Goal: Information Seeking & Learning: Learn about a topic

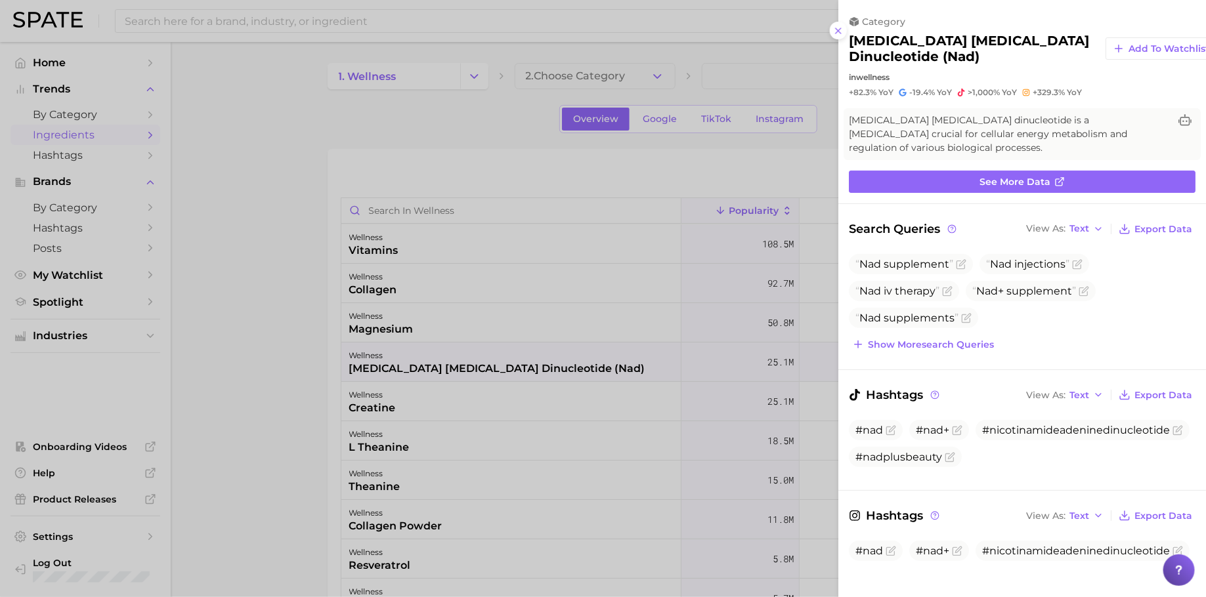
click at [437, 188] on div at bounding box center [603, 298] width 1206 height 597
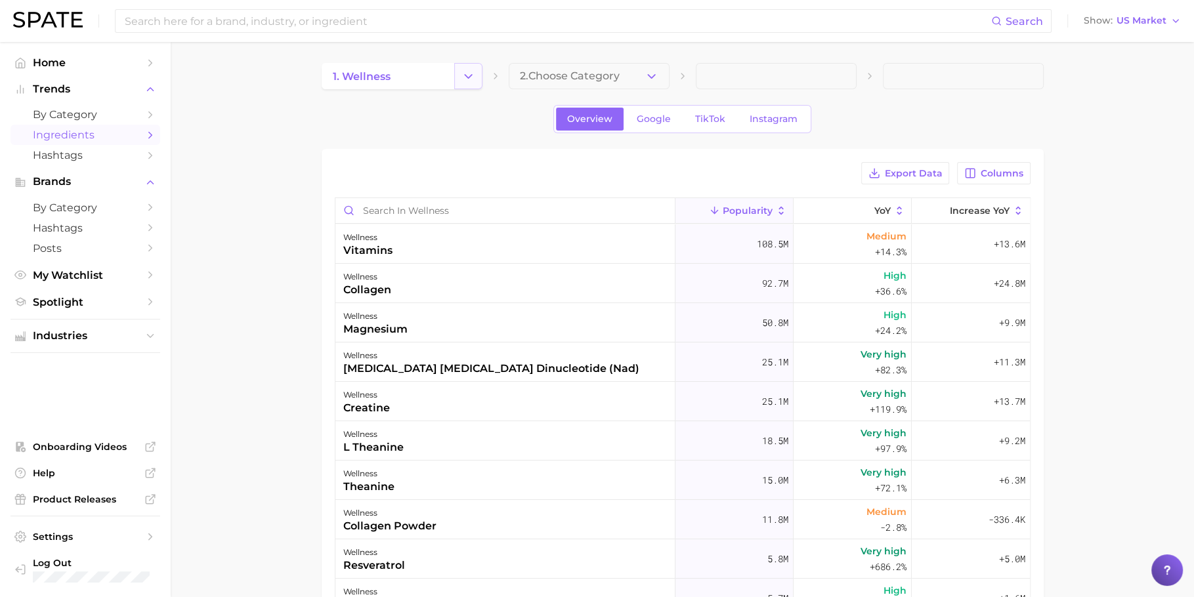
click at [477, 74] on button "Change Category" at bounding box center [468, 76] width 28 height 26
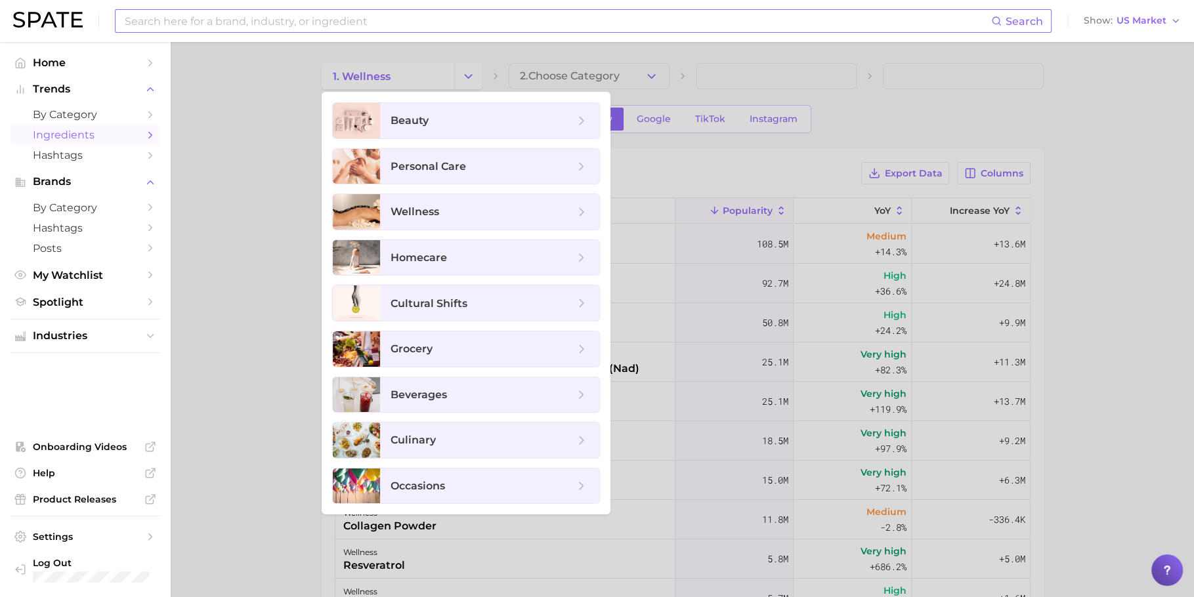
click at [446, 20] on input at bounding box center [557, 21] width 868 height 22
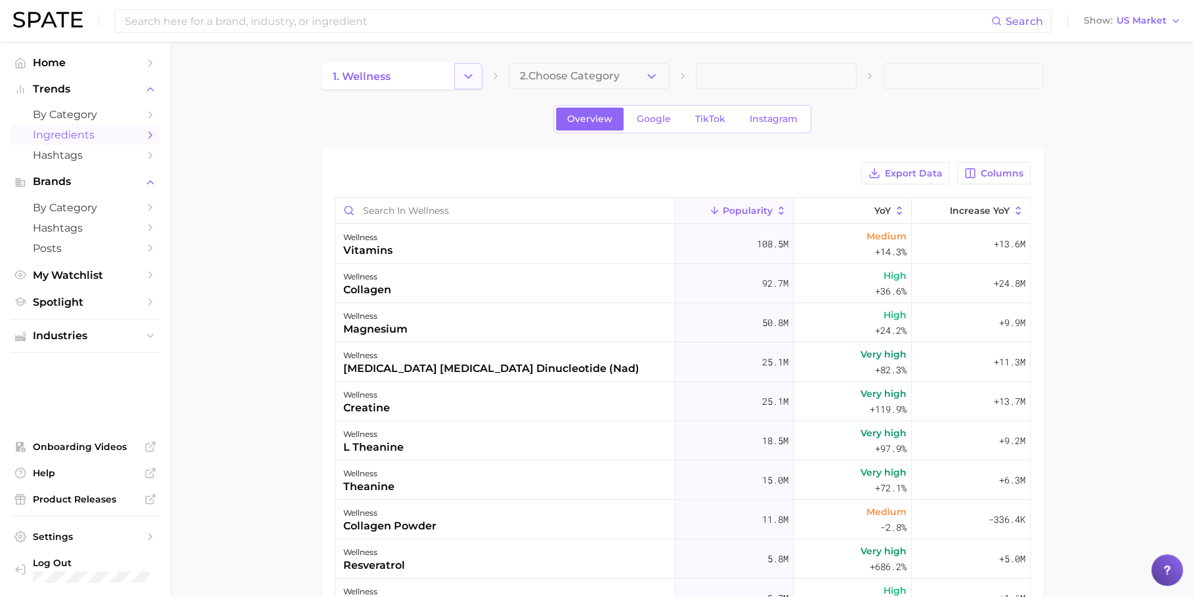
click at [473, 75] on icon "Change Category" at bounding box center [468, 77] width 14 height 14
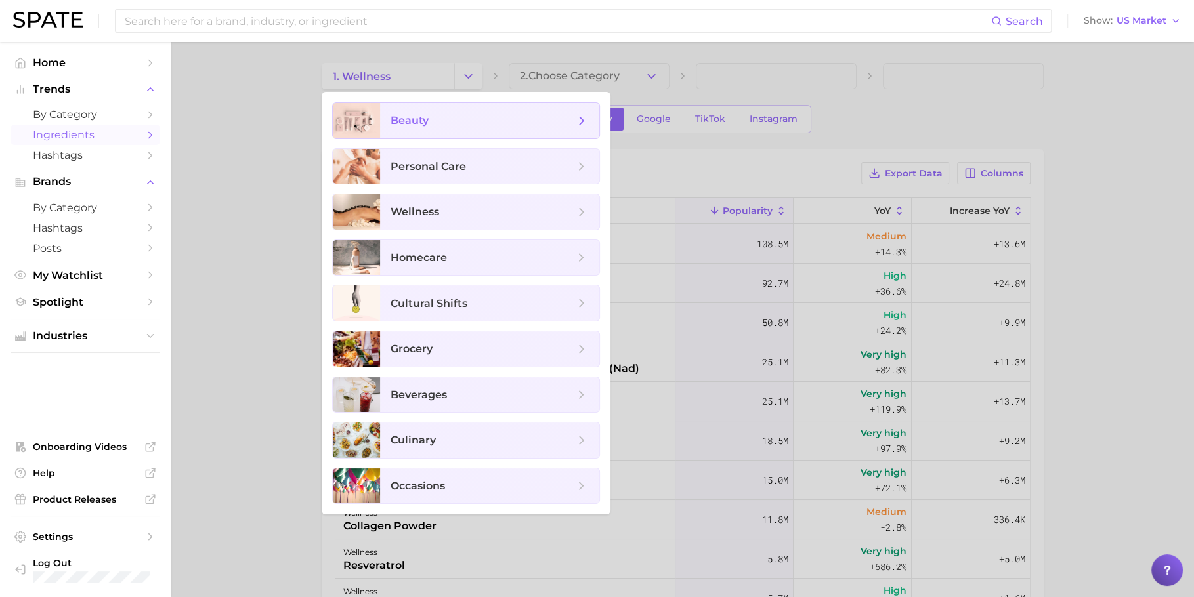
click at [471, 131] on span "beauty" at bounding box center [489, 120] width 219 height 35
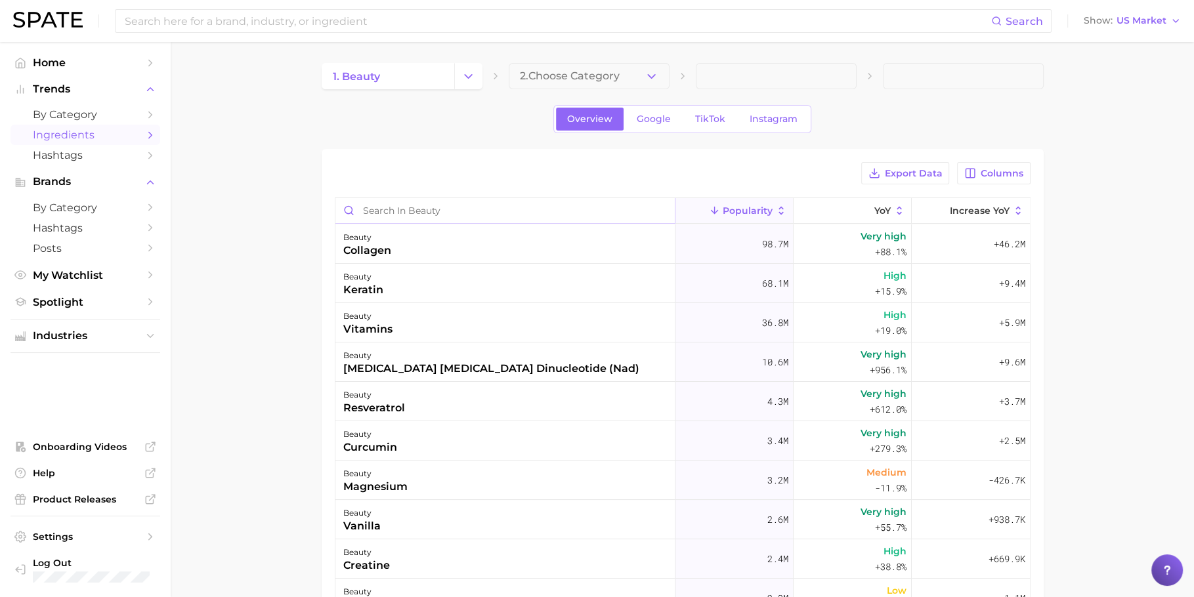
click at [446, 201] on input "Search in beauty" at bounding box center [504, 210] width 339 height 25
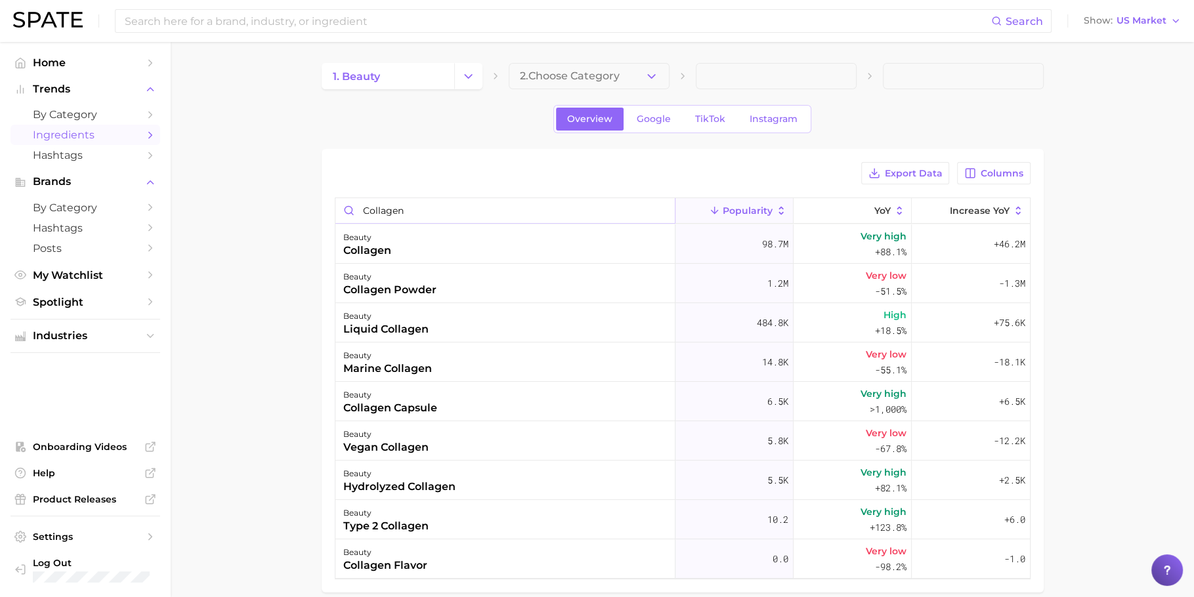
click at [513, 211] on input "collagen" at bounding box center [504, 210] width 339 height 25
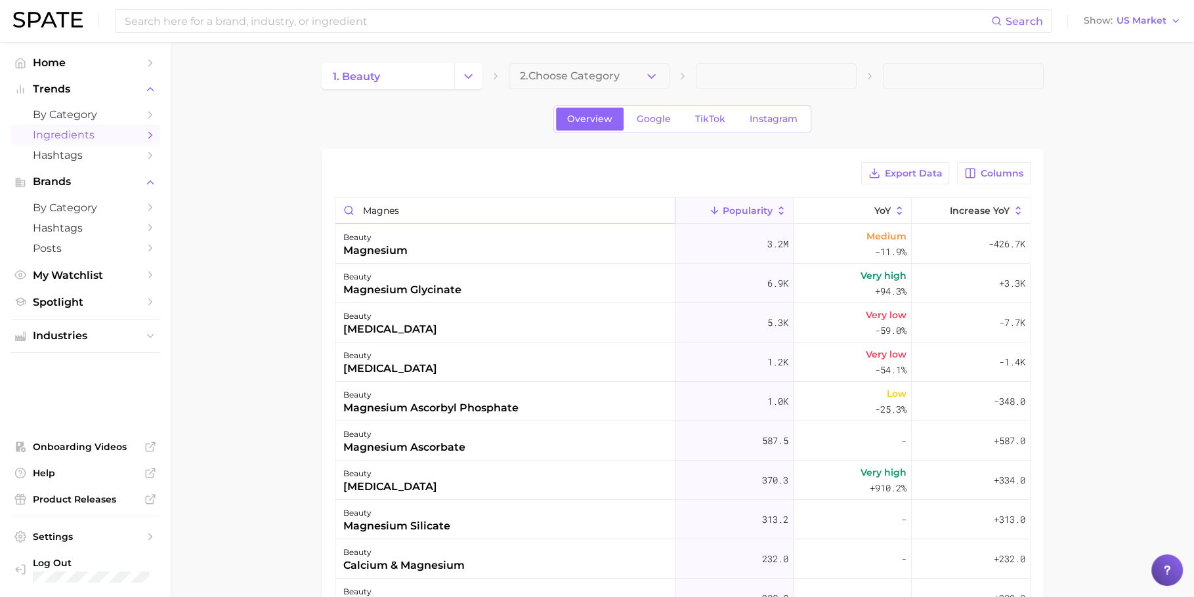
click at [412, 208] on input "magnes" at bounding box center [504, 210] width 339 height 25
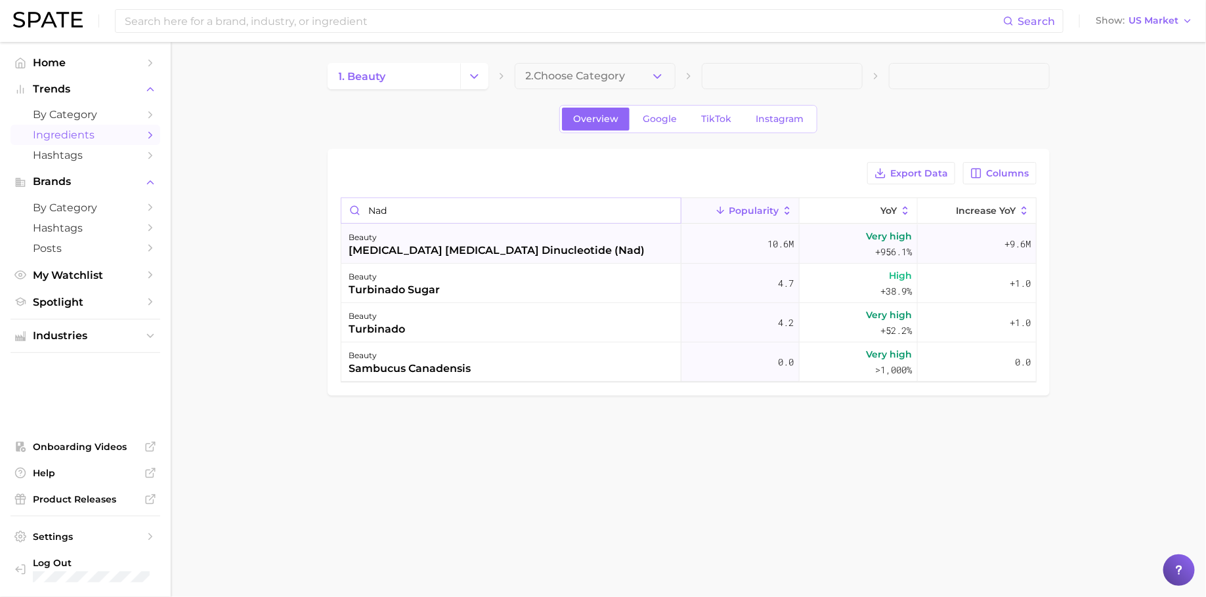
type input "nad"
click at [512, 239] on div "beauty" at bounding box center [497, 238] width 296 height 16
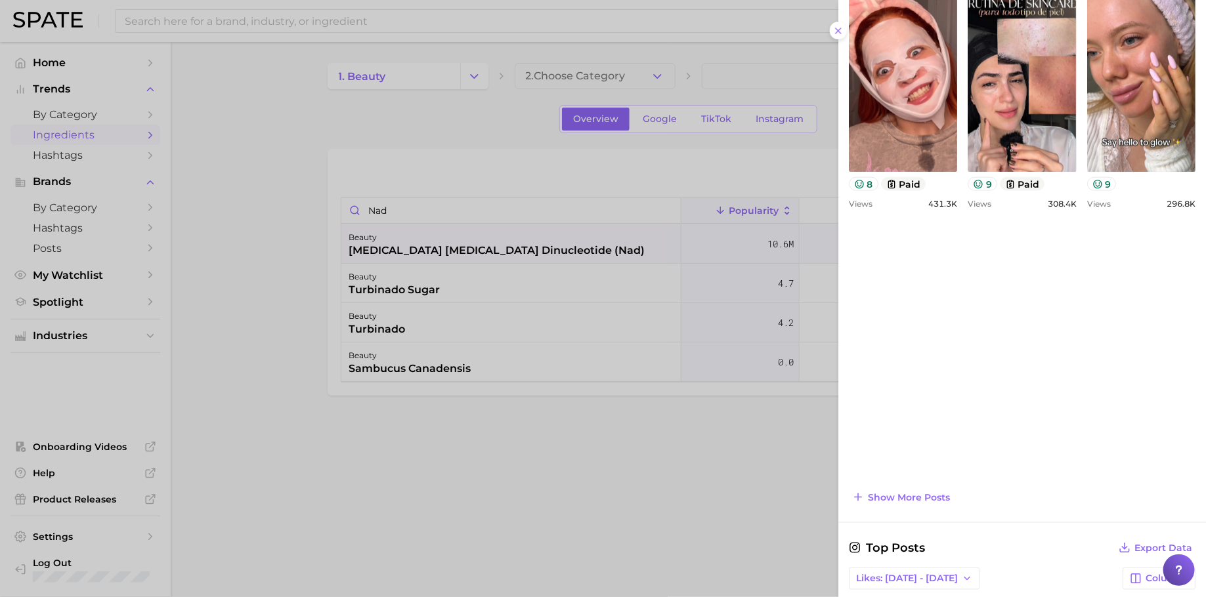
scroll to position [760, 0]
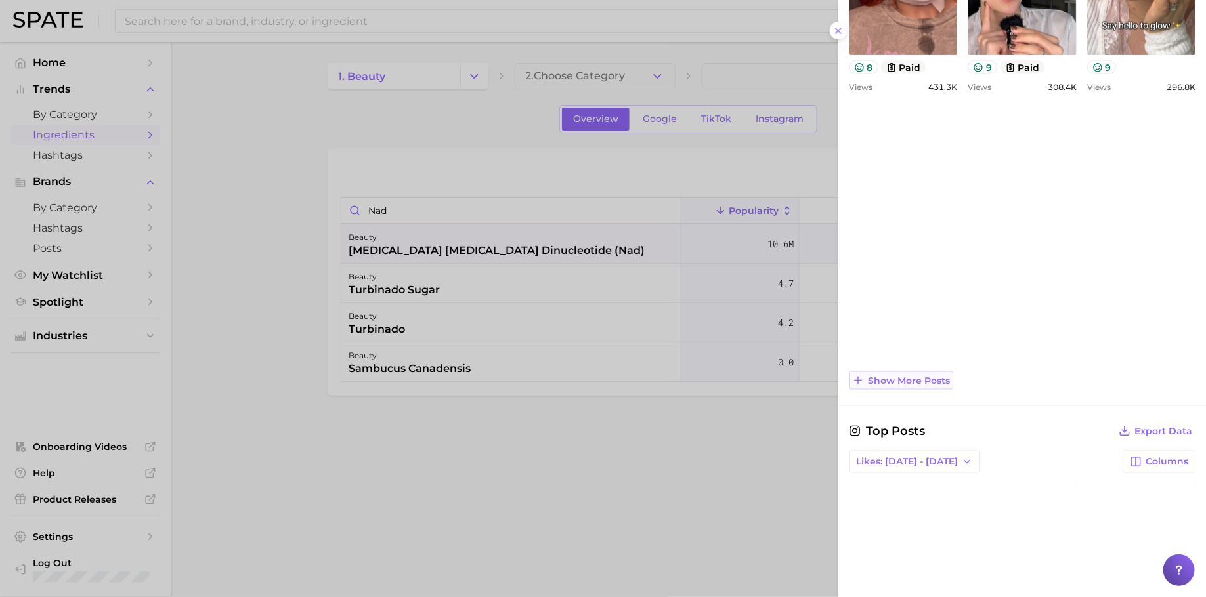
click at [924, 375] on span "Show more posts" at bounding box center [909, 380] width 82 height 11
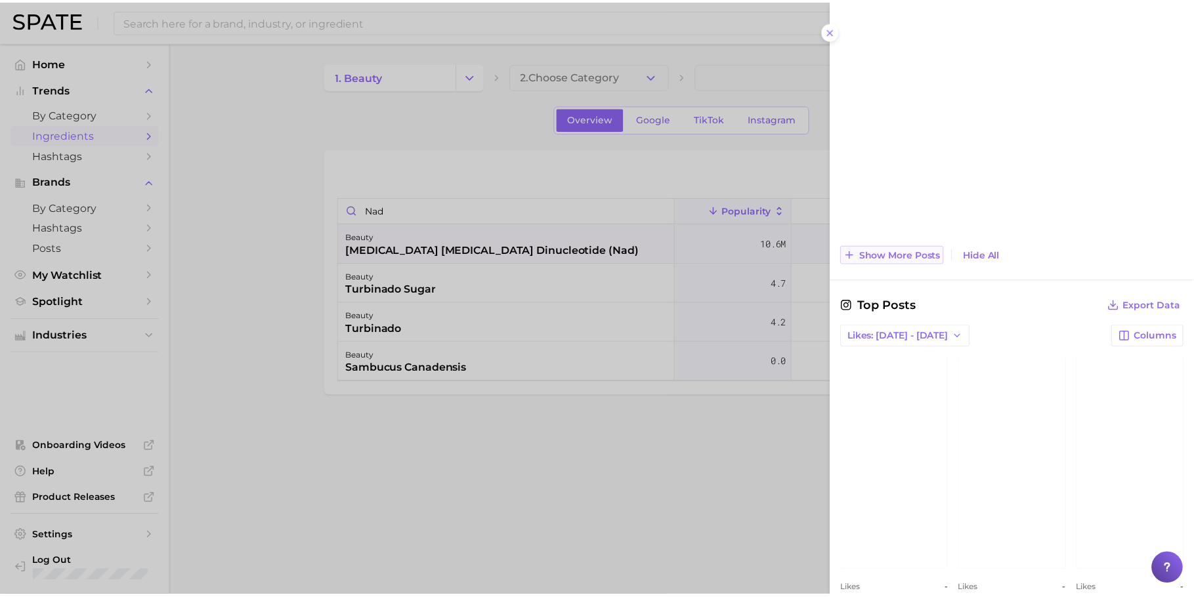
scroll to position [1427, 0]
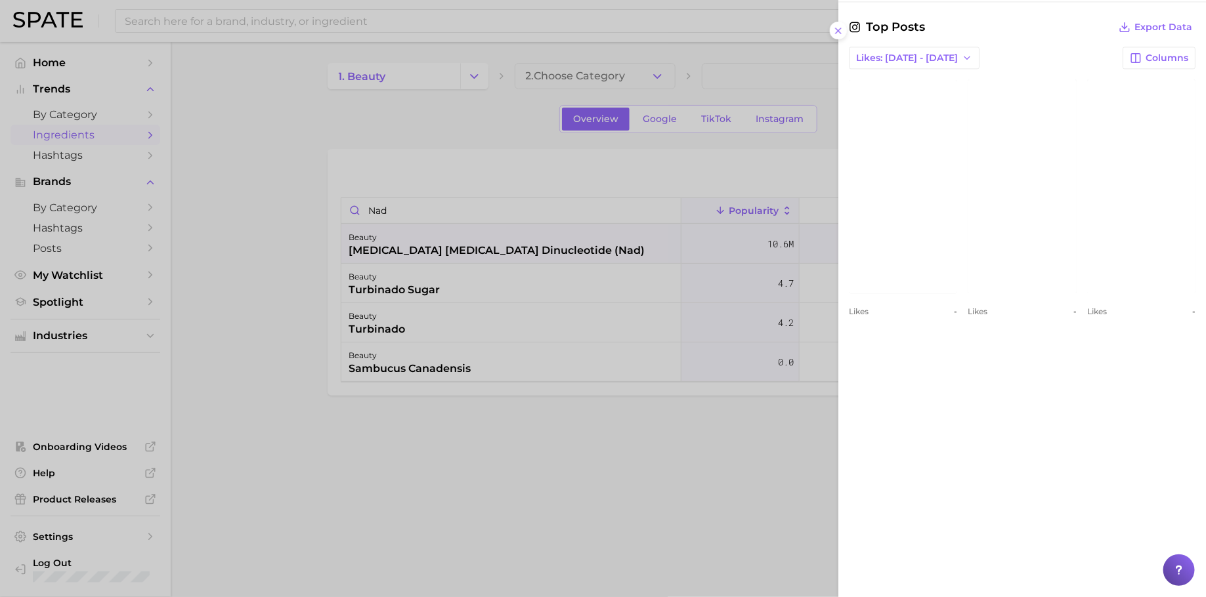
click at [681, 175] on div at bounding box center [603, 298] width 1206 height 597
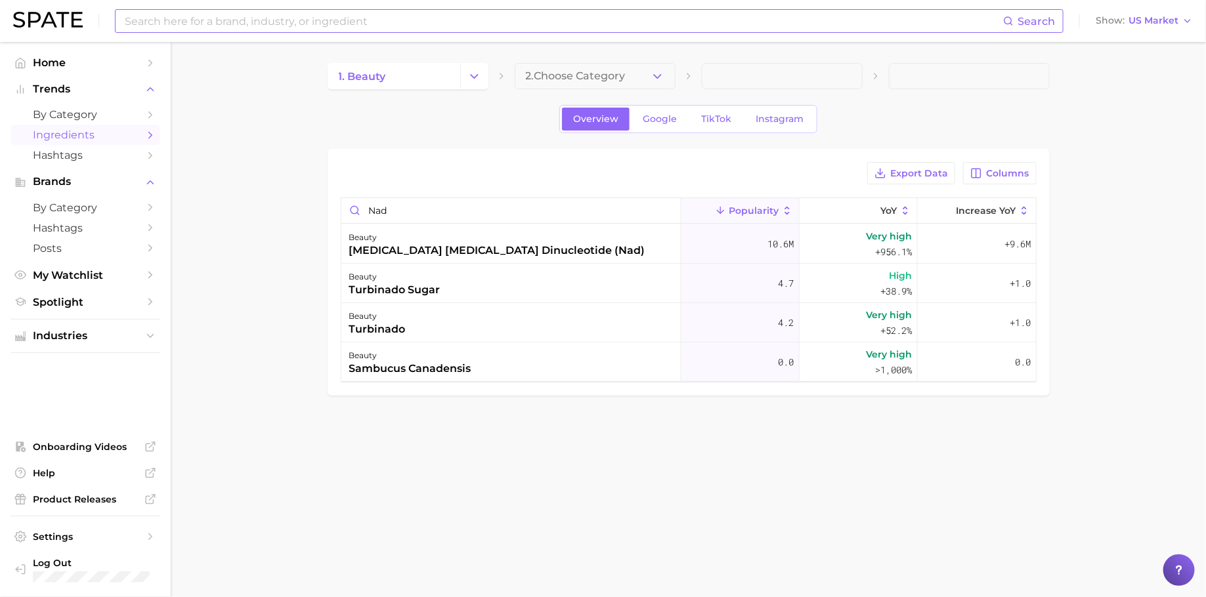
click at [188, 18] on input at bounding box center [562, 21] width 879 height 22
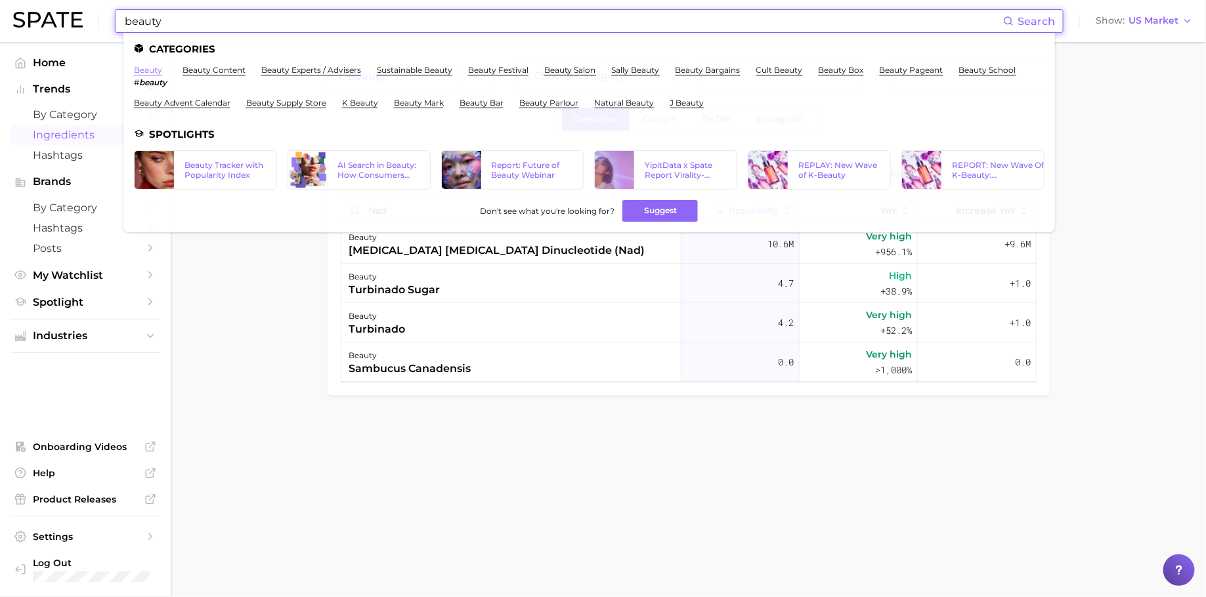
type input "beauty"
click at [154, 68] on link "beauty" at bounding box center [148, 70] width 28 height 10
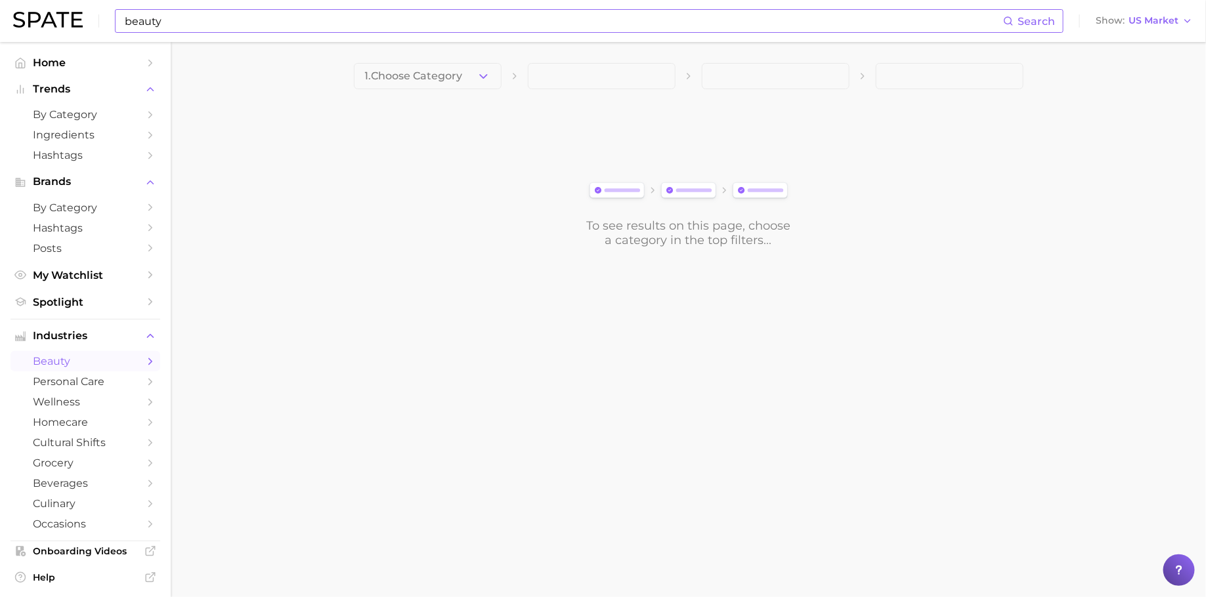
click at [658, 20] on input "beauty" at bounding box center [562, 21] width 879 height 22
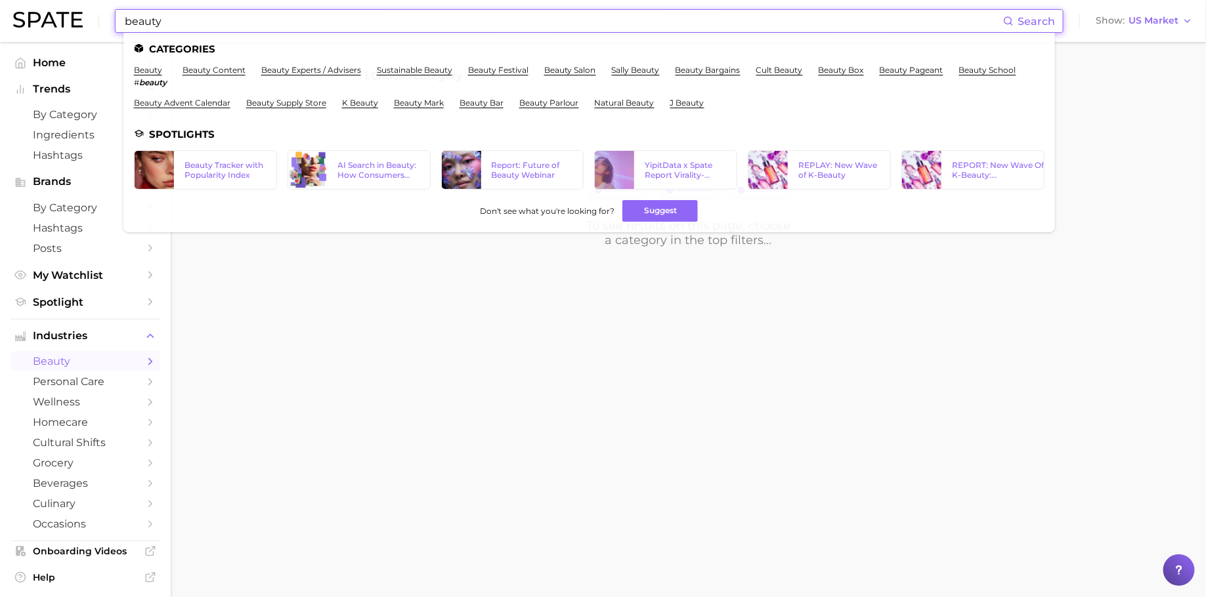
click at [658, 20] on input "beauty" at bounding box center [562, 21] width 879 height 22
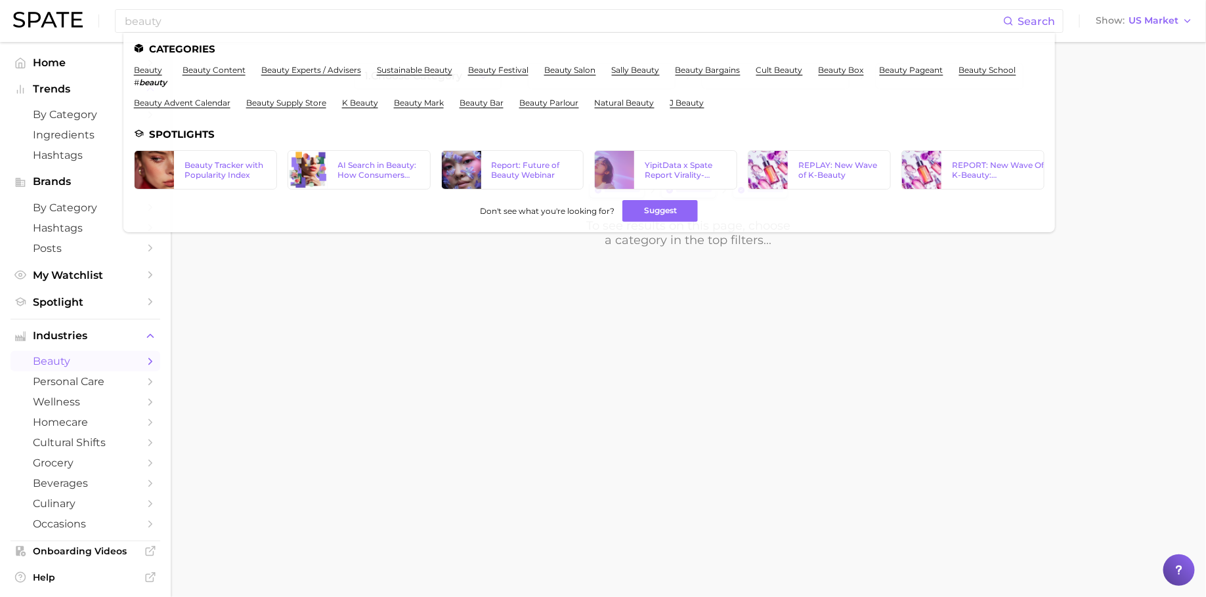
click at [280, 340] on body "beauty Search Categories beauty # beauty beauty content beauty experts / advise…" at bounding box center [603, 298] width 1206 height 597
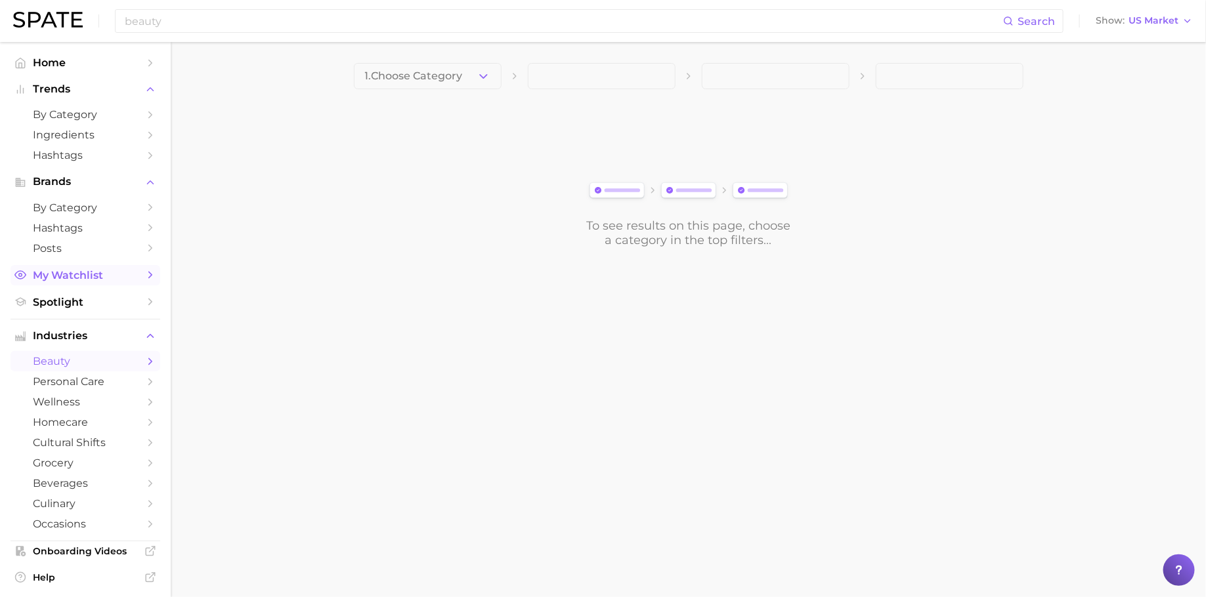
click at [117, 272] on span "My Watchlist" at bounding box center [85, 275] width 105 height 12
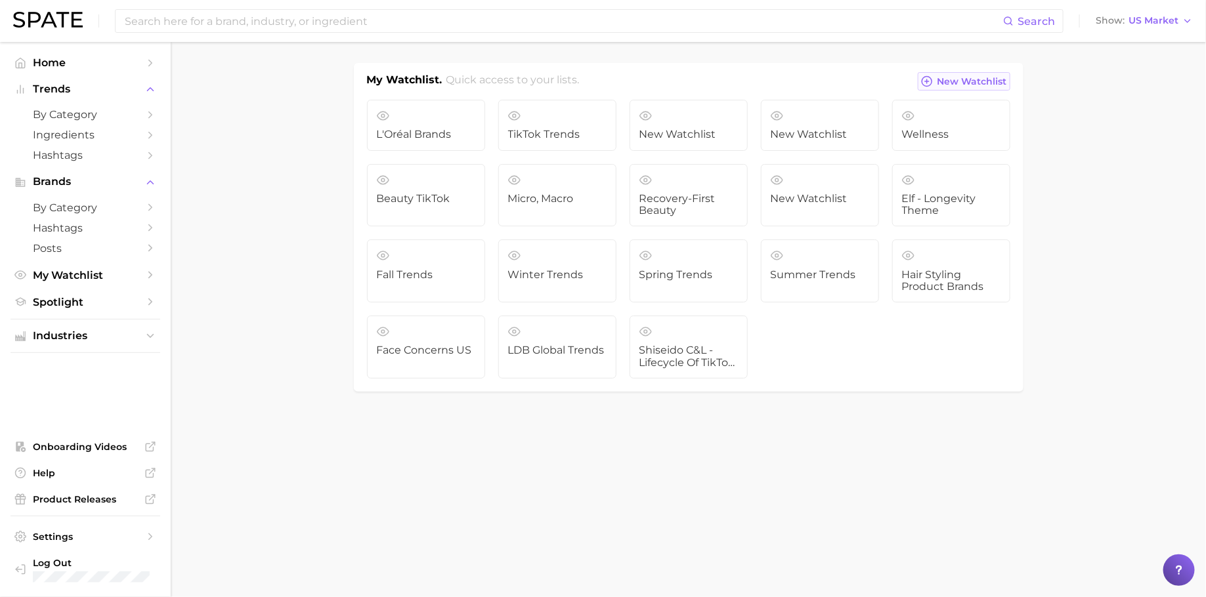
click at [968, 78] on span "New Watchlist" at bounding box center [972, 81] width 70 height 11
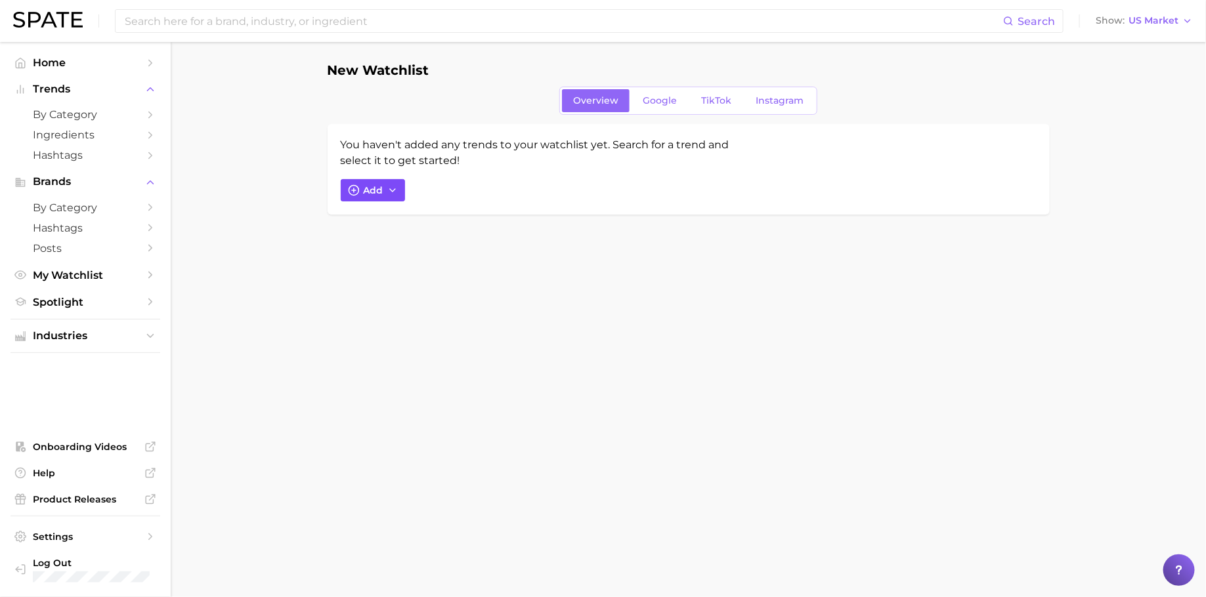
click at [362, 189] on button "Add" at bounding box center [373, 190] width 64 height 22
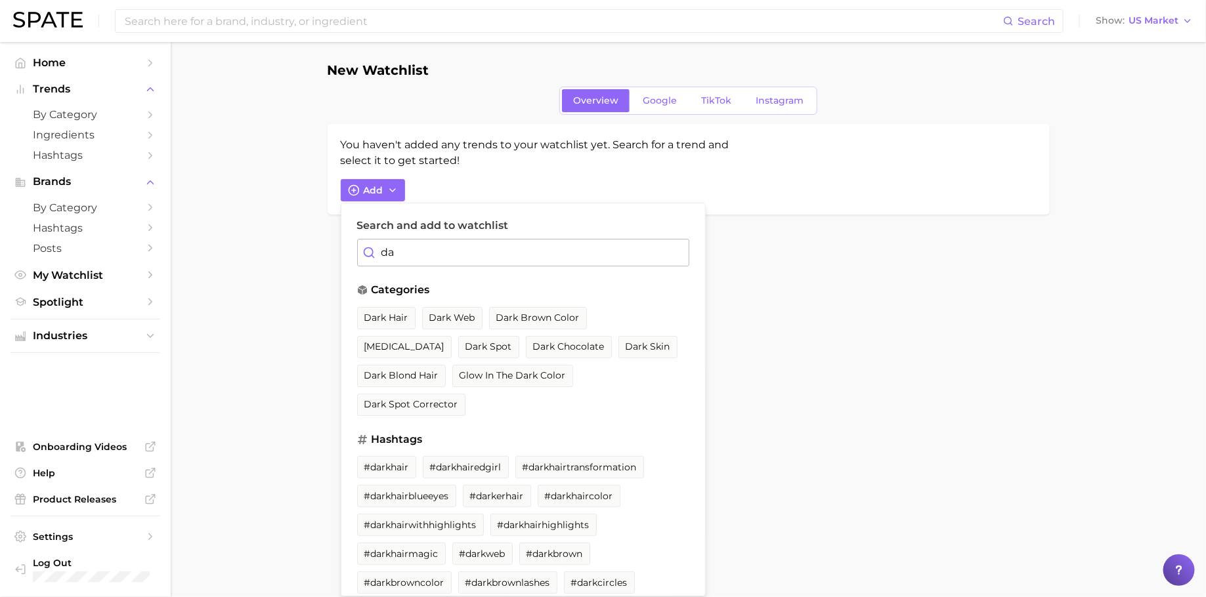
type input "d"
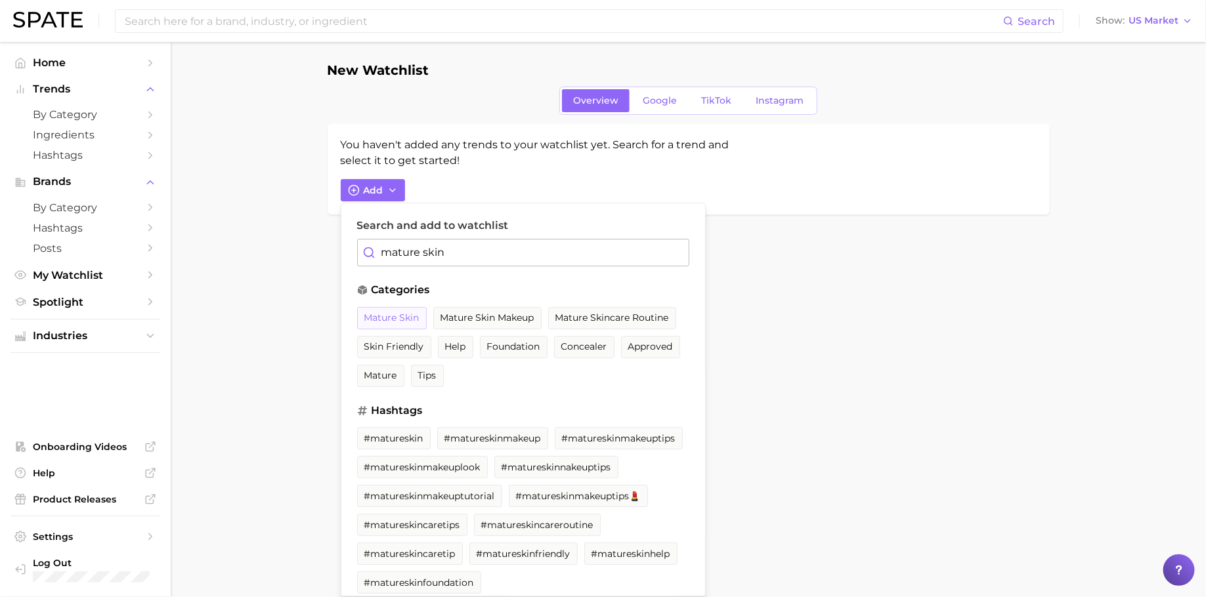
type input "mature skin"
click at [408, 313] on span "mature skin" at bounding box center [391, 317] width 55 height 11
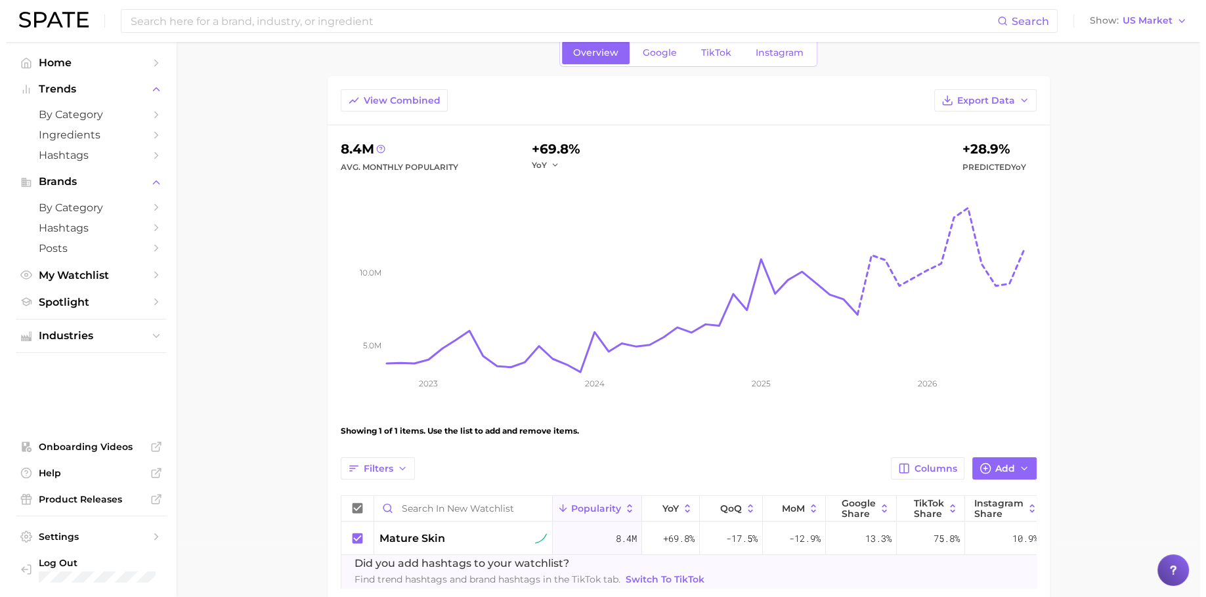
scroll to position [137, 0]
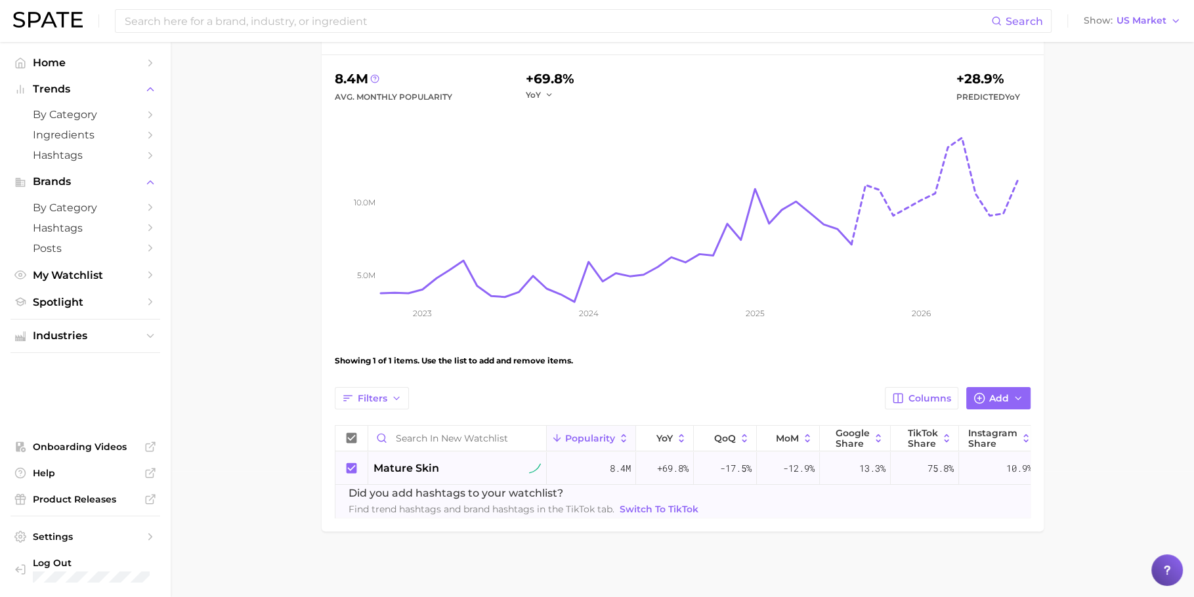
click at [425, 461] on span "mature skin" at bounding box center [406, 469] width 66 height 16
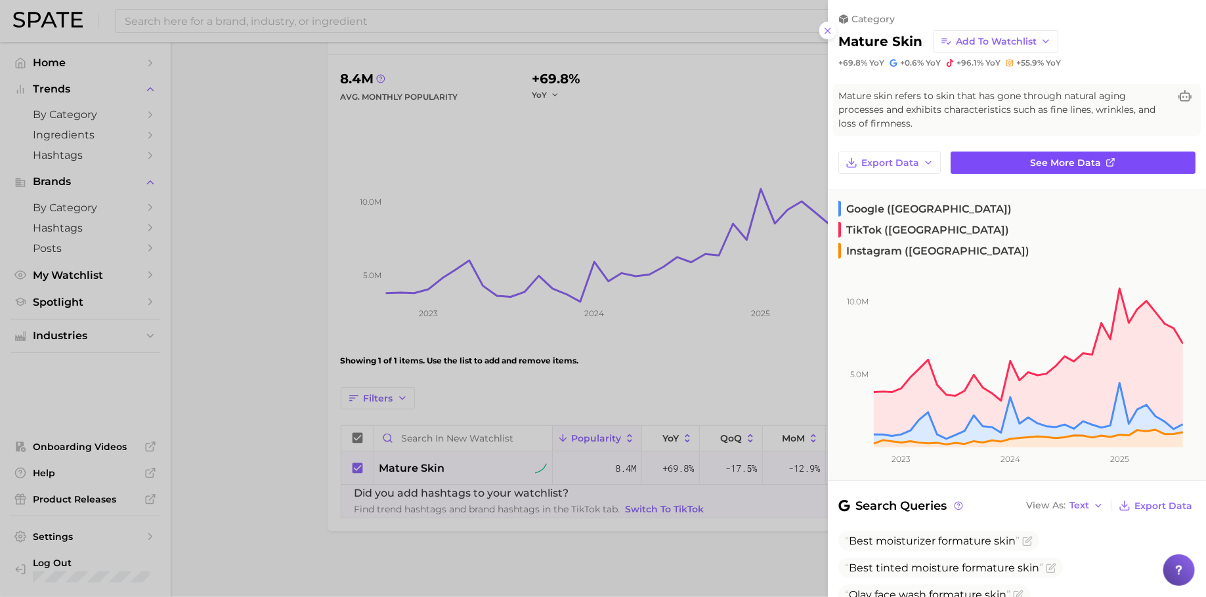
click at [1017, 159] on link "See more data" at bounding box center [1072, 163] width 245 height 22
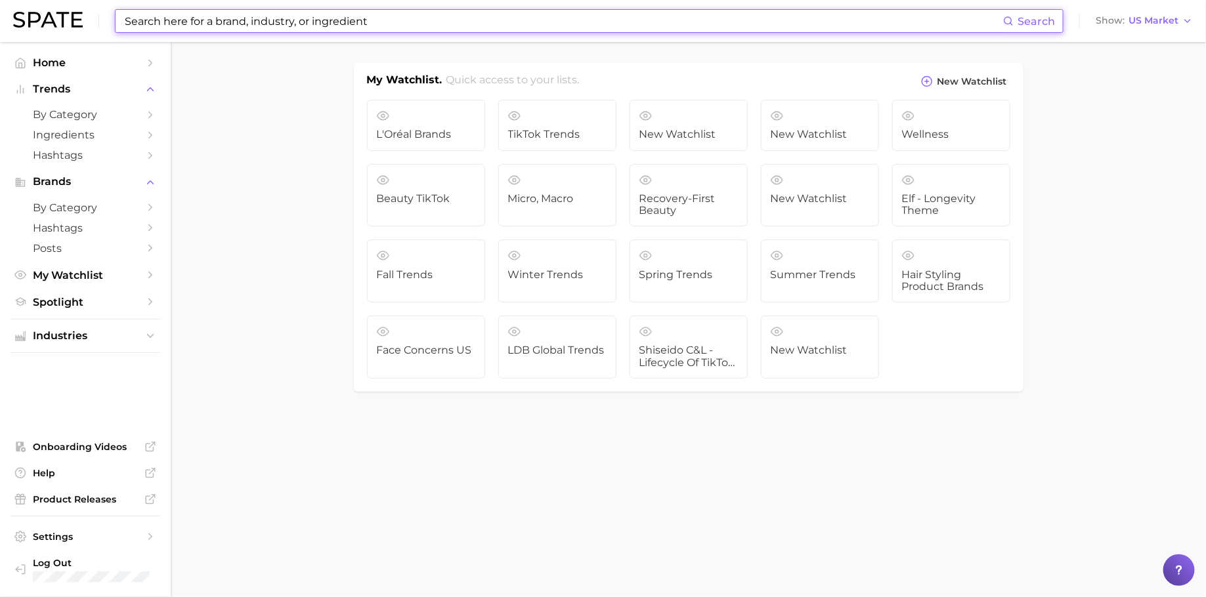
click at [654, 19] on input at bounding box center [562, 21] width 879 height 22
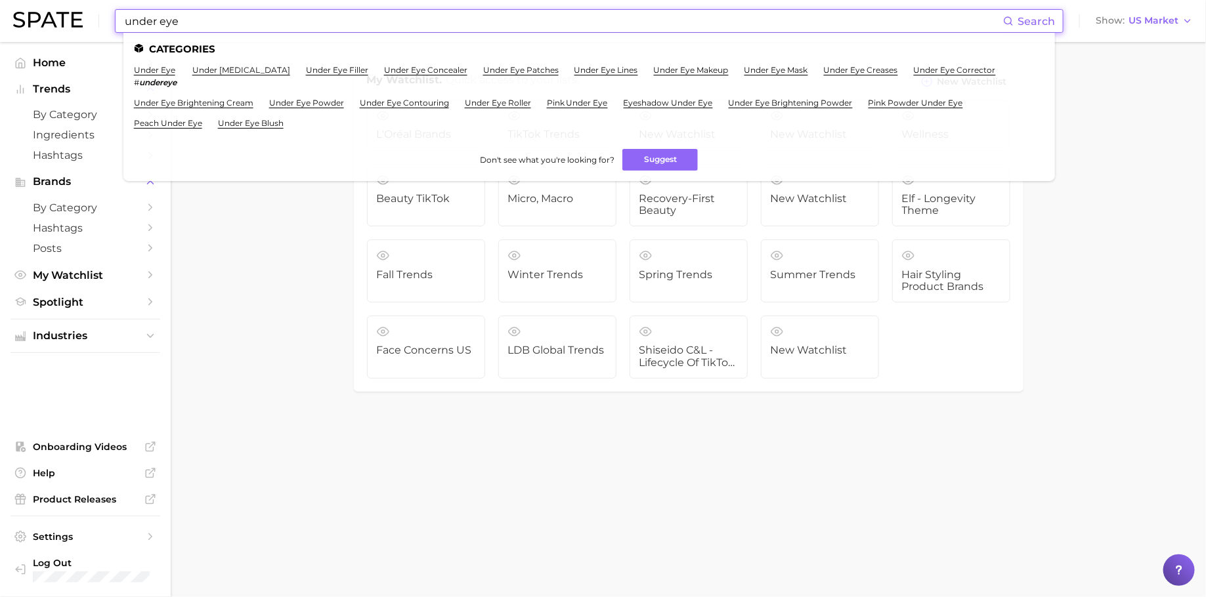
type input "under eye"
click at [221, 70] on link "under eye circles" at bounding box center [241, 70] width 98 height 10
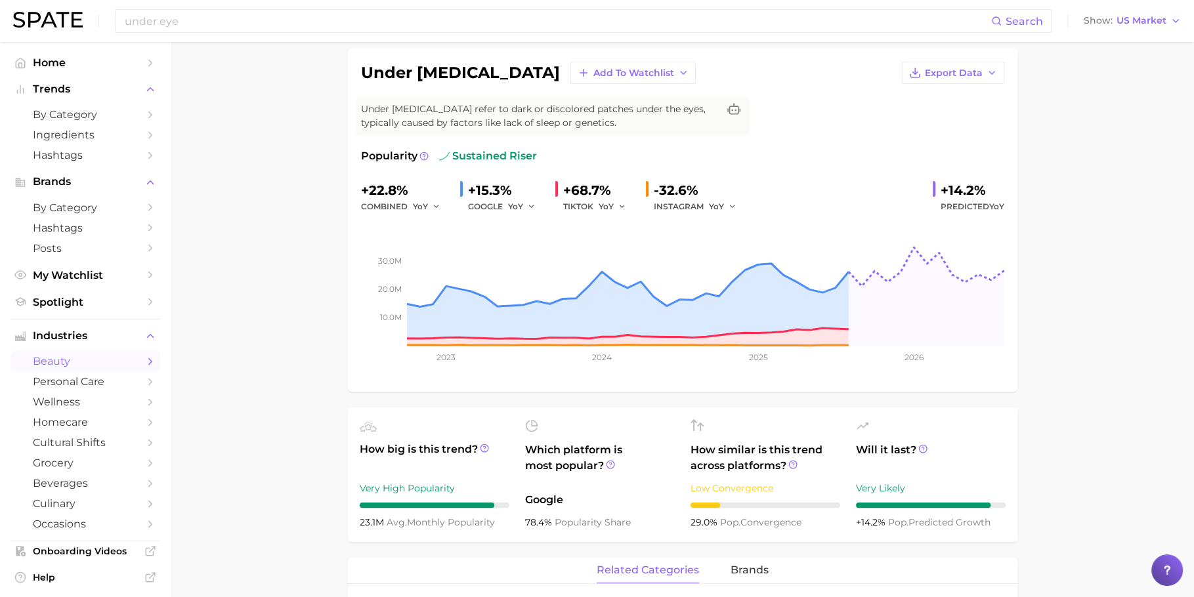
scroll to position [98, 0]
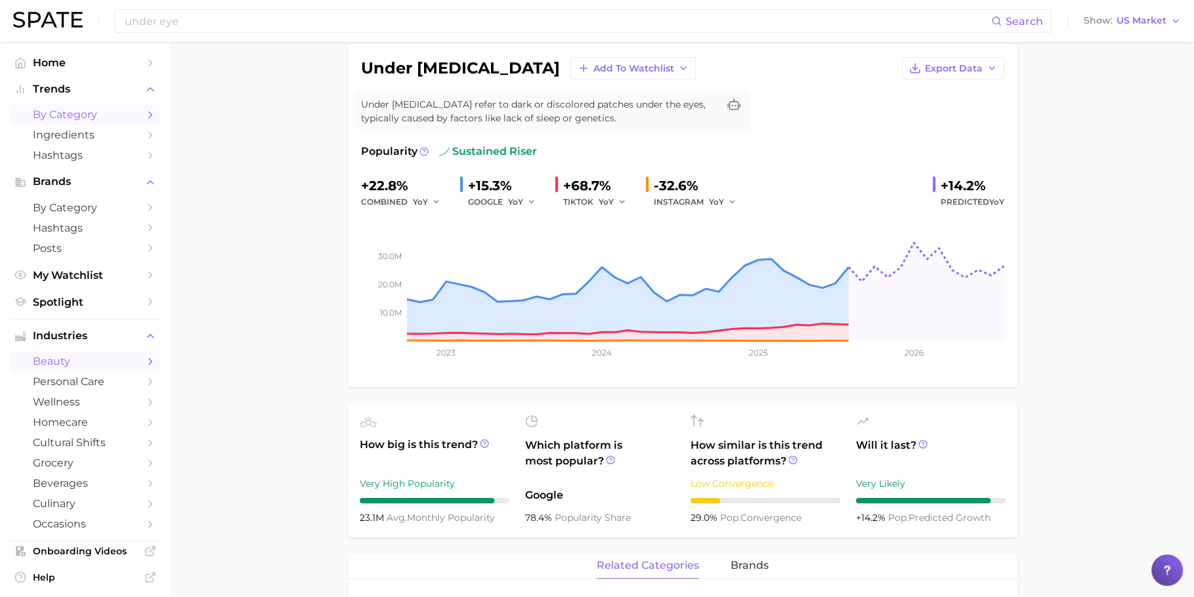
click at [107, 113] on span "by Category" at bounding box center [85, 114] width 105 height 12
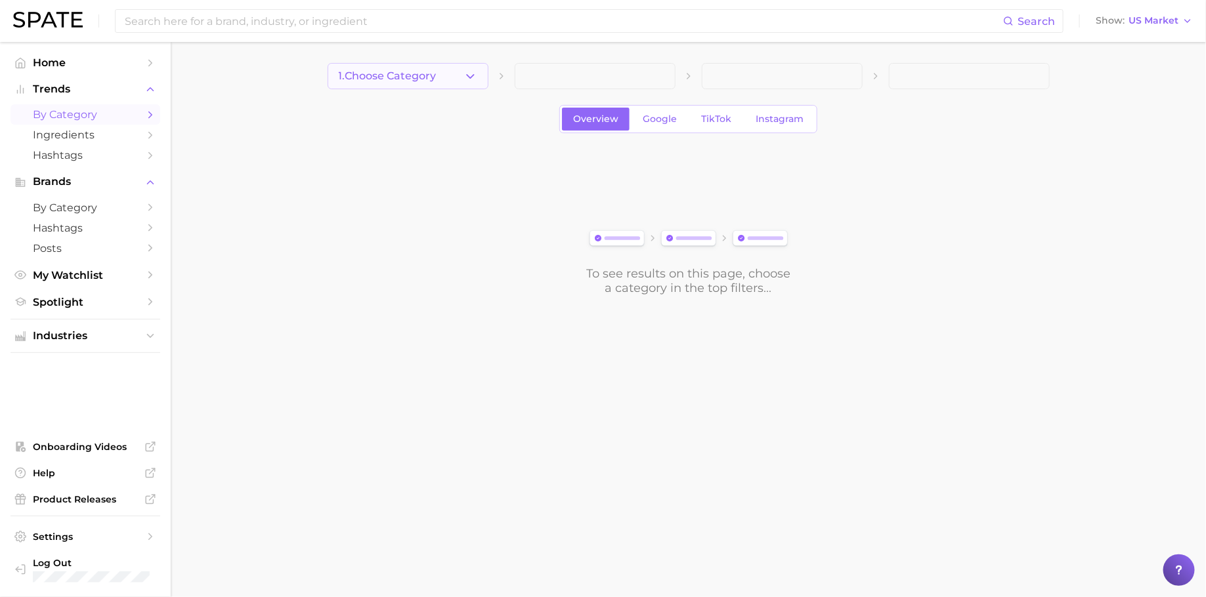
click at [413, 74] on span "1. Choose Category" at bounding box center [388, 76] width 98 height 12
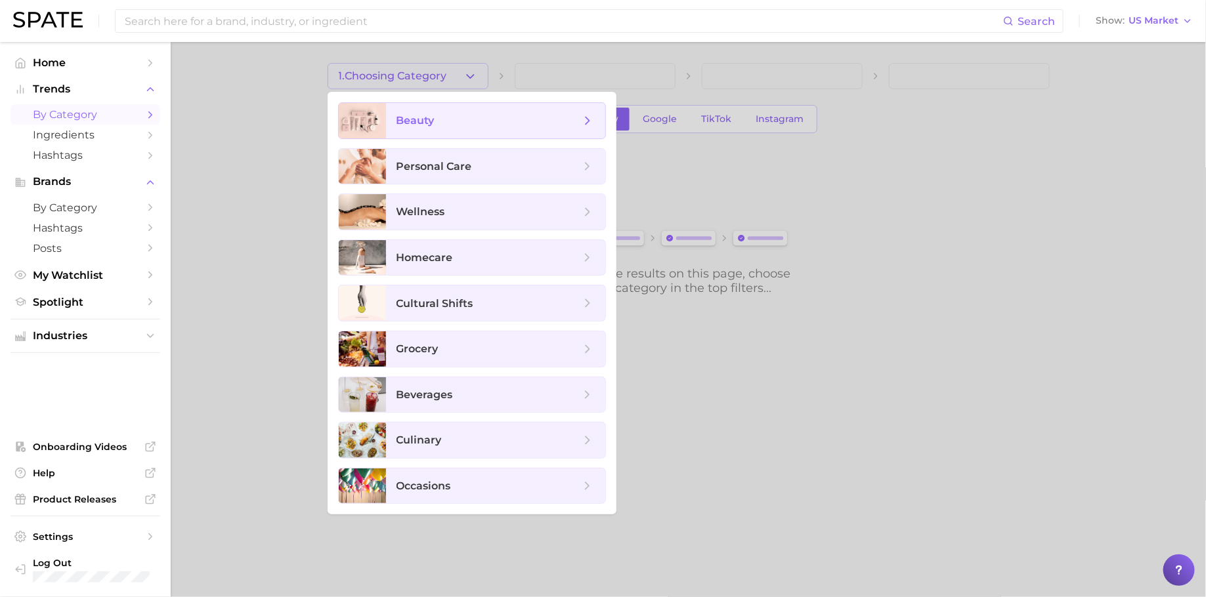
click at [436, 126] on span "beauty" at bounding box center [488, 121] width 184 height 14
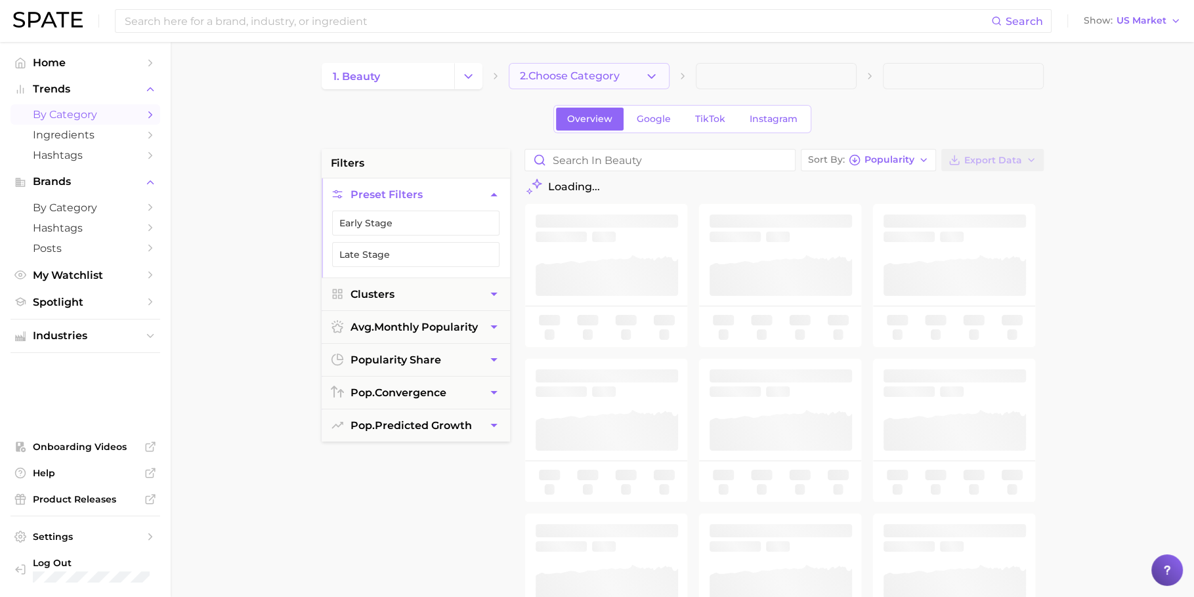
click at [608, 63] on button "2. Choose Category" at bounding box center [589, 76] width 161 height 26
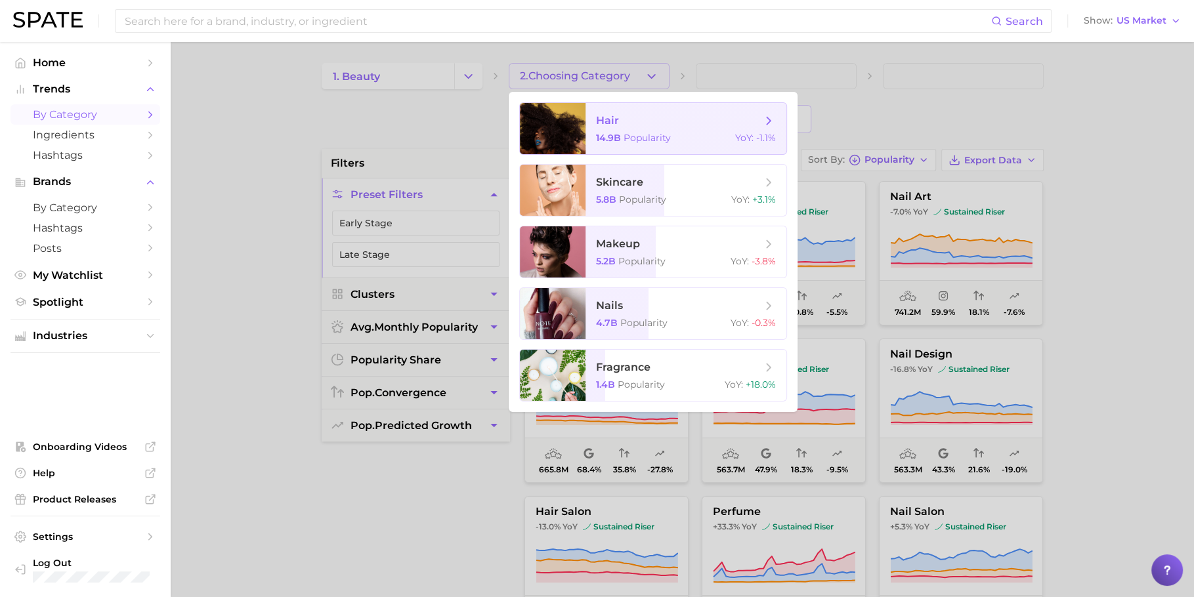
click at [681, 136] on div "14.9b Popularity YoY : -1.1%" at bounding box center [686, 138] width 180 height 12
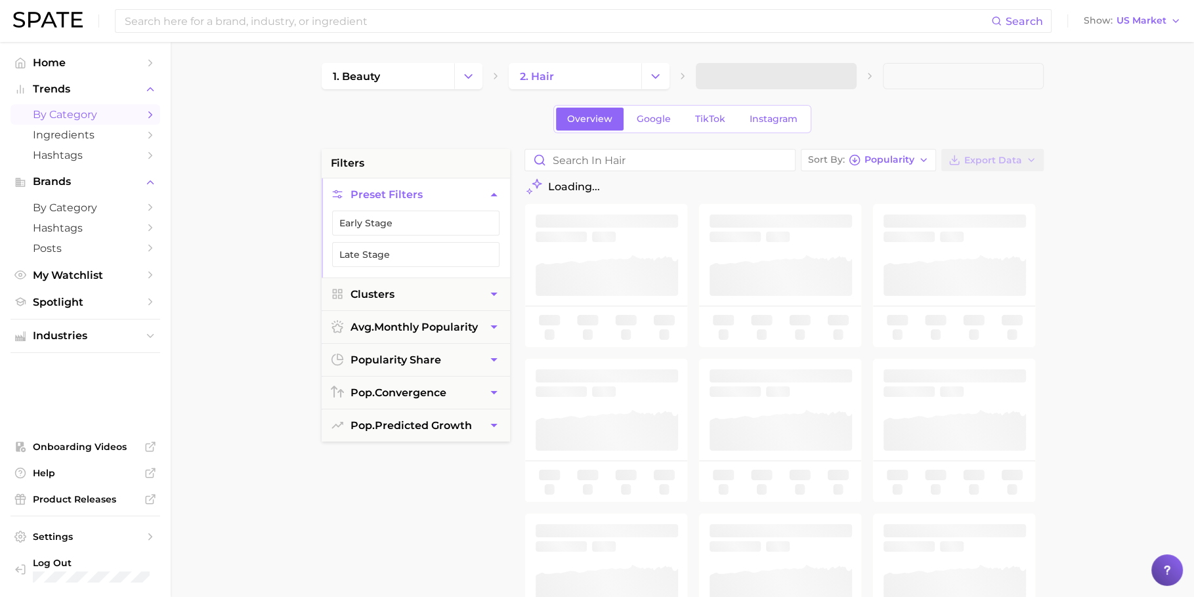
click at [780, 79] on span at bounding box center [776, 76] width 161 height 26
click at [810, 78] on button "3. Subcategory" at bounding box center [776, 76] width 161 height 26
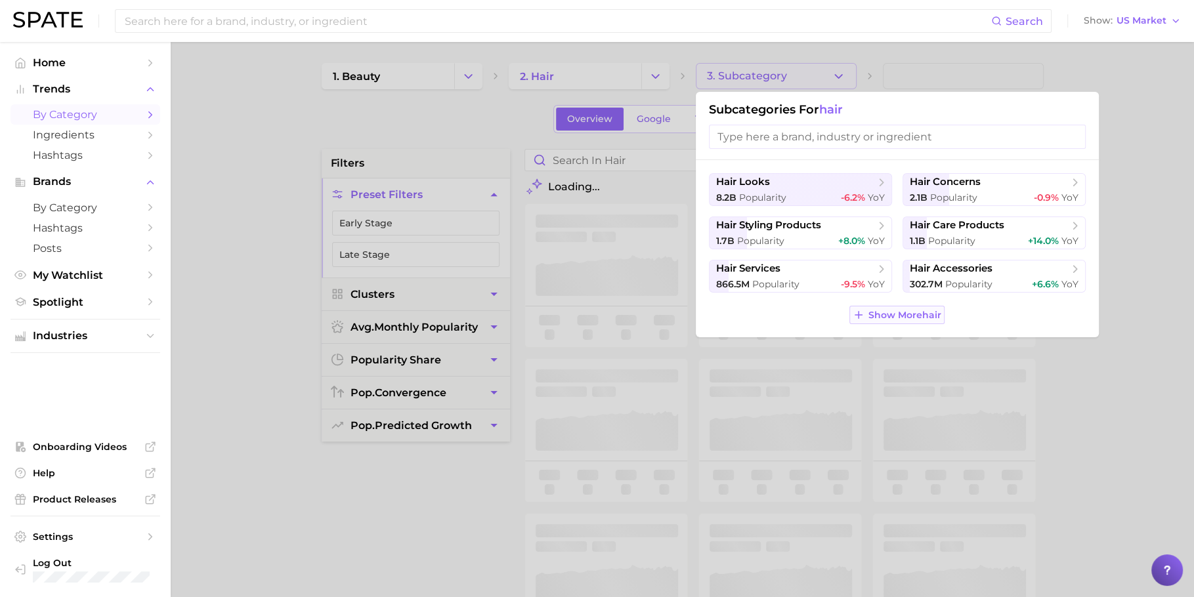
click at [864, 310] on button "Show More hair" at bounding box center [896, 315] width 95 height 18
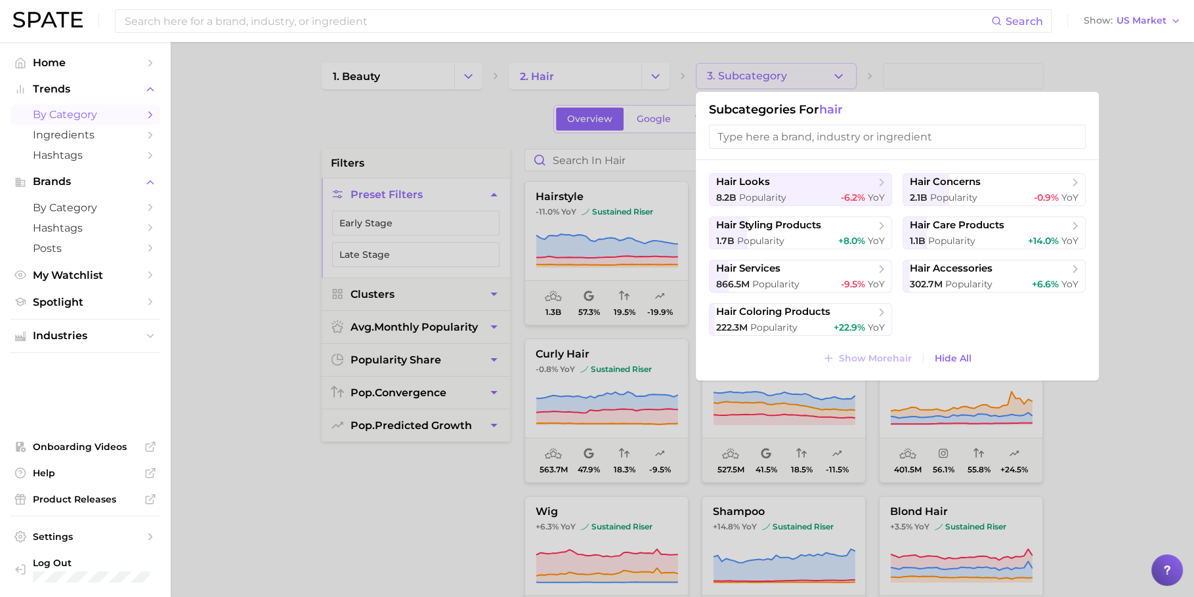
click at [933, 58] on div at bounding box center [597, 298] width 1194 height 597
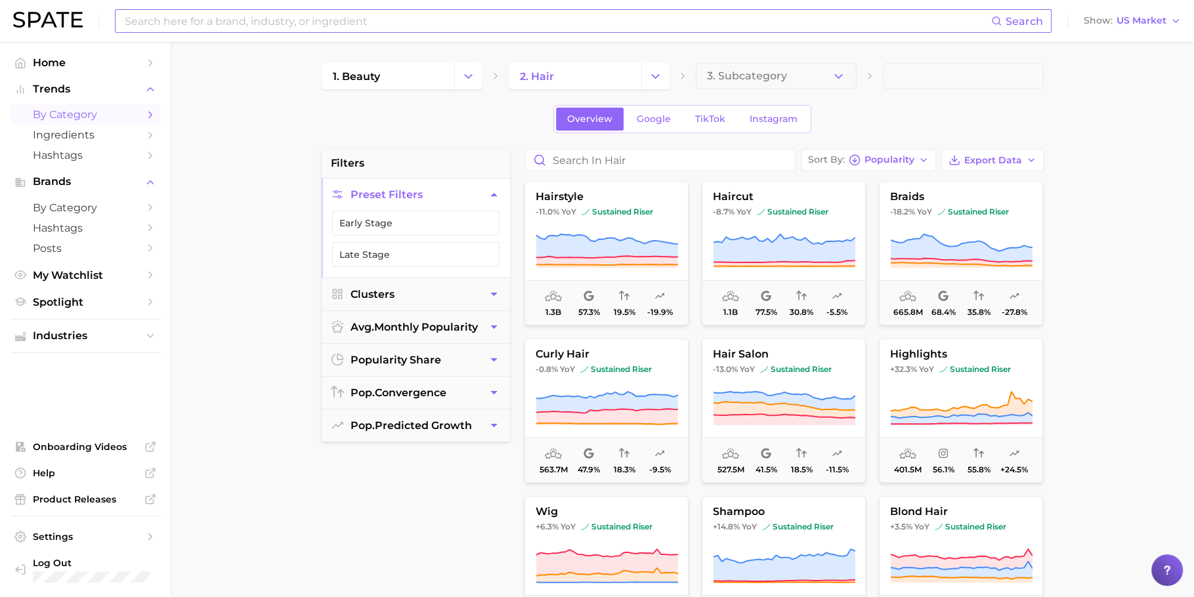
click at [230, 18] on input at bounding box center [557, 21] width 868 height 22
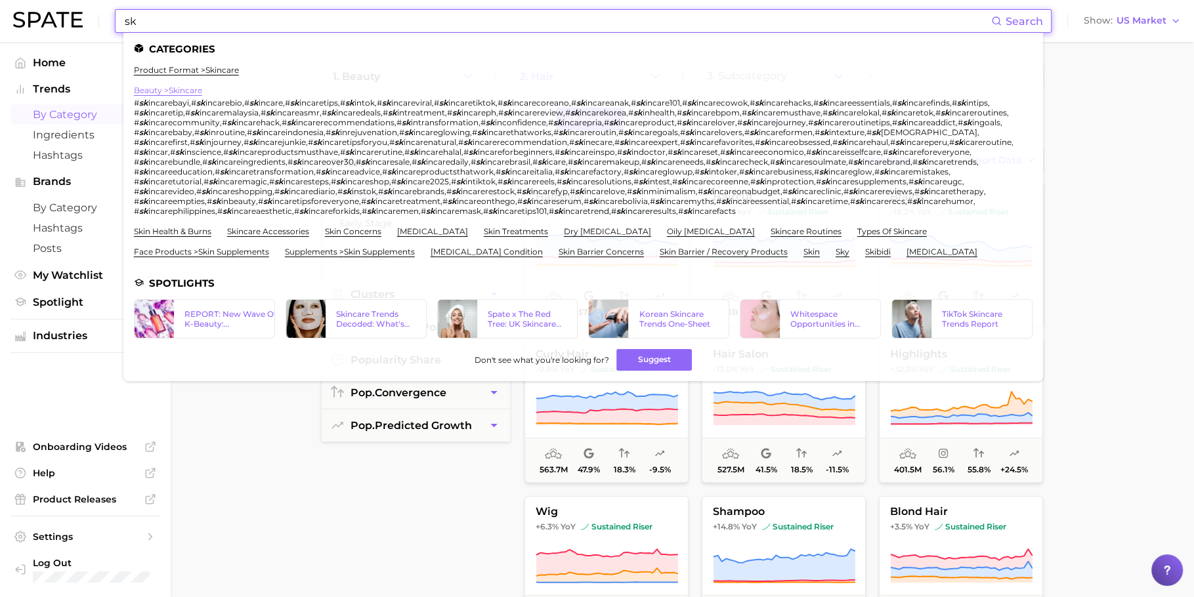
type input "sk"
click at [180, 90] on link "beauty > skincare" at bounding box center [168, 90] width 68 height 10
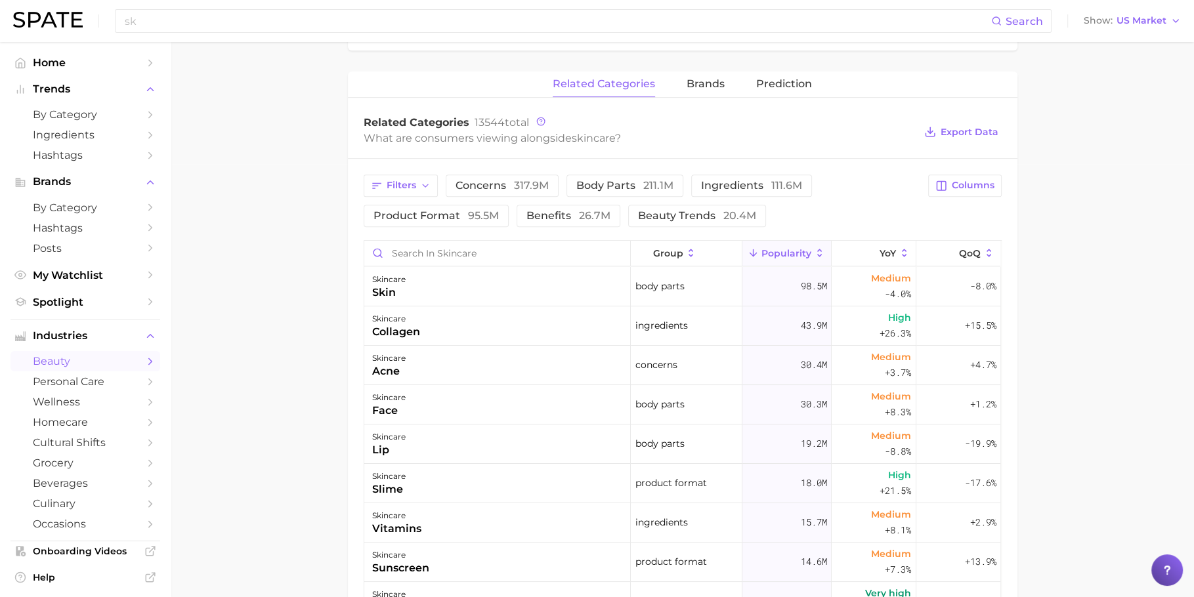
scroll to position [404, 0]
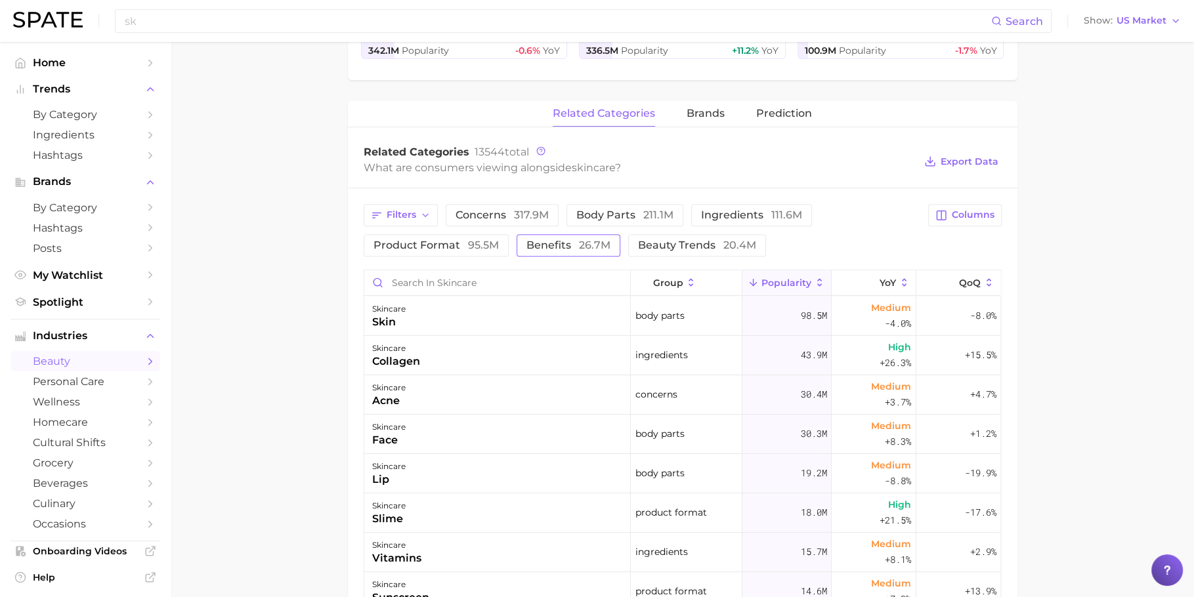
click at [602, 243] on span "26.7m" at bounding box center [595, 245] width 32 height 12
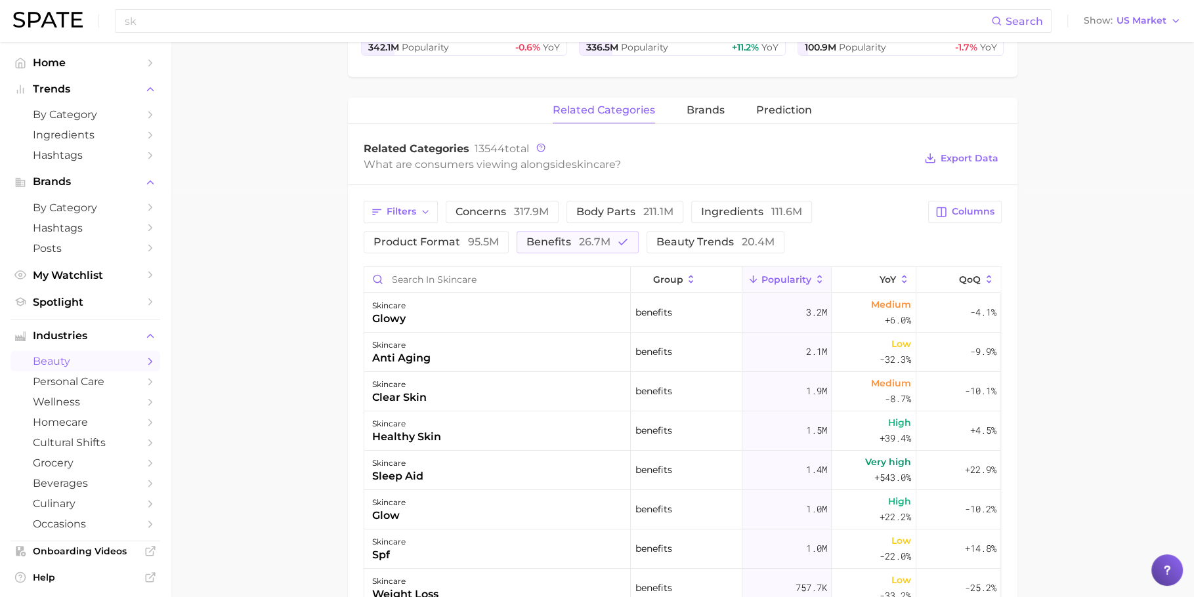
scroll to position [0, 0]
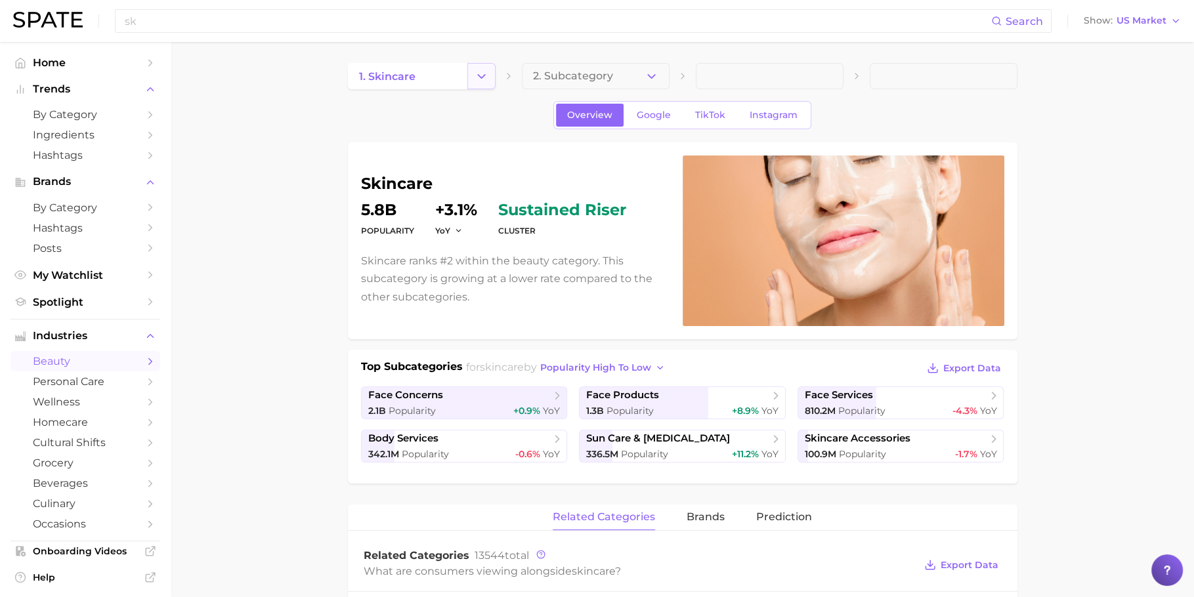
click at [494, 87] on button "Change Category" at bounding box center [481, 76] width 28 height 26
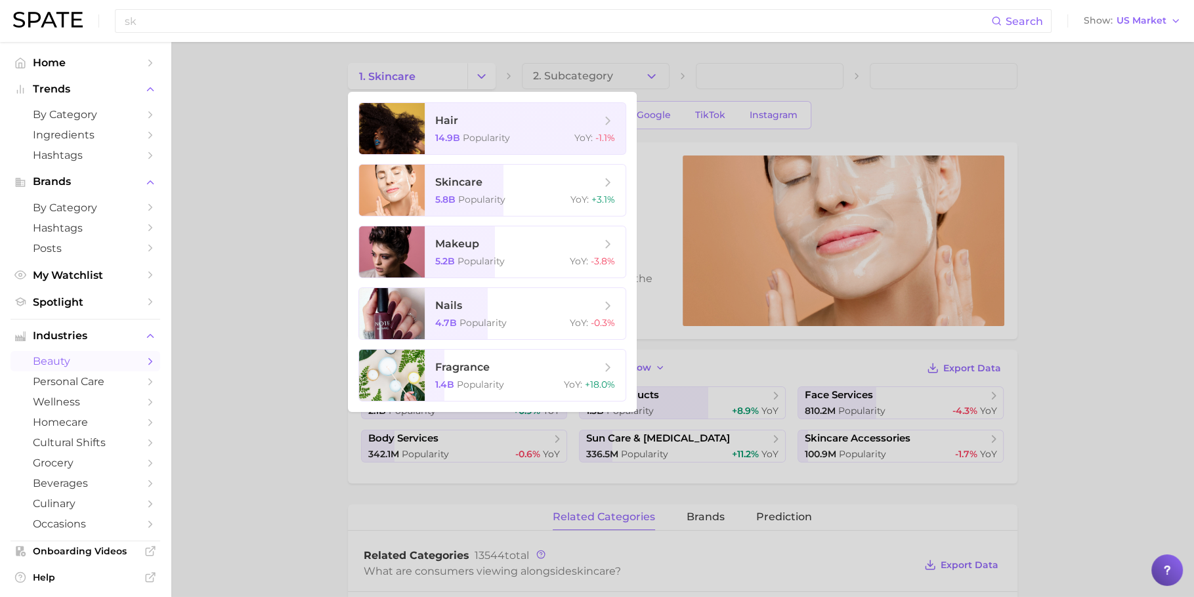
click at [253, 314] on div at bounding box center [597, 298] width 1194 height 597
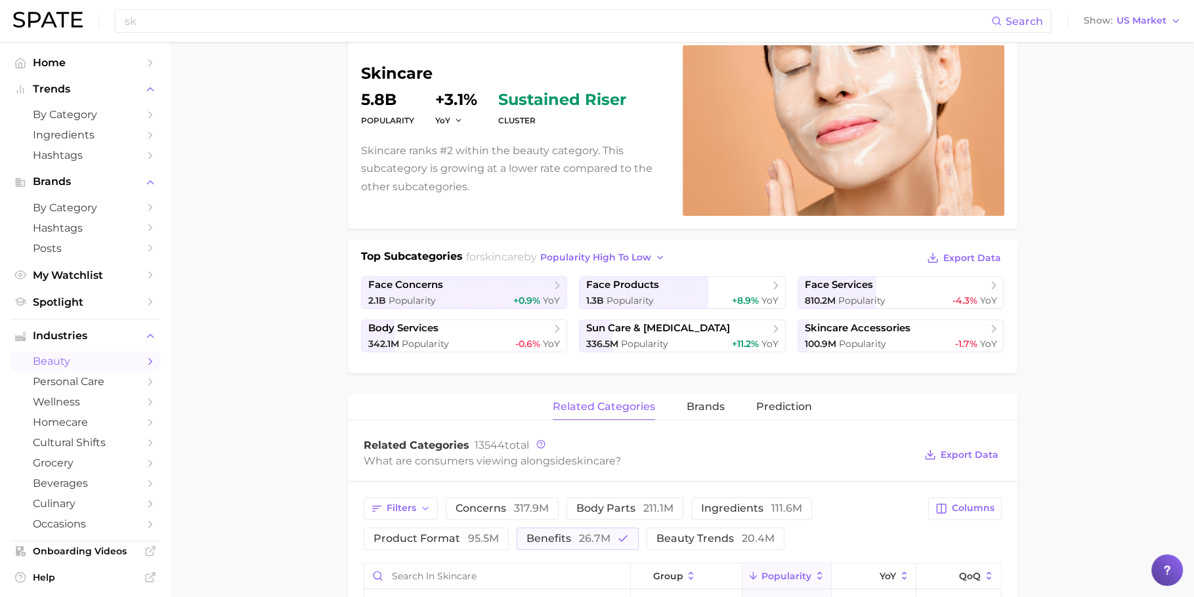
scroll to position [332, 0]
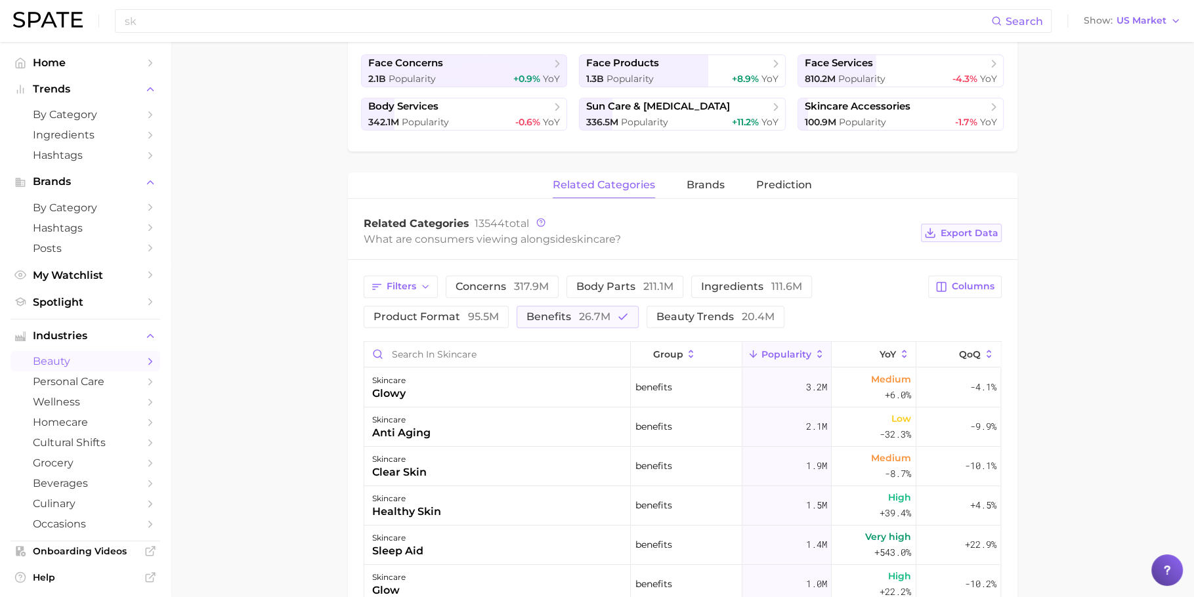
click at [967, 234] on span "Export Data" at bounding box center [969, 233] width 58 height 11
click at [1040, 261] on main "1. skincare 2. Subcategory Overview Google TikTok Instagram skincare Popularity…" at bounding box center [682, 365] width 1023 height 1310
click at [975, 283] on span "Columns" at bounding box center [973, 286] width 43 height 11
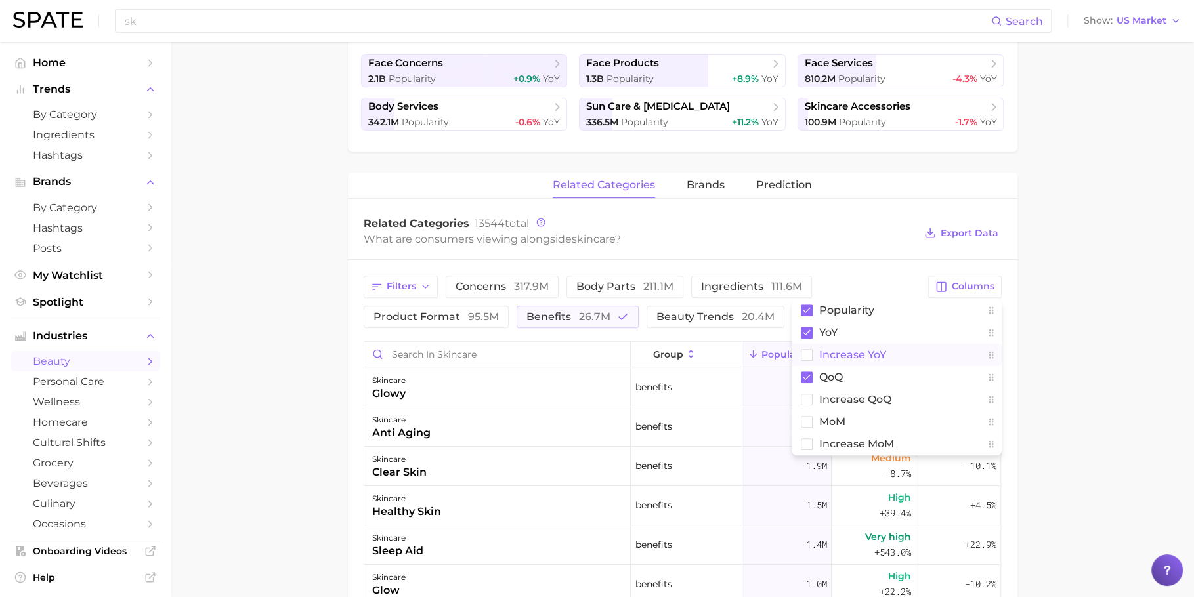
click at [909, 356] on button "Increase YoY" at bounding box center [896, 355] width 210 height 22
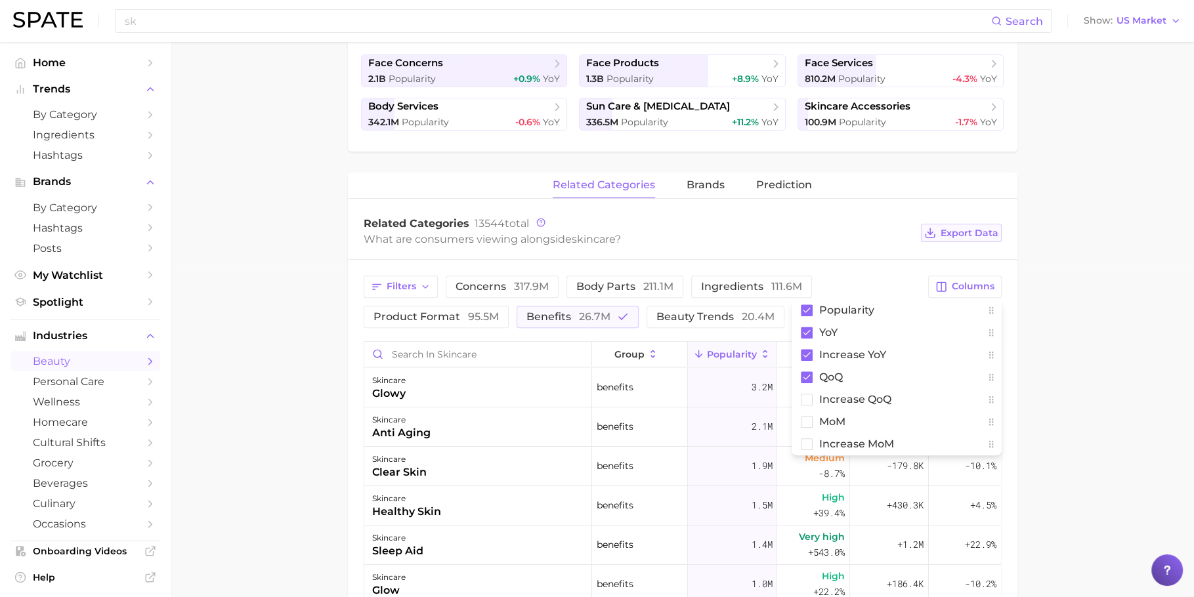
drag, startPoint x: 1044, startPoint y: 257, endPoint x: 958, endPoint y: 222, distance: 93.4
click at [1044, 256] on main "1. skincare 2. Subcategory Overview Google TikTok Instagram skincare Popularity…" at bounding box center [682, 365] width 1023 height 1310
click at [912, 235] on div "What are consumers viewing alongside skincare ?" at bounding box center [639, 239] width 551 height 18
click at [986, 230] on span "Export Data" at bounding box center [969, 233] width 58 height 11
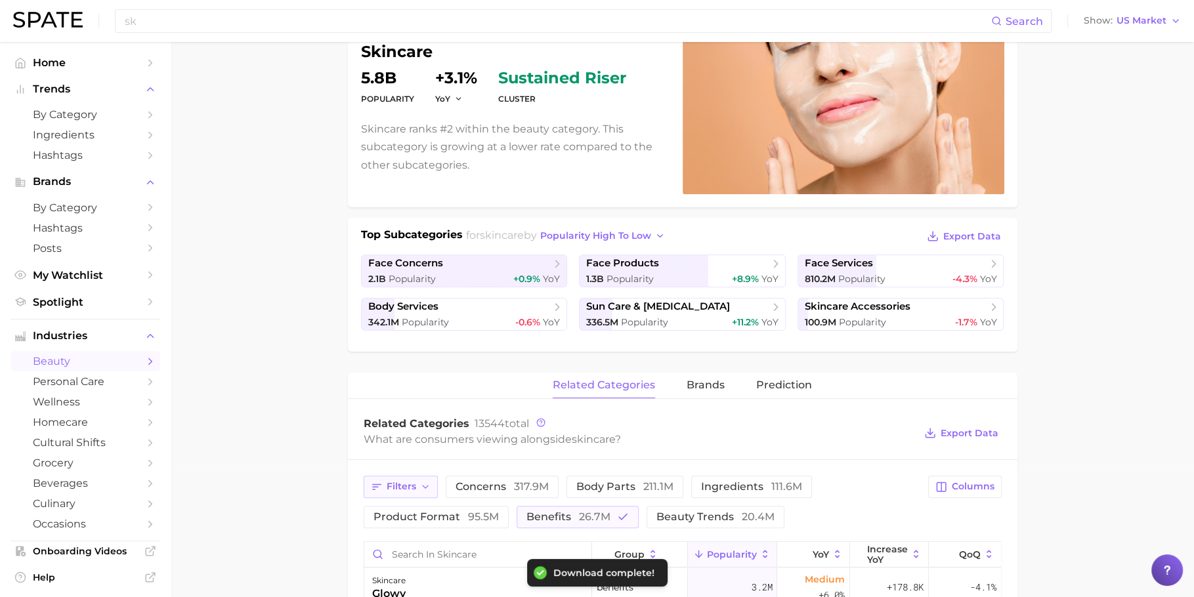
scroll to position [0, 0]
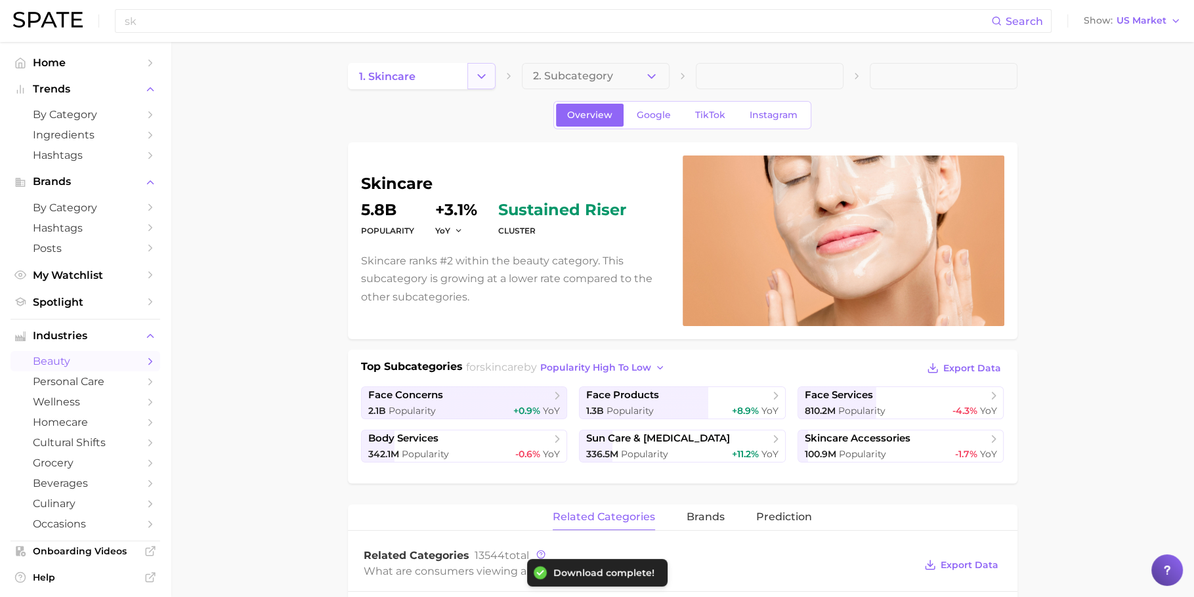
click at [478, 72] on icon "Change Category" at bounding box center [482, 77] width 14 height 14
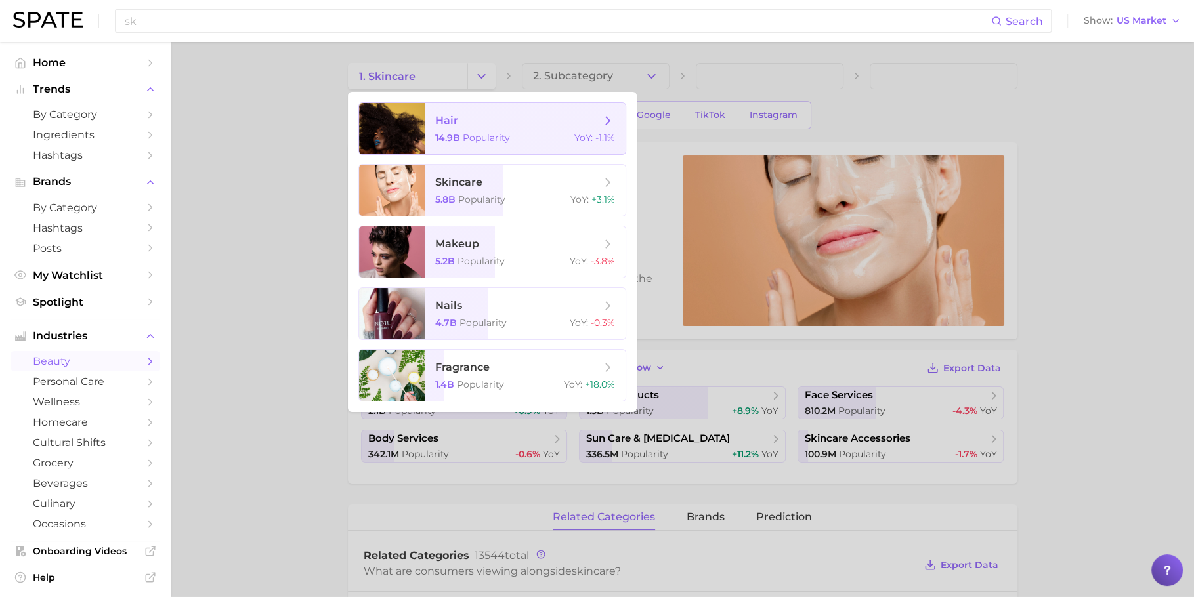
click at [490, 137] on span "Popularity" at bounding box center [486, 138] width 47 height 12
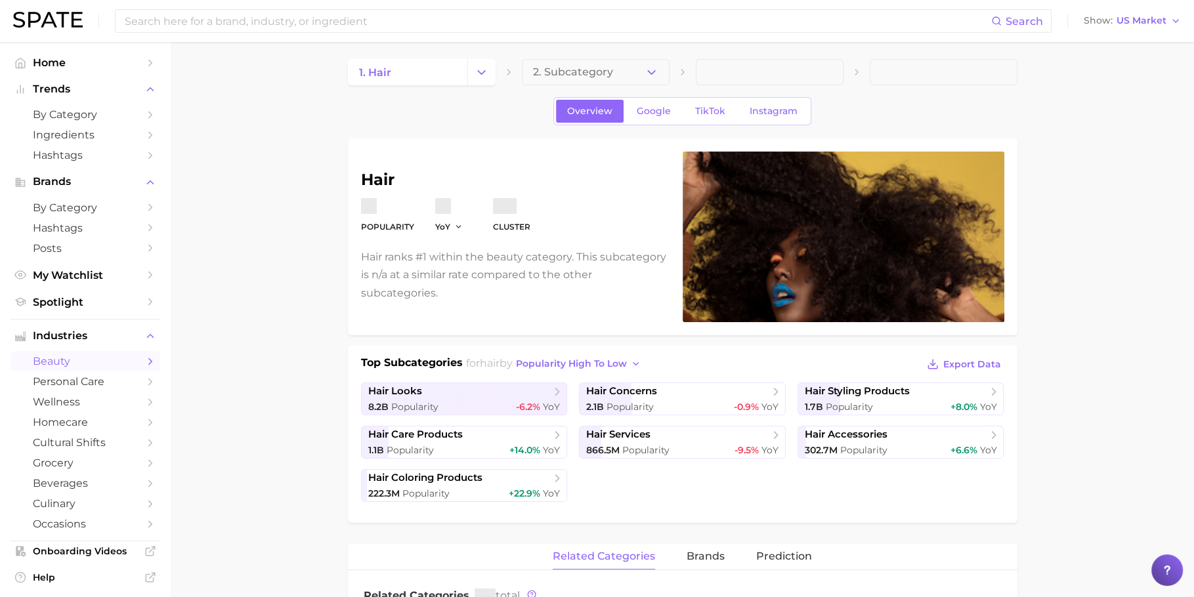
scroll to position [528, 0]
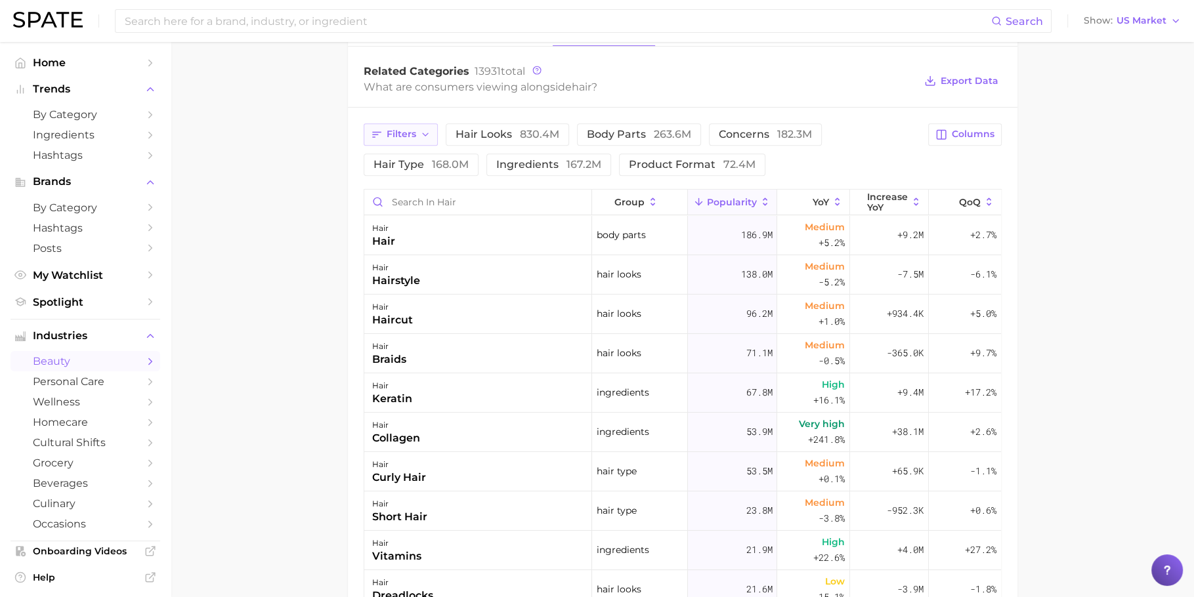
click at [429, 135] on icon "button" at bounding box center [425, 134] width 11 height 11
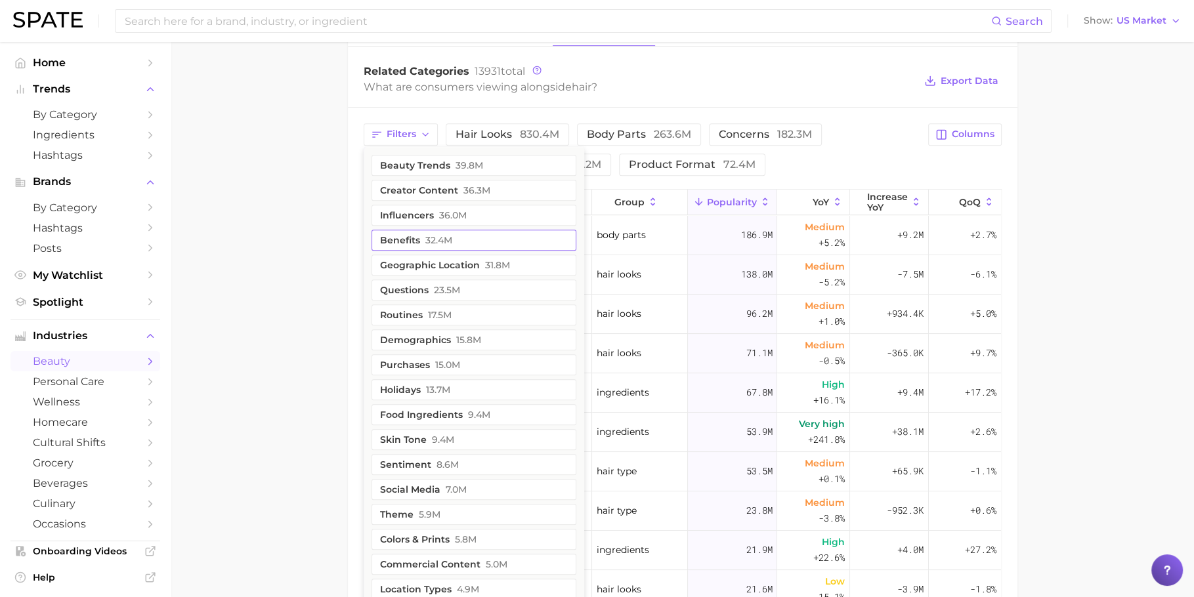
click at [433, 235] on span "32.4m" at bounding box center [438, 240] width 27 height 11
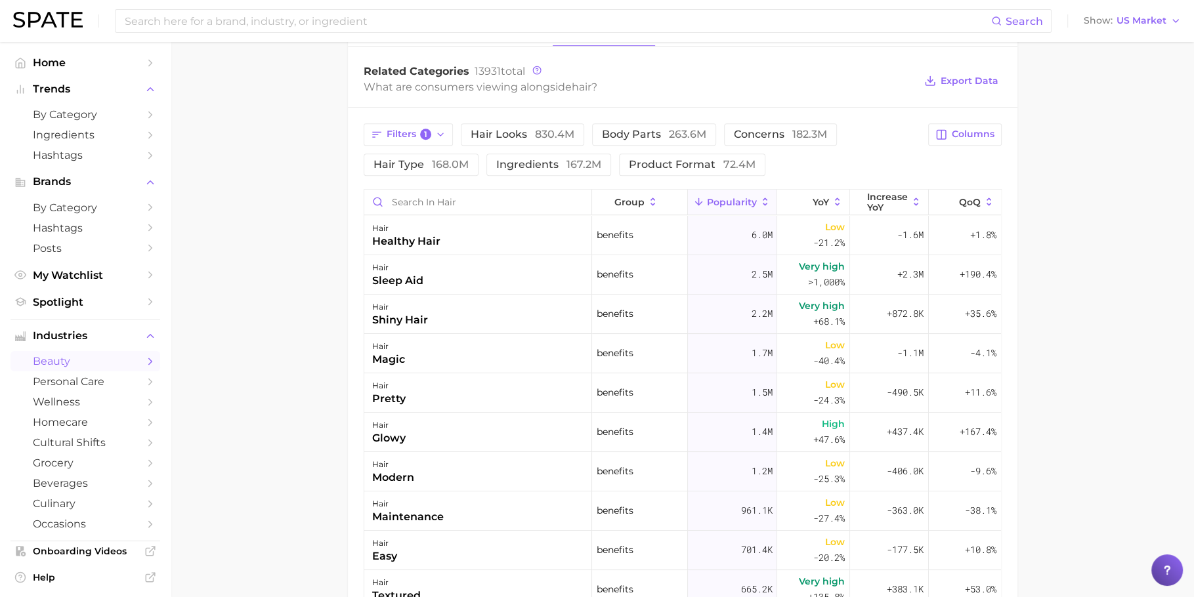
click at [881, 135] on div "Filters 1 hair looks 830.4m body parts 263.6m concerns 182.3m hair type 168.0m …" at bounding box center [642, 149] width 557 height 53
click at [975, 86] on button "Export Data" at bounding box center [961, 81] width 80 height 18
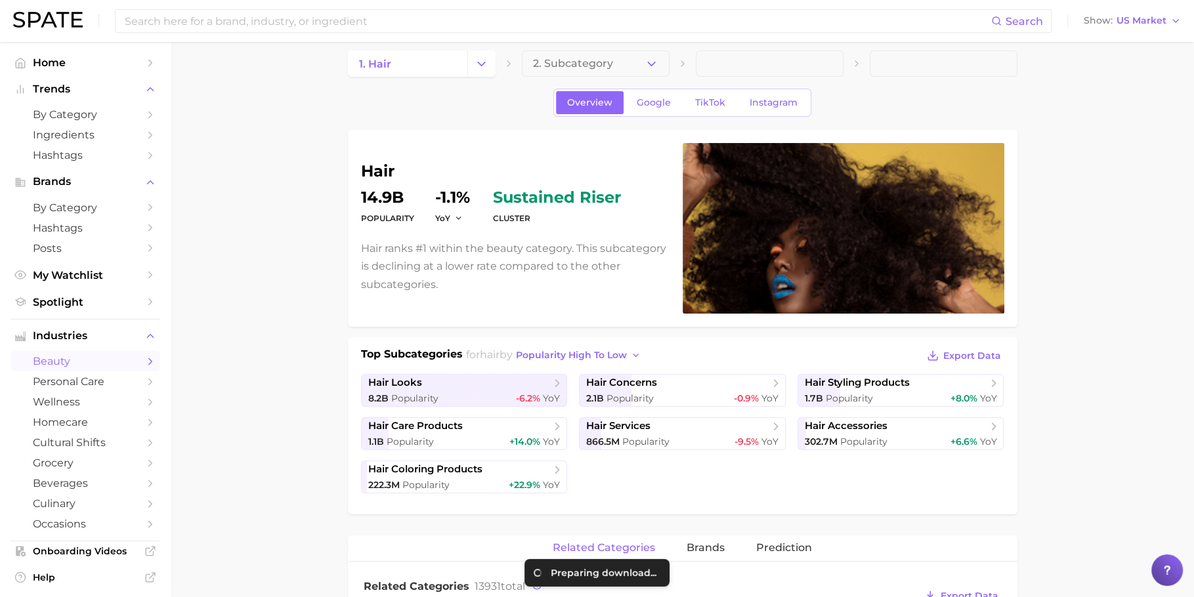
scroll to position [0, 0]
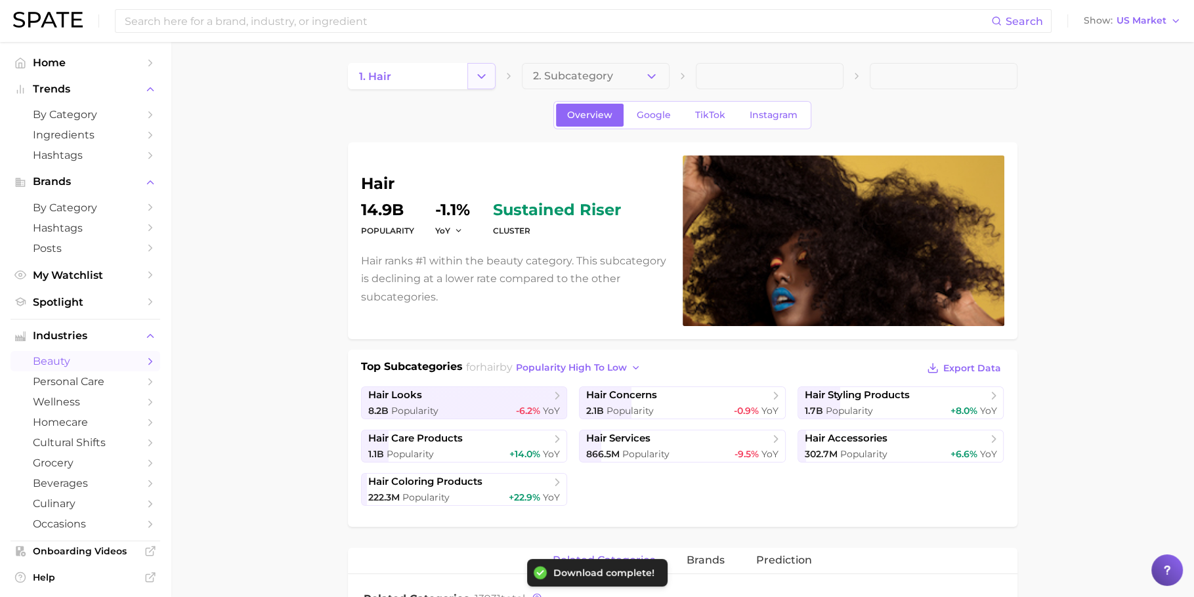
click at [480, 80] on icon "Change Category" at bounding box center [482, 77] width 14 height 14
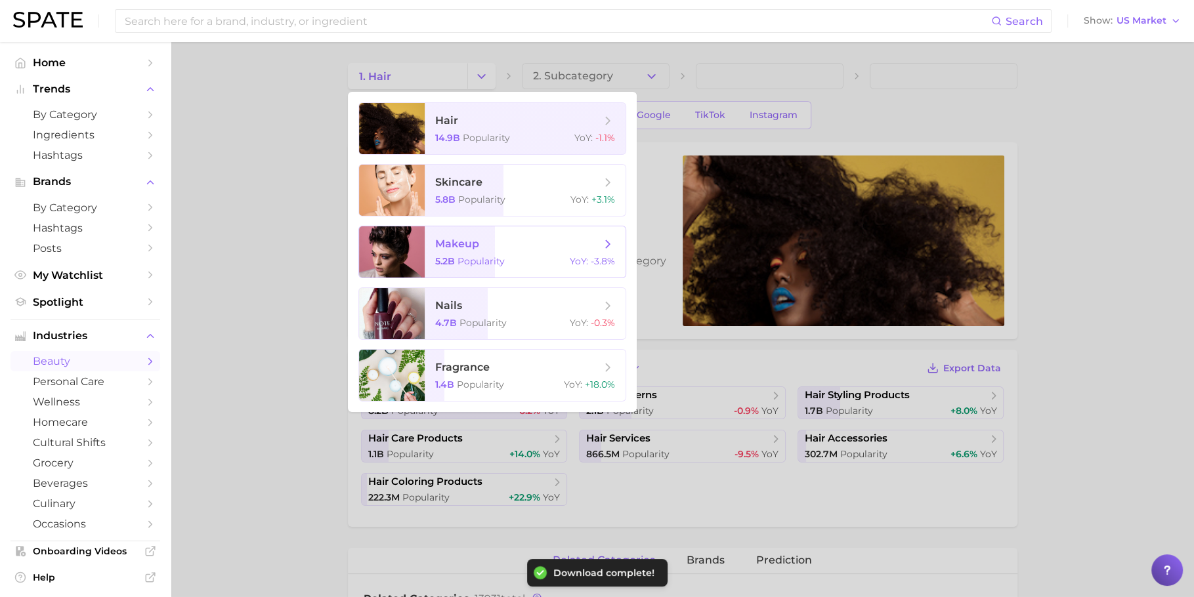
click at [492, 240] on span "makeup" at bounding box center [517, 244] width 165 height 14
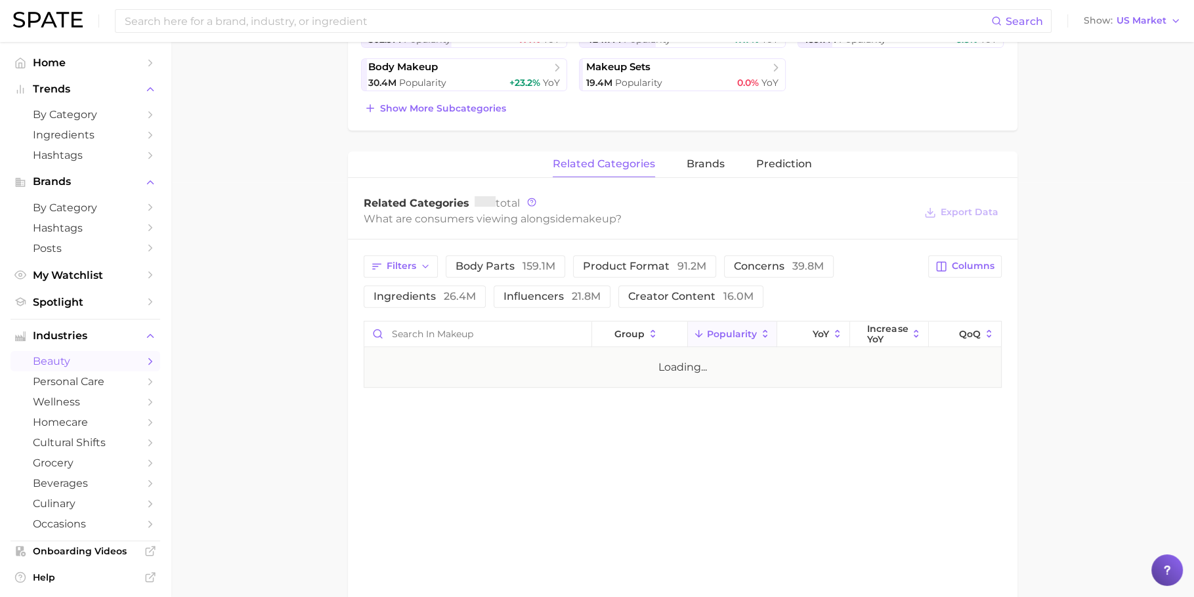
scroll to position [422, 0]
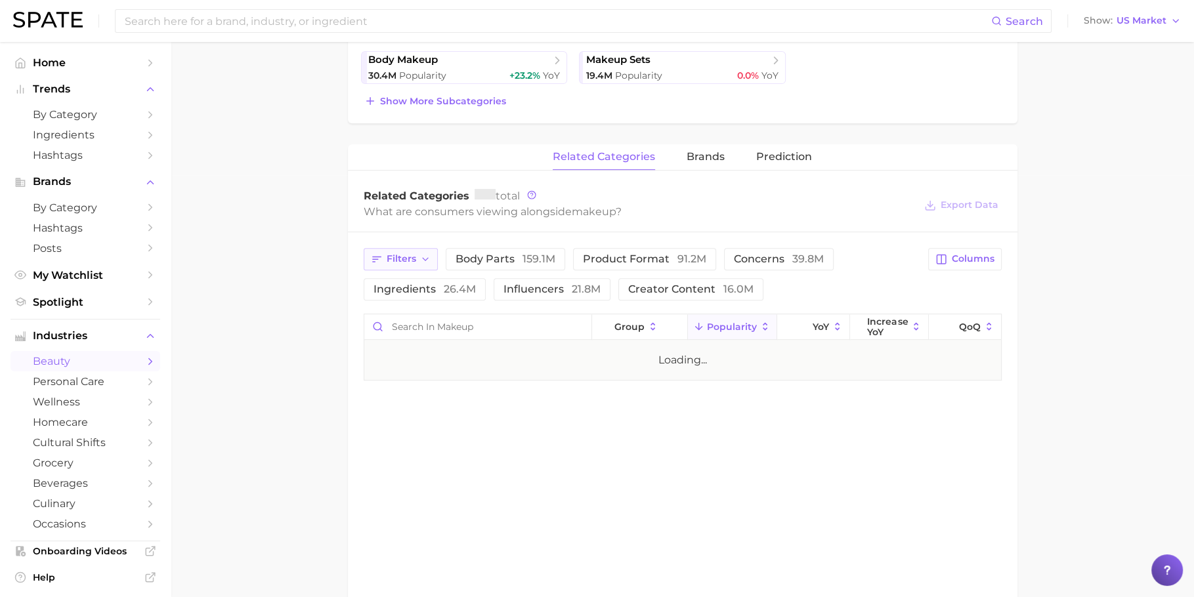
click at [409, 255] on span "Filters" at bounding box center [402, 258] width 30 height 11
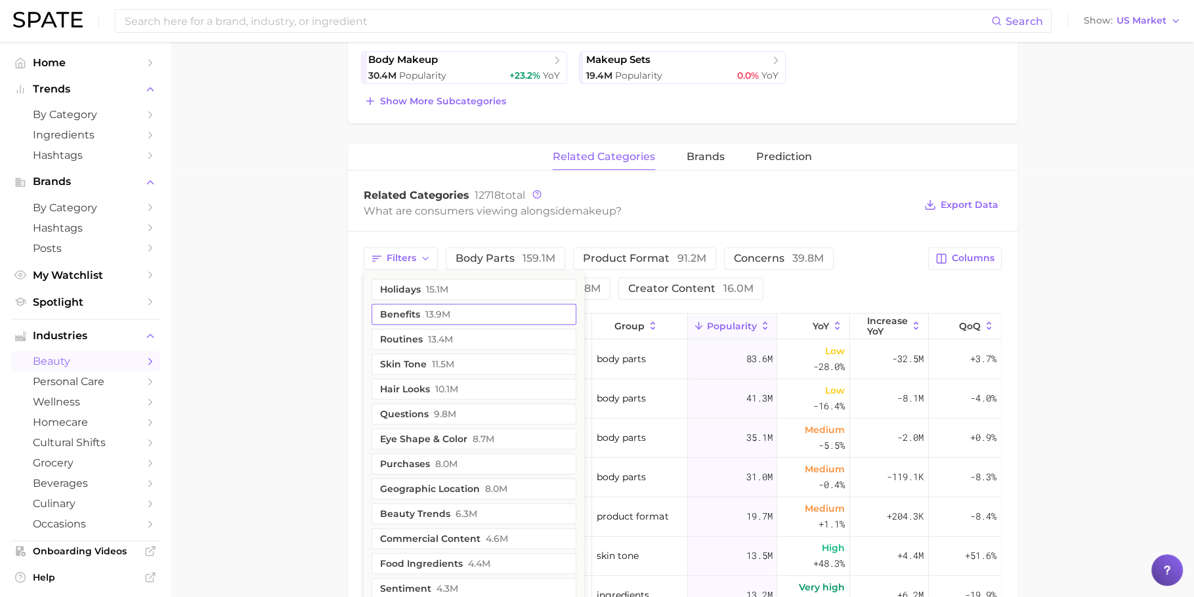
click at [434, 315] on span "13.9m" at bounding box center [437, 314] width 25 height 11
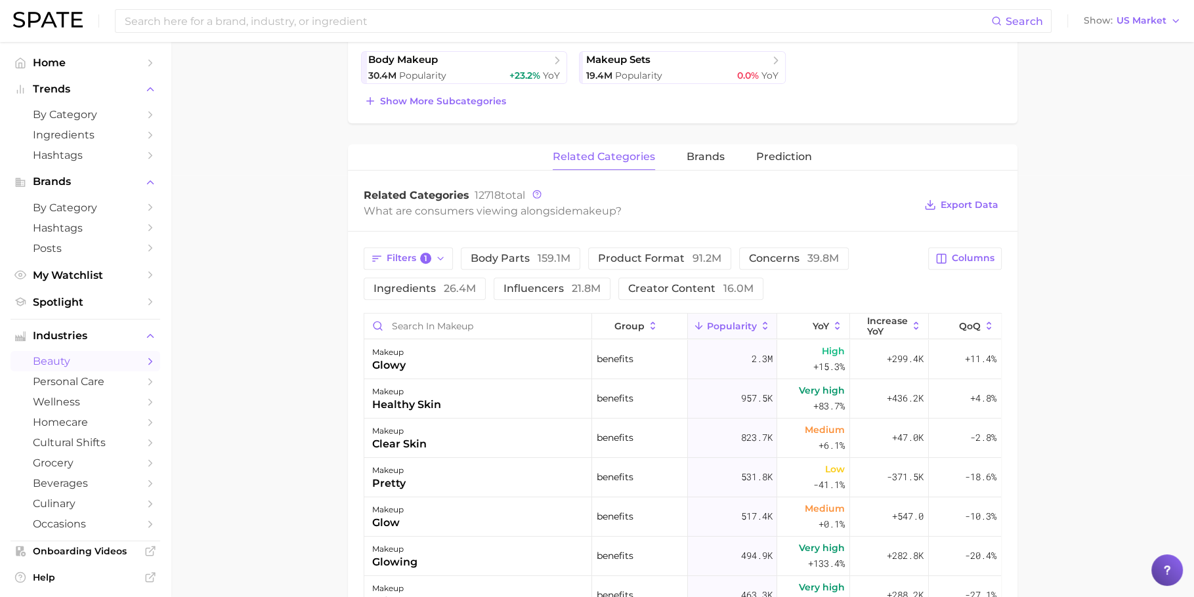
click at [885, 232] on div "Filters 1 body parts 159.1m product format 91.2m concerns 39.8m ingredients 26.…" at bounding box center [682, 579] width 669 height 694
click at [963, 206] on span "Export Data" at bounding box center [969, 205] width 58 height 11
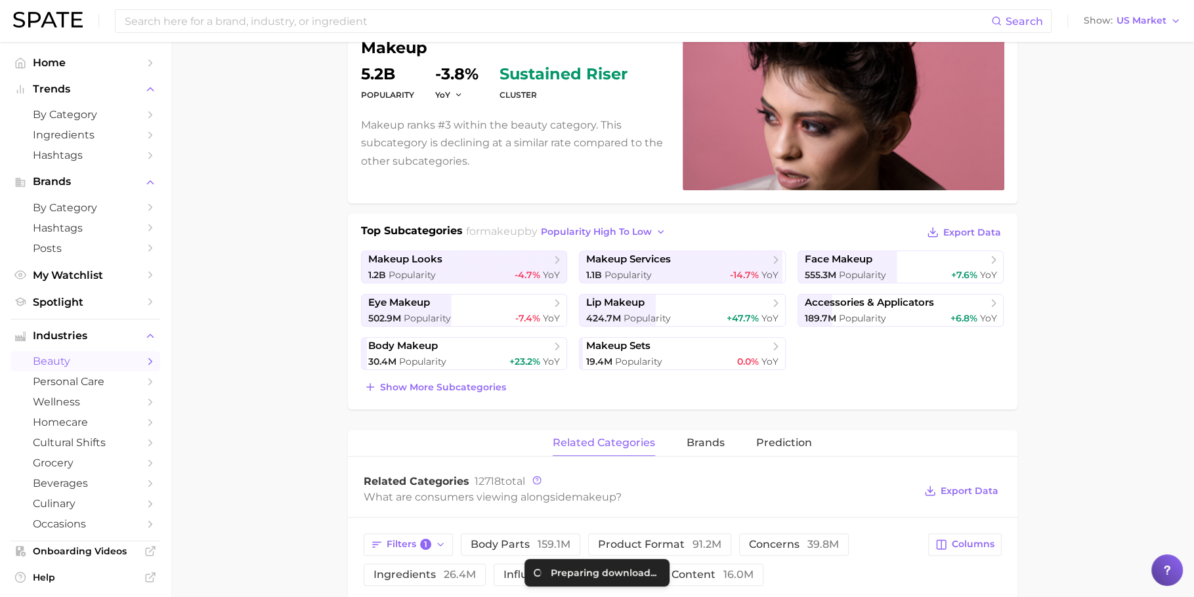
scroll to position [0, 0]
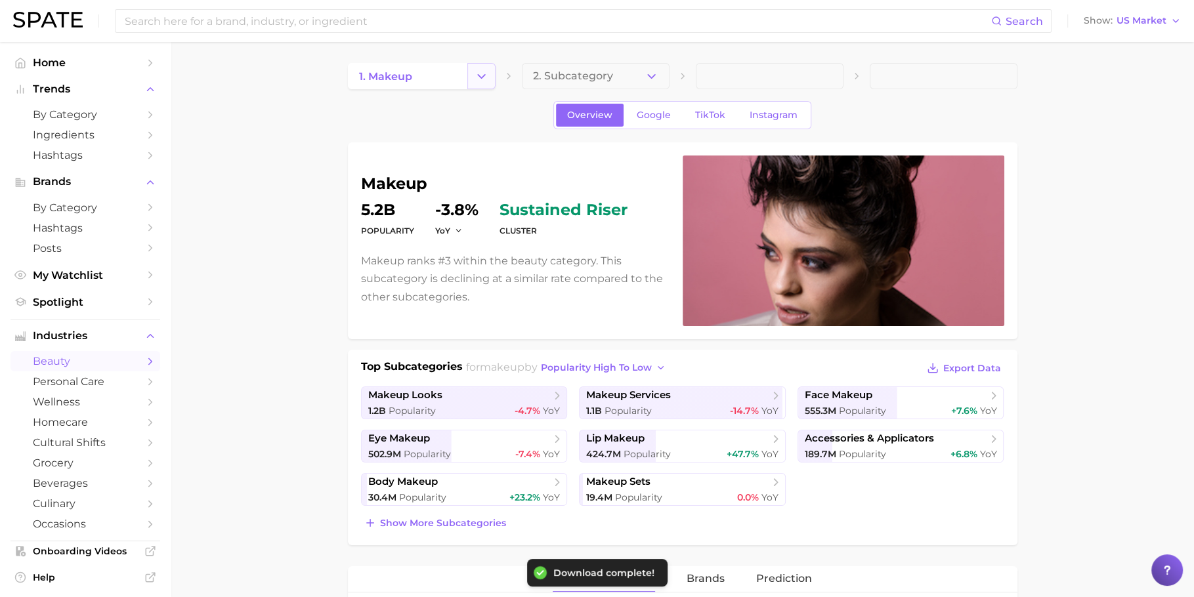
click at [481, 68] on button "Change Category" at bounding box center [481, 76] width 28 height 26
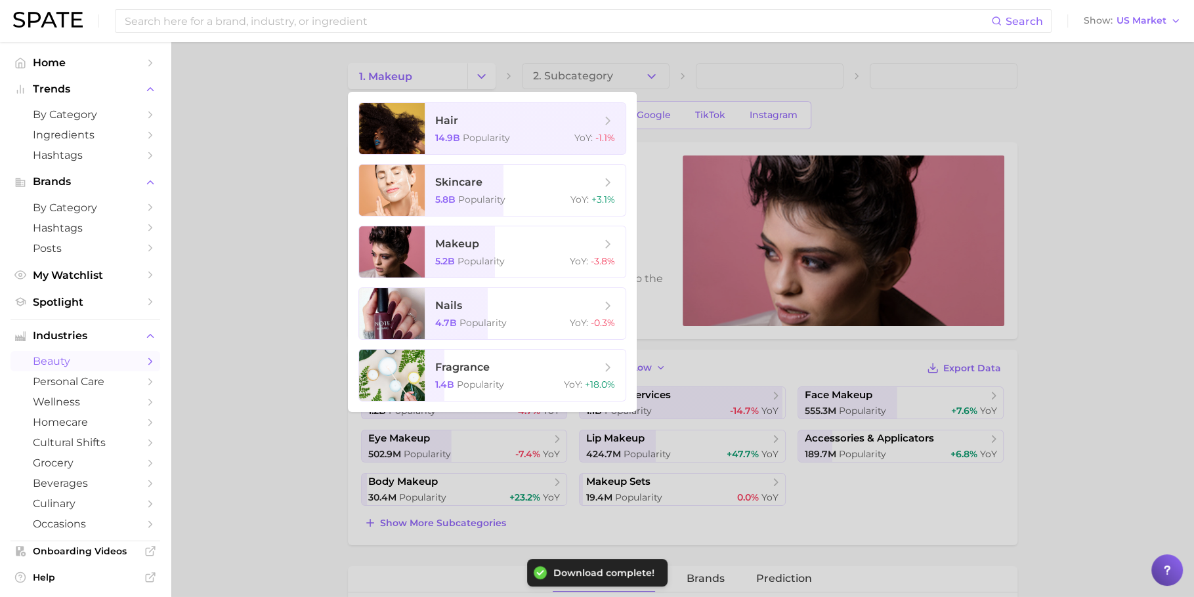
click at [294, 316] on div at bounding box center [597, 298] width 1194 height 597
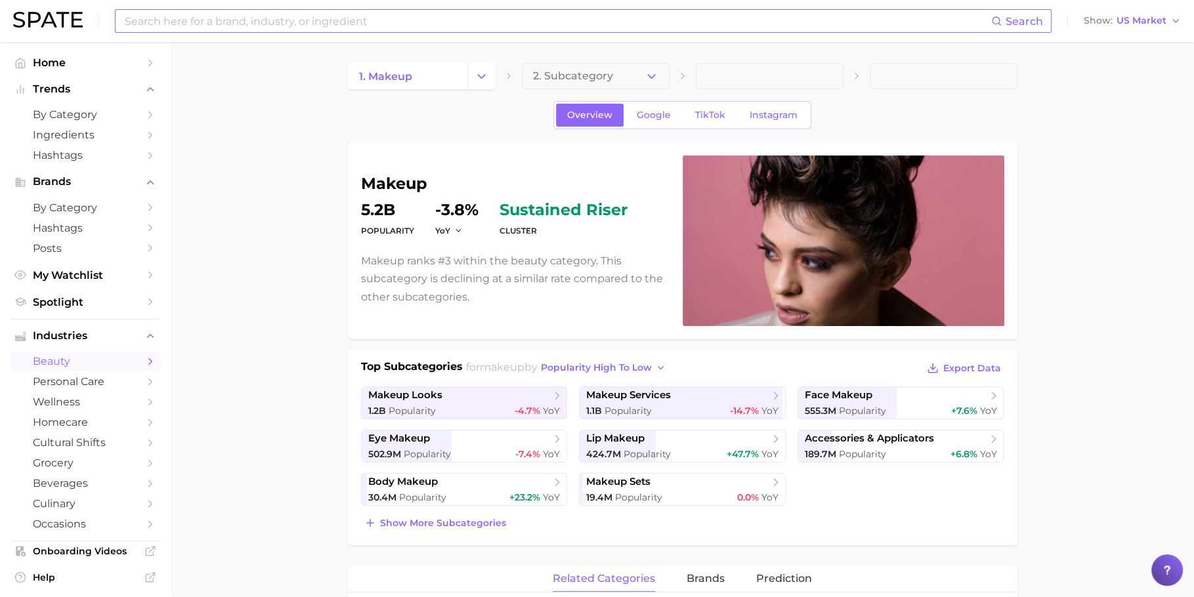
click at [410, 16] on input at bounding box center [557, 21] width 868 height 22
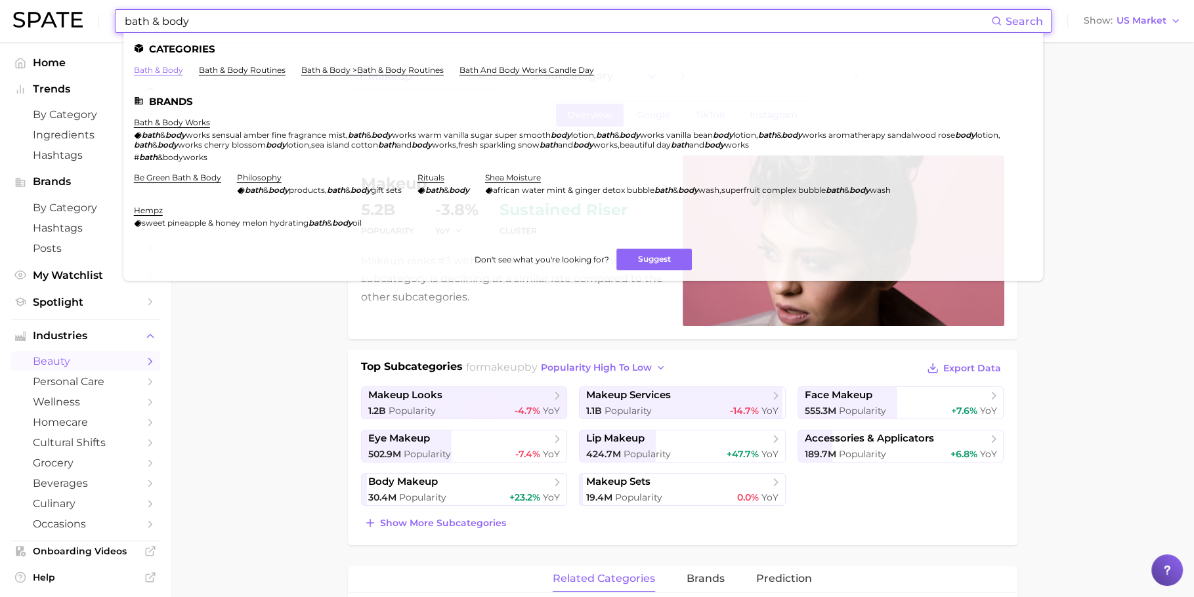
type input "bath & body"
click at [161, 73] on link "bath & body" at bounding box center [158, 70] width 49 height 10
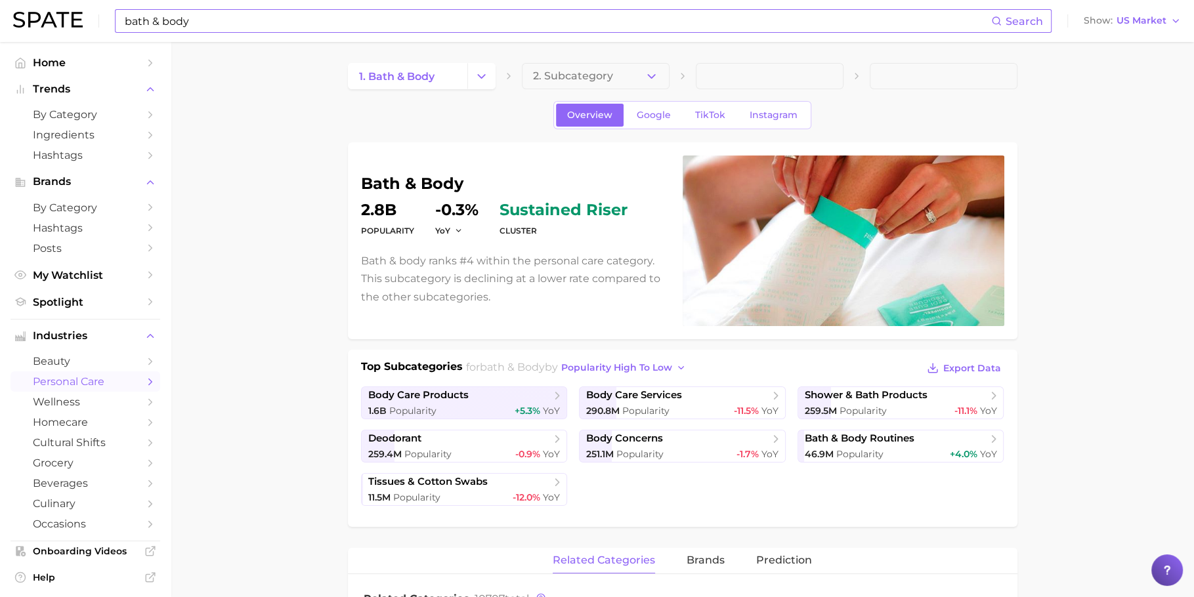
scroll to position [343, 0]
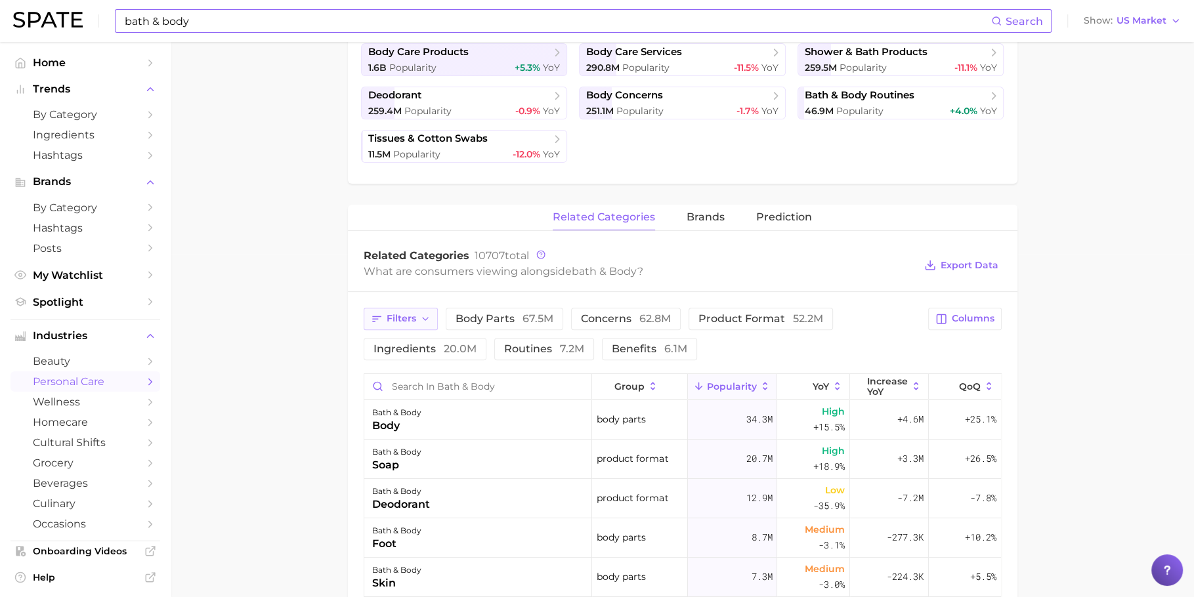
click at [392, 316] on span "Filters" at bounding box center [402, 318] width 30 height 11
click at [720, 348] on div "Filters body parts 67.5m concerns 62.8m product format 52.2m ingredients 20.0m …" at bounding box center [642, 334] width 557 height 53
click at [627, 353] on button "benefits 6.1m" at bounding box center [649, 349] width 95 height 22
click at [955, 263] on span "Export Data" at bounding box center [969, 265] width 58 height 11
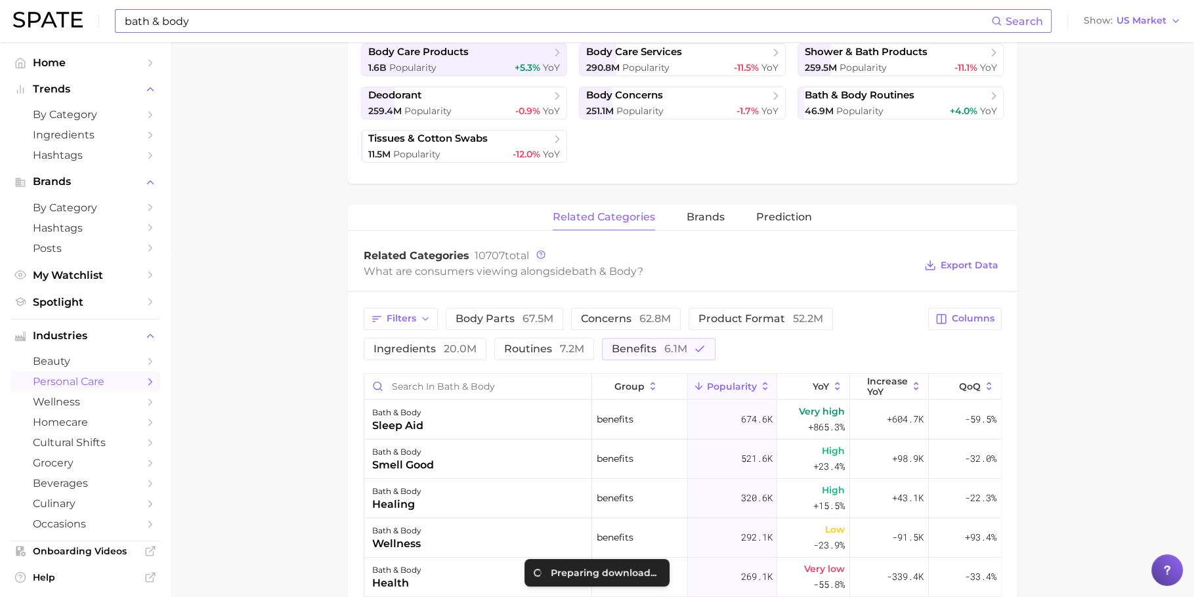
scroll to position [0, 0]
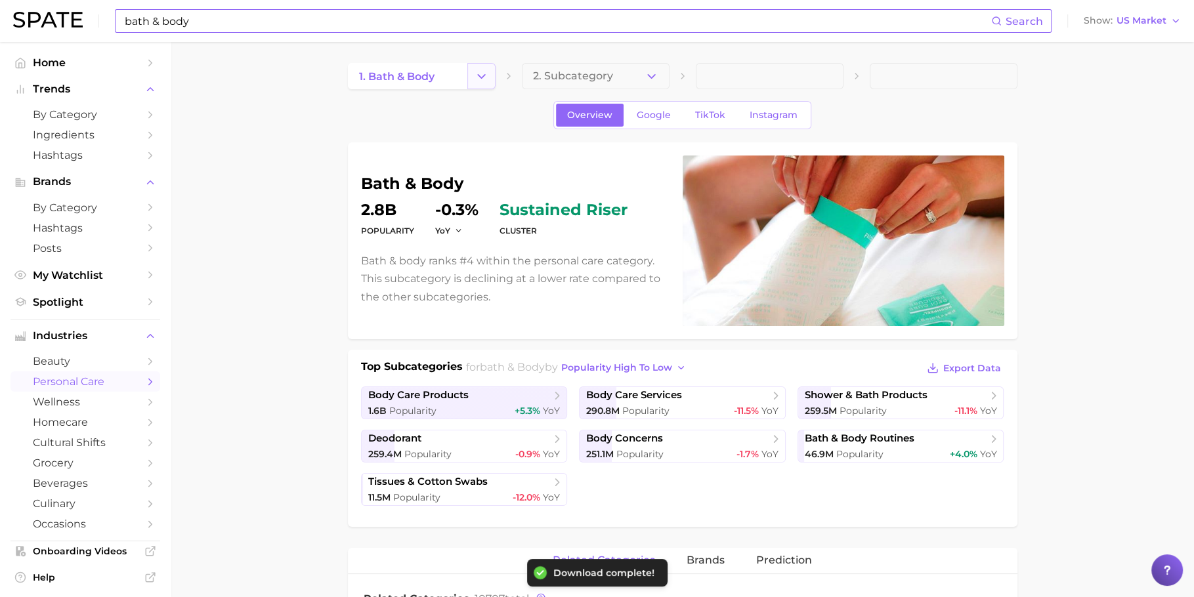
click at [473, 75] on button "Change Category" at bounding box center [481, 76] width 28 height 26
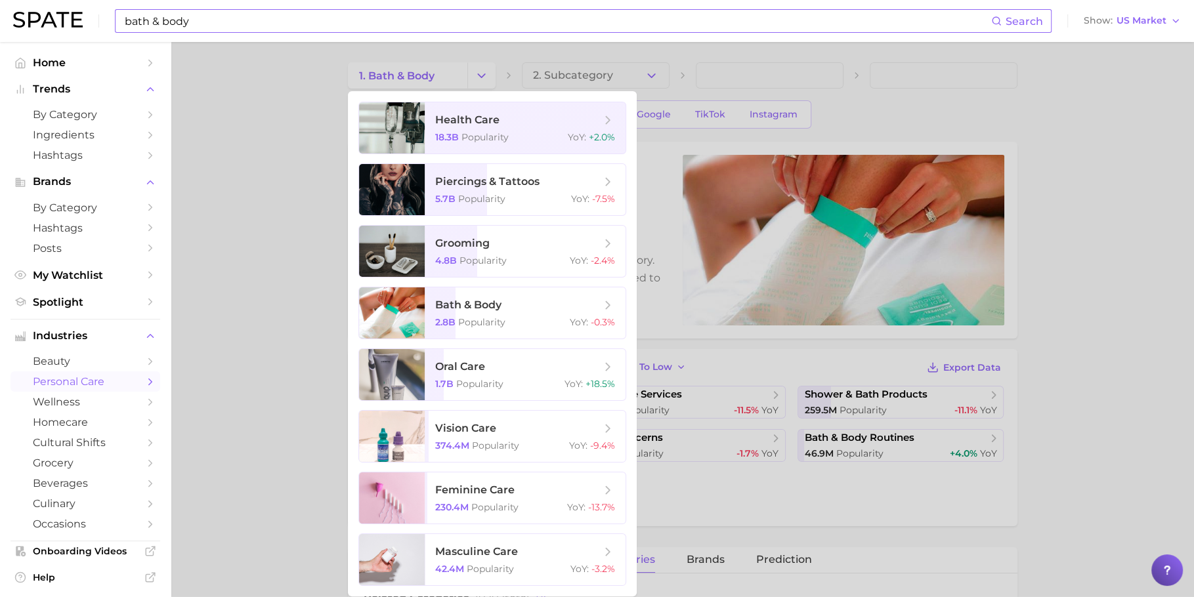
scroll to position [27, 0]
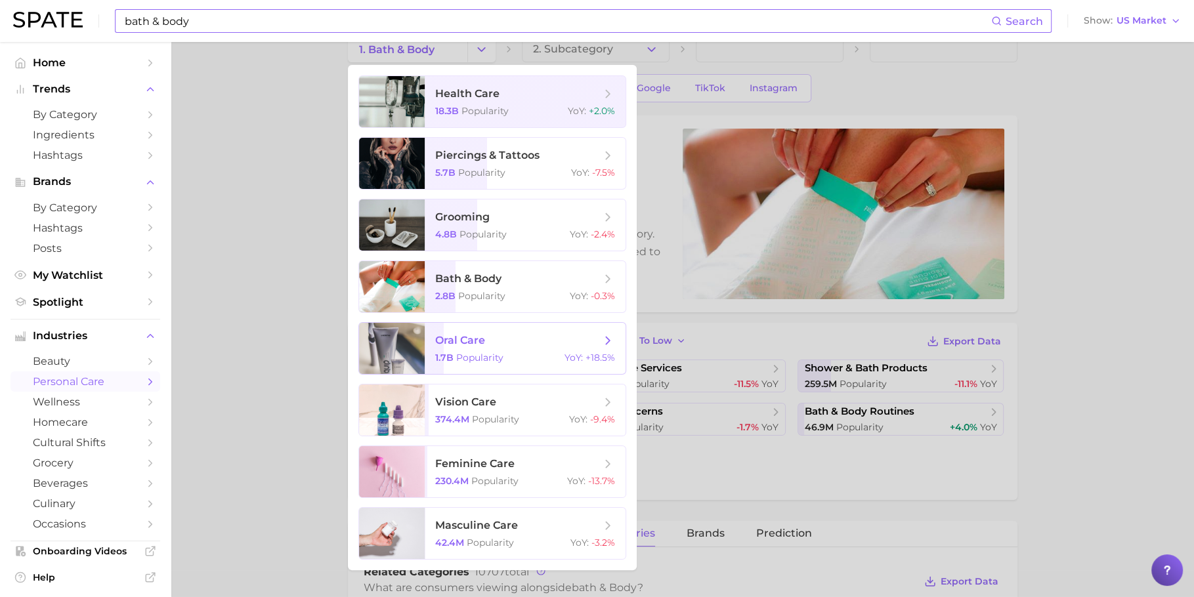
click at [563, 347] on span "oral care 1.7b Popularity YoY : +18.5%" at bounding box center [525, 348] width 201 height 51
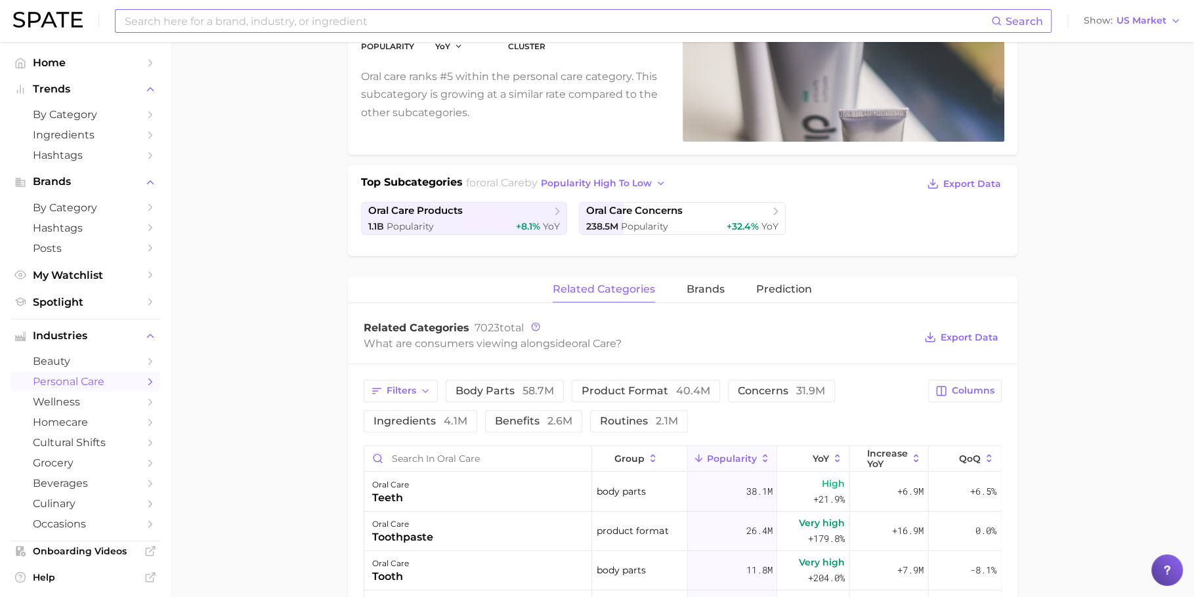
scroll to position [283, 0]
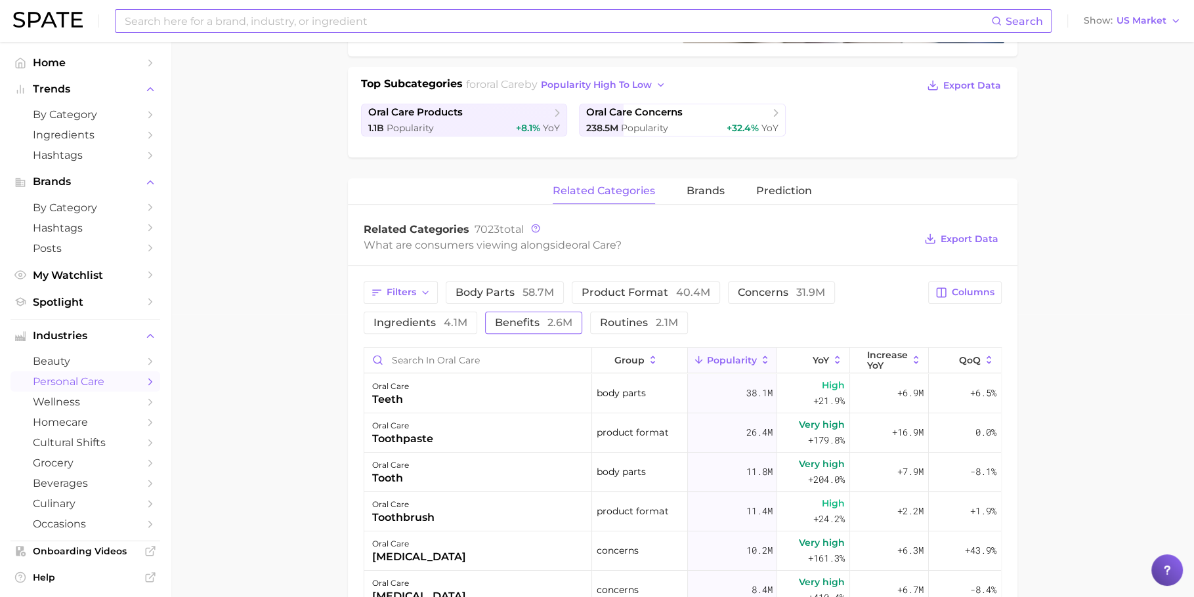
click at [552, 316] on span "2.6m" at bounding box center [559, 322] width 25 height 12
click at [967, 242] on button "Export Data" at bounding box center [961, 239] width 80 height 18
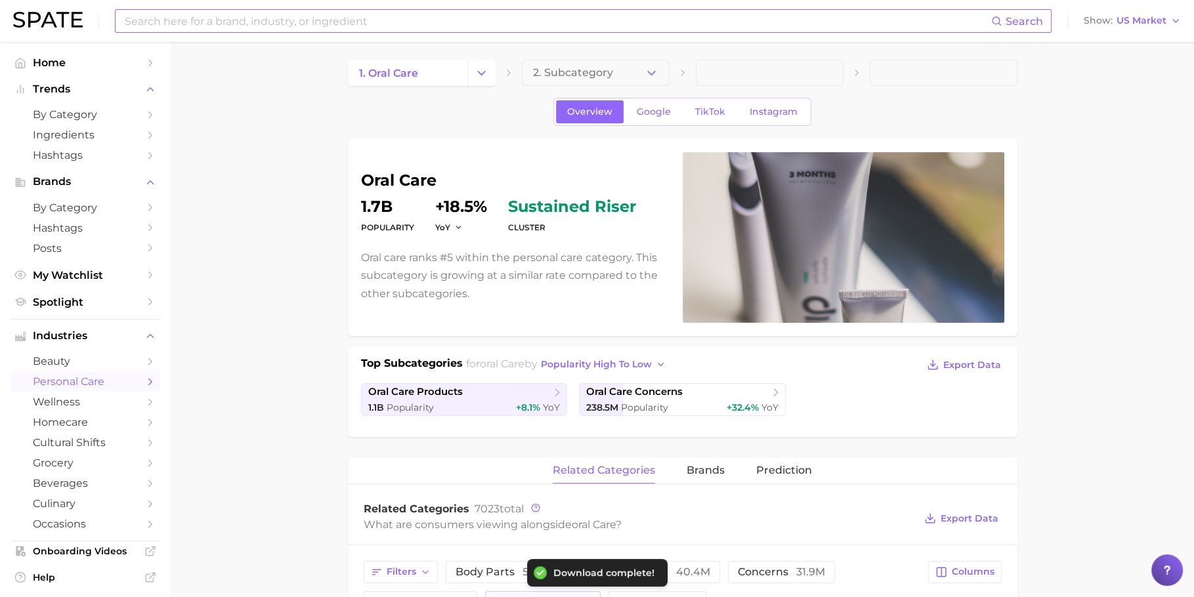
scroll to position [0, 0]
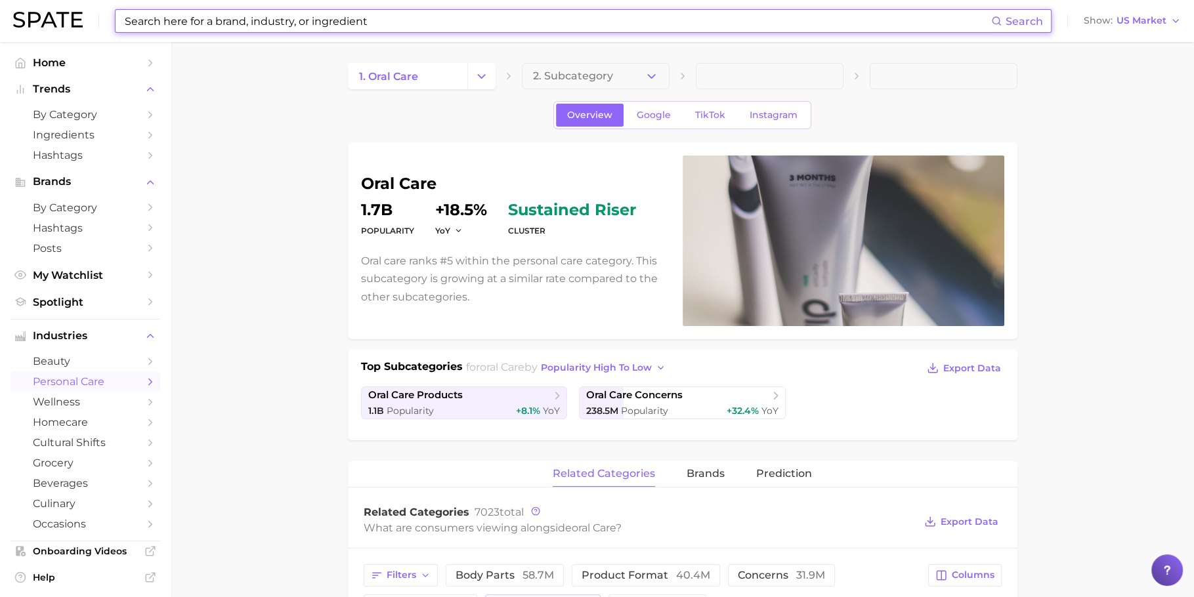
click at [428, 18] on input at bounding box center [557, 21] width 868 height 22
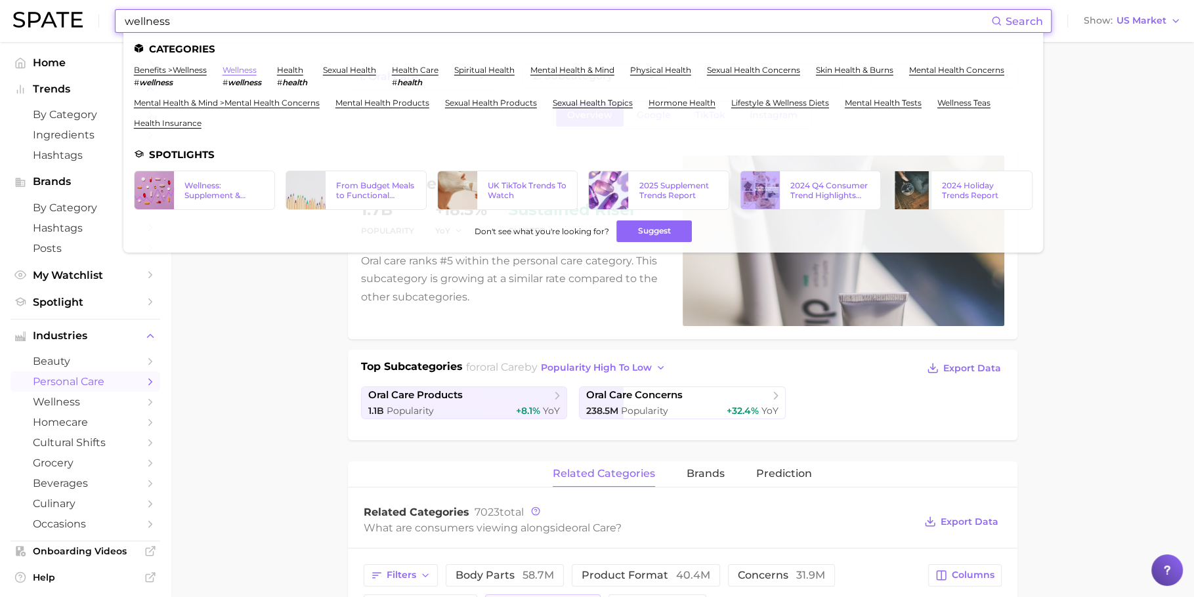
type input "wellness"
click at [240, 73] on link "wellness" at bounding box center [239, 70] width 34 height 10
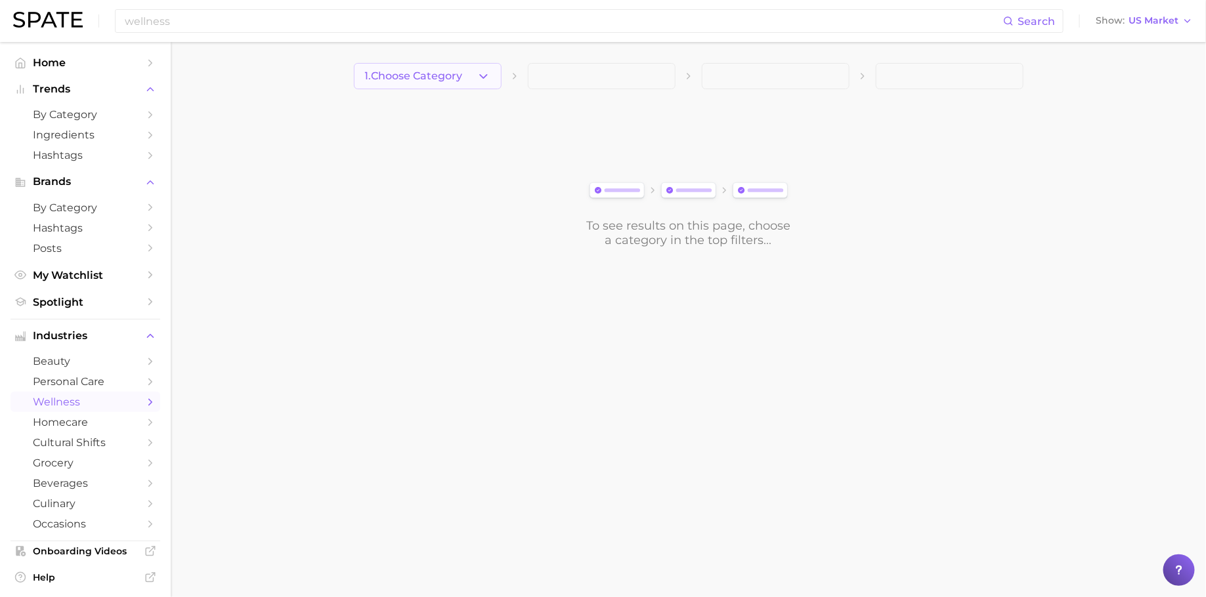
click at [432, 85] on button "1. Choose Category" at bounding box center [428, 76] width 148 height 26
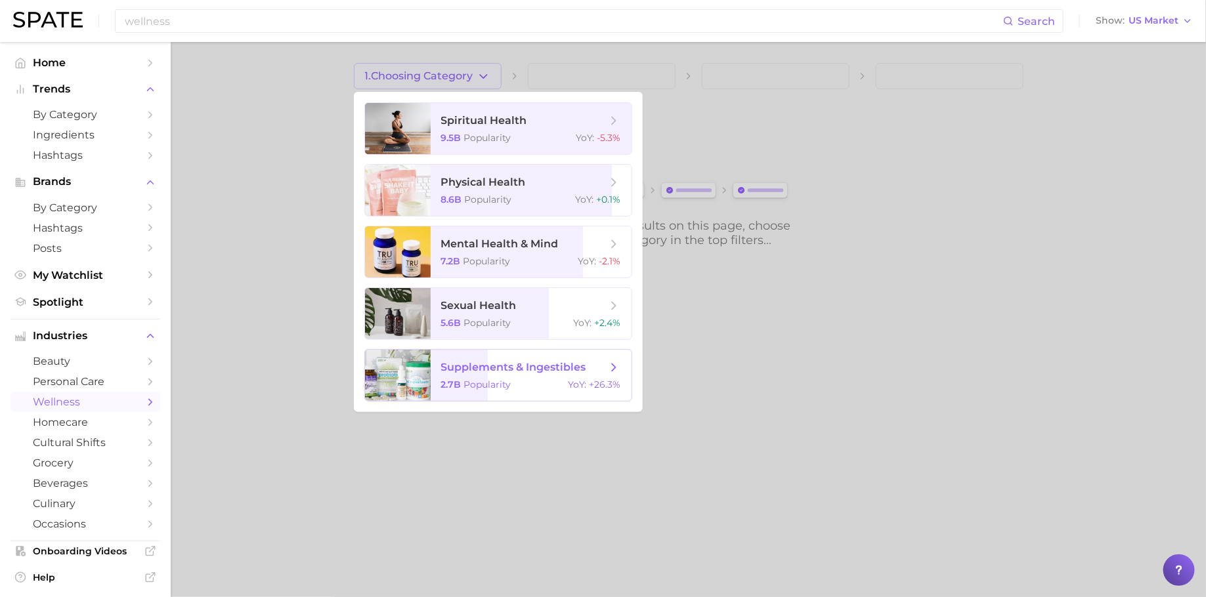
click at [549, 365] on span "supplements & ingestibles" at bounding box center [513, 367] width 145 height 12
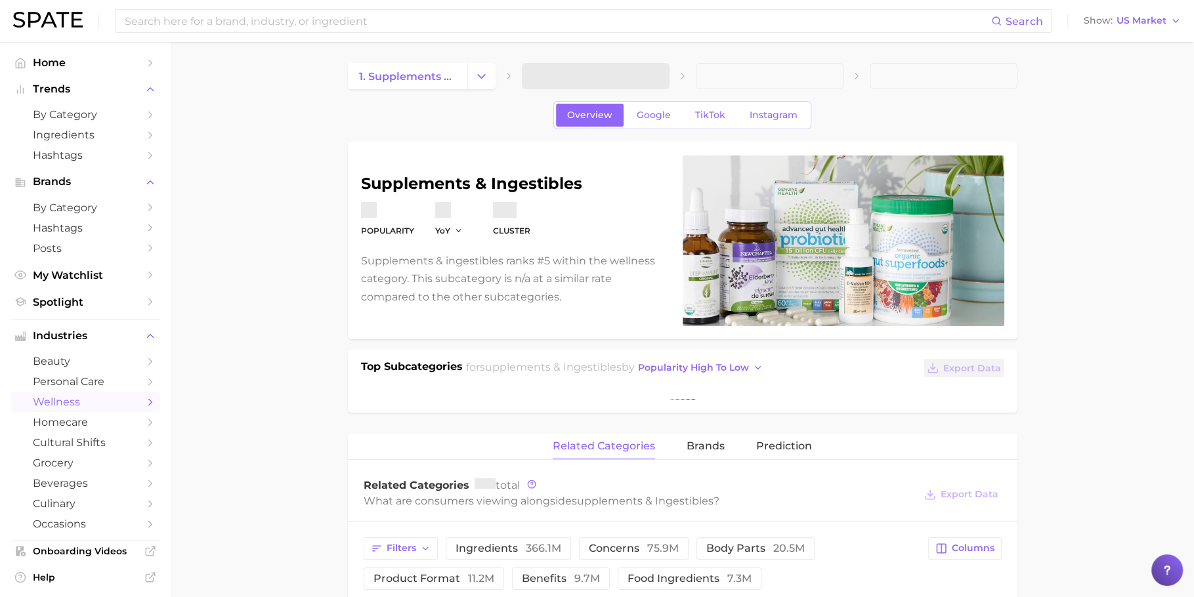
scroll to position [413, 0]
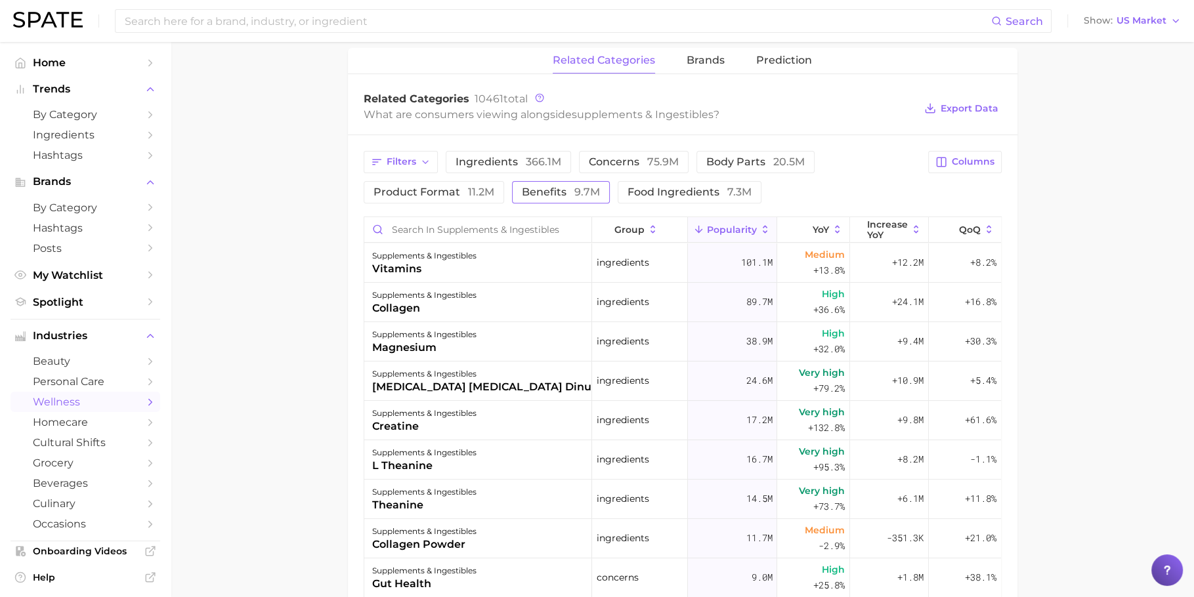
click at [534, 187] on span "benefits 9.7m" at bounding box center [561, 192] width 78 height 11
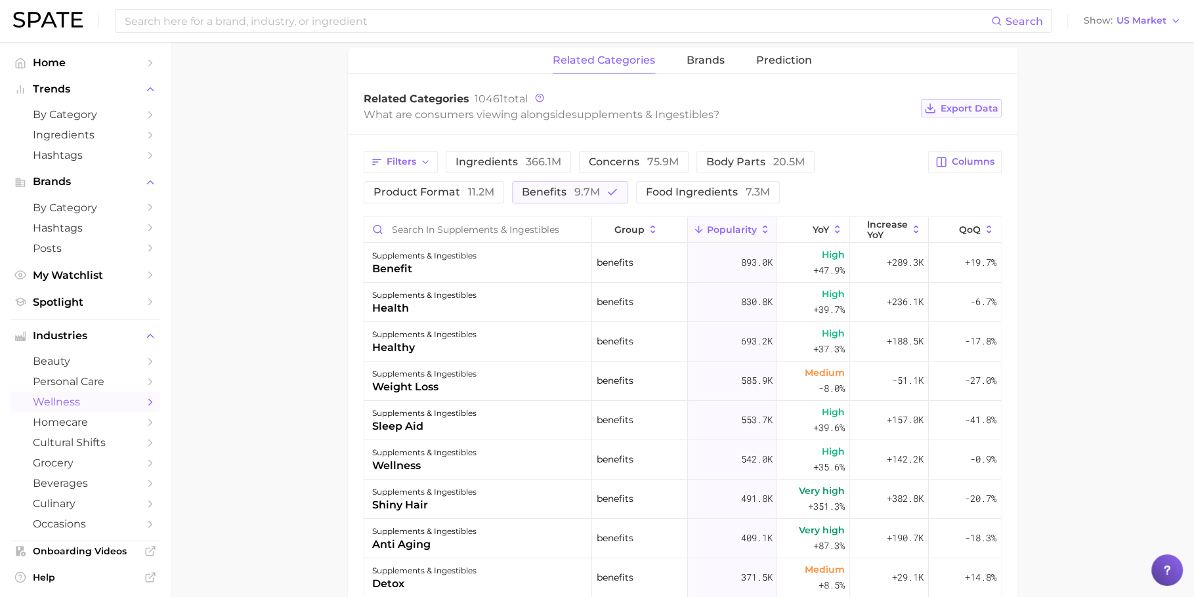
click at [936, 114] on button "Export Data" at bounding box center [961, 108] width 80 height 18
click at [453, 226] on input "Search in supplements & ingestibles" at bounding box center [478, 229] width 228 height 25
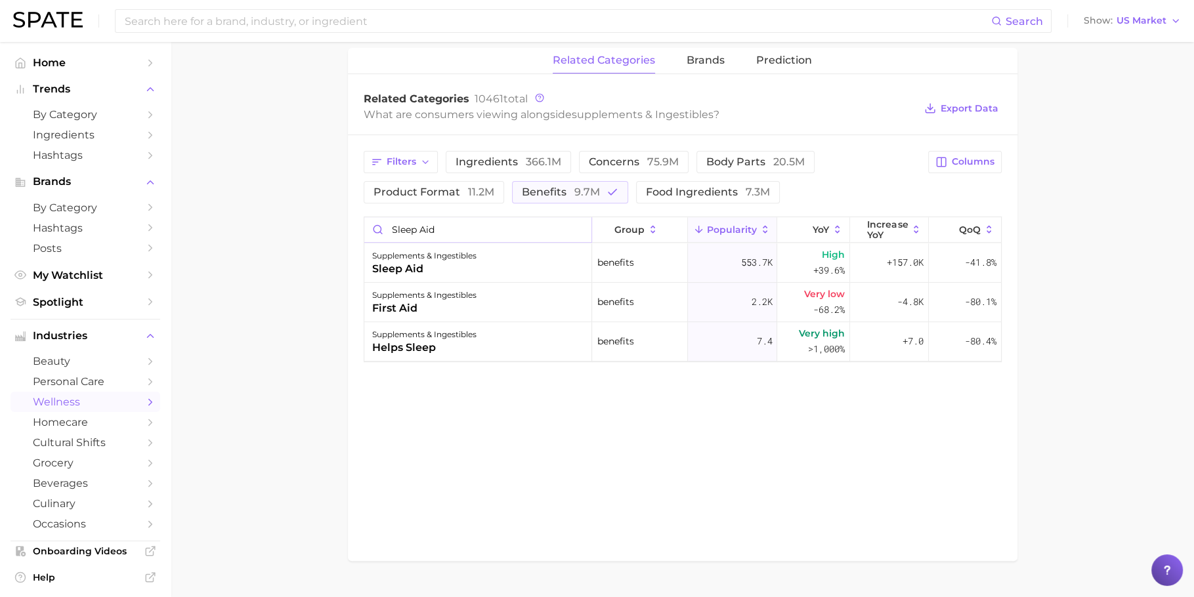
type input "sleep aid"
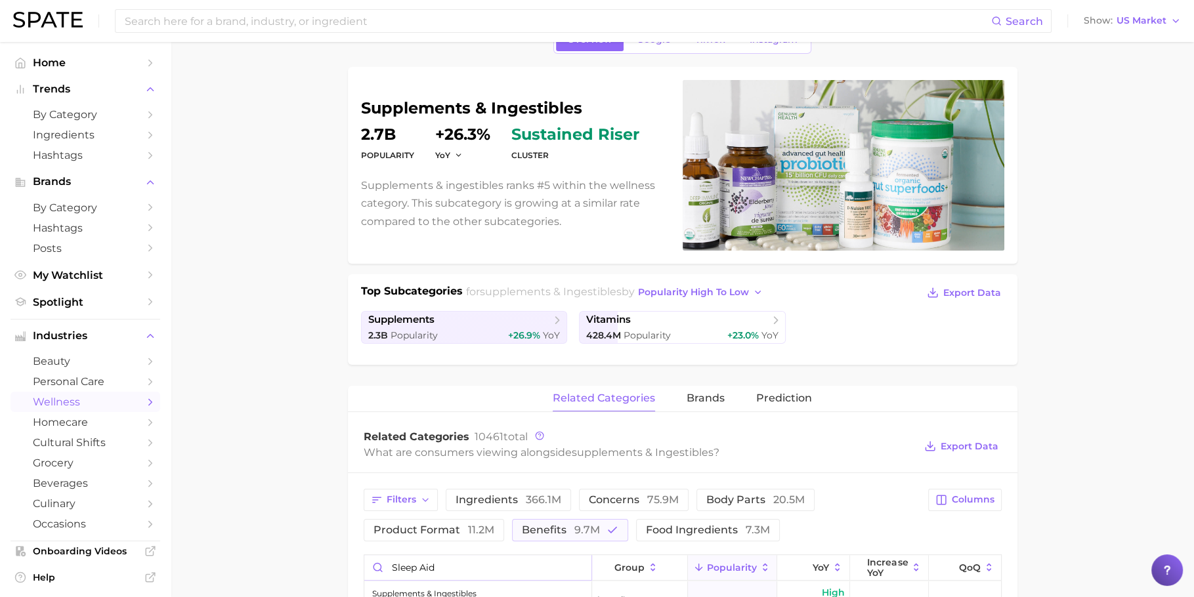
scroll to position [0, 0]
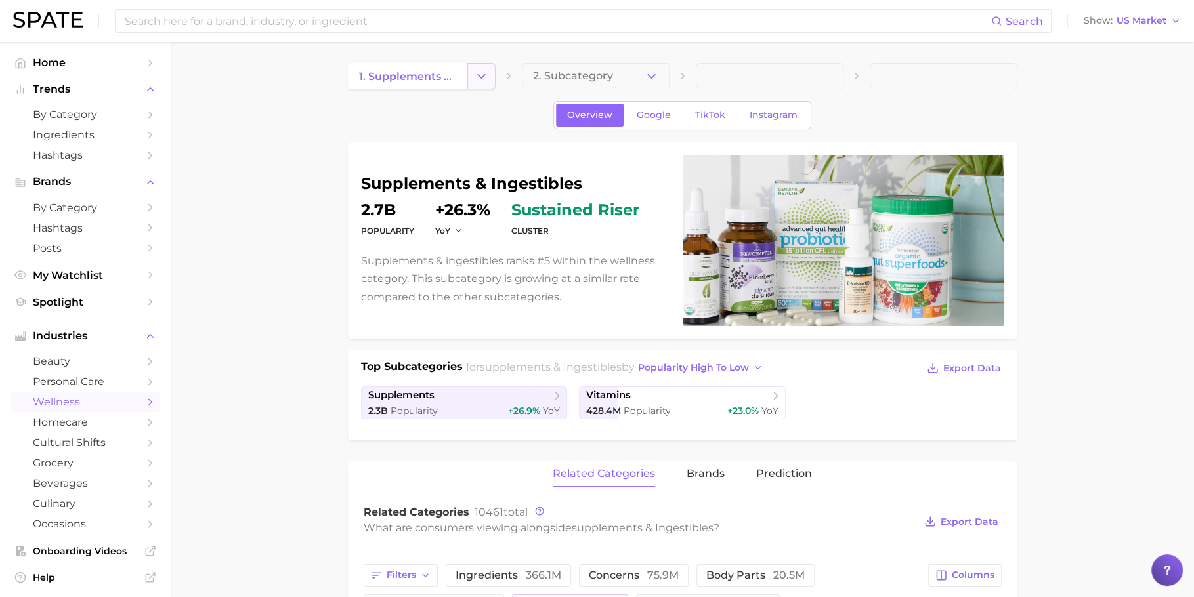
click at [490, 77] on button "Change Category" at bounding box center [481, 76] width 28 height 26
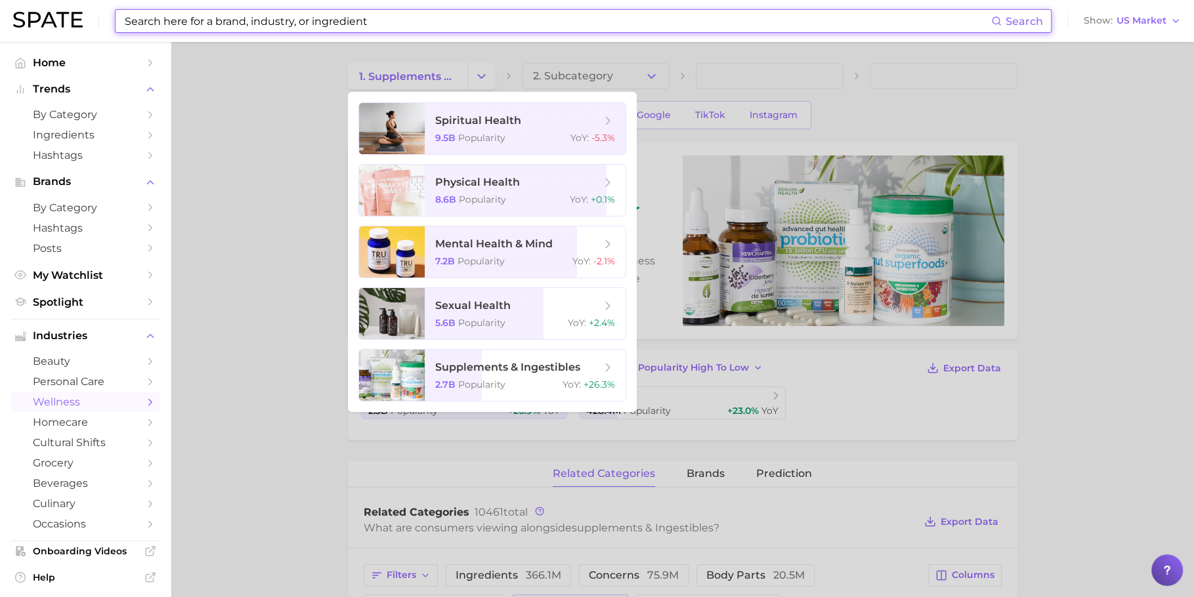
click at [384, 22] on input at bounding box center [557, 21] width 868 height 22
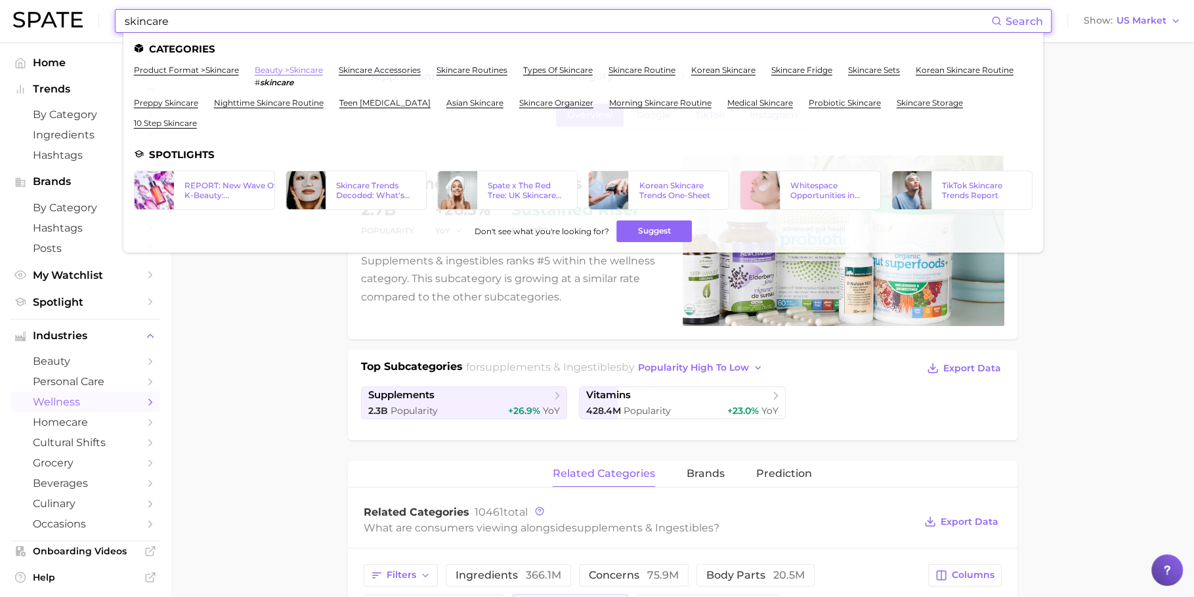
type input "skincare"
click at [259, 69] on link "beauty > skincare" at bounding box center [289, 70] width 68 height 10
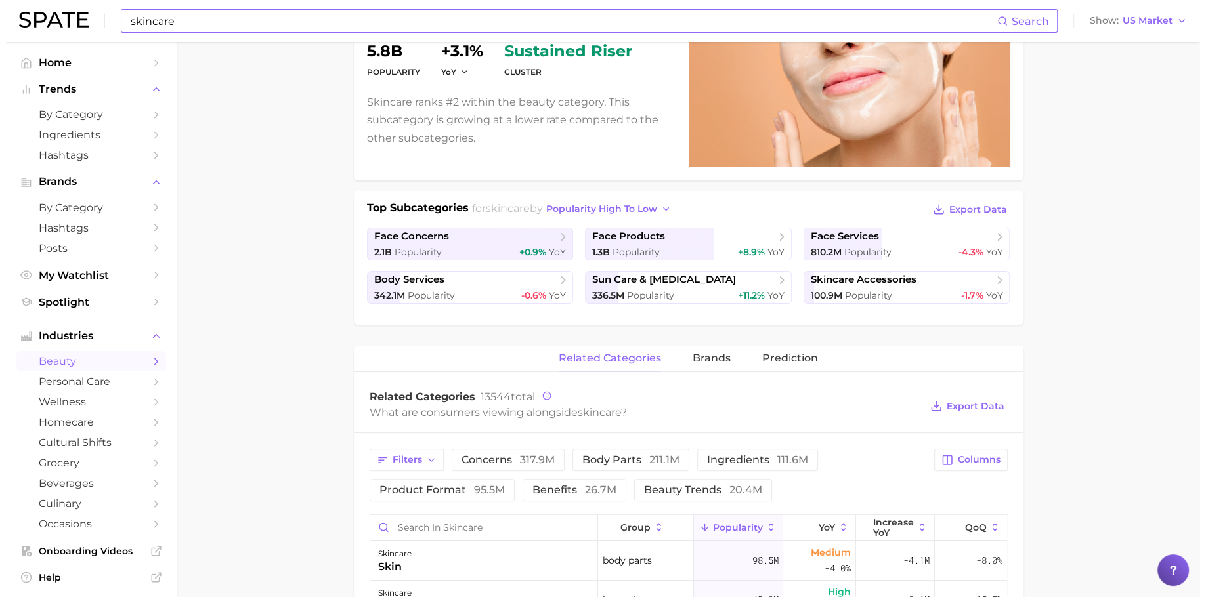
scroll to position [465, 0]
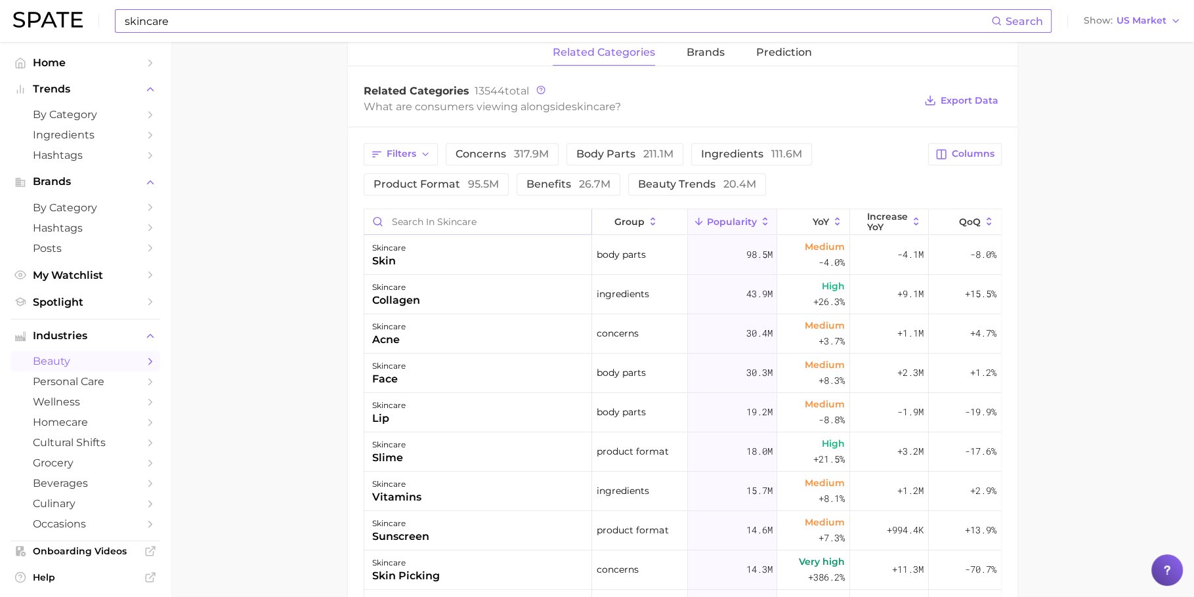
click at [457, 217] on input "Search in skincare" at bounding box center [478, 221] width 228 height 25
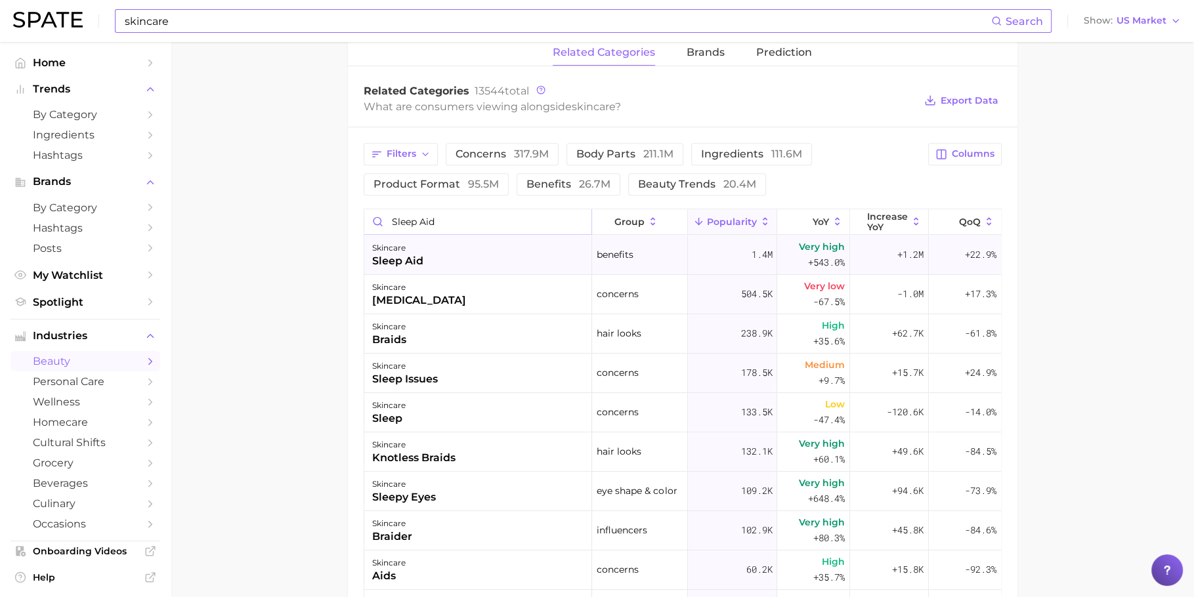
type input "sleep aid"
click at [480, 259] on div "skincare sleep aid" at bounding box center [478, 255] width 228 height 39
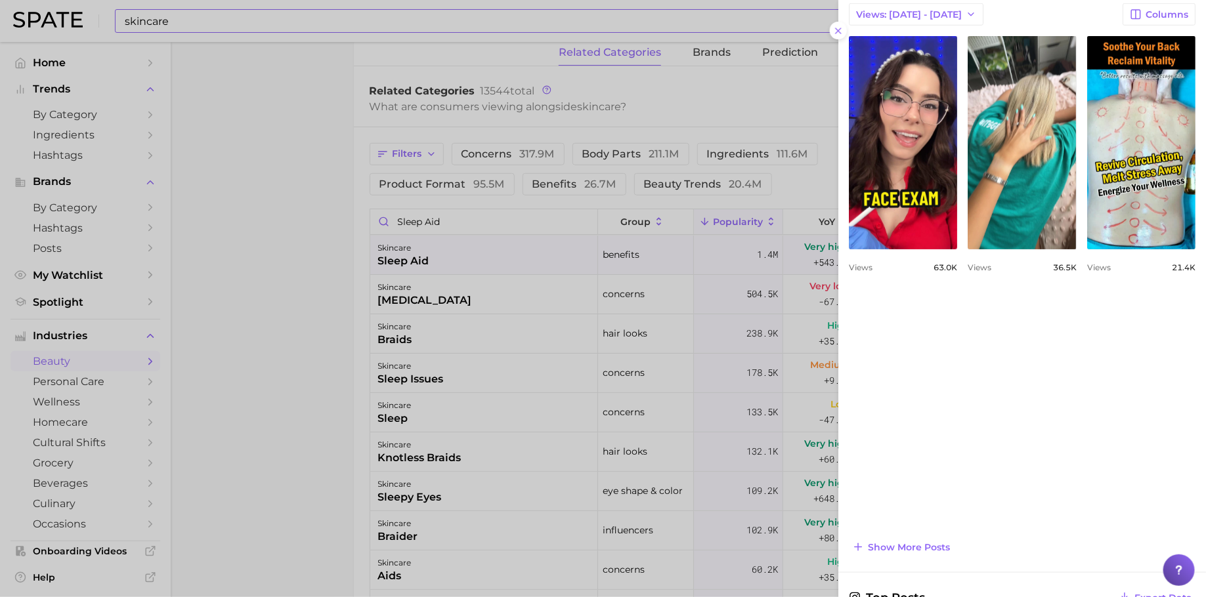
scroll to position [530, 0]
click at [924, 550] on button "Show more posts" at bounding box center [901, 547] width 104 height 18
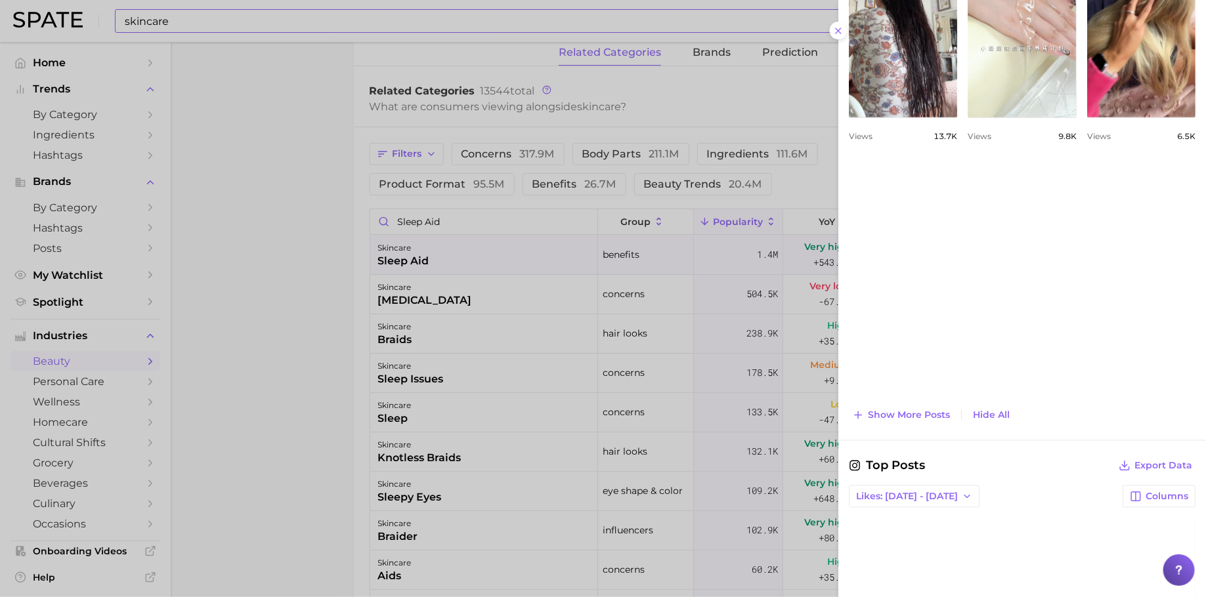
scroll to position [982, 0]
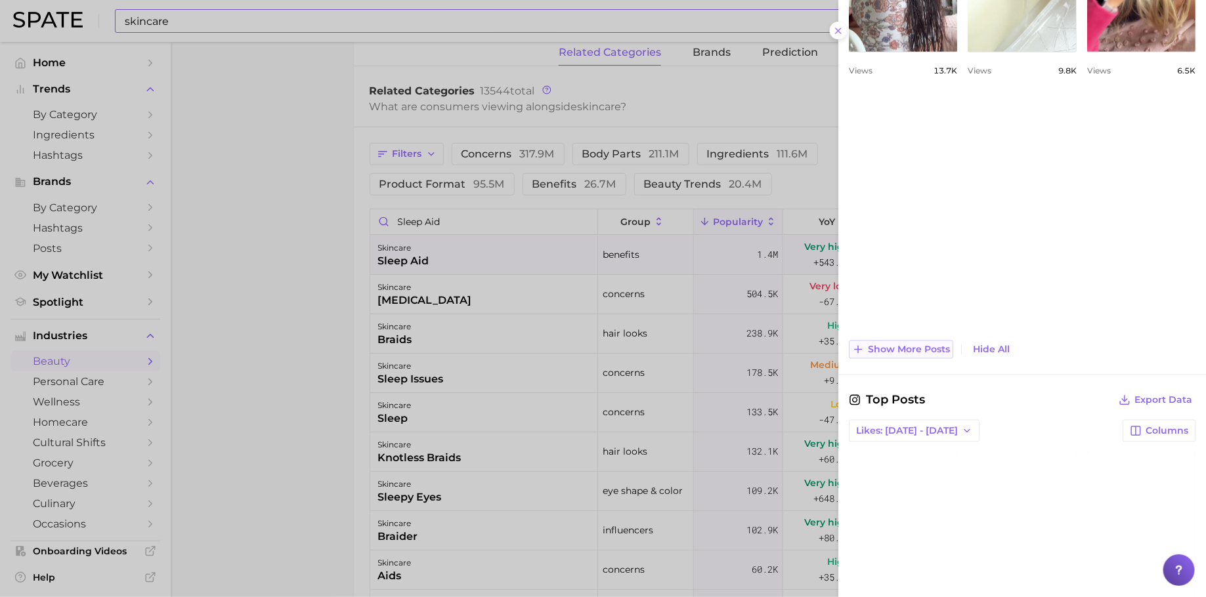
click at [903, 347] on span "Show more posts" at bounding box center [909, 350] width 82 height 11
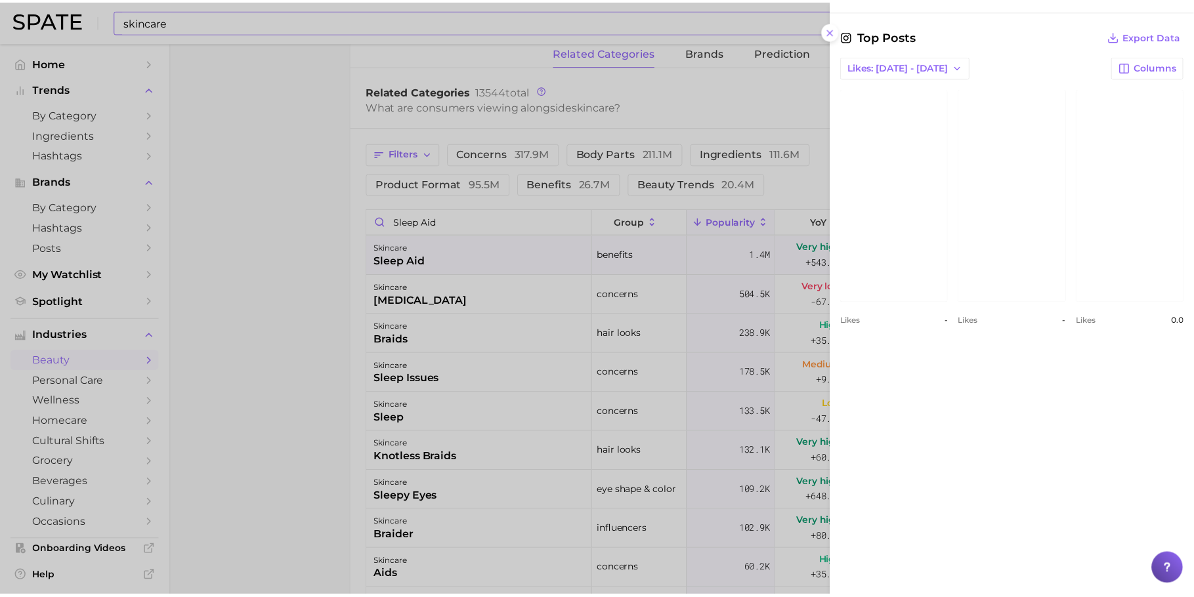
scroll to position [1860, 0]
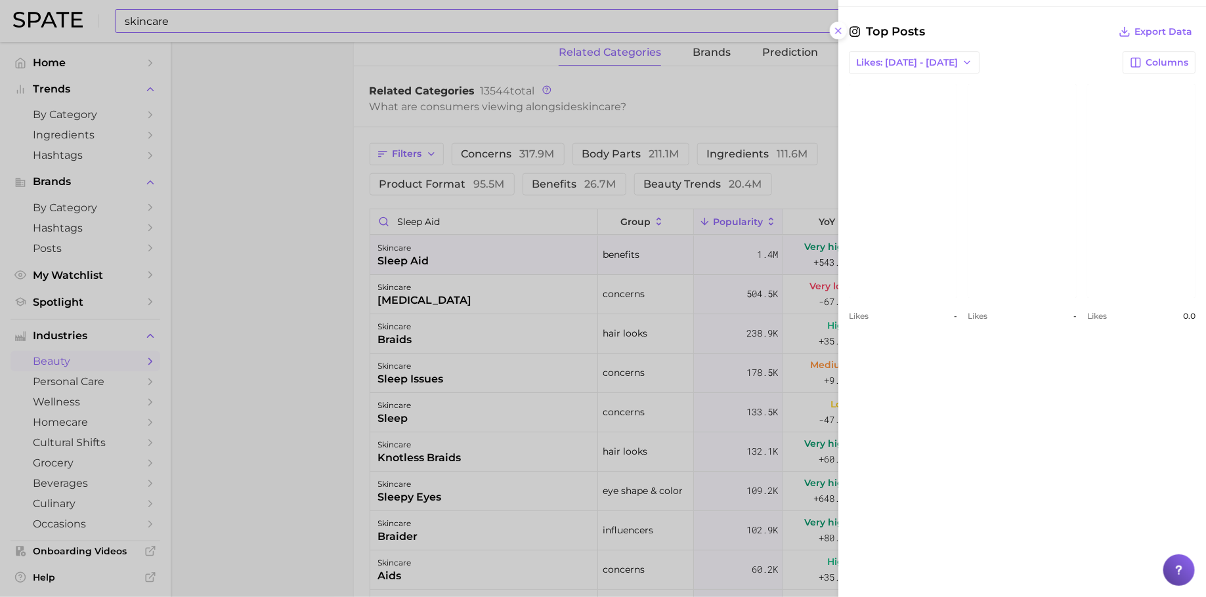
click at [413, 20] on div at bounding box center [603, 298] width 1206 height 597
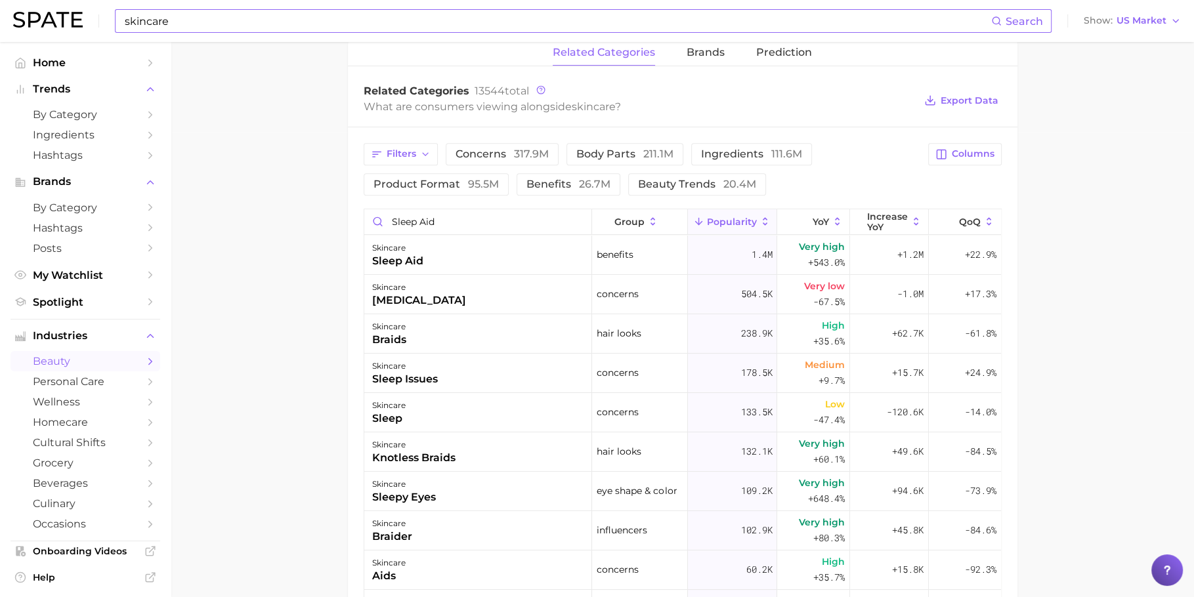
click at [413, 20] on input "skincare" at bounding box center [557, 21] width 868 height 22
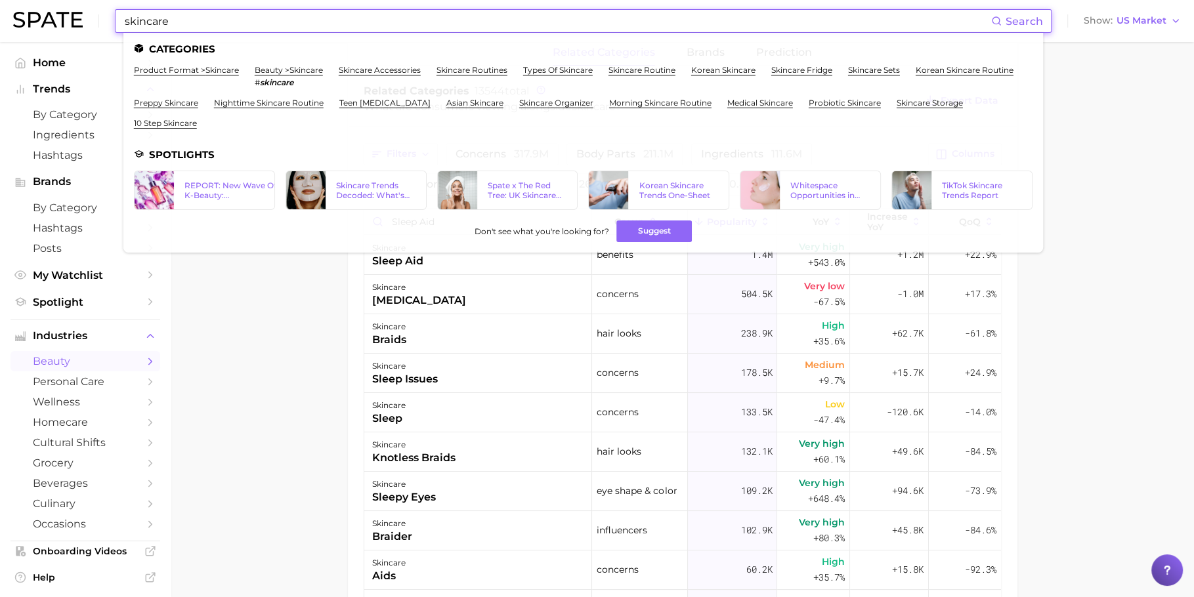
click at [413, 20] on input "skincare" at bounding box center [557, 21] width 868 height 22
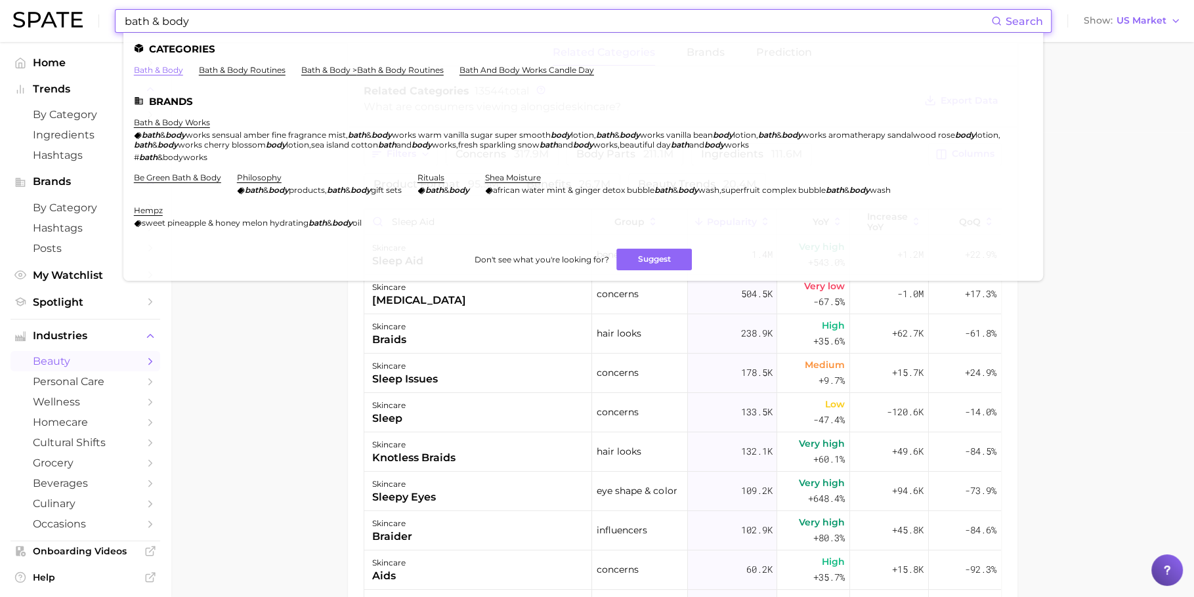
type input "bath & body"
click at [172, 70] on link "bath & body" at bounding box center [158, 70] width 49 height 10
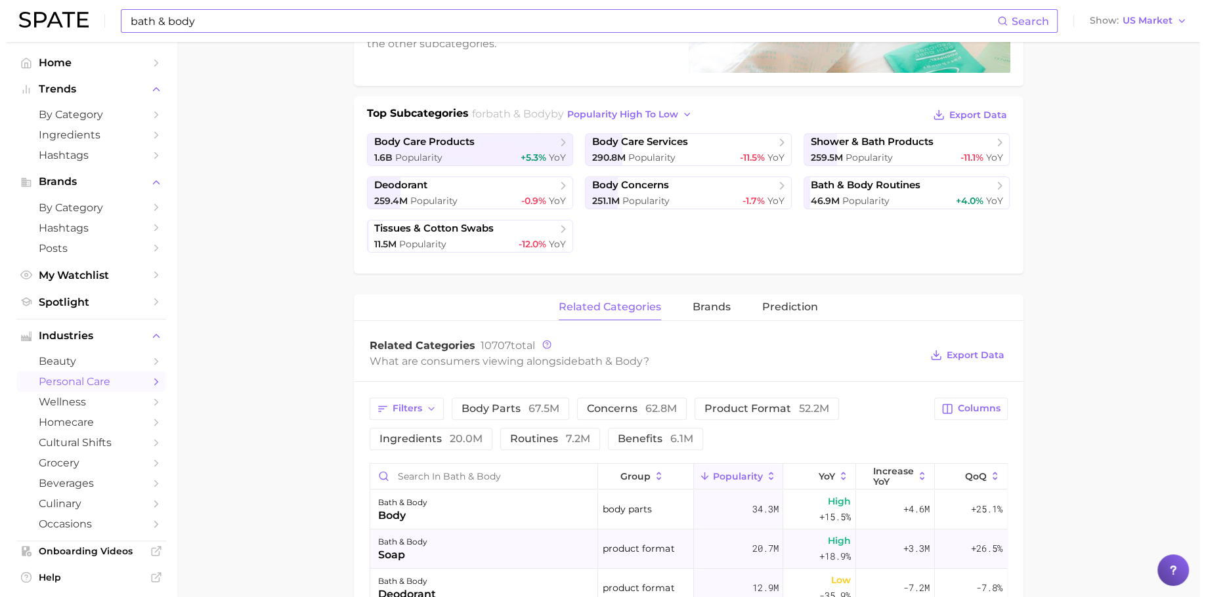
scroll to position [281, 0]
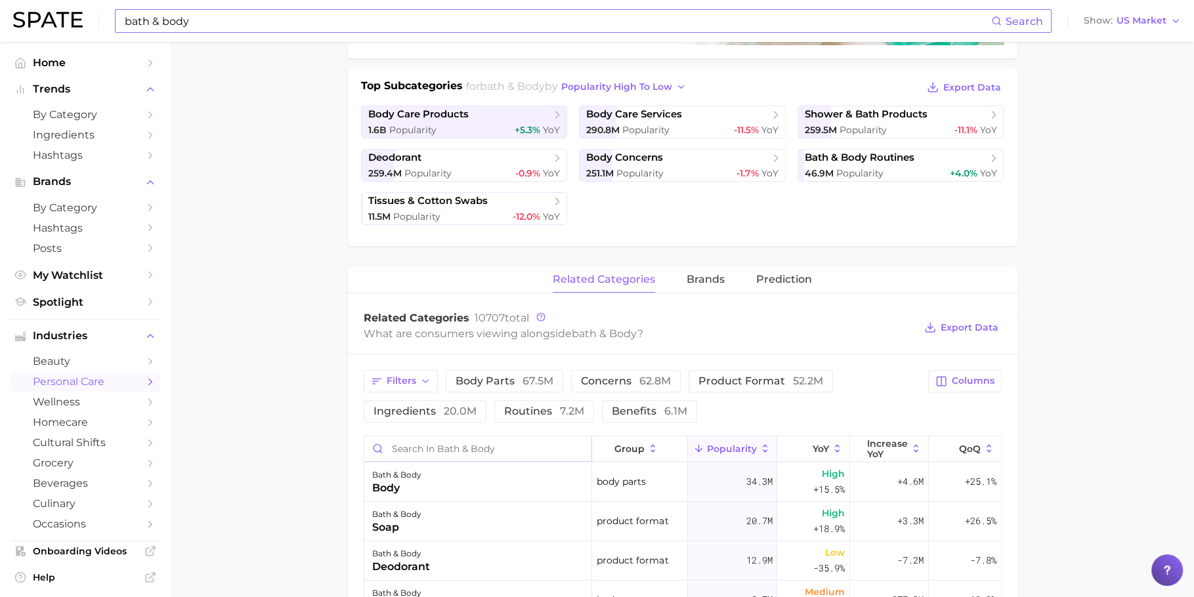
click at [427, 448] on input "Search in bath & body" at bounding box center [478, 448] width 228 height 25
type input "health"
click at [448, 524] on div "bath & body health" at bounding box center [478, 521] width 228 height 39
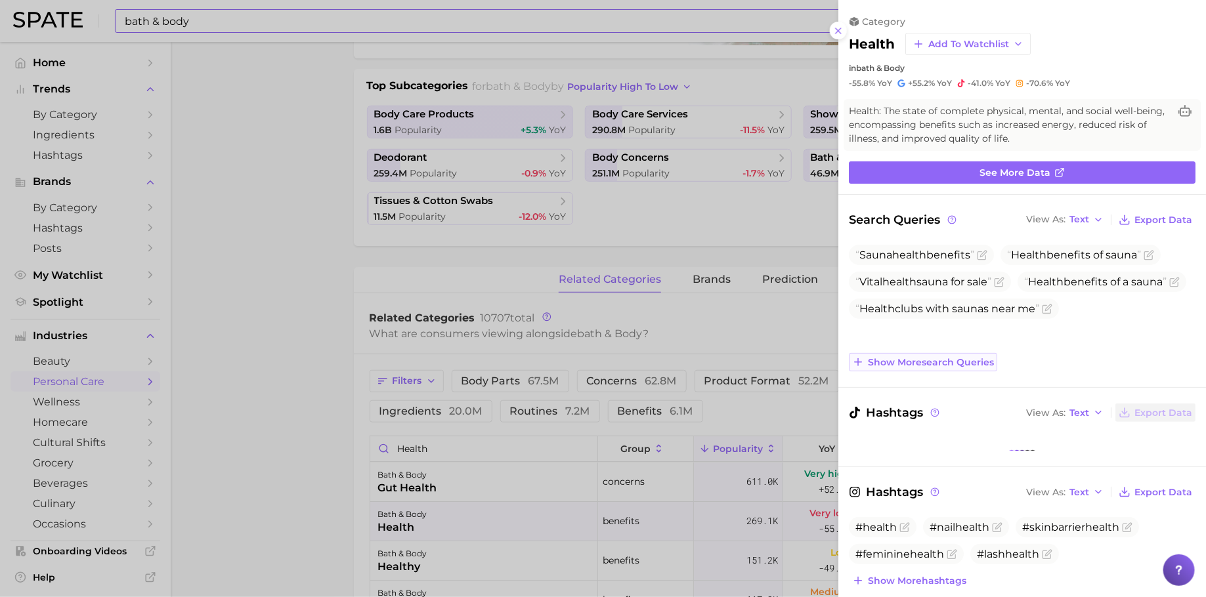
click at [939, 364] on span "Show more search queries" at bounding box center [931, 362] width 126 height 11
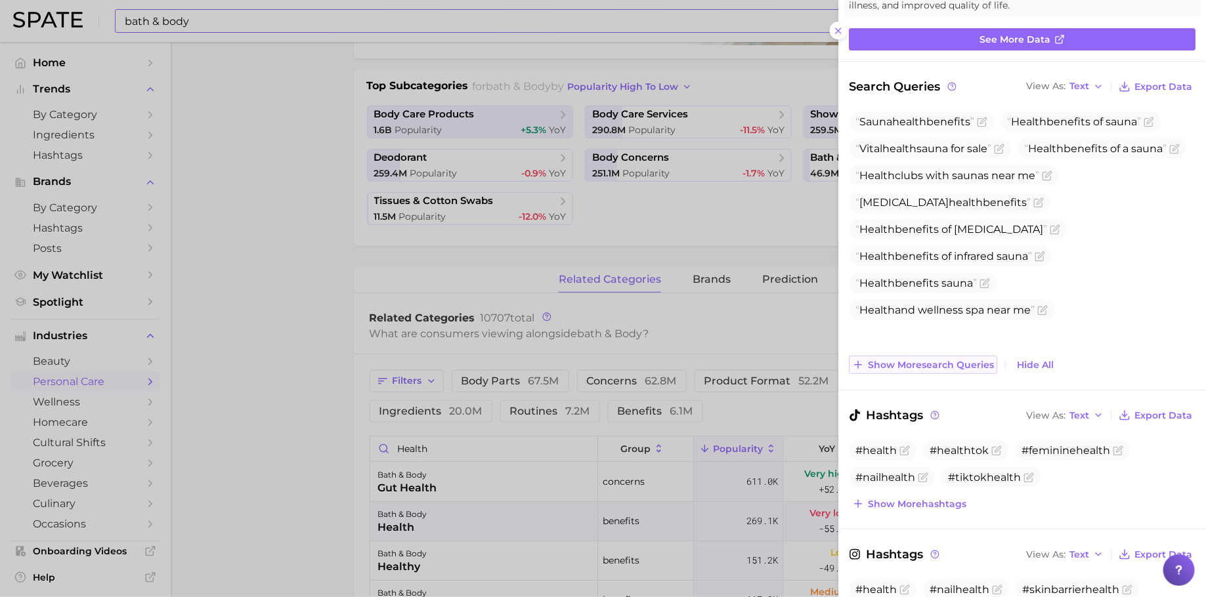
scroll to position [0, 0]
click at [985, 368] on span "Show more search queries" at bounding box center [931, 365] width 126 height 11
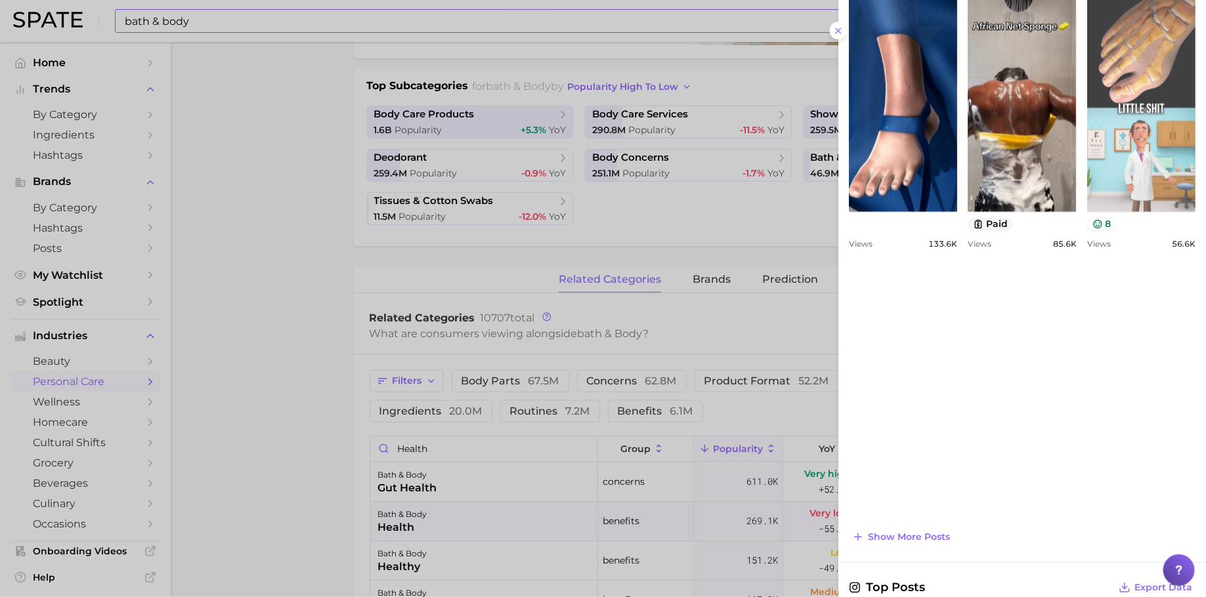
scroll to position [1090, 0]
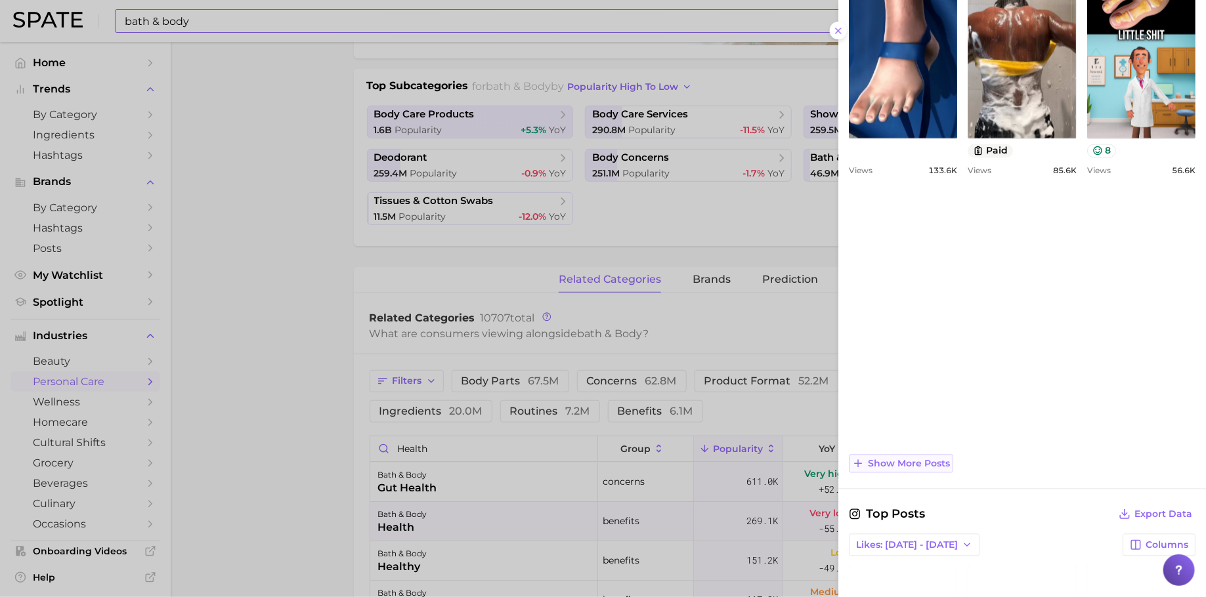
click at [921, 459] on span "Show more posts" at bounding box center [909, 464] width 82 height 11
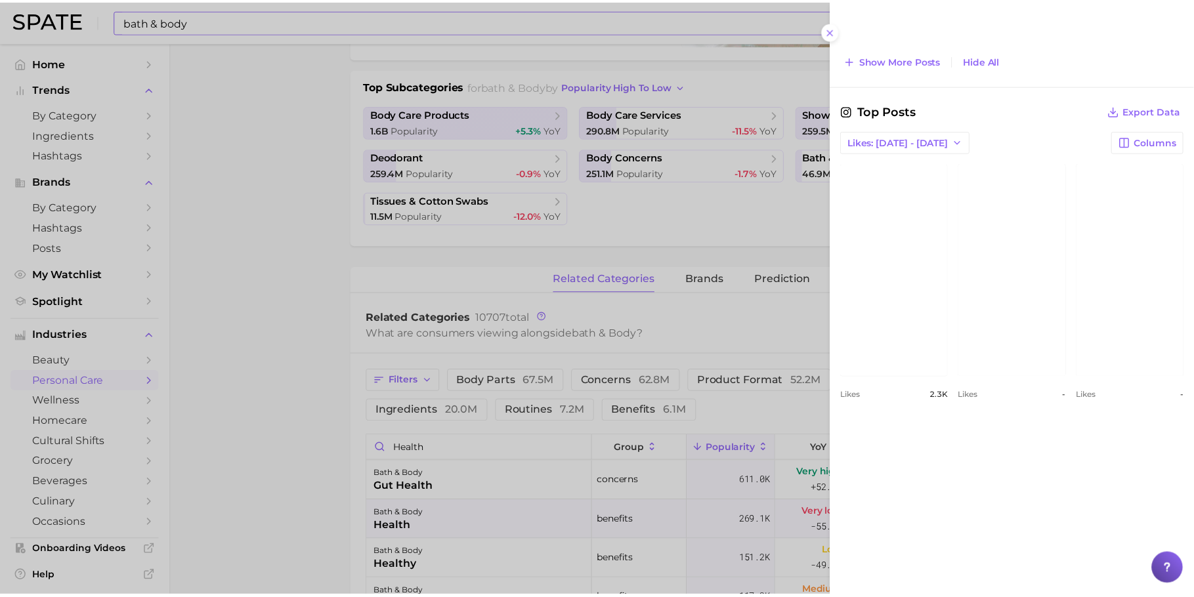
scroll to position [1840, 0]
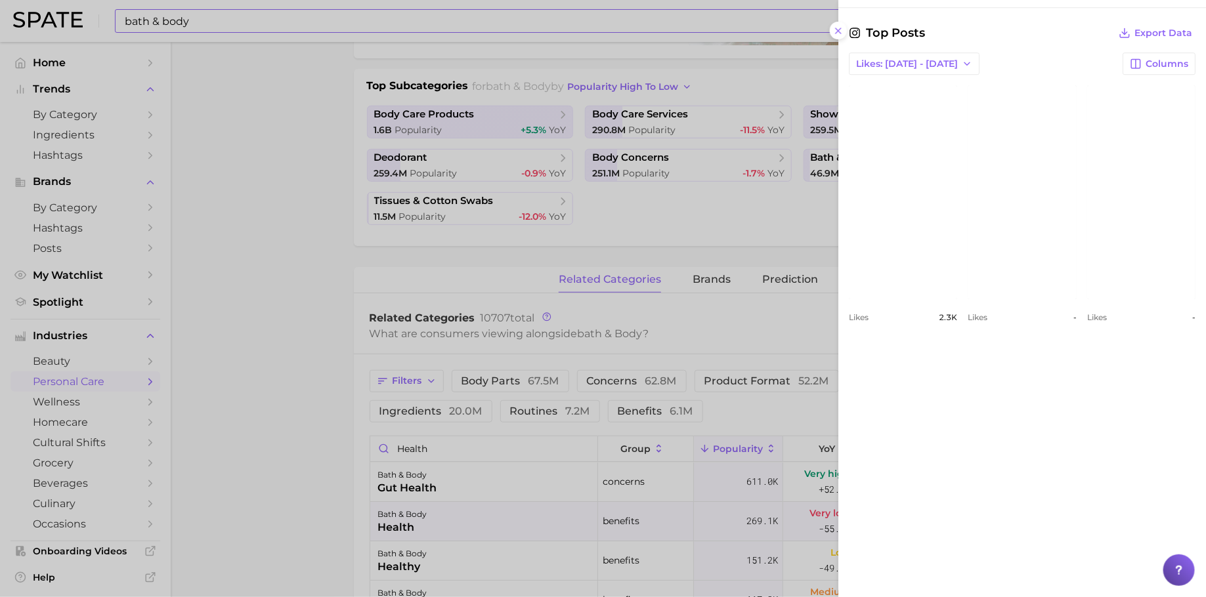
click at [711, 423] on div at bounding box center [603, 298] width 1206 height 597
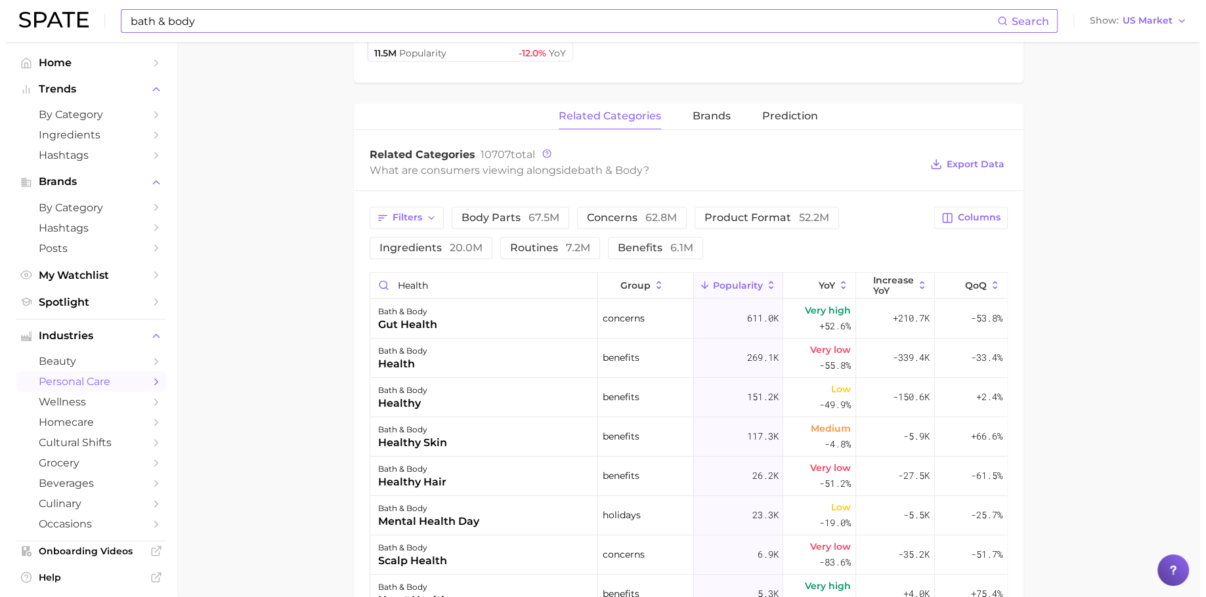
scroll to position [448, 0]
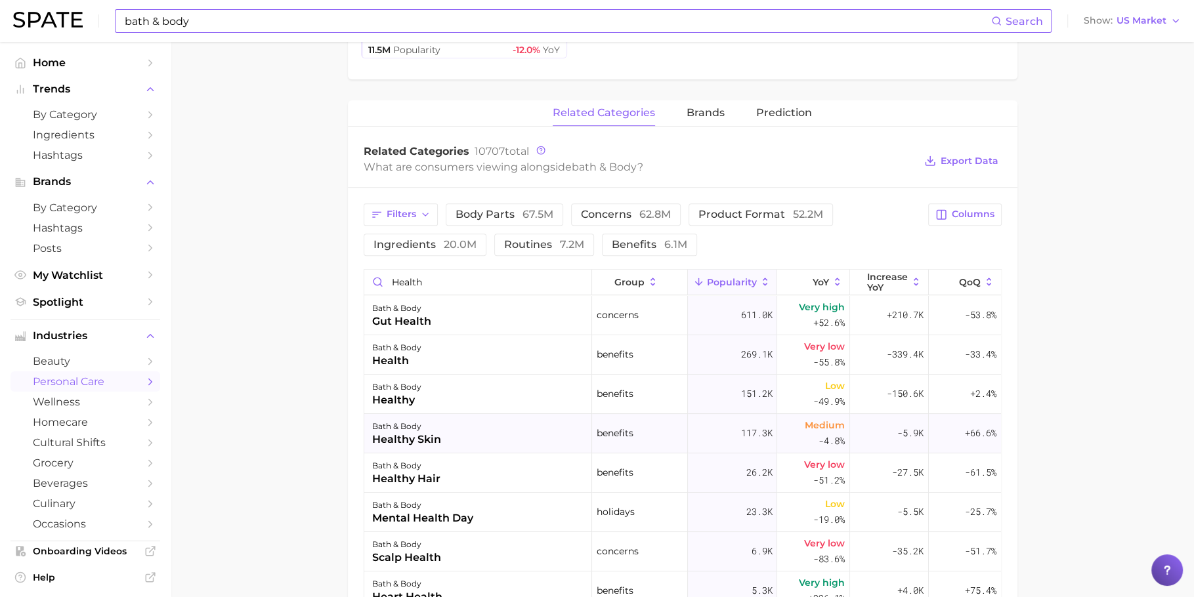
click at [439, 435] on div "healthy skin" at bounding box center [406, 440] width 69 height 16
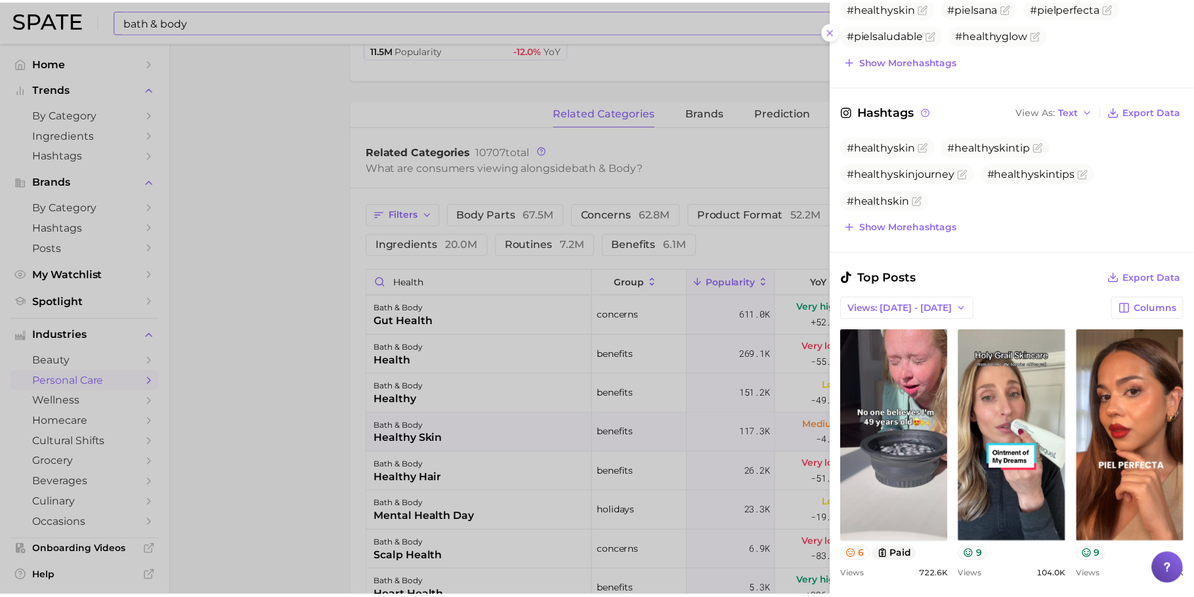
scroll to position [791, 0]
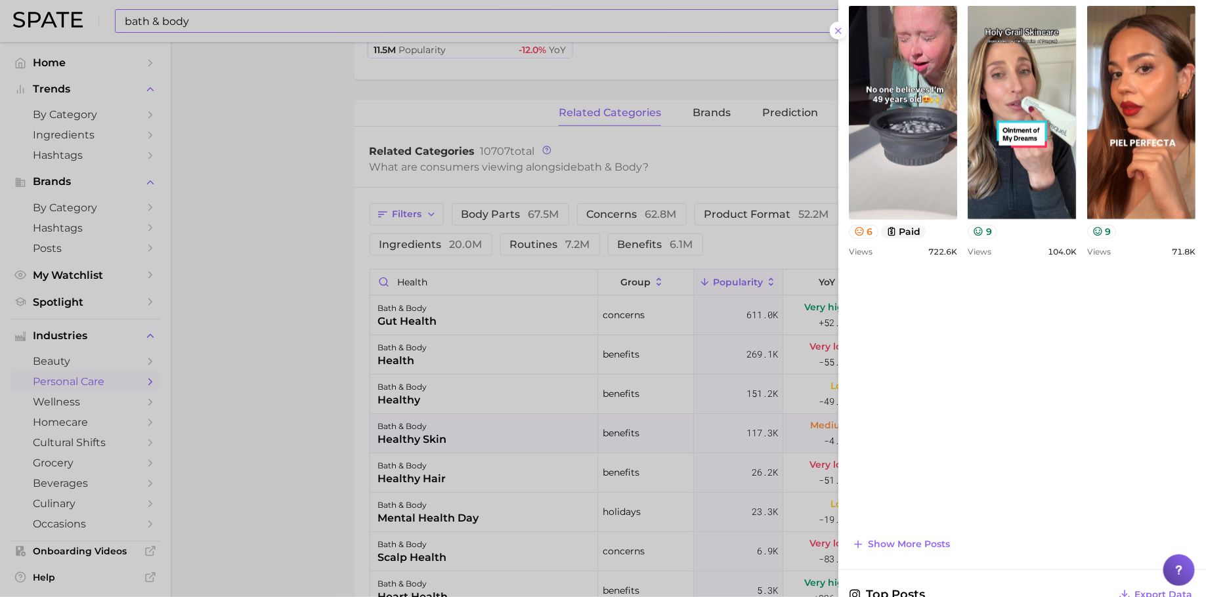
click at [291, 285] on div at bounding box center [603, 298] width 1206 height 597
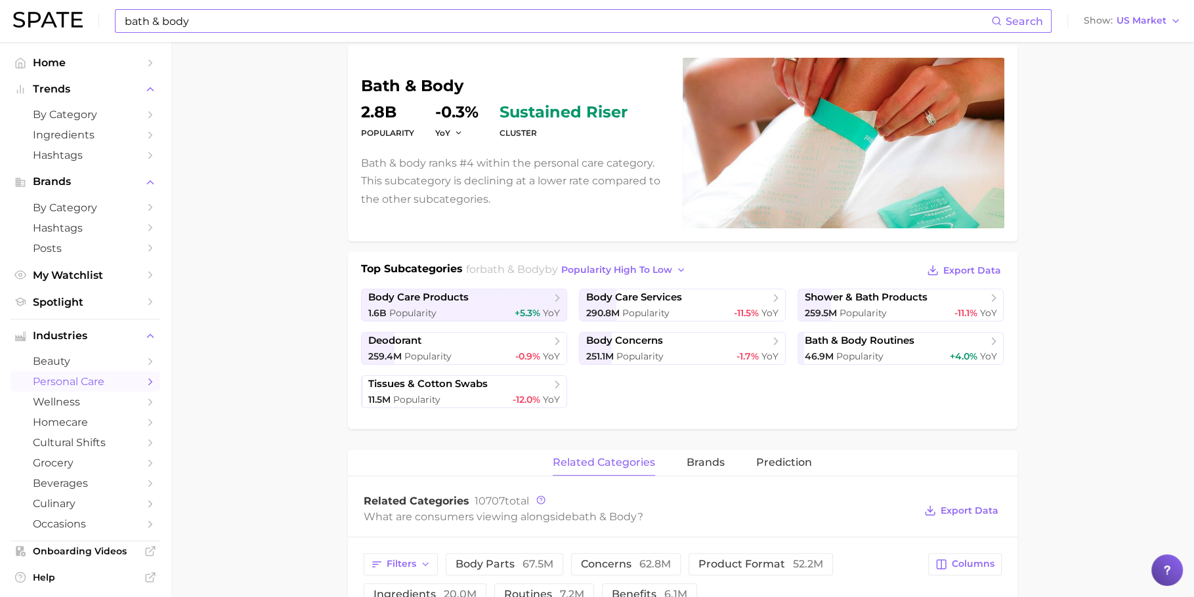
scroll to position [0, 0]
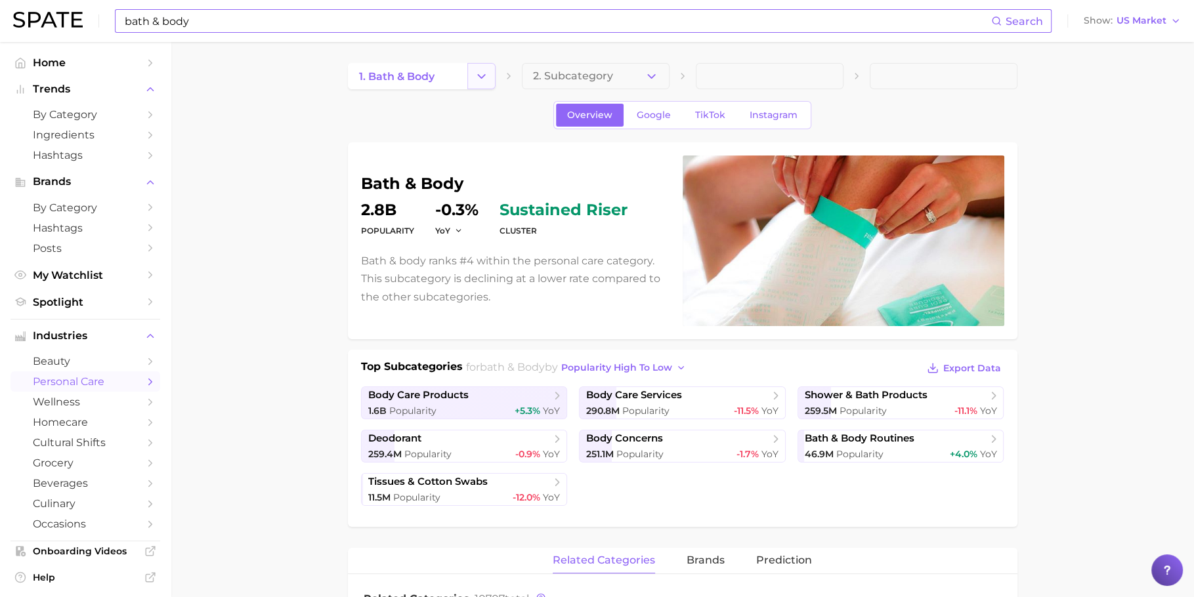
click at [488, 75] on button "Change Category" at bounding box center [481, 76] width 28 height 26
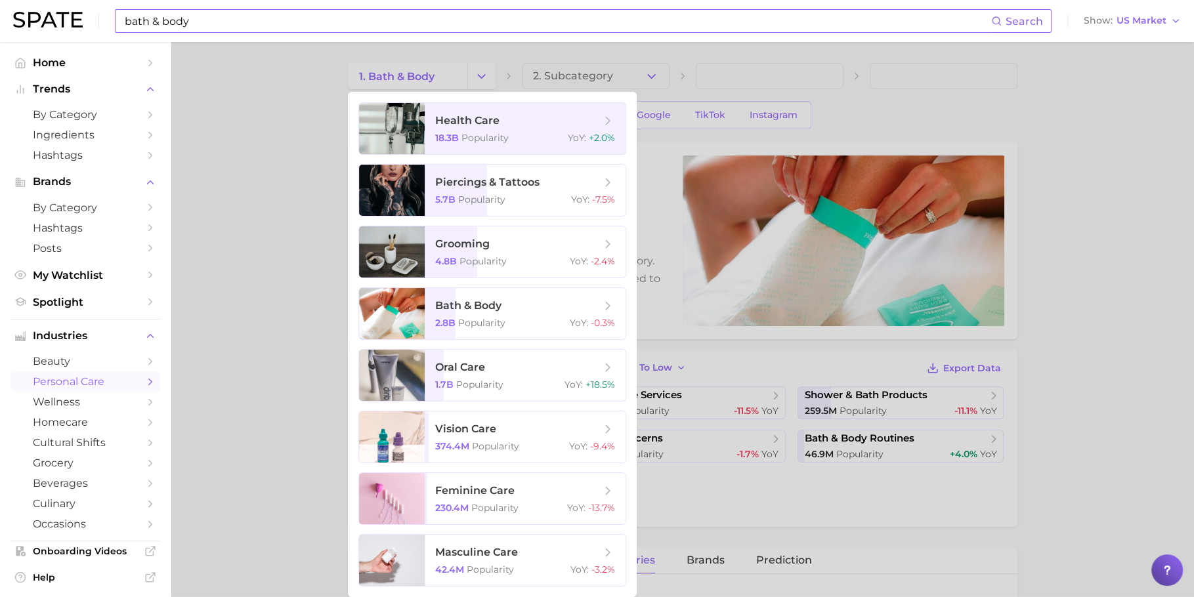
click at [364, 21] on input "bath & body" at bounding box center [557, 21] width 868 height 22
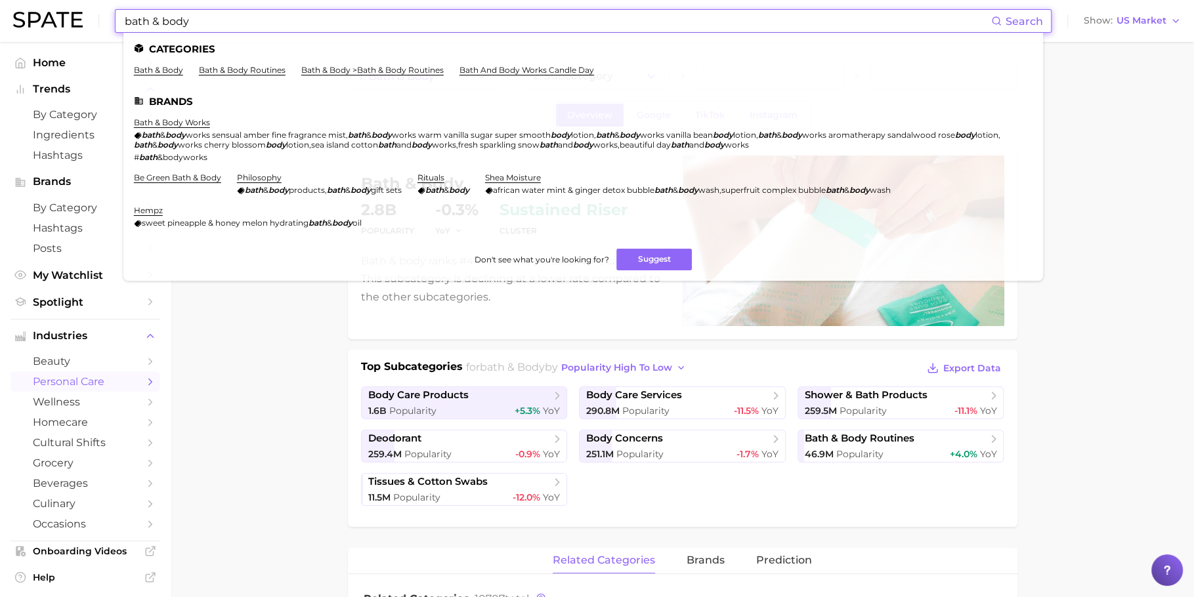
click at [364, 21] on input "bath & body" at bounding box center [557, 21] width 868 height 22
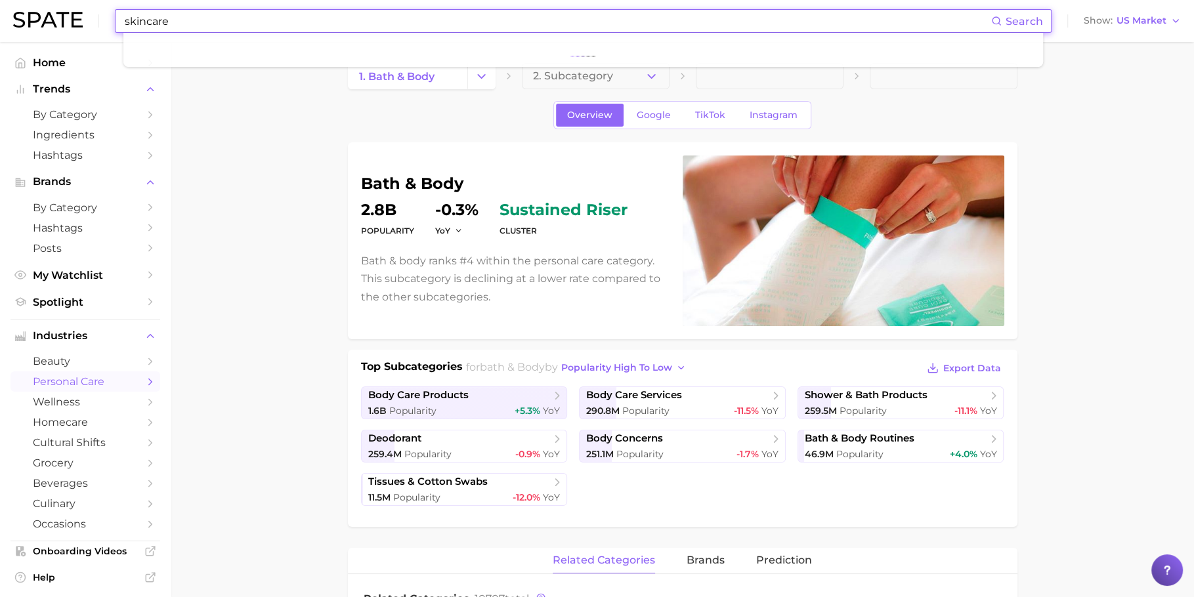
type input "skincare"
drag, startPoint x: 247, startPoint y: 227, endPoint x: 245, endPoint y: 210, distance: 17.3
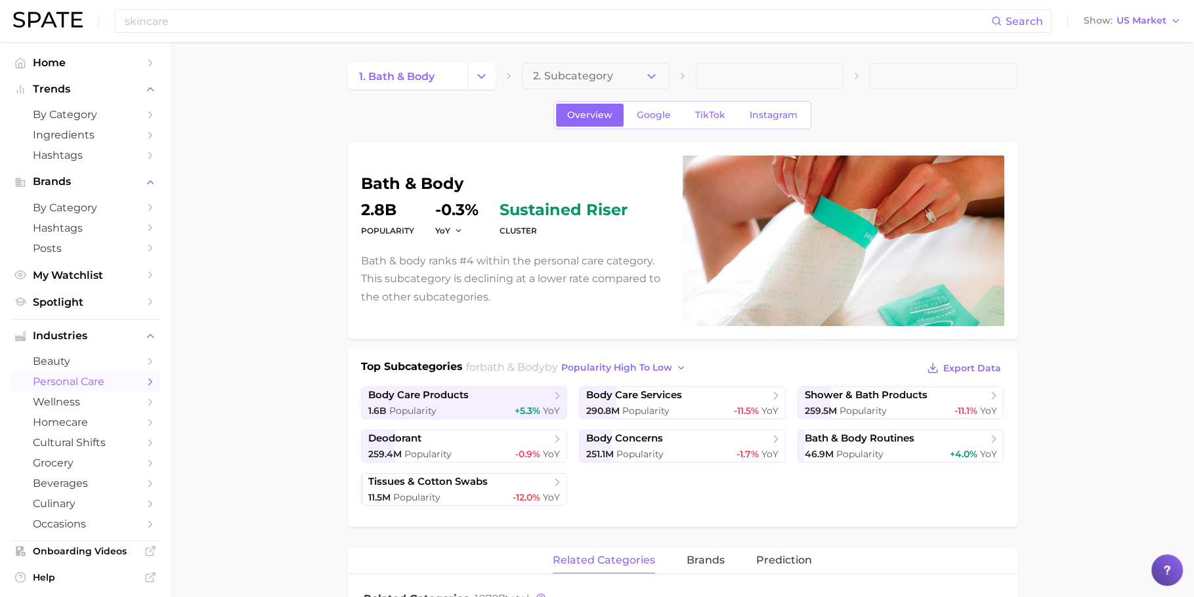
click at [199, 33] on div "skincare Search Show US Market" at bounding box center [597, 21] width 1168 height 42
click at [201, 29] on input "skincare" at bounding box center [557, 21] width 868 height 22
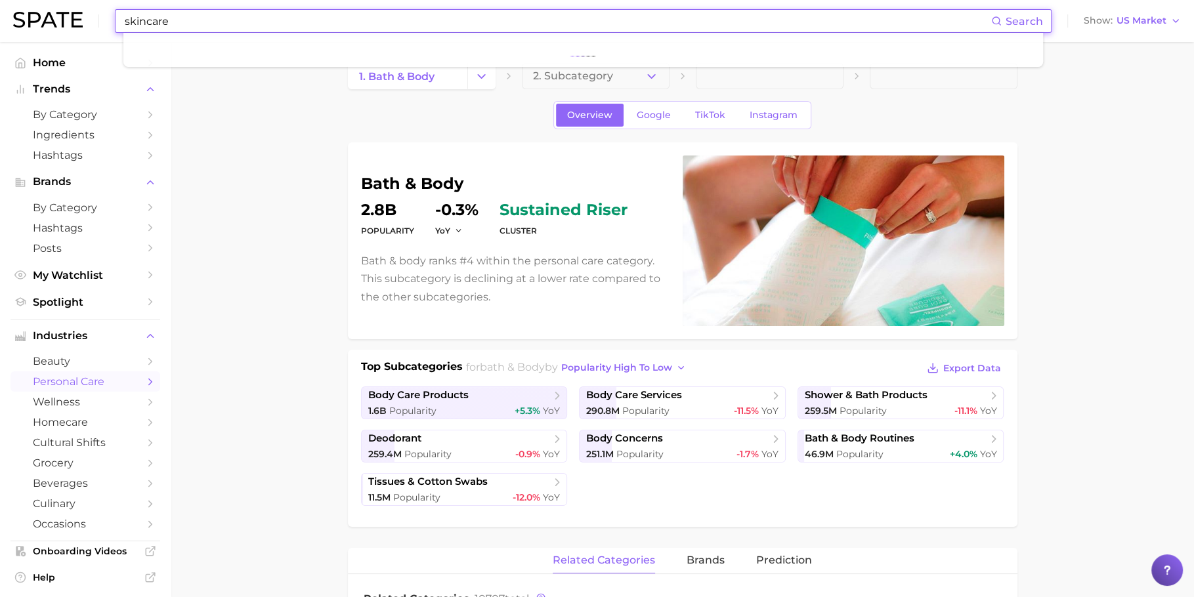
click at [201, 29] on input "skincare" at bounding box center [557, 21] width 868 height 22
type input "skincare"
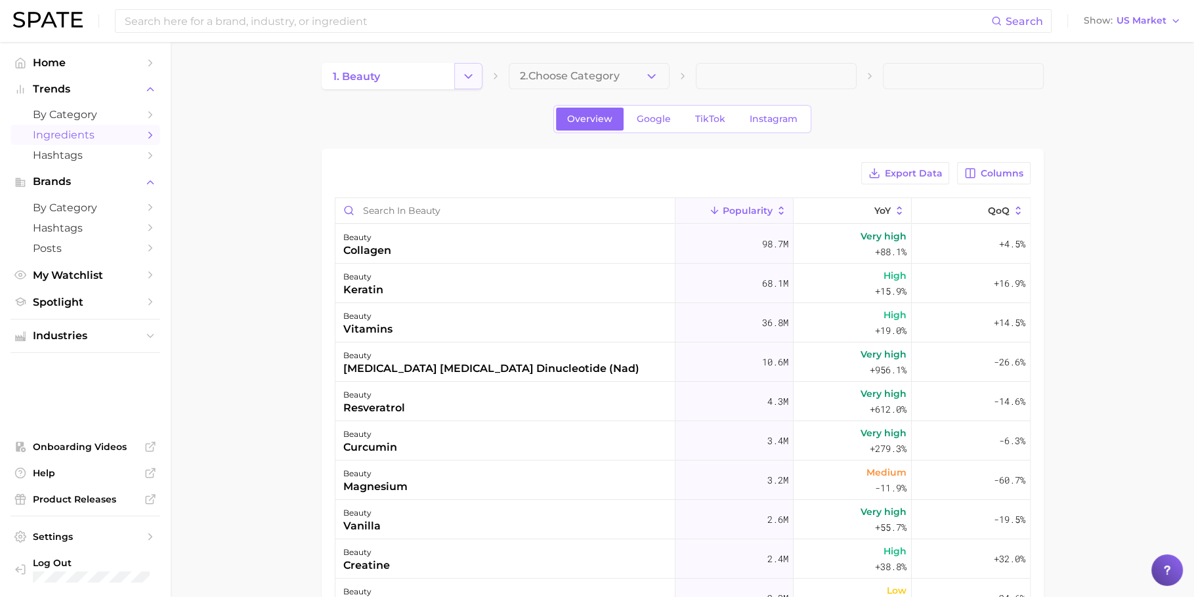
click at [470, 71] on icon "Change Category" at bounding box center [468, 77] width 14 height 14
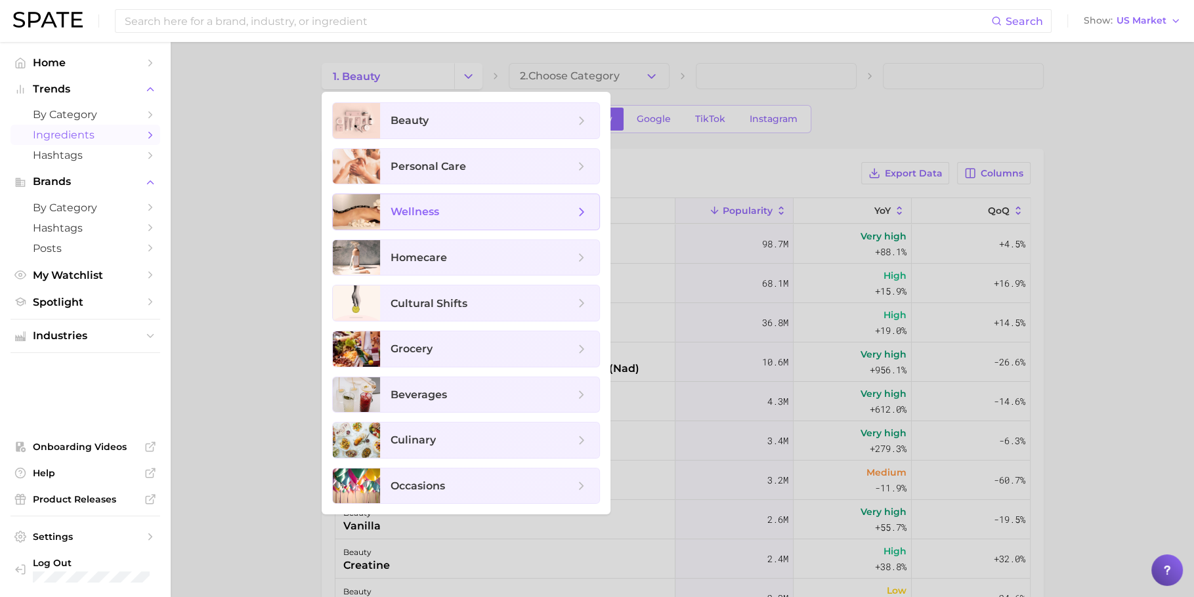
click at [445, 195] on span "wellness" at bounding box center [489, 211] width 219 height 35
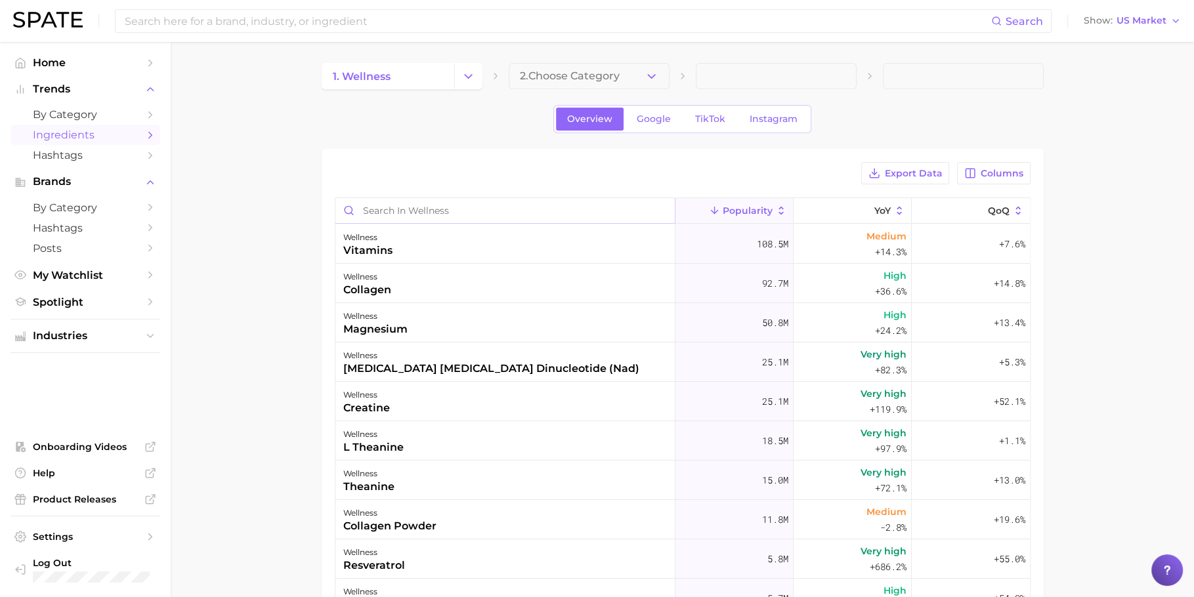
click at [480, 205] on input "Search in wellness" at bounding box center [504, 210] width 339 height 25
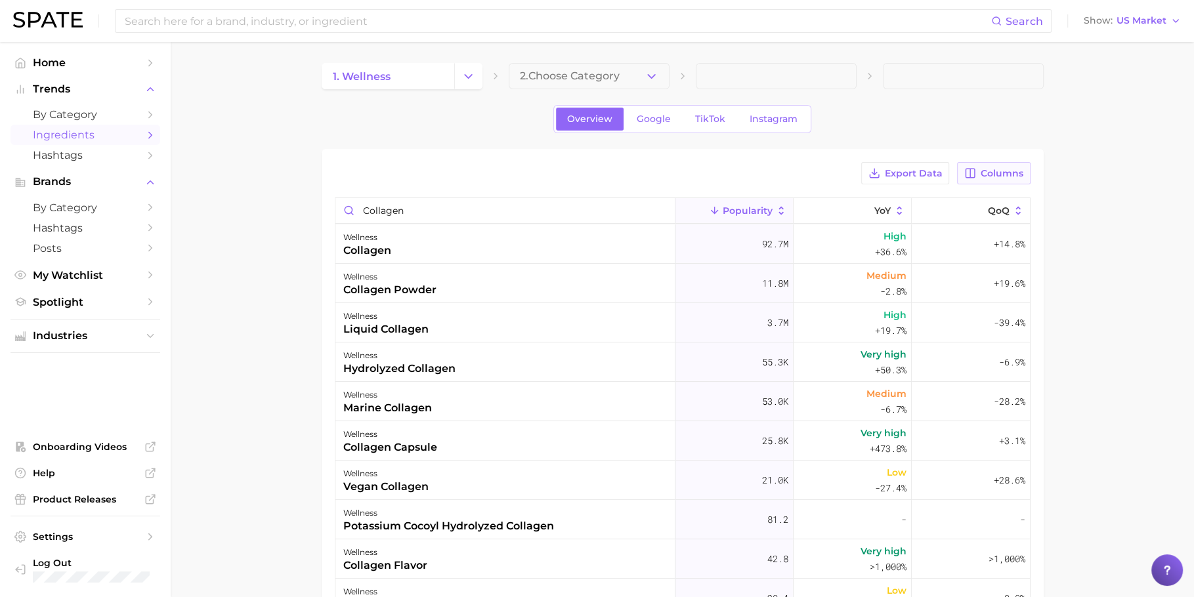
click at [984, 176] on span "Columns" at bounding box center [1002, 173] width 43 height 11
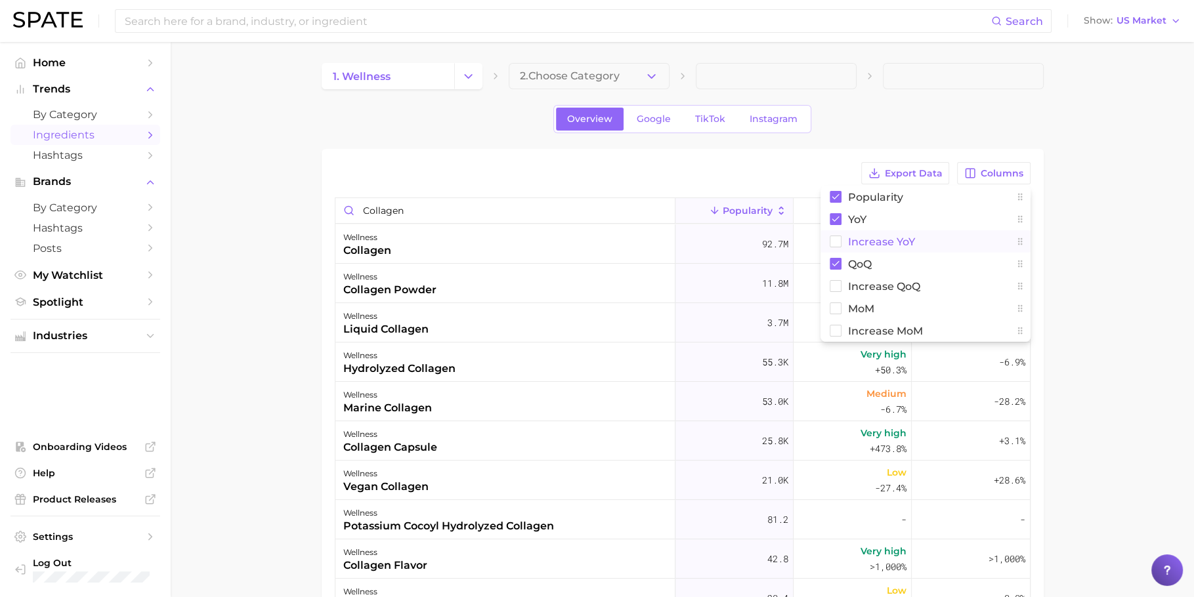
click at [940, 242] on button "Increase YoY" at bounding box center [925, 241] width 210 height 22
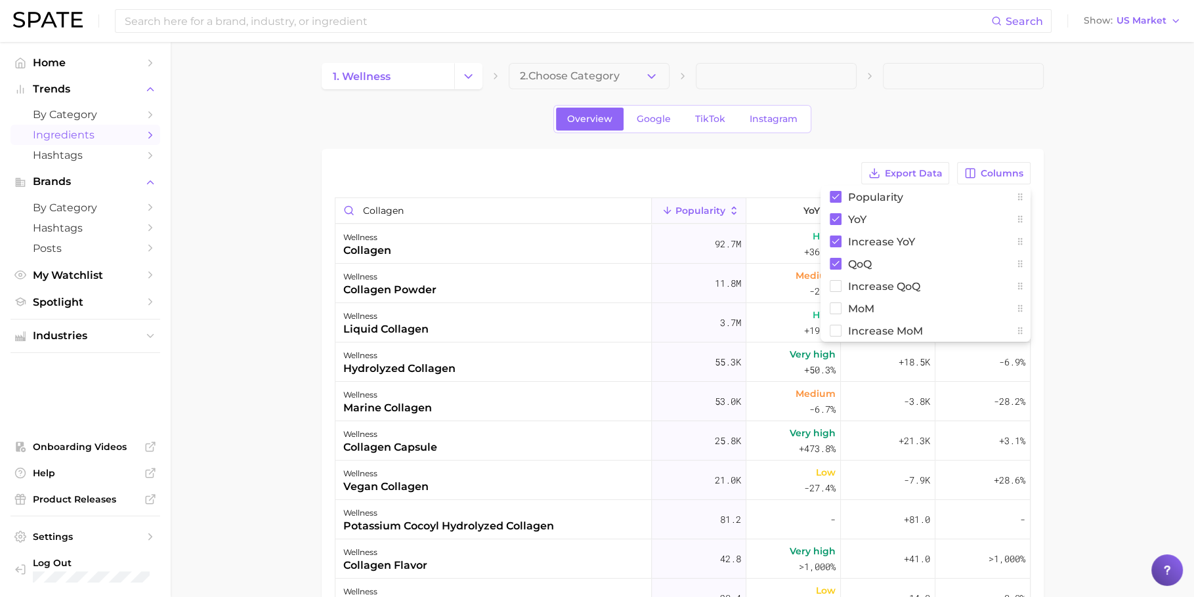
click at [983, 90] on div "1. wellness 2. Choose Category Overview Google TikTok Instagram Export Data Col…" at bounding box center [683, 347] width 722 height 569
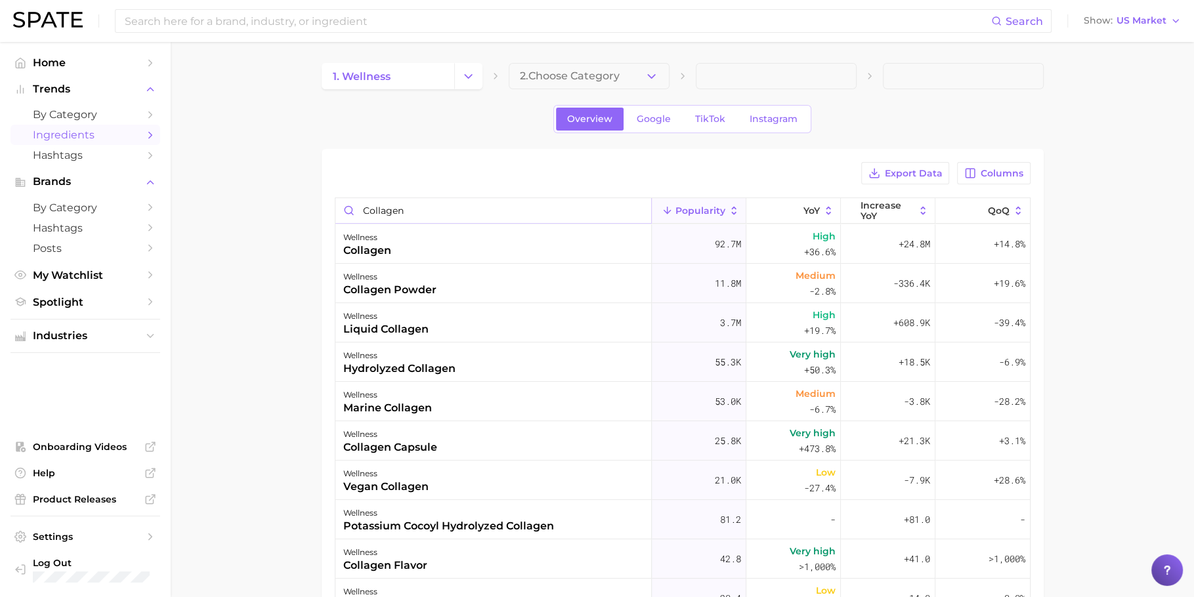
click at [505, 216] on input "collagen" at bounding box center [493, 210] width 316 height 25
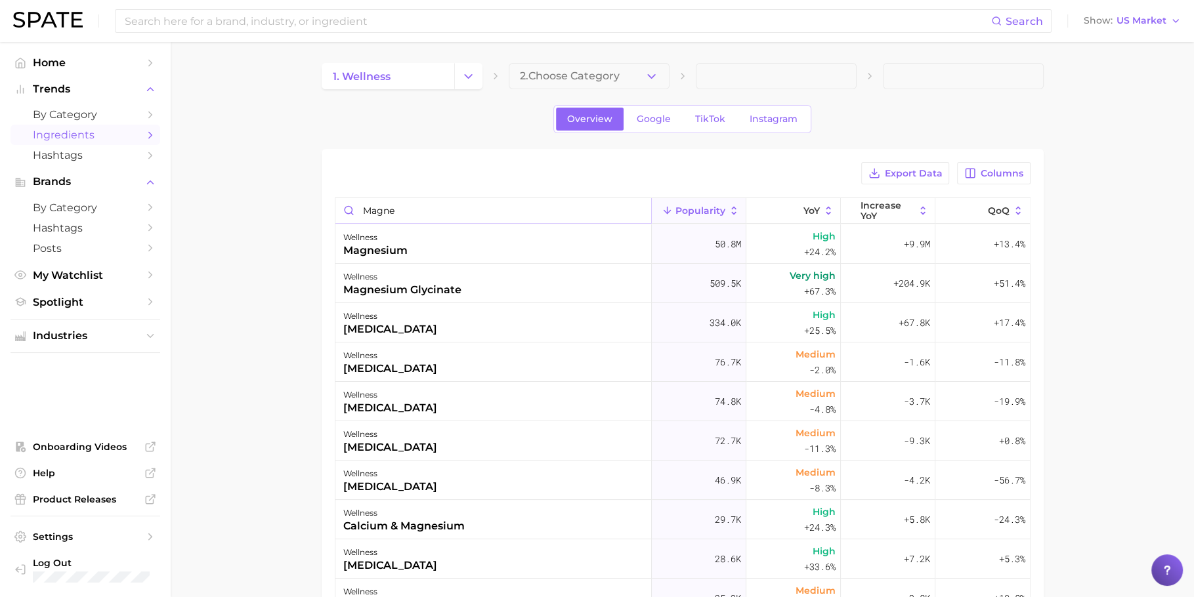
click at [415, 207] on input "magne" at bounding box center [493, 210] width 316 height 25
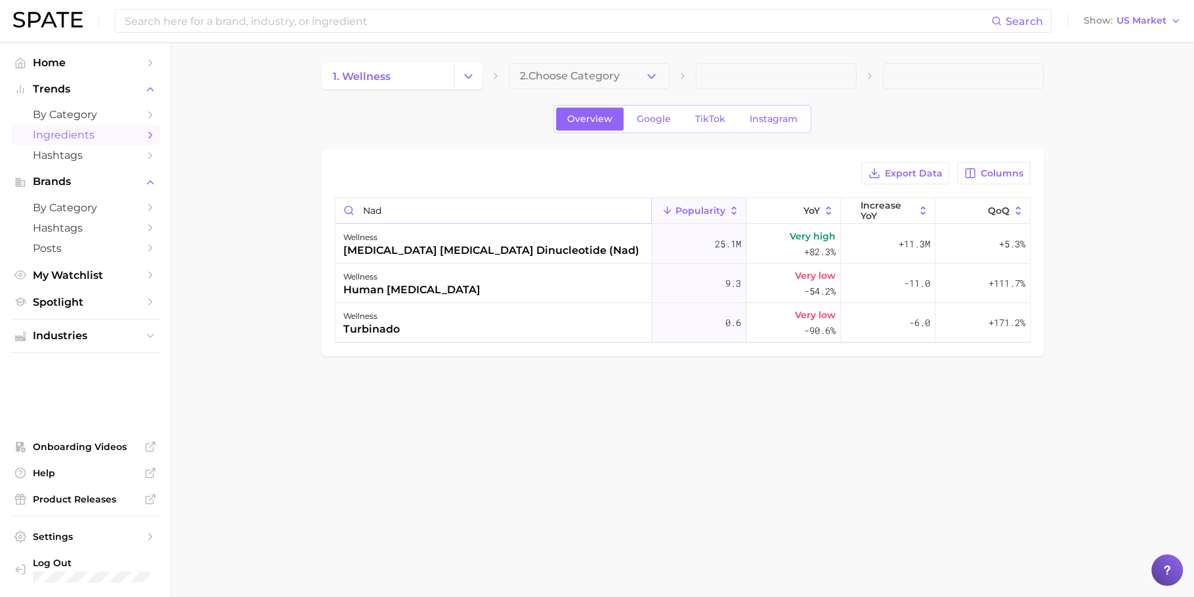
type input "nad"
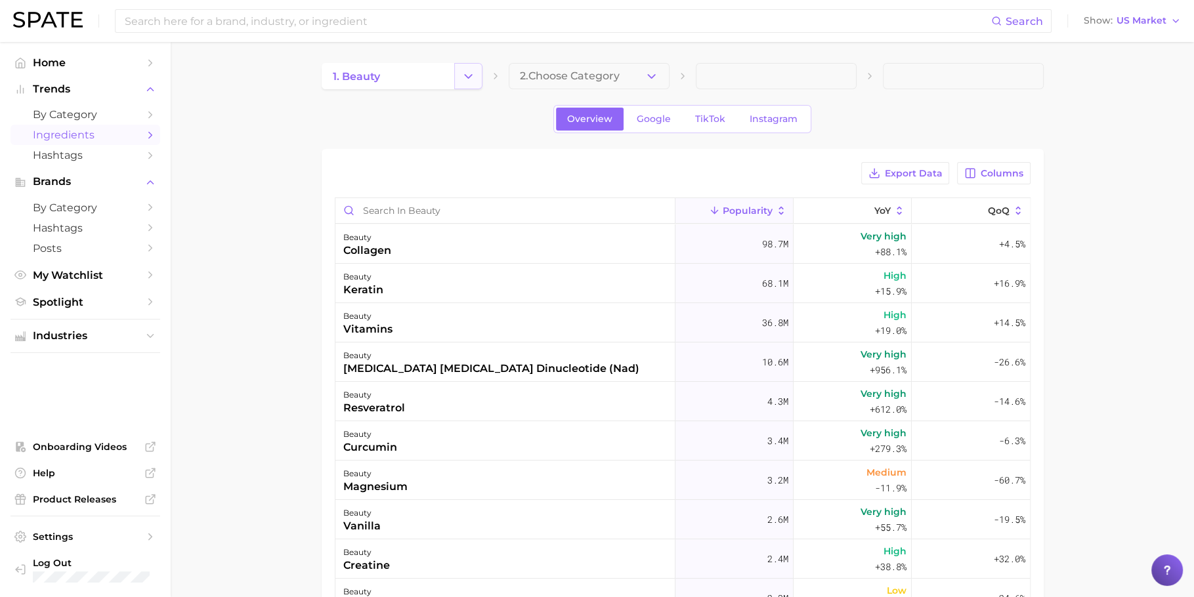
click at [457, 73] on button "Change Category" at bounding box center [468, 76] width 28 height 26
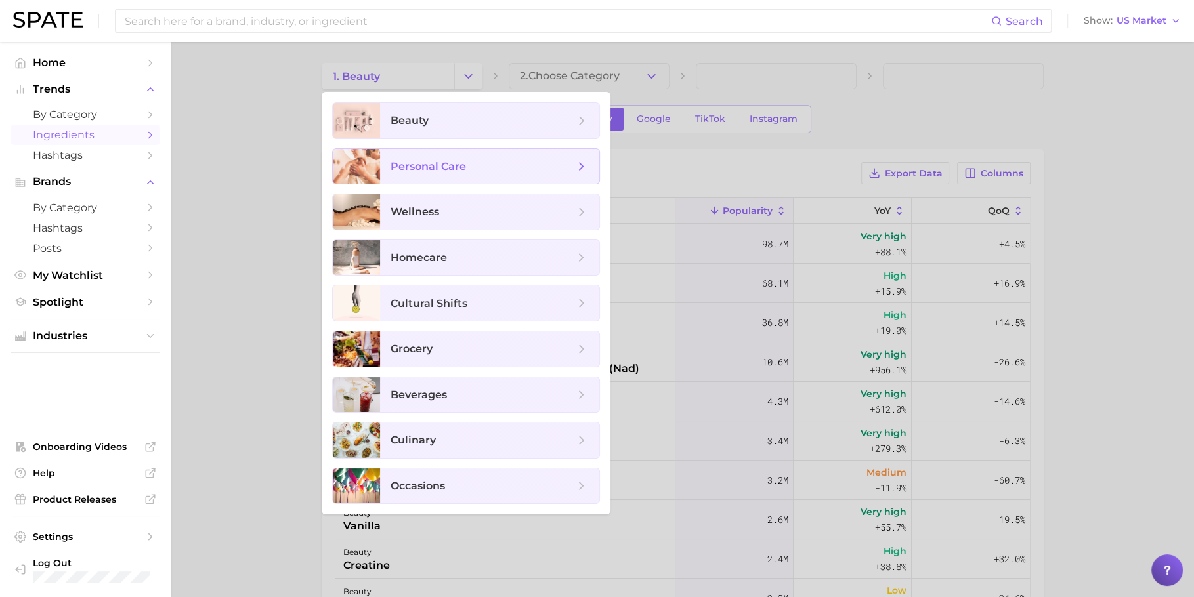
click at [465, 161] on span "personal care" at bounding box center [482, 166] width 184 height 14
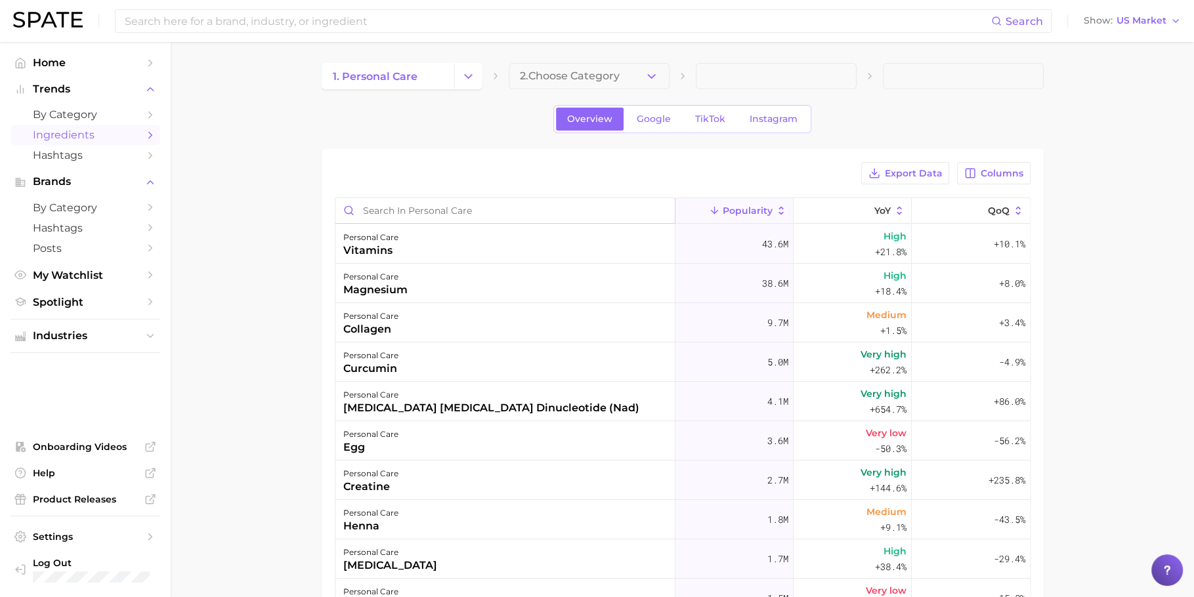
click at [496, 205] on input "Search in personal care" at bounding box center [504, 210] width 339 height 25
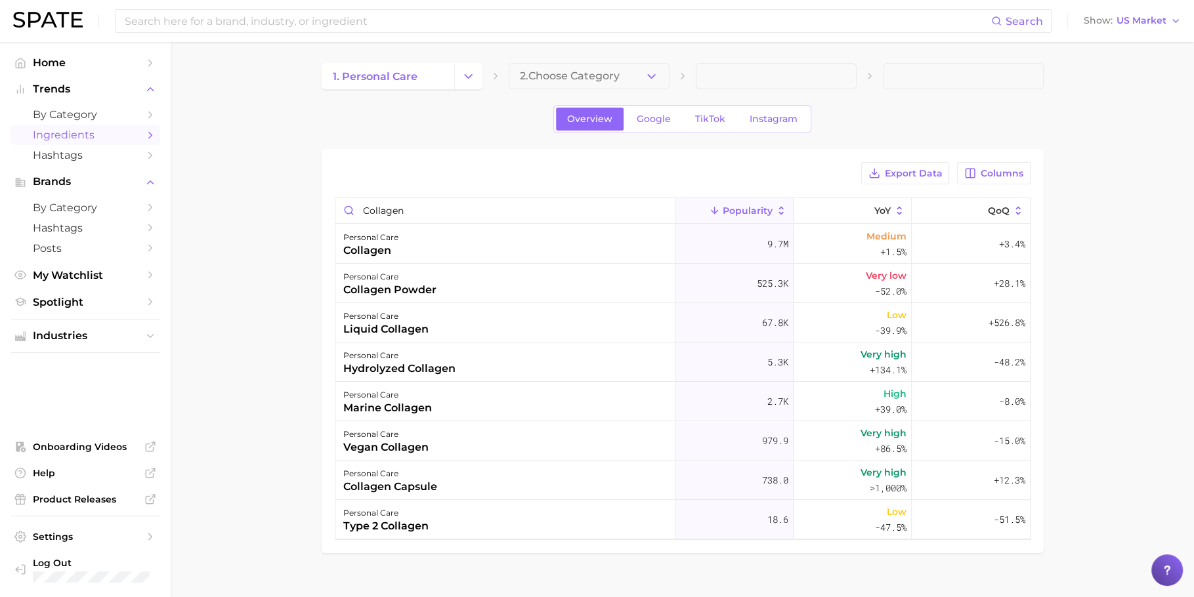
click at [1034, 167] on div "Export Data Columns collagen Popularity YoY QoQ personal care collagen 9.7m Med…" at bounding box center [683, 351] width 722 height 404
click at [1003, 168] on span "Columns" at bounding box center [1002, 173] width 43 height 11
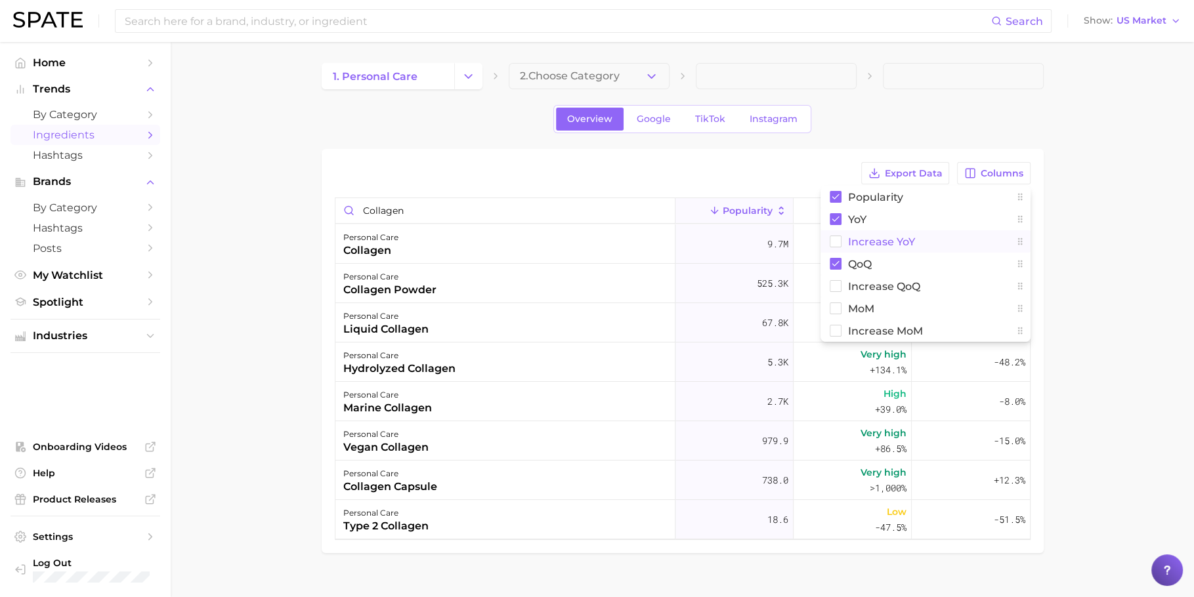
click at [946, 242] on button "Increase YoY" at bounding box center [925, 241] width 210 height 22
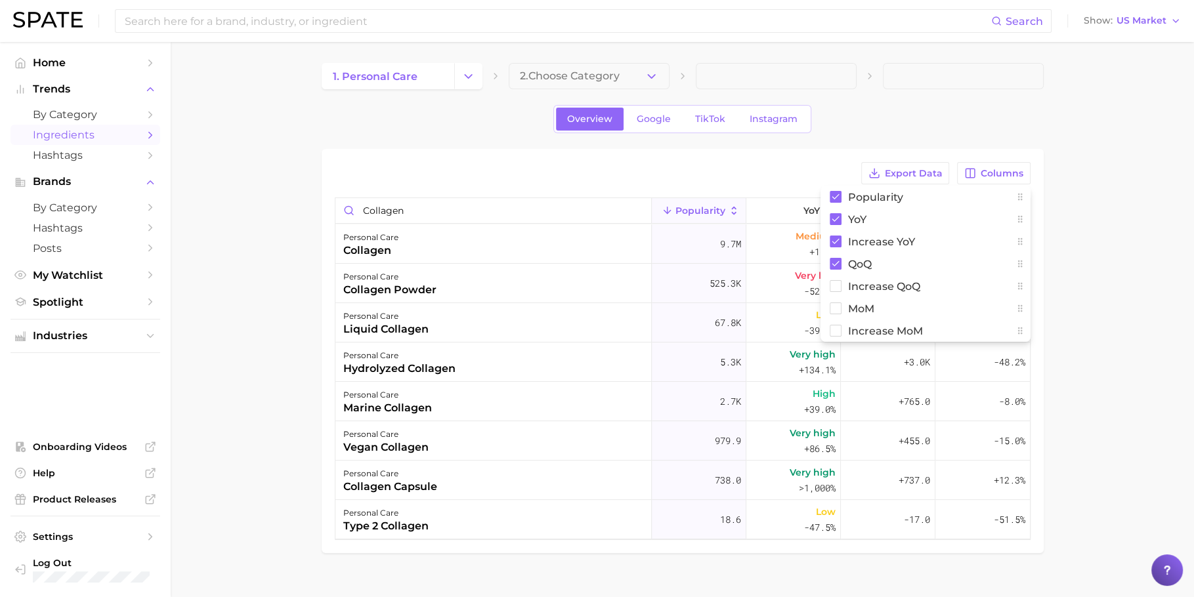
click at [1024, 121] on div "Overview Google TikTok Instagram" at bounding box center [683, 119] width 722 height 28
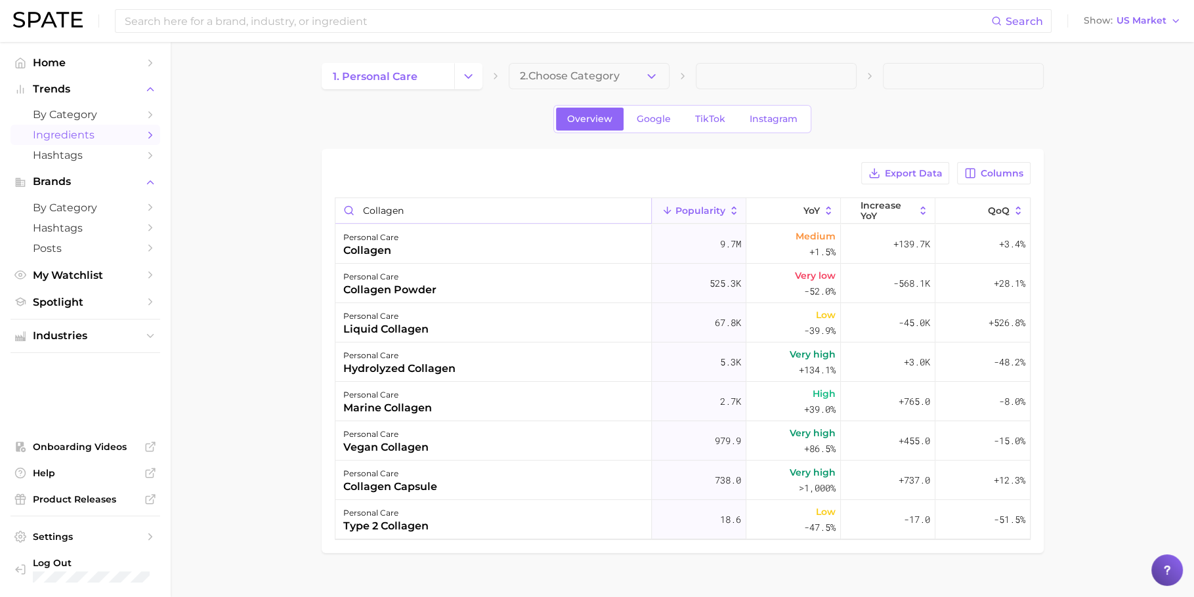
click at [556, 209] on input "collagen" at bounding box center [493, 210] width 316 height 25
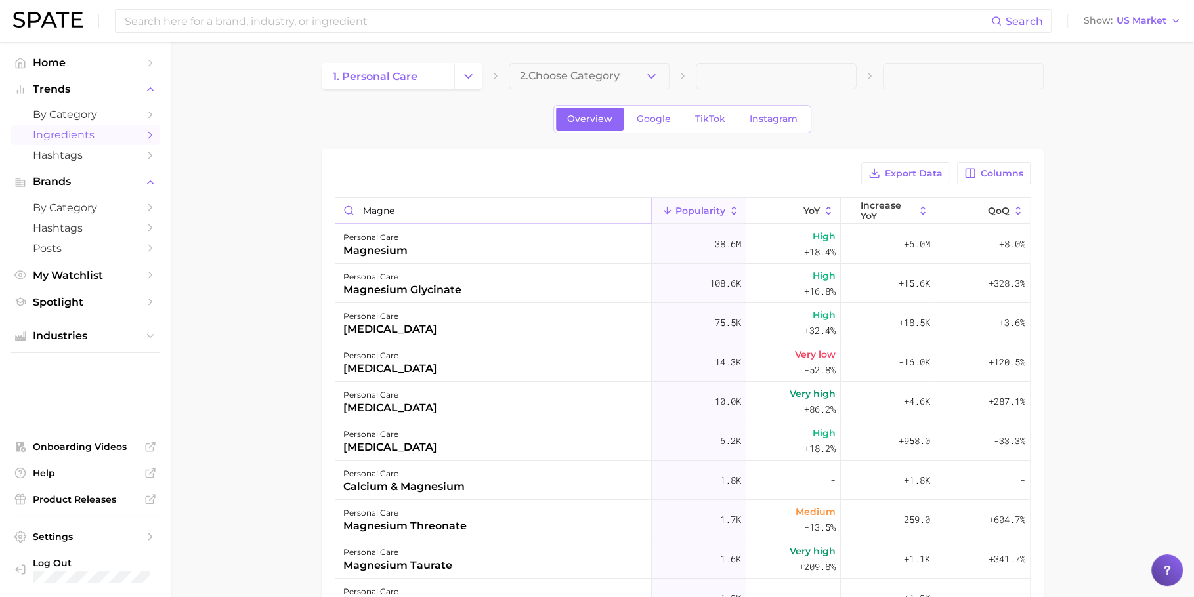
click at [451, 213] on input "magne" at bounding box center [493, 210] width 316 height 25
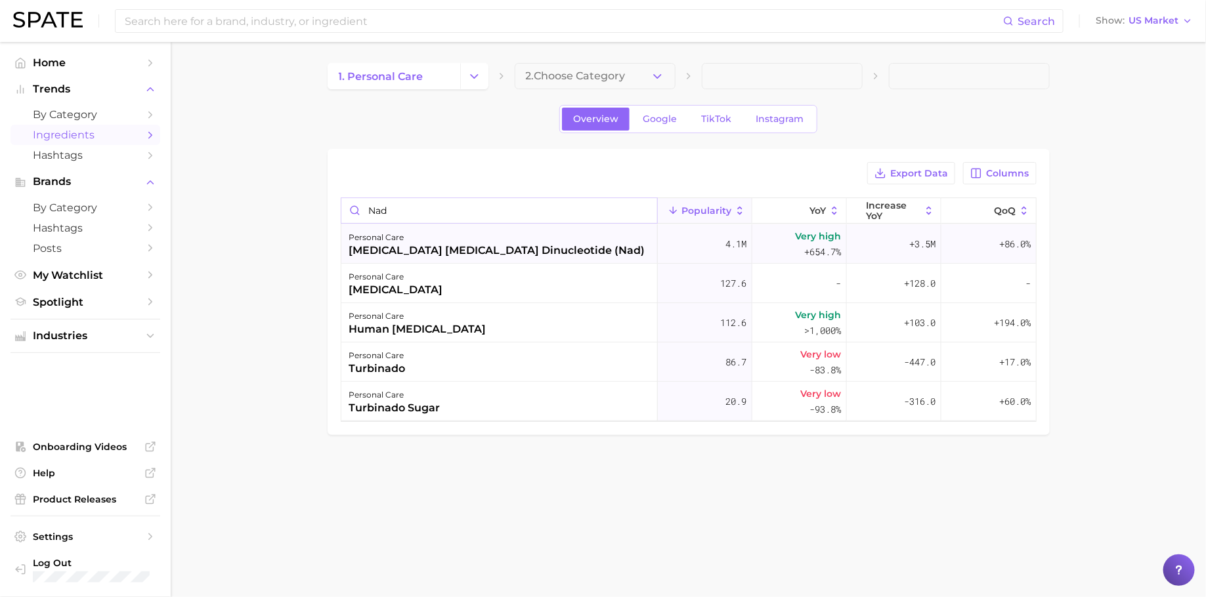
type input "nad"
click at [502, 239] on div "personal care" at bounding box center [497, 238] width 296 height 16
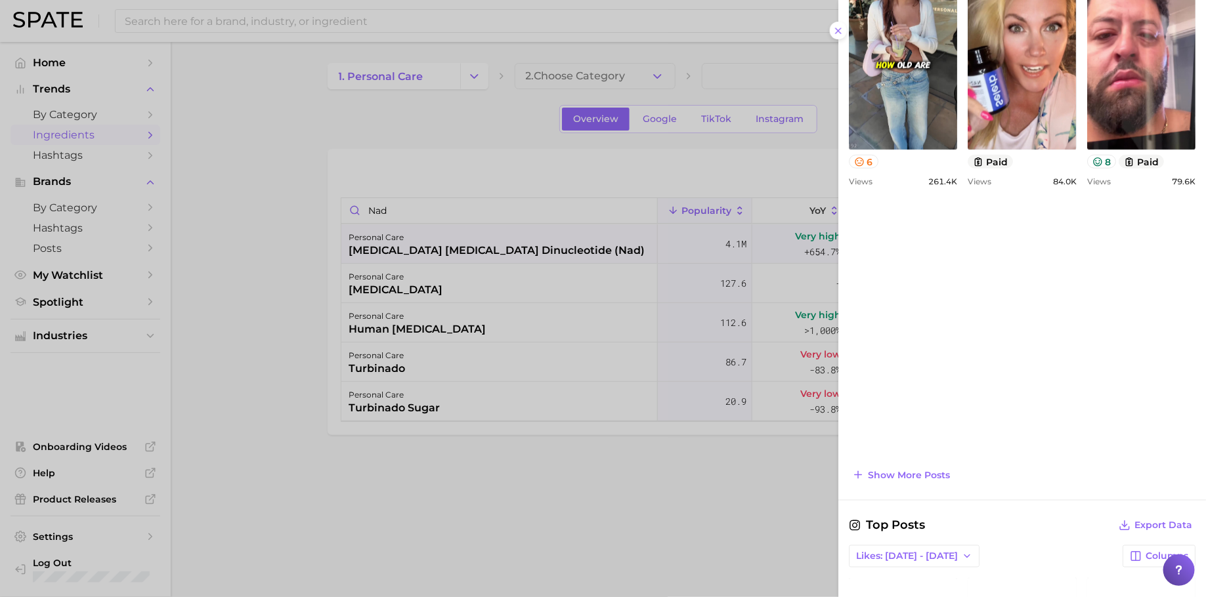
scroll to position [724, 0]
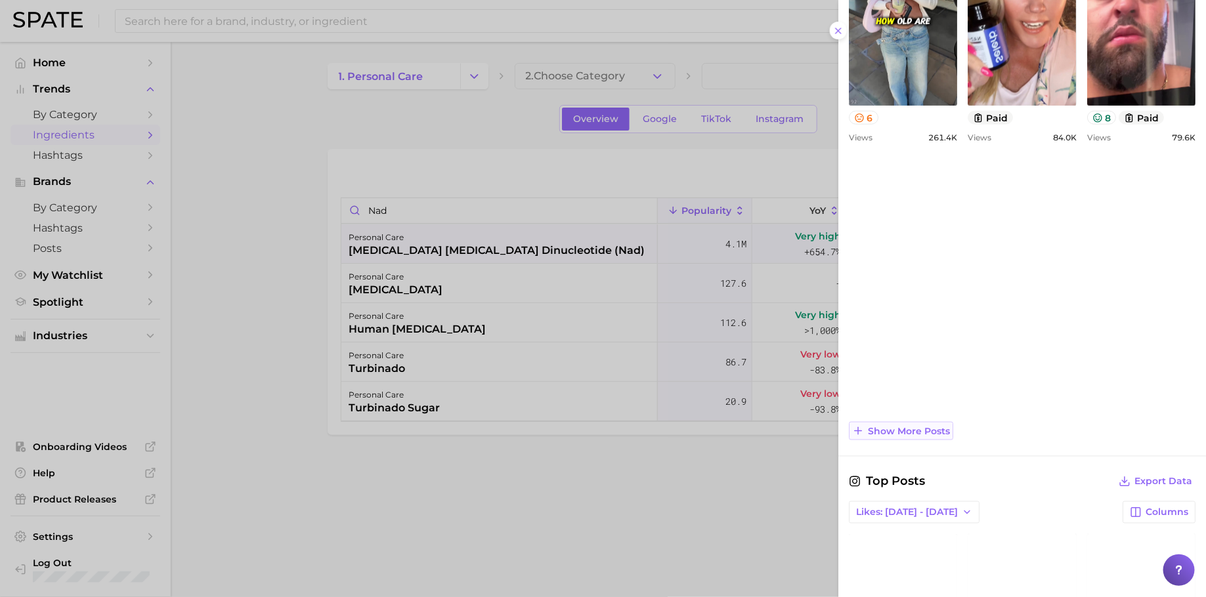
click at [895, 431] on span "Show more posts" at bounding box center [909, 431] width 82 height 11
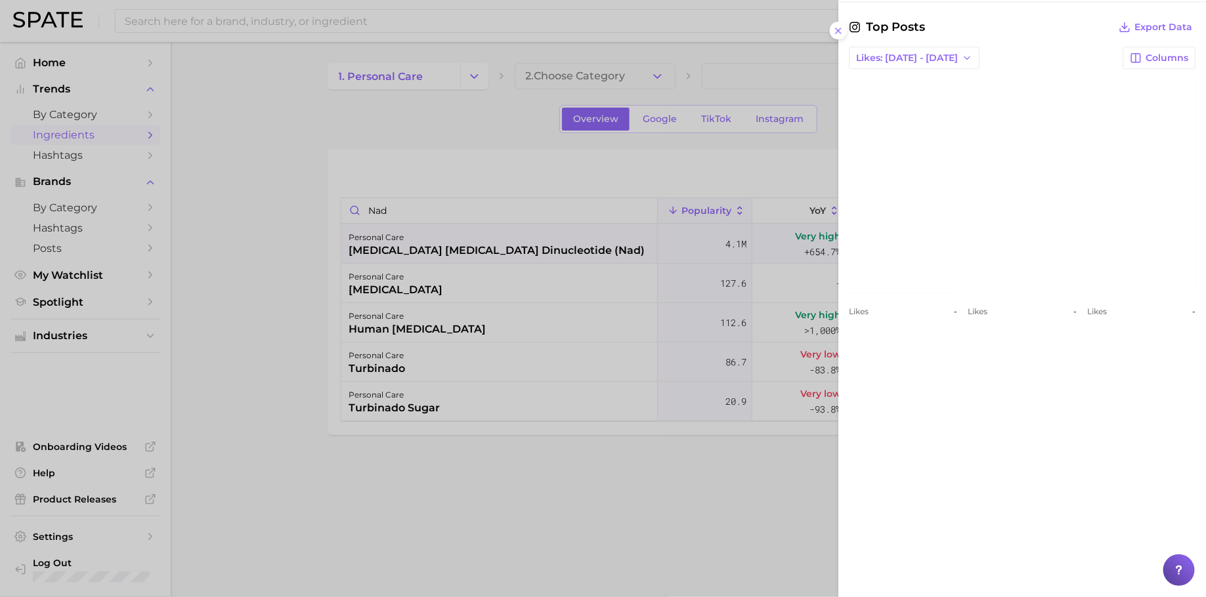
scroll to position [1455, 0]
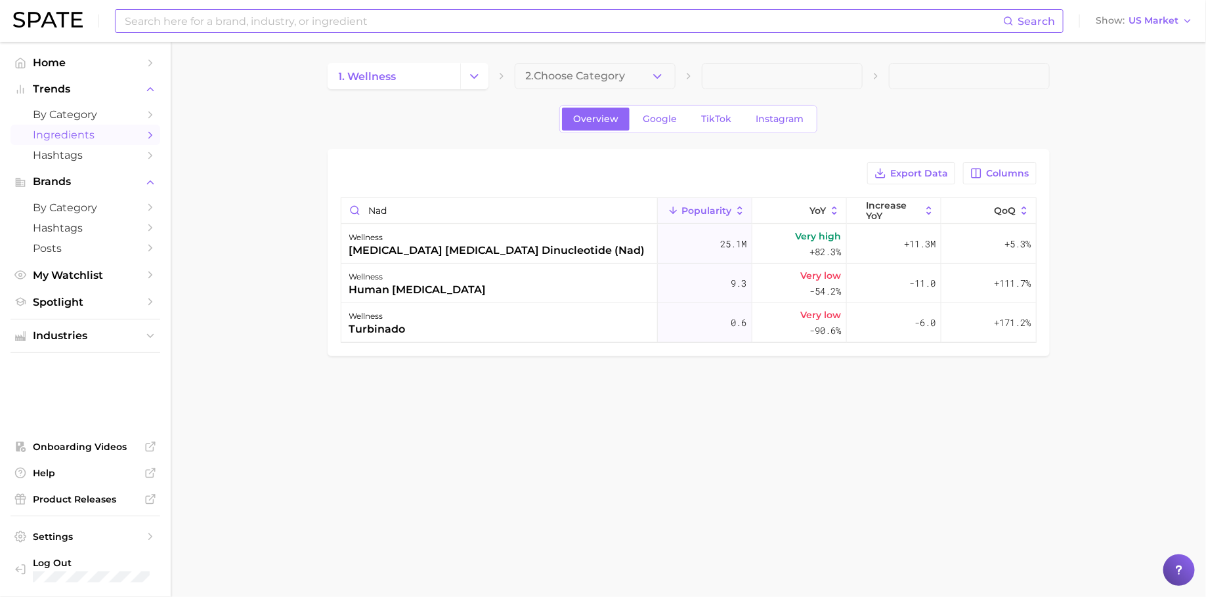
click at [563, 24] on input at bounding box center [562, 21] width 879 height 22
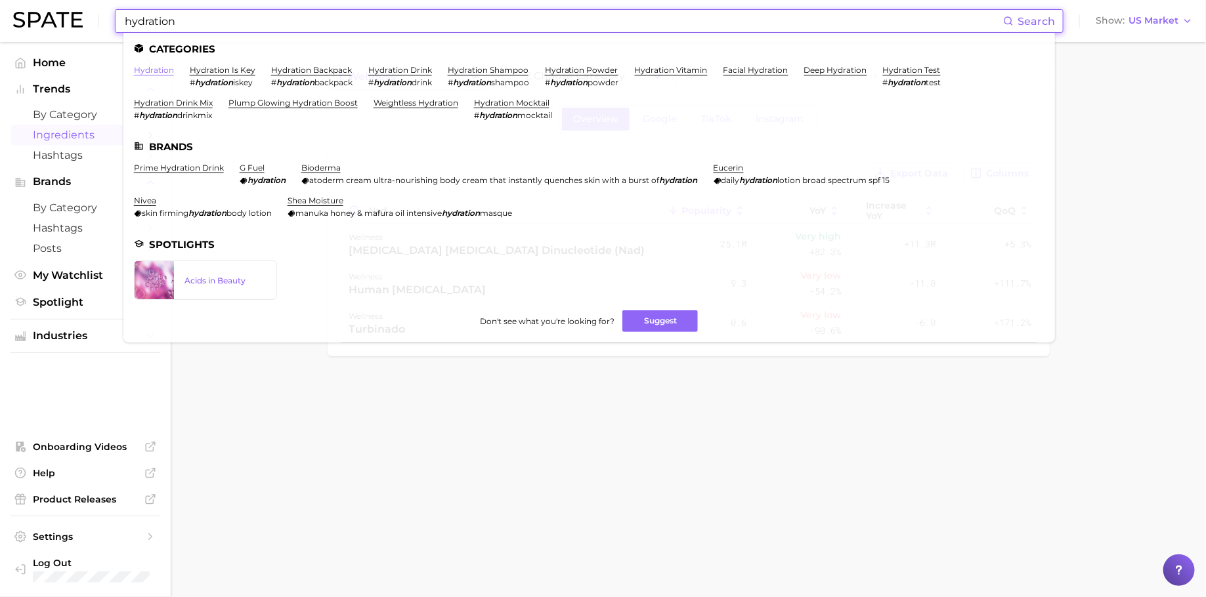
type input "hydration"
click at [159, 69] on link "hydration" at bounding box center [154, 70] width 40 height 10
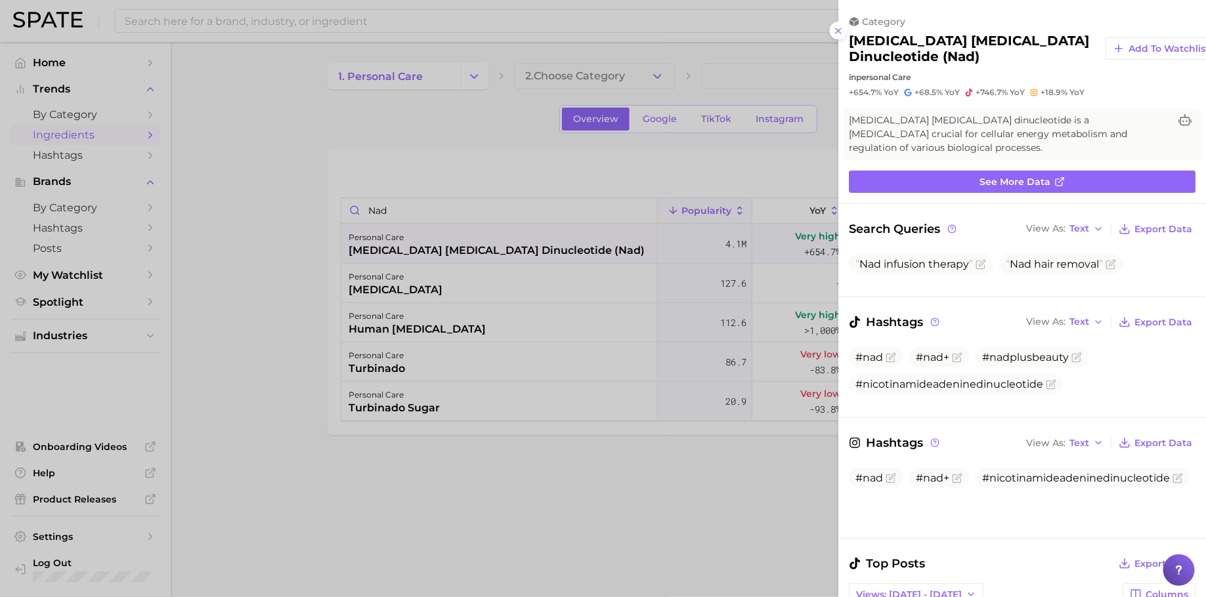
scroll to position [1455, 0]
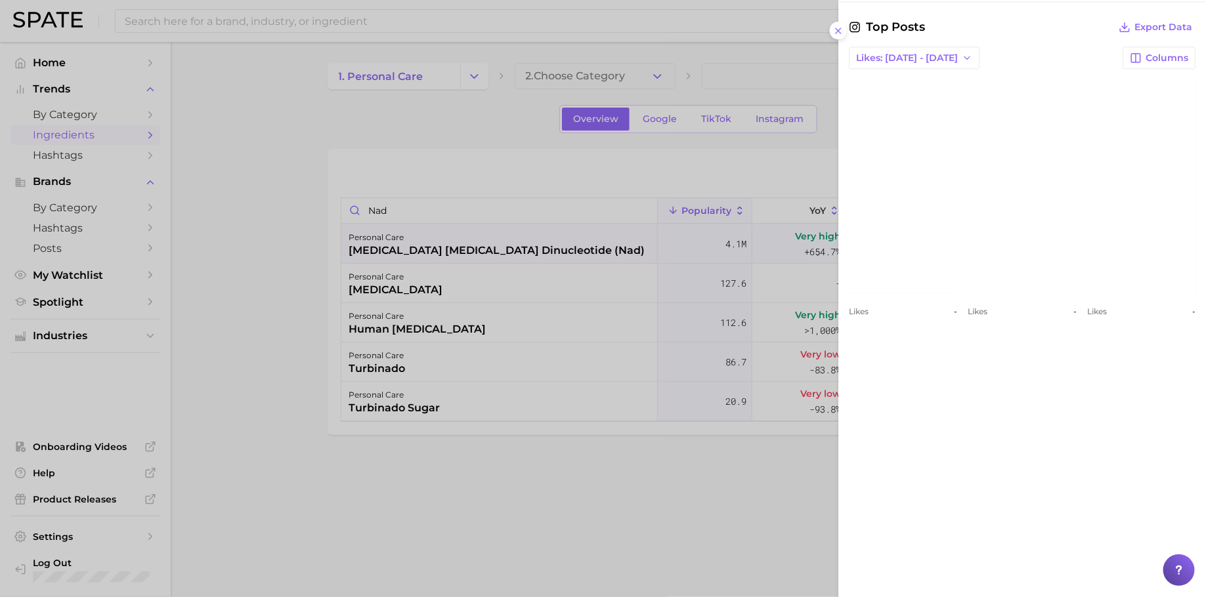
click at [295, 213] on div at bounding box center [603, 298] width 1206 height 597
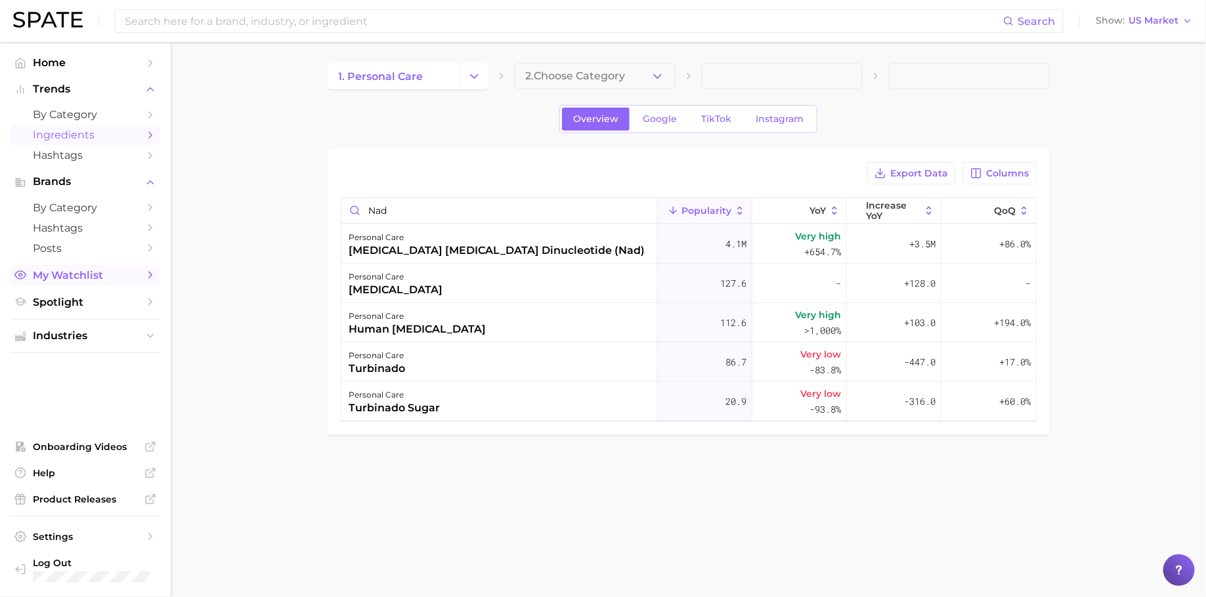
click at [102, 272] on span "My Watchlist" at bounding box center [85, 275] width 105 height 12
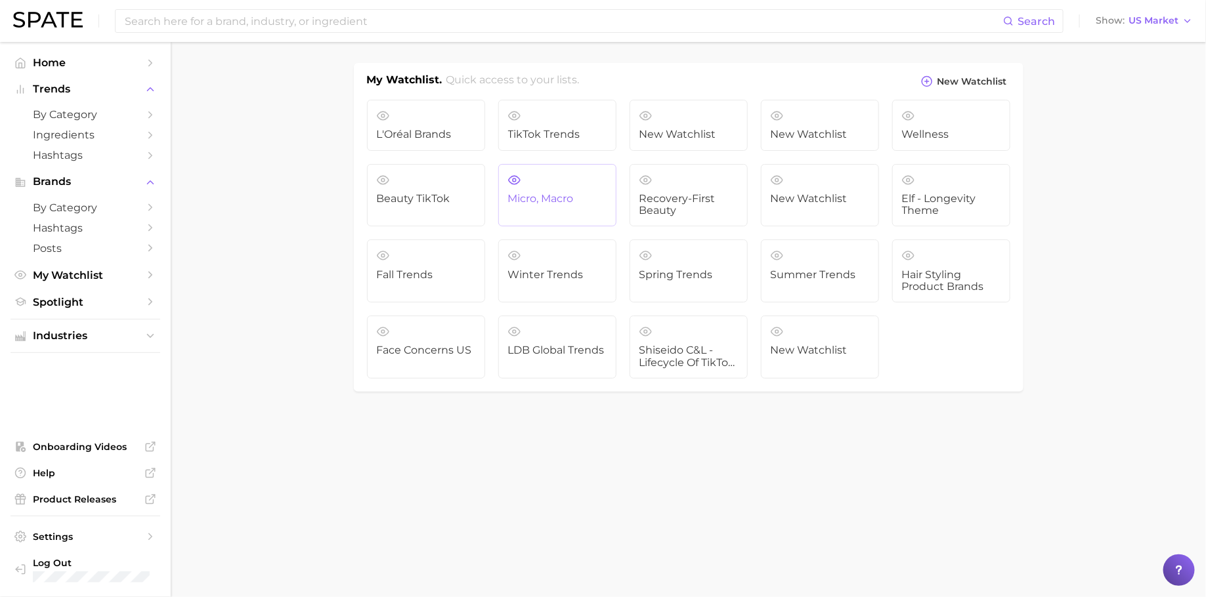
click at [578, 203] on span "Micro, Macro" at bounding box center [557, 199] width 98 height 12
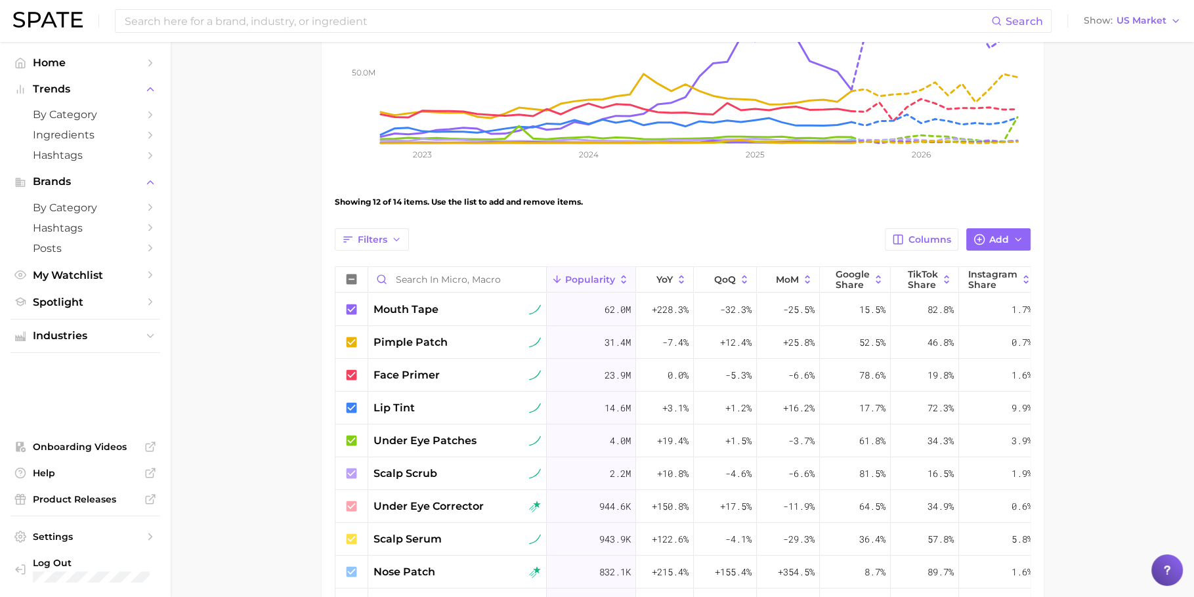
scroll to position [378, 0]
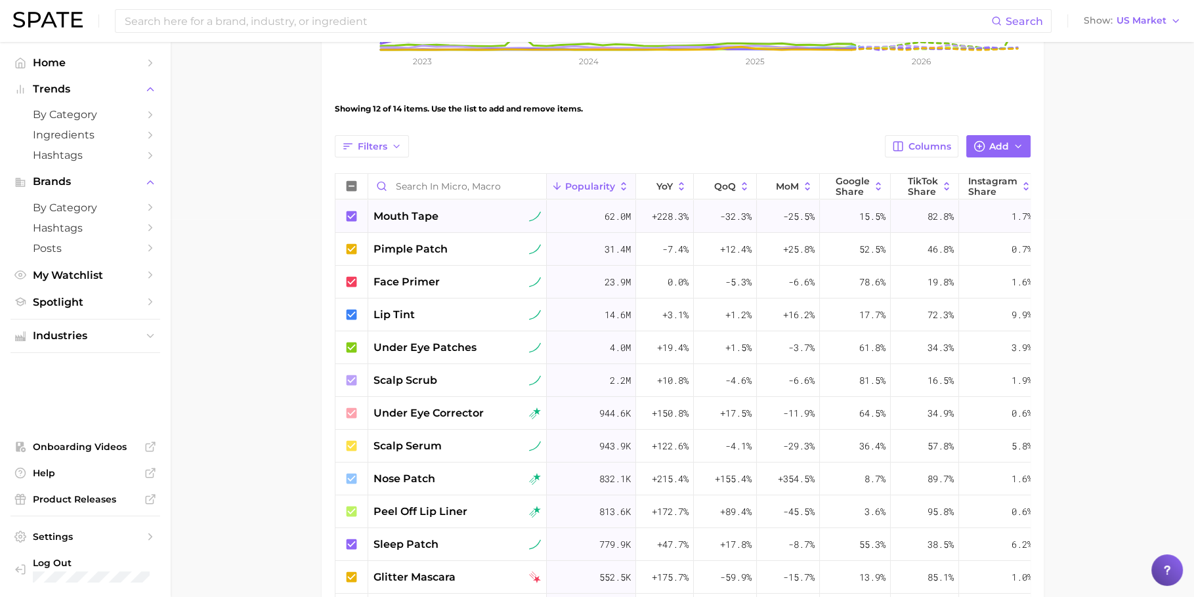
click at [470, 217] on div "mouth tape" at bounding box center [456, 217] width 167 height 16
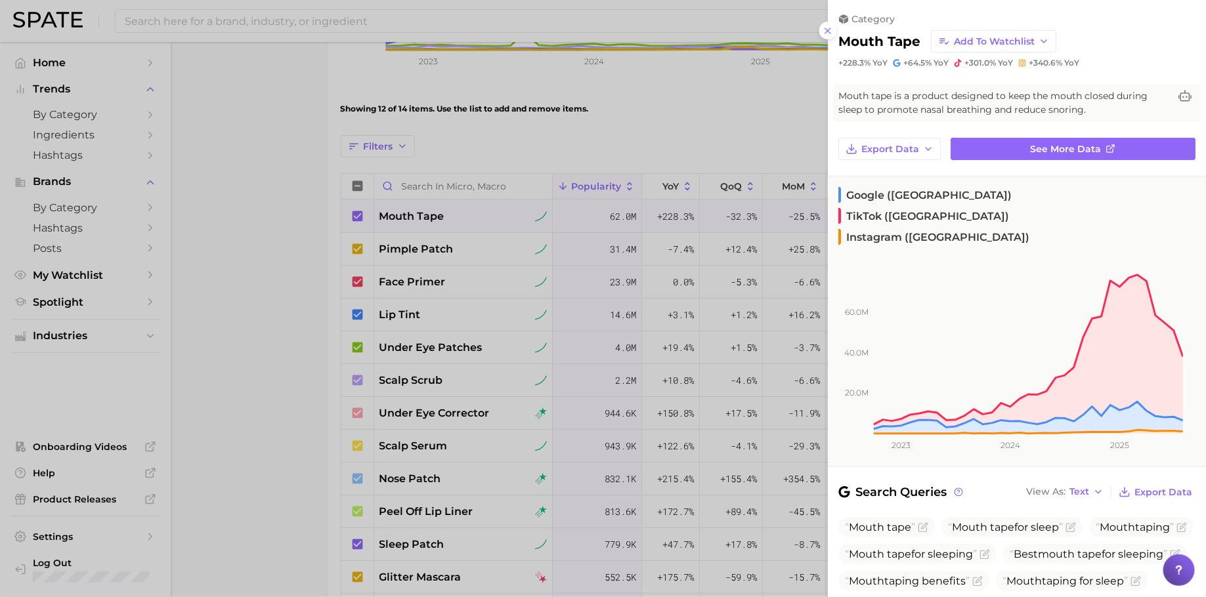
click at [677, 138] on div at bounding box center [603, 298] width 1206 height 597
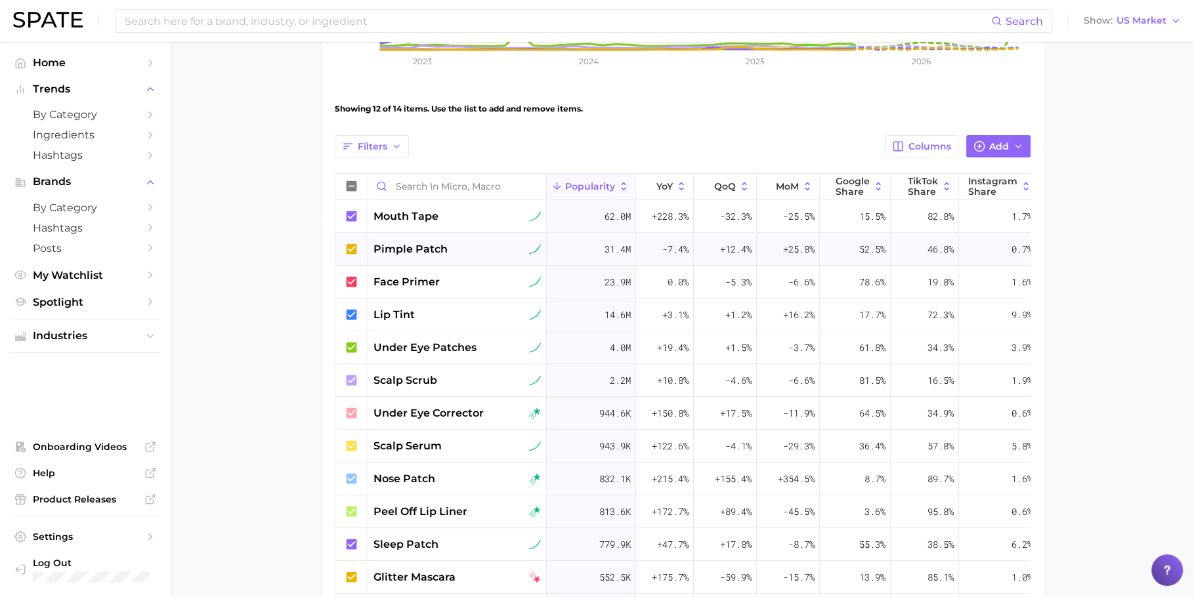
click at [440, 235] on div "pimple patch" at bounding box center [457, 249] width 179 height 33
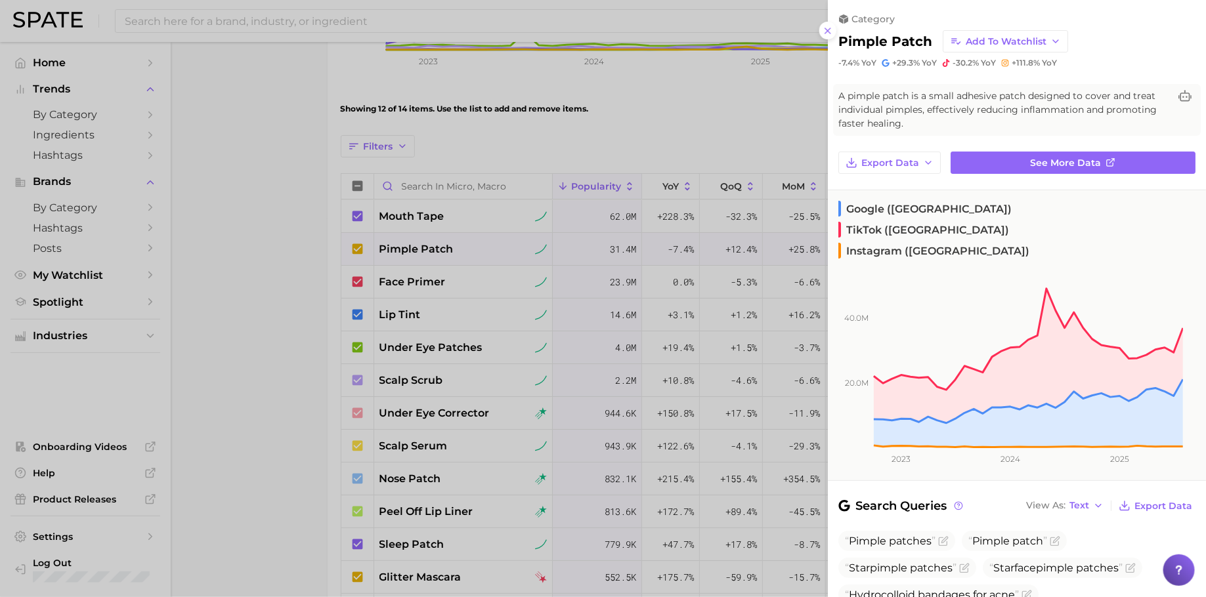
click at [467, 289] on div at bounding box center [603, 298] width 1206 height 597
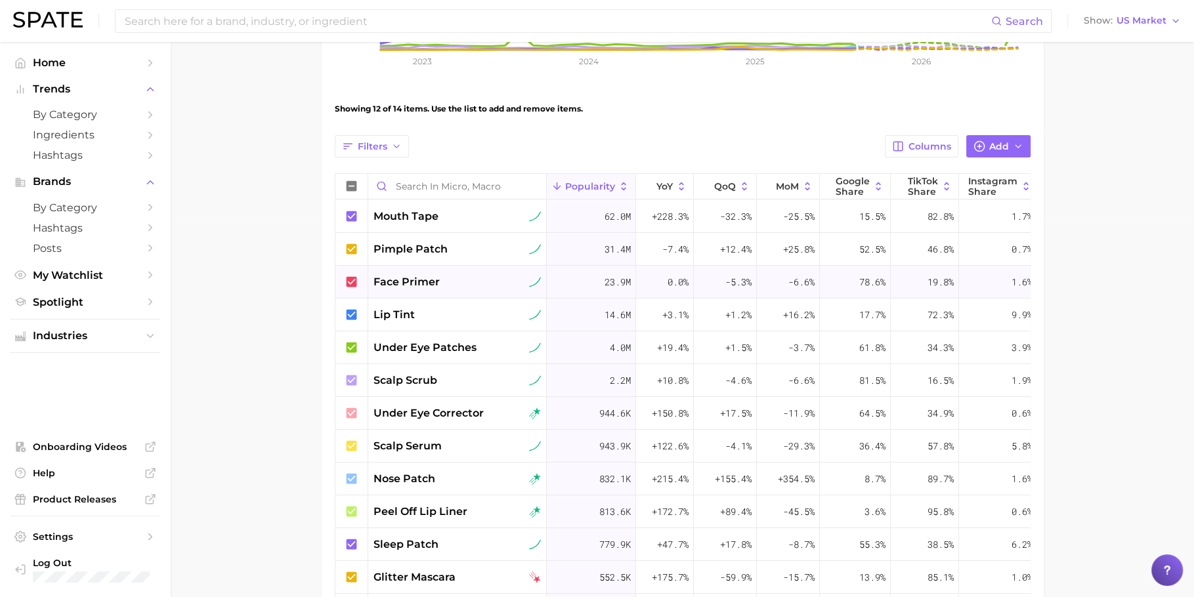
click at [486, 281] on div "face primer" at bounding box center [456, 282] width 167 height 16
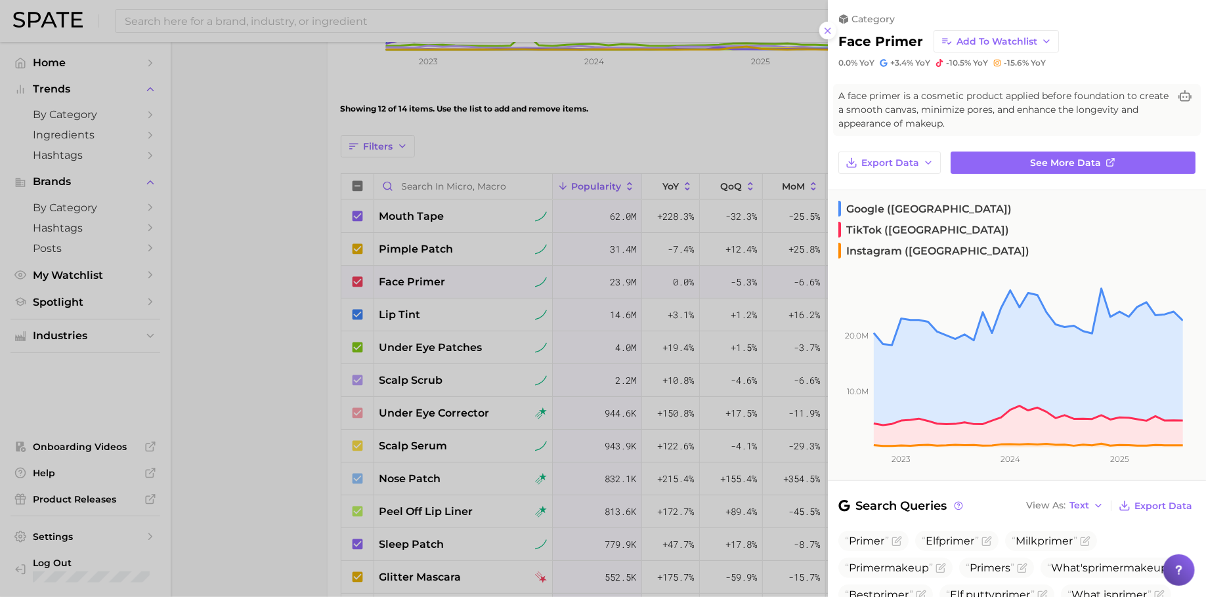
click at [454, 274] on div at bounding box center [603, 298] width 1206 height 597
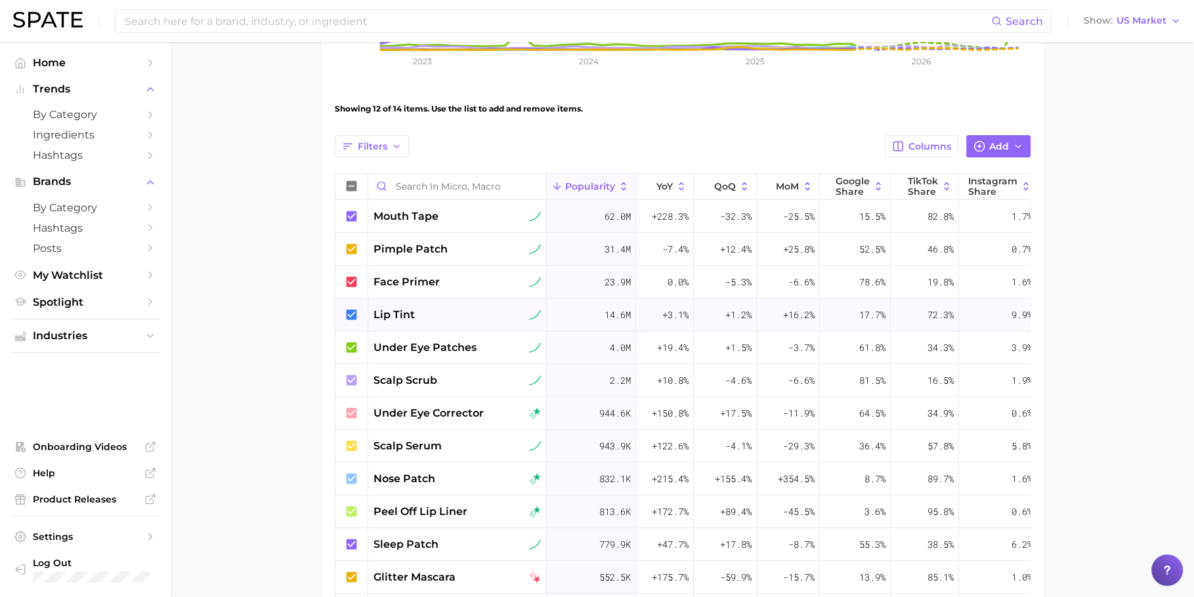
click at [445, 316] on div "lip tint" at bounding box center [456, 315] width 167 height 16
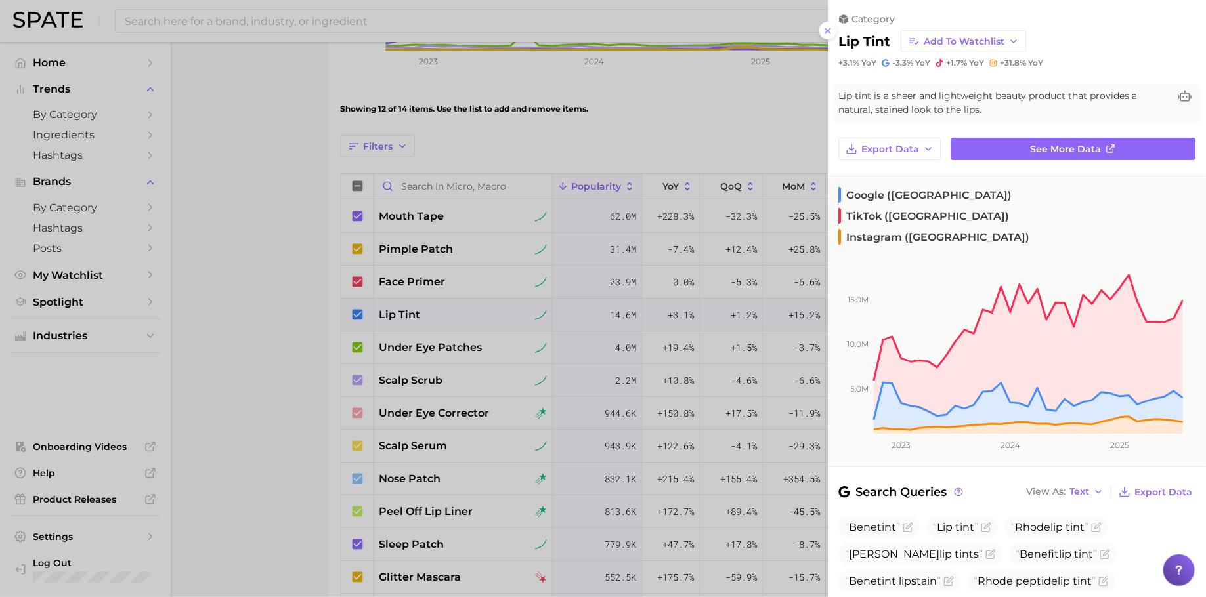
click at [618, 274] on div at bounding box center [603, 298] width 1206 height 597
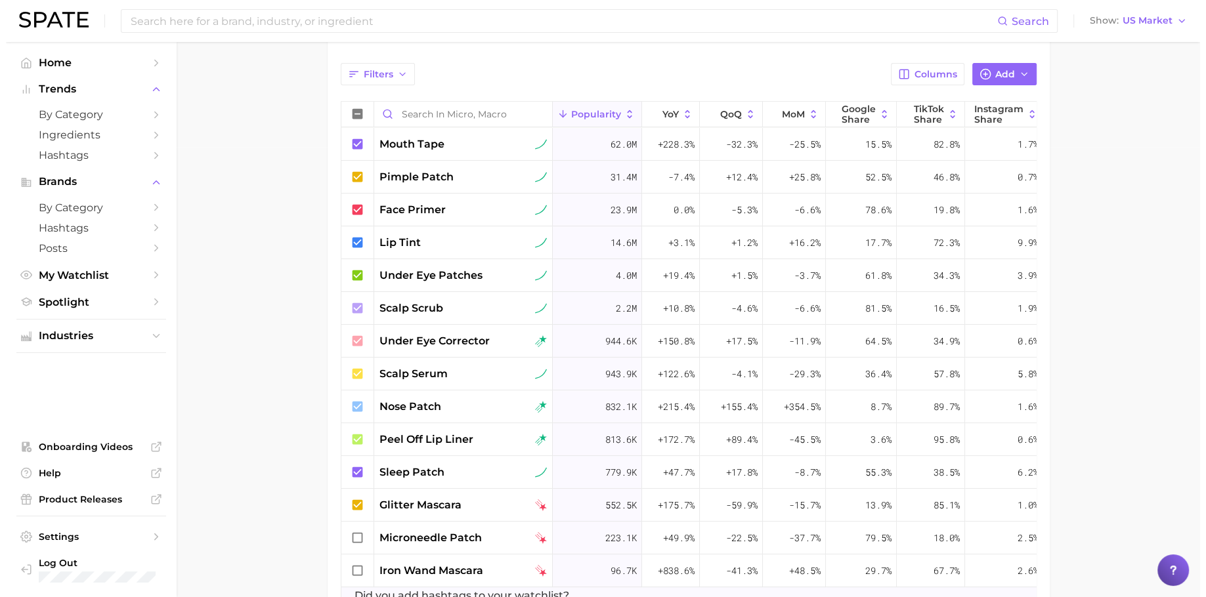
scroll to position [452, 0]
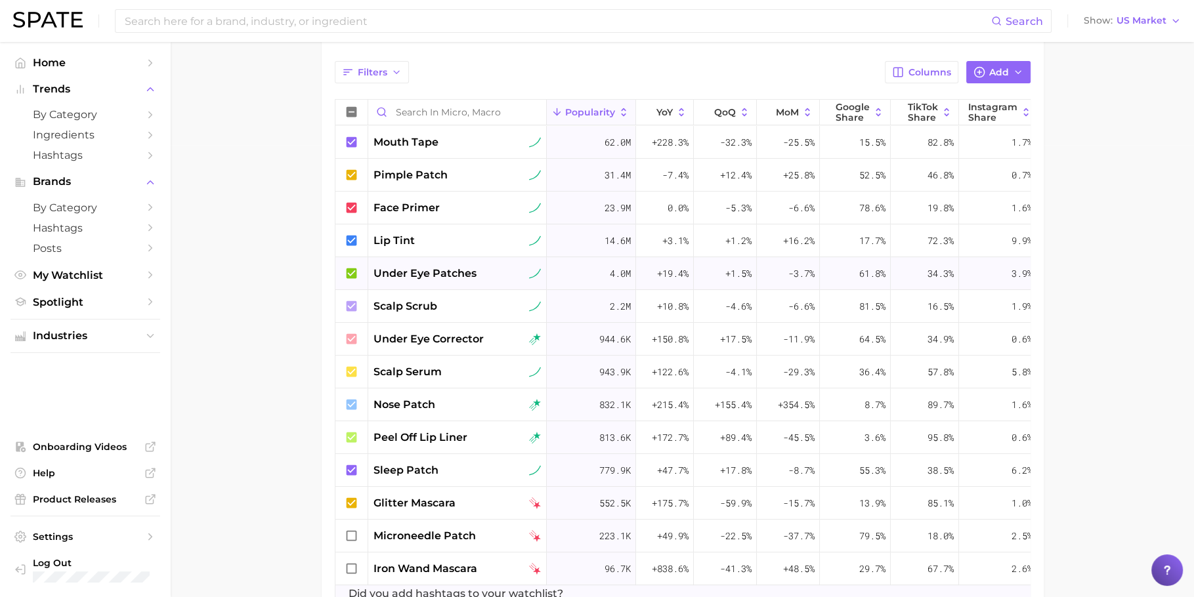
click at [560, 275] on div "4.0m" at bounding box center [591, 273] width 89 height 33
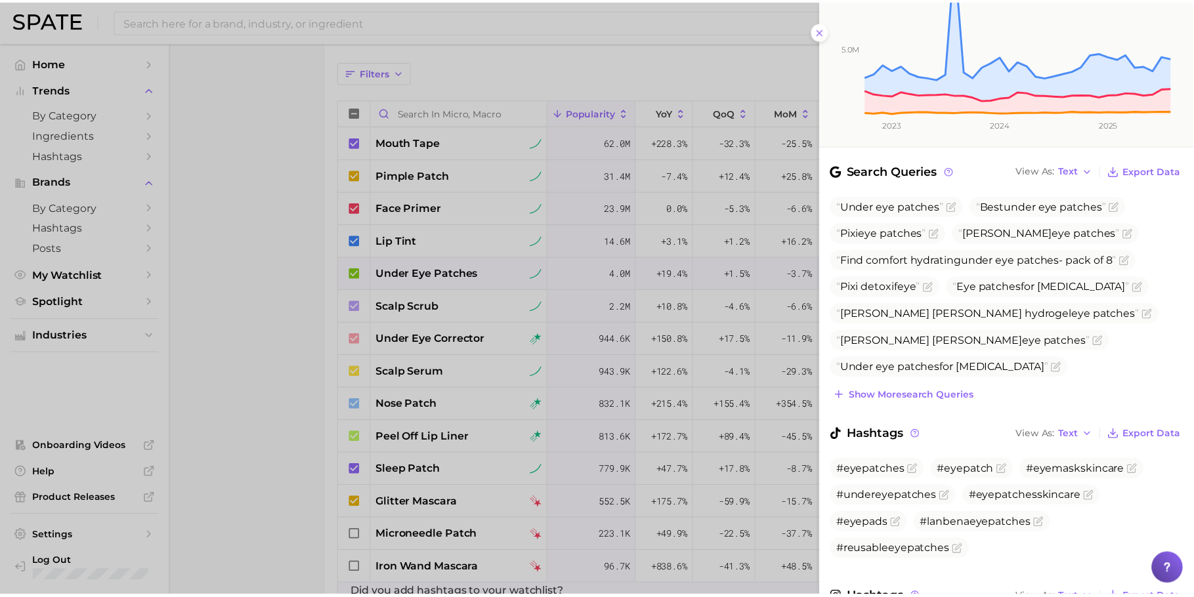
scroll to position [0, 0]
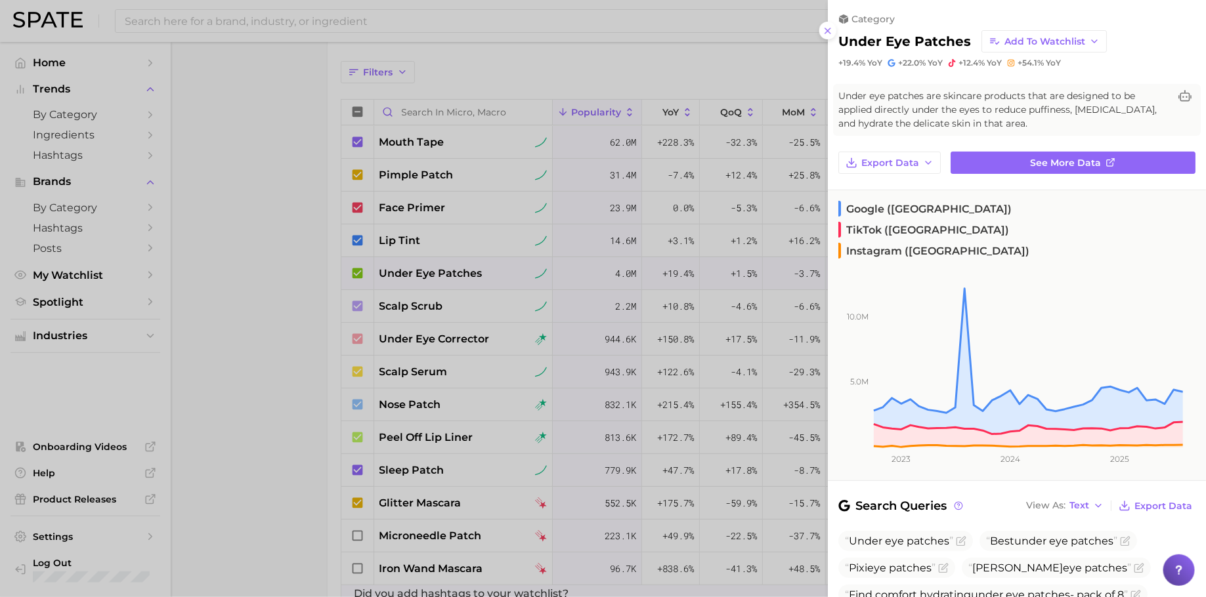
click at [536, 307] on div at bounding box center [603, 298] width 1206 height 597
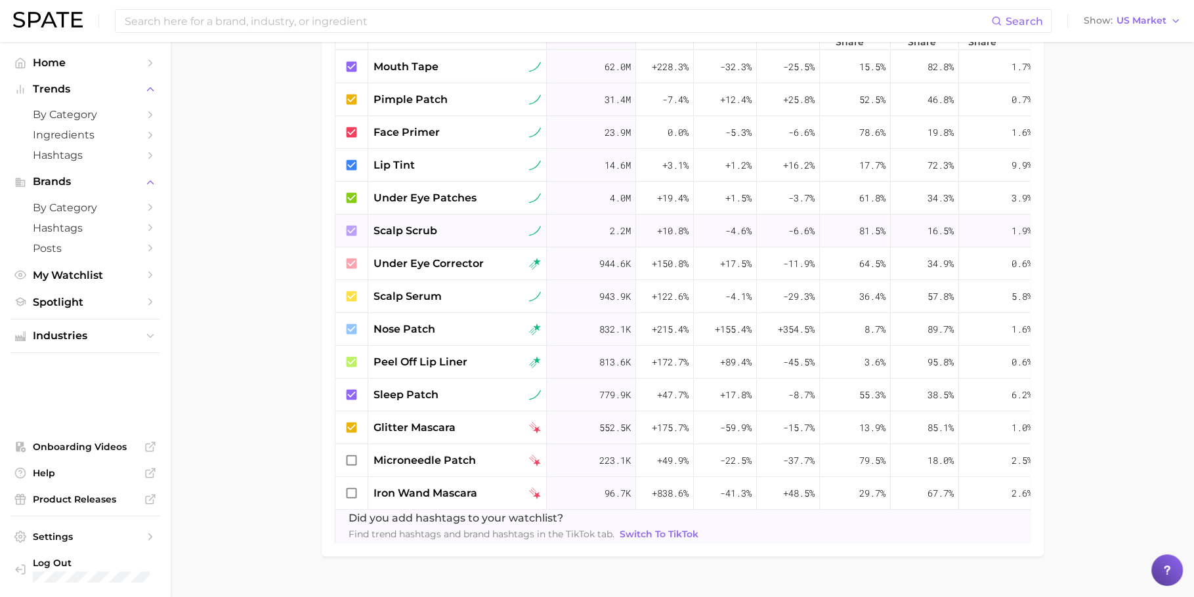
scroll to position [529, 0]
click at [439, 231] on div "scalp scrub" at bounding box center [456, 230] width 167 height 16
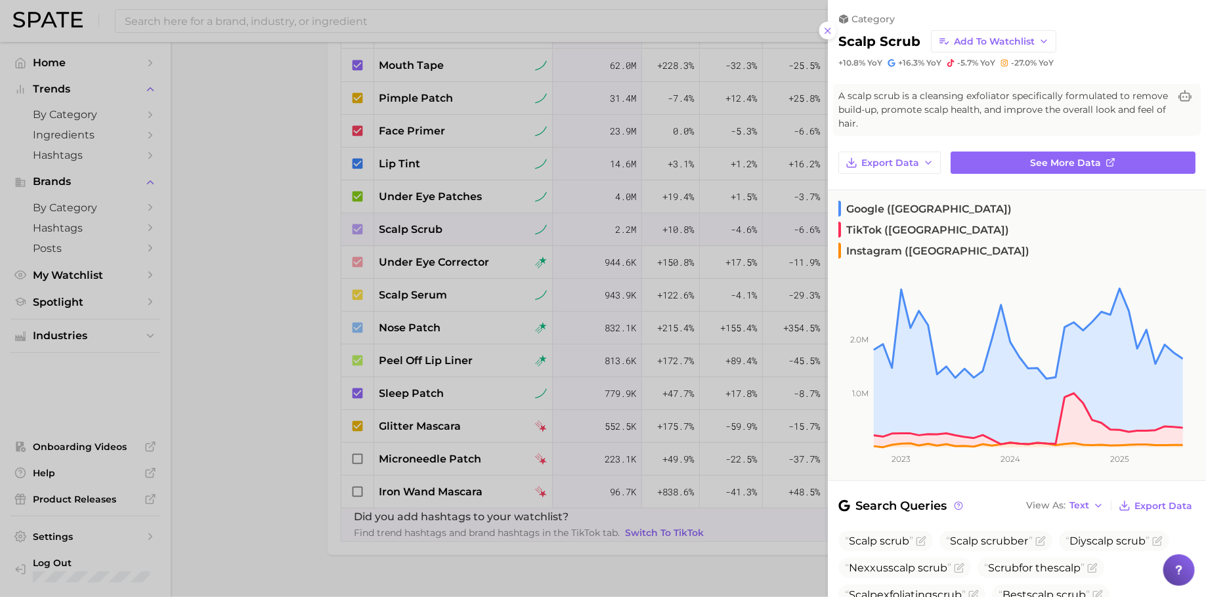
click at [477, 255] on div at bounding box center [603, 298] width 1206 height 597
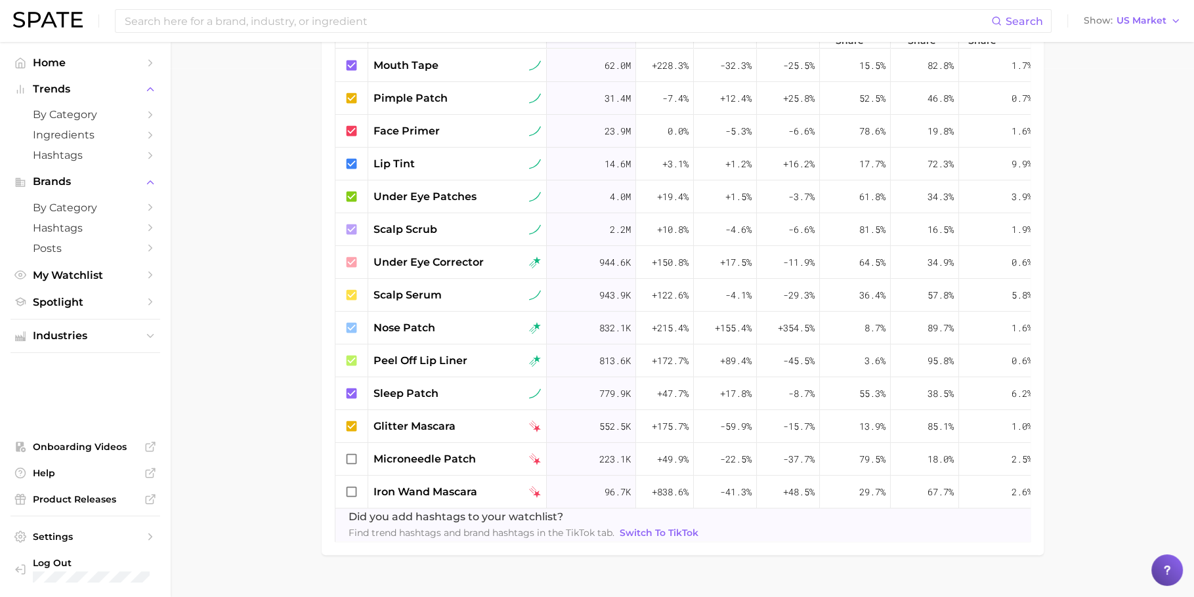
click at [492, 260] on div "under eye corrector" at bounding box center [456, 263] width 167 height 16
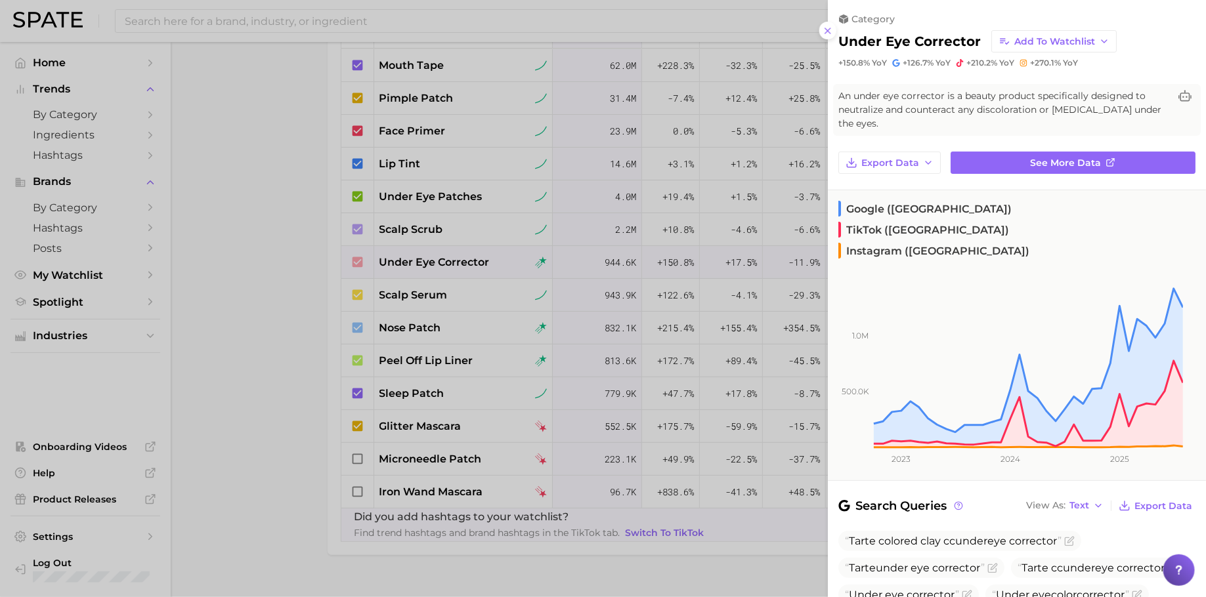
click at [619, 280] on div at bounding box center [603, 298] width 1206 height 597
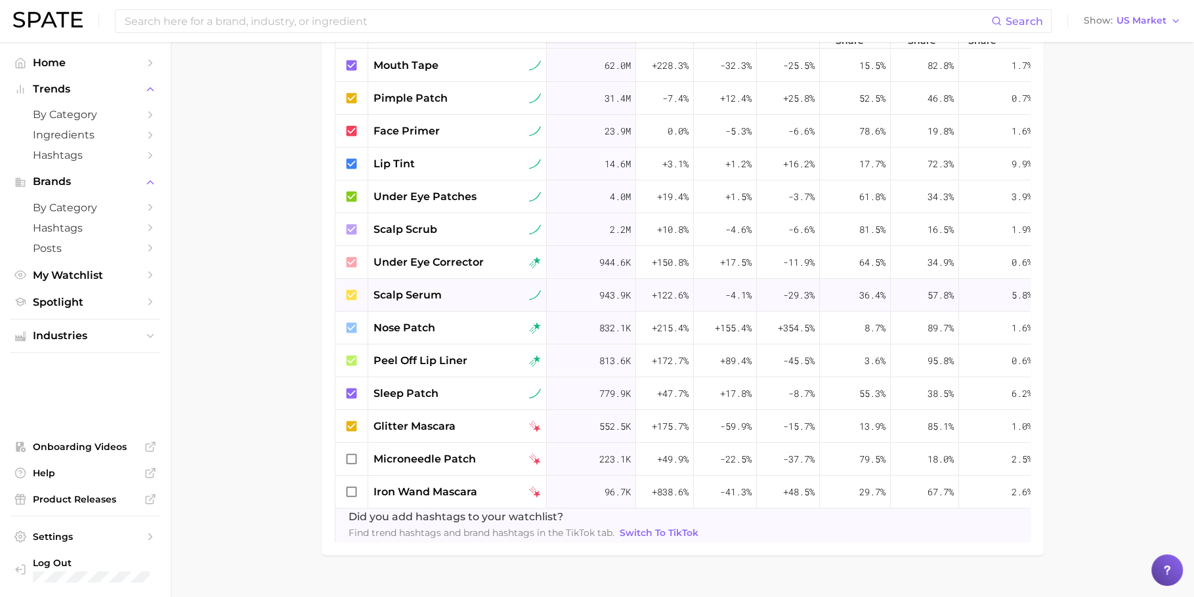
click at [581, 292] on div "943.9k" at bounding box center [591, 295] width 89 height 33
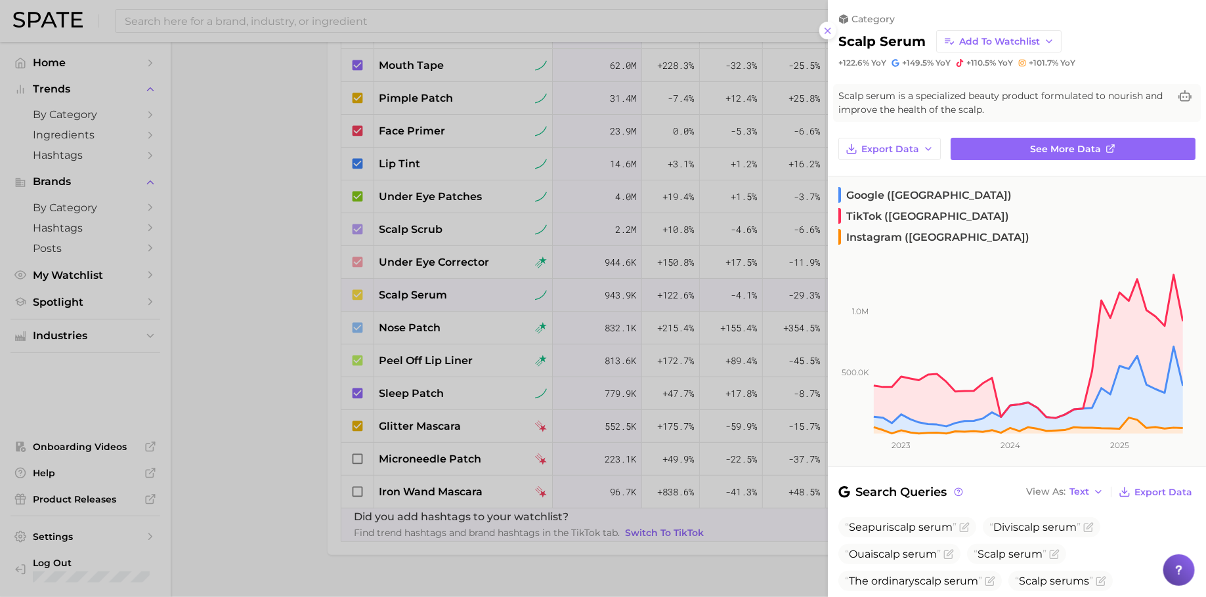
click at [692, 306] on div at bounding box center [603, 298] width 1206 height 597
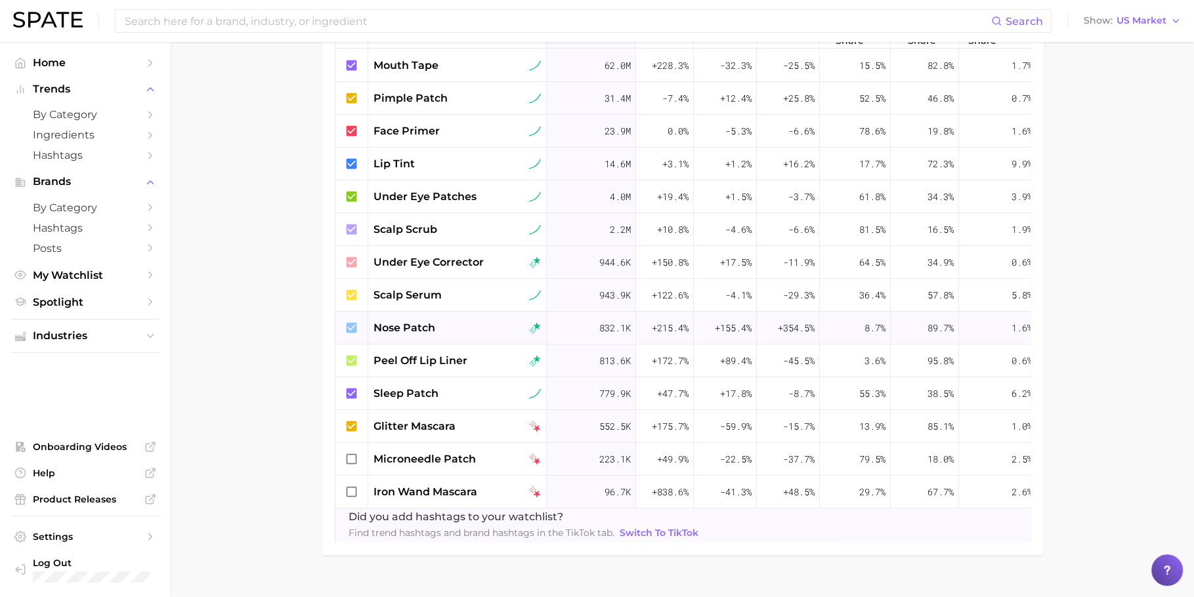
click at [665, 322] on span "+215.4%" at bounding box center [670, 328] width 37 height 16
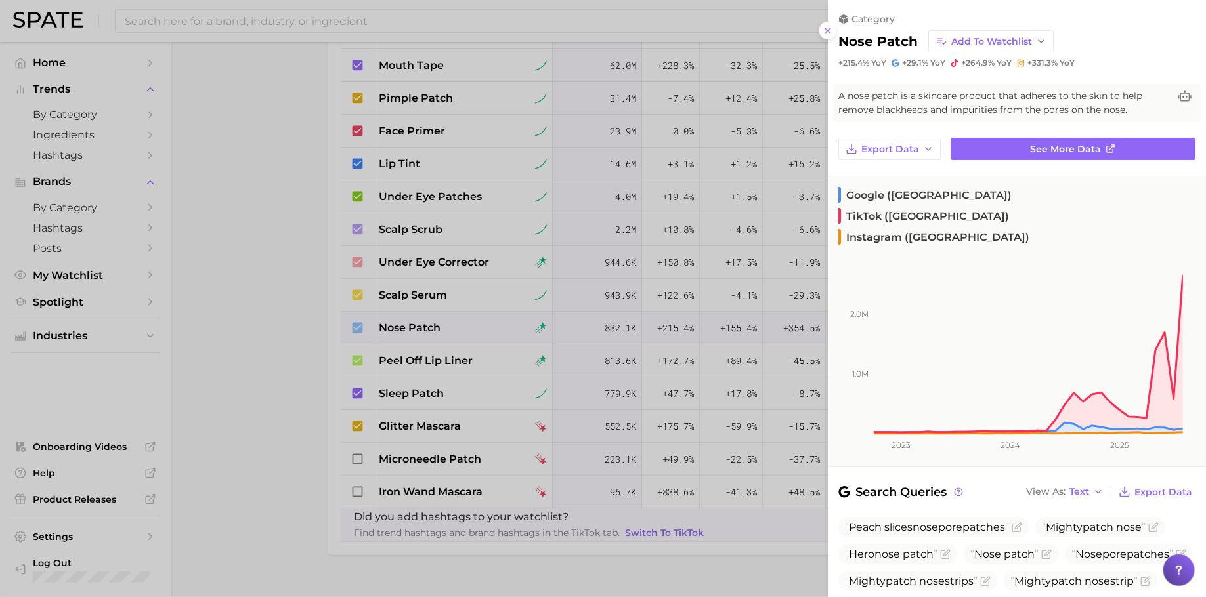
click at [628, 343] on div at bounding box center [603, 298] width 1206 height 597
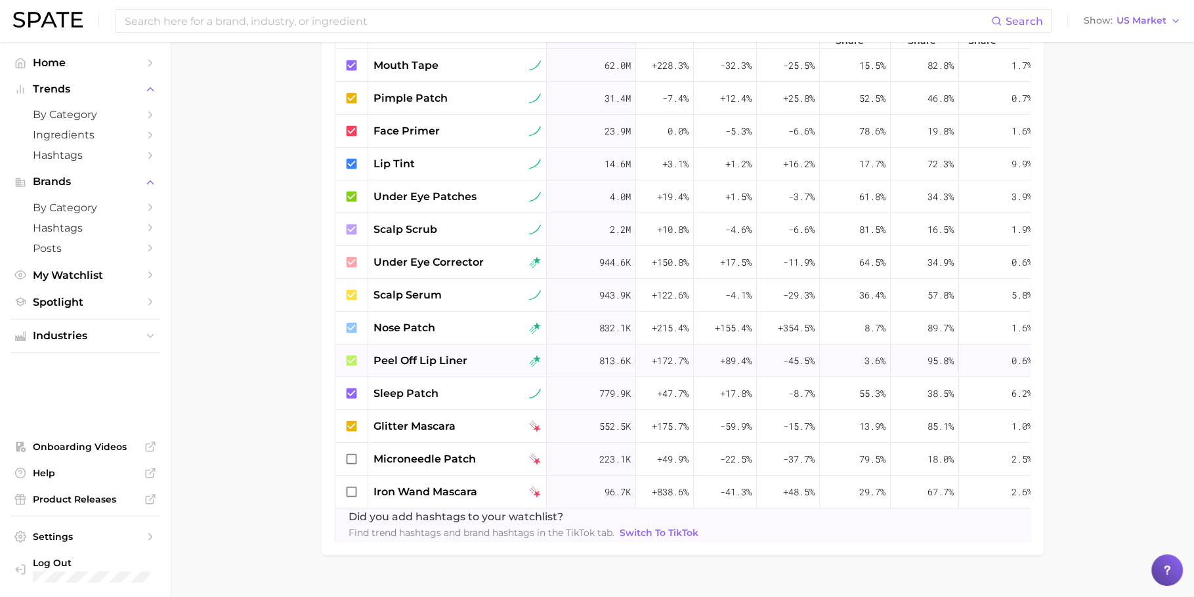
click at [612, 358] on span "813.6k" at bounding box center [615, 361] width 32 height 16
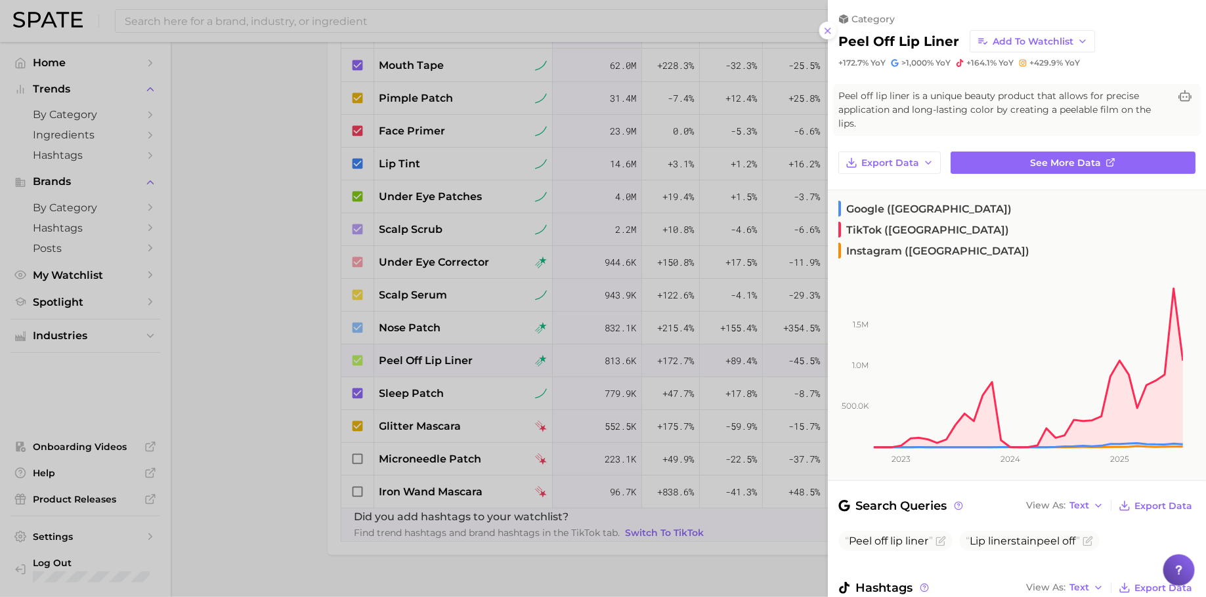
click at [615, 356] on div at bounding box center [603, 298] width 1206 height 597
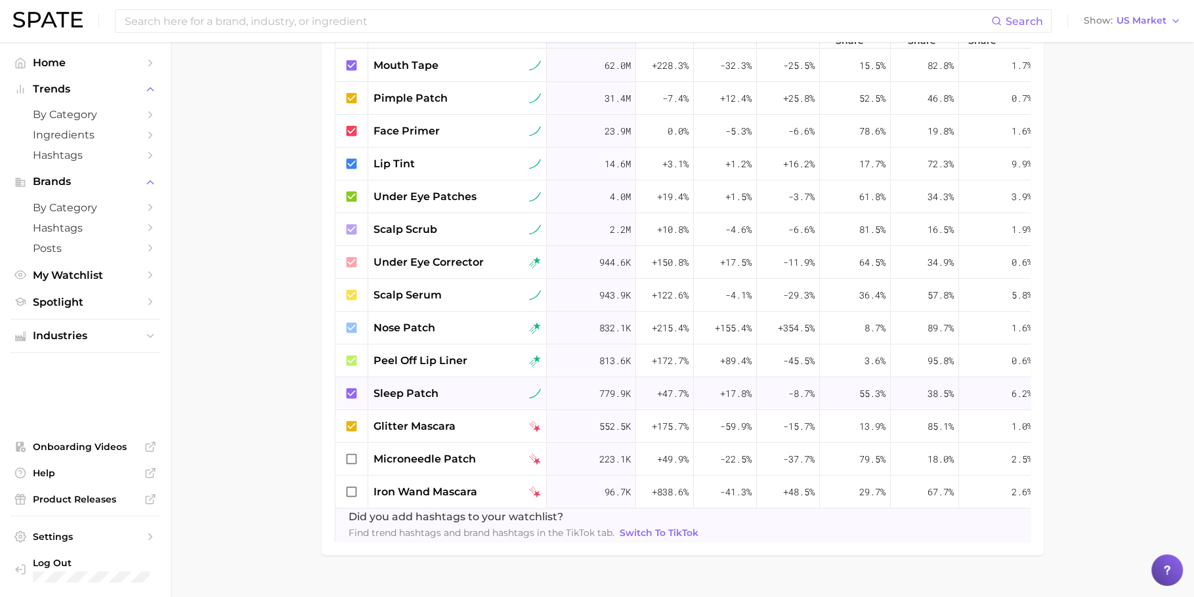
click at [627, 386] on span "779.9k" at bounding box center [615, 394] width 32 height 16
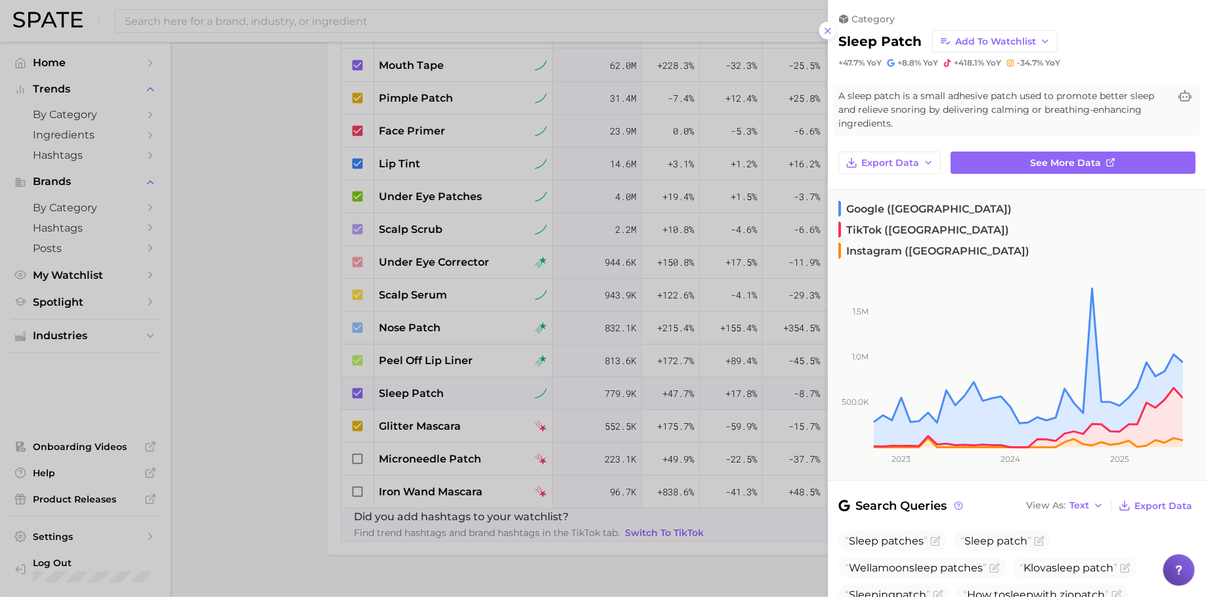
click at [662, 308] on div at bounding box center [603, 298] width 1206 height 597
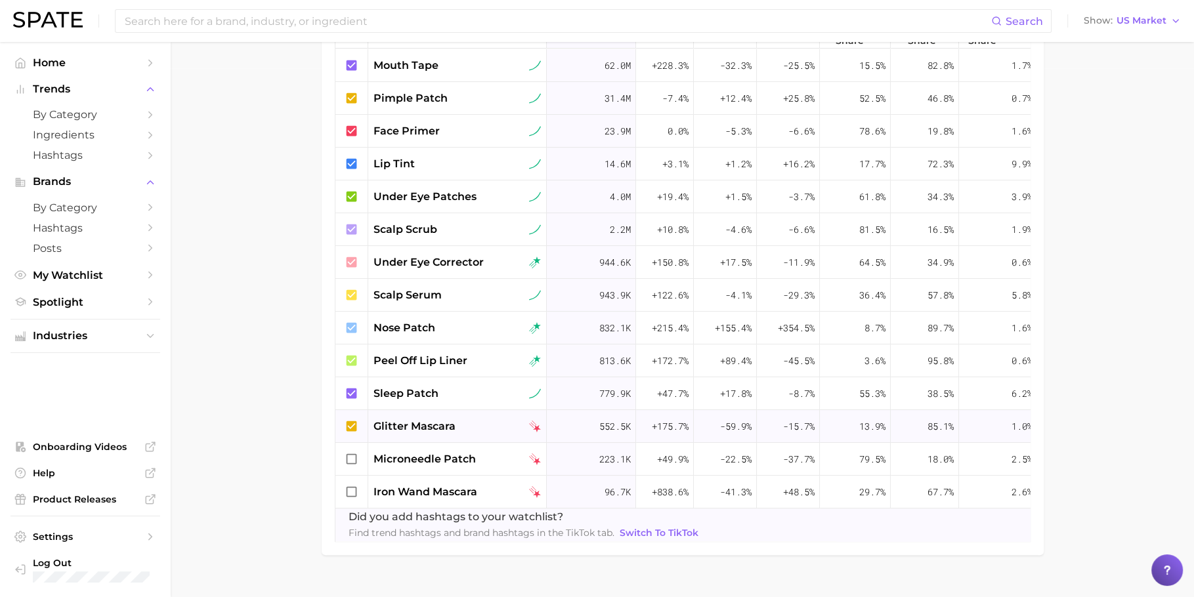
click at [595, 419] on div "552.5k" at bounding box center [591, 426] width 89 height 33
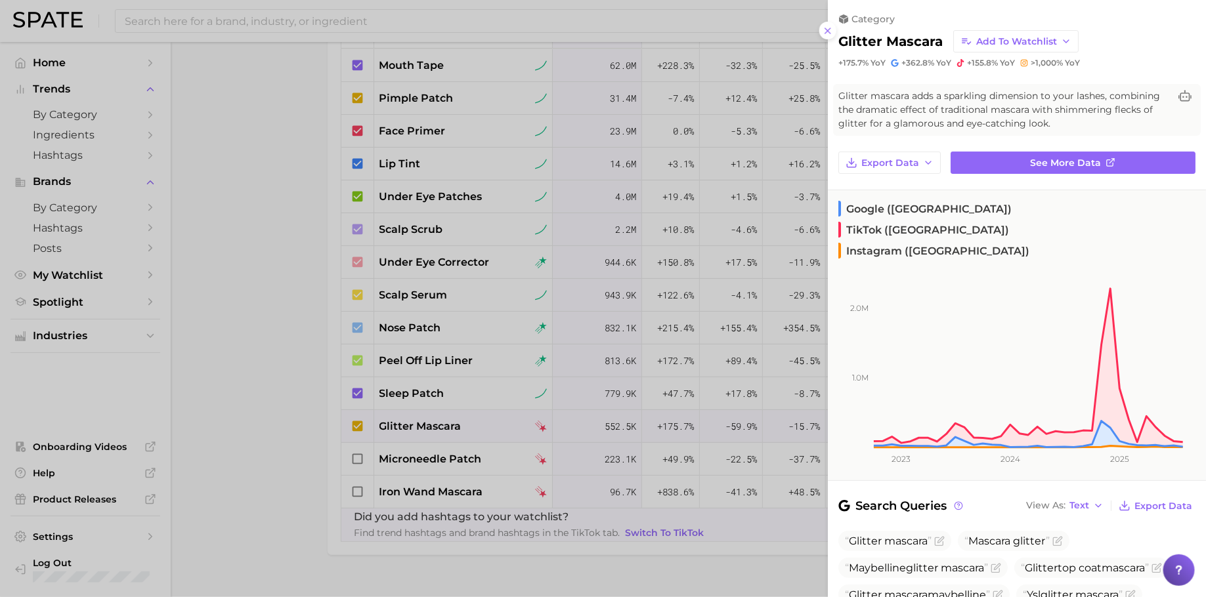
click at [639, 315] on div at bounding box center [603, 298] width 1206 height 597
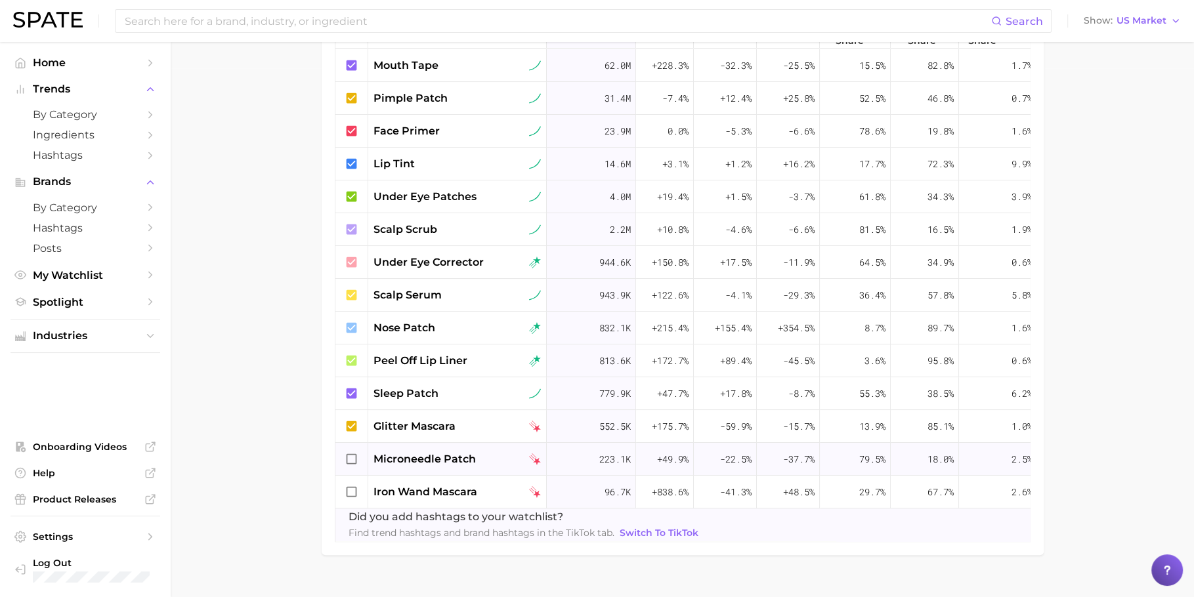
click at [496, 452] on div "microneedle patch" at bounding box center [456, 460] width 167 height 16
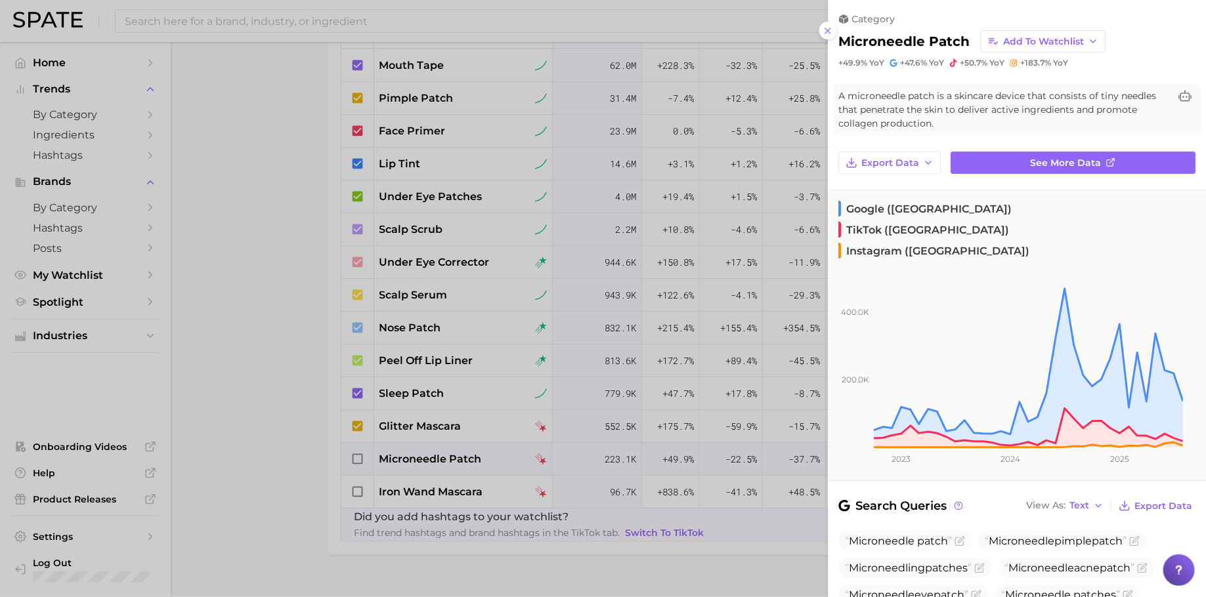
click at [690, 304] on div at bounding box center [603, 298] width 1206 height 597
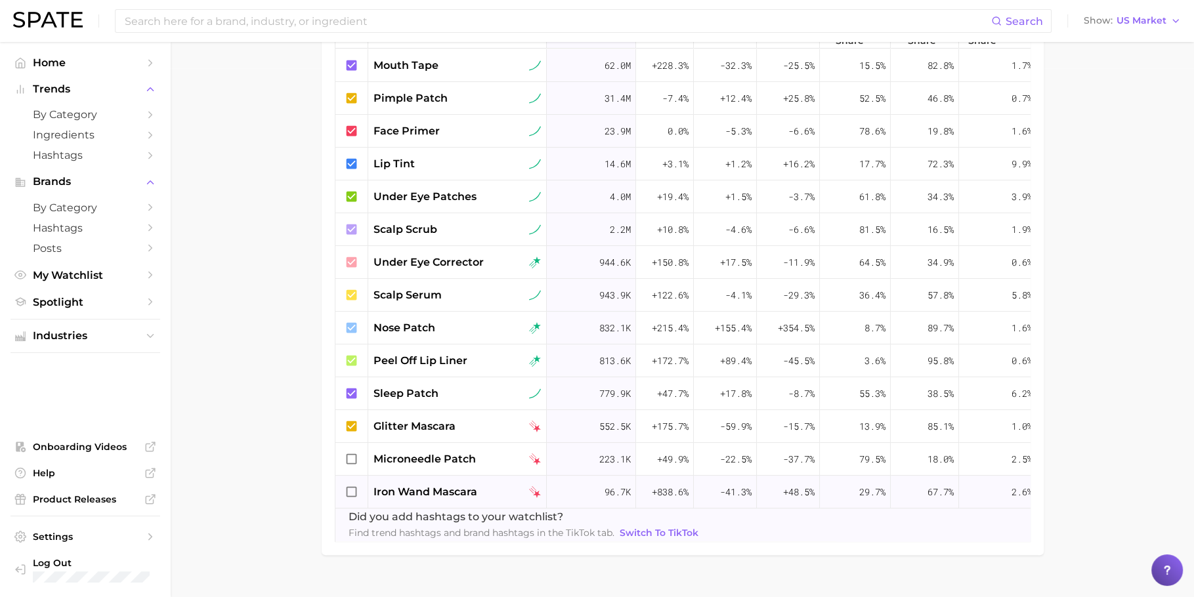
click at [500, 488] on div "iron wand mascara" at bounding box center [456, 492] width 167 height 16
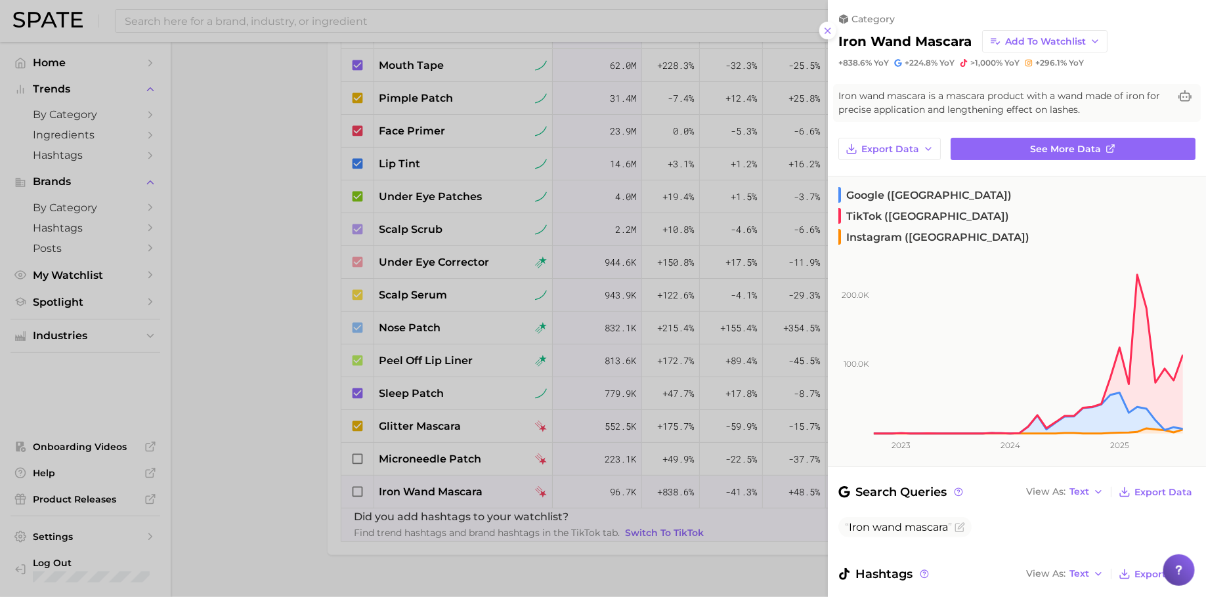
click at [303, 124] on div at bounding box center [603, 298] width 1206 height 597
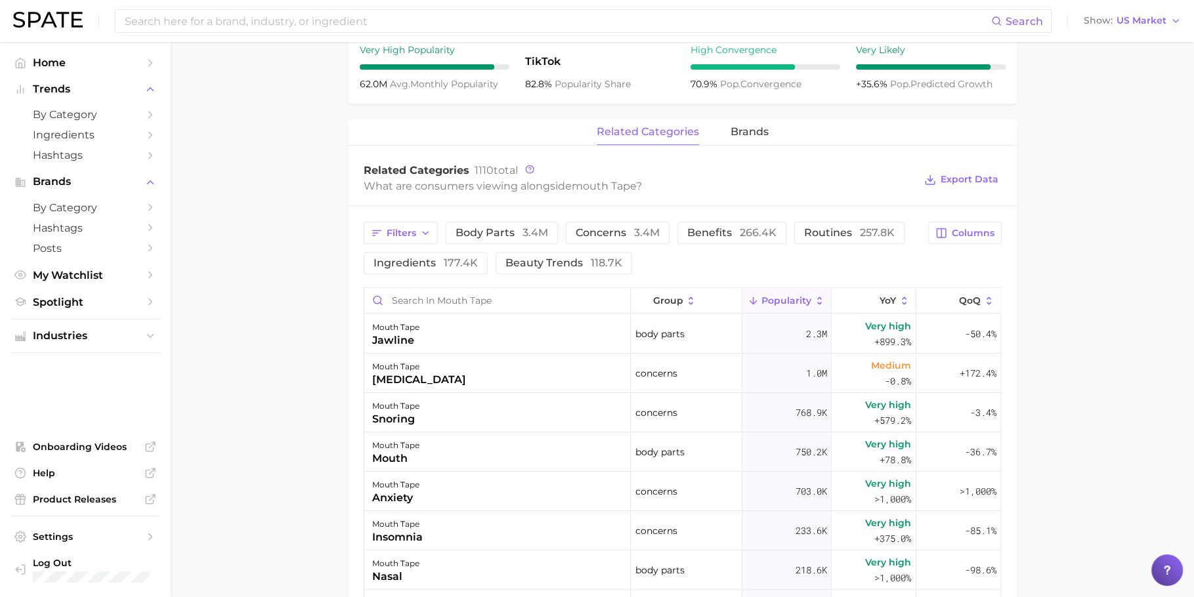
scroll to position [530, 0]
click at [713, 238] on span "benefits 266.4k" at bounding box center [731, 235] width 89 height 11
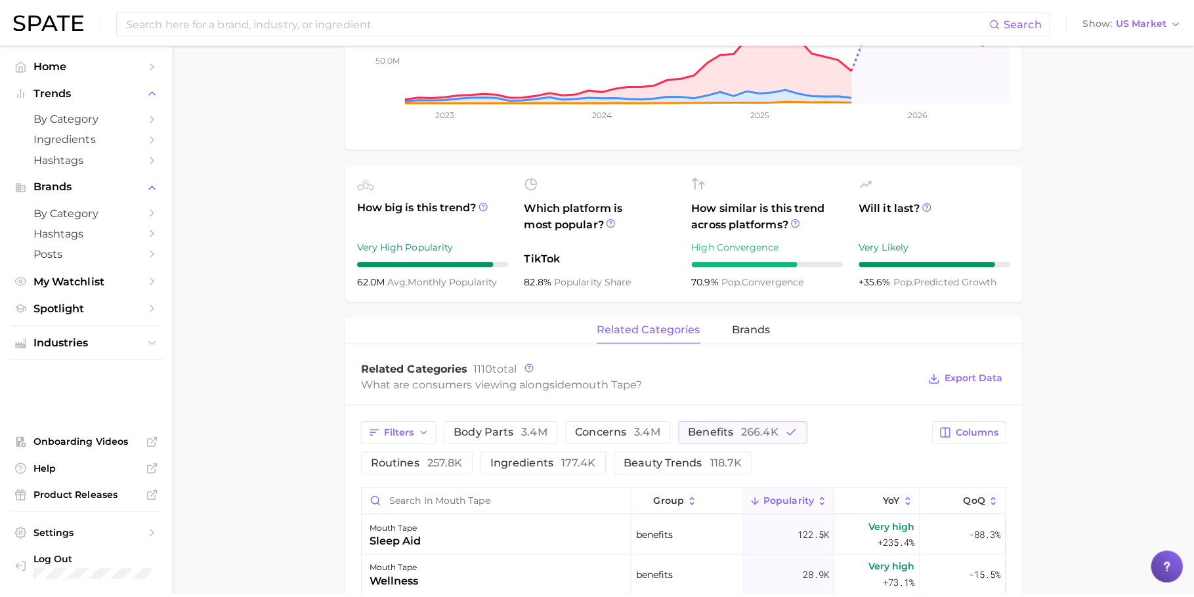
scroll to position [0, 0]
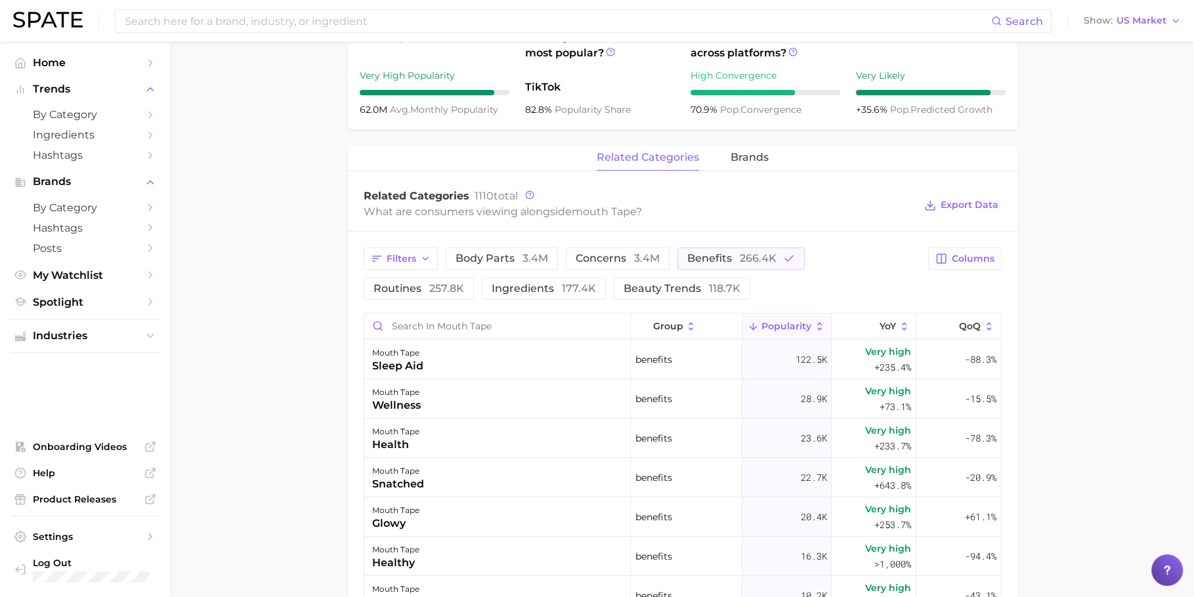
scroll to position [526, 0]
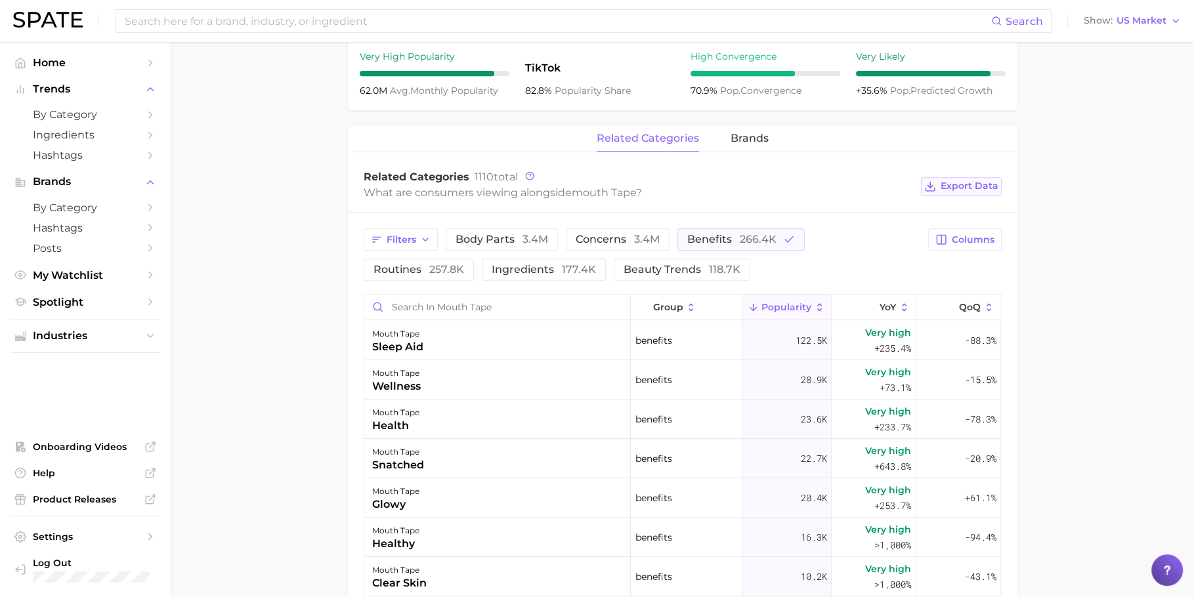
click at [981, 187] on span "Export Data" at bounding box center [969, 185] width 58 height 11
click at [272, 182] on main "1. physical health 2. sleep & snoring 3. sleep & snoring products 4. mouth tape…" at bounding box center [682, 244] width 1023 height 1456
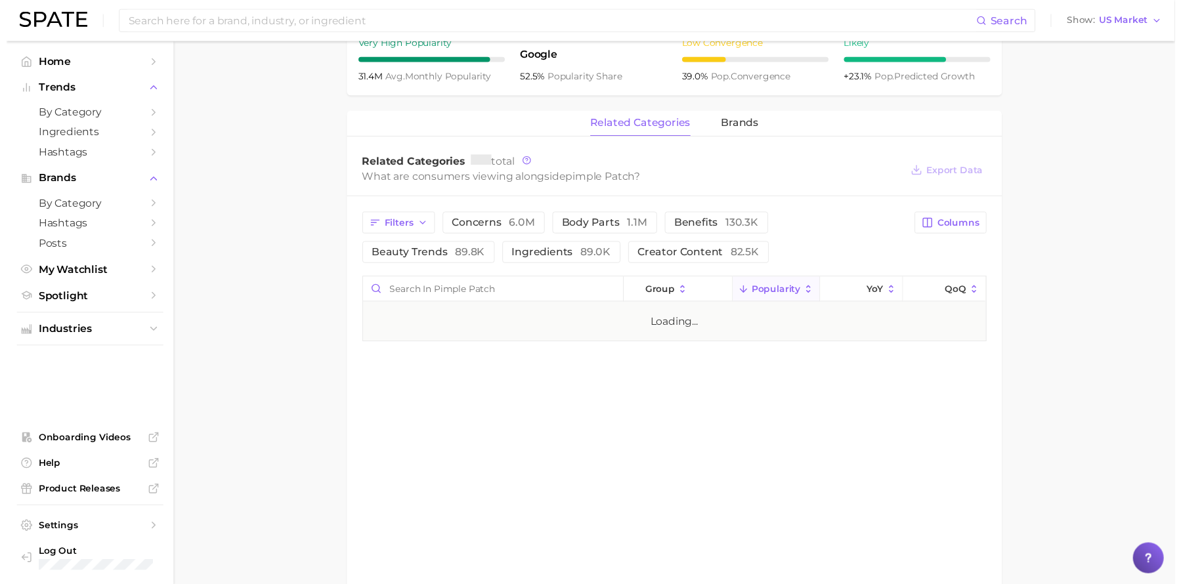
scroll to position [553, 0]
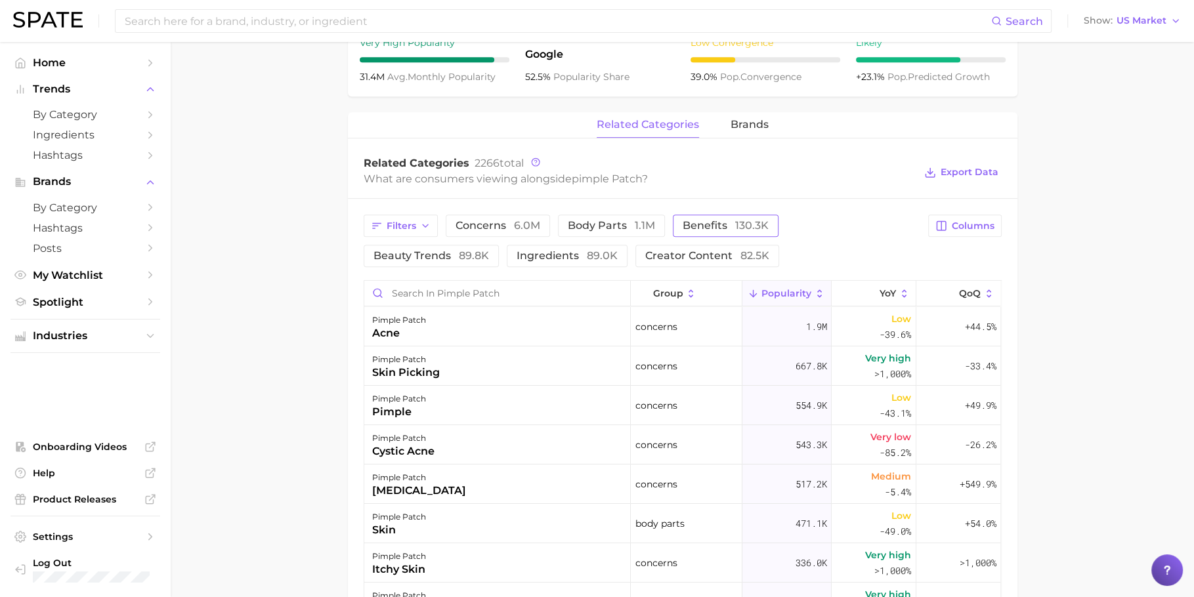
click at [690, 221] on span "benefits 130.3k" at bounding box center [726, 226] width 86 height 11
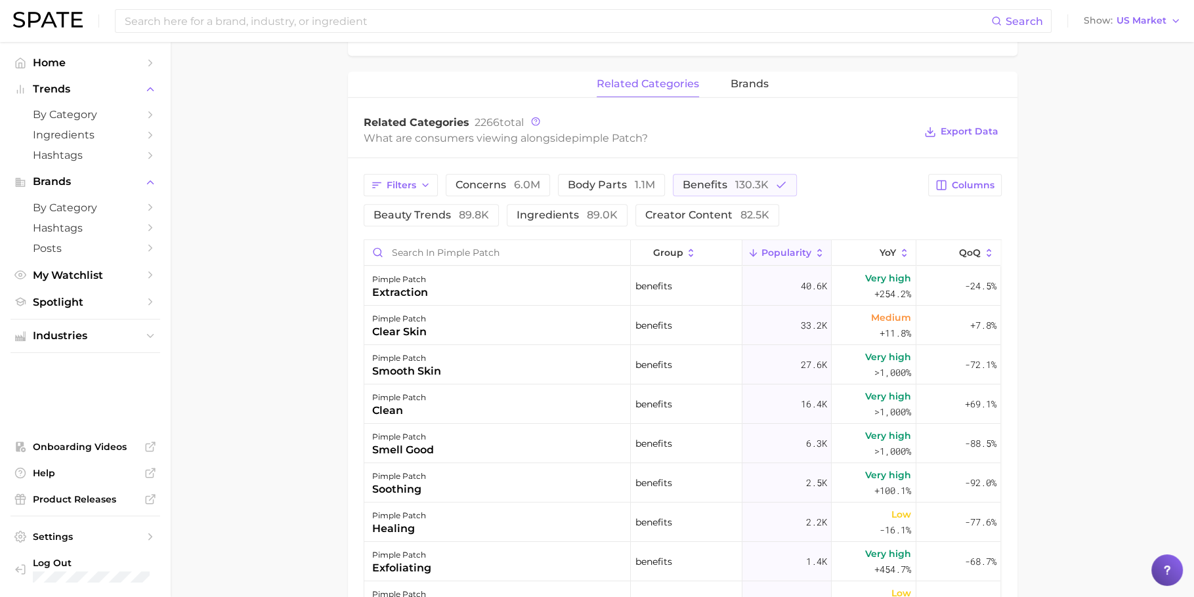
scroll to position [595, 0]
click at [967, 131] on span "Export Data" at bounding box center [969, 130] width 58 height 11
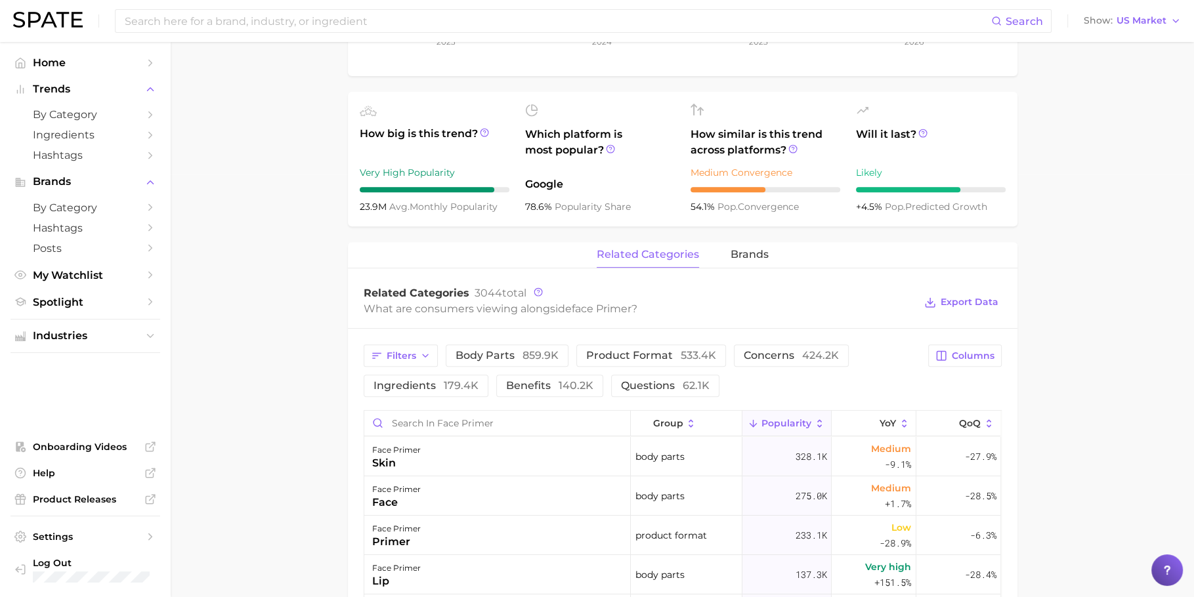
scroll to position [463, 0]
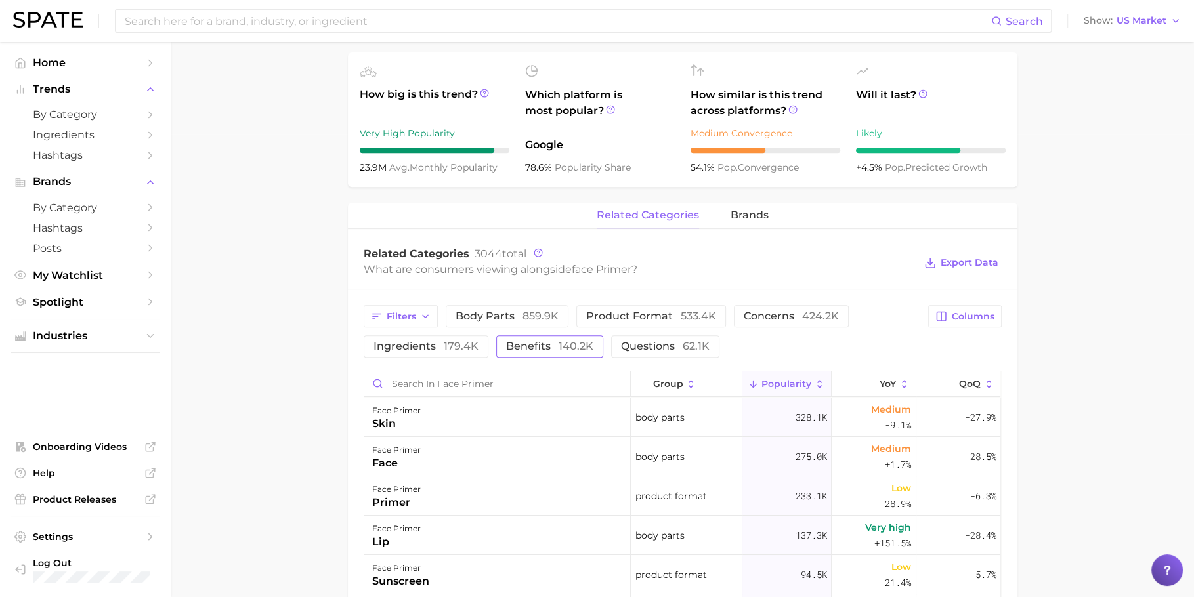
click at [539, 354] on button "benefits 140.2k" at bounding box center [549, 346] width 107 height 22
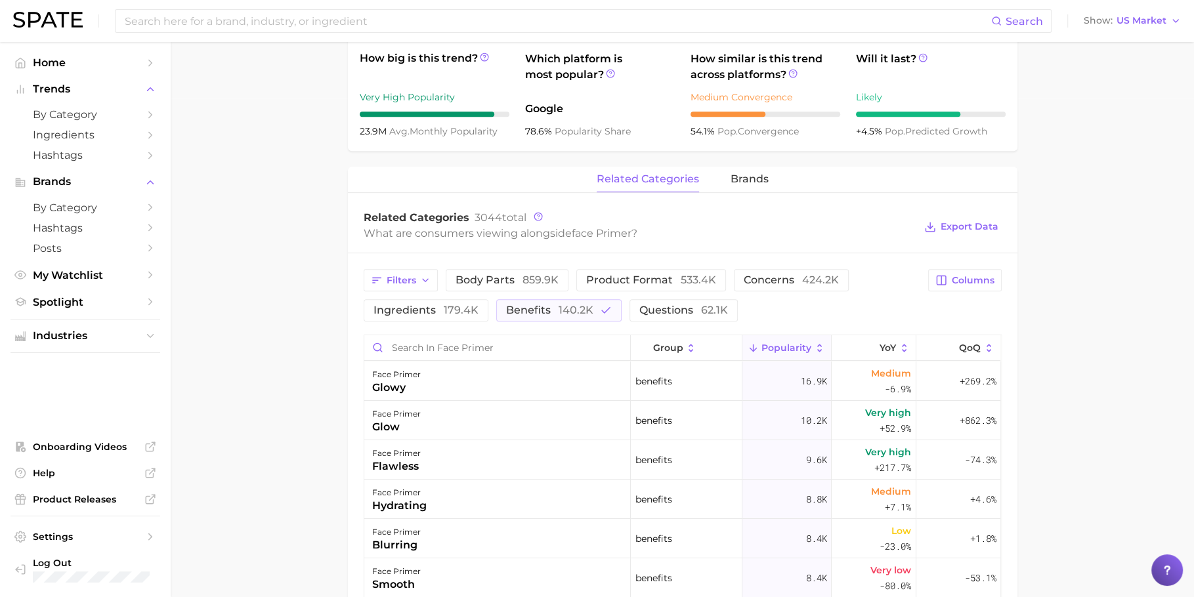
scroll to position [512, 0]
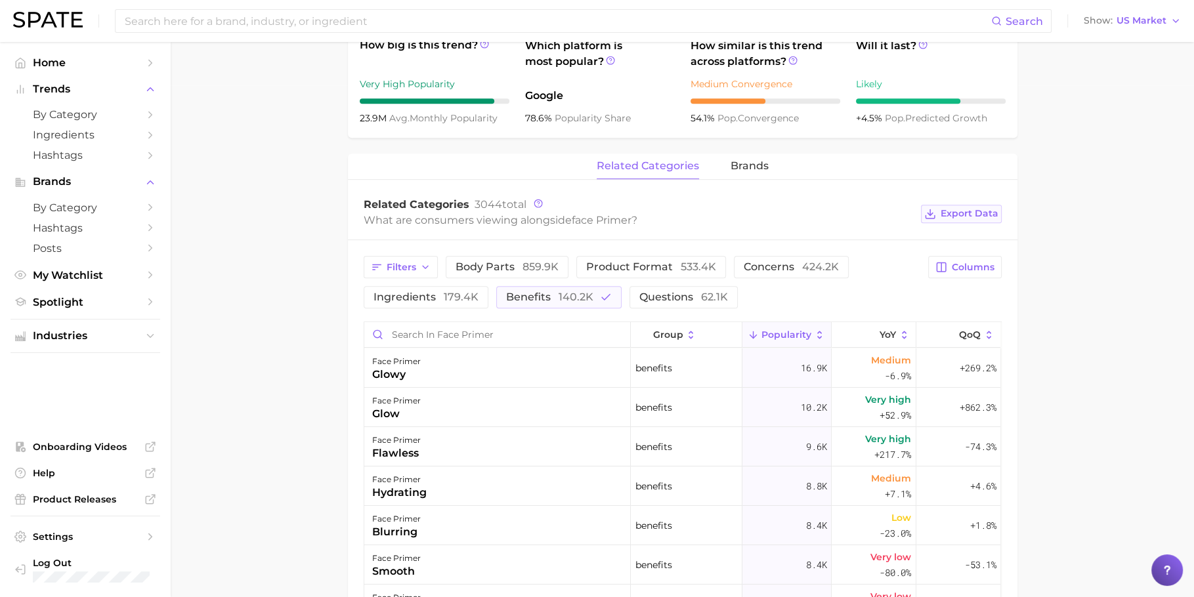
click at [980, 219] on button "Export Data" at bounding box center [961, 214] width 80 height 18
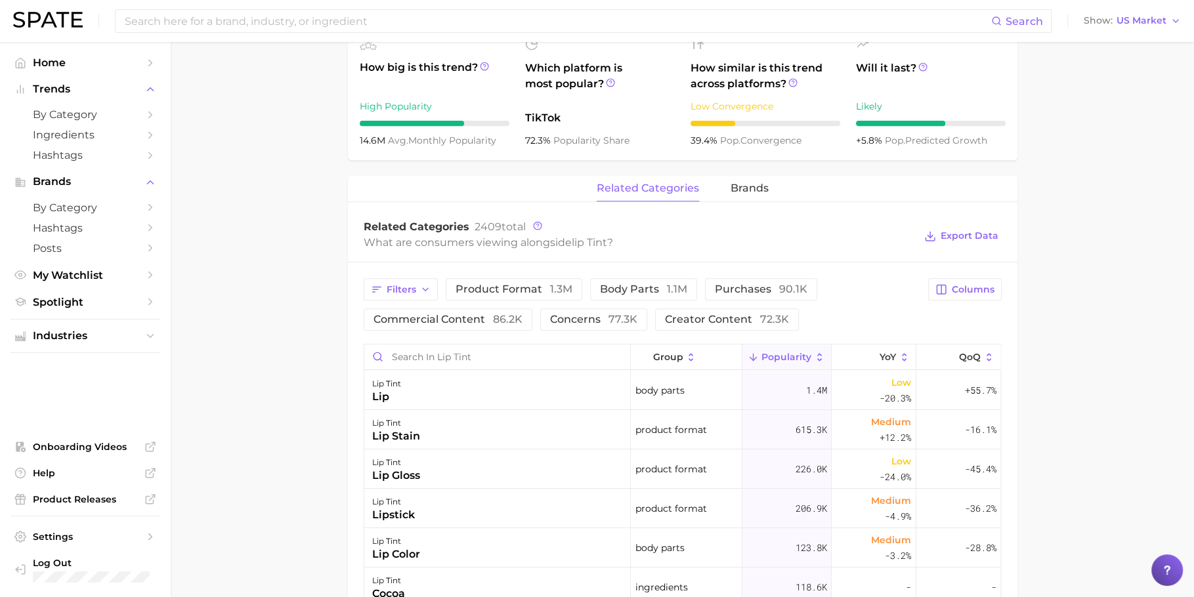
scroll to position [517, 0]
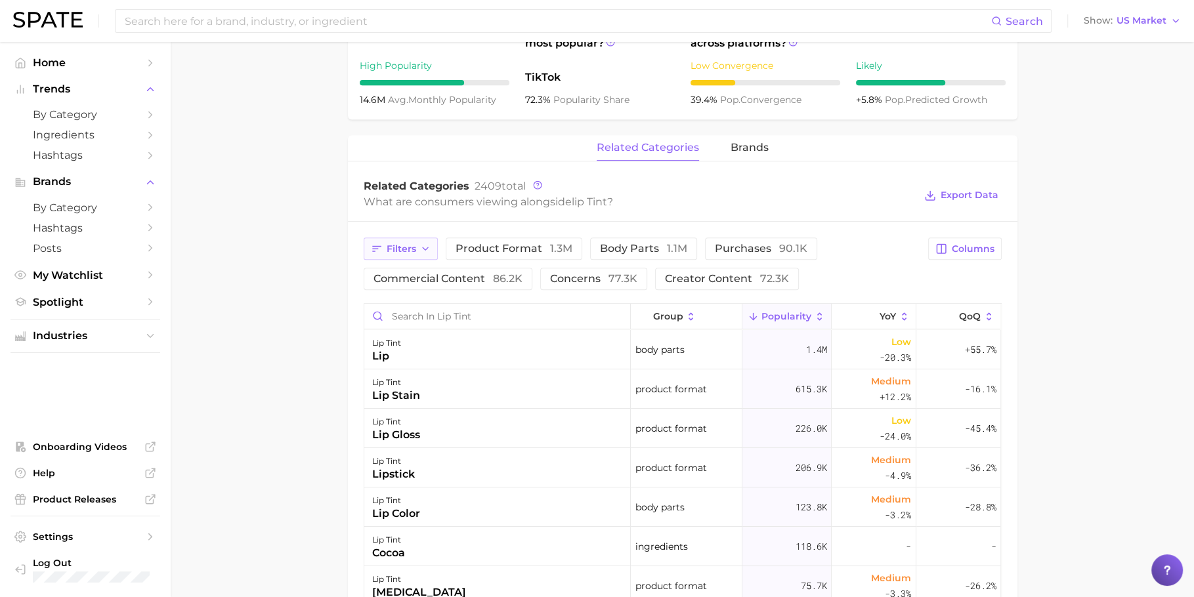
click at [404, 250] on span "Filters" at bounding box center [402, 248] width 30 height 11
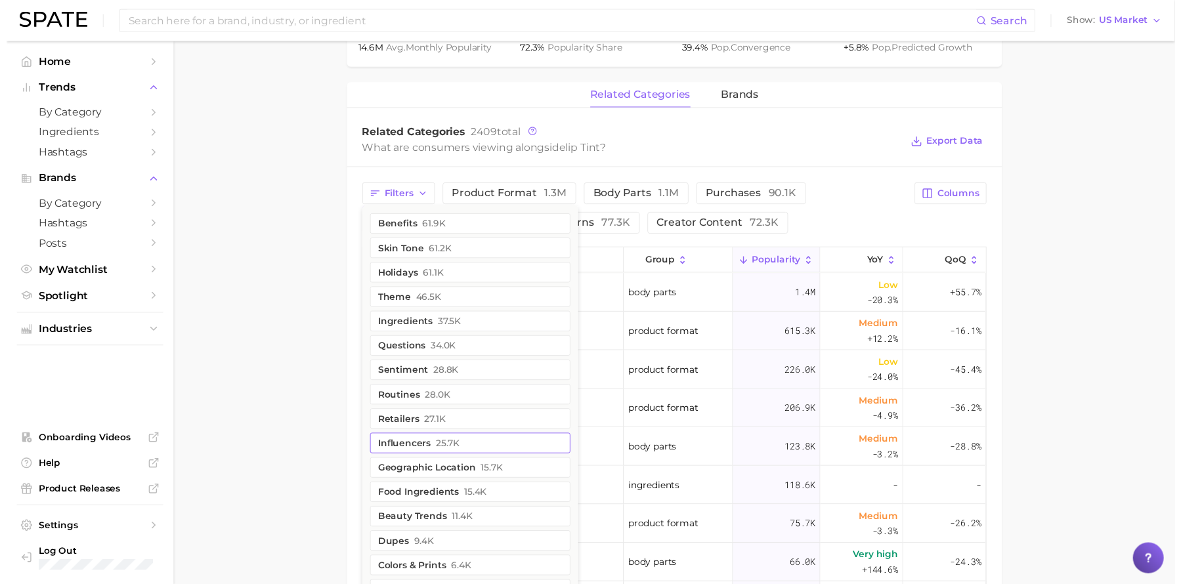
scroll to position [575, 0]
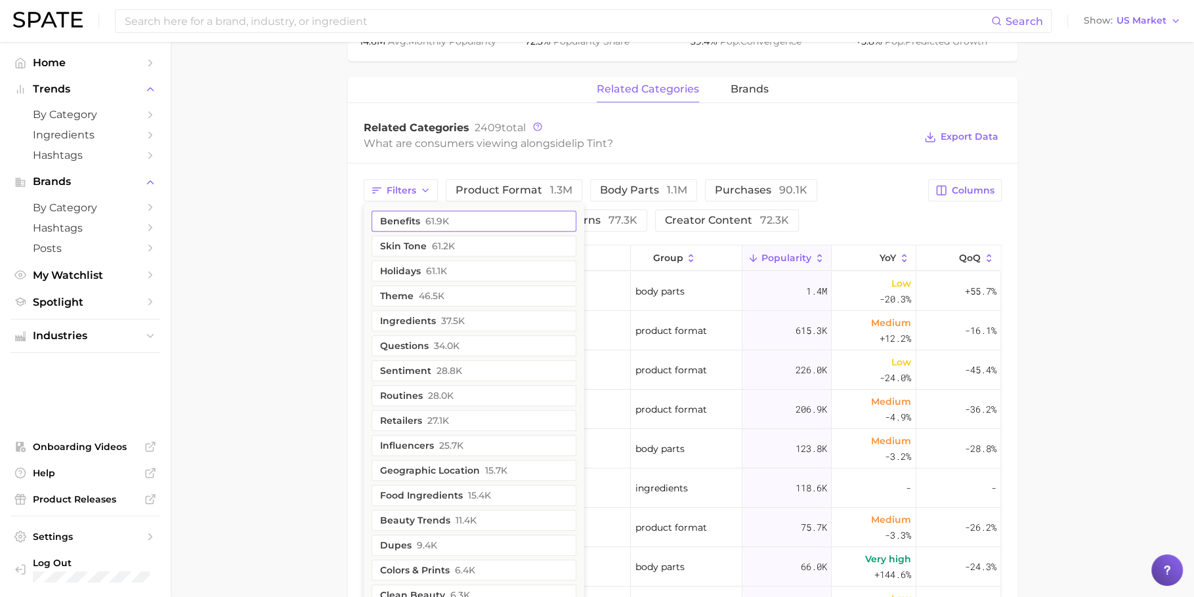
click at [484, 223] on button "benefits 61.9k" at bounding box center [473, 221] width 205 height 21
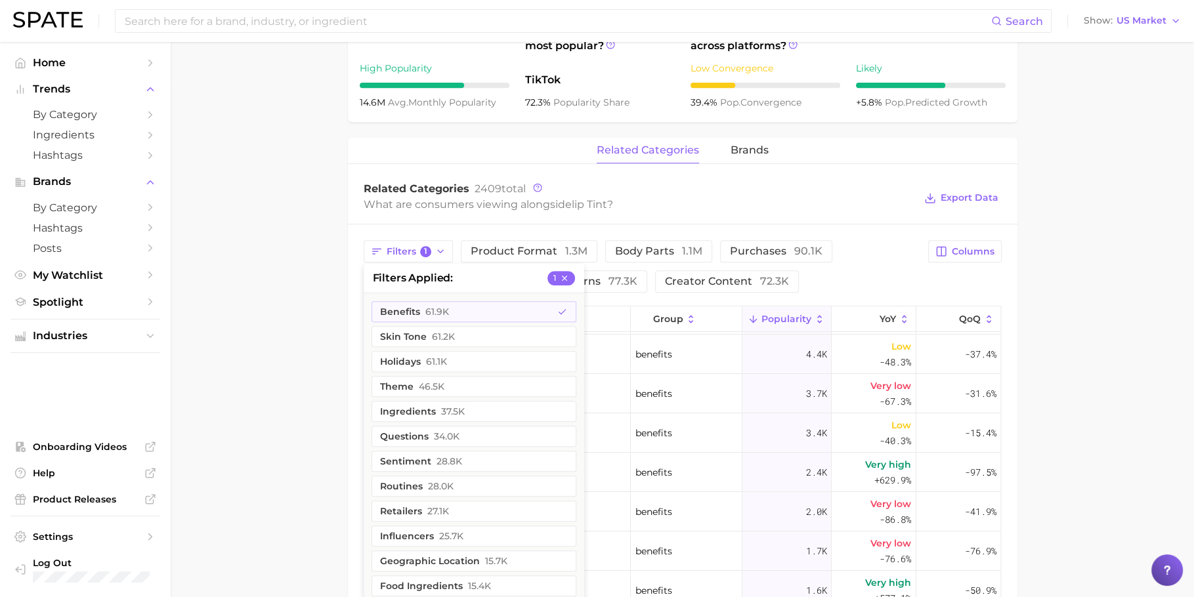
scroll to position [133, 0]
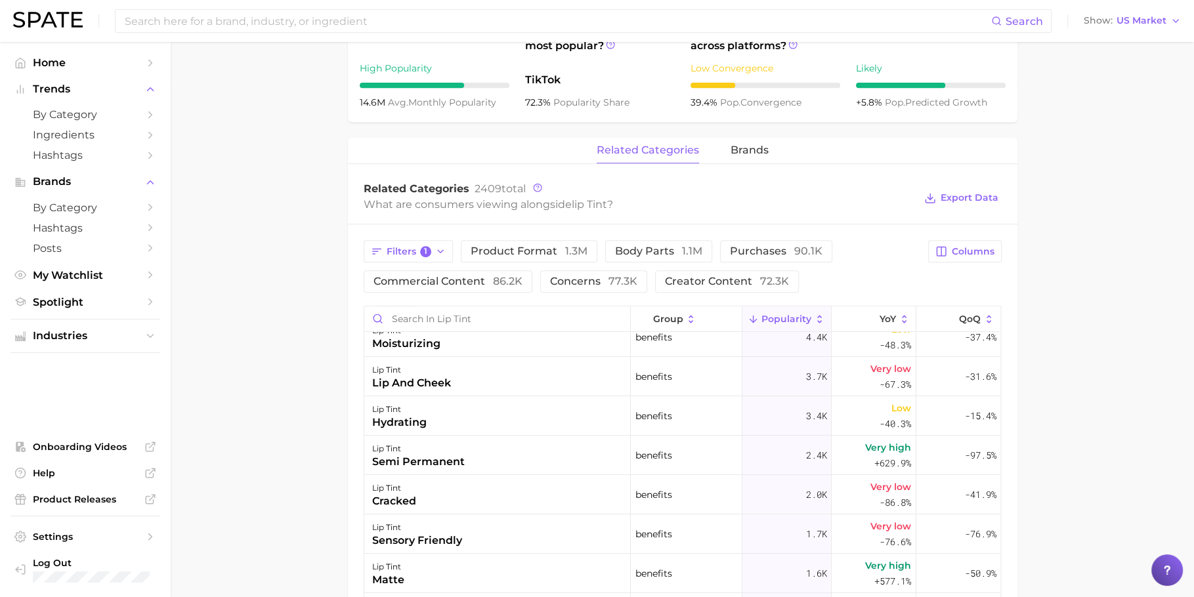
click at [871, 226] on div "Filters 1 product format 1.3m body parts 1.1m purchases 90.1k commercial conten…" at bounding box center [682, 571] width 669 height 694
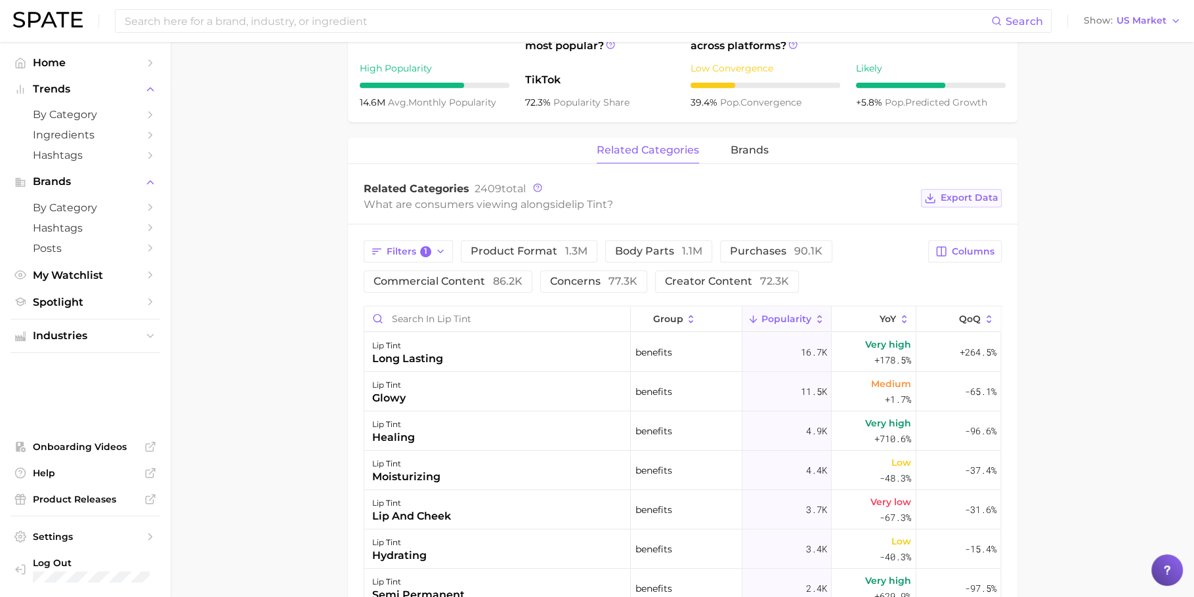
click at [994, 194] on span "Export Data" at bounding box center [969, 197] width 58 height 11
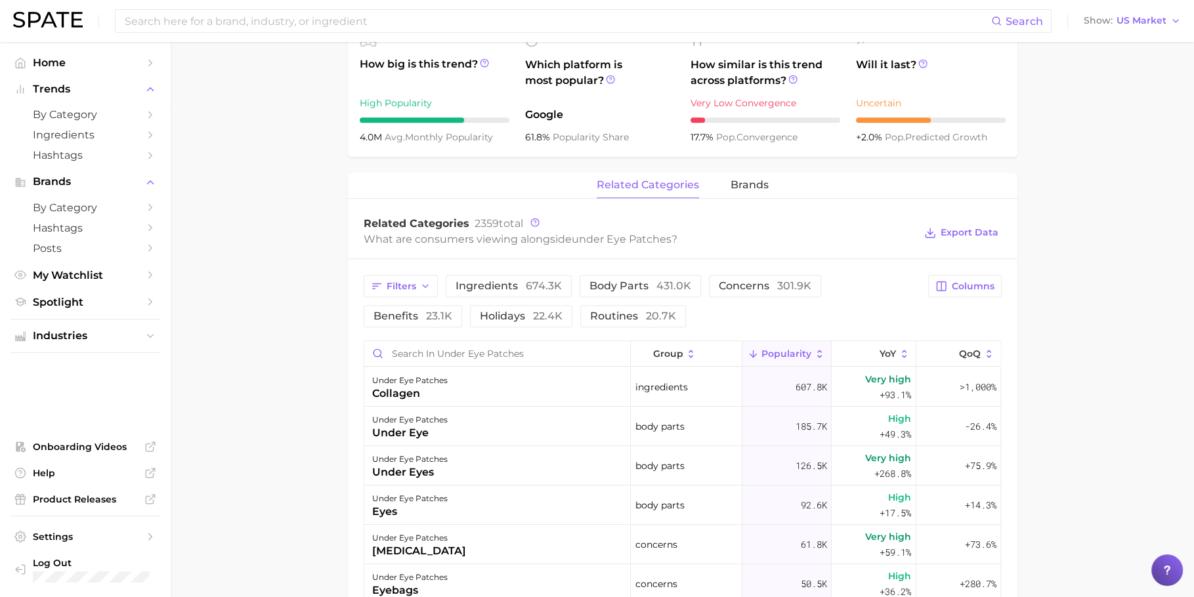
scroll to position [507, 0]
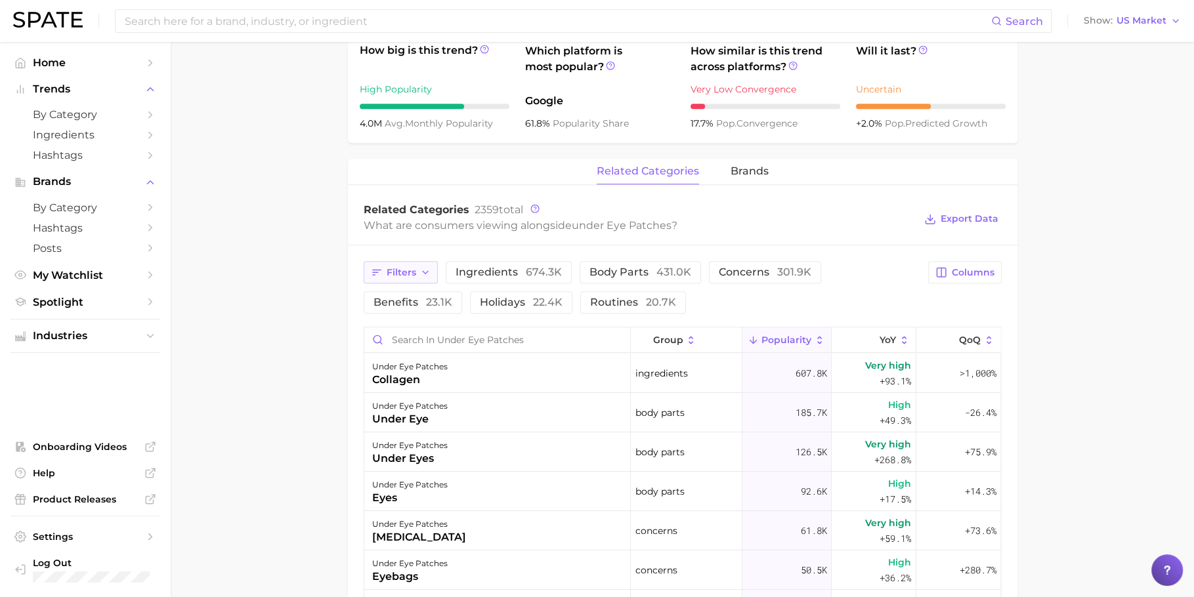
click at [409, 270] on span "Filters" at bounding box center [402, 272] width 30 height 11
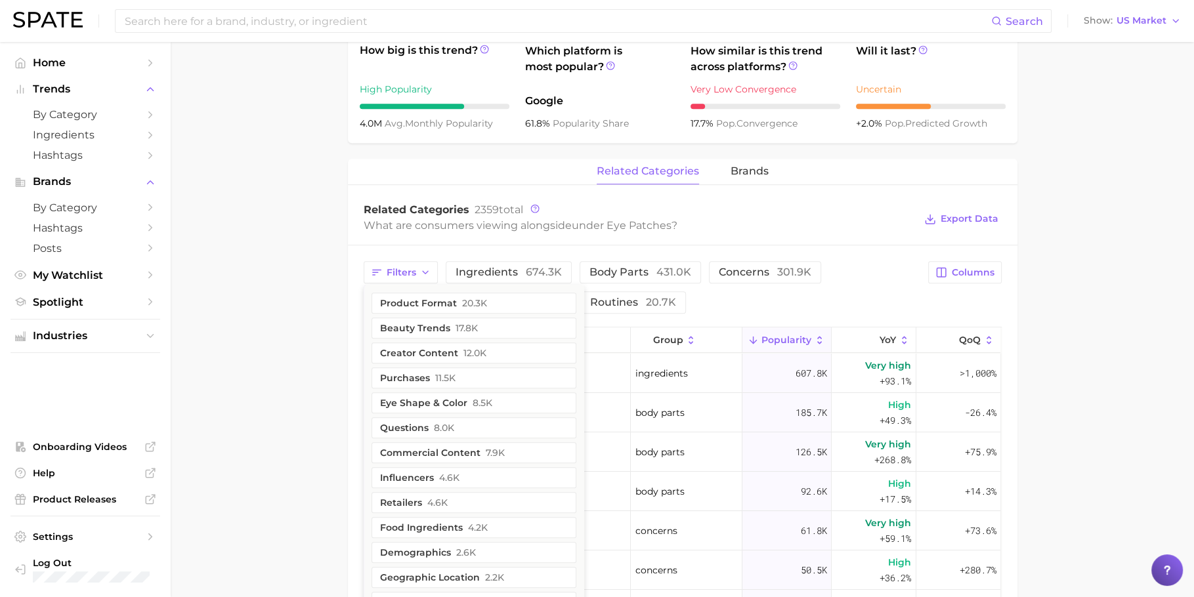
click at [706, 238] on div "Related Categories 2359 total What are consumers viewing alongside under eye pa…" at bounding box center [682, 219] width 669 height 53
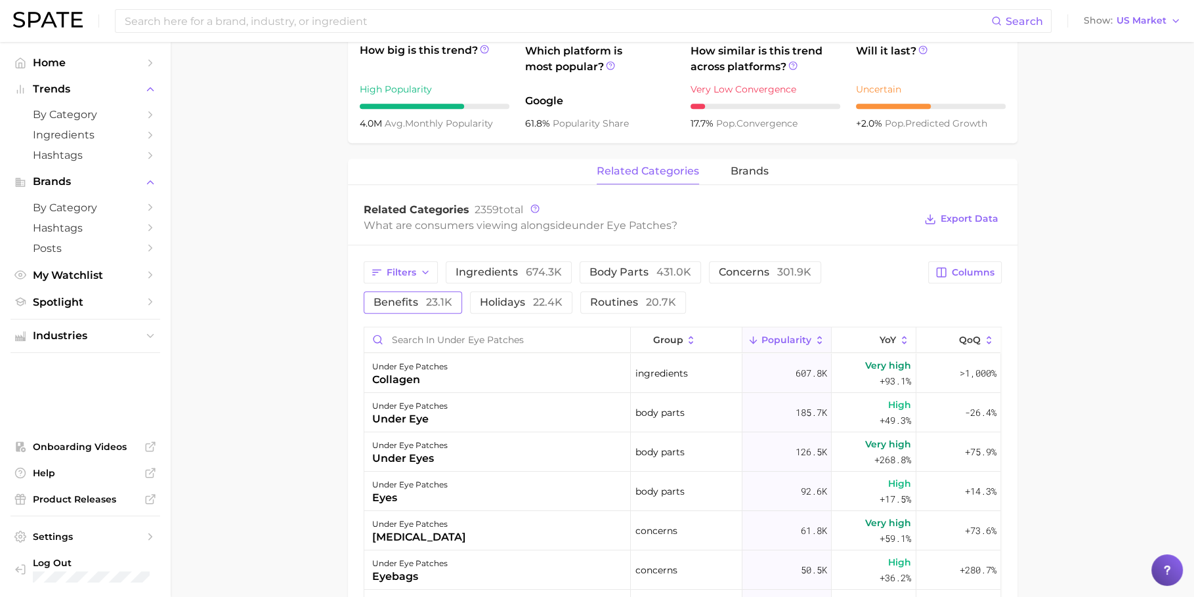
click at [452, 297] on span "benefits 23.1k" at bounding box center [412, 302] width 79 height 11
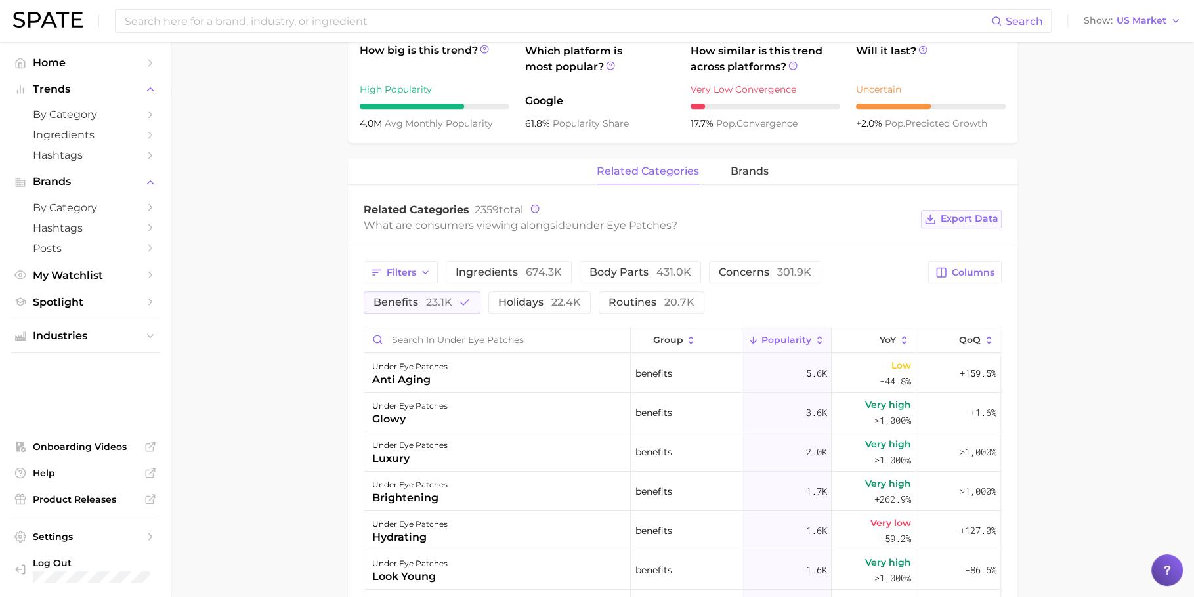
click at [971, 218] on span "Export Data" at bounding box center [969, 218] width 58 height 11
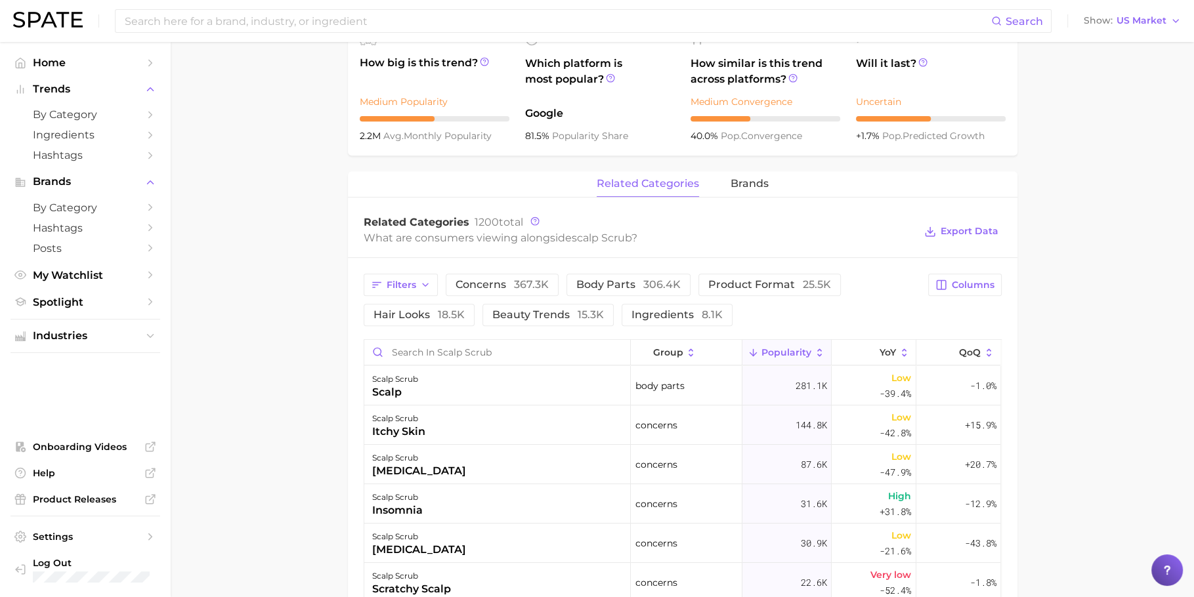
scroll to position [484, 0]
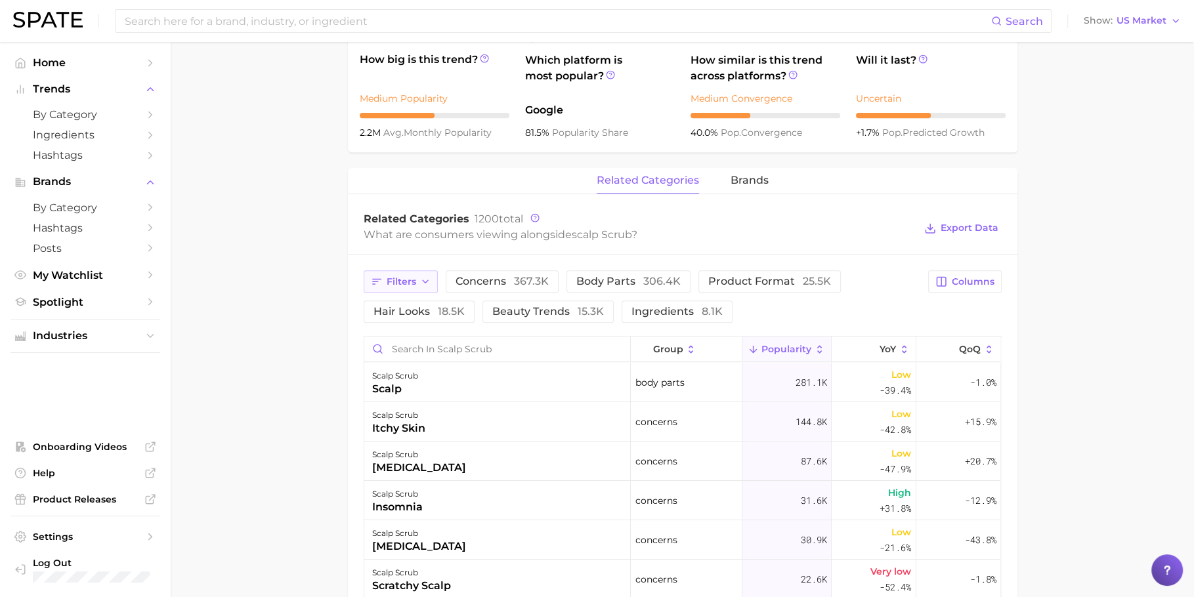
click at [411, 276] on span "Filters" at bounding box center [402, 281] width 30 height 11
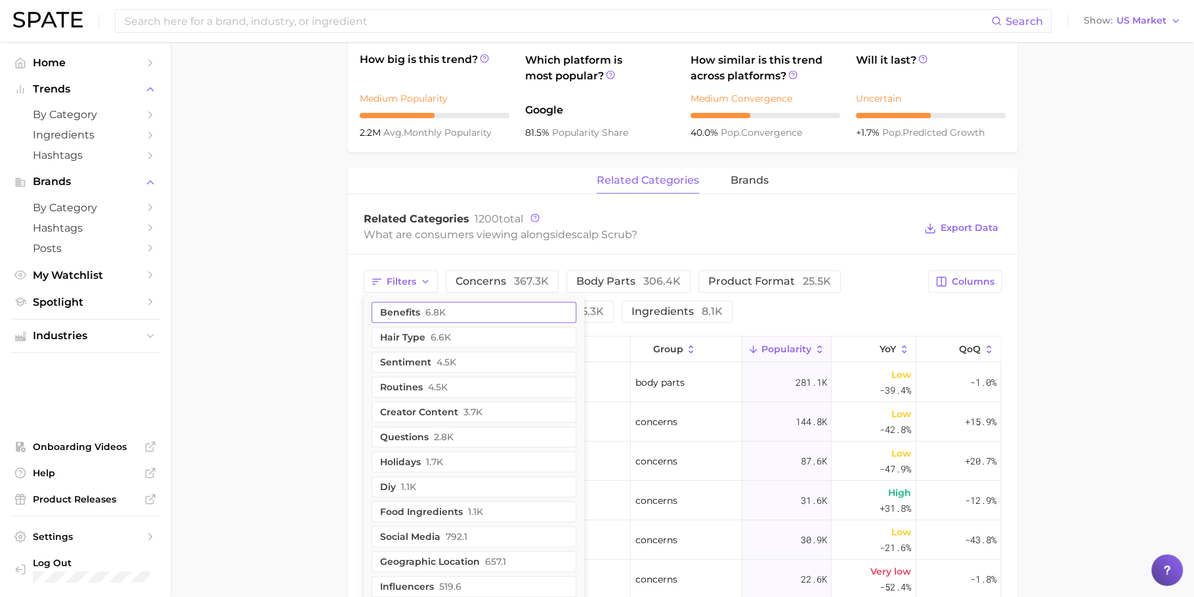
click at [421, 309] on button "benefits 6.8k" at bounding box center [473, 312] width 205 height 21
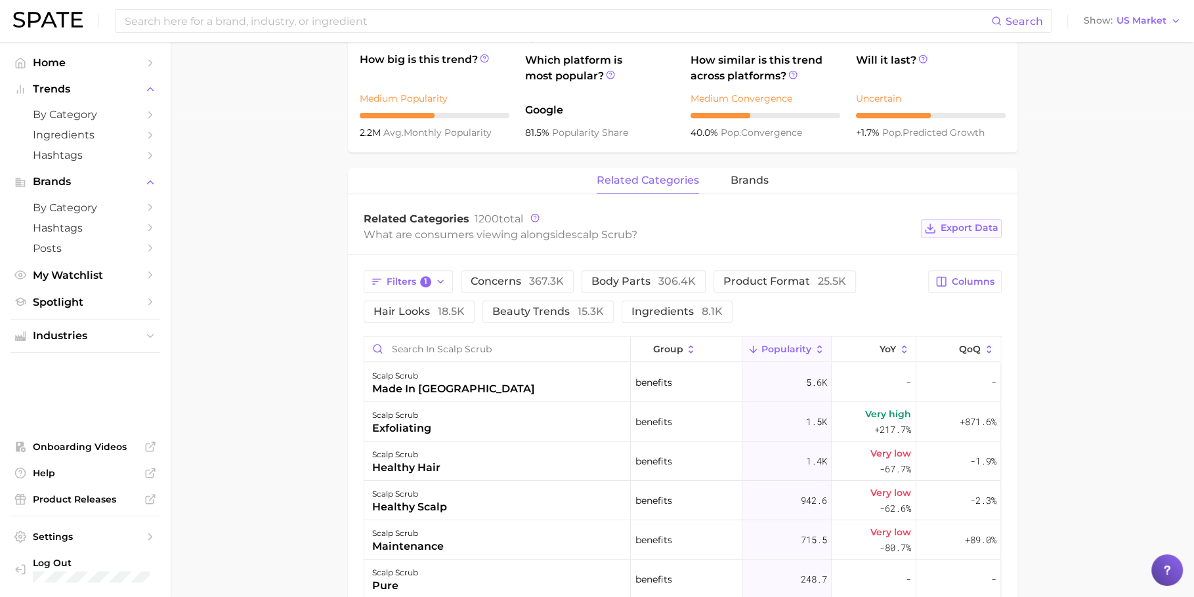
click at [979, 230] on span "Export Data" at bounding box center [969, 227] width 58 height 11
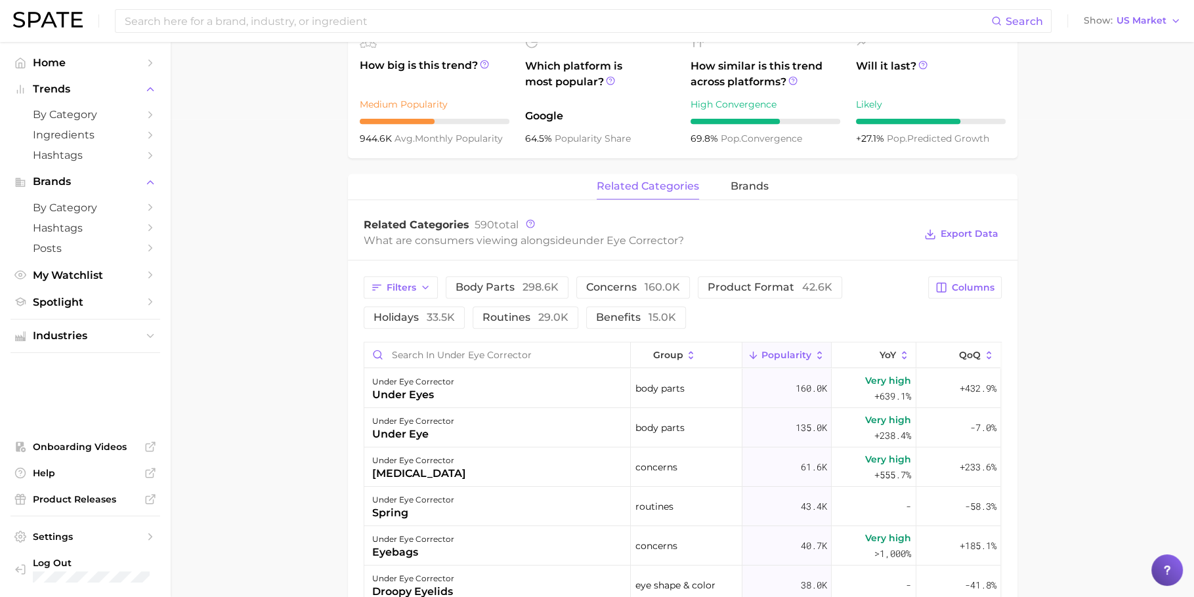
scroll to position [479, 0]
click at [615, 323] on button "benefits 15.0k" at bounding box center [636, 316] width 100 height 22
click at [996, 234] on span "Export Data" at bounding box center [969, 232] width 58 height 11
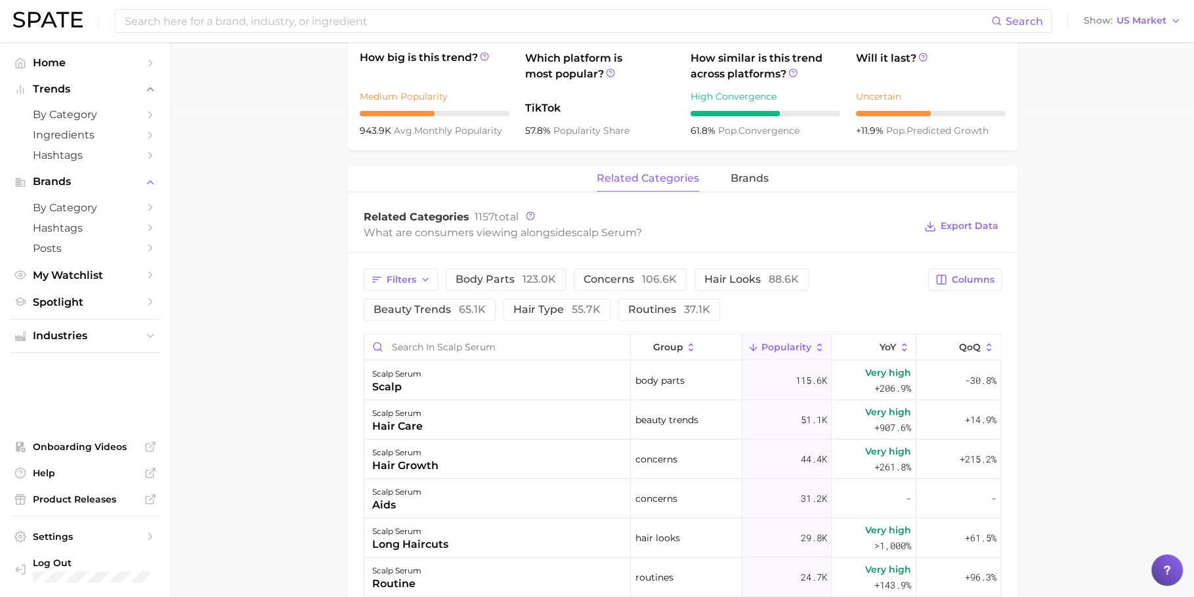
scroll to position [513, 0]
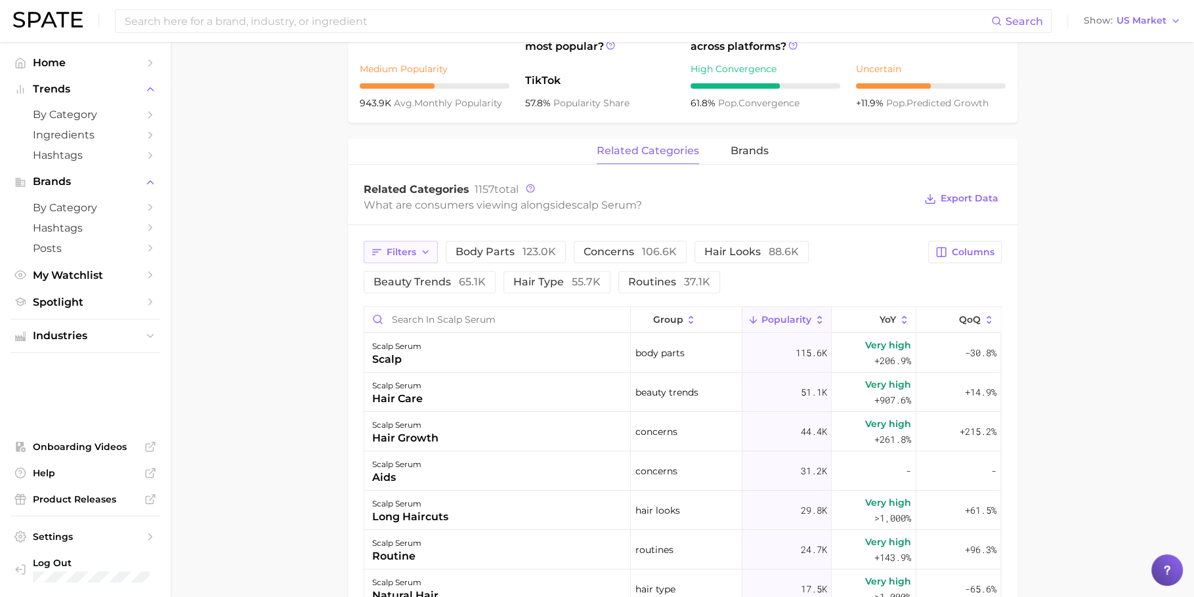
click at [420, 250] on icon "button" at bounding box center [425, 252] width 11 height 11
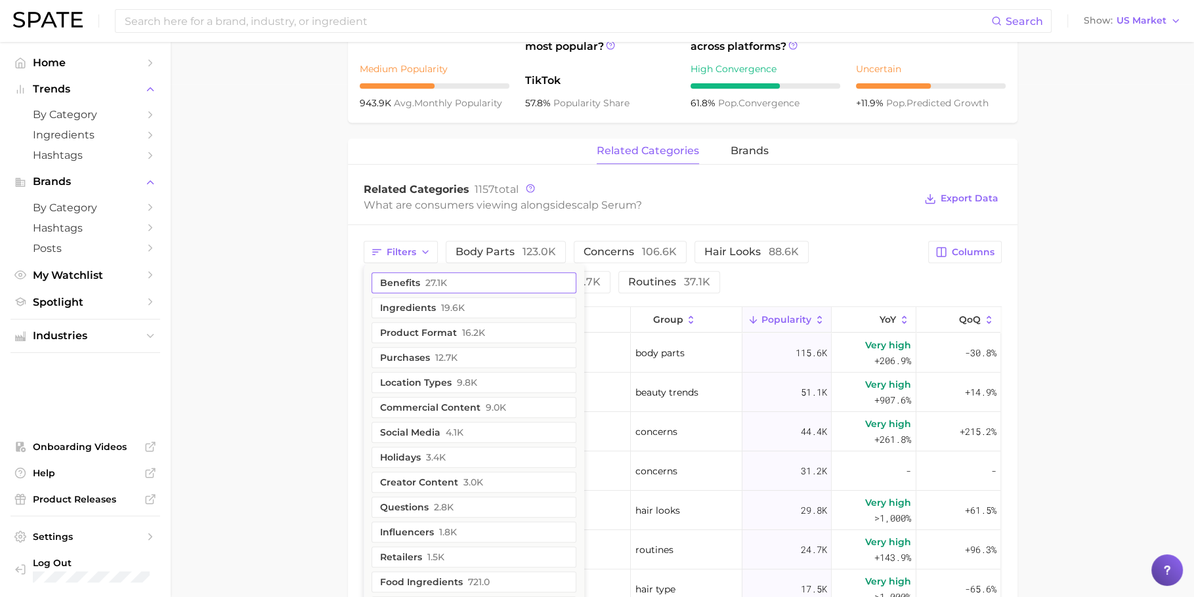
click at [437, 280] on span "27.1k" at bounding box center [436, 283] width 22 height 11
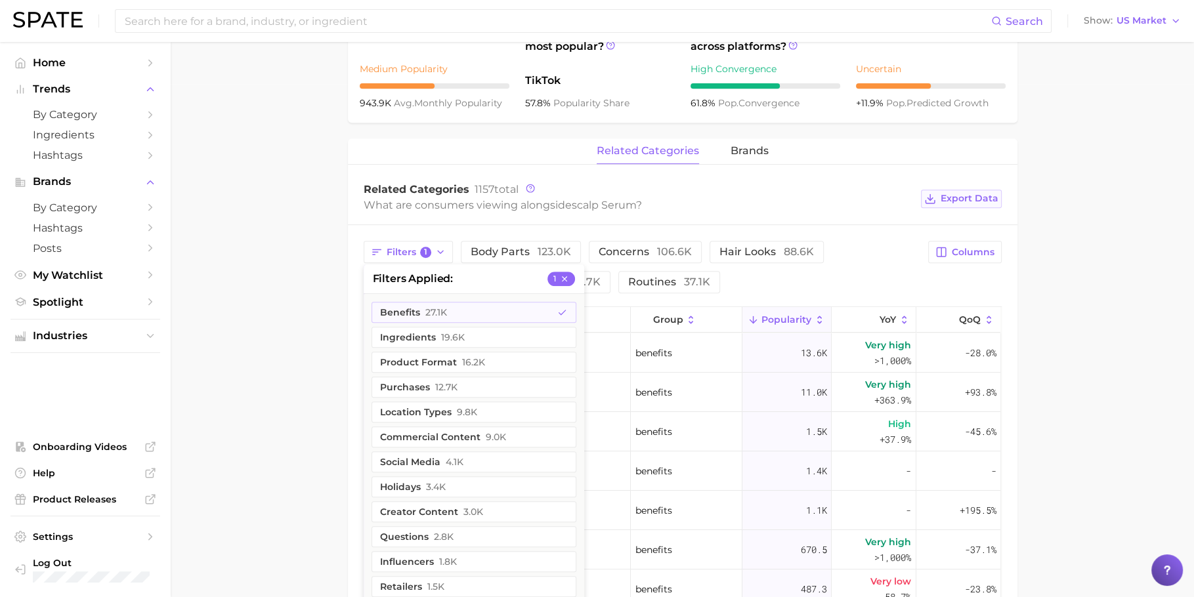
click at [979, 193] on span "Export Data" at bounding box center [969, 198] width 58 height 11
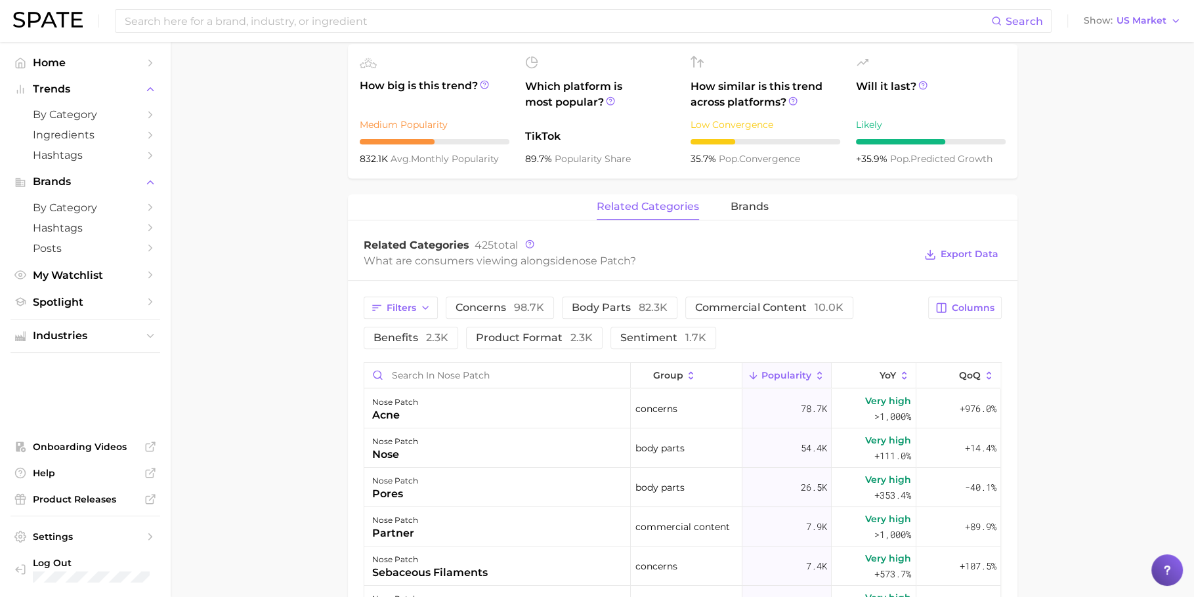
scroll to position [490, 0]
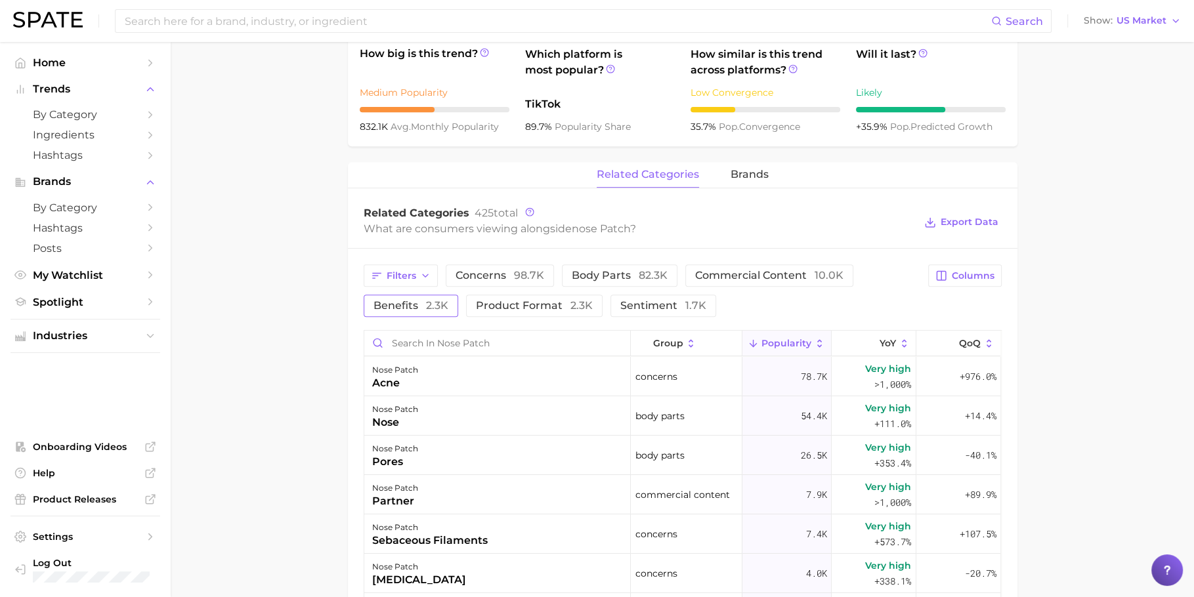
click at [438, 308] on span "2.3k" at bounding box center [437, 305] width 22 height 12
click at [991, 223] on span "Export Data" at bounding box center [969, 222] width 58 height 11
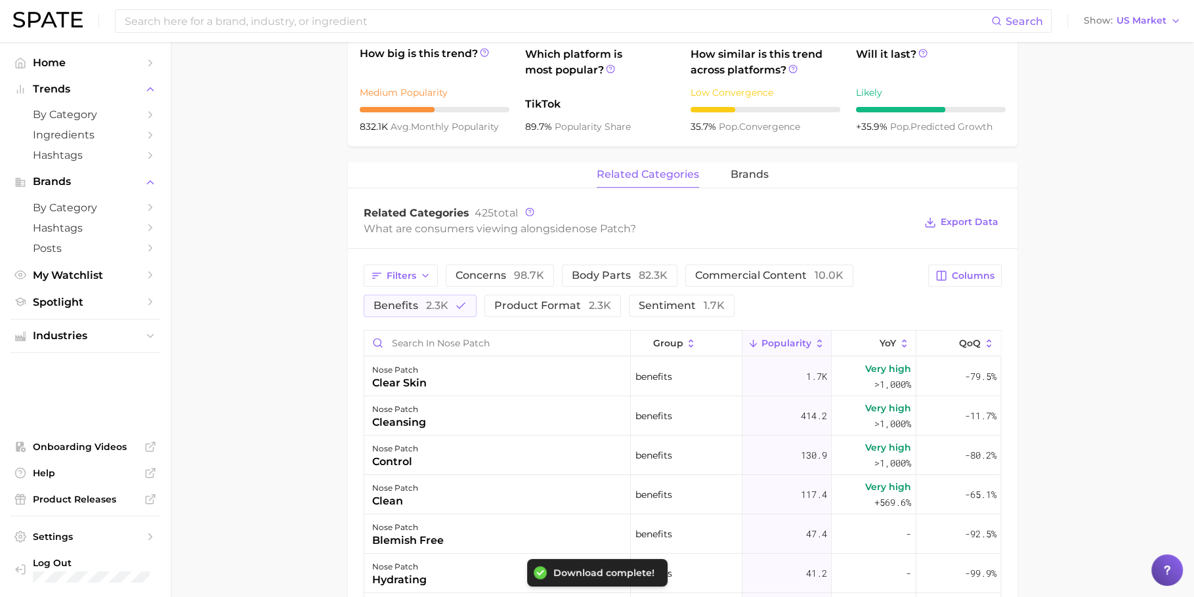
click at [709, 191] on div "related categories brands Related Categories 425 total What are consumers viewi…" at bounding box center [682, 553] width 669 height 782
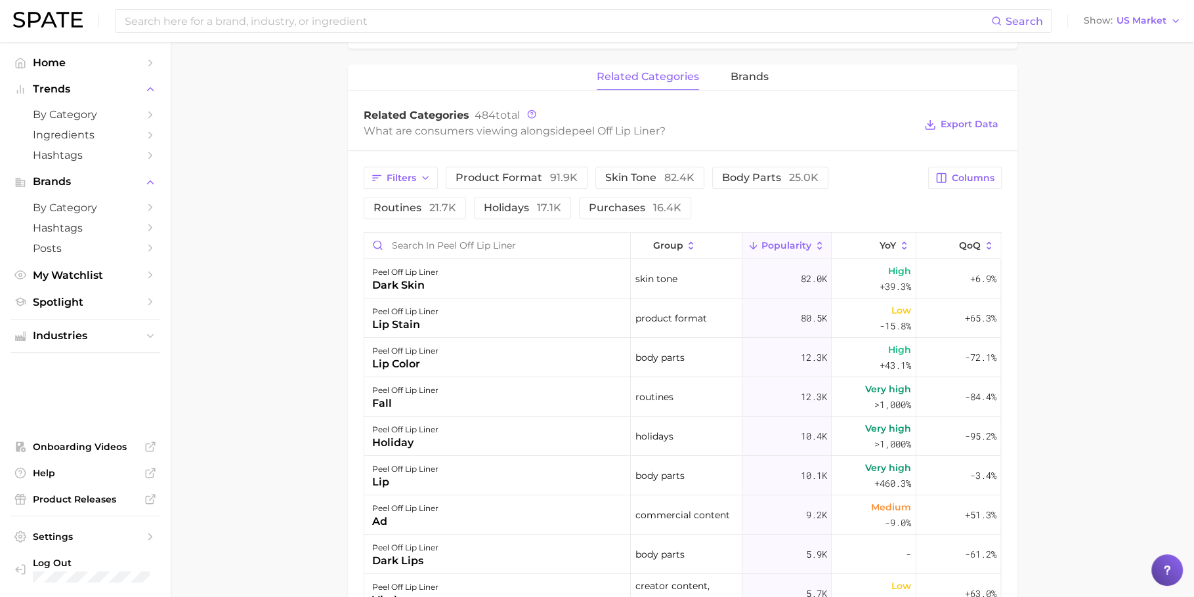
scroll to position [572, 0]
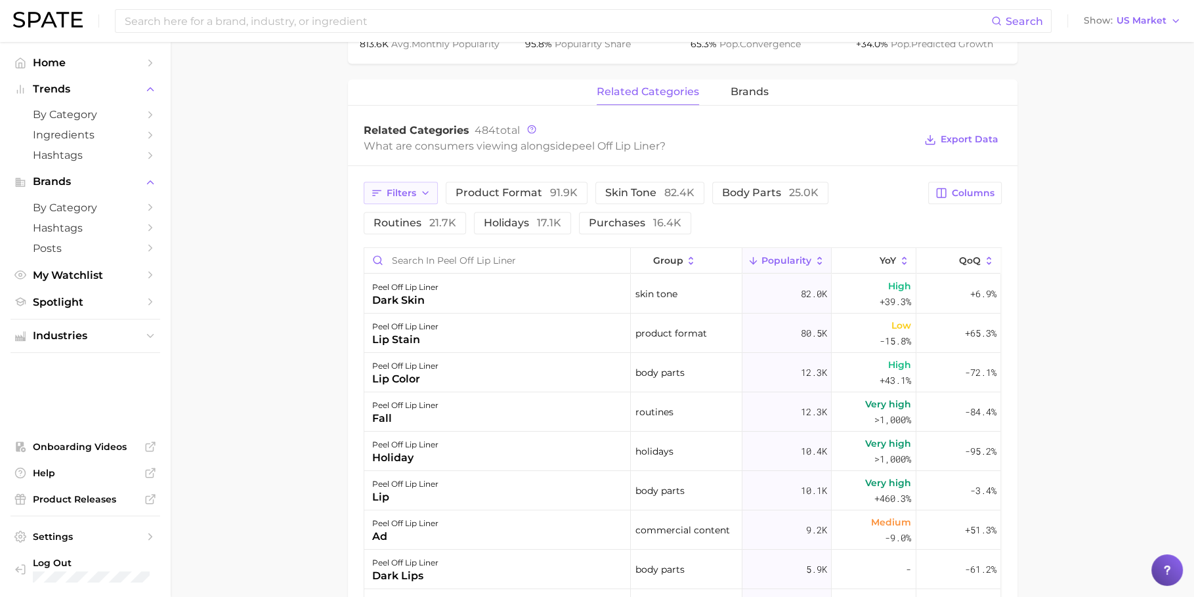
click at [410, 198] on button "Filters" at bounding box center [401, 193] width 74 height 22
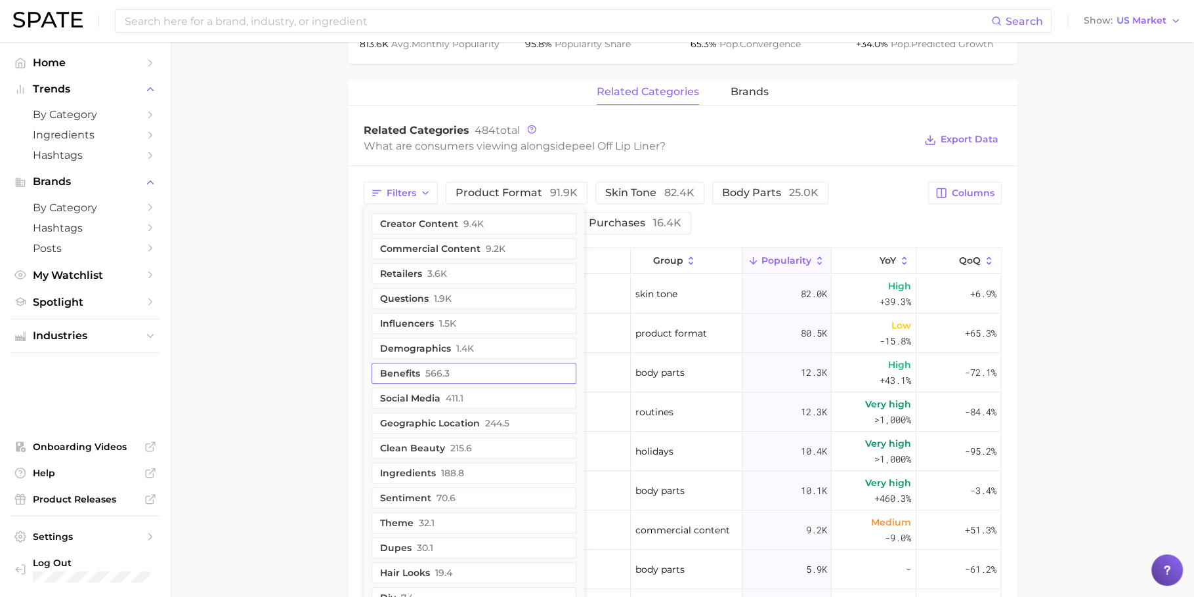
click at [463, 366] on button "benefits 566.3" at bounding box center [473, 373] width 205 height 21
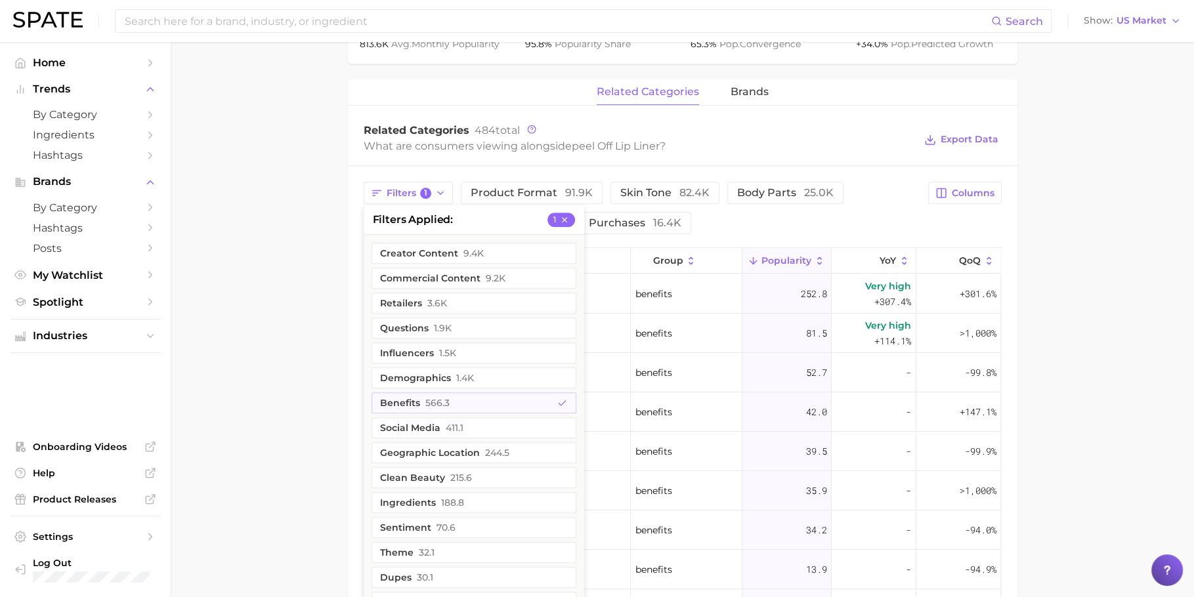
click at [885, 130] on div "Related Categories 484 total" at bounding box center [639, 130] width 551 height 13
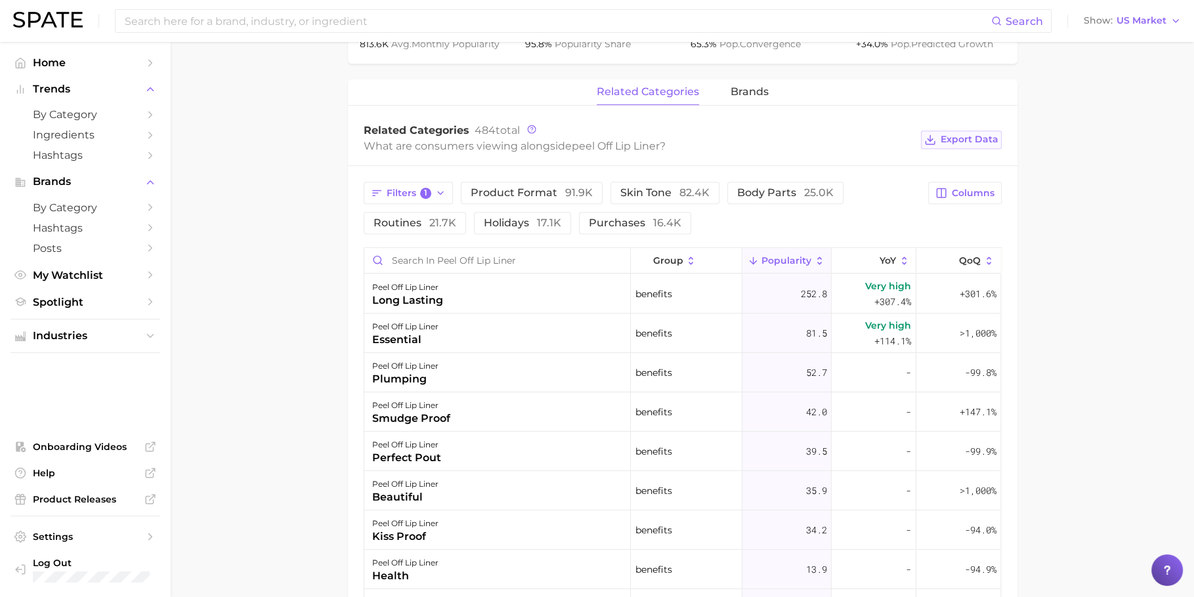
click at [981, 141] on span "Export Data" at bounding box center [969, 139] width 58 height 11
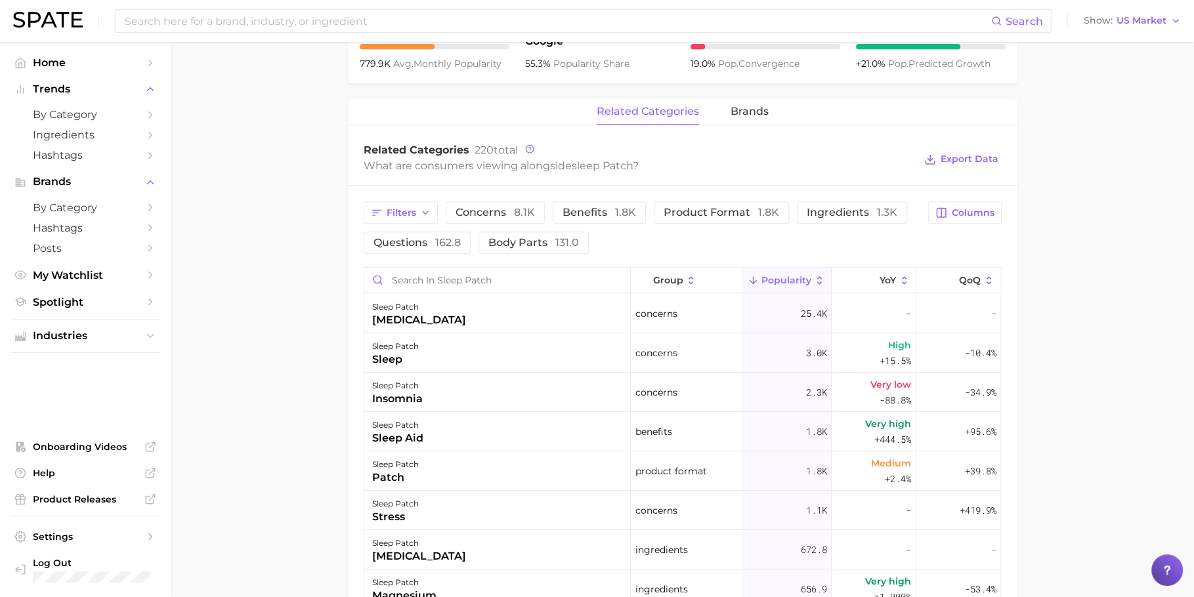
scroll to position [576, 0]
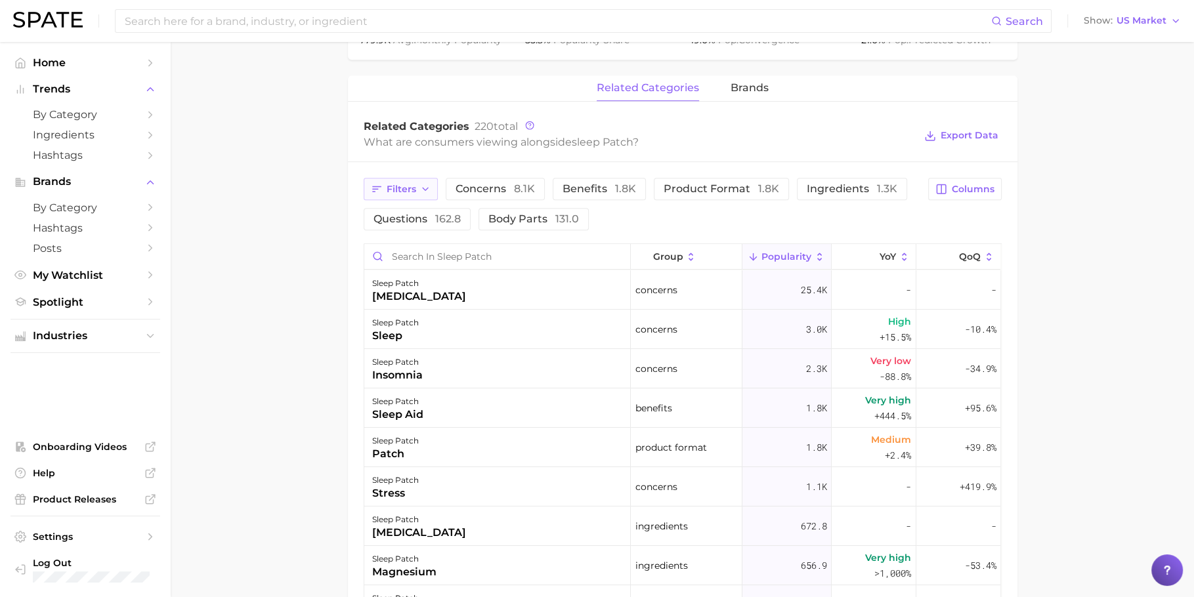
click at [401, 196] on button "Filters" at bounding box center [401, 189] width 74 height 22
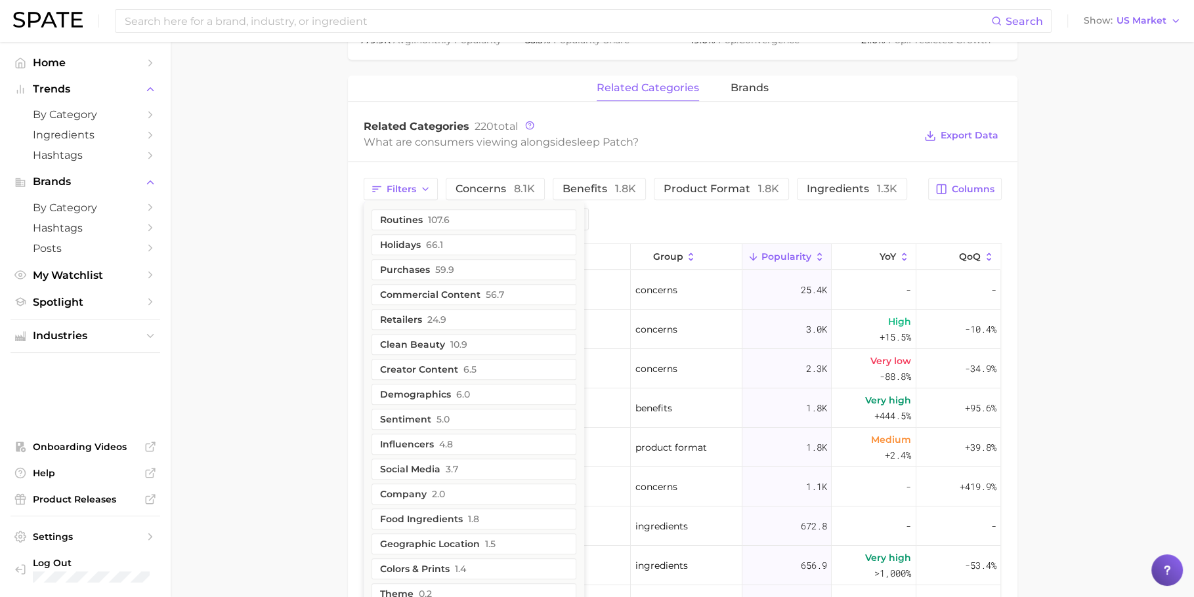
click at [675, 222] on div "Filters routines 107.6 holidays 66.1 purchases 59.9 commercial content 56.7 ret…" at bounding box center [642, 204] width 557 height 53
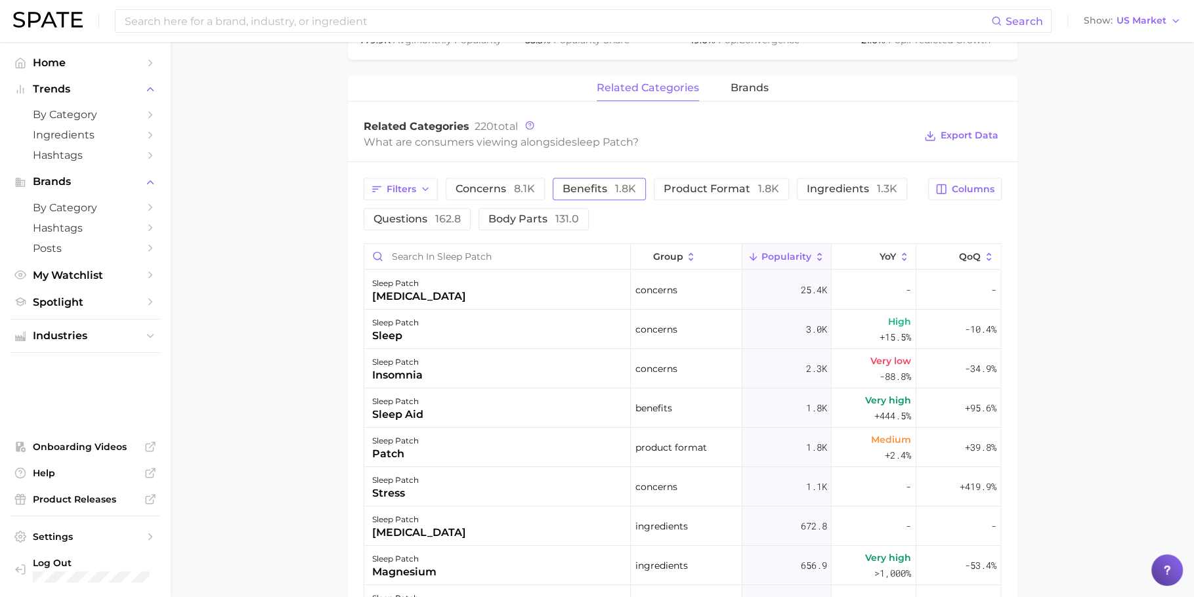
click at [604, 184] on span "benefits 1.8k" at bounding box center [599, 189] width 74 height 11
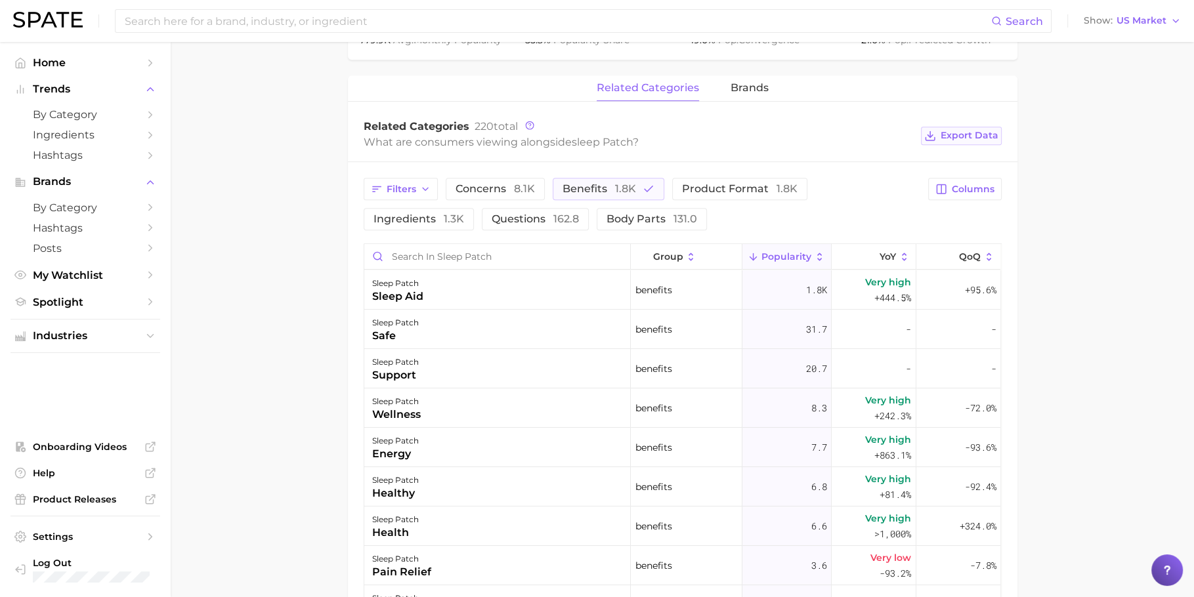
click at [968, 137] on span "Export Data" at bounding box center [969, 135] width 58 height 11
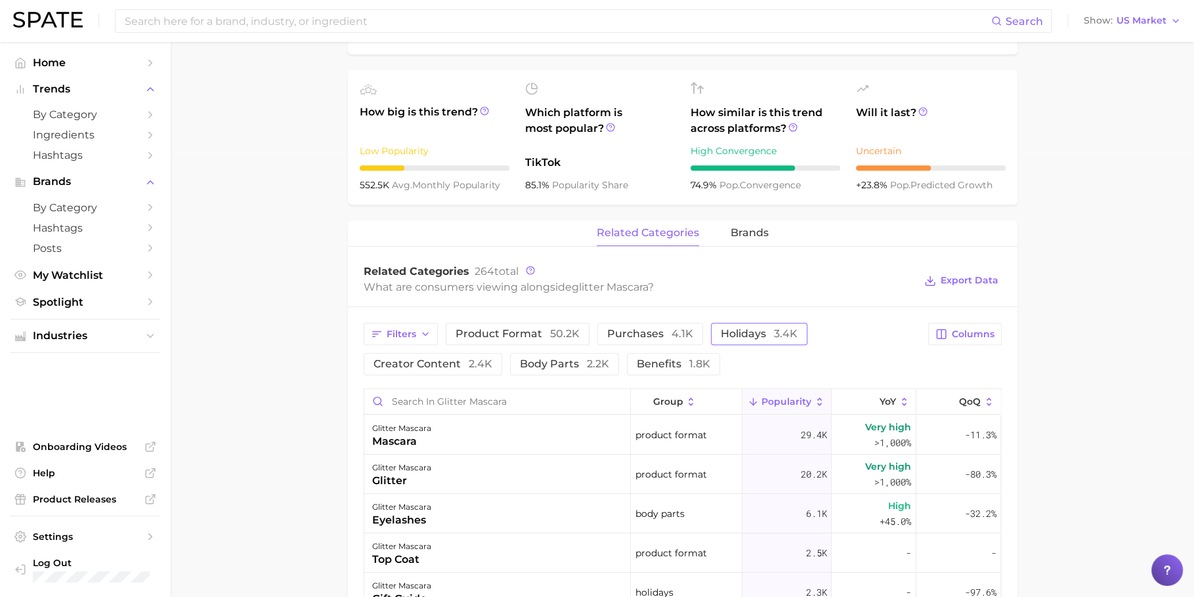
scroll to position [471, 0]
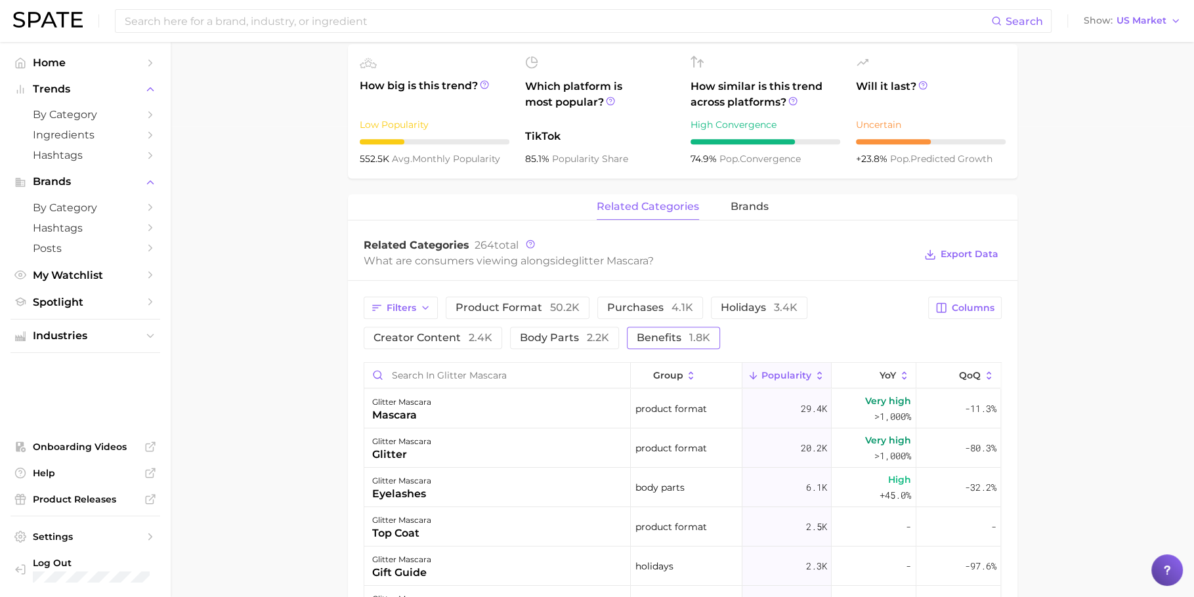
click at [682, 337] on span "benefits 1.8k" at bounding box center [674, 338] width 74 height 11
click at [971, 259] on button "Export Data" at bounding box center [961, 254] width 80 height 18
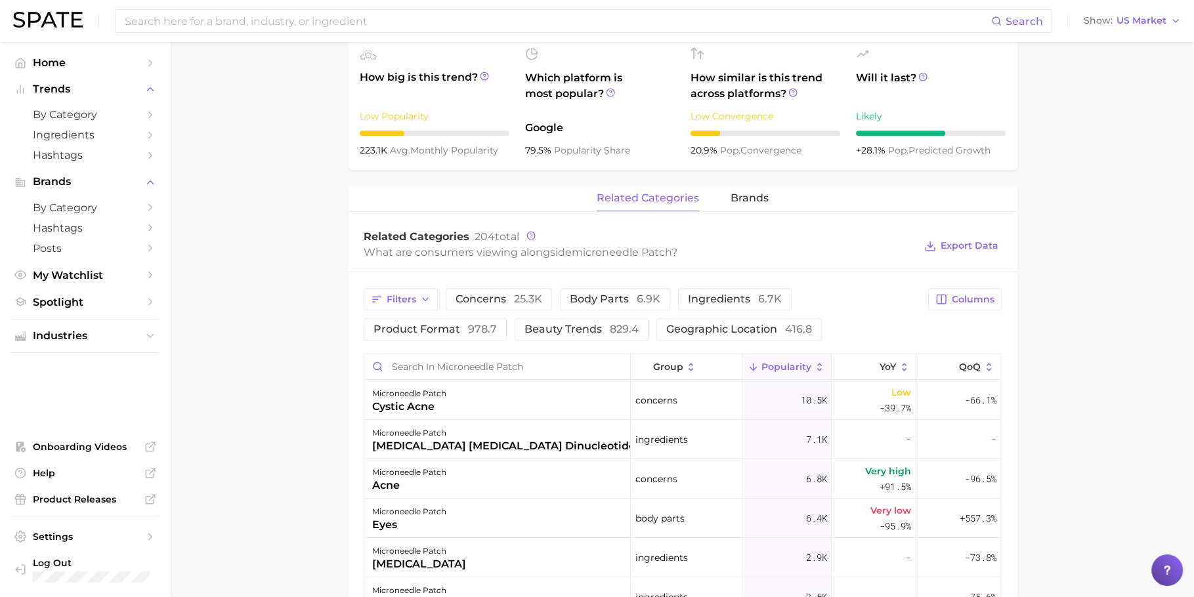
scroll to position [507, 0]
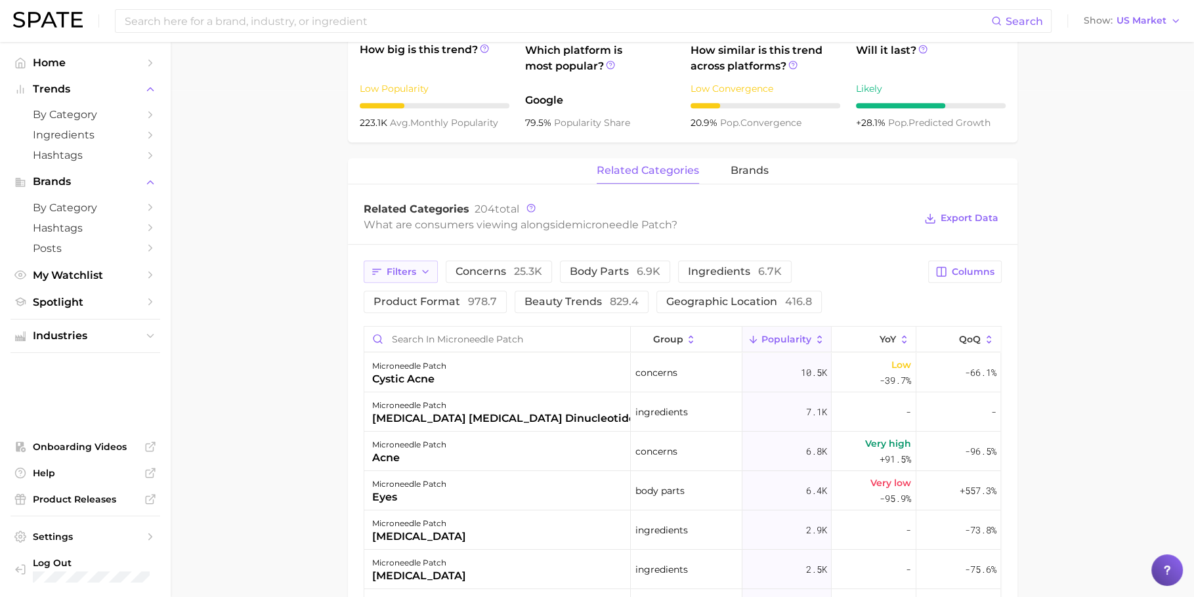
click at [407, 273] on span "Filters" at bounding box center [402, 271] width 30 height 11
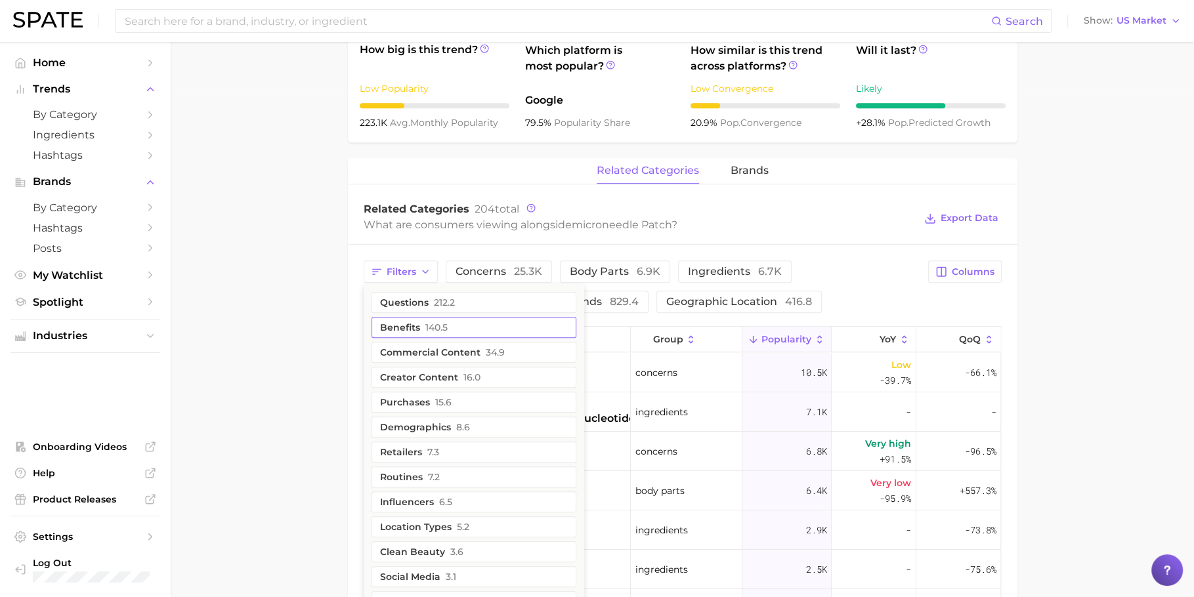
click at [441, 322] on span "140.5" at bounding box center [436, 327] width 22 height 11
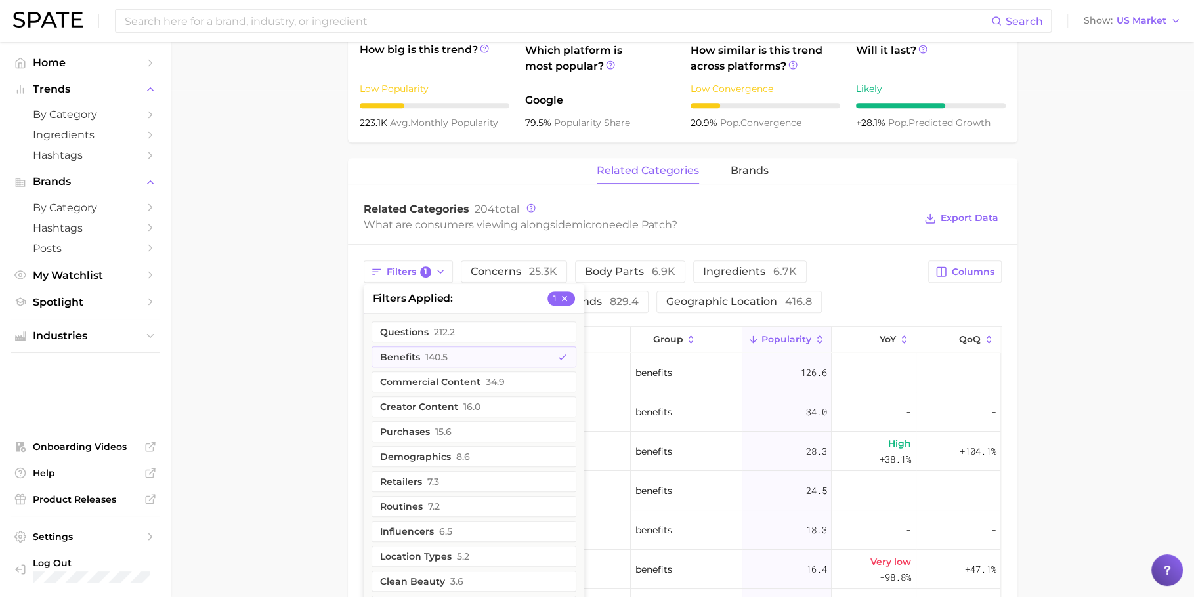
click at [889, 229] on div "What are consumers viewing alongside microneedle patch ?" at bounding box center [639, 225] width 551 height 18
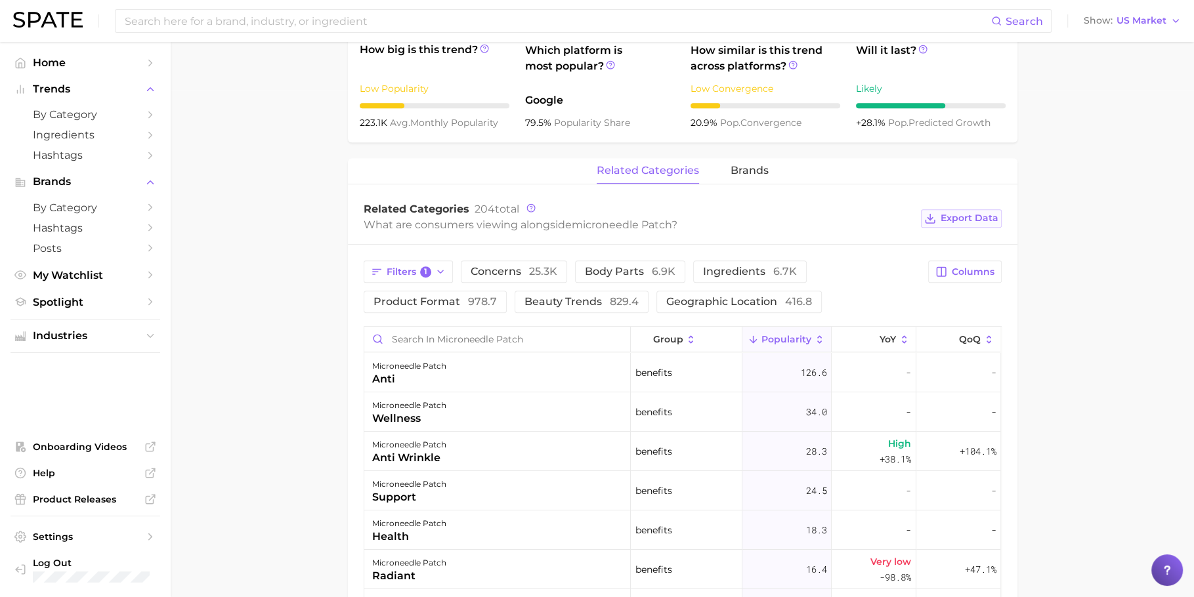
click at [965, 210] on button "Export Data" at bounding box center [961, 218] width 80 height 18
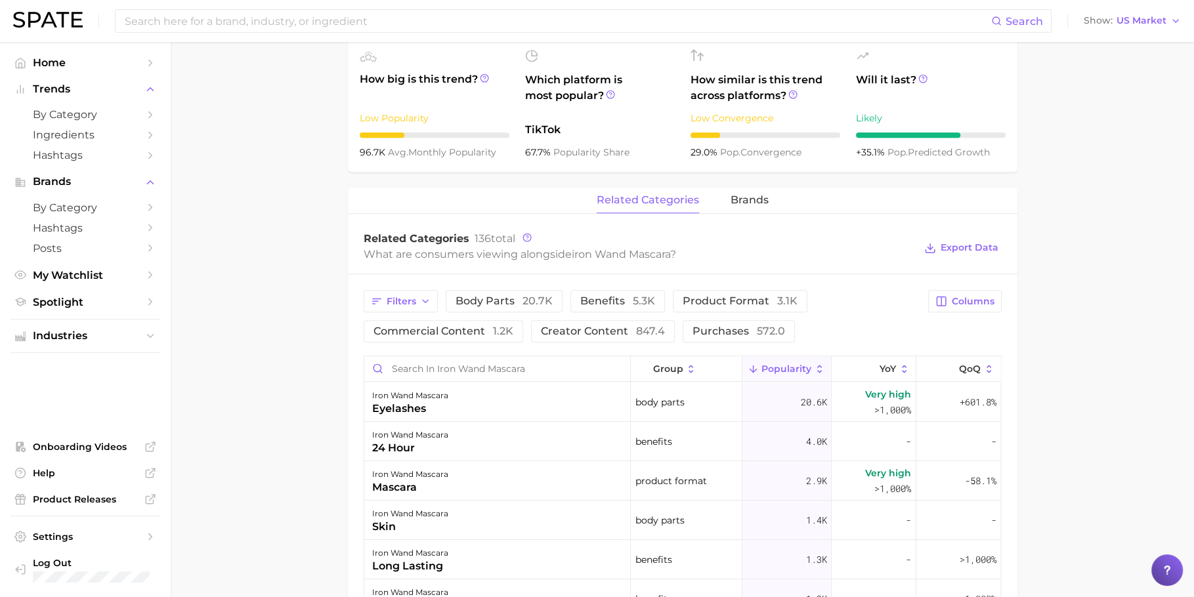
scroll to position [484, 0]
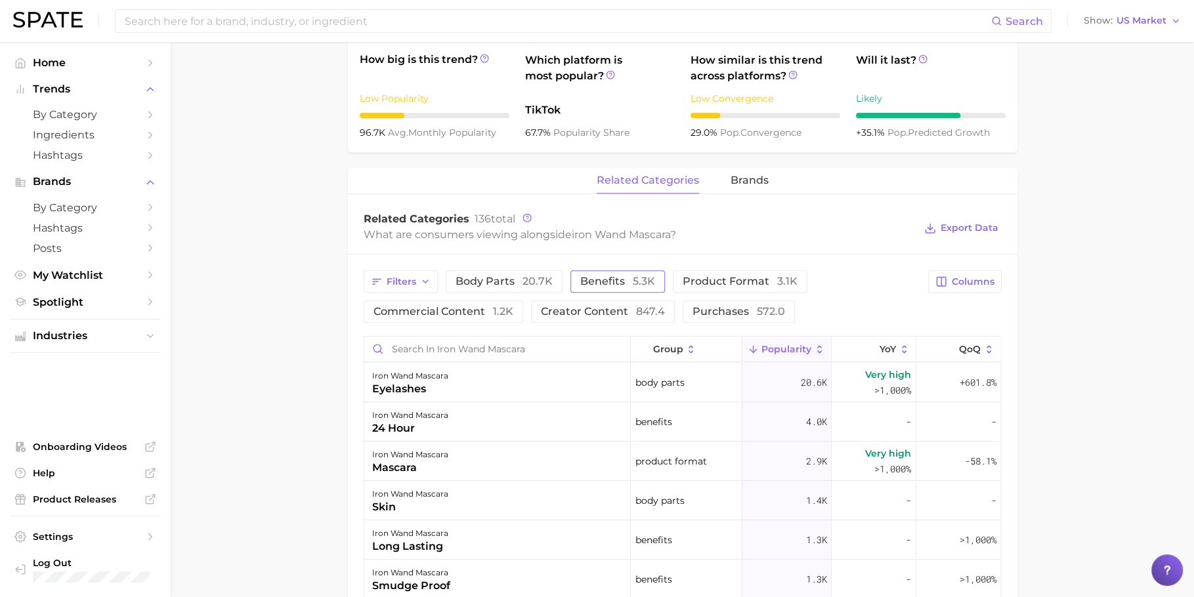
click at [631, 271] on button "benefits 5.3k" at bounding box center [617, 281] width 95 height 22
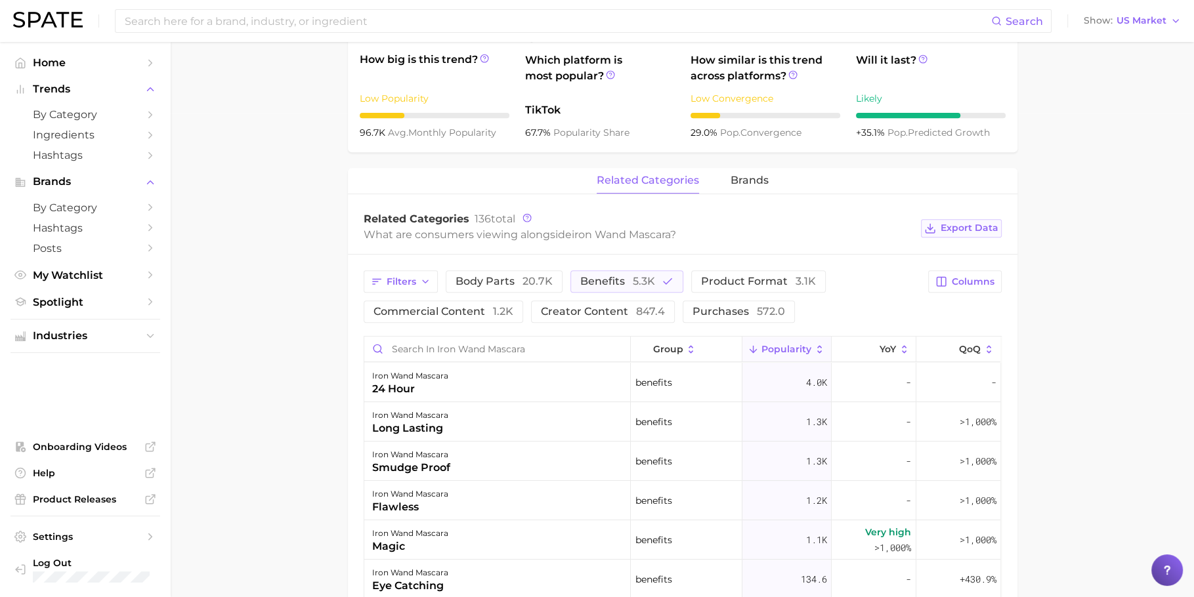
click at [979, 226] on span "Export Data" at bounding box center [969, 227] width 58 height 11
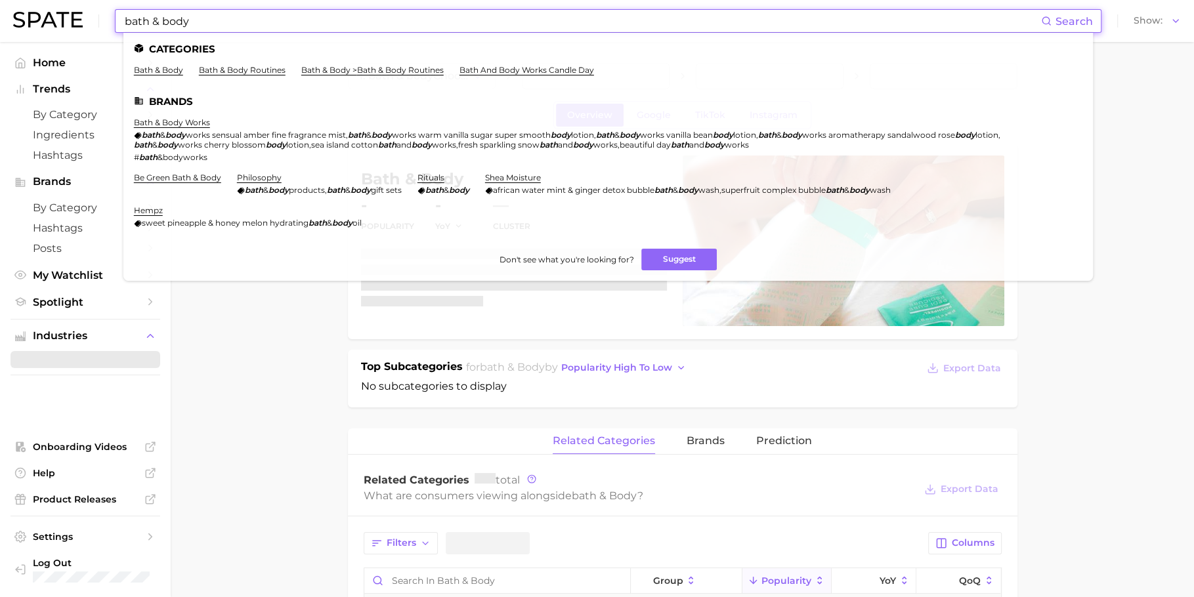
click at [242, 28] on input "bath & body" at bounding box center [582, 21] width 918 height 22
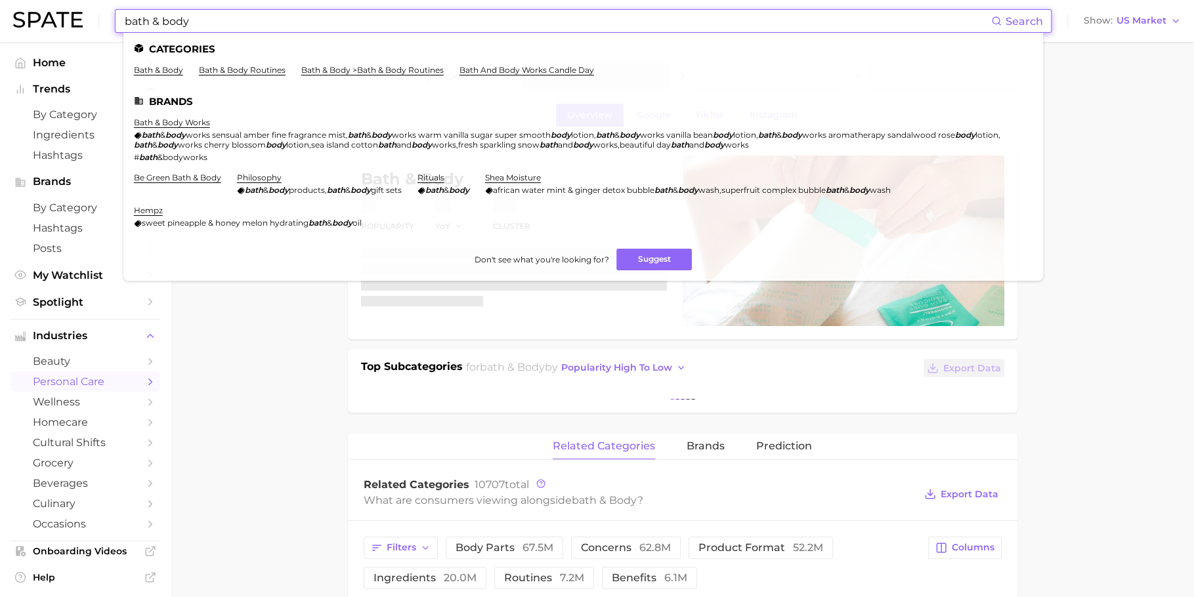
click at [241, 28] on input "bath & body" at bounding box center [557, 21] width 868 height 22
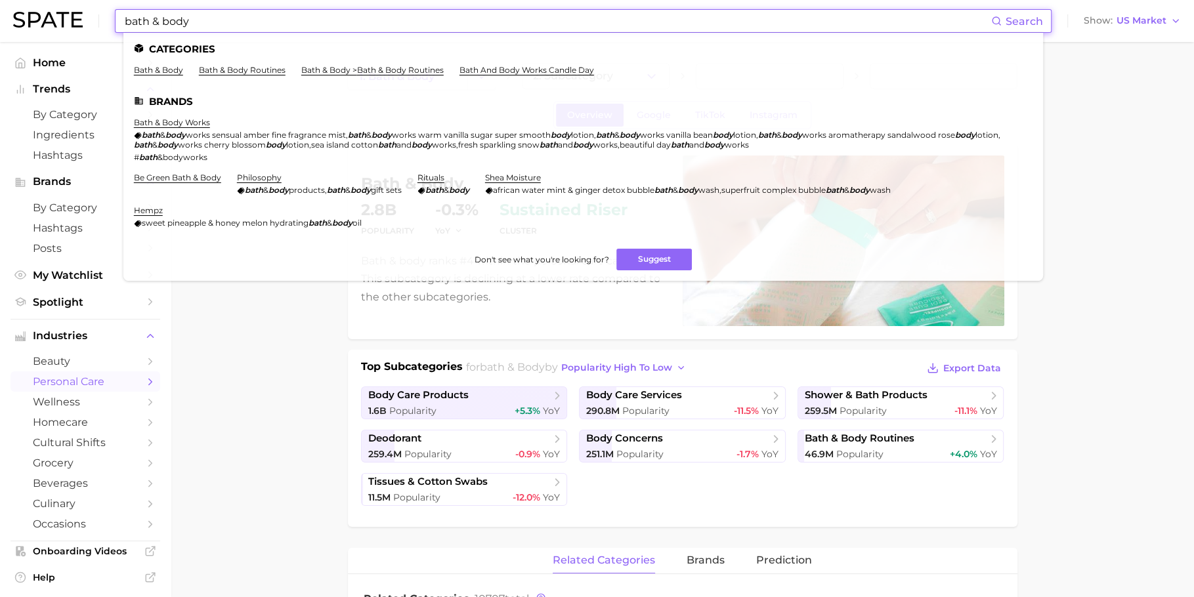
click at [241, 28] on input "bath & body" at bounding box center [557, 21] width 868 height 22
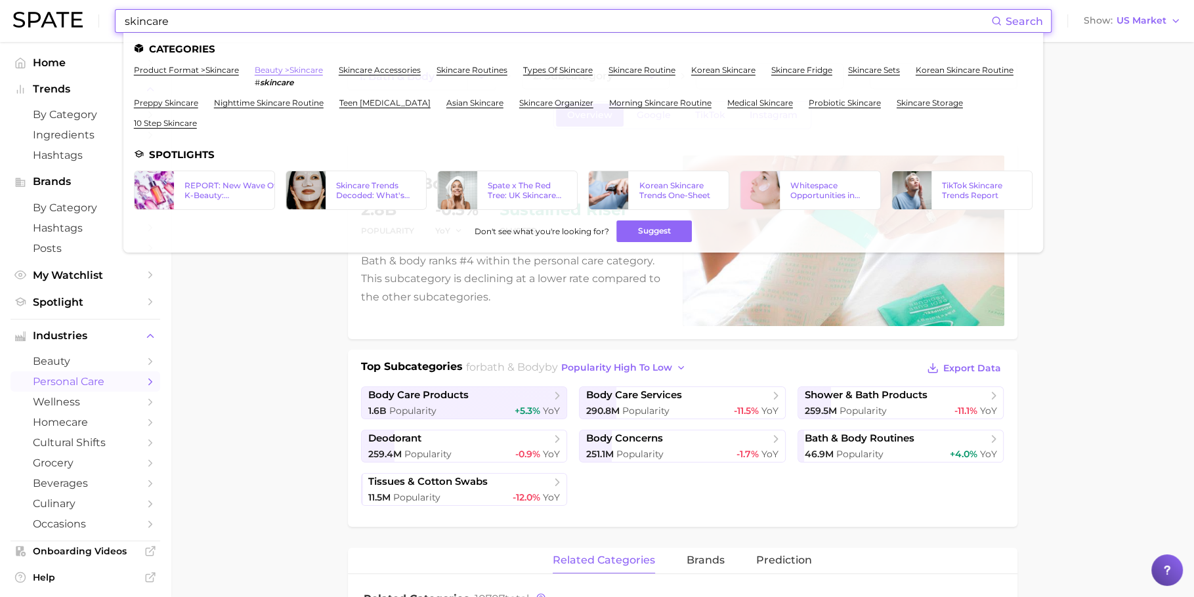
type input "skincare"
click at [291, 74] on link "beauty > skincare" at bounding box center [289, 70] width 68 height 10
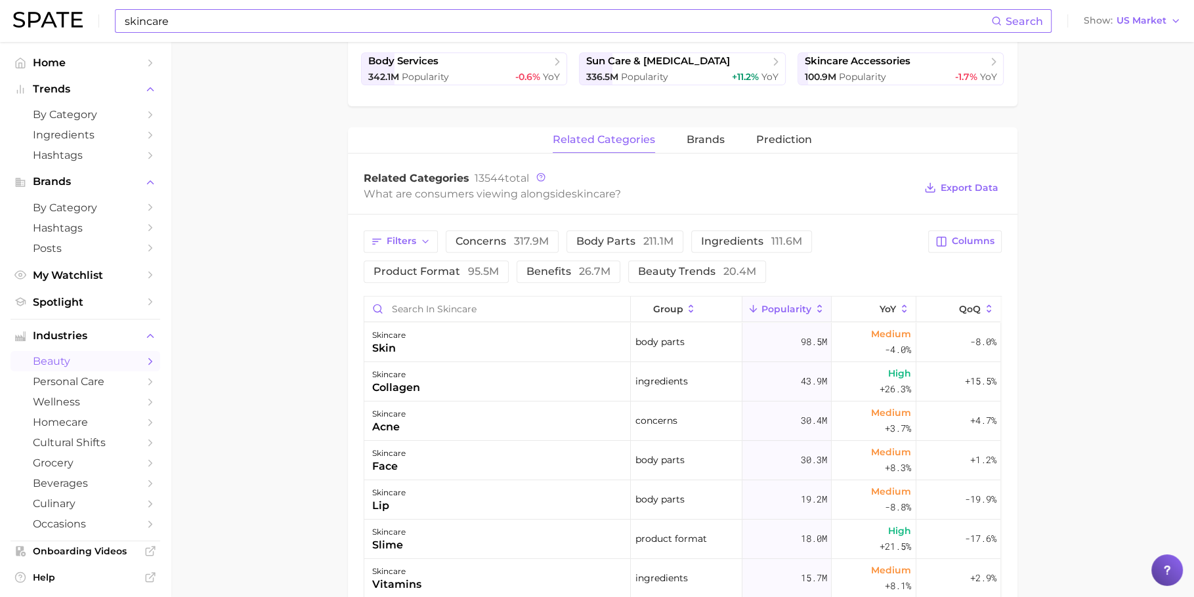
scroll to position [458, 0]
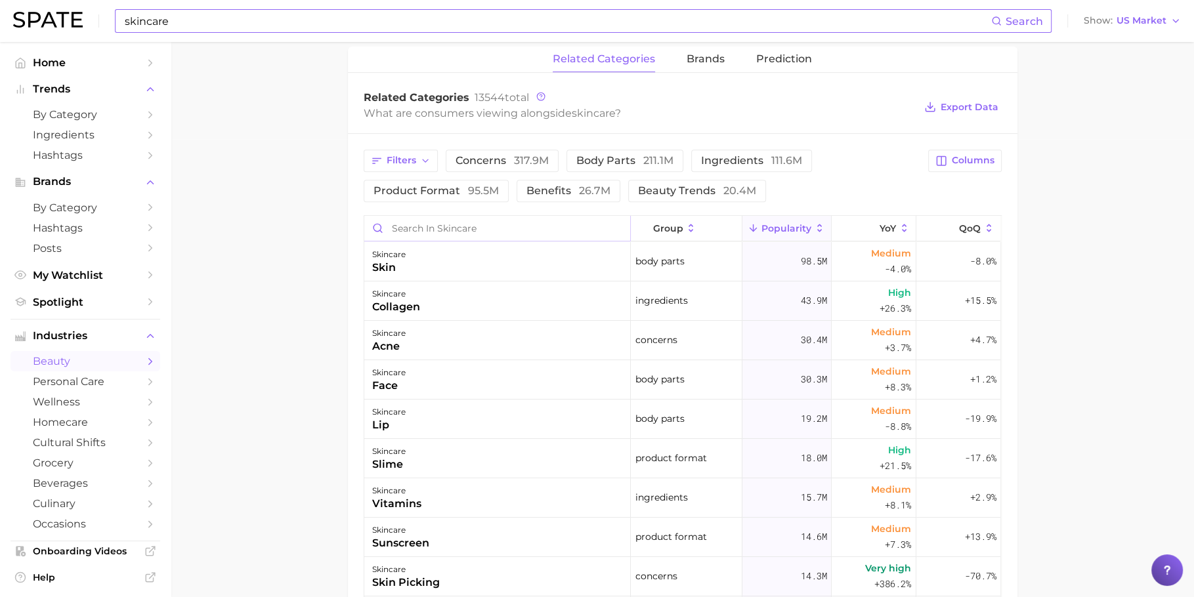
click at [434, 230] on input "Search in skincare" at bounding box center [497, 228] width 266 height 25
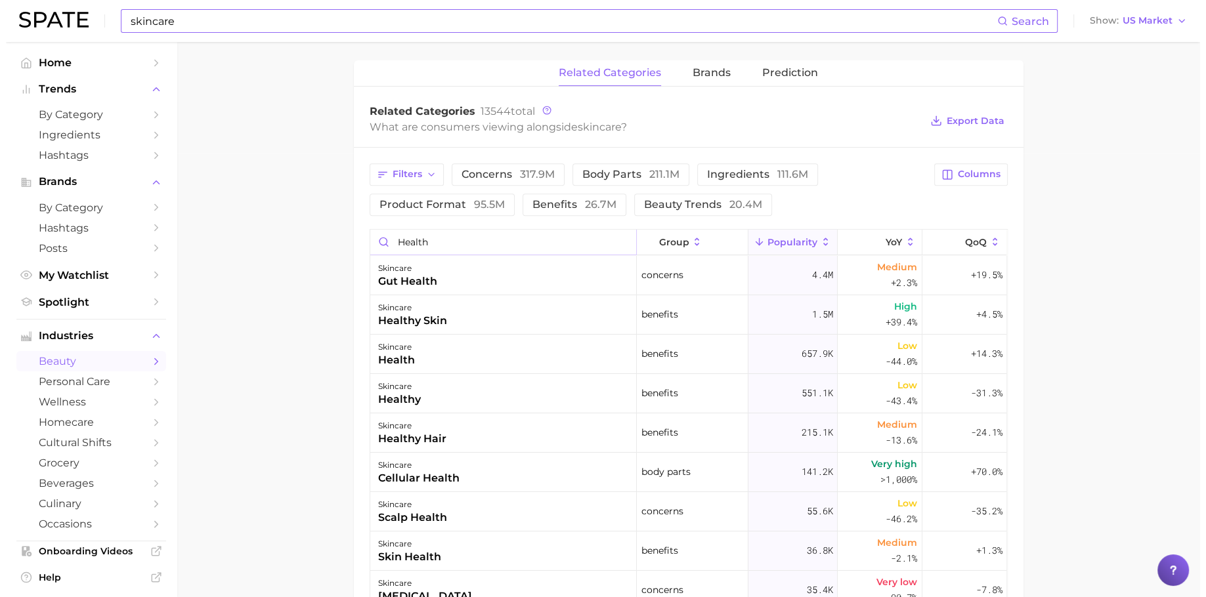
scroll to position [446, 0]
click at [467, 318] on div "skincare healthy skin" at bounding box center [497, 312] width 266 height 39
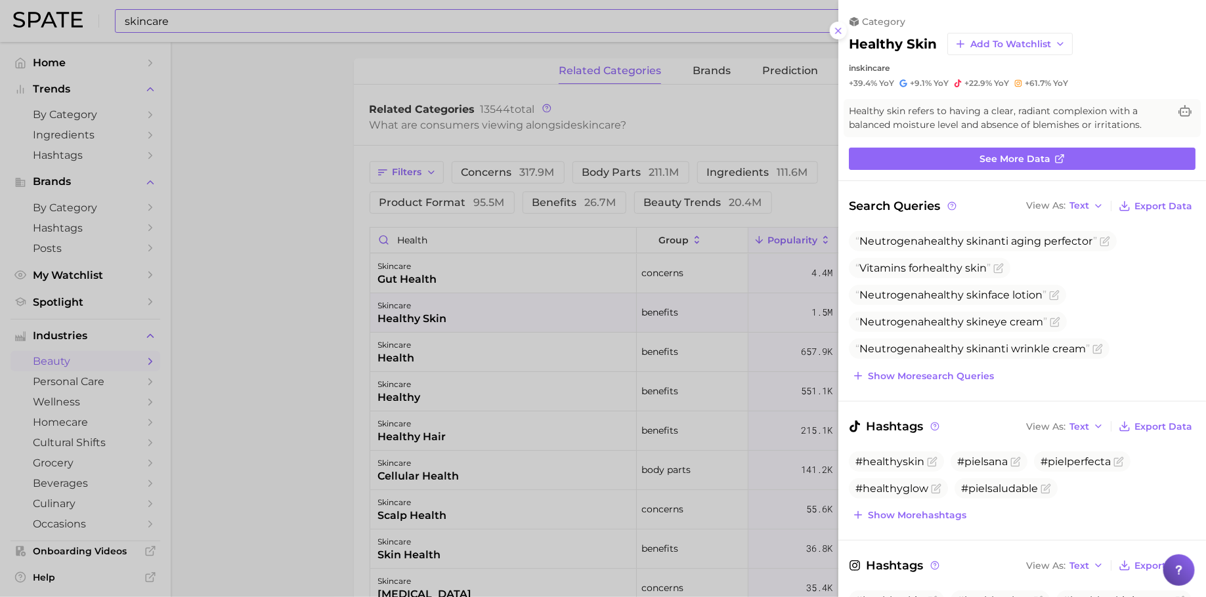
click at [467, 318] on div at bounding box center [603, 298] width 1206 height 597
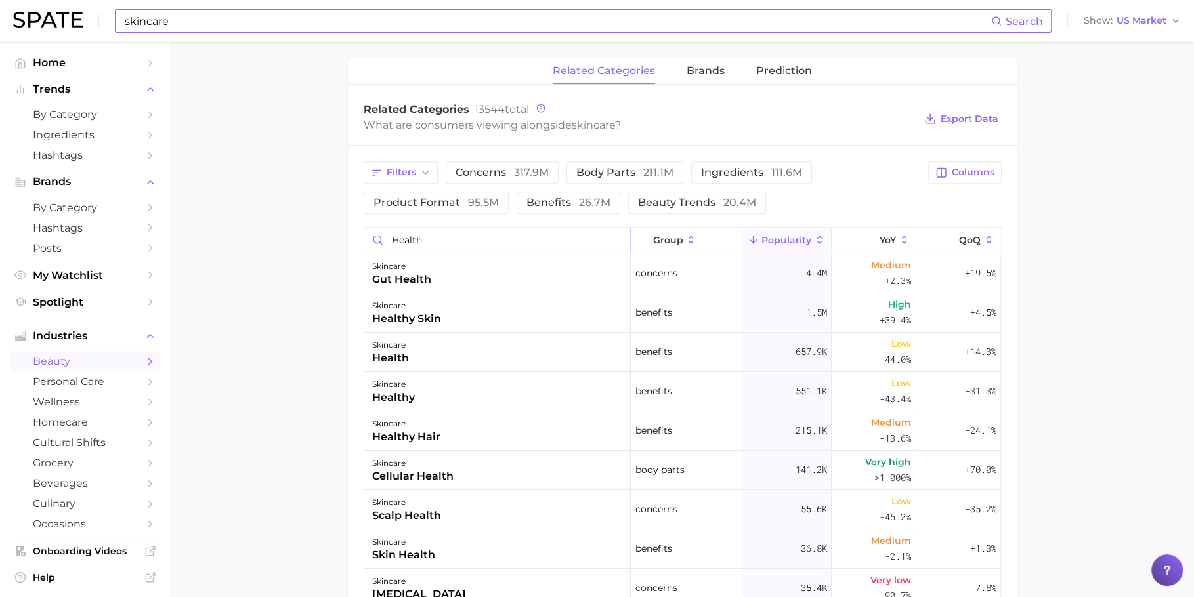
click at [448, 232] on input "health" at bounding box center [497, 240] width 266 height 25
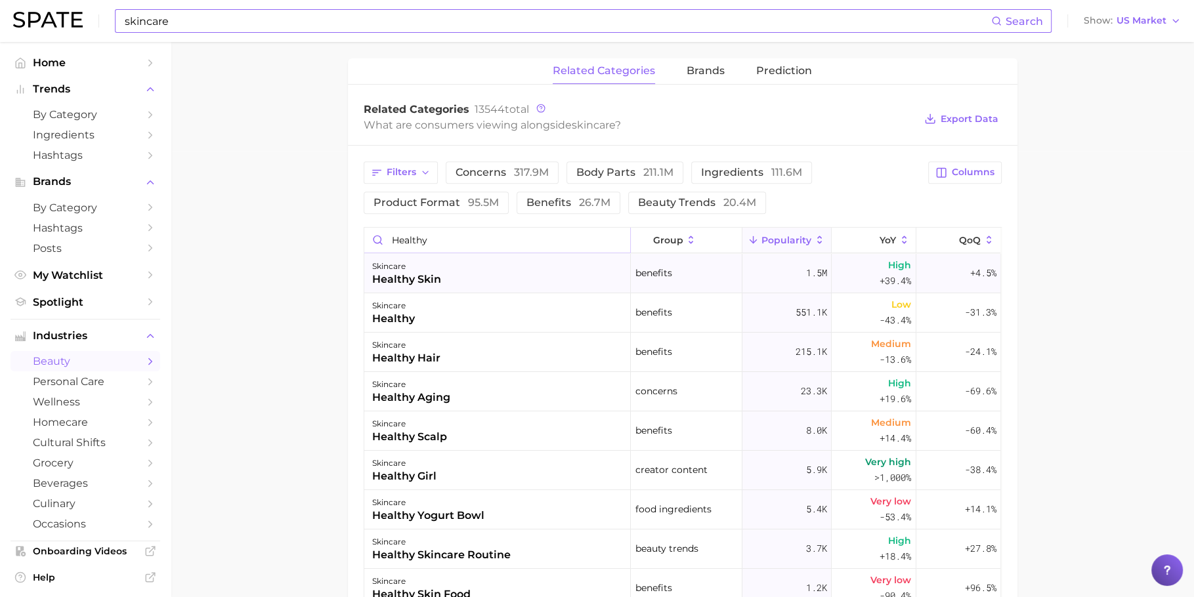
type input "healthy"
click at [494, 286] on div "skincare healthy skin" at bounding box center [497, 273] width 266 height 39
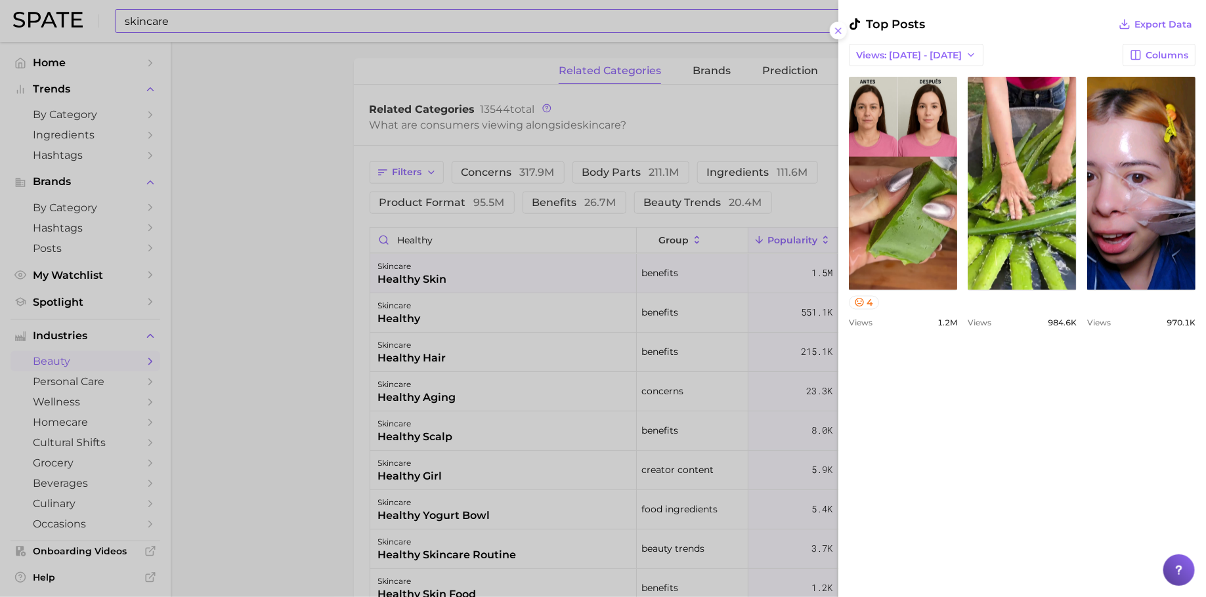
scroll to position [940, 0]
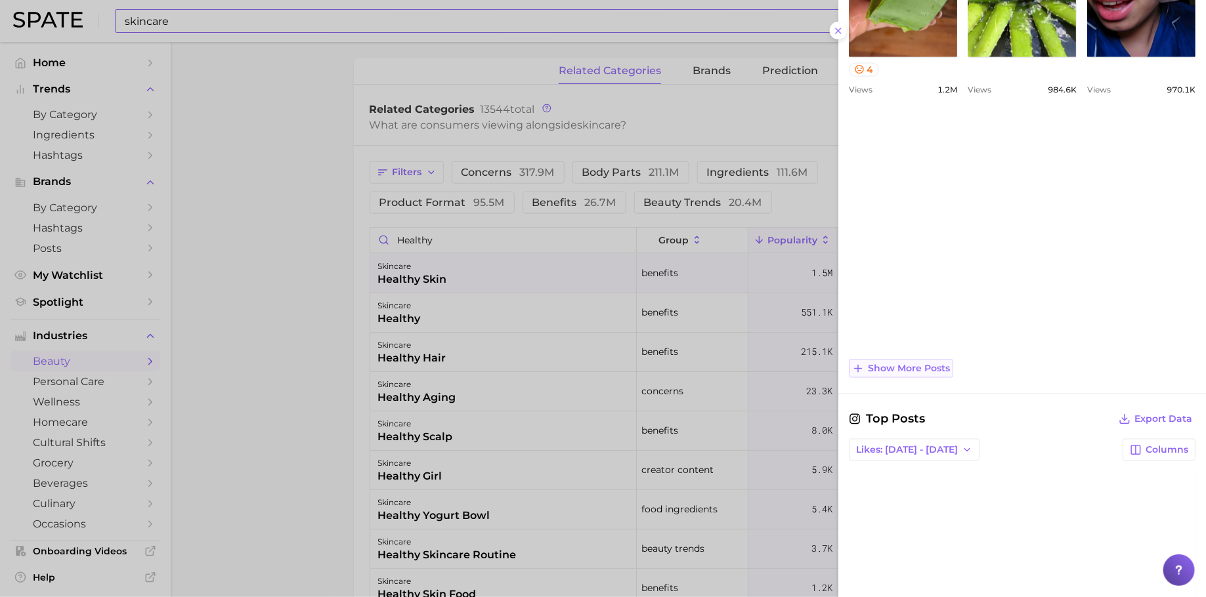
click at [939, 364] on span "Show more posts" at bounding box center [909, 369] width 82 height 11
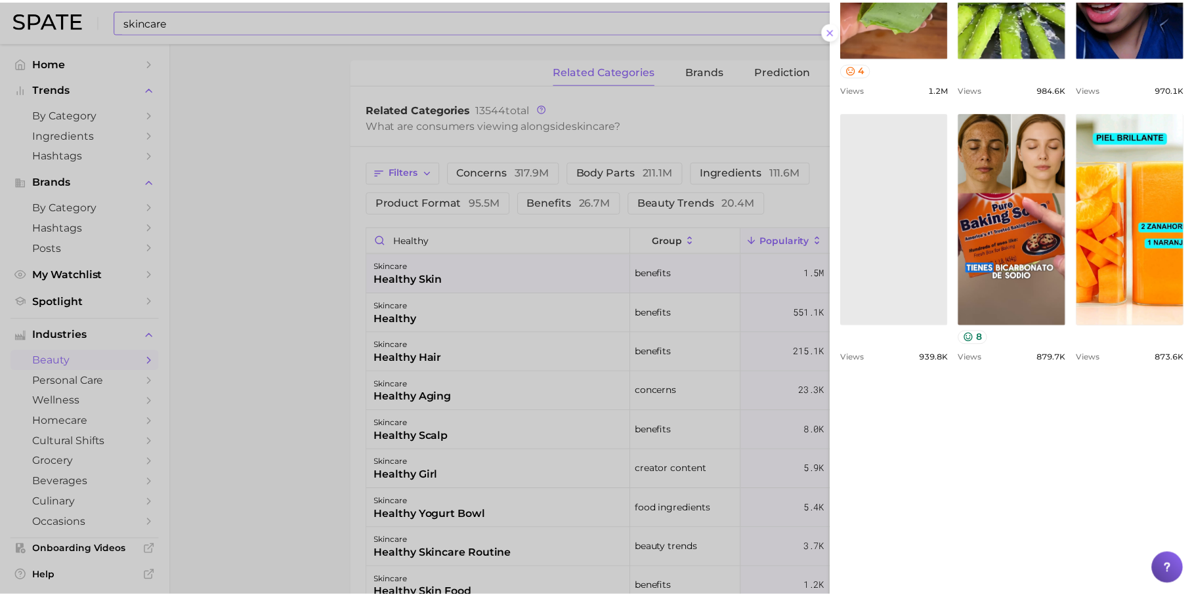
scroll to position [0, 0]
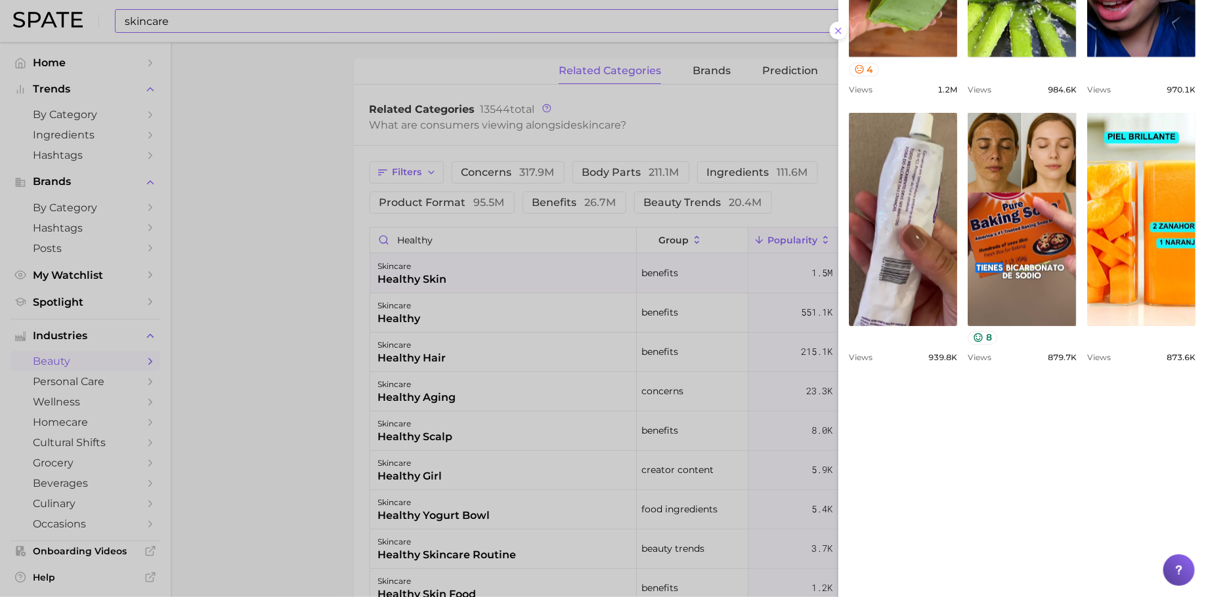
click at [247, 299] on div at bounding box center [603, 298] width 1206 height 597
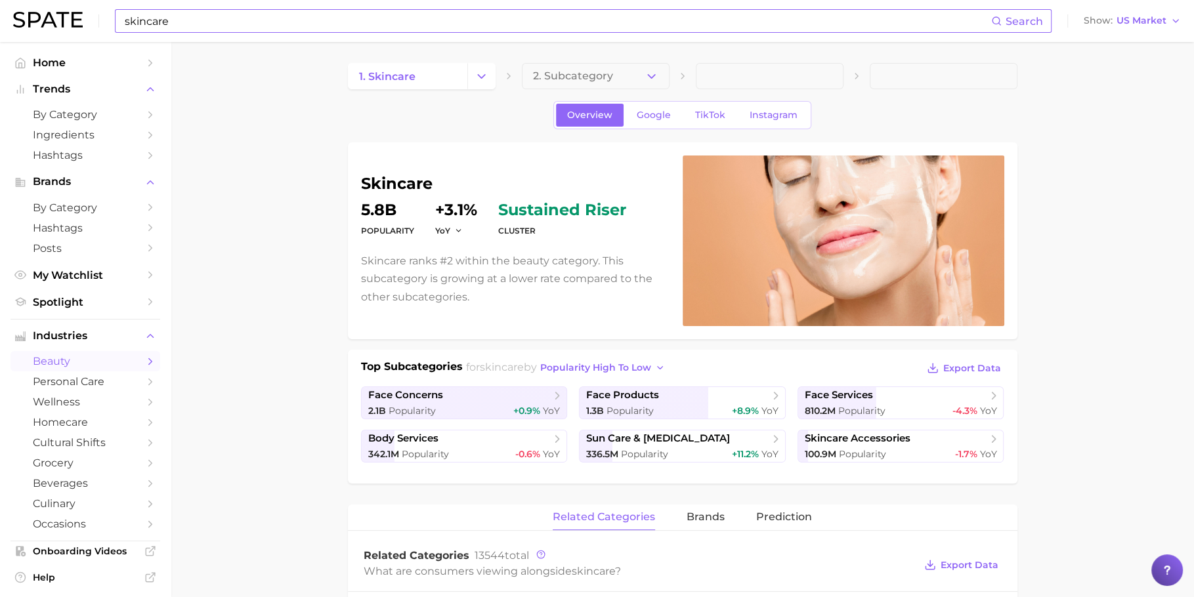
click at [382, 17] on input "skincare" at bounding box center [557, 21] width 868 height 22
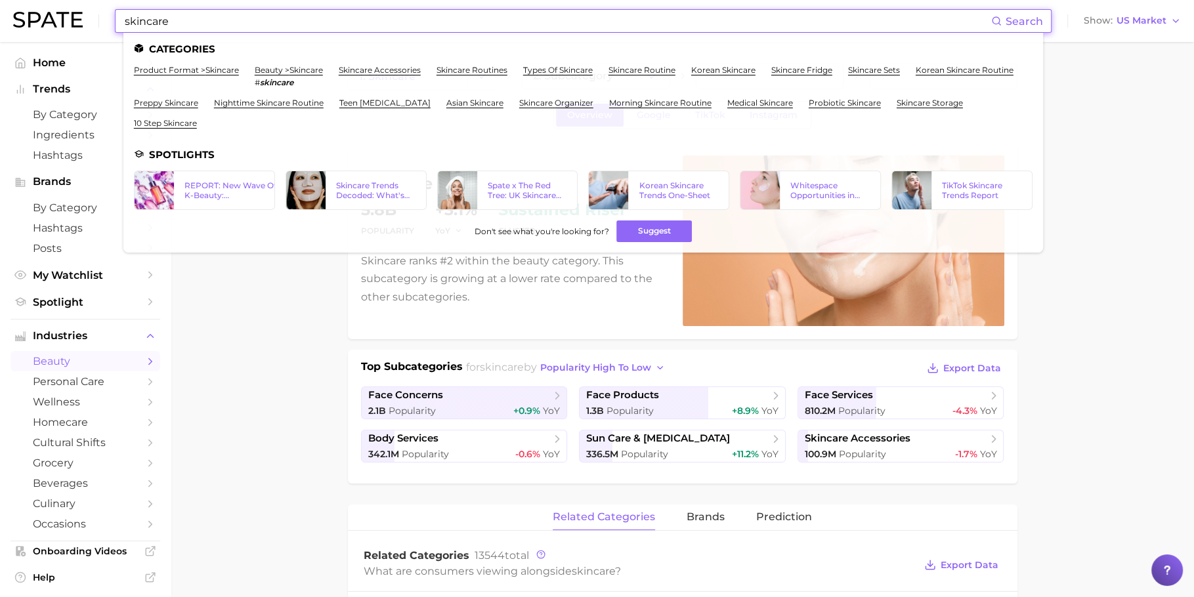
click at [382, 17] on input "skincare" at bounding box center [557, 21] width 868 height 22
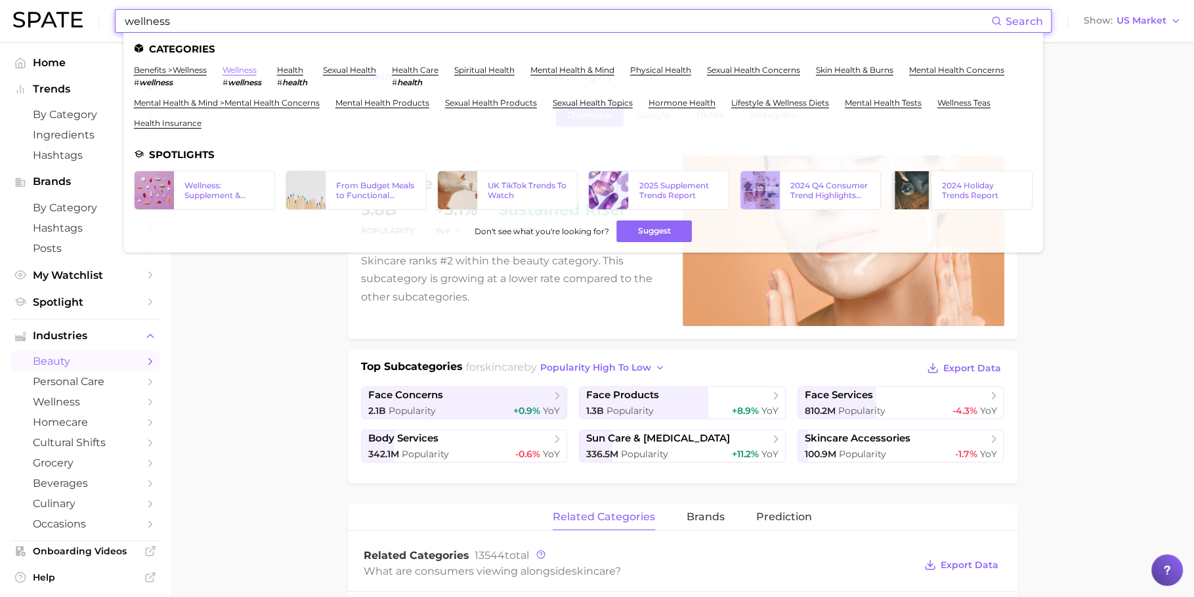
type input "wellness"
click at [234, 68] on link "wellness" at bounding box center [239, 70] width 34 height 10
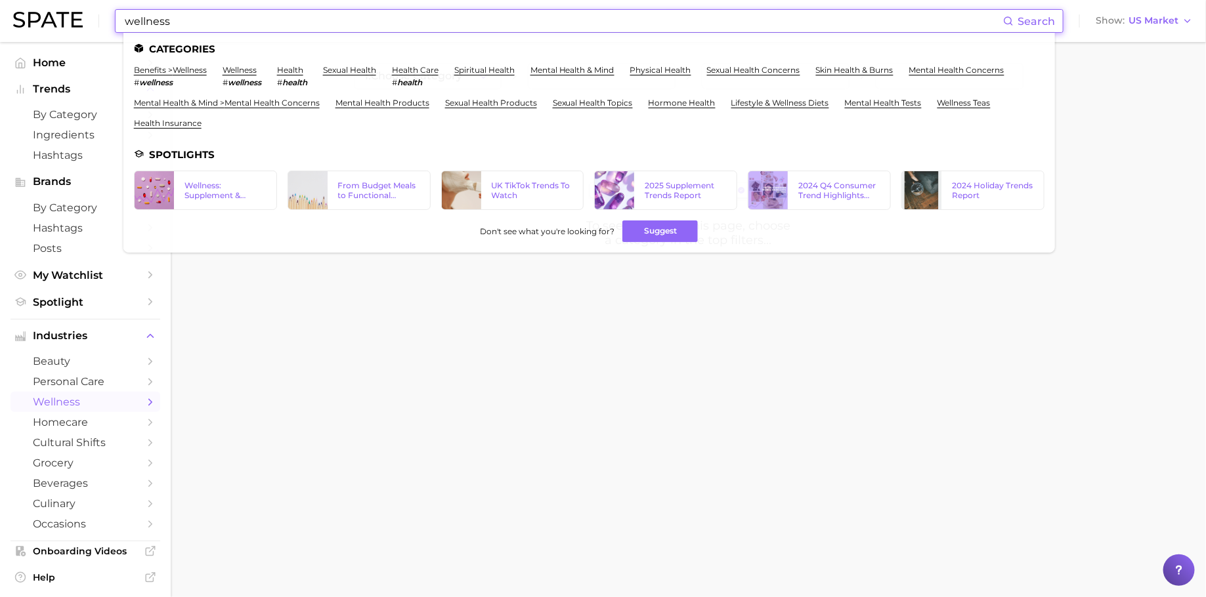
click at [277, 28] on input "wellness" at bounding box center [562, 21] width 879 height 22
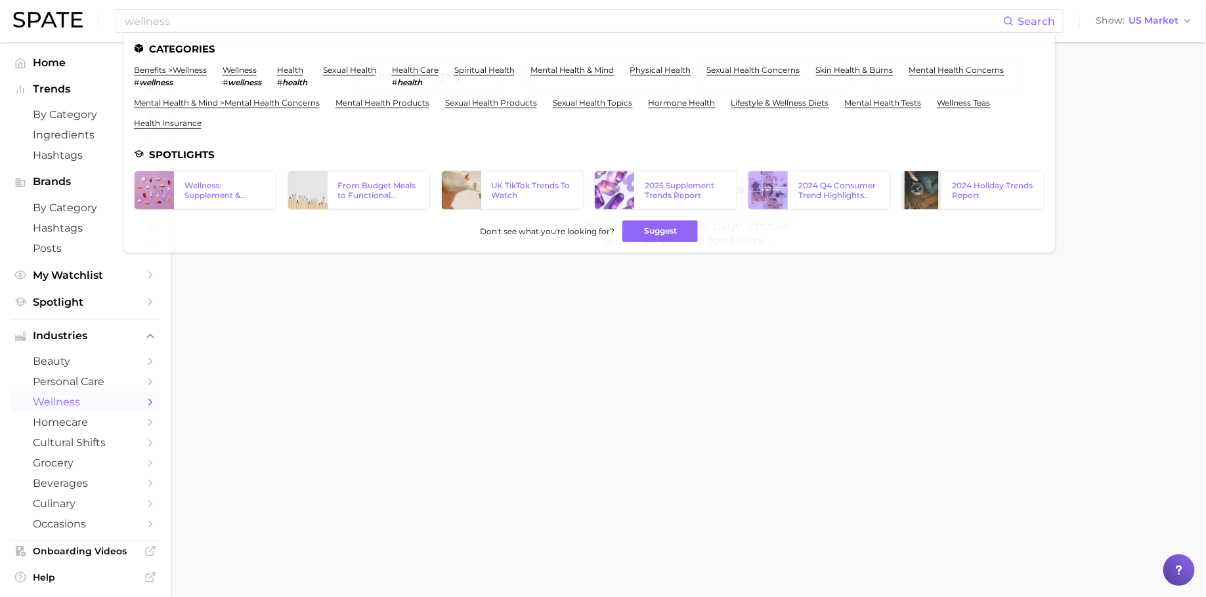
drag, startPoint x: 442, startPoint y: 545, endPoint x: 490, endPoint y: 277, distance: 272.0
click at [442, 544] on body "wellness Search Categories benefits > wellness # wellness wellness # wellness h…" at bounding box center [603, 298] width 1206 height 597
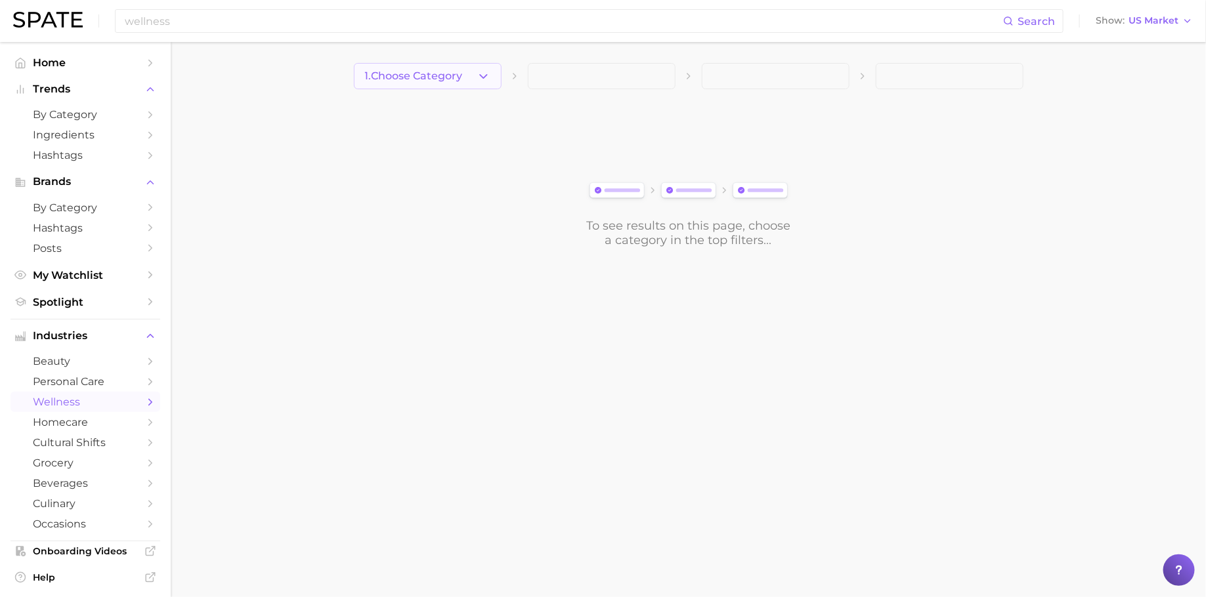
click at [427, 87] on button "1. Choose Category" at bounding box center [428, 76] width 148 height 26
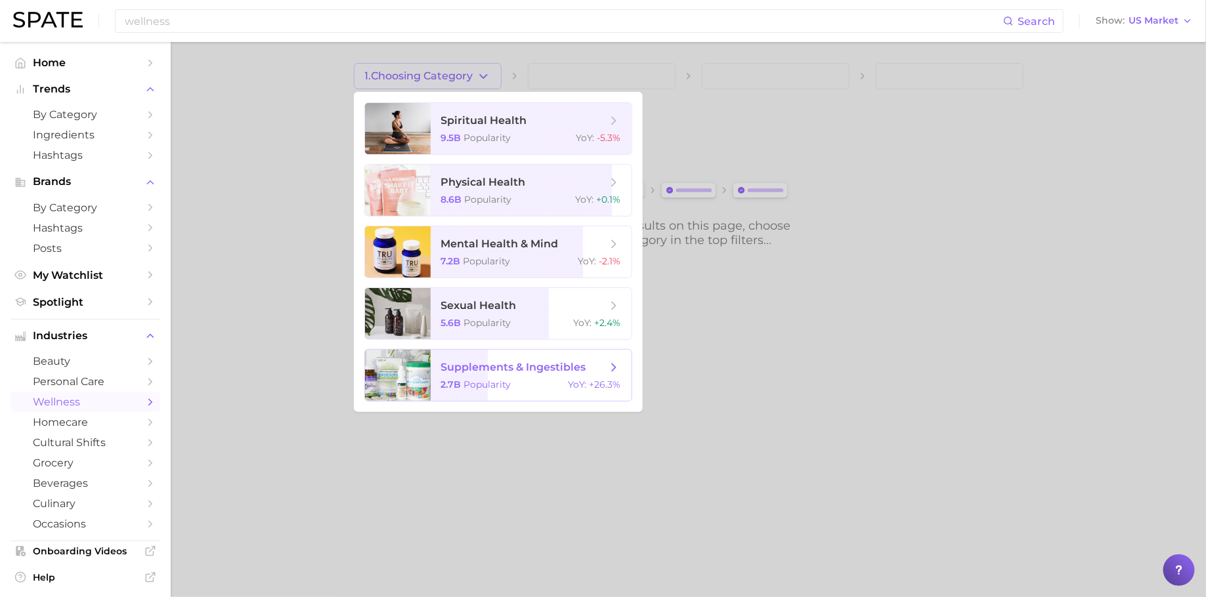
click at [552, 372] on span "supplements & ingestibles" at bounding box center [513, 367] width 145 height 12
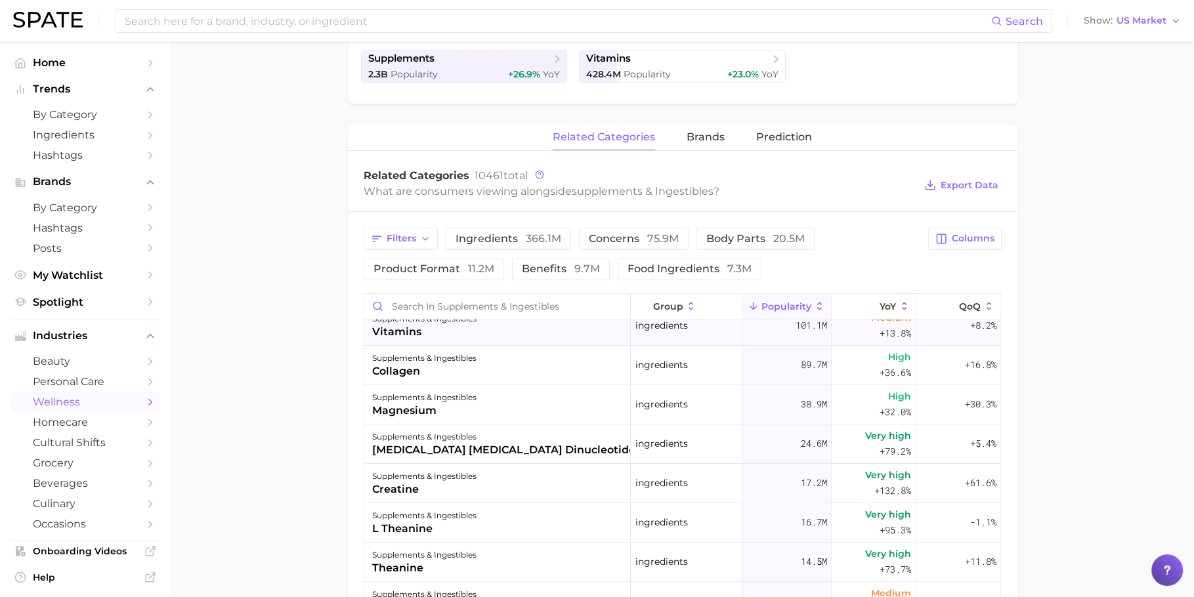
scroll to position [32, 0]
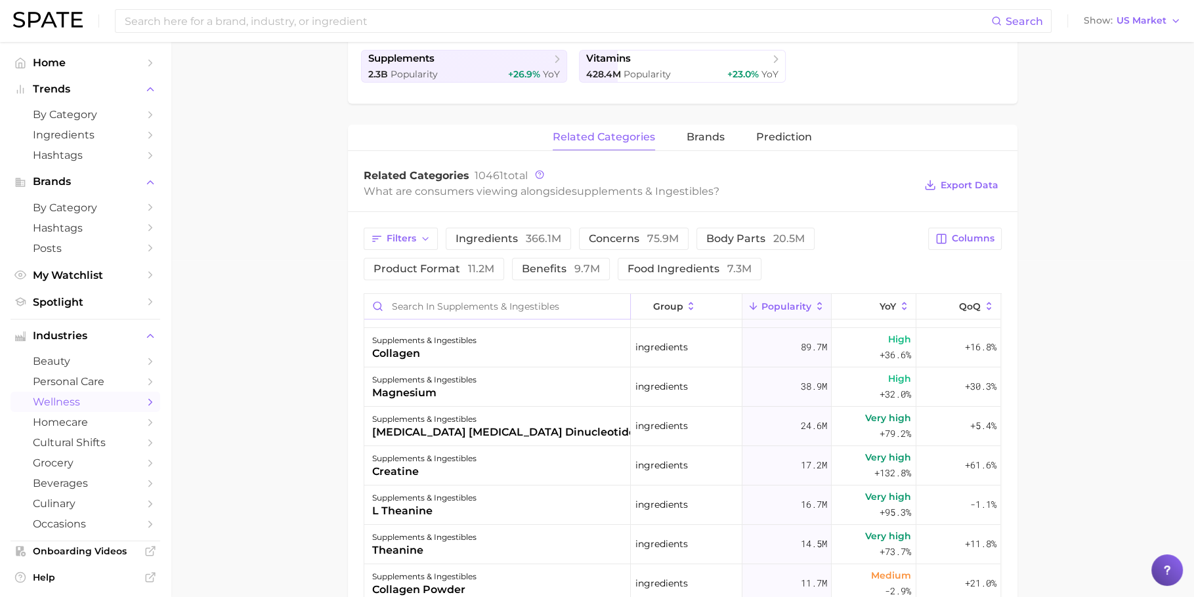
click at [499, 304] on input "Search in supplements & ingestibles" at bounding box center [497, 306] width 266 height 25
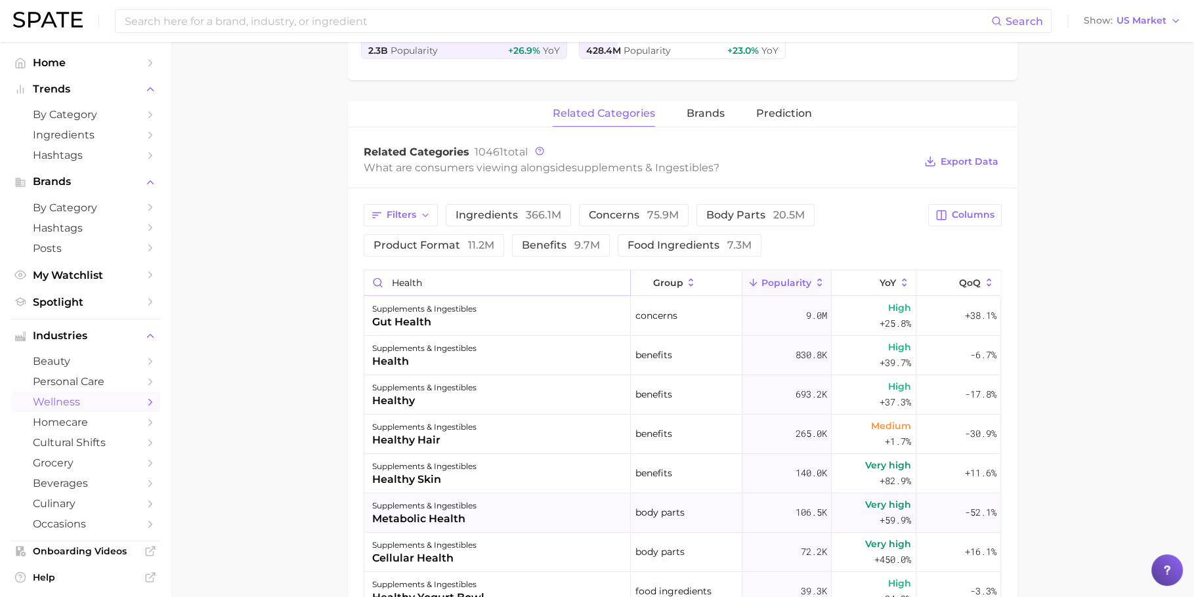
scroll to position [361, 0]
type input "health"
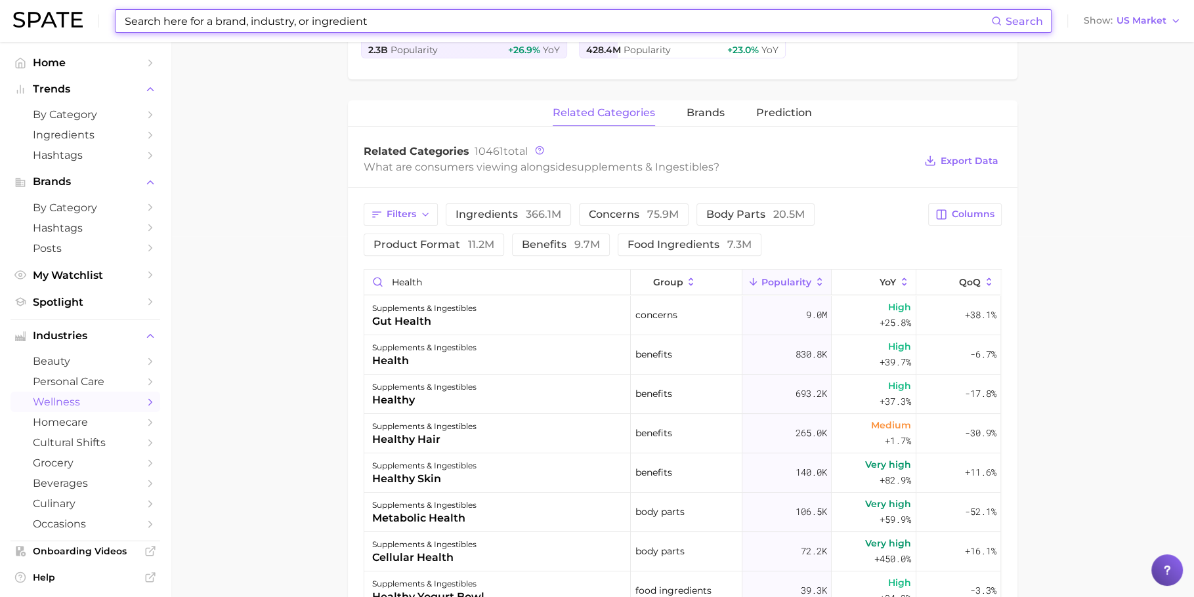
click at [660, 24] on input at bounding box center [557, 21] width 868 height 22
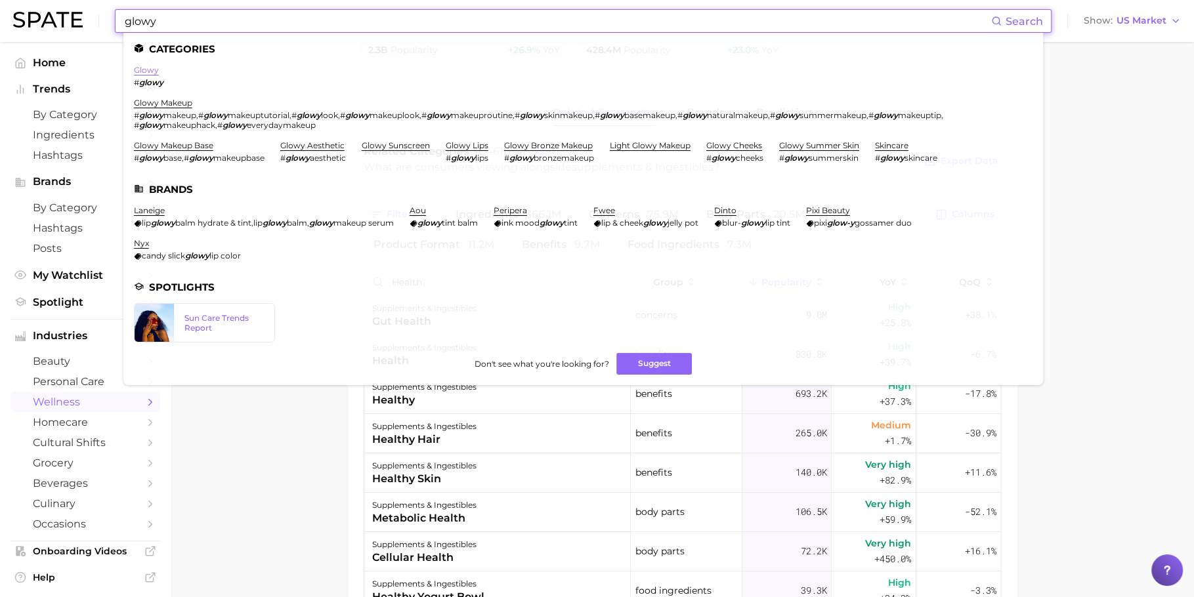
type input "glowy"
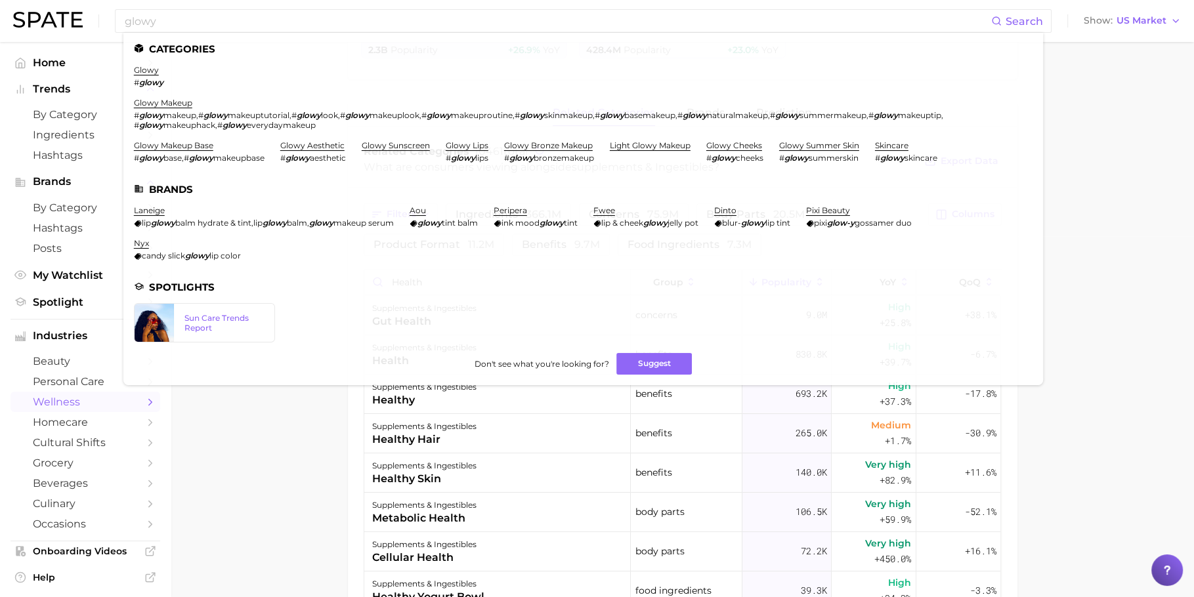
click at [297, 419] on main "1. supplements & ingestibles 2. Subcategory Overview Google TikTok Instagram su…" at bounding box center [682, 314] width 1023 height 1267
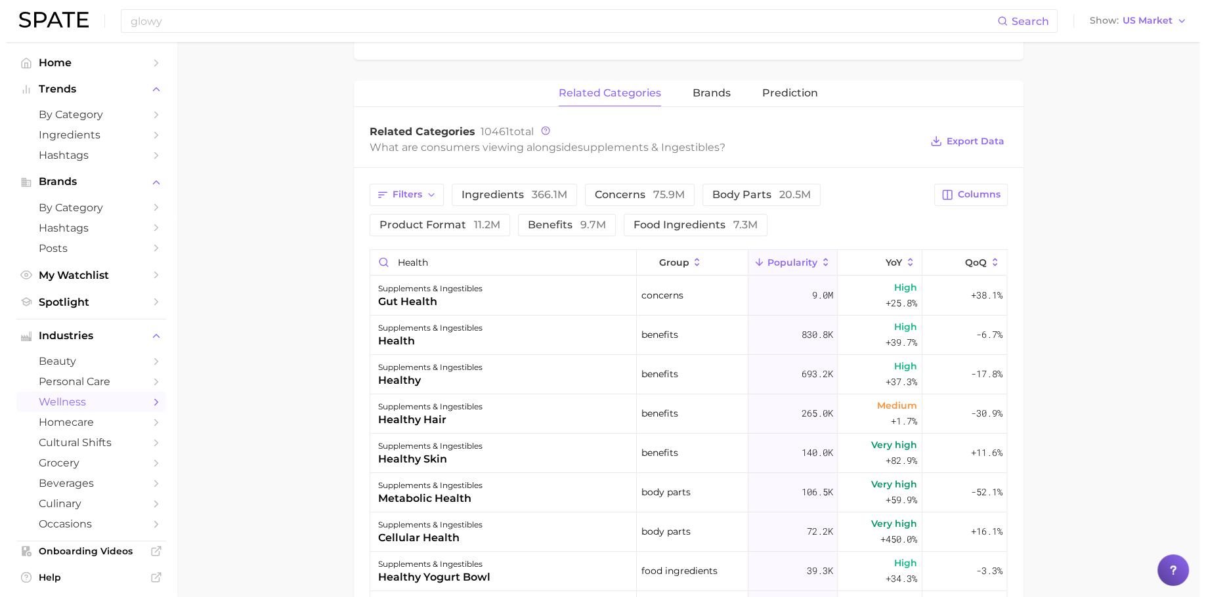
scroll to position [381, 0]
click at [484, 461] on div "supplements & ingestibles healthy skin" at bounding box center [497, 452] width 266 height 39
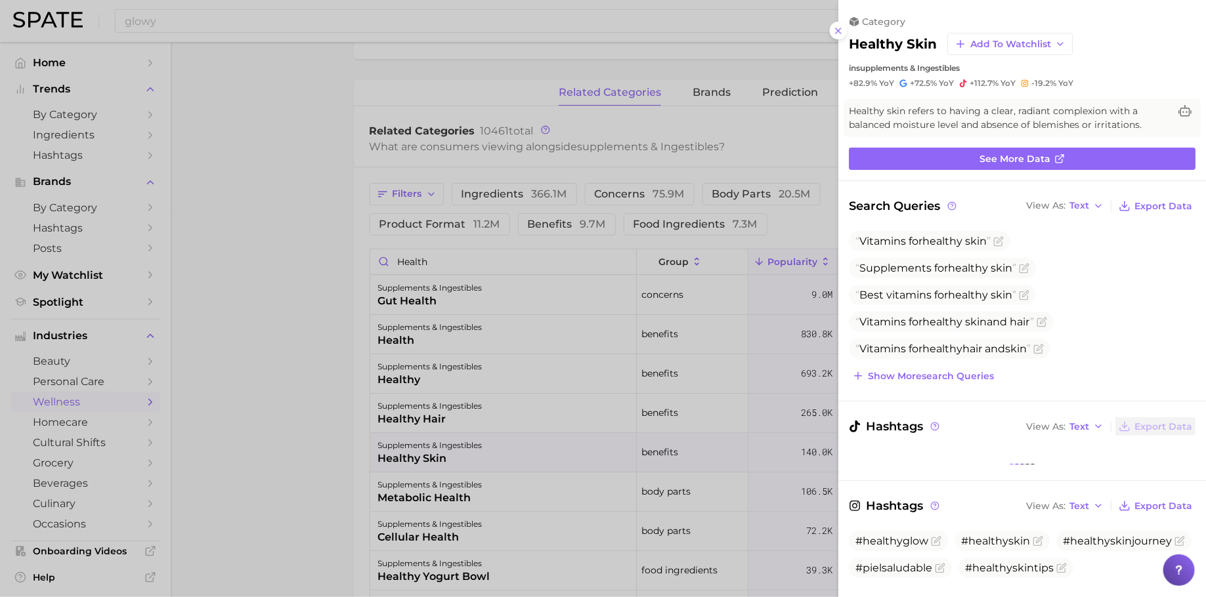
click at [321, 427] on div at bounding box center [603, 298] width 1206 height 597
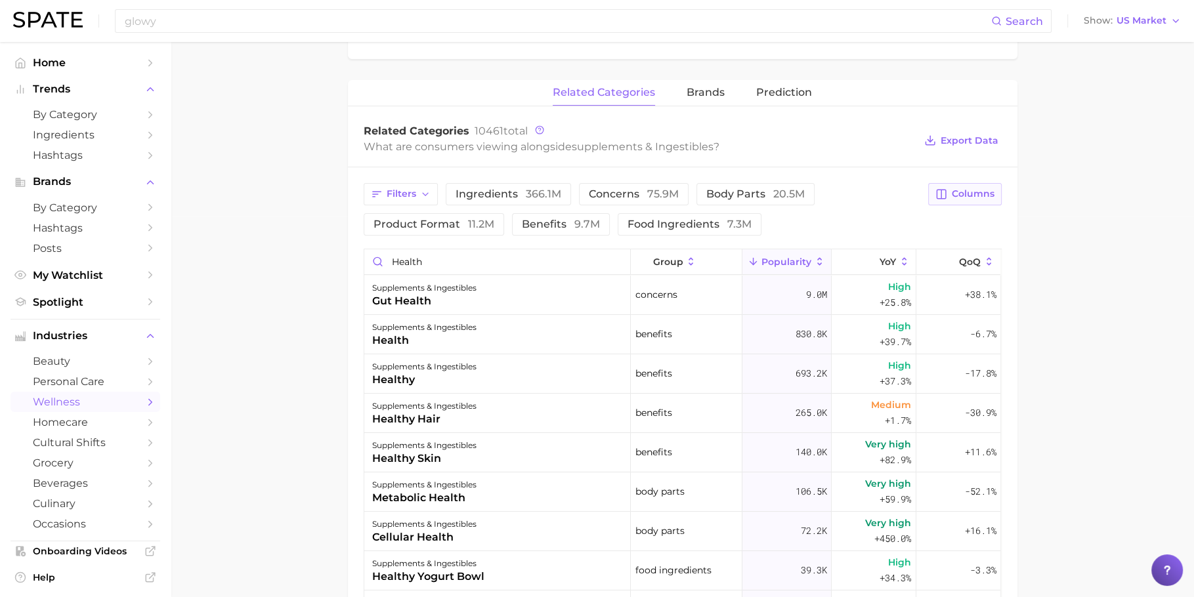
click at [968, 188] on span "Columns" at bounding box center [973, 193] width 43 height 11
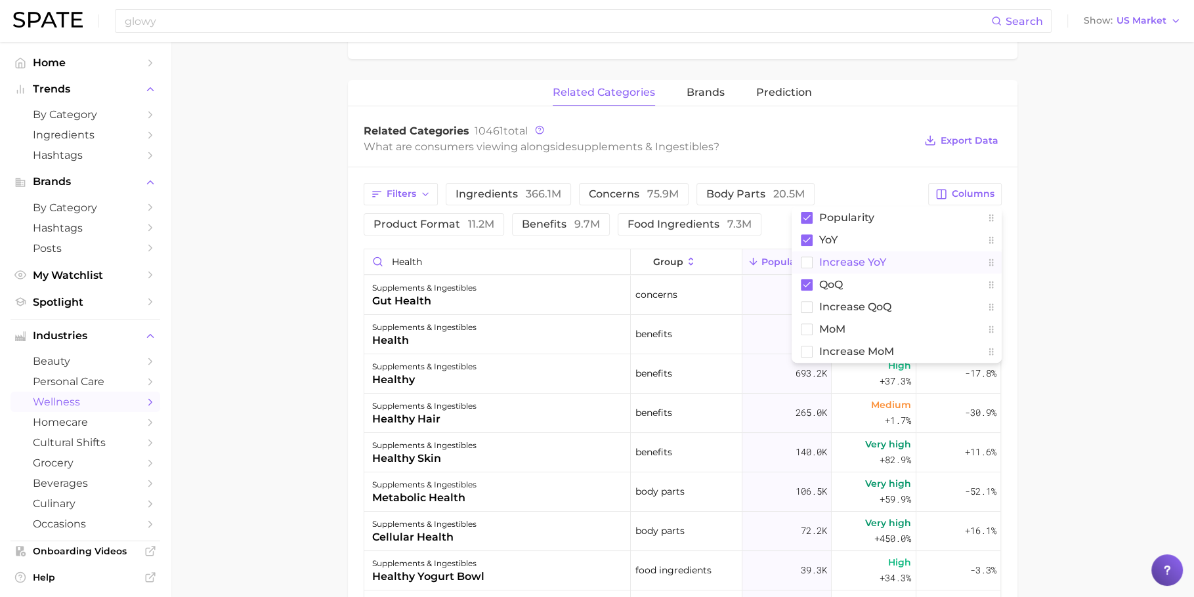
click at [885, 260] on span "Increase YoY" at bounding box center [852, 262] width 67 height 11
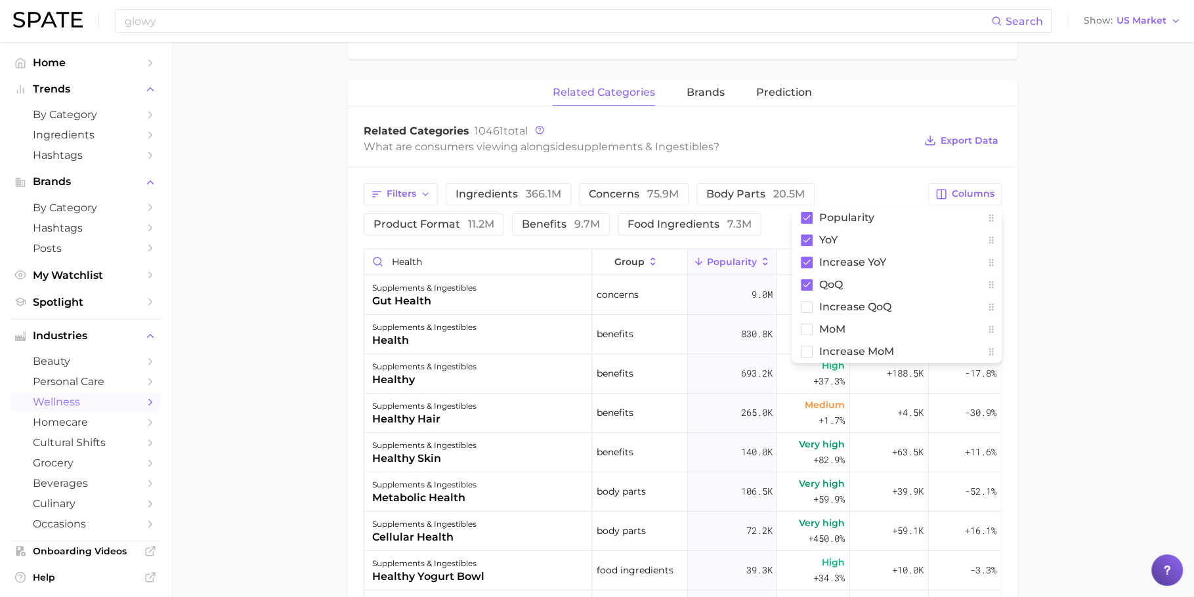
click at [1066, 291] on main "1. supplements & ingestibles 2. Subcategory Overview Google TikTok Instagram su…" at bounding box center [682, 294] width 1023 height 1267
click at [451, 255] on input "health" at bounding box center [478, 261] width 228 height 25
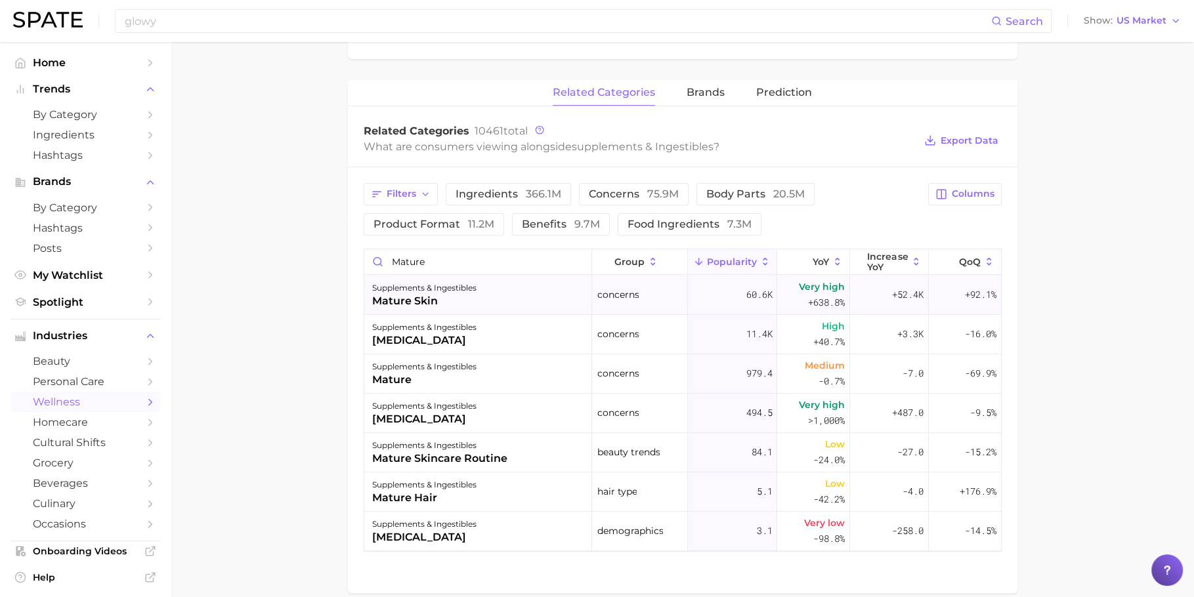
click at [473, 276] on div "supplements & ingestibles mature skin" at bounding box center [478, 295] width 228 height 39
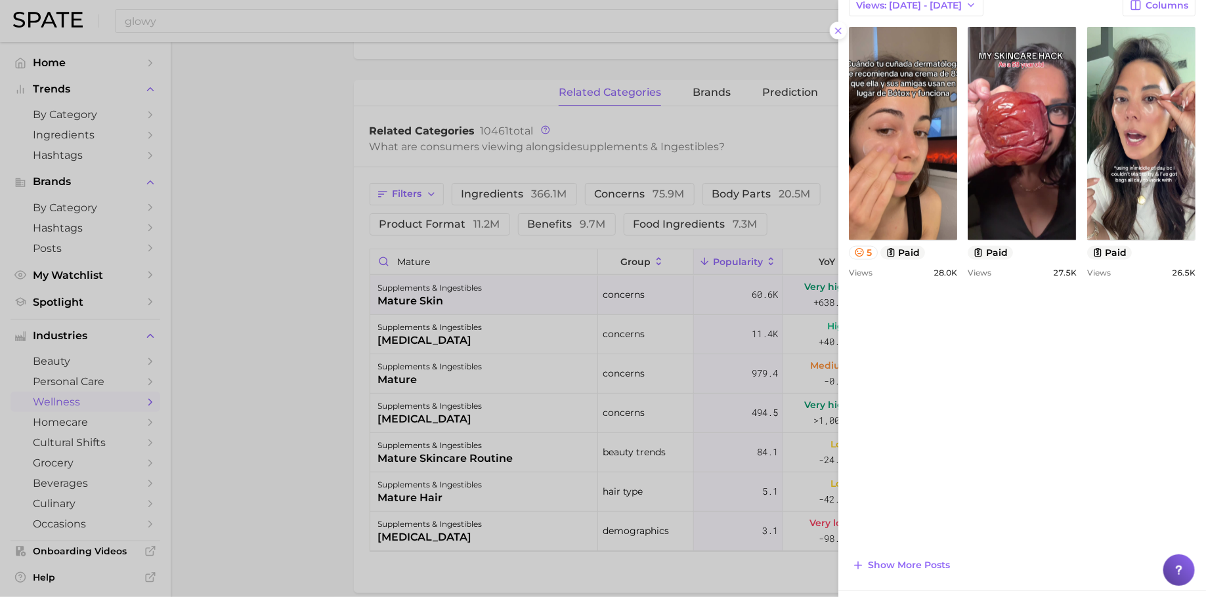
scroll to position [895, 0]
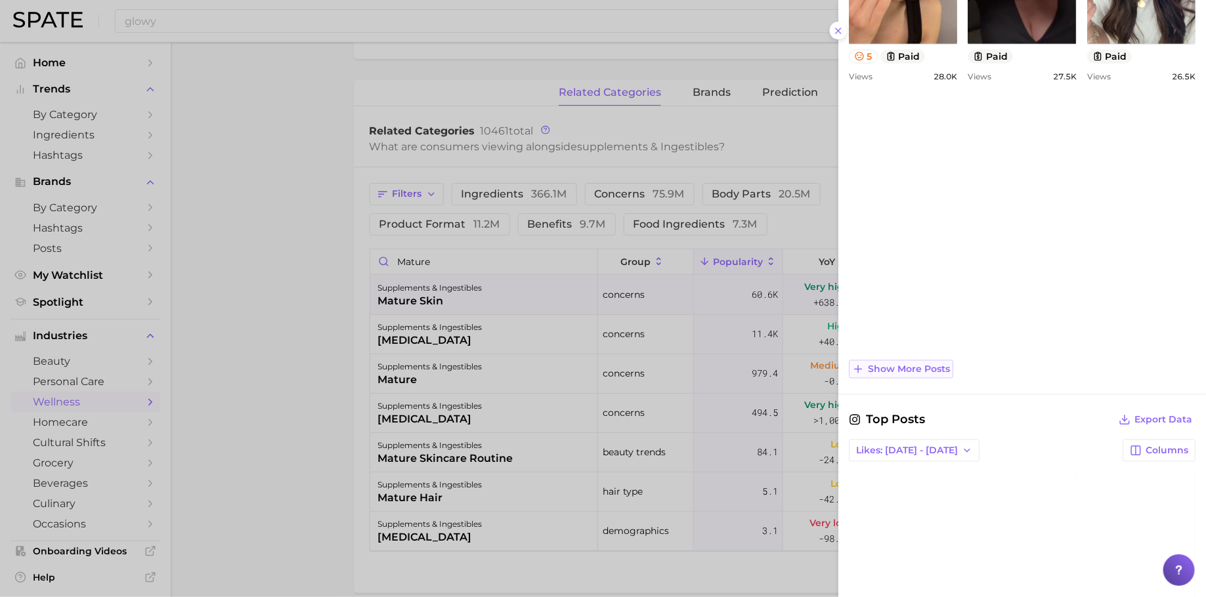
click at [926, 364] on span "Show more posts" at bounding box center [909, 369] width 82 height 11
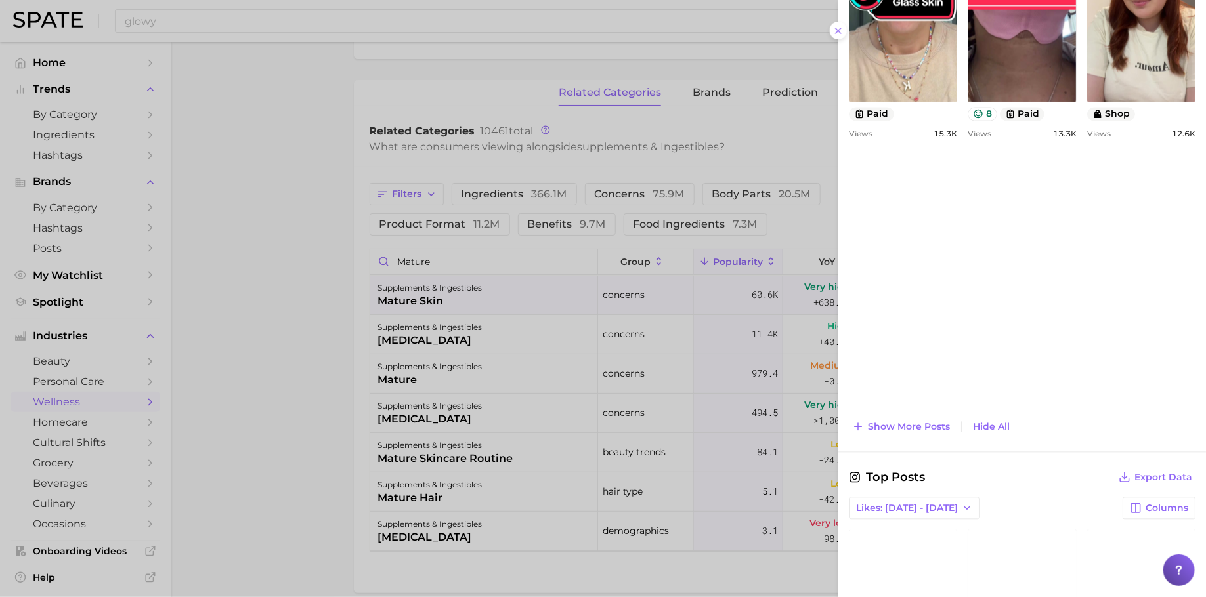
scroll to position [1124, 0]
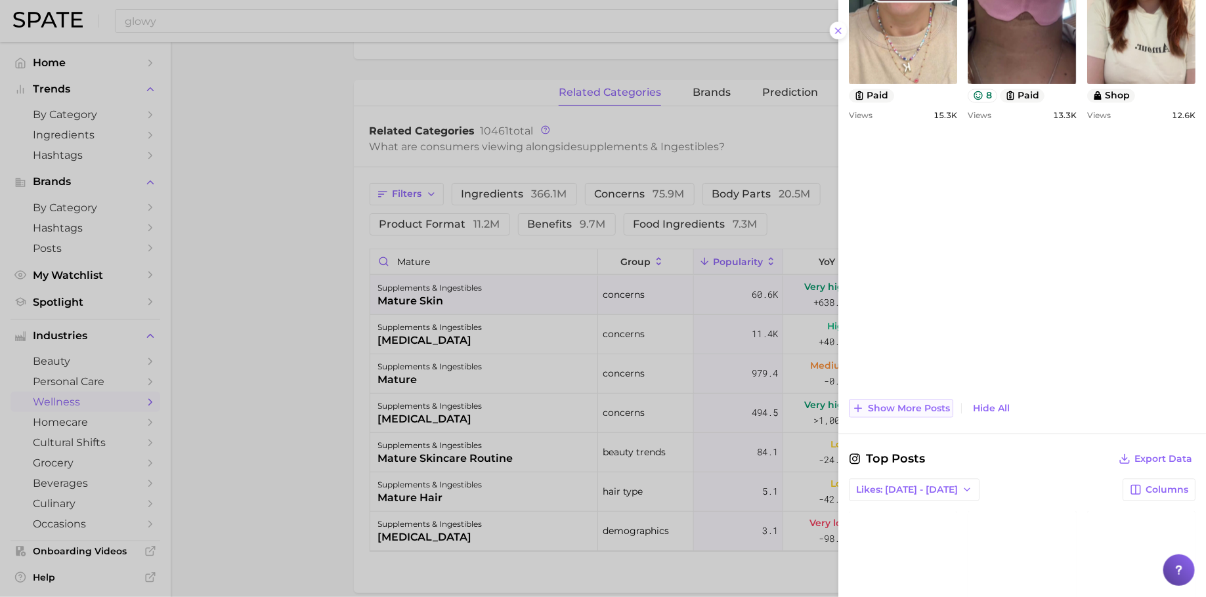
click at [912, 404] on span "Show more posts" at bounding box center [909, 409] width 82 height 11
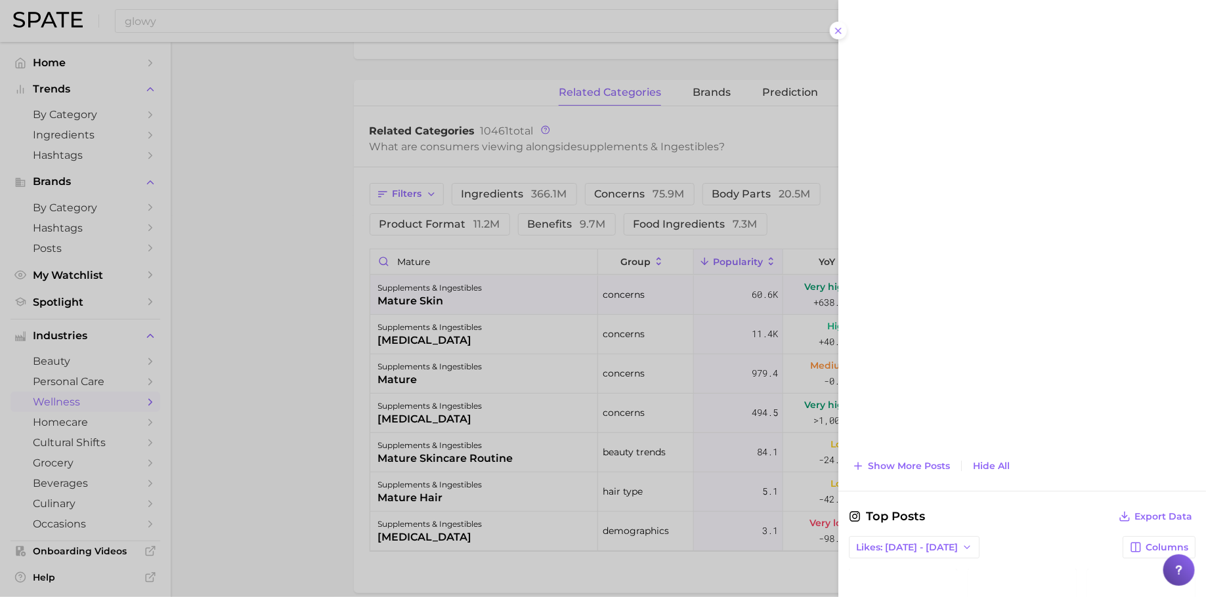
scroll to position [1671, 0]
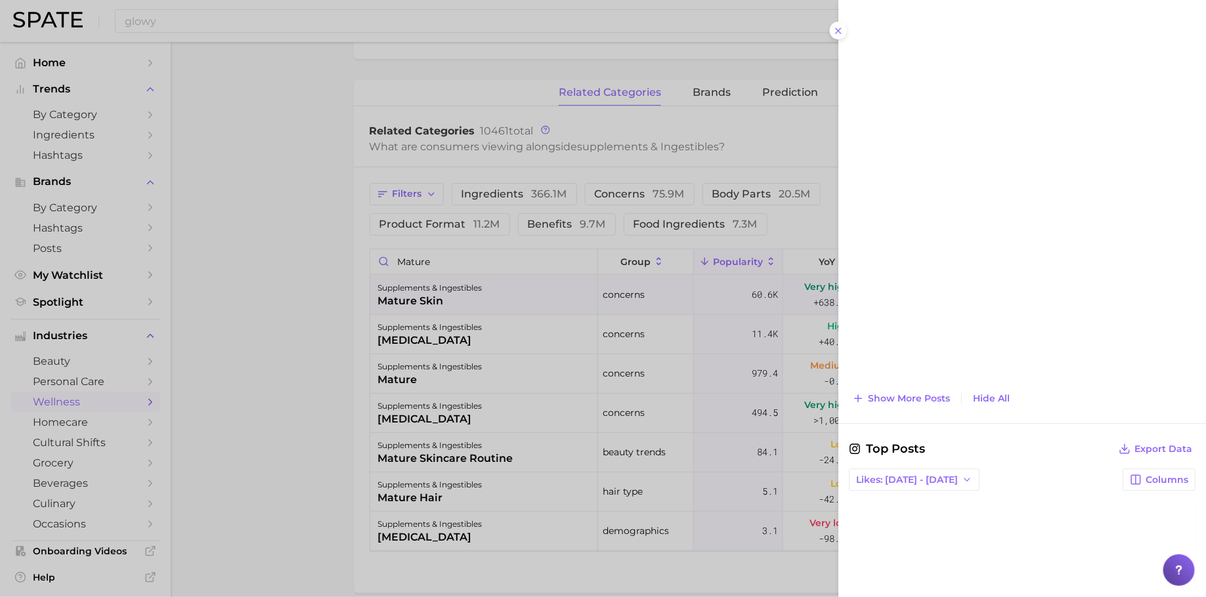
click at [919, 393] on span "Show more posts" at bounding box center [909, 398] width 82 height 11
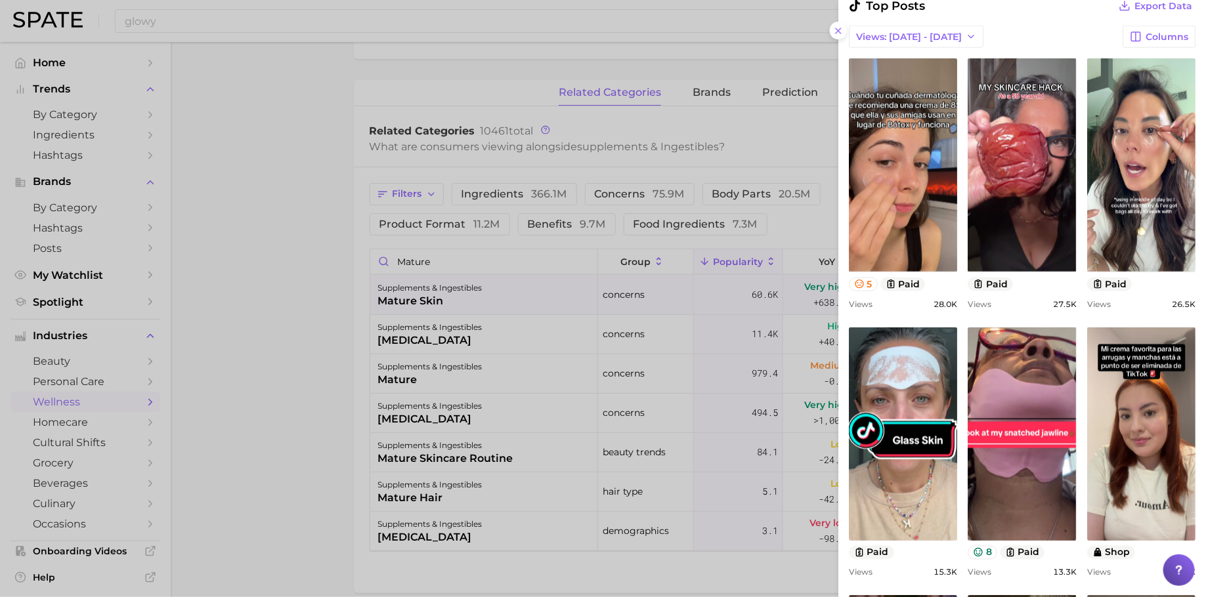
scroll to position [656, 0]
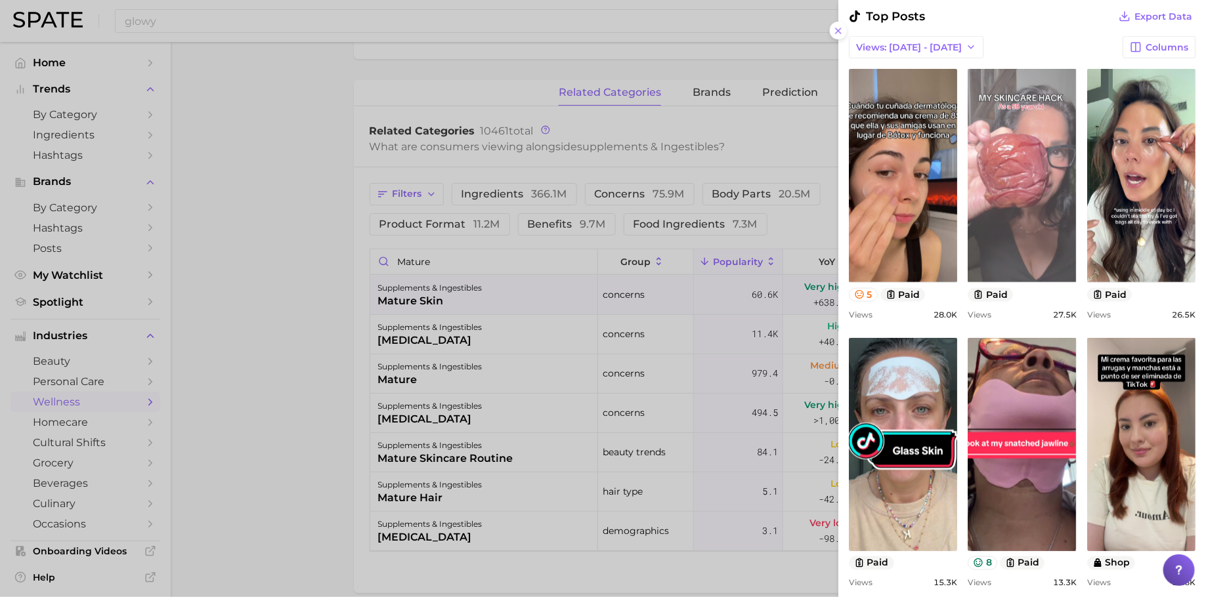
click at [1076, 183] on link "view post on TikTok" at bounding box center [1021, 175] width 108 height 213
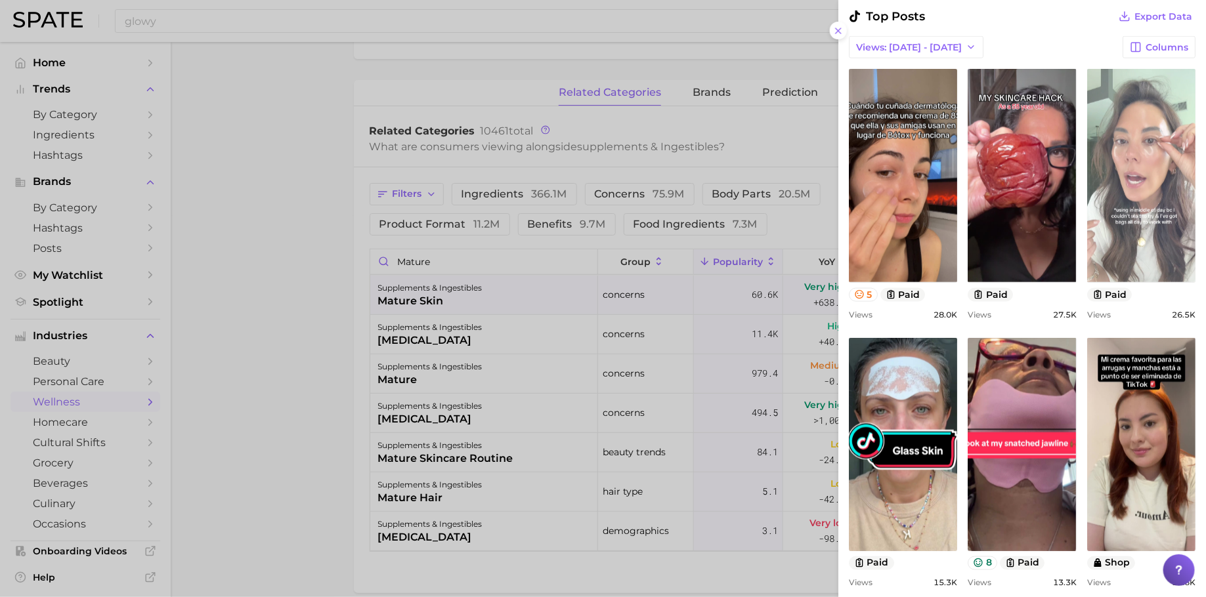
click at [1087, 282] on link "view post on TikTok" at bounding box center [1141, 175] width 108 height 213
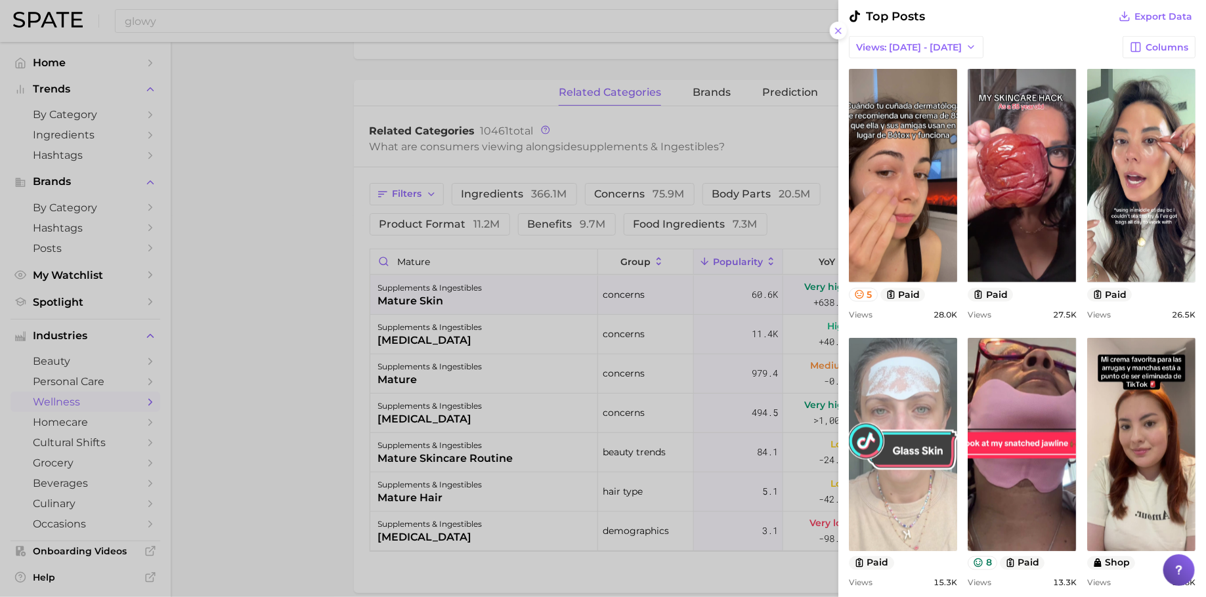
click at [957, 406] on link "view post on TikTok" at bounding box center [903, 444] width 108 height 213
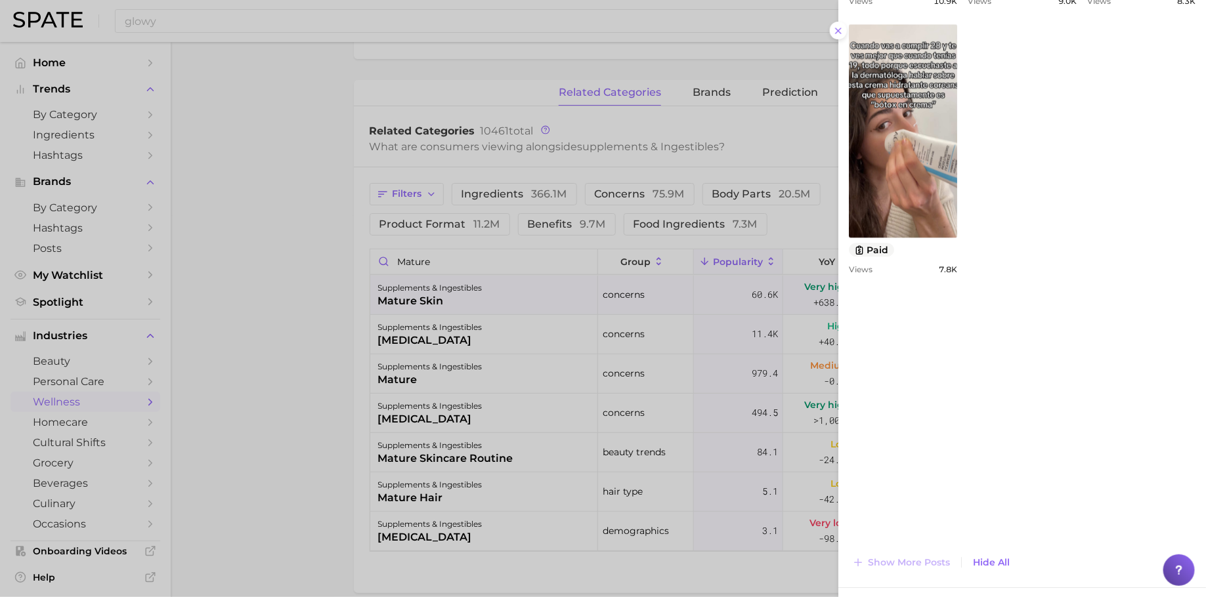
scroll to position [1513, 0]
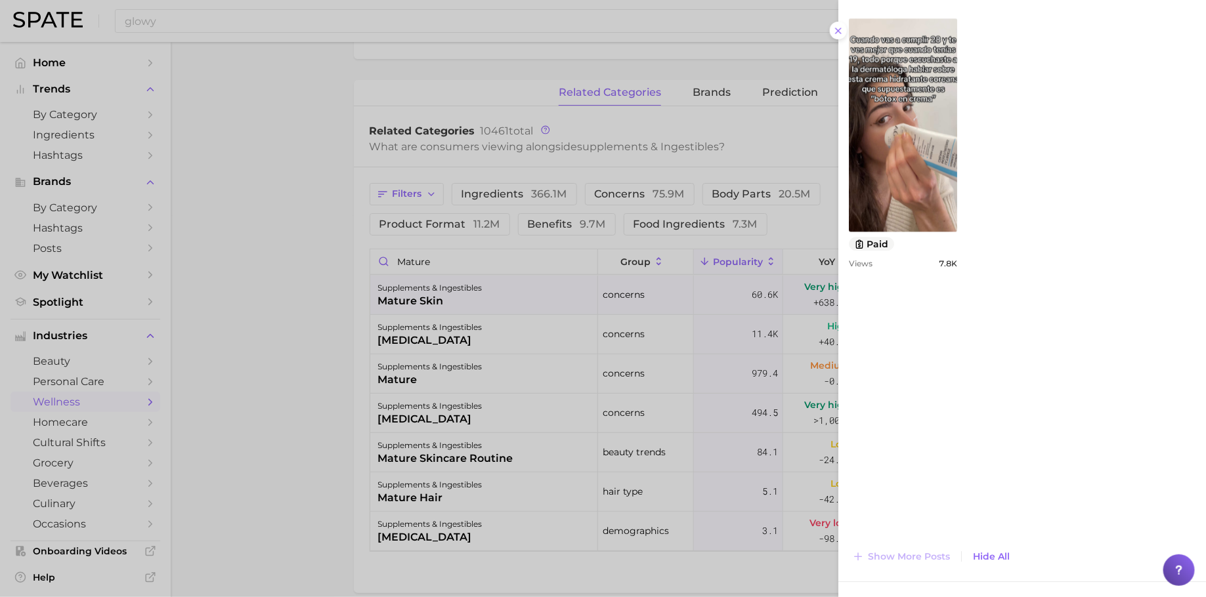
click at [306, 267] on div at bounding box center [603, 298] width 1206 height 597
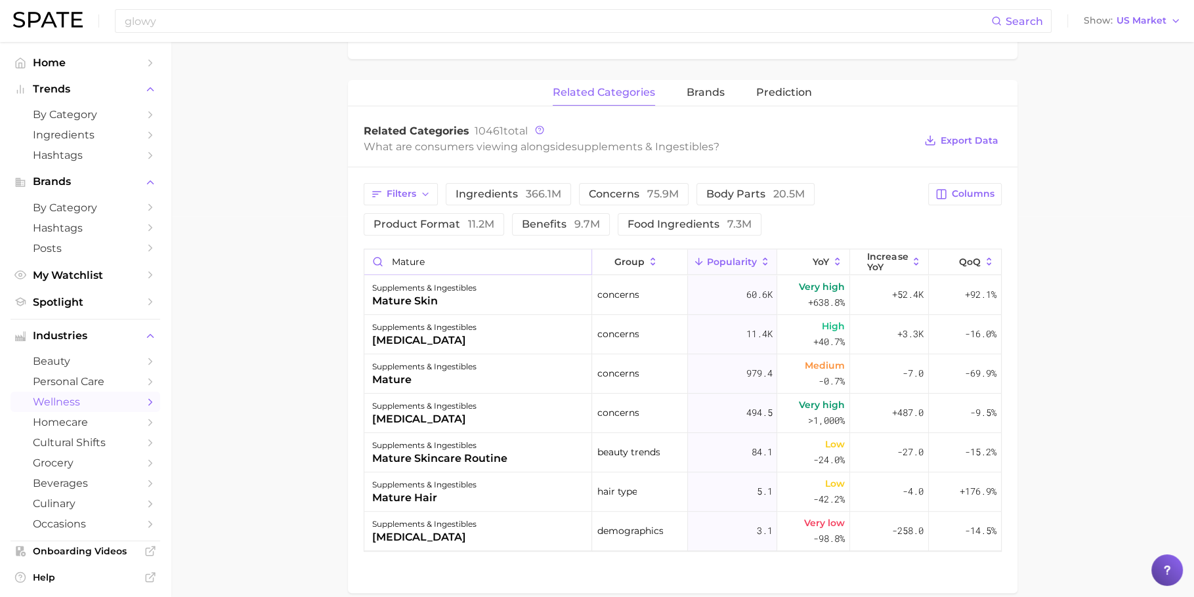
click at [480, 255] on input "mature" at bounding box center [478, 261] width 228 height 25
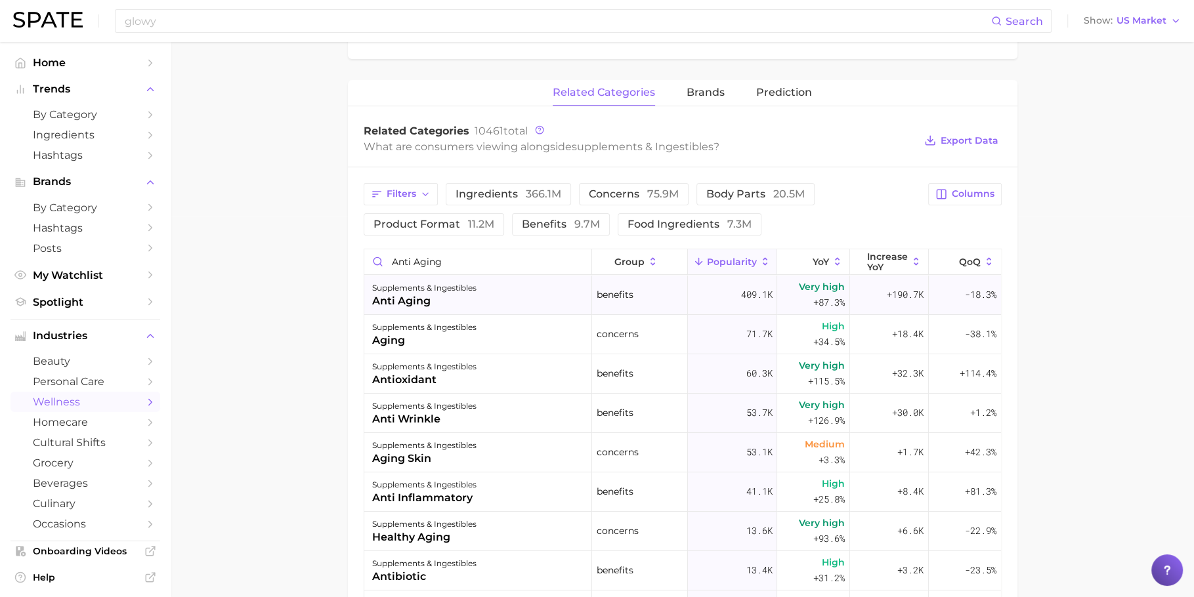
click at [486, 296] on div "supplements & ingestibles anti aging" at bounding box center [478, 295] width 228 height 39
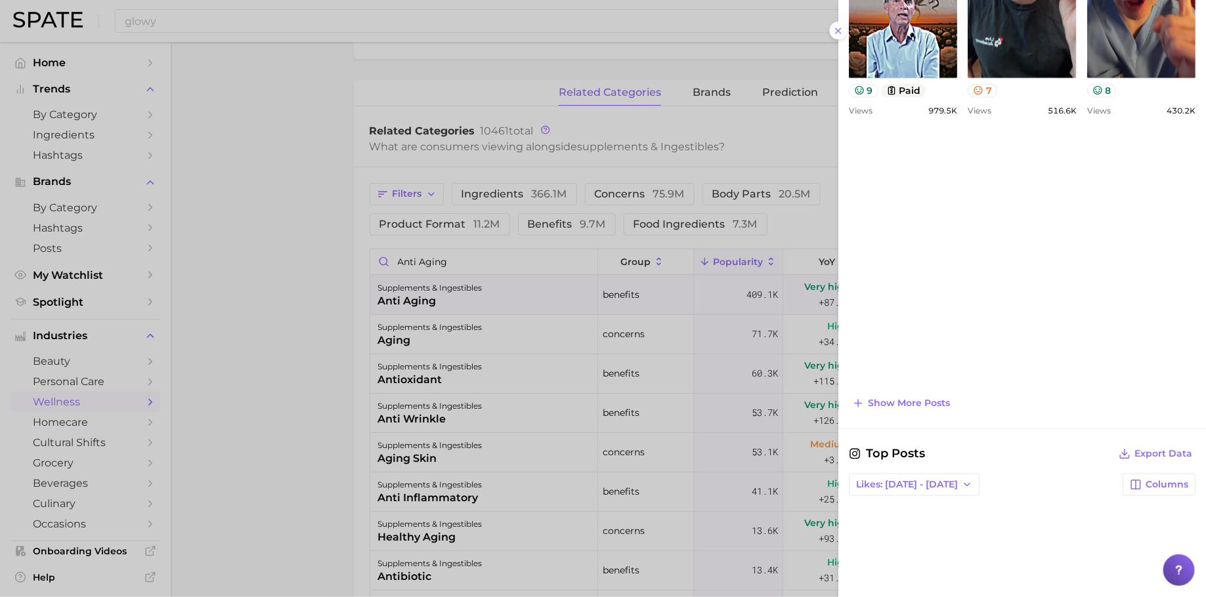
scroll to position [1064, 0]
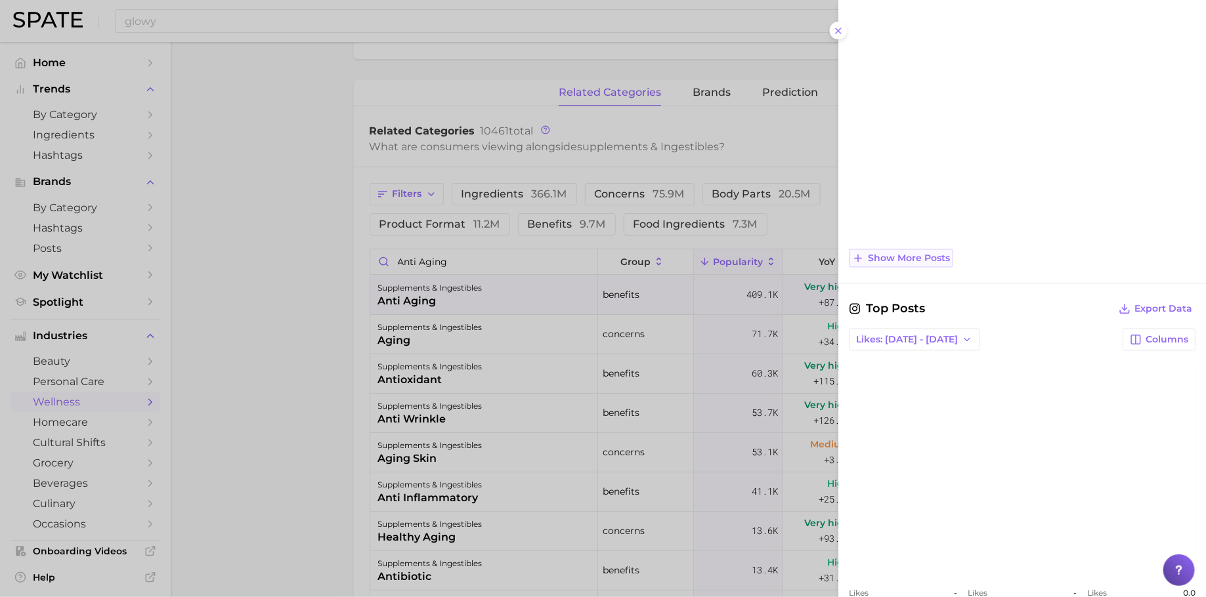
click at [915, 257] on span "Show more posts" at bounding box center [909, 258] width 82 height 11
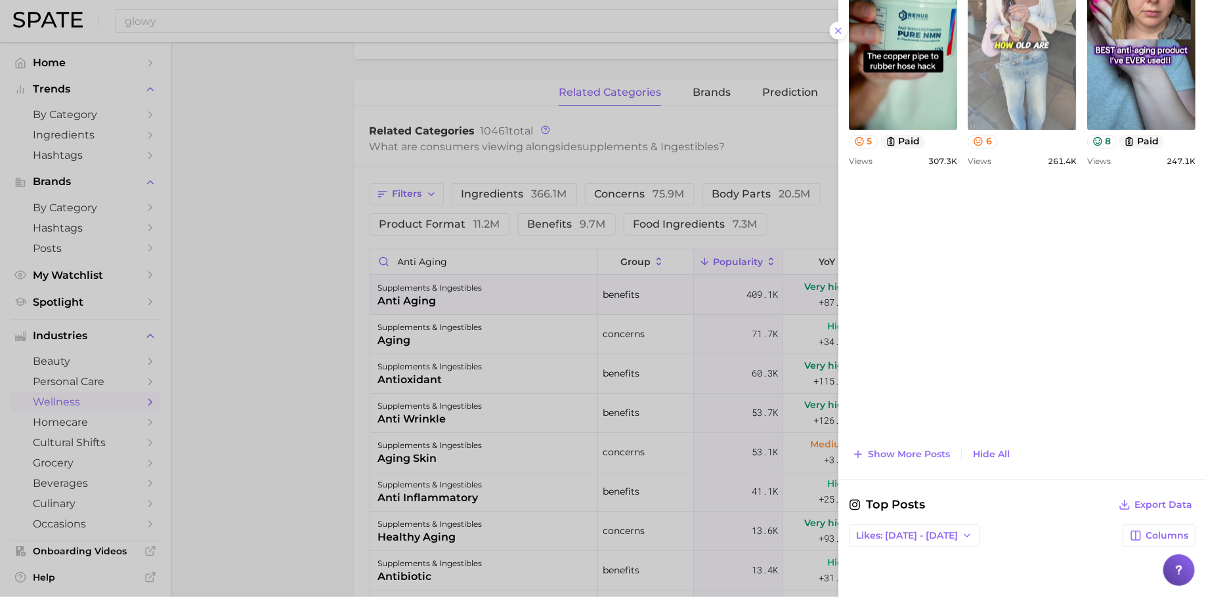
scroll to position [1372, 0]
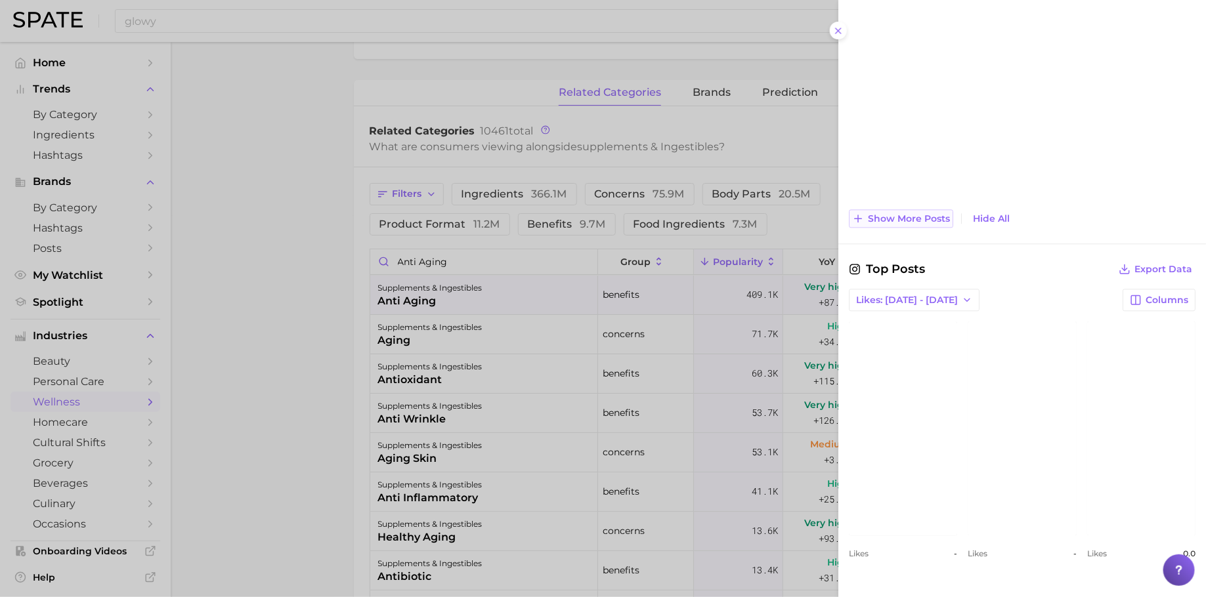
click at [900, 209] on button "Show more posts" at bounding box center [901, 218] width 104 height 18
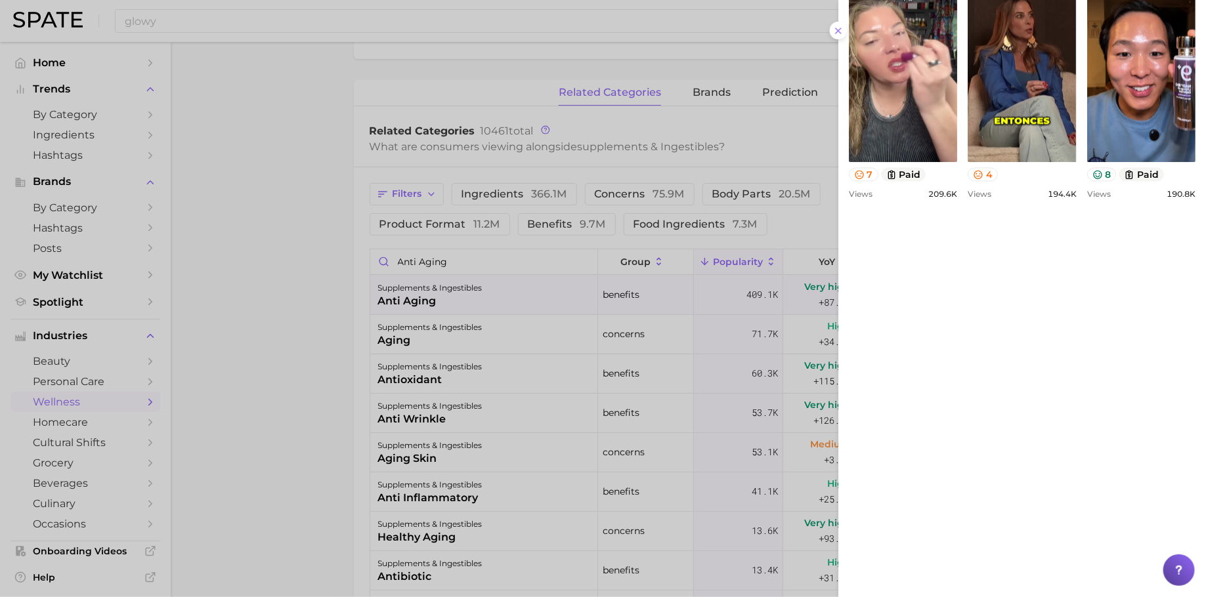
scroll to position [0, 0]
click at [338, 332] on div at bounding box center [603, 298] width 1206 height 597
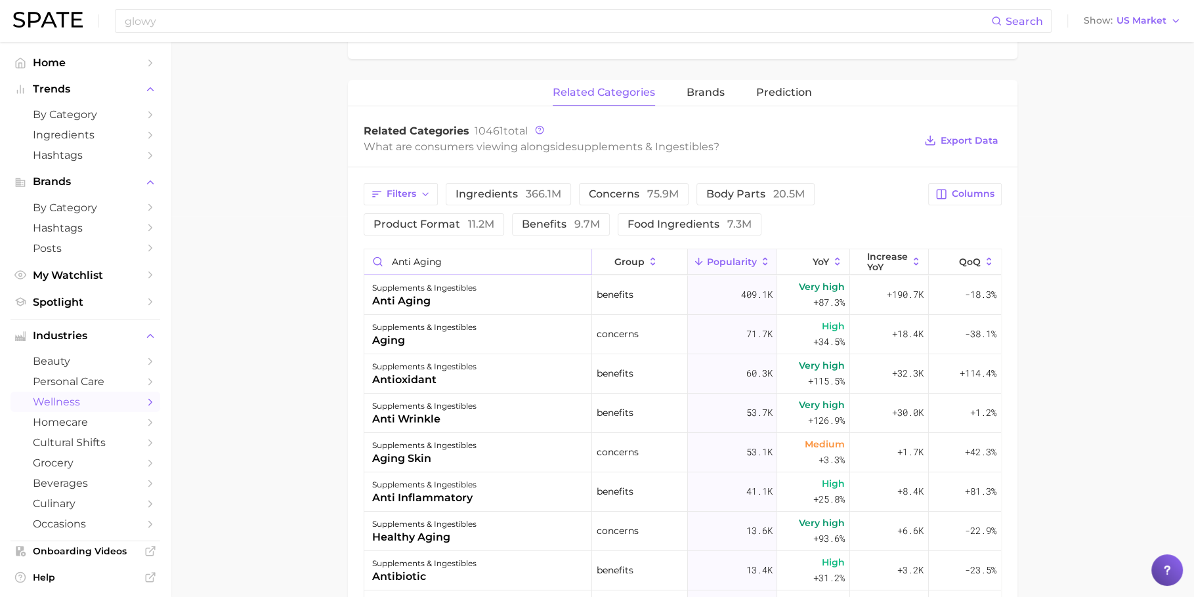
drag, startPoint x: 531, startPoint y: 250, endPoint x: 524, endPoint y: 257, distance: 9.8
click at [530, 251] on input "anti aging" at bounding box center [478, 261] width 228 height 25
click at [524, 257] on input "anti aging" at bounding box center [478, 261] width 228 height 25
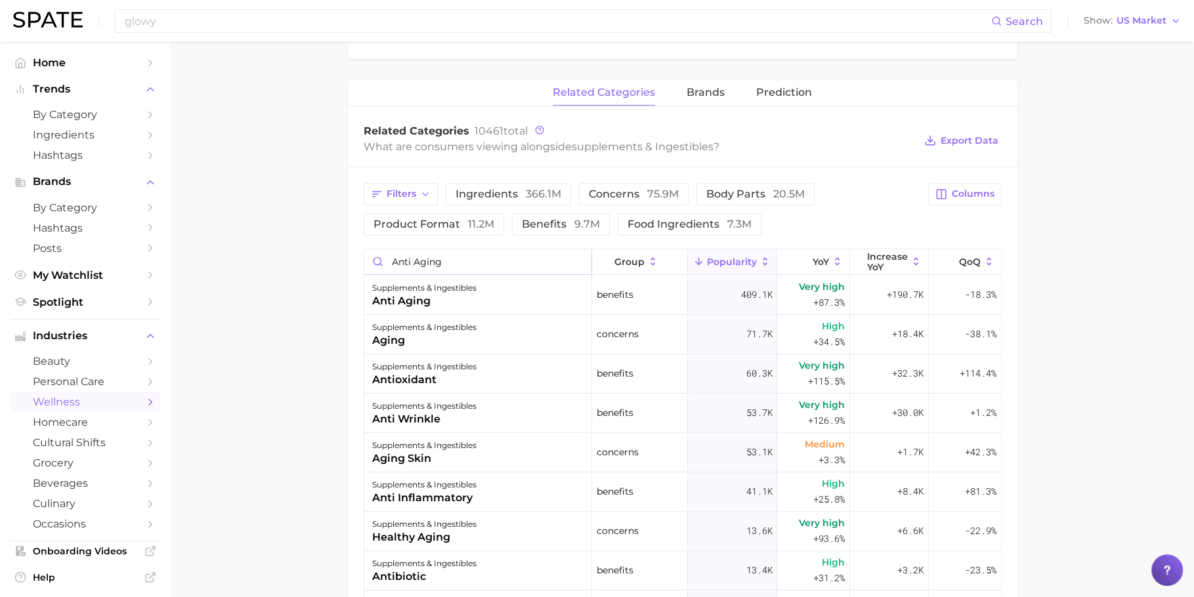
click at [524, 257] on input "anti aging" at bounding box center [478, 261] width 228 height 25
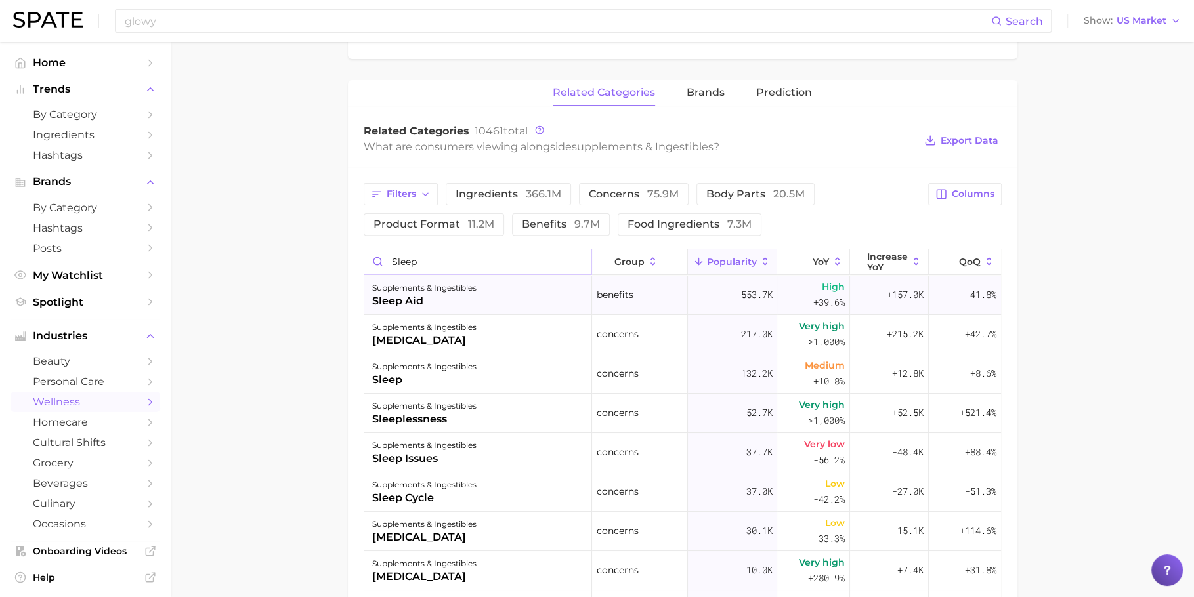
type input "sleep"
click at [487, 294] on div "supplements & ingestibles sleep aid" at bounding box center [478, 295] width 228 height 39
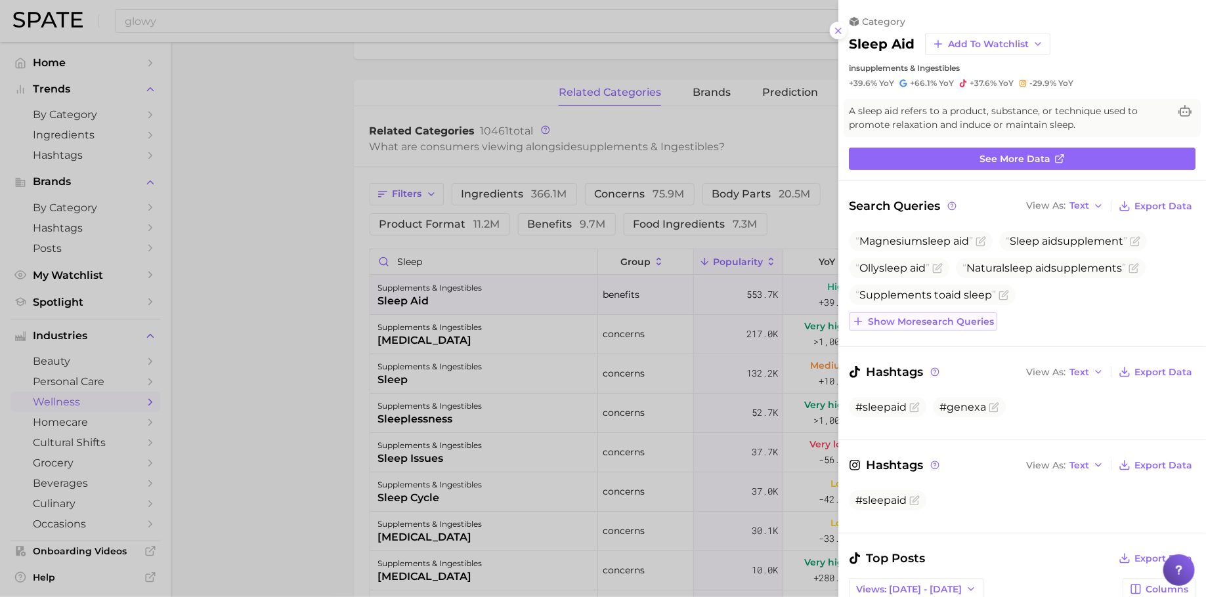
click at [956, 325] on span "Show more search queries" at bounding box center [931, 321] width 126 height 11
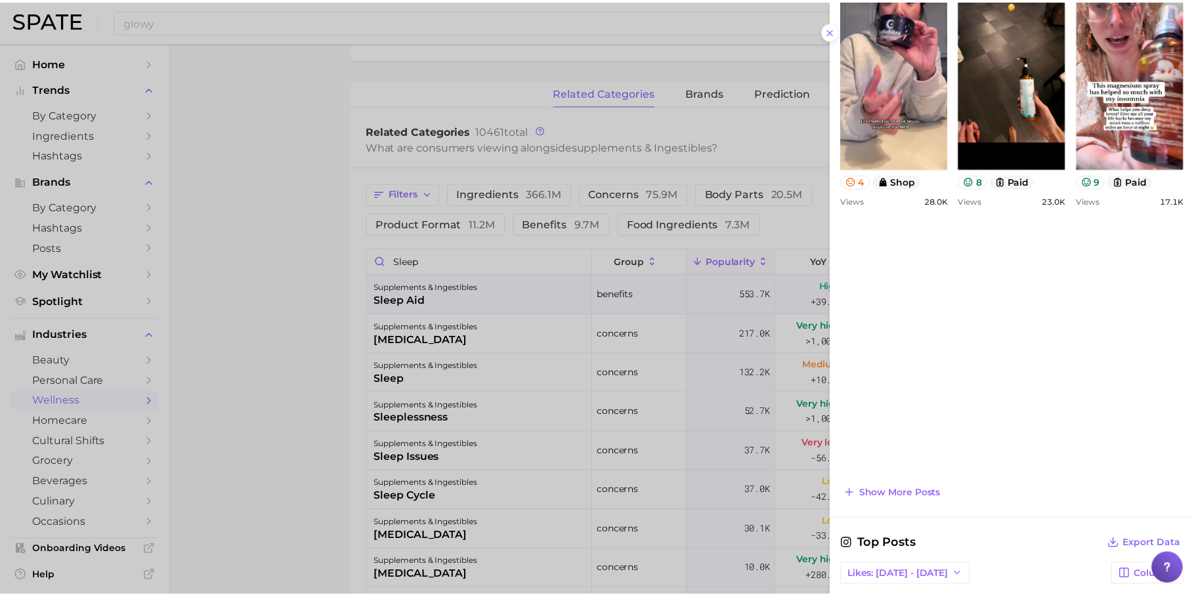
scroll to position [1066, 0]
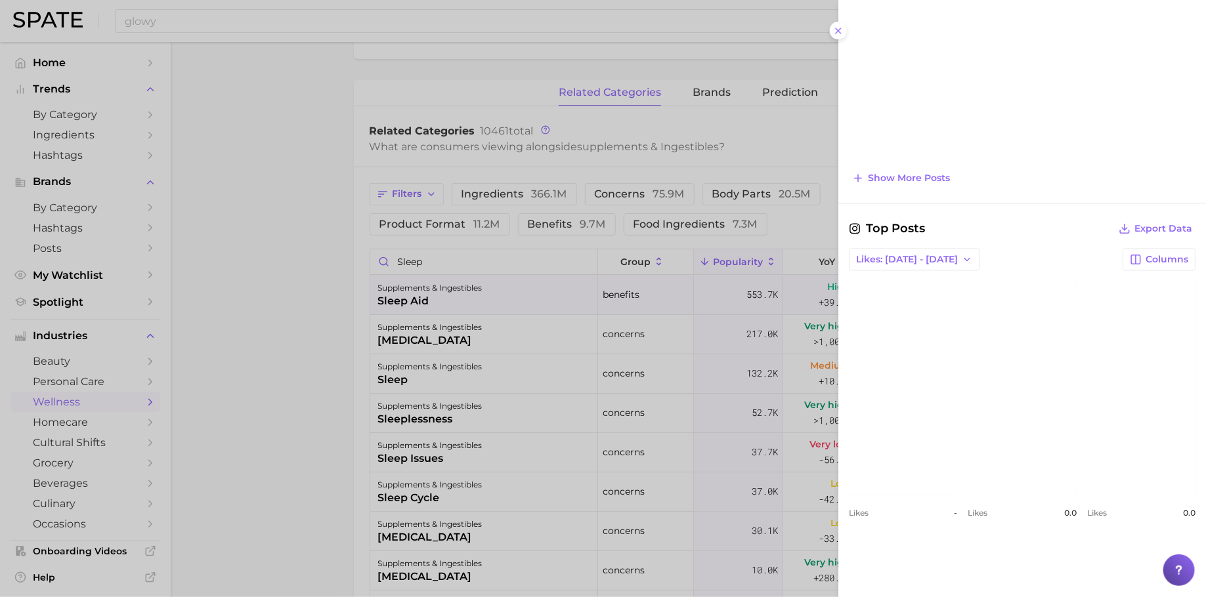
click at [526, 298] on div at bounding box center [603, 298] width 1206 height 597
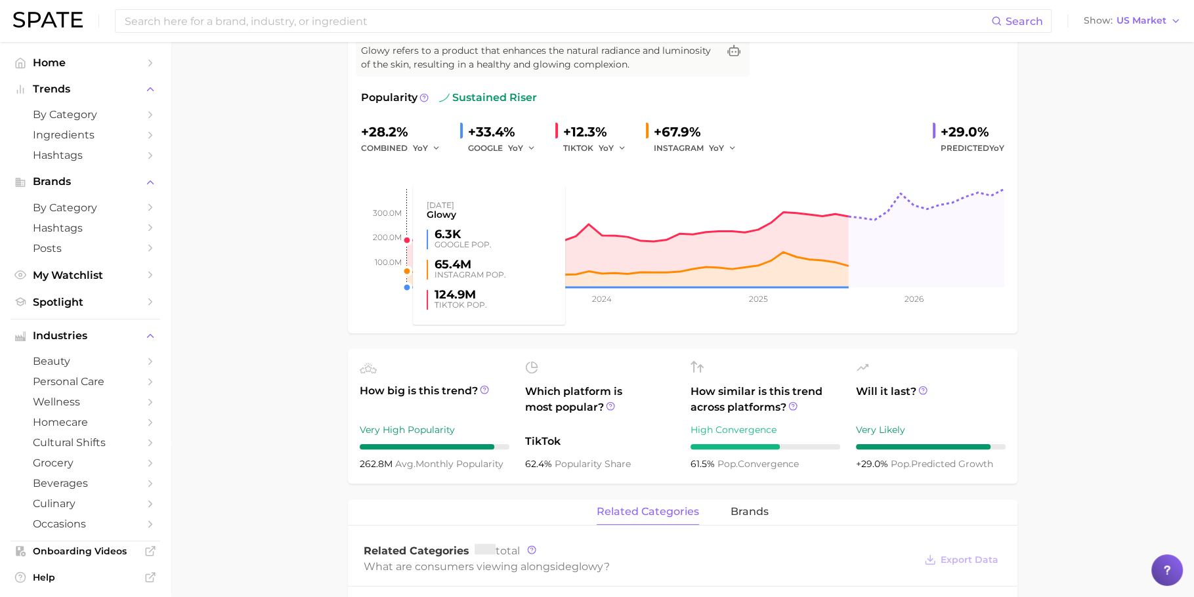
scroll to position [524, 0]
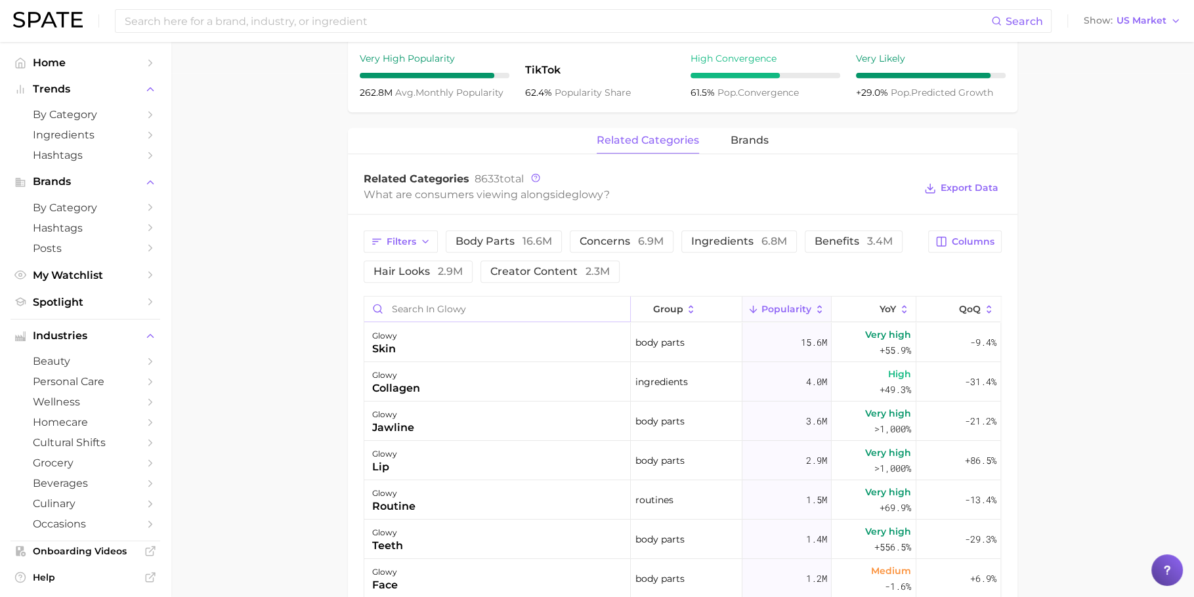
click at [450, 308] on input "Search in glowy" at bounding box center [497, 309] width 266 height 25
type input "skincare"
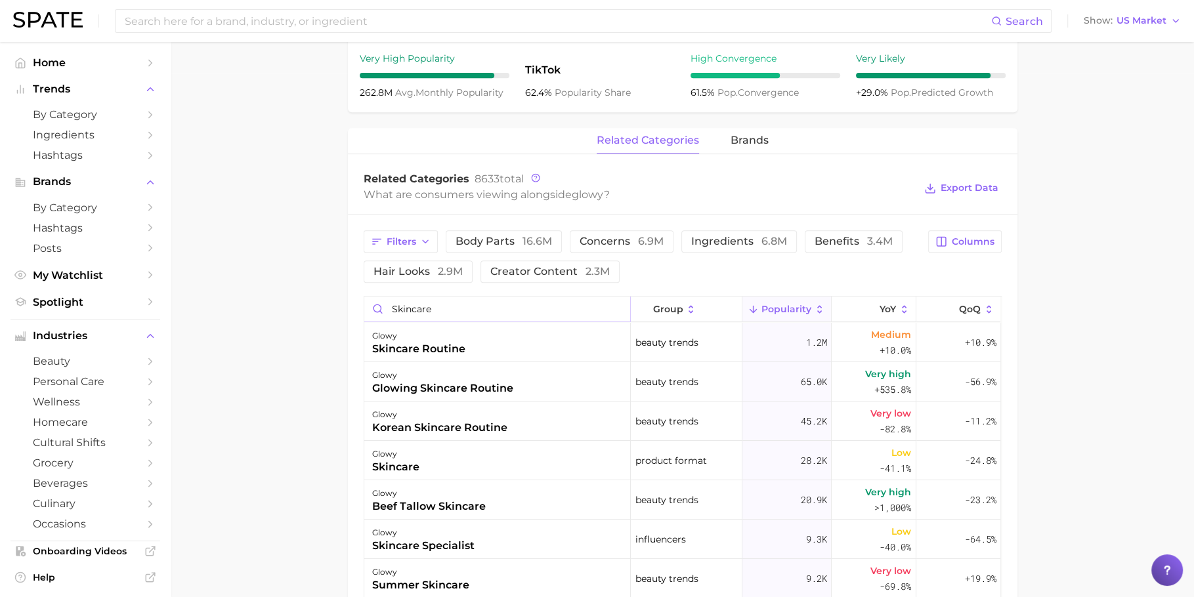
click at [610, 309] on input "skincare" at bounding box center [497, 309] width 266 height 25
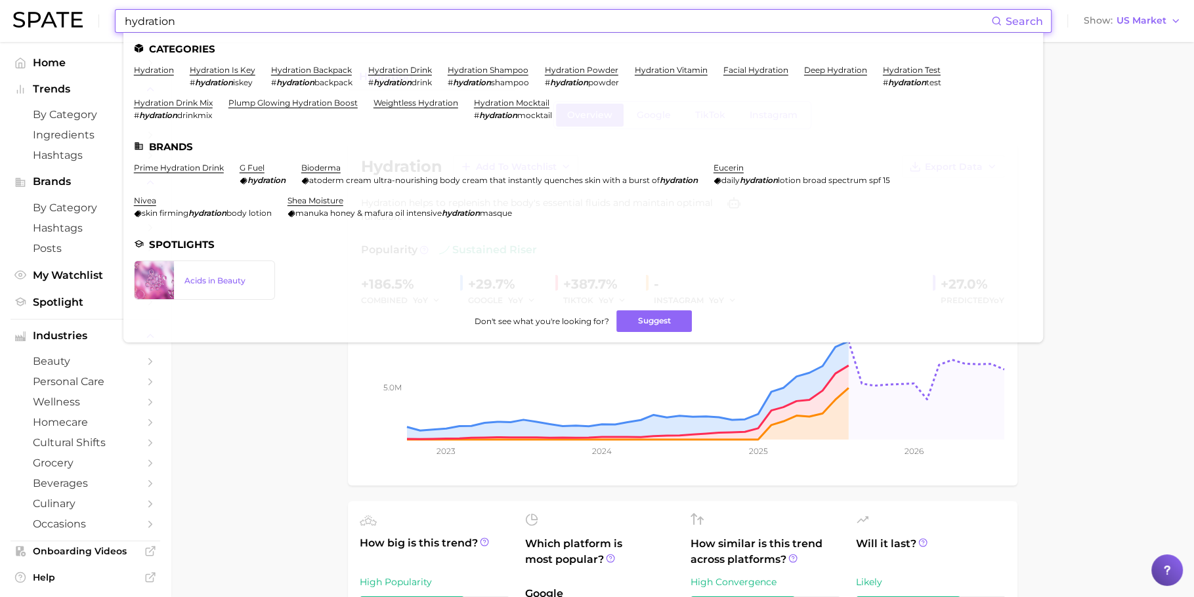
click at [457, 17] on input "hydration" at bounding box center [557, 21] width 868 height 22
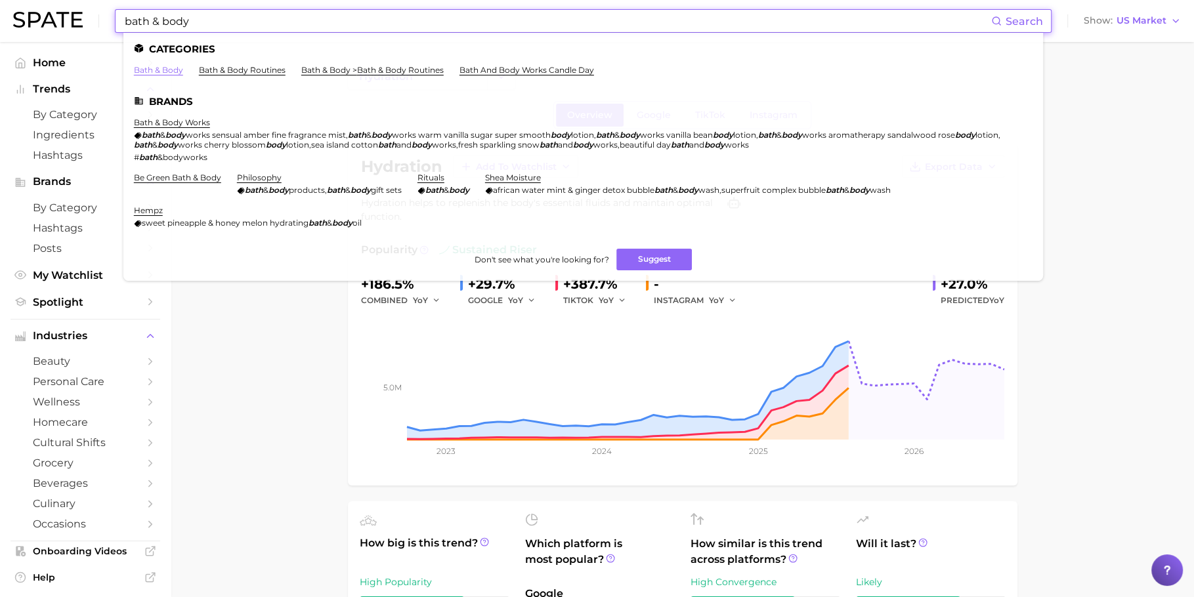
type input "bath & body"
click at [173, 69] on link "bath & body" at bounding box center [158, 70] width 49 height 10
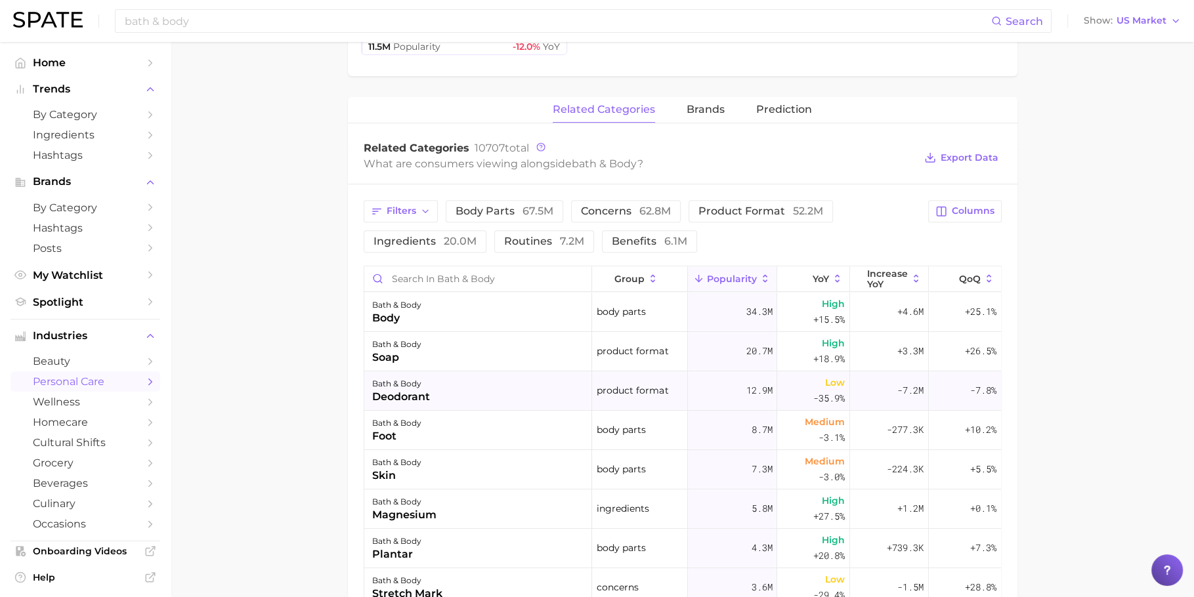
scroll to position [496, 0]
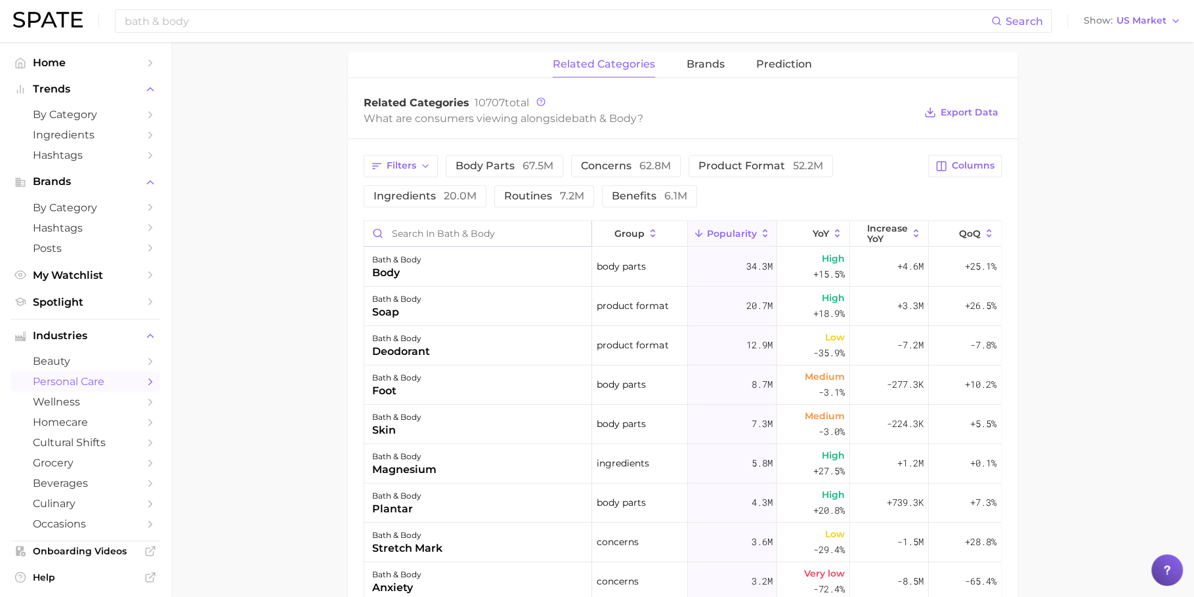
click at [455, 233] on input "Search in bath & body" at bounding box center [478, 233] width 228 height 25
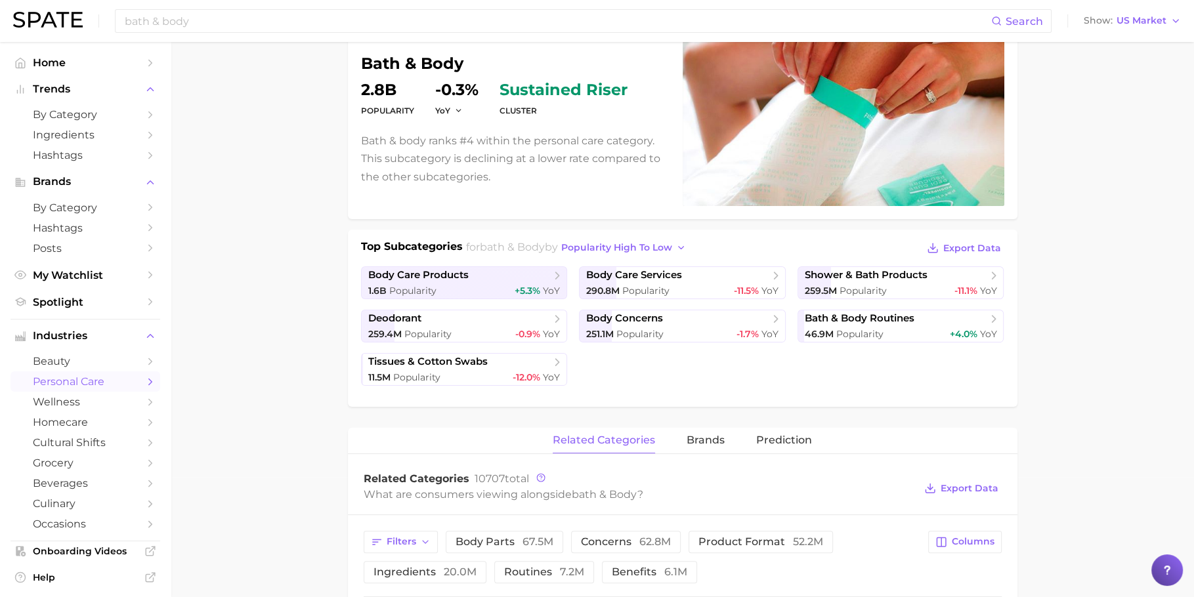
scroll to position [0, 0]
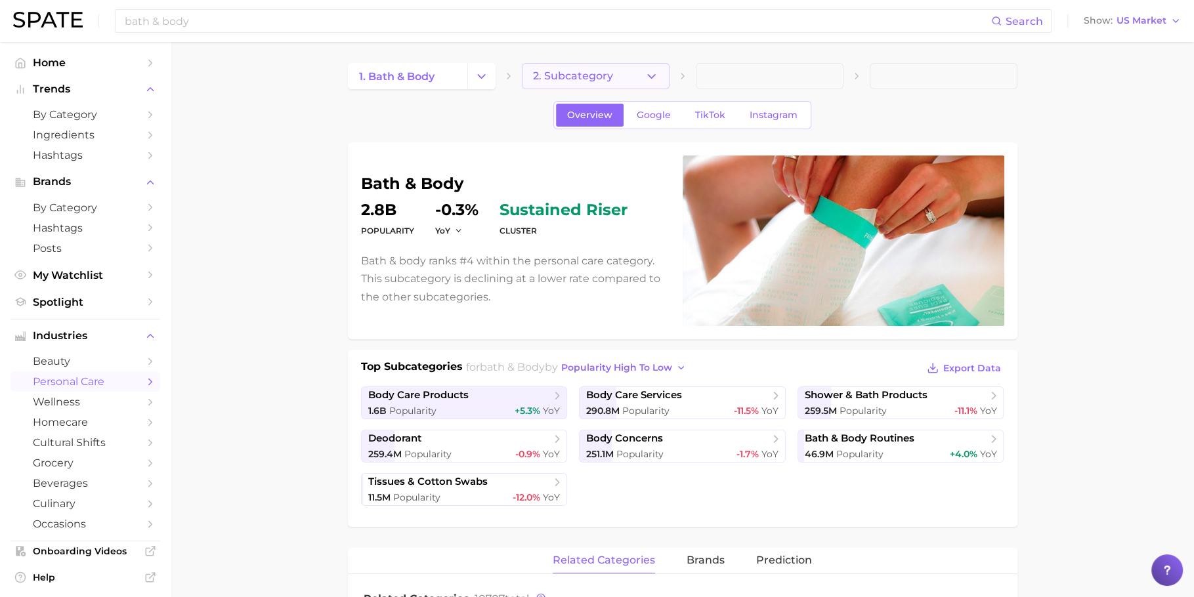
click at [603, 75] on span "2. Subcategory" at bounding box center [573, 76] width 80 height 12
type input "healthy"
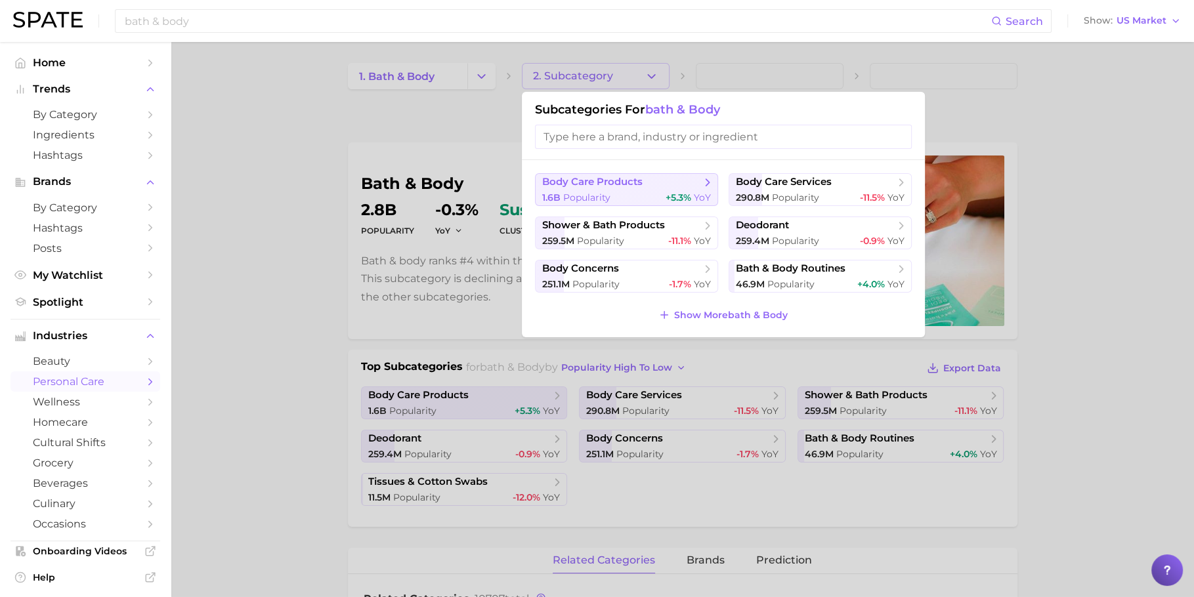
click at [658, 186] on span "body care products" at bounding box center [621, 182] width 159 height 13
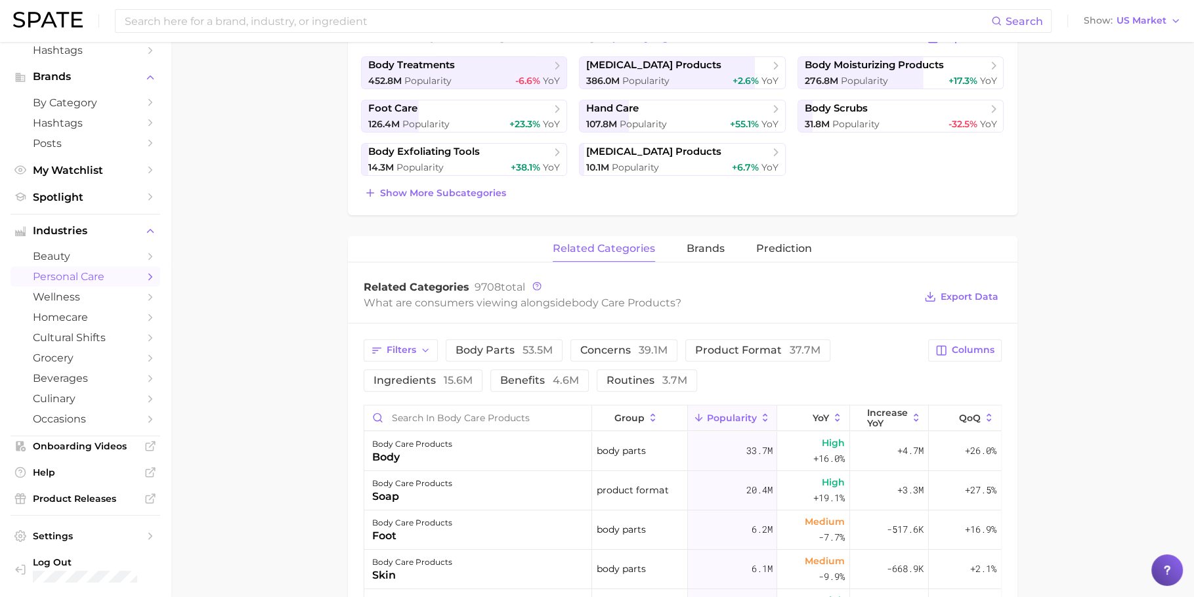
scroll to position [341, 0]
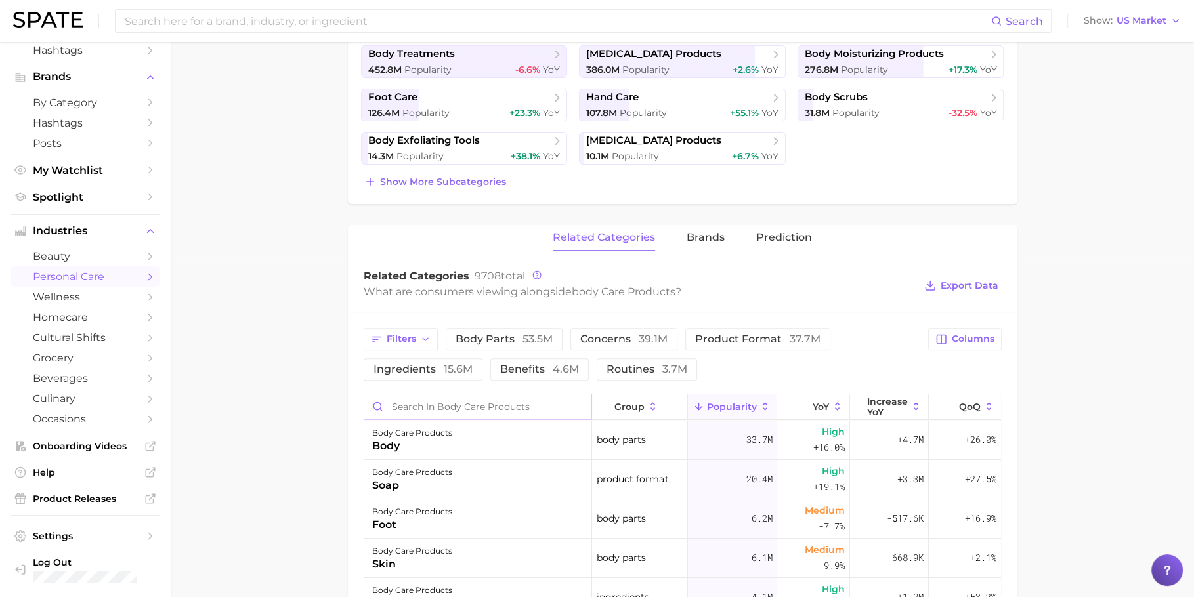
click at [436, 398] on input "Search in body care products" at bounding box center [478, 406] width 228 height 25
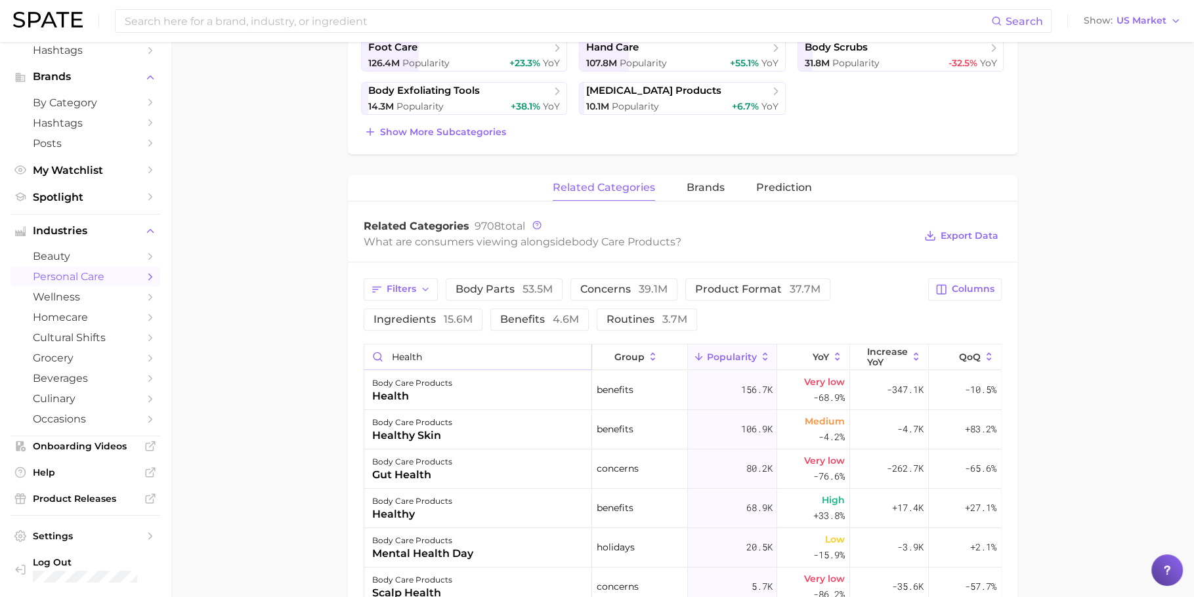
scroll to position [503, 0]
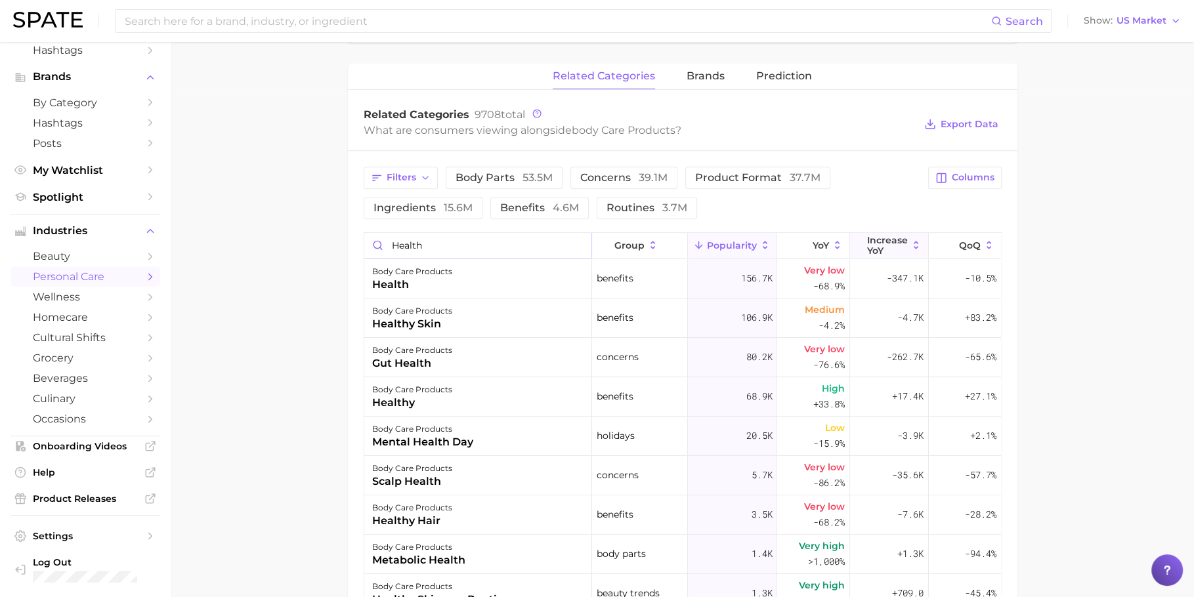
type input "health"
click at [873, 252] on span "Increase YoY" at bounding box center [887, 245] width 41 height 21
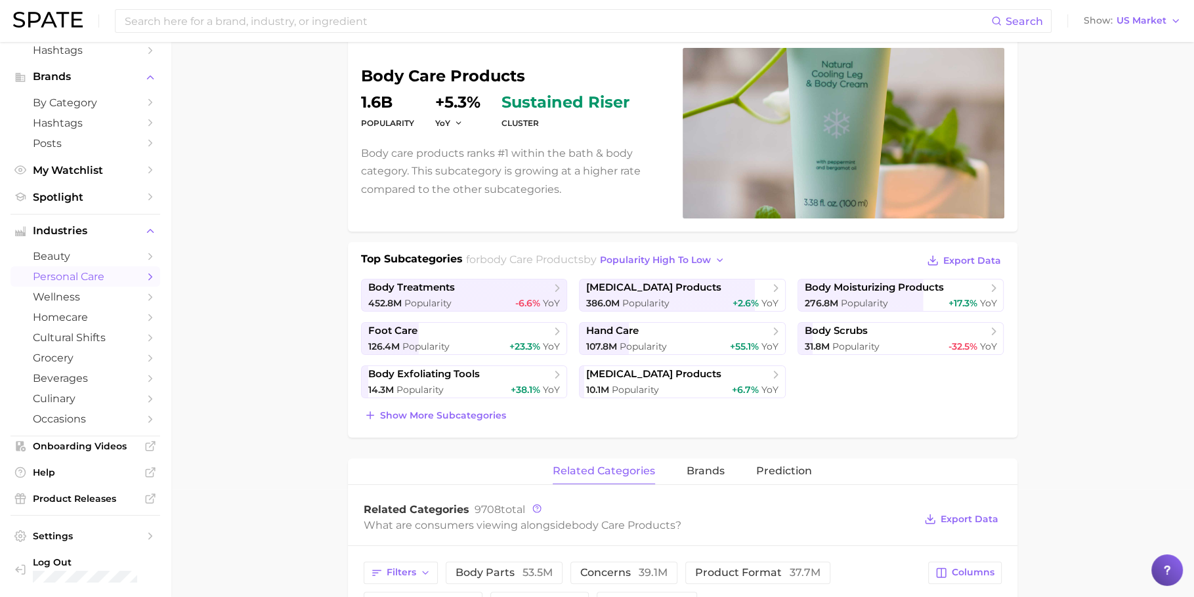
scroll to position [0, 0]
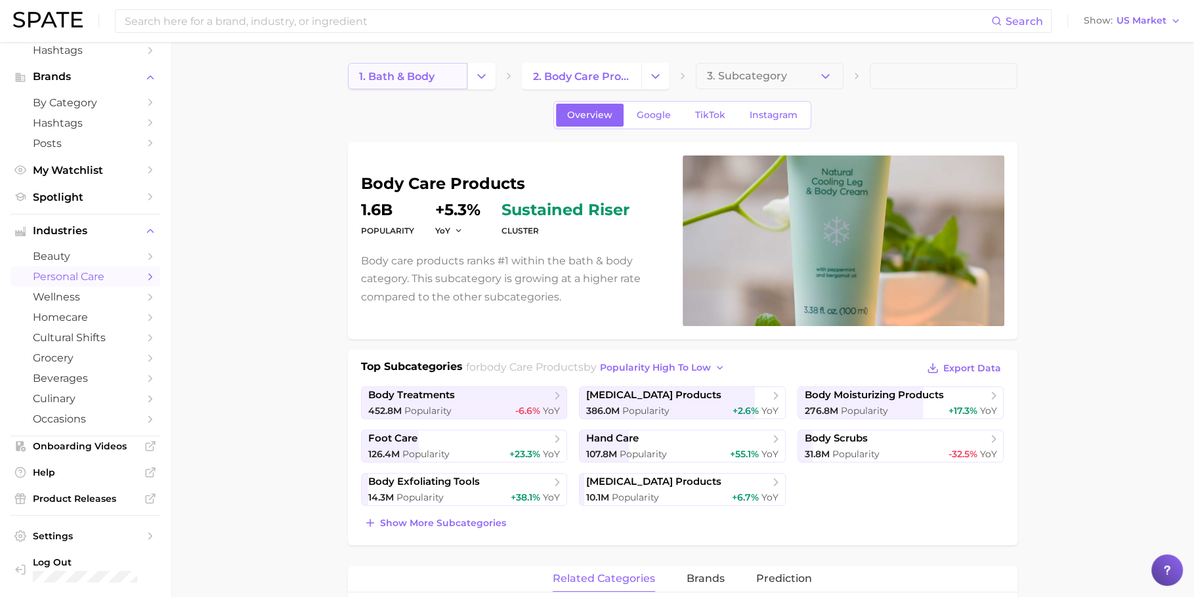
click at [394, 79] on span "1. bath & body" at bounding box center [396, 76] width 75 height 12
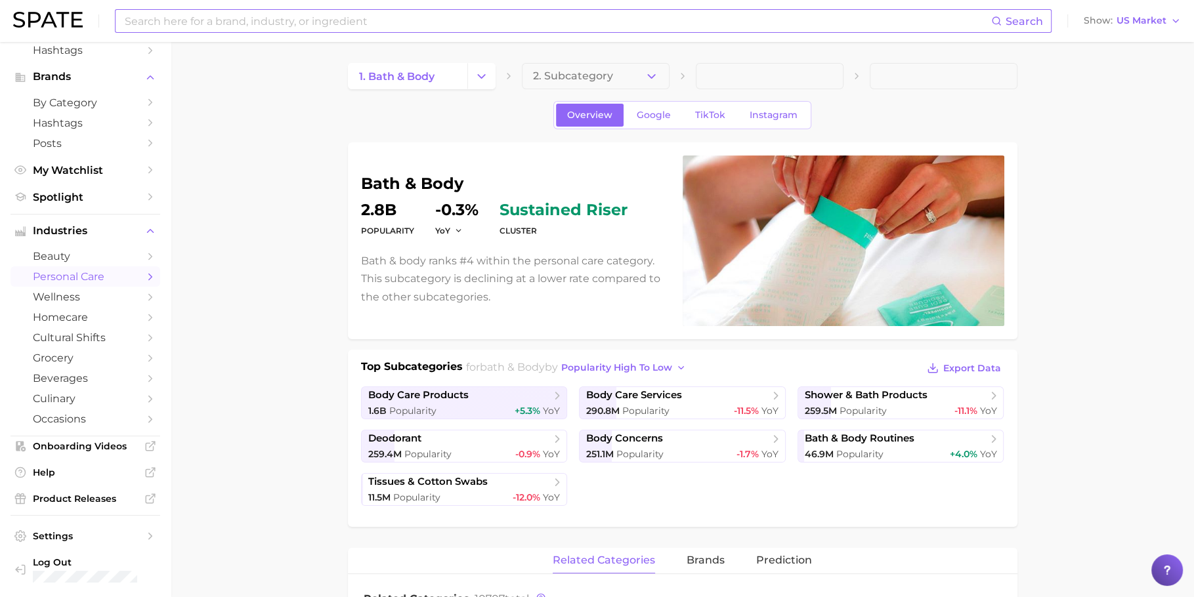
click at [616, 22] on input at bounding box center [557, 21] width 868 height 22
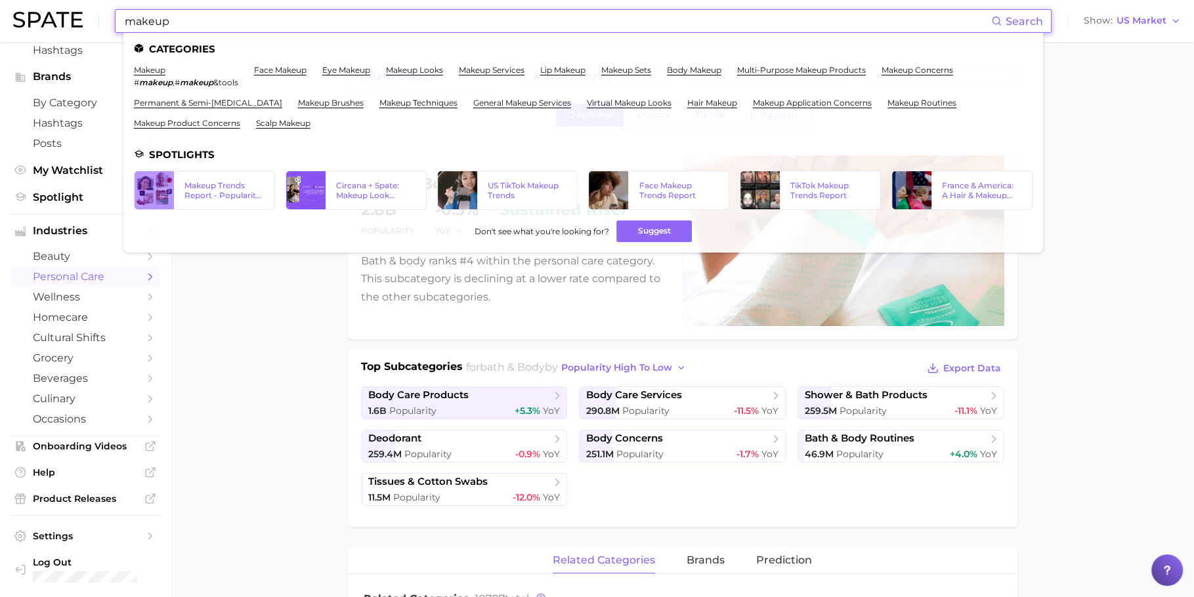
type input "makeup"
click at [161, 70] on link "makeup" at bounding box center [150, 70] width 32 height 10
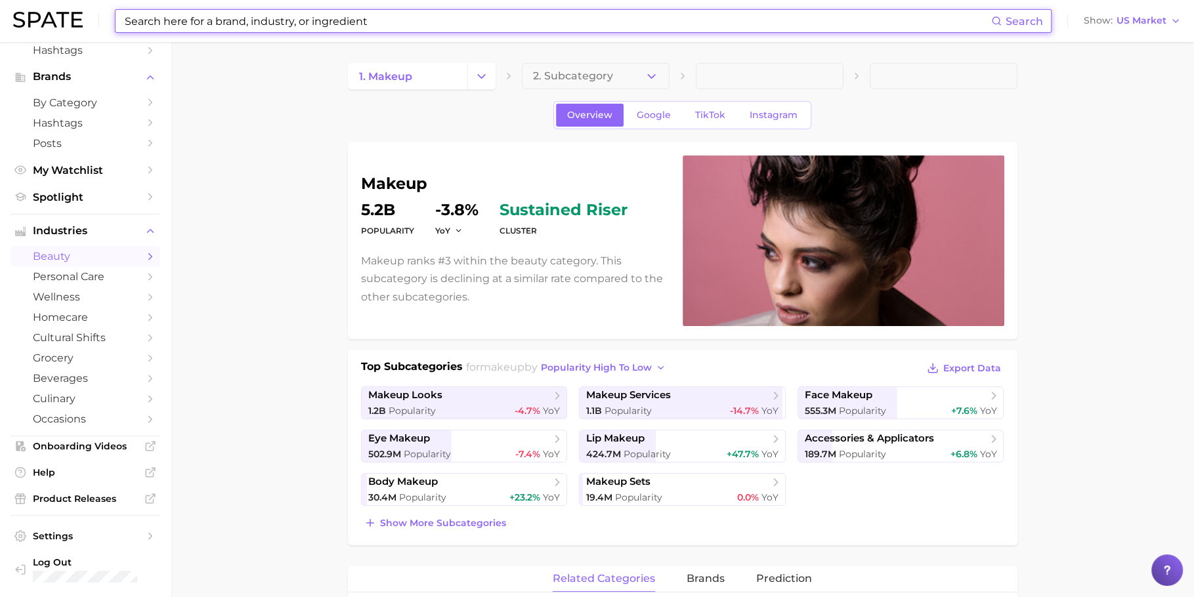
click at [209, 17] on input at bounding box center [557, 21] width 868 height 22
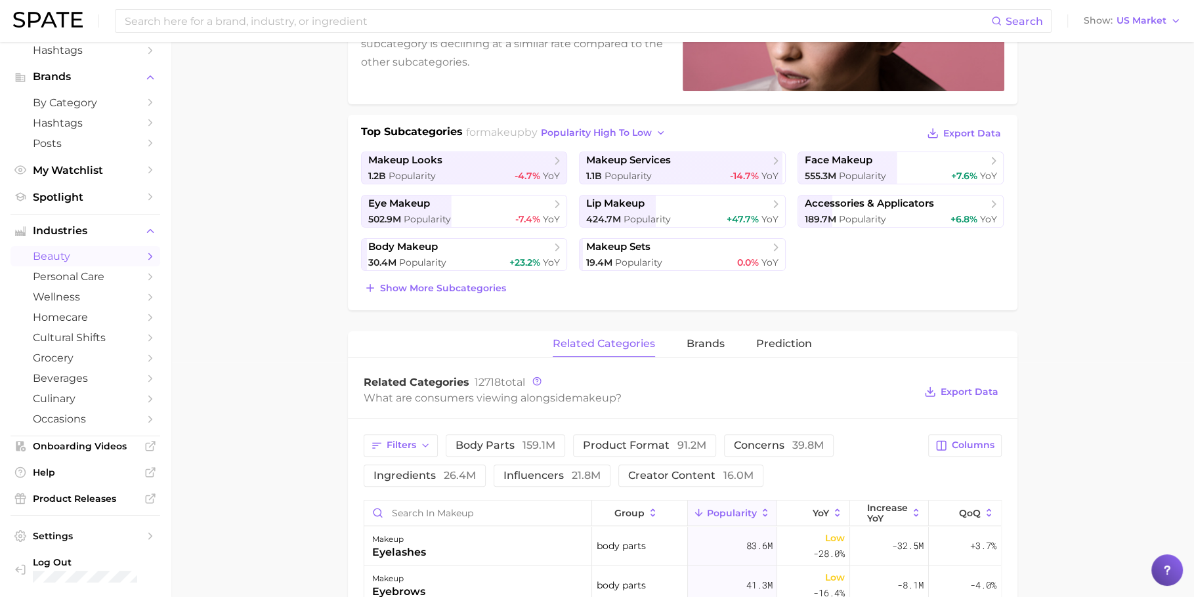
scroll to position [557, 0]
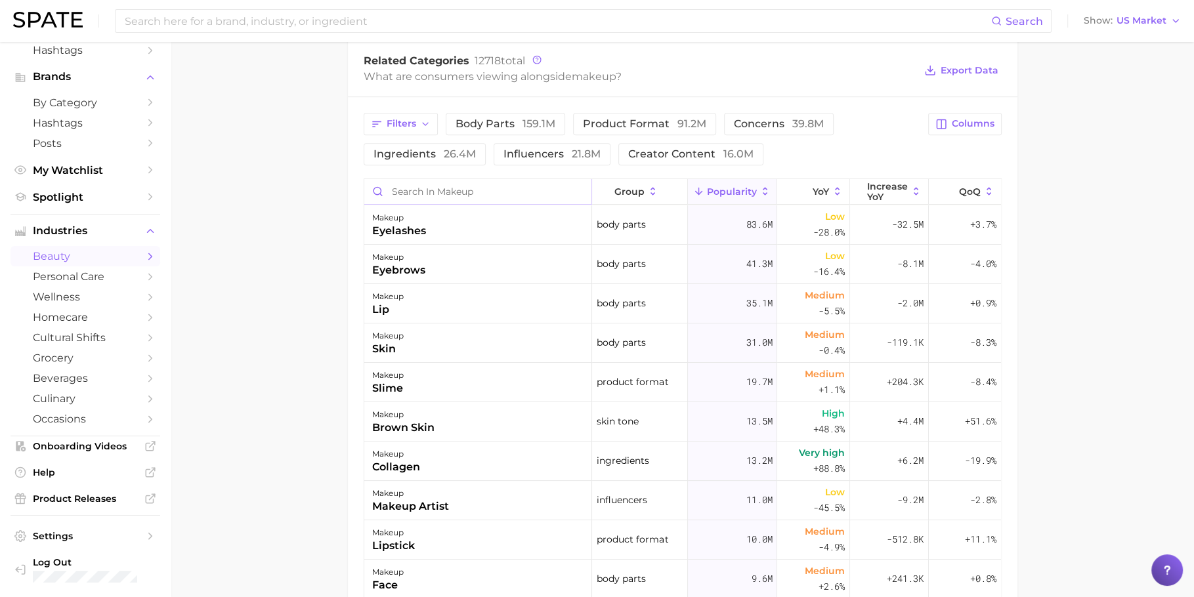
click at [501, 183] on input "Search in makeup" at bounding box center [478, 191] width 228 height 25
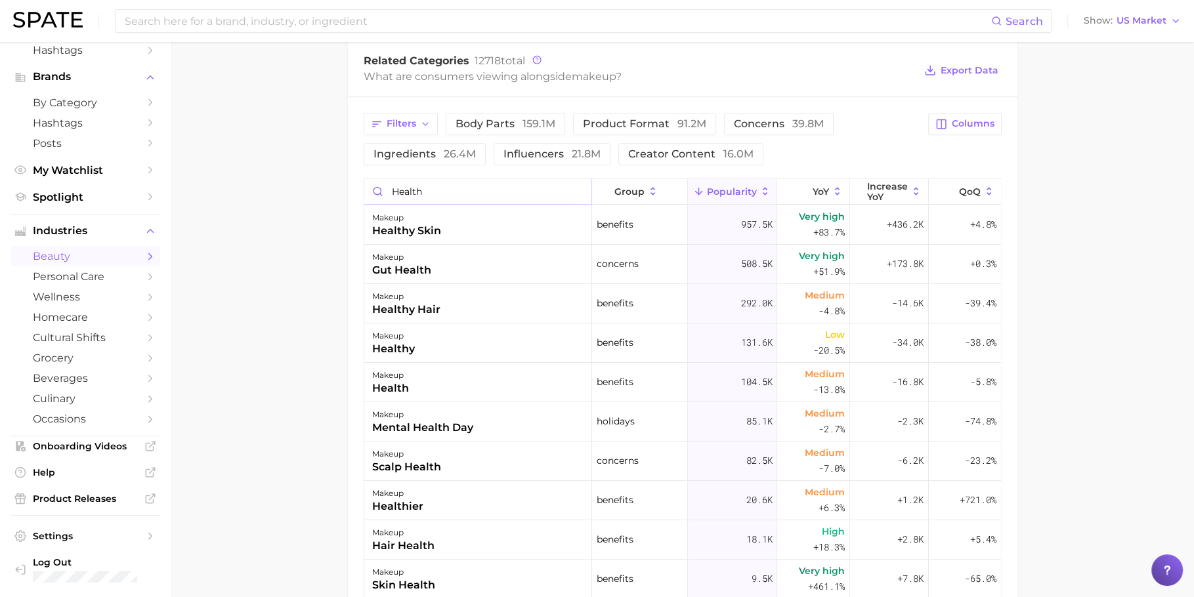
type input "health"
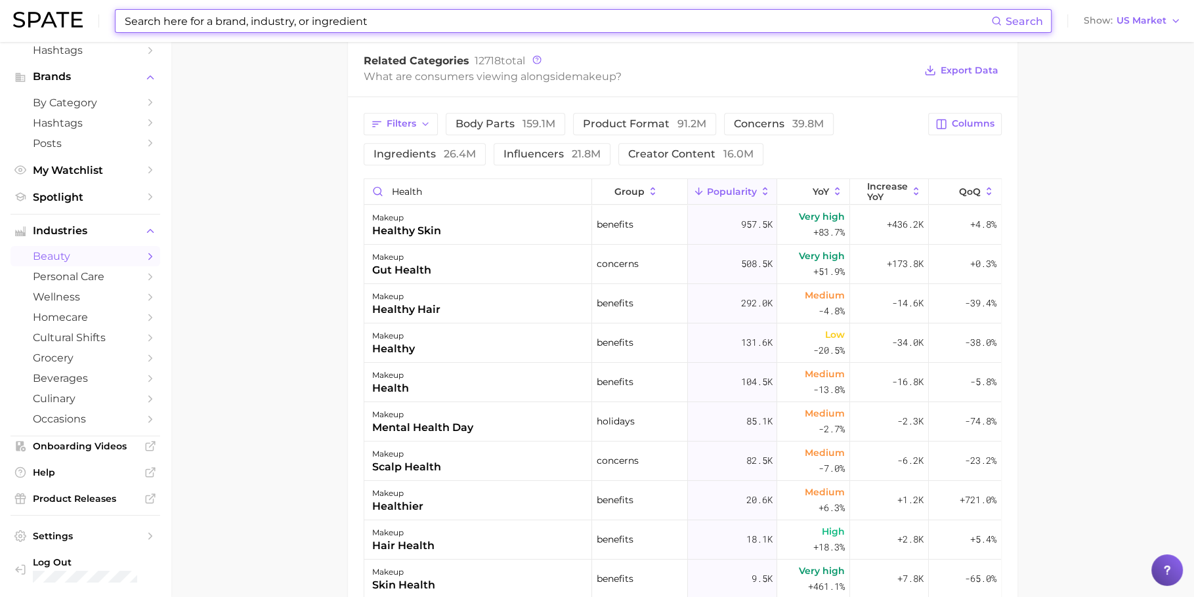
click at [352, 24] on input at bounding box center [557, 21] width 868 height 22
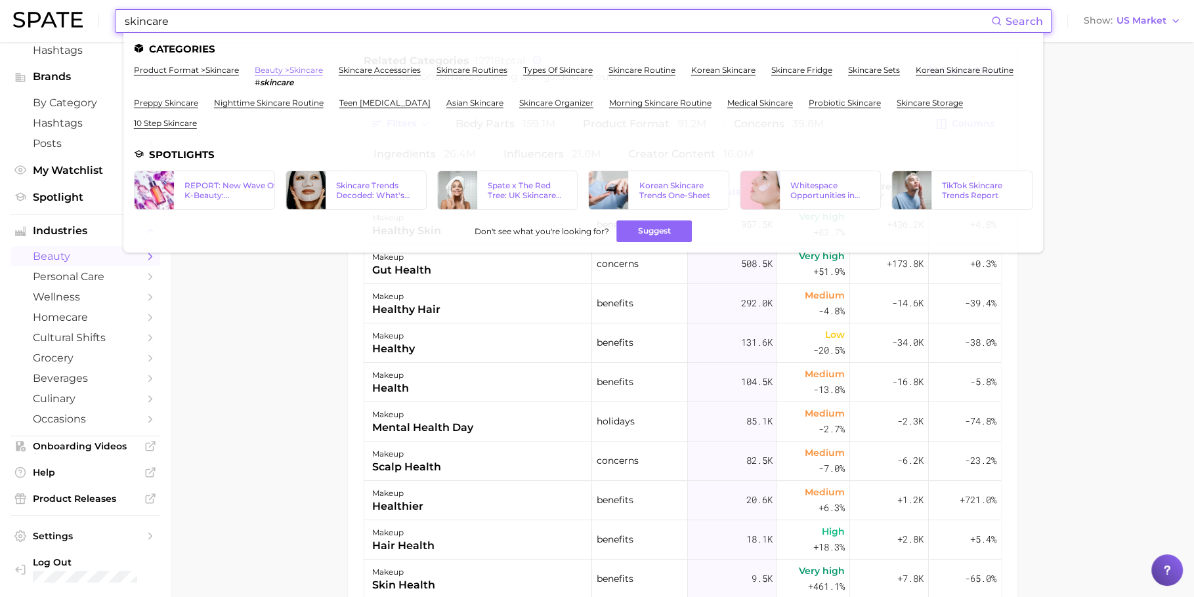
type input "skincare"
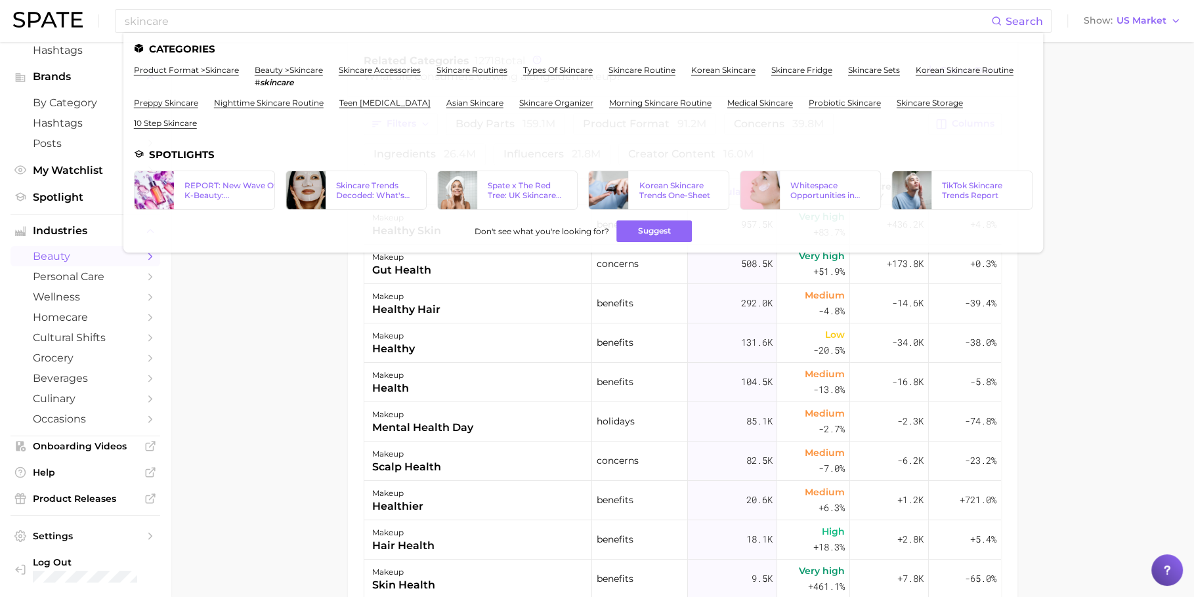
click at [270, 356] on main "1. makeup 2. Subcategory Overview Google TikTok Instagram makeup Popularity 5.2…" at bounding box center [682, 171] width 1023 height 1372
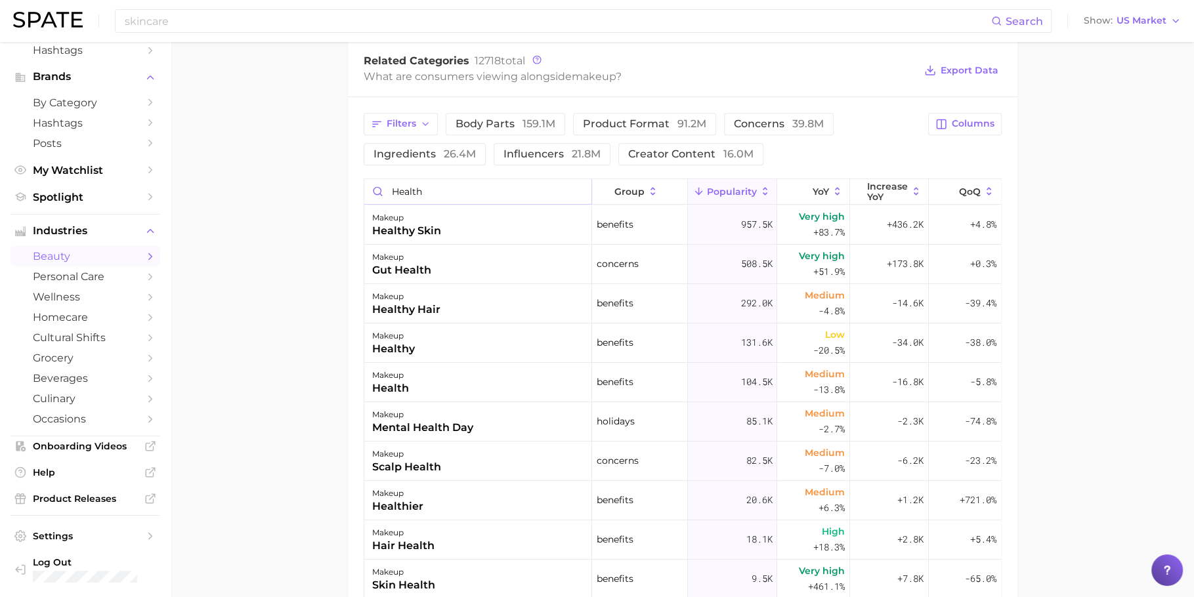
click at [473, 185] on input "health" at bounding box center [478, 191] width 228 height 25
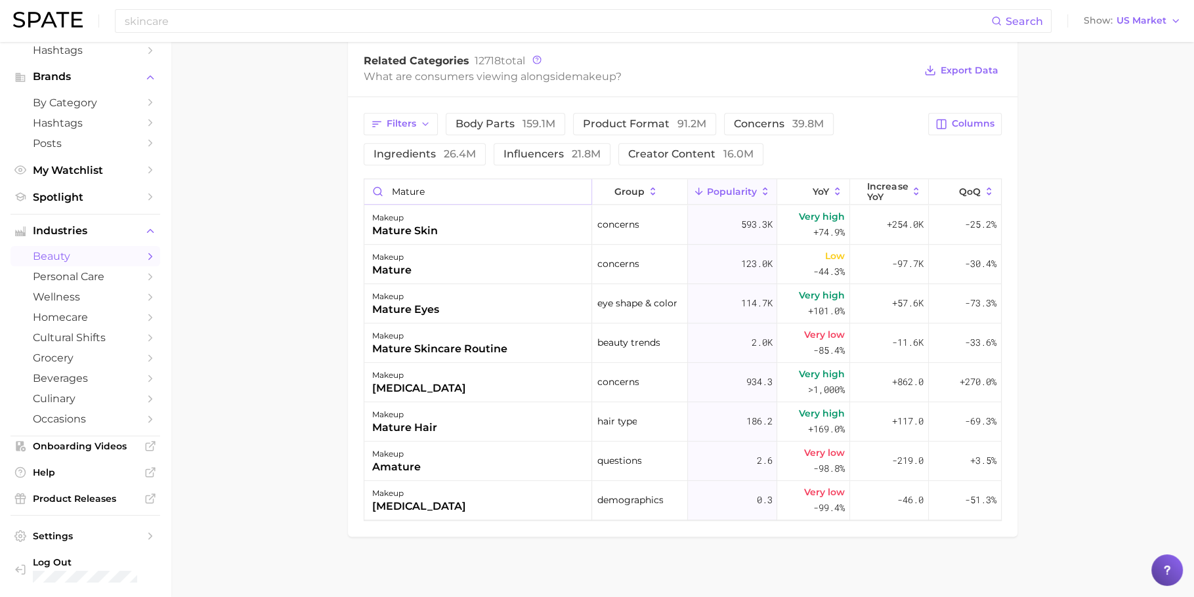
click at [455, 182] on input "mature" at bounding box center [478, 191] width 228 height 25
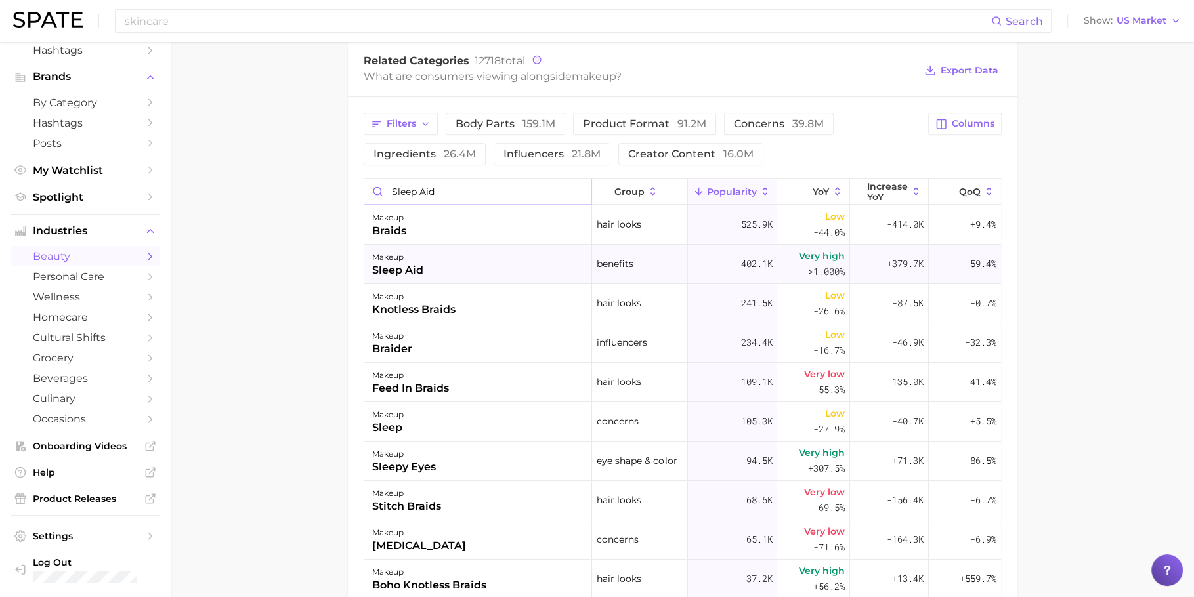
type input "sleep aid"
click at [456, 248] on div "makeup sleep aid" at bounding box center [478, 264] width 228 height 39
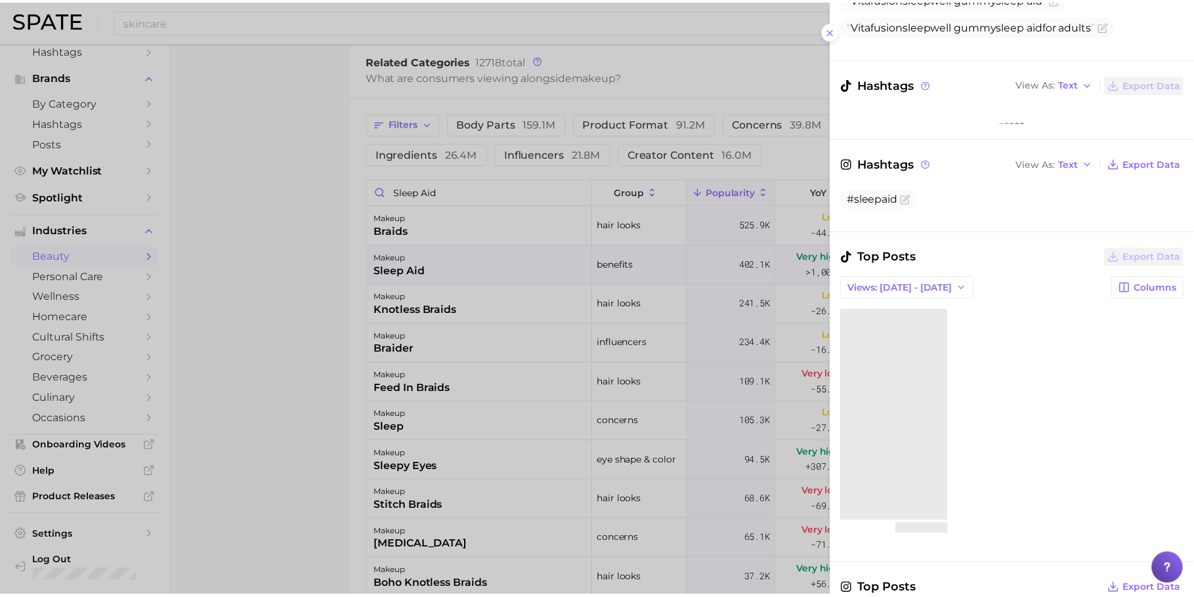
scroll to position [547, 0]
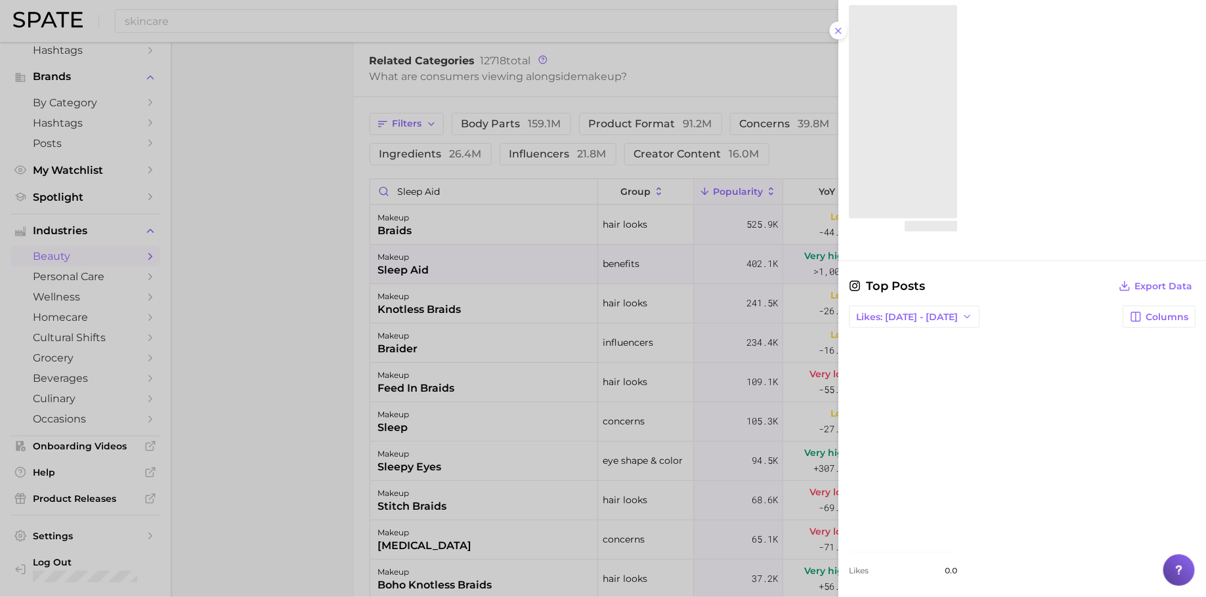
click at [696, 296] on div at bounding box center [603, 298] width 1206 height 597
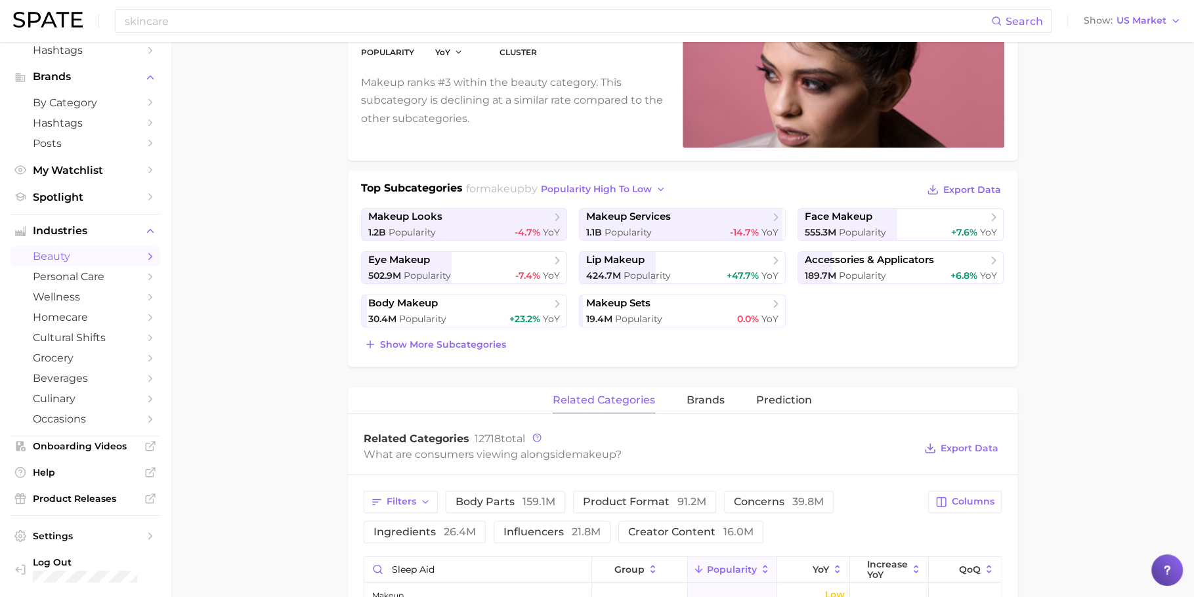
scroll to position [0, 0]
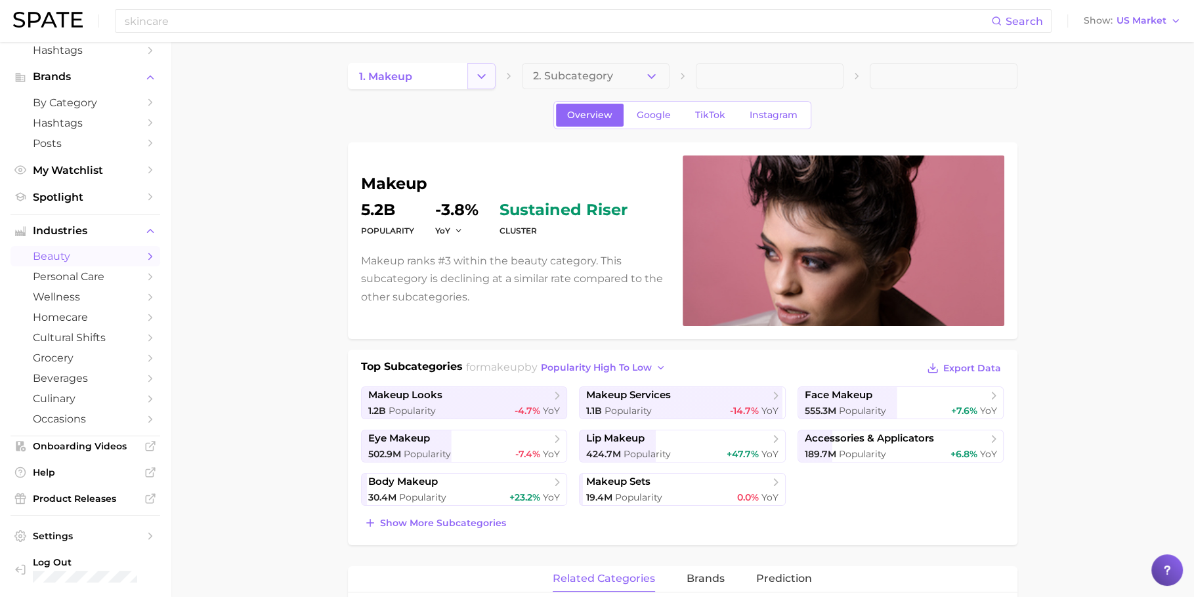
click at [478, 72] on icon "Change Category" at bounding box center [482, 77] width 14 height 14
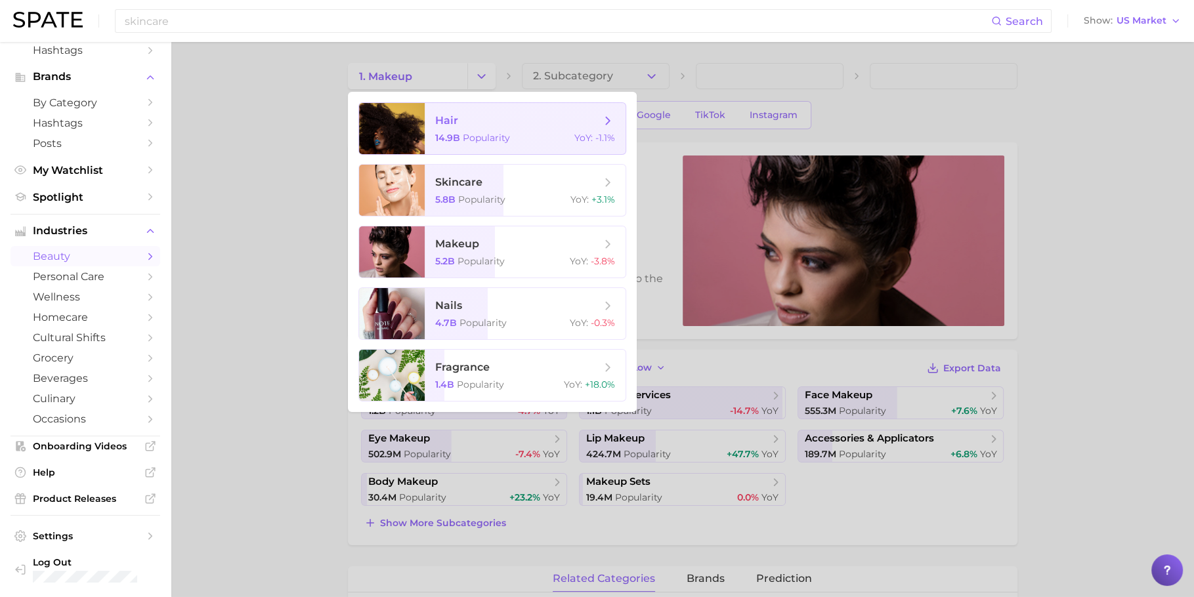
click at [526, 137] on div "14.9b Popularity YoY : -1.1%" at bounding box center [525, 138] width 180 height 12
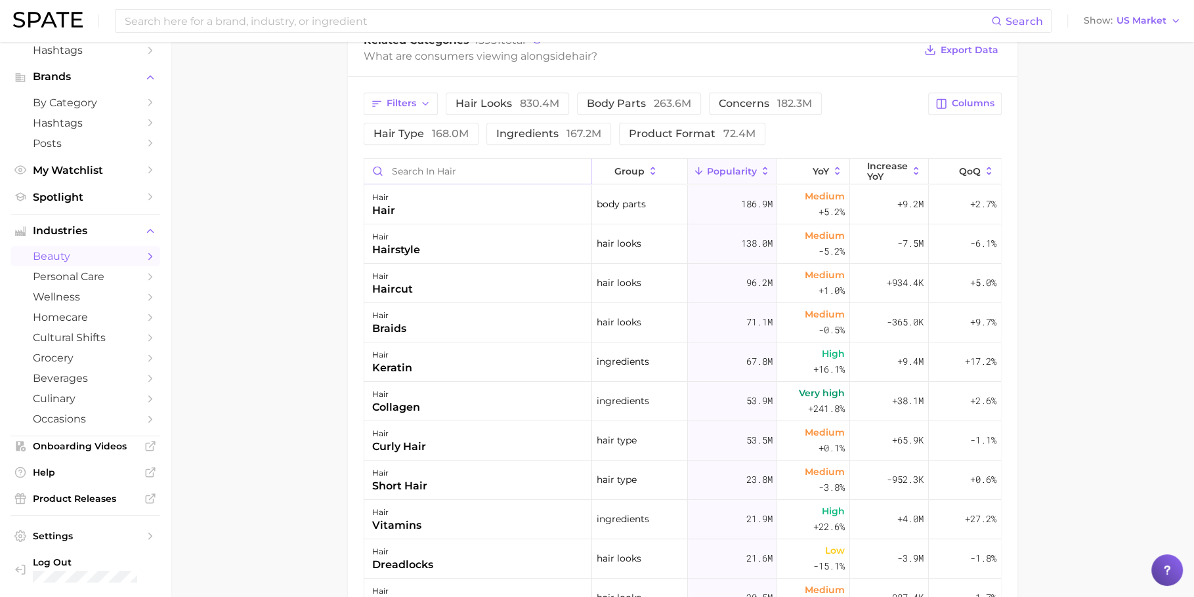
click at [444, 169] on input "Search in hair" at bounding box center [478, 171] width 228 height 25
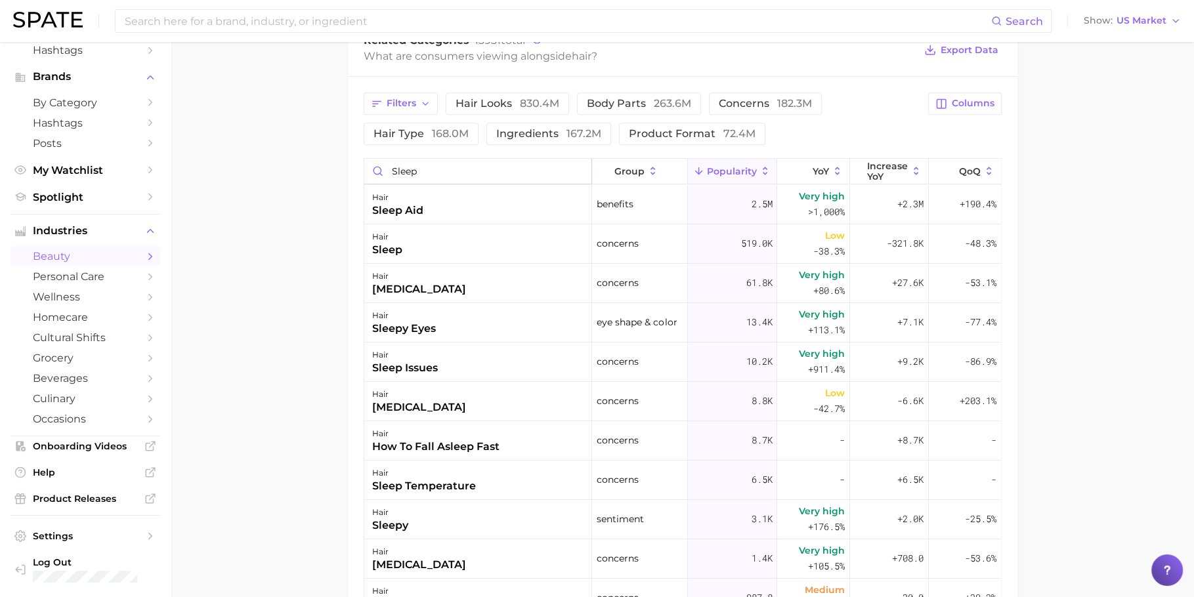
type input "sleep"
click at [444, 207] on div "hair sleep aid" at bounding box center [478, 204] width 228 height 39
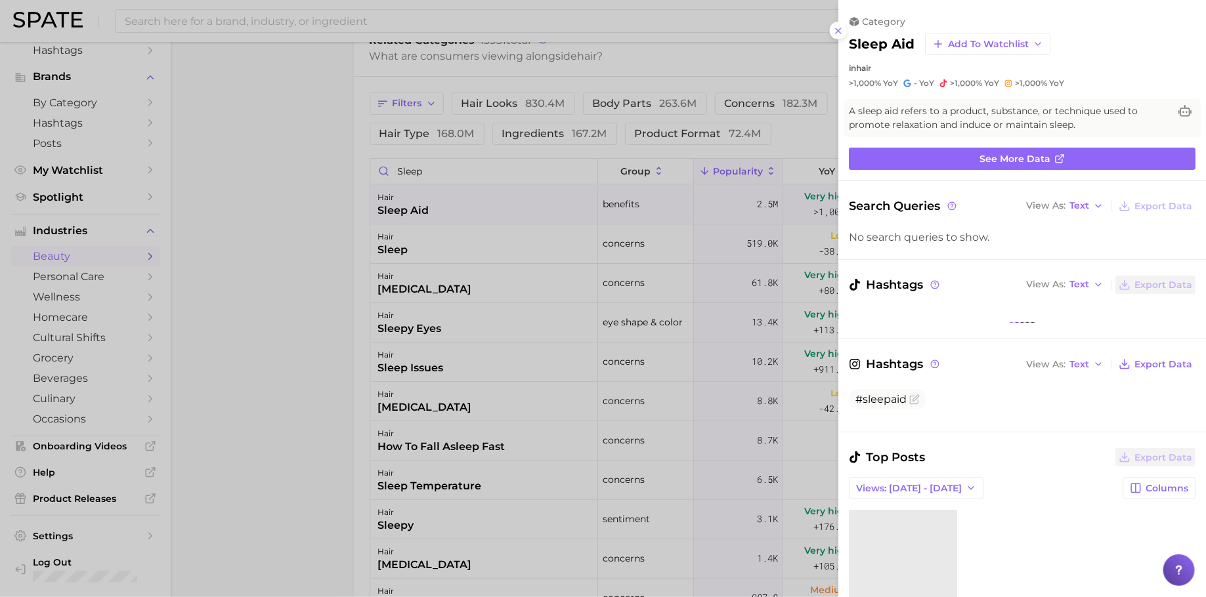
click at [730, 323] on div at bounding box center [603, 298] width 1206 height 597
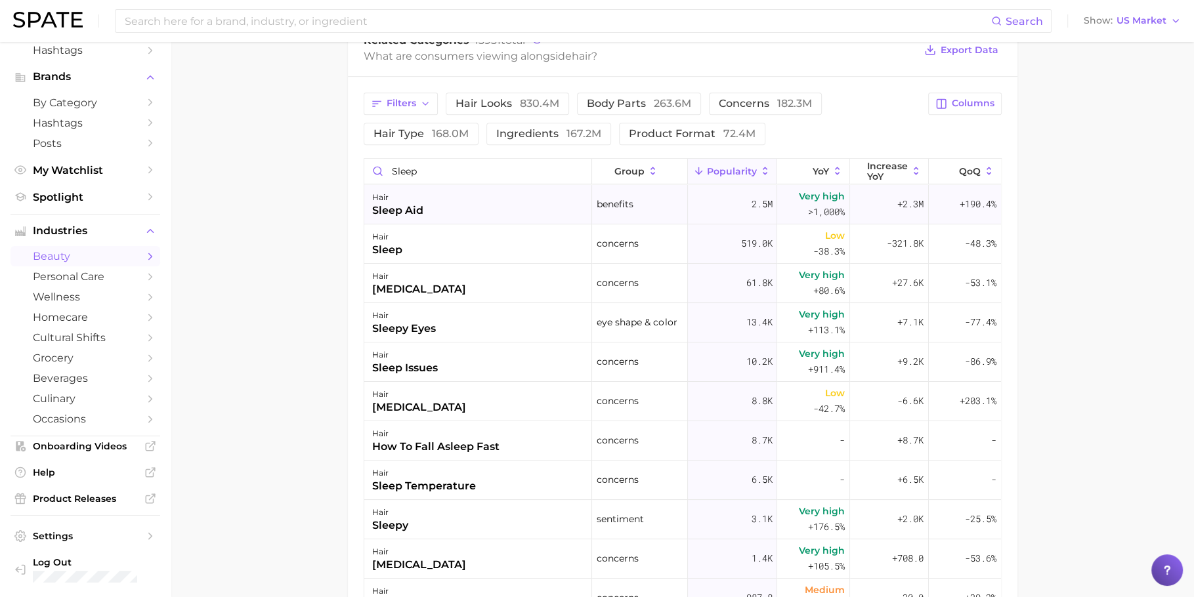
click at [479, 185] on div "hair sleep aid" at bounding box center [478, 204] width 228 height 39
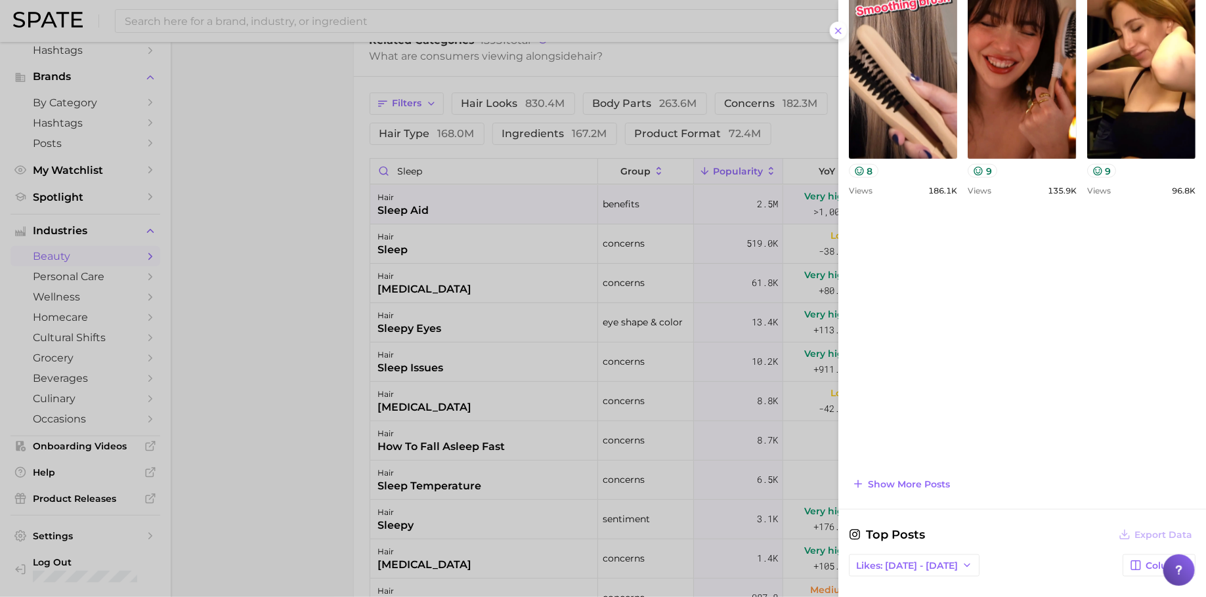
scroll to position [635, 0]
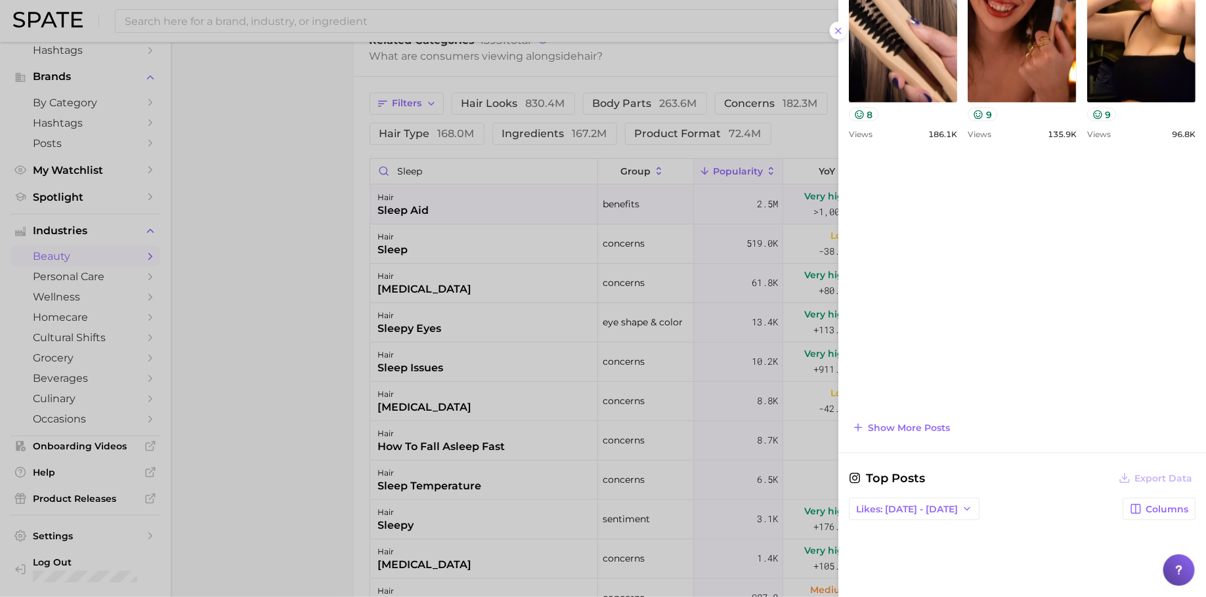
click at [920, 433] on div "Search Queries View As Text Export Data No search queries to show. Hashtags Vie…" at bounding box center [1022, 158] width 368 height 1193
click at [921, 431] on button "Show more posts" at bounding box center [901, 428] width 104 height 18
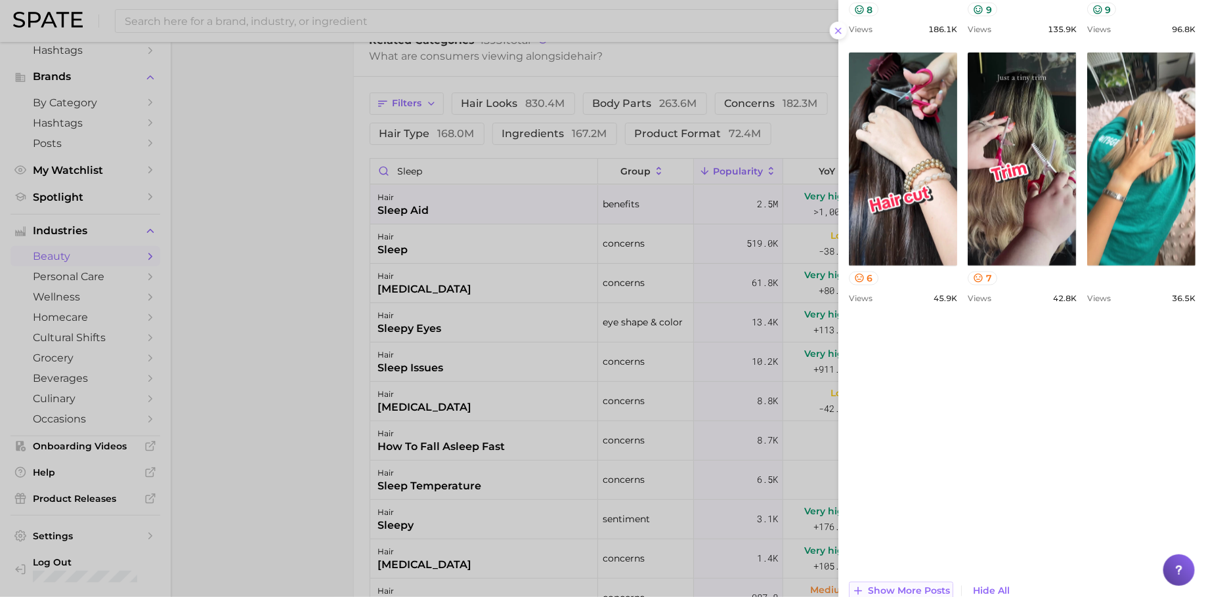
scroll to position [765, 0]
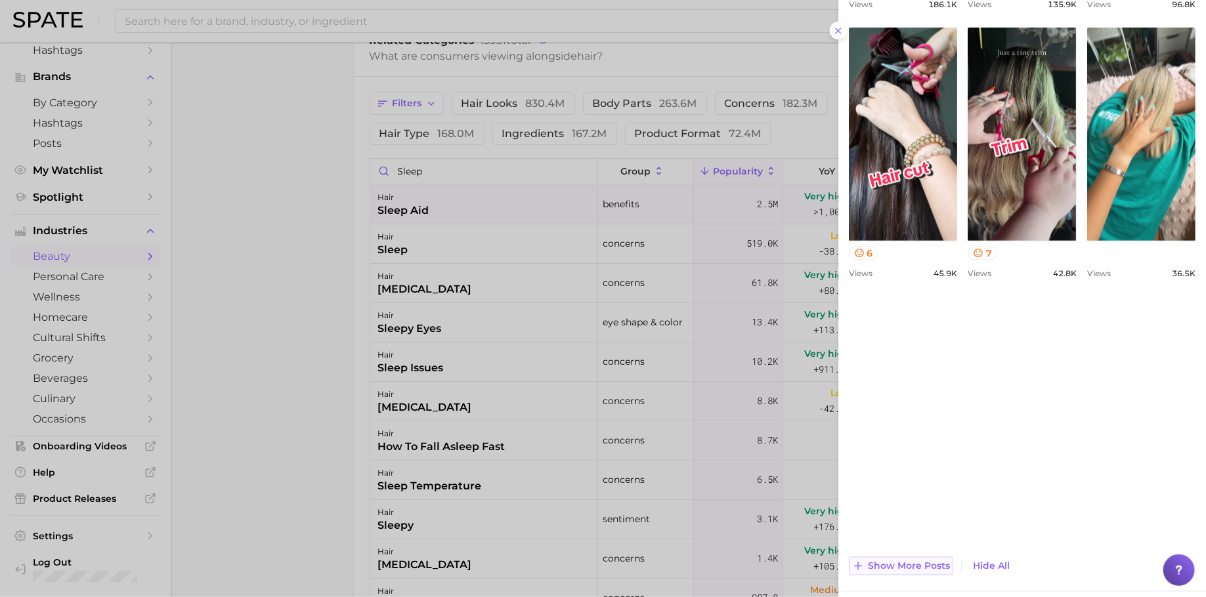
click at [925, 561] on span "Show more posts" at bounding box center [909, 566] width 82 height 11
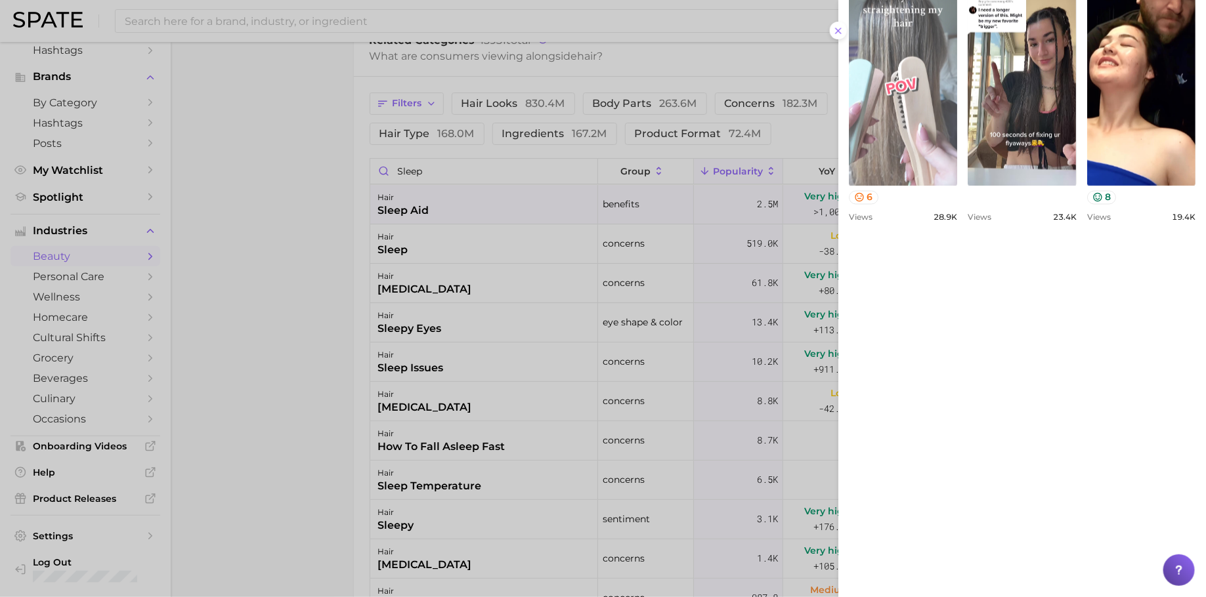
scroll to position [1609, 0]
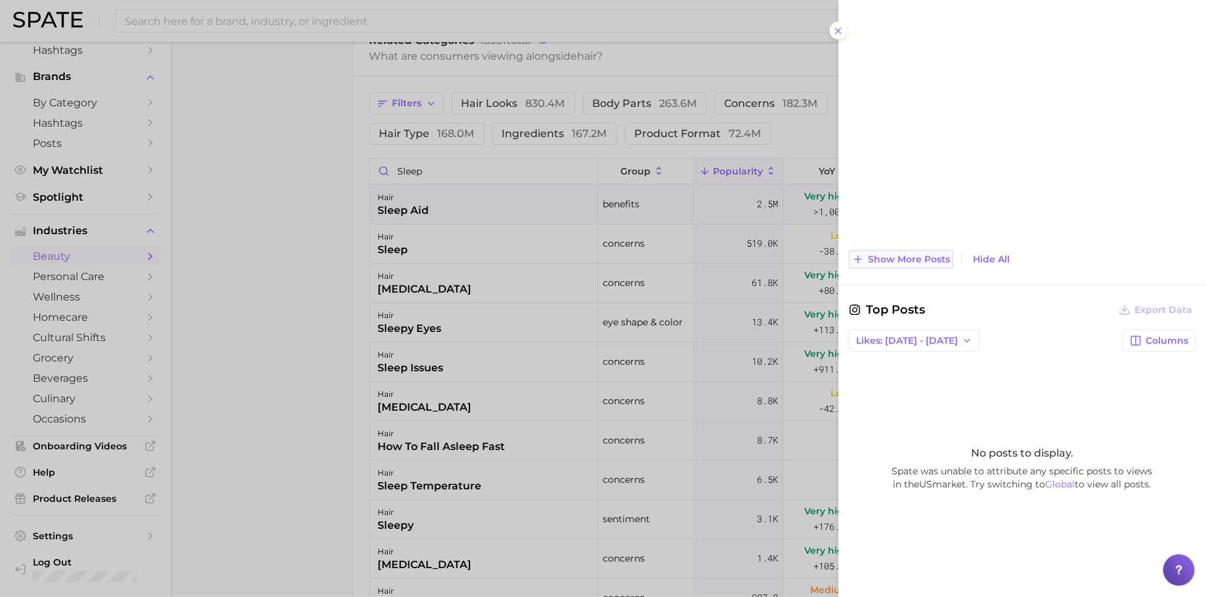
click at [923, 261] on span "Show more posts" at bounding box center [909, 259] width 82 height 11
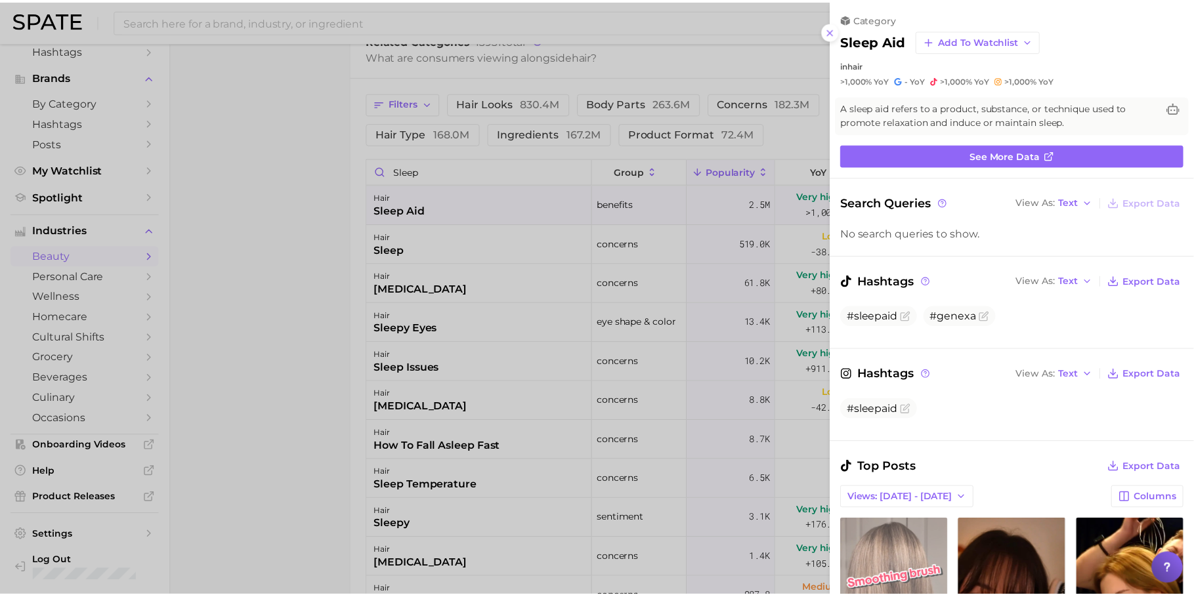
scroll to position [305, 0]
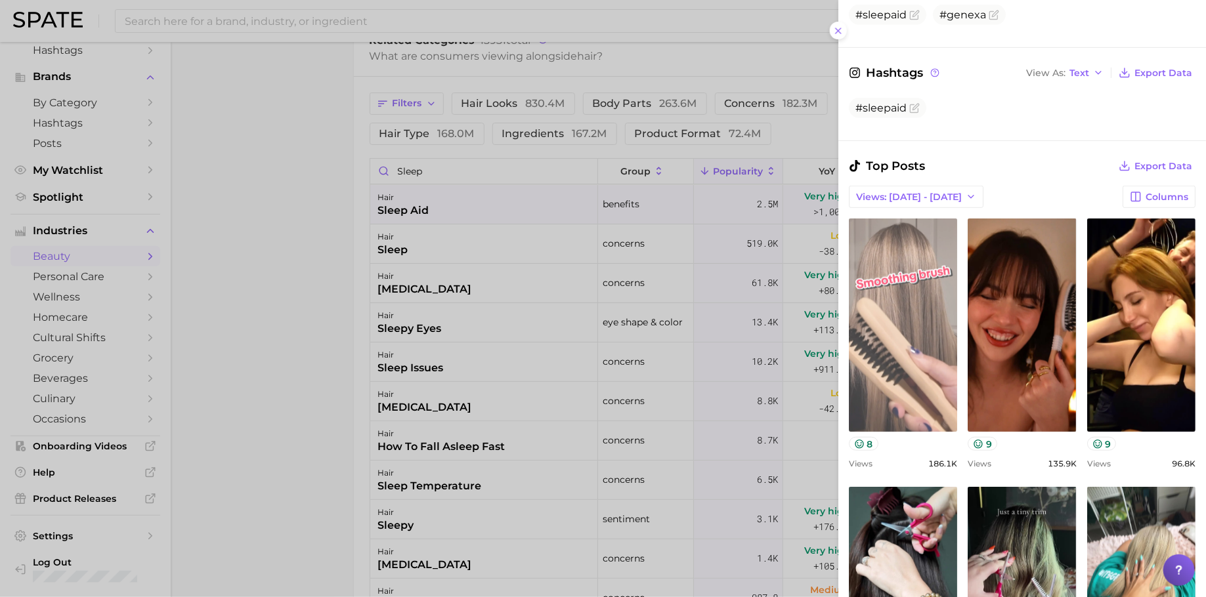
click at [919, 315] on link "view post on TikTok" at bounding box center [903, 325] width 108 height 213
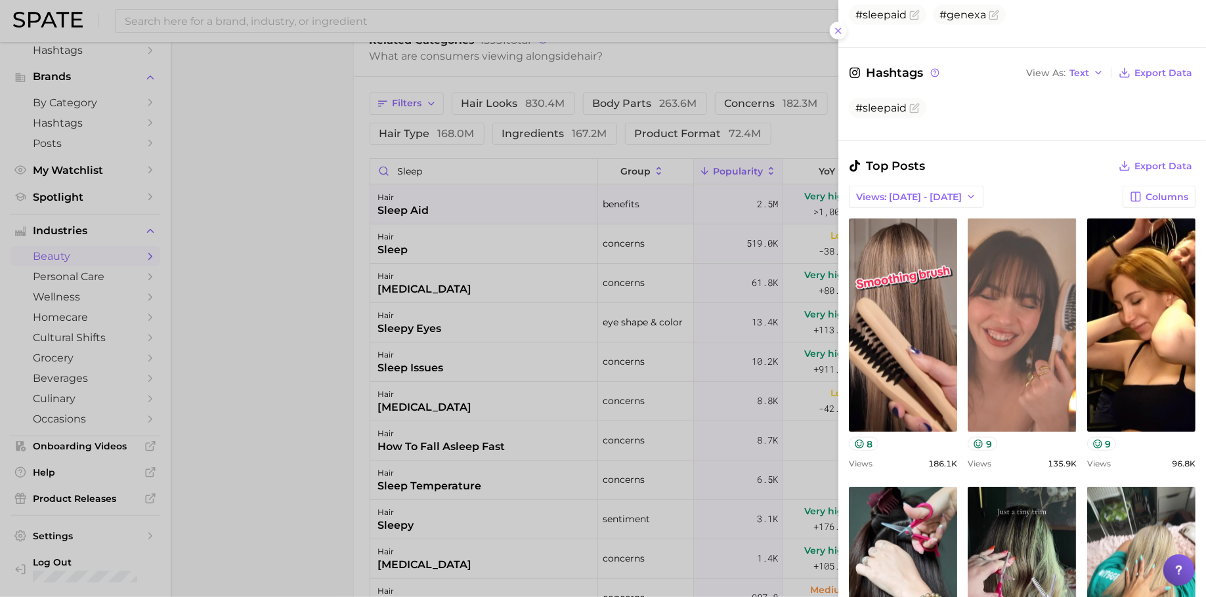
click at [1076, 355] on link "view post on TikTok" at bounding box center [1021, 325] width 108 height 213
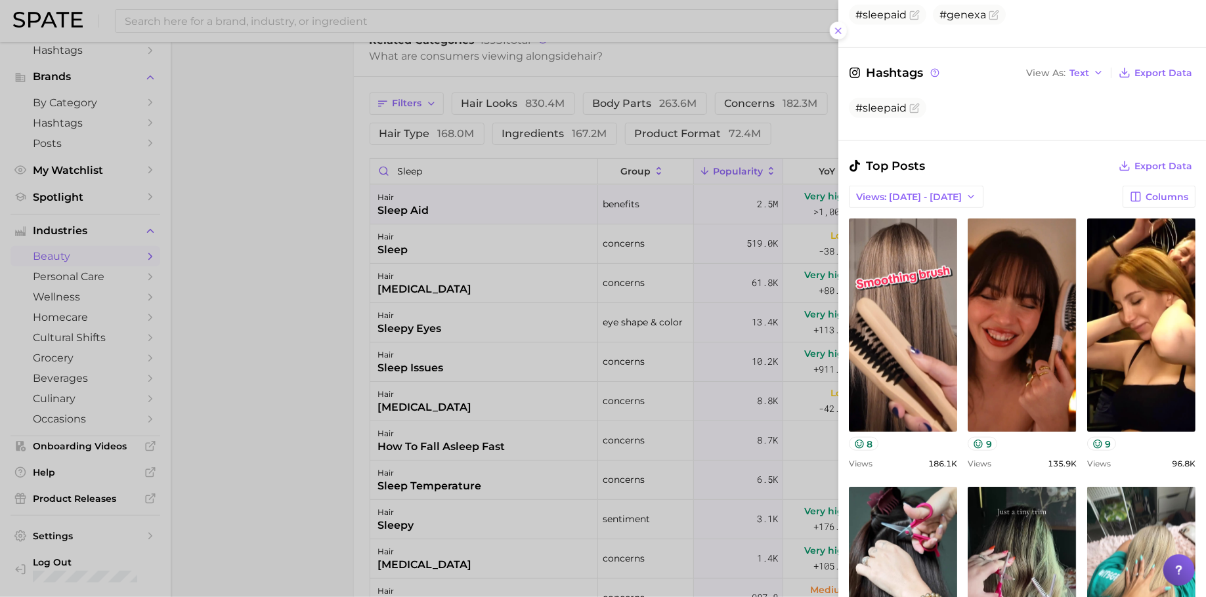
click at [627, 142] on div at bounding box center [603, 298] width 1206 height 597
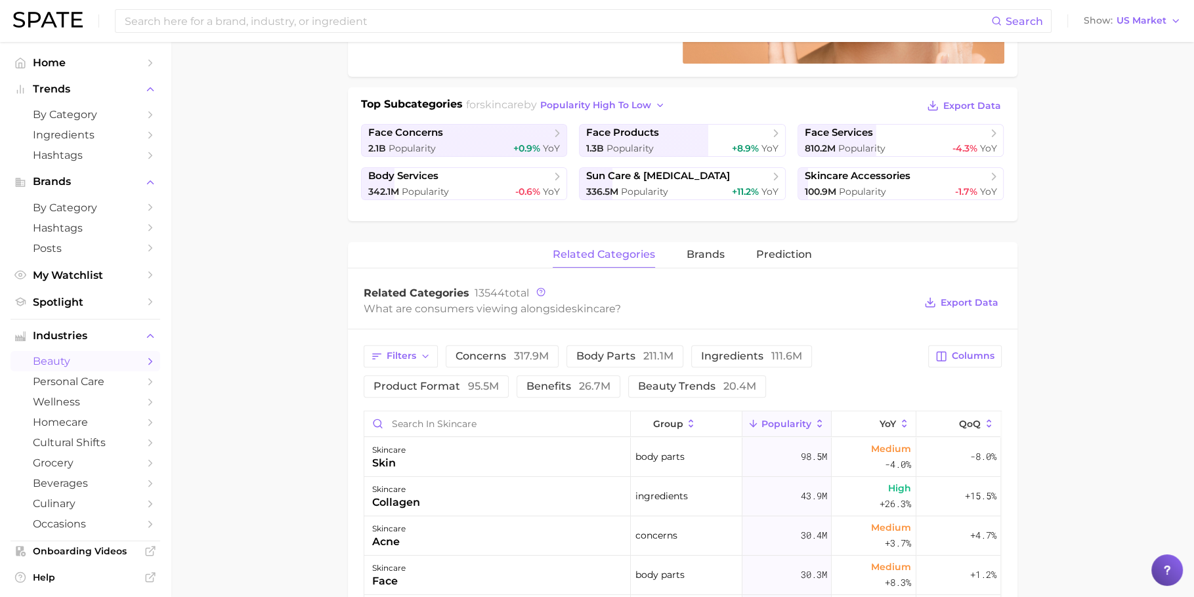
scroll to position [498, 0]
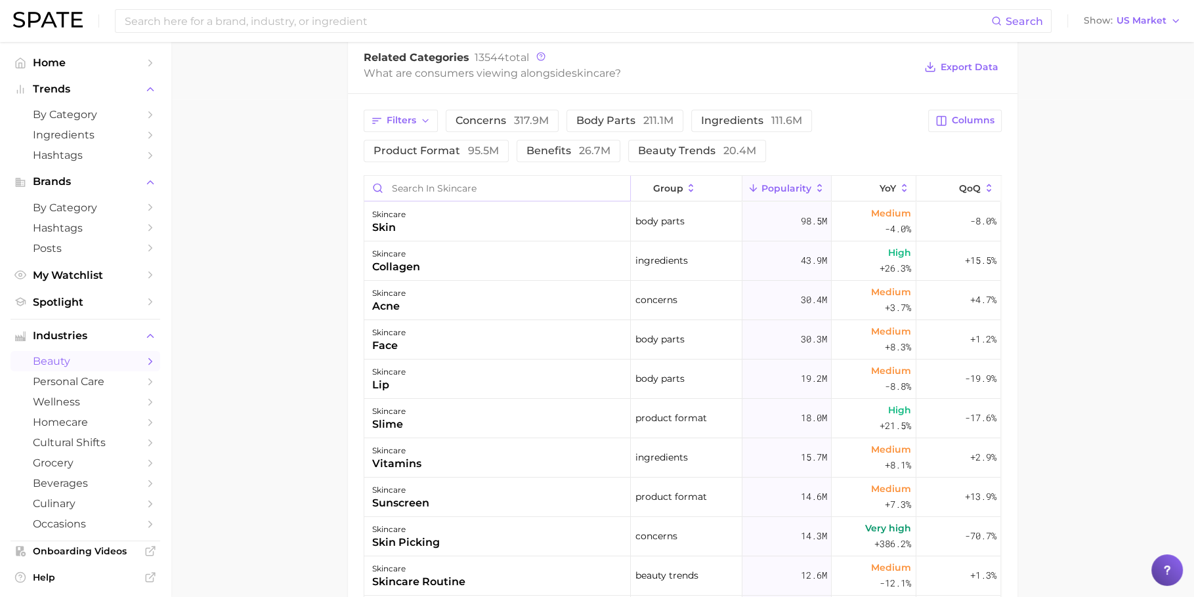
click at [469, 178] on input "Search in skincare" at bounding box center [497, 188] width 266 height 25
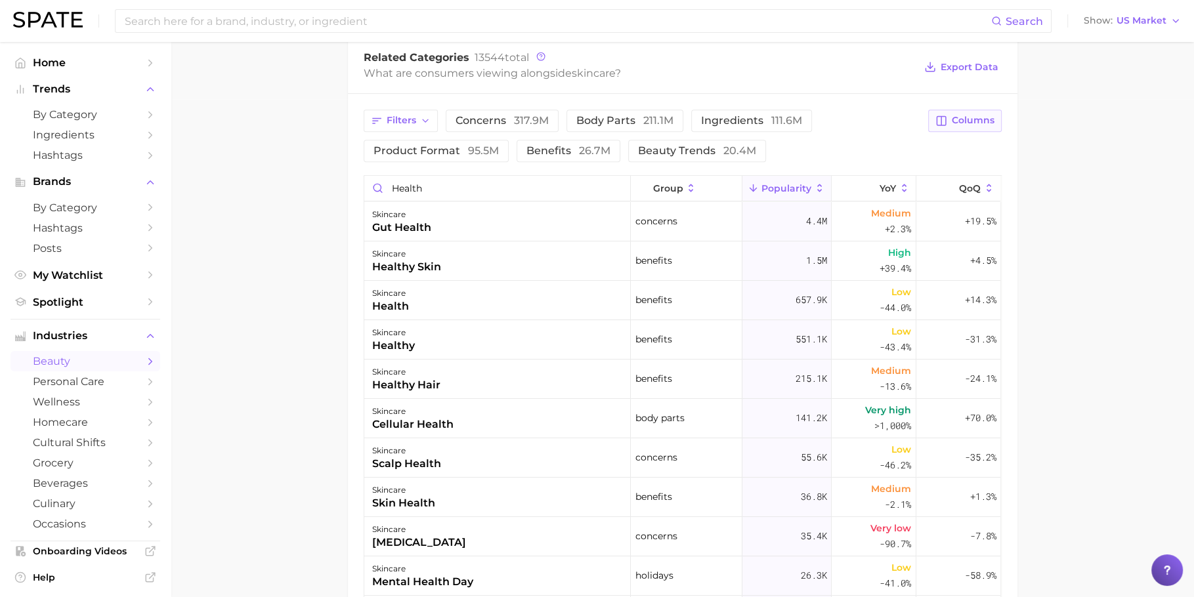
click at [970, 115] on span "Columns" at bounding box center [973, 120] width 43 height 11
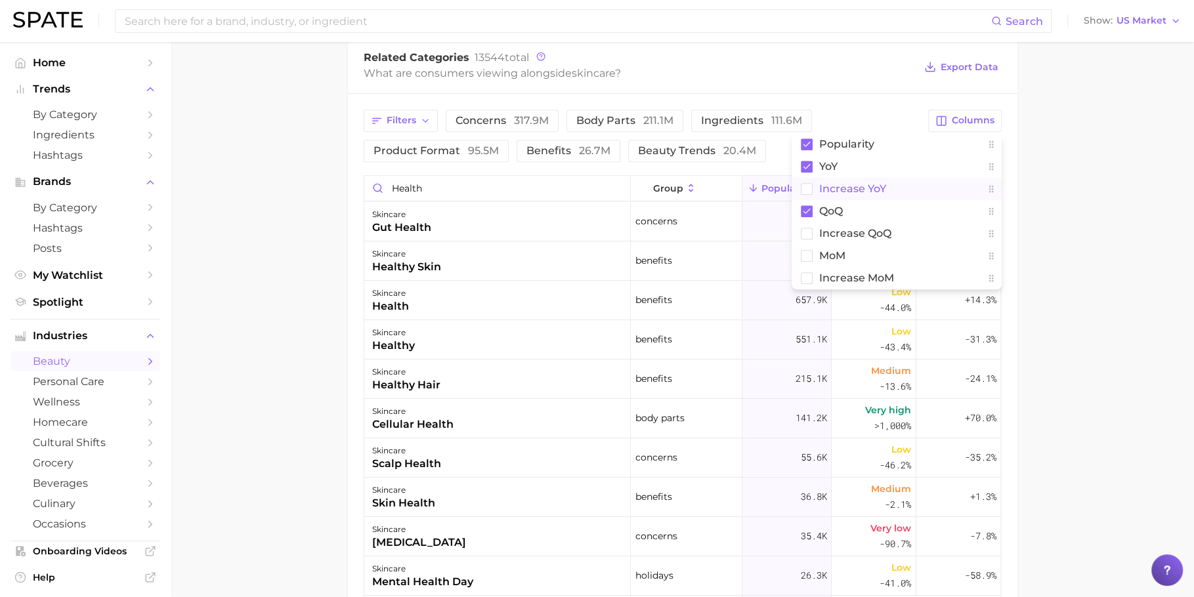
click at [883, 194] on button "Increase YoY" at bounding box center [896, 189] width 210 height 22
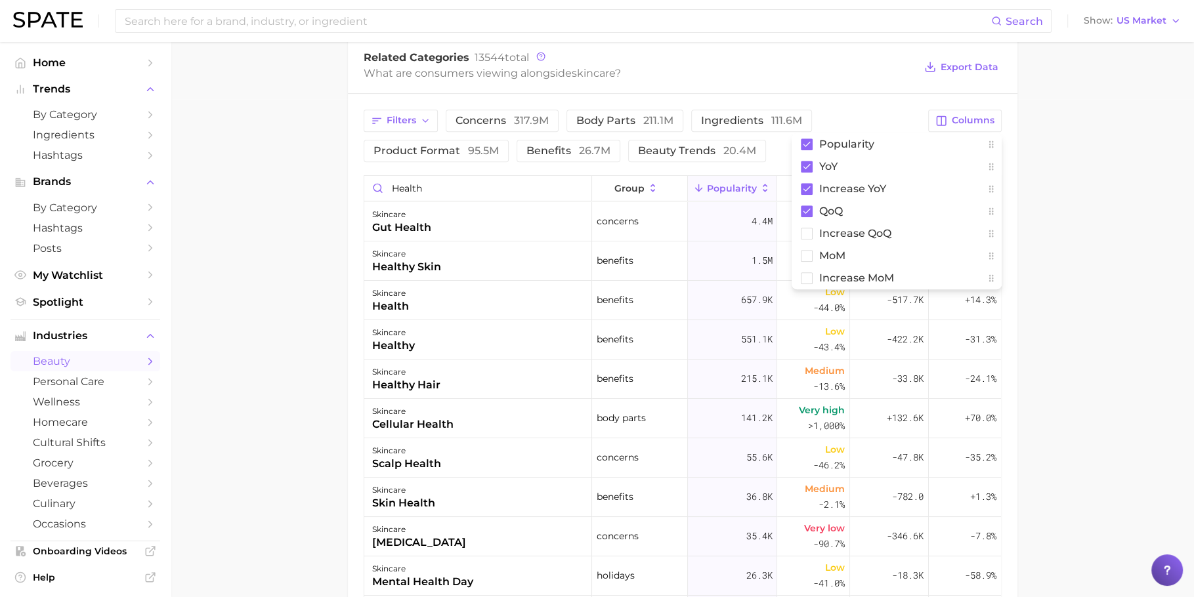
click at [270, 274] on main "1. skincare 2. Subcategory Overview Google TikTok Instagram skincare Popularity…" at bounding box center [682, 199] width 1023 height 1310
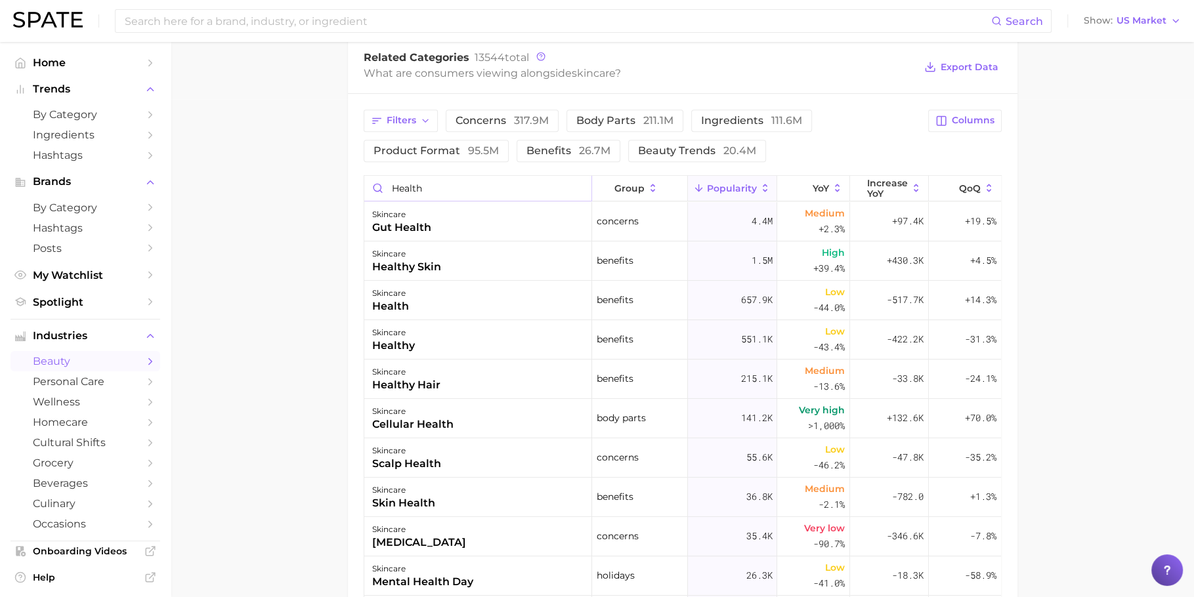
click at [429, 186] on input "health" at bounding box center [478, 188] width 228 height 25
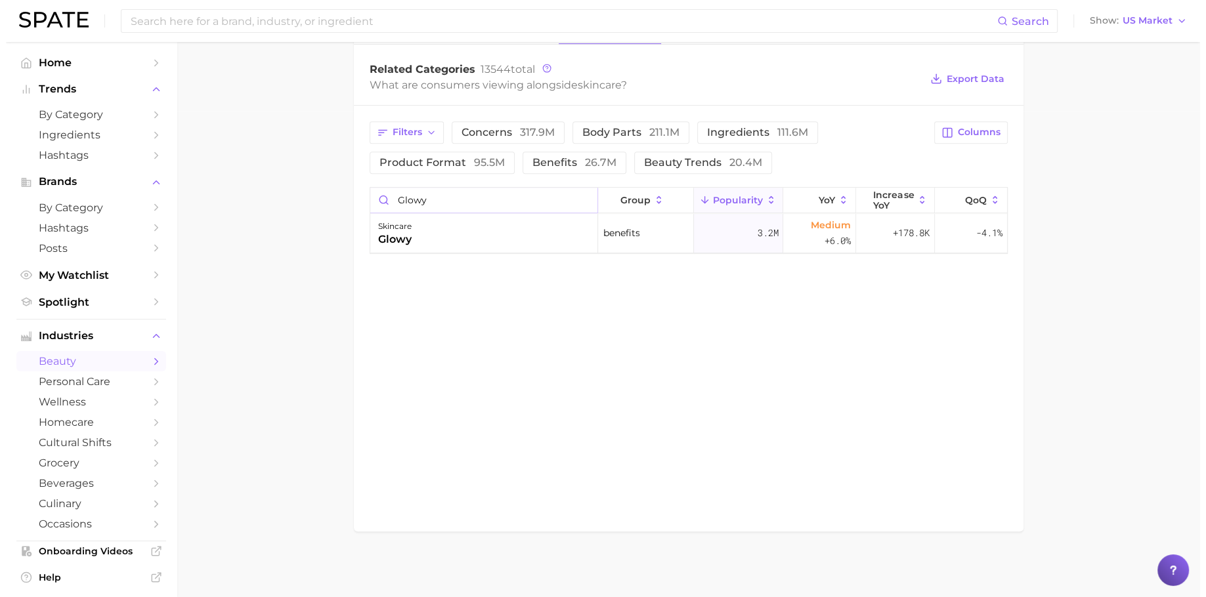
scroll to position [484, 0]
type input "glowy"
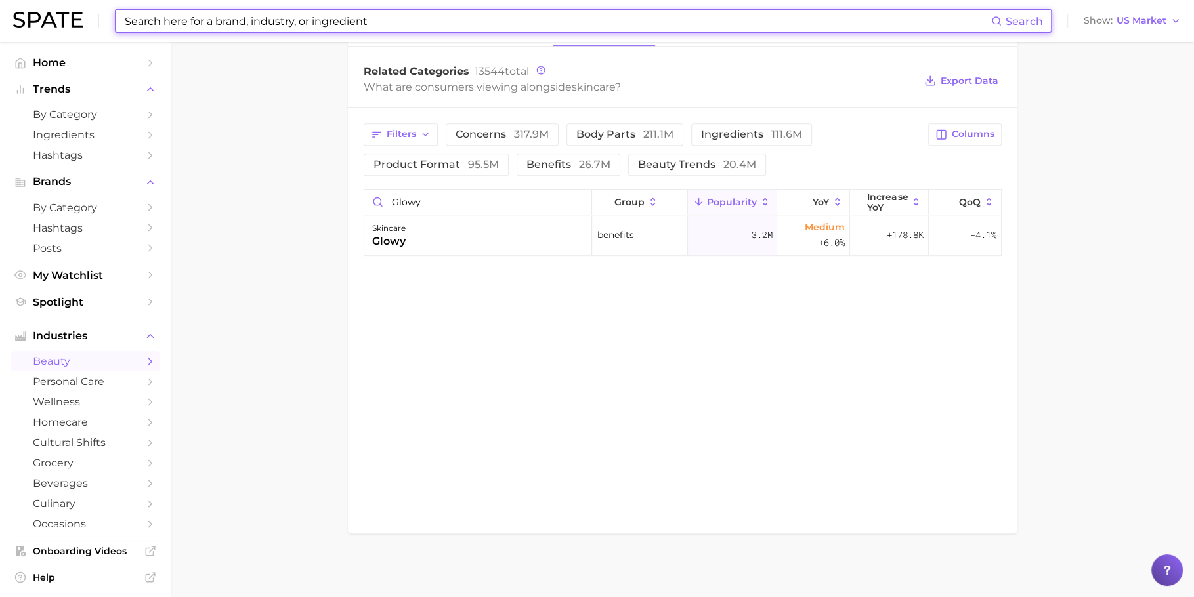
click at [618, 27] on input at bounding box center [557, 21] width 868 height 22
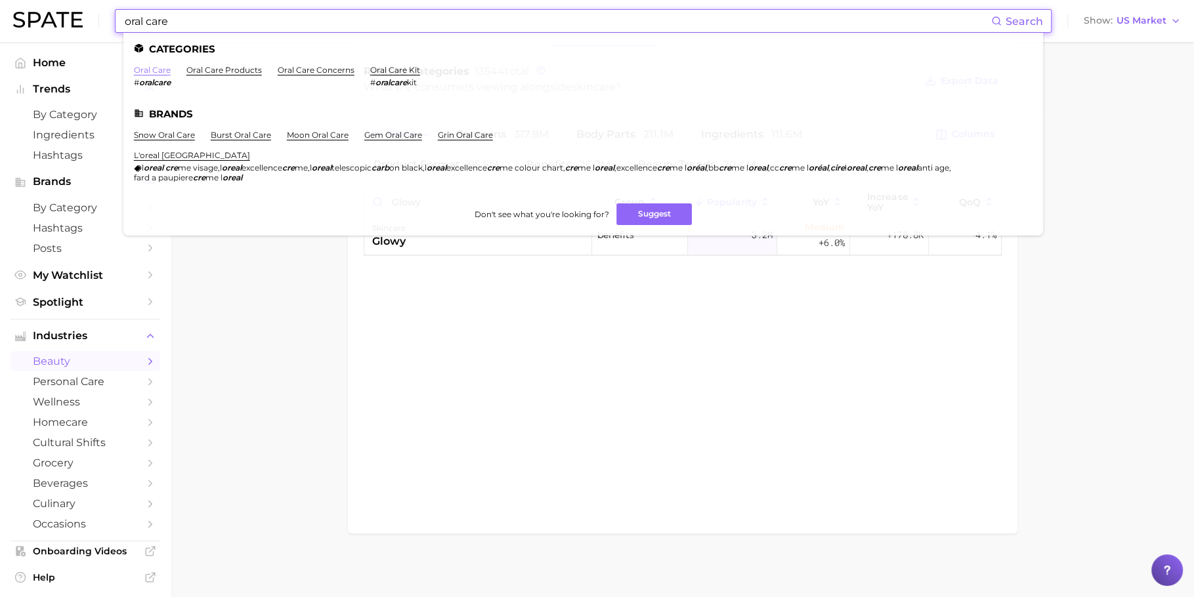
type input "oral care"
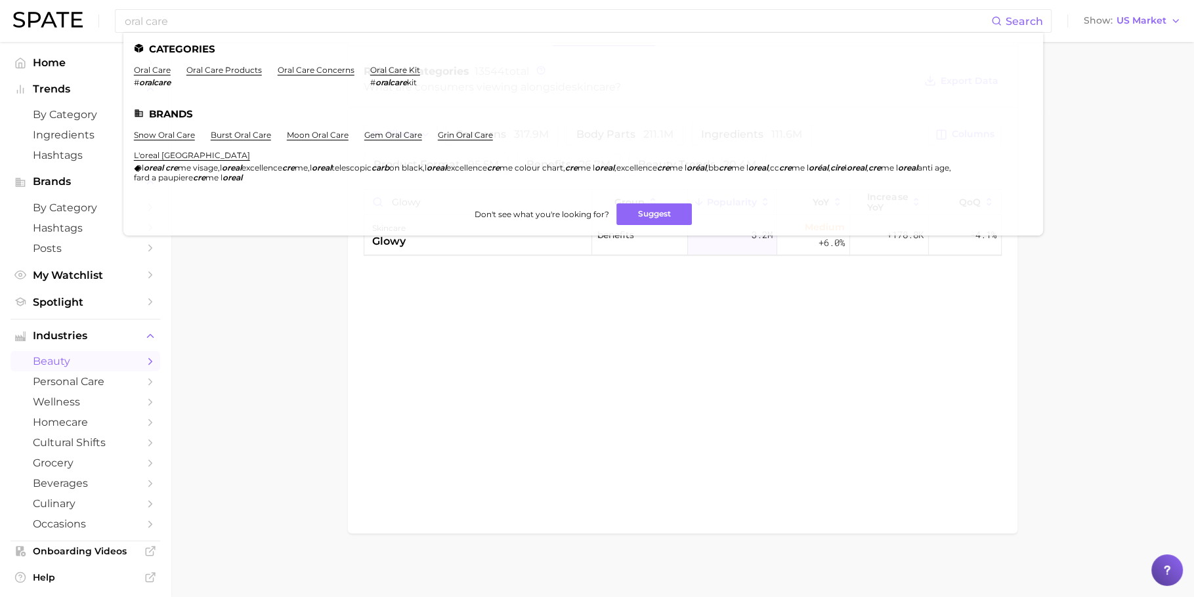
click at [438, 306] on div "related categories brands Prediction Related Categories 13544 total What are co…" at bounding box center [682, 276] width 669 height 513
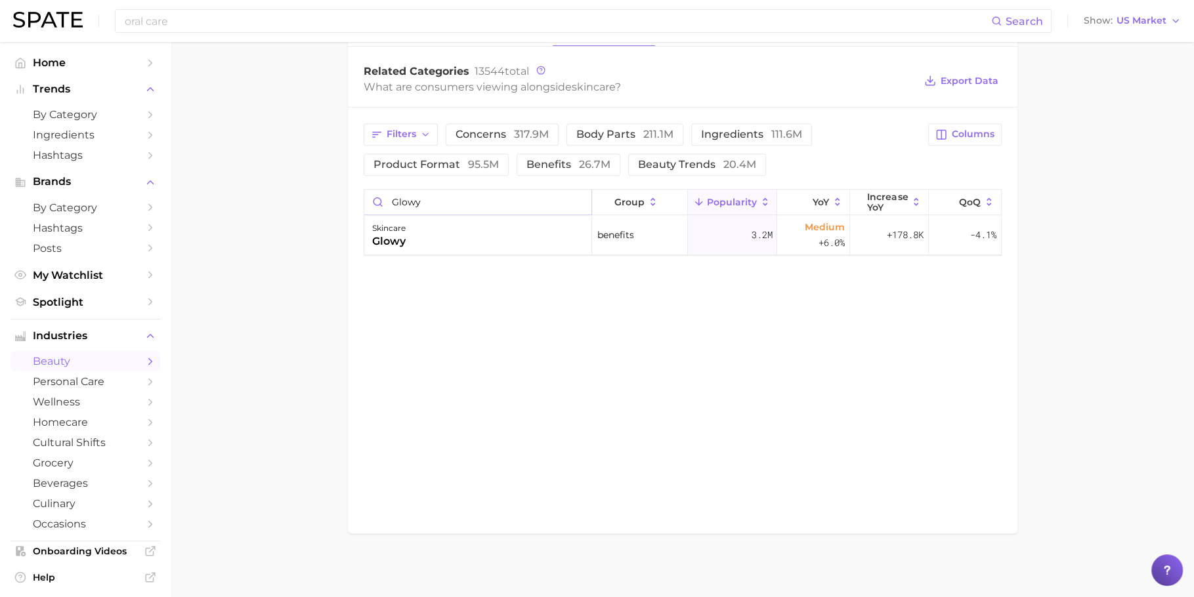
click at [444, 204] on input "glowy" at bounding box center [478, 202] width 228 height 25
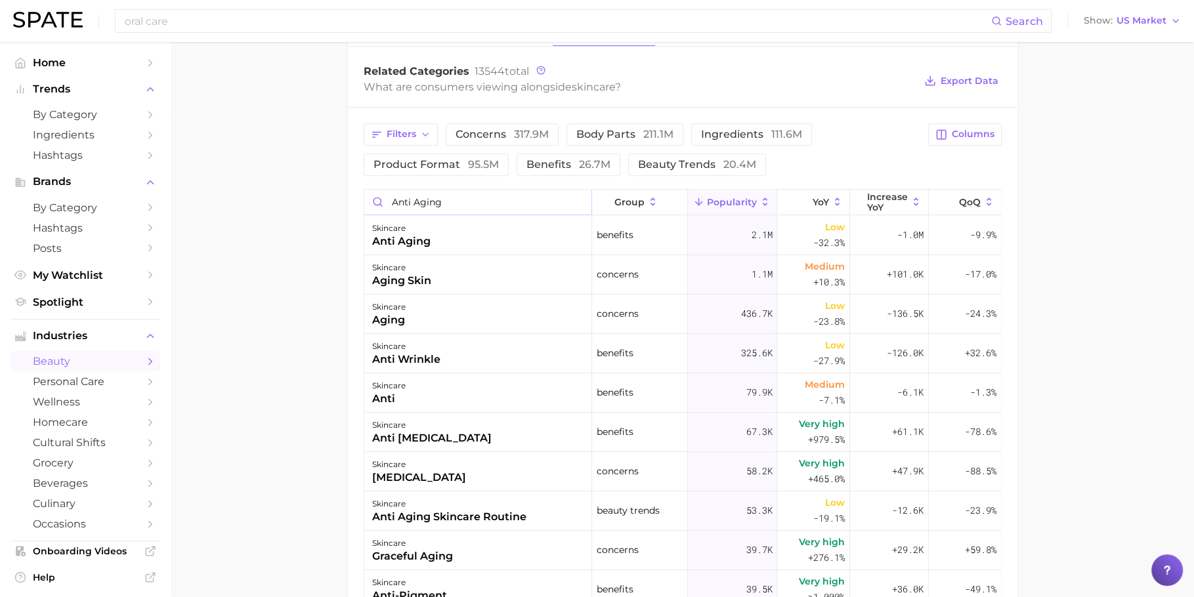
click at [448, 203] on input "anti aging" at bounding box center [478, 202] width 228 height 25
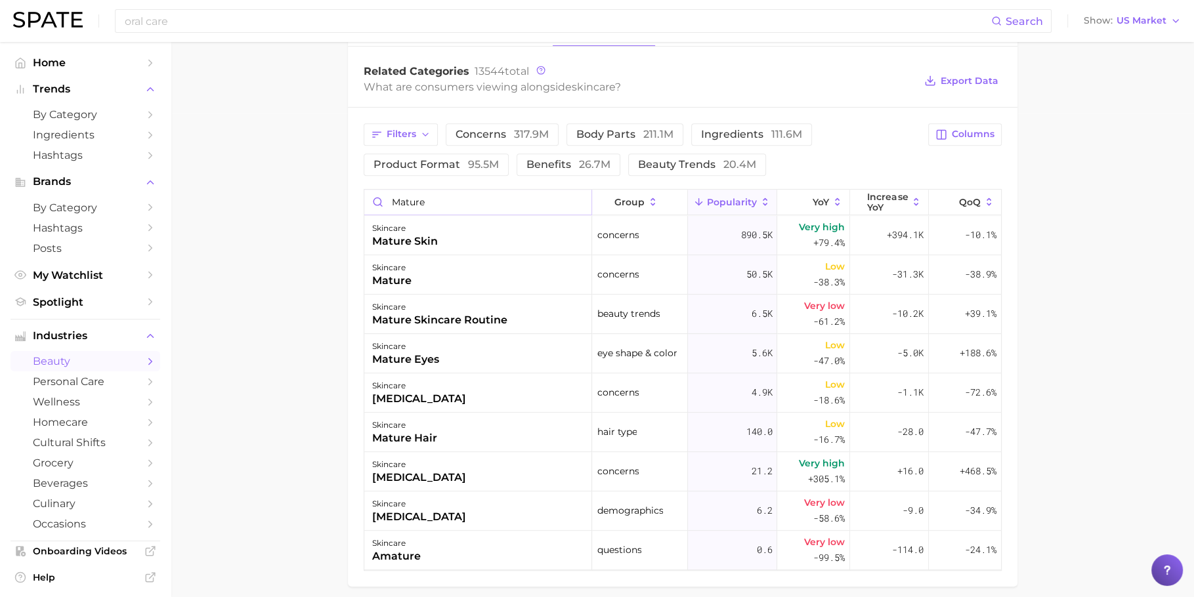
type input "mature"
click at [524, 22] on input "oral care" at bounding box center [557, 21] width 868 height 22
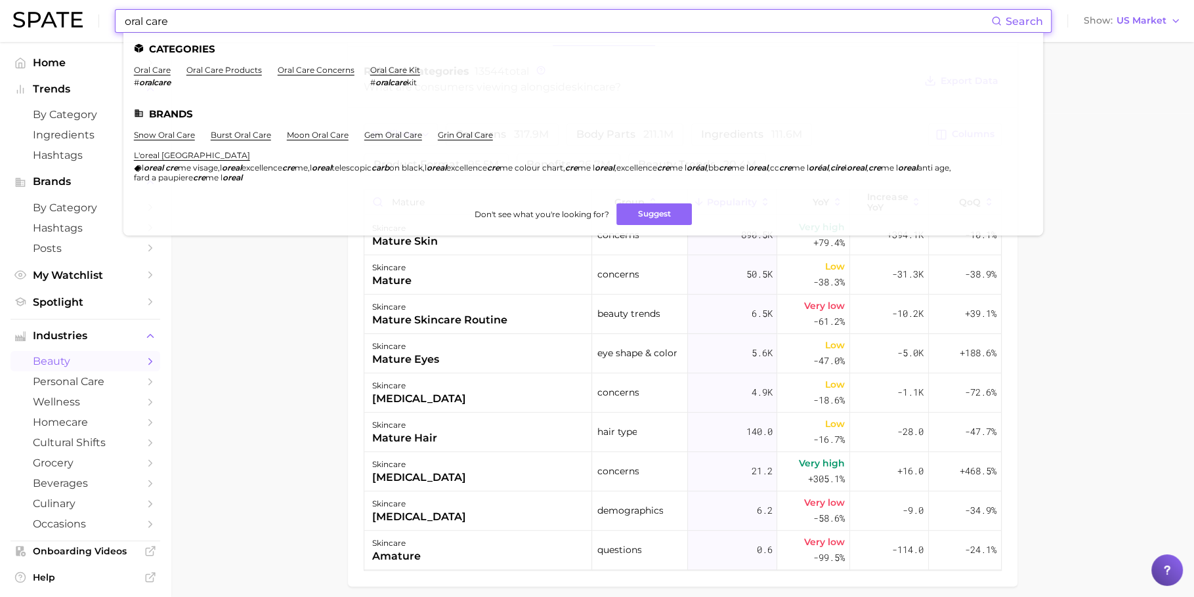
click at [524, 22] on input "oral care" at bounding box center [557, 21] width 868 height 22
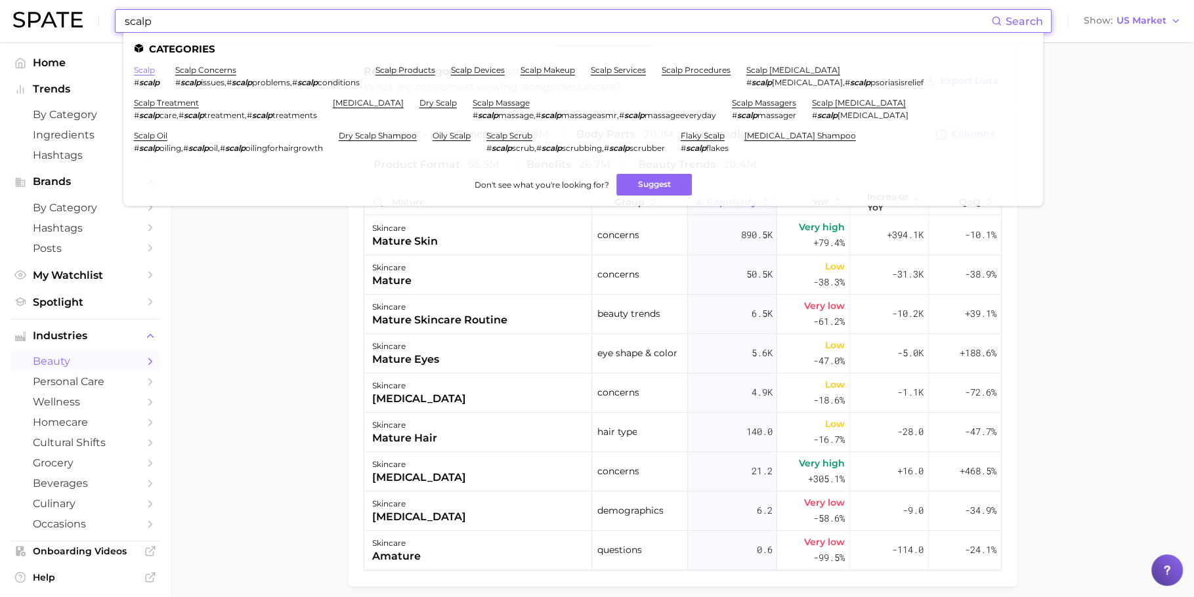
type input "scalp"
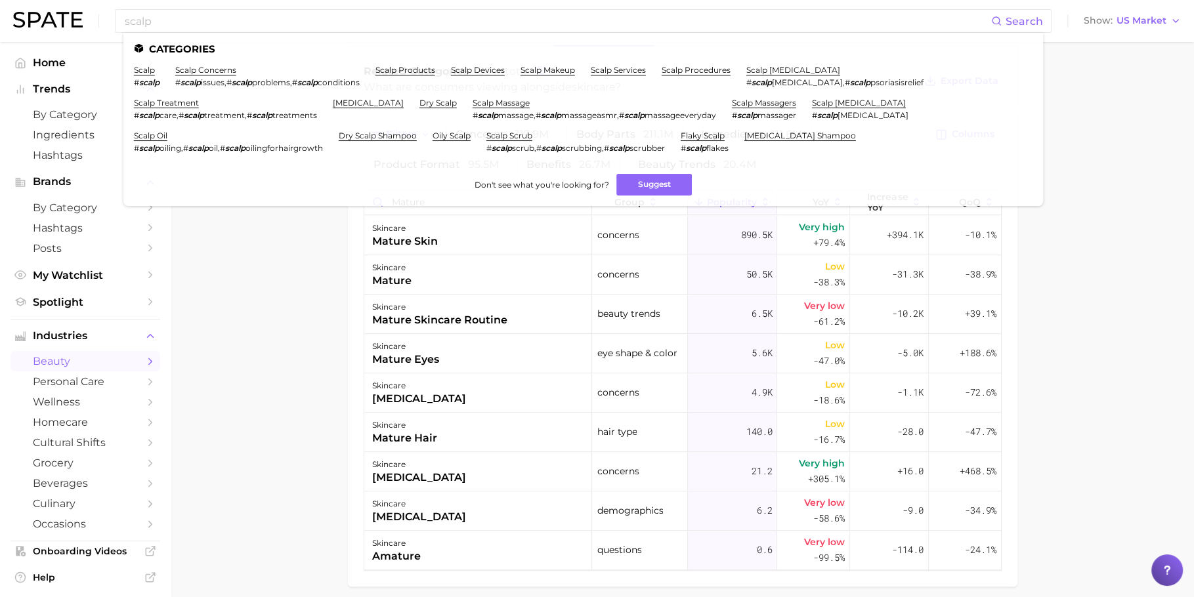
drag, startPoint x: 293, startPoint y: 281, endPoint x: 336, endPoint y: 238, distance: 60.8
click at [294, 280] on main "1. skincare 2. Subcategory Overview Google TikTok Instagram skincare Popularity…" at bounding box center [682, 105] width 1023 height 1095
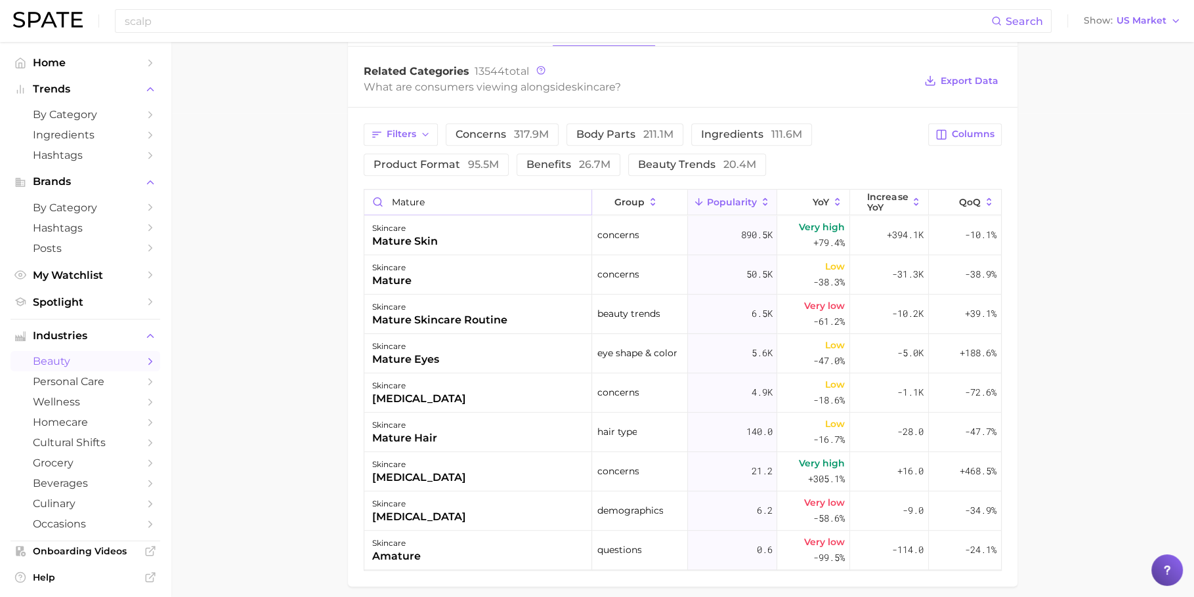
click at [460, 196] on input "mature" at bounding box center [478, 202] width 228 height 25
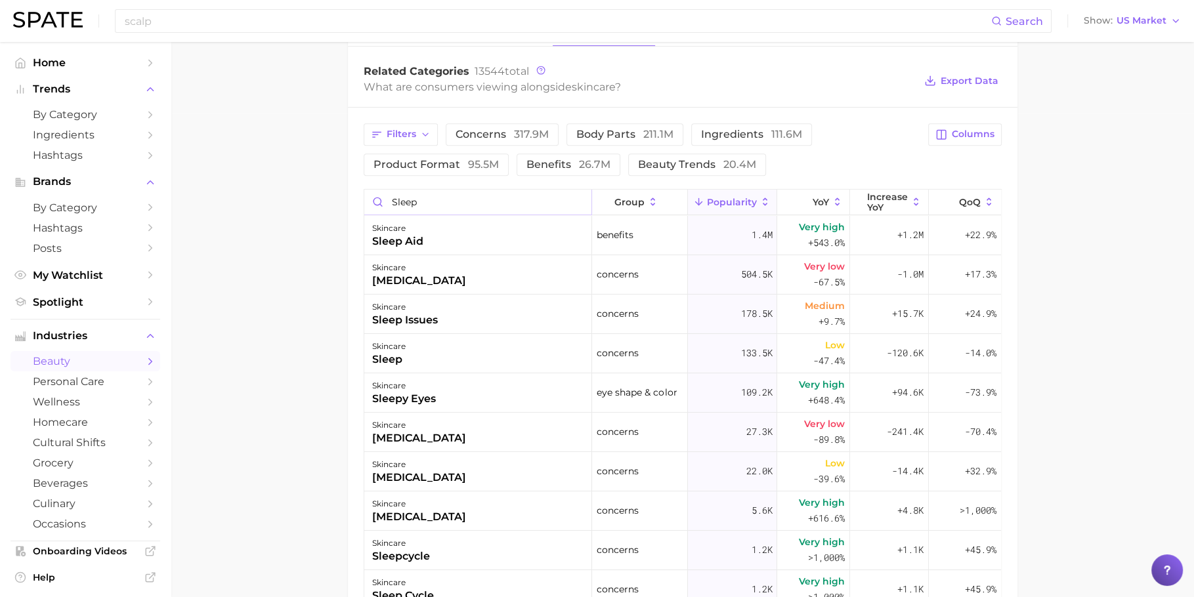
type input "sleep"
click at [436, 232] on div "skincare sleep aid" at bounding box center [478, 235] width 228 height 39
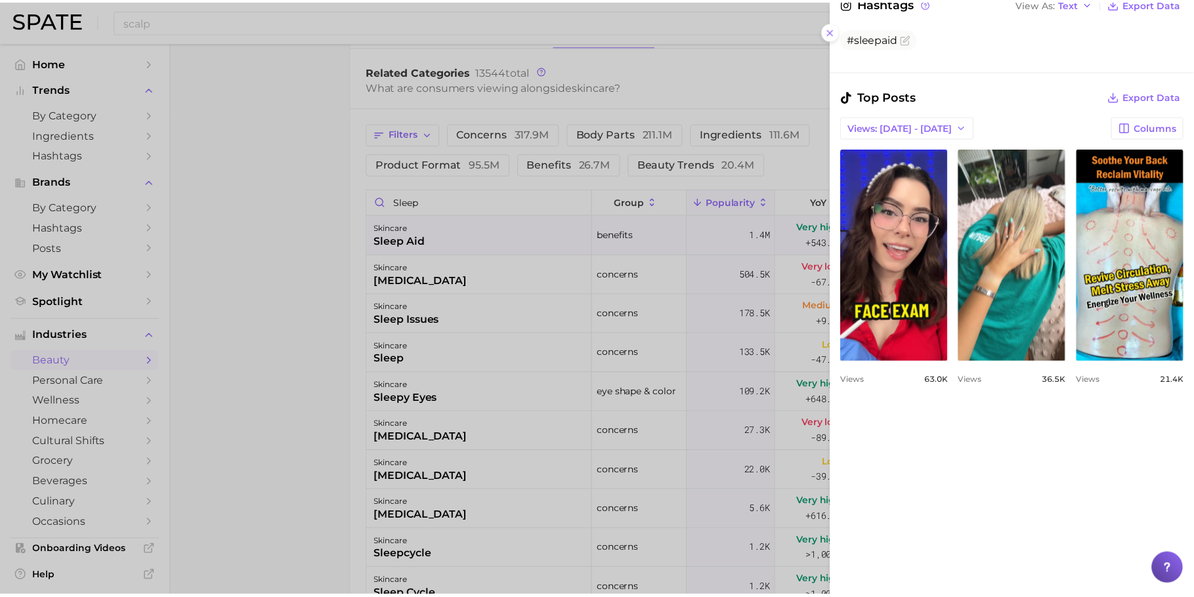
scroll to position [94, 0]
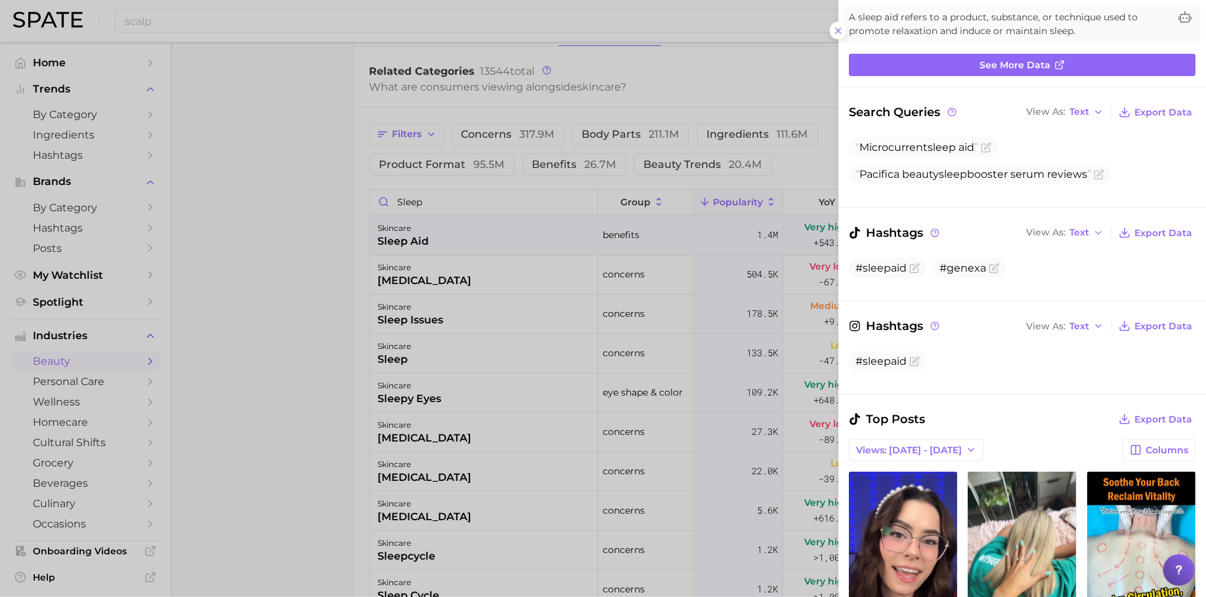
click at [585, 22] on div at bounding box center [603, 298] width 1206 height 597
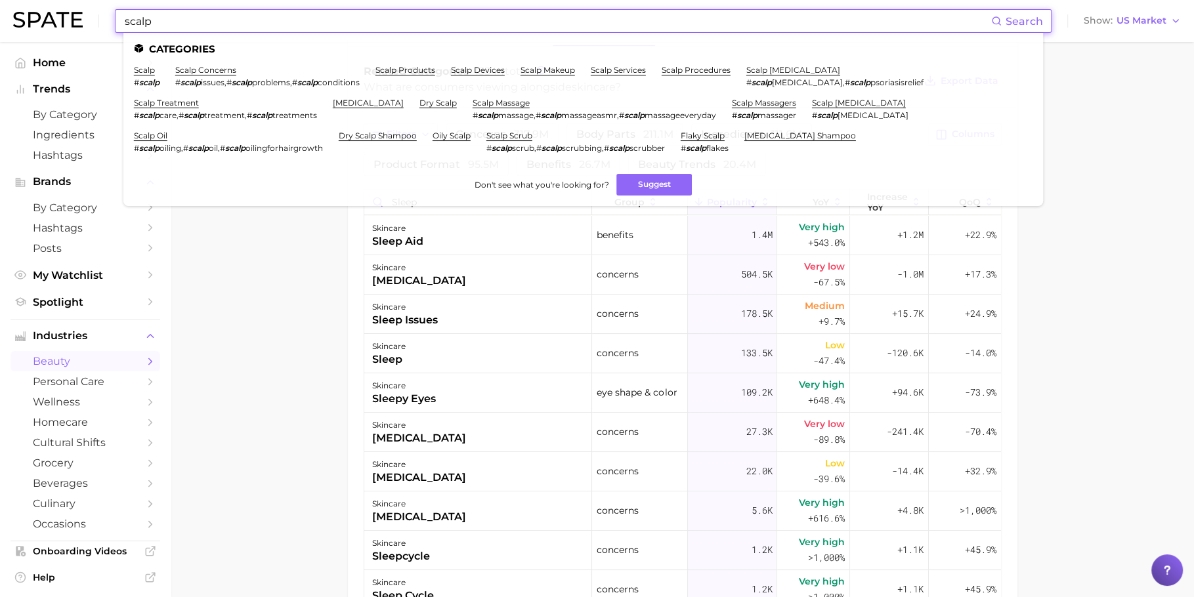
click at [637, 11] on input "scalp" at bounding box center [557, 21] width 868 height 22
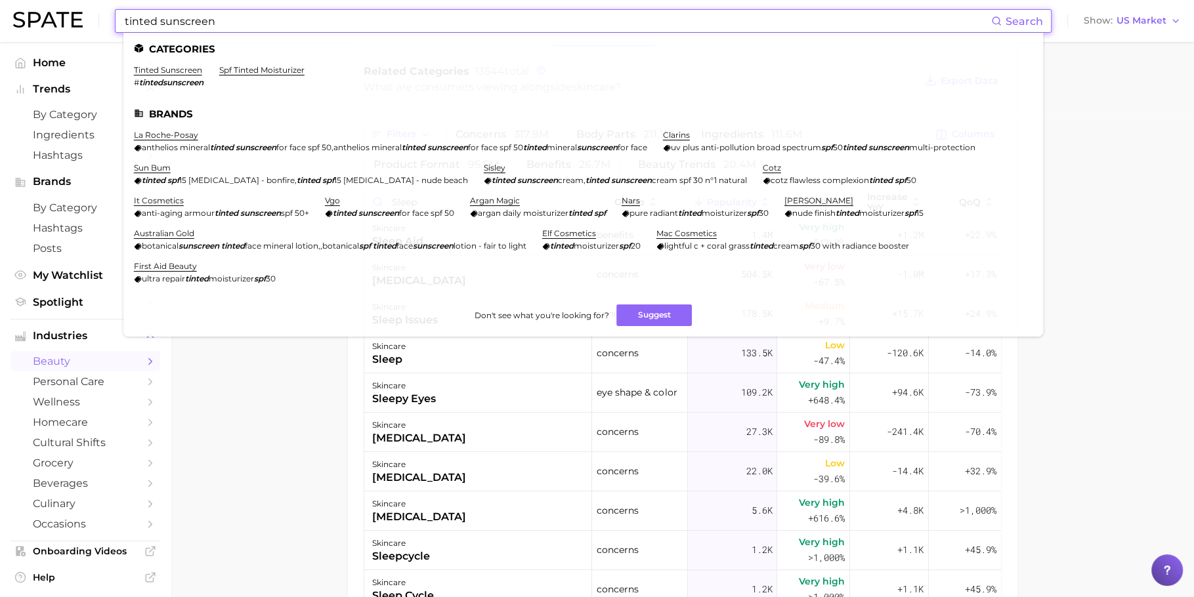
type input "tinted sunscreen"
click at [163, 77] on li "tinted sunscreen # tintedsunscreen" at bounding box center [169, 76] width 70 height 22
click at [167, 71] on link "tinted sunscreen" at bounding box center [168, 70] width 68 height 10
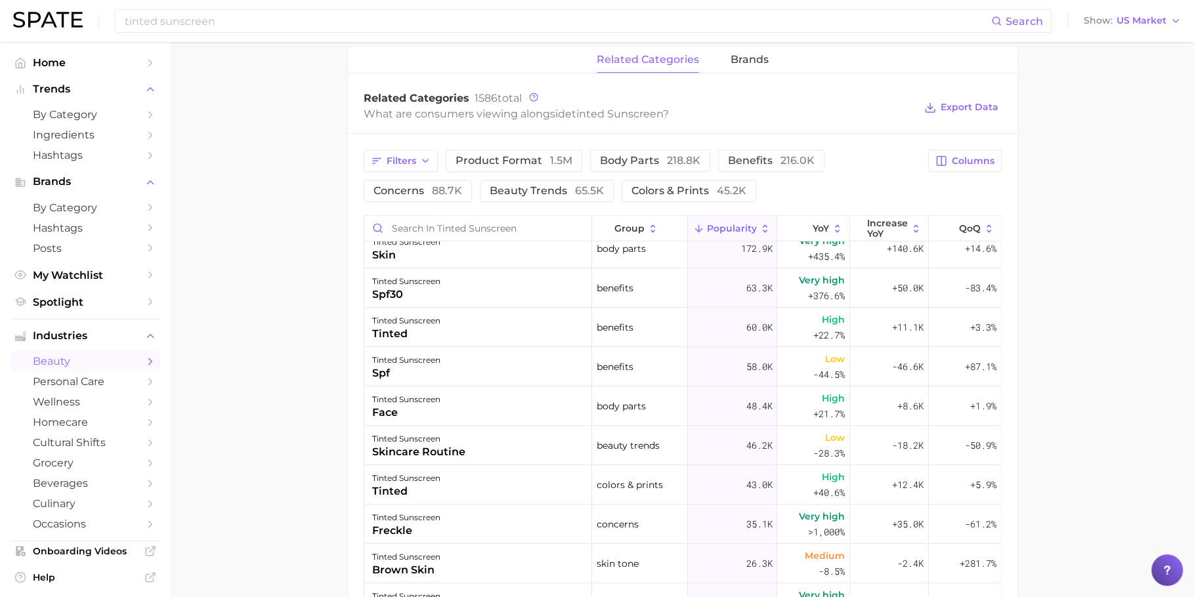
scroll to position [56, 0]
click at [508, 161] on span "product format 1.5m" at bounding box center [513, 161] width 117 height 11
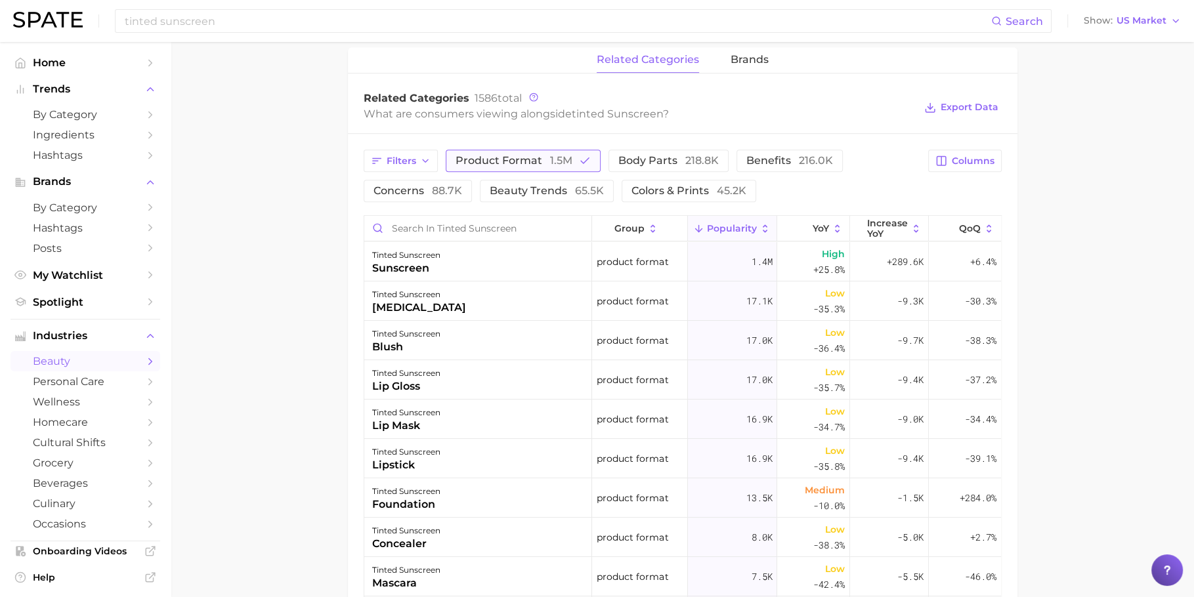
click at [508, 161] on span "product format 1.5m" at bounding box center [513, 161] width 117 height 11
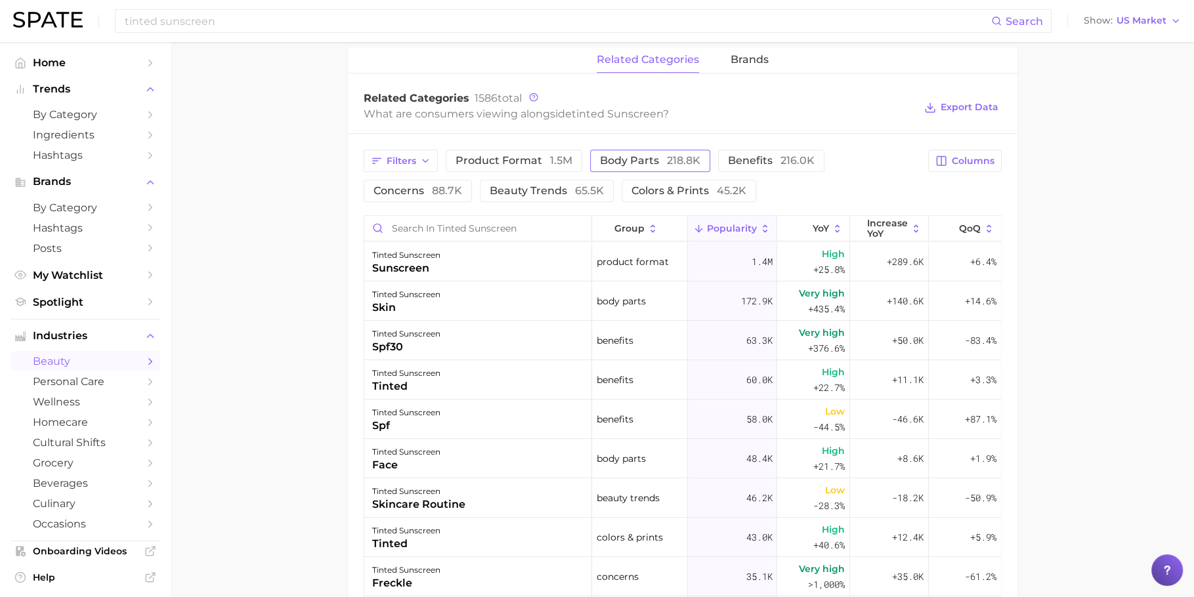
click at [602, 150] on button "body parts 218.8k" at bounding box center [650, 161] width 120 height 22
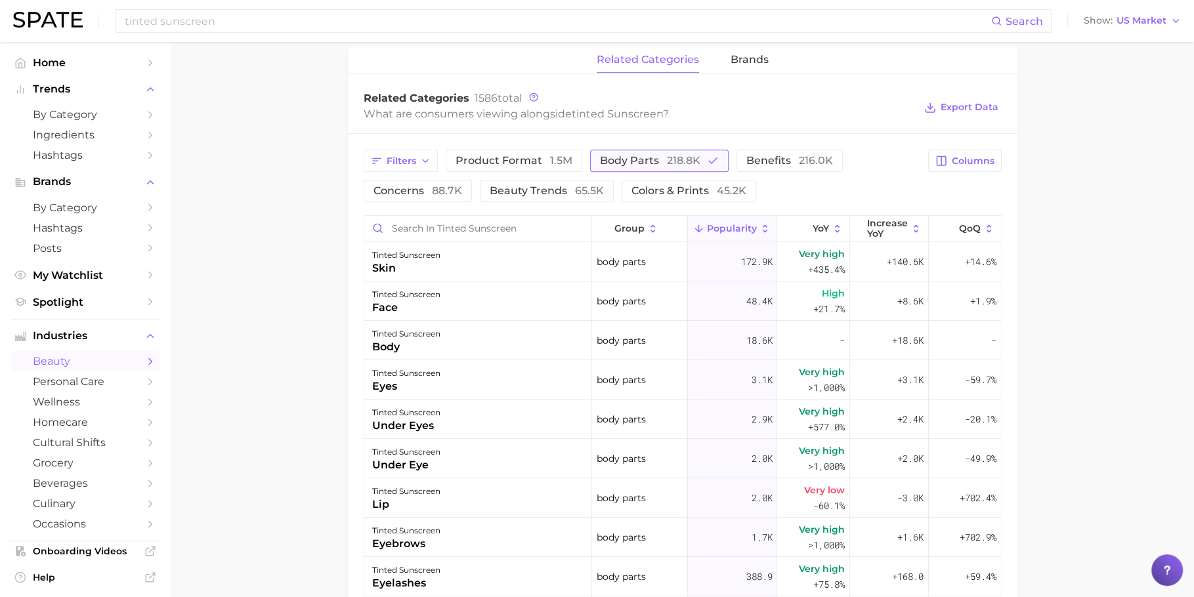
click at [602, 150] on button "body parts 218.8k" at bounding box center [659, 161] width 138 height 22
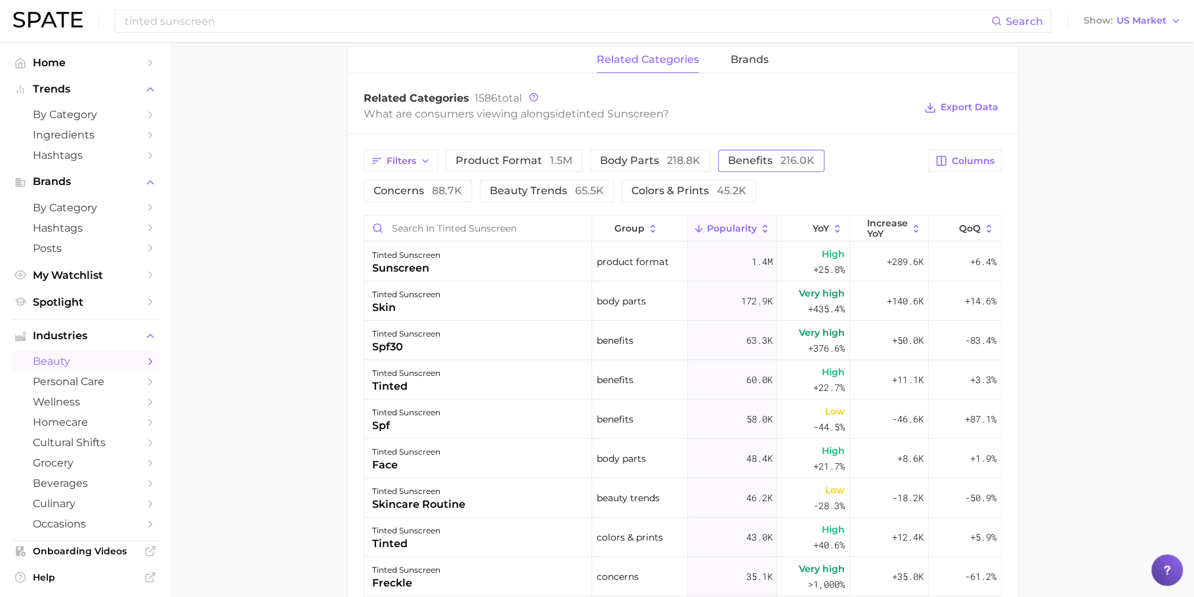
click at [790, 161] on span "216.0k" at bounding box center [797, 160] width 34 height 12
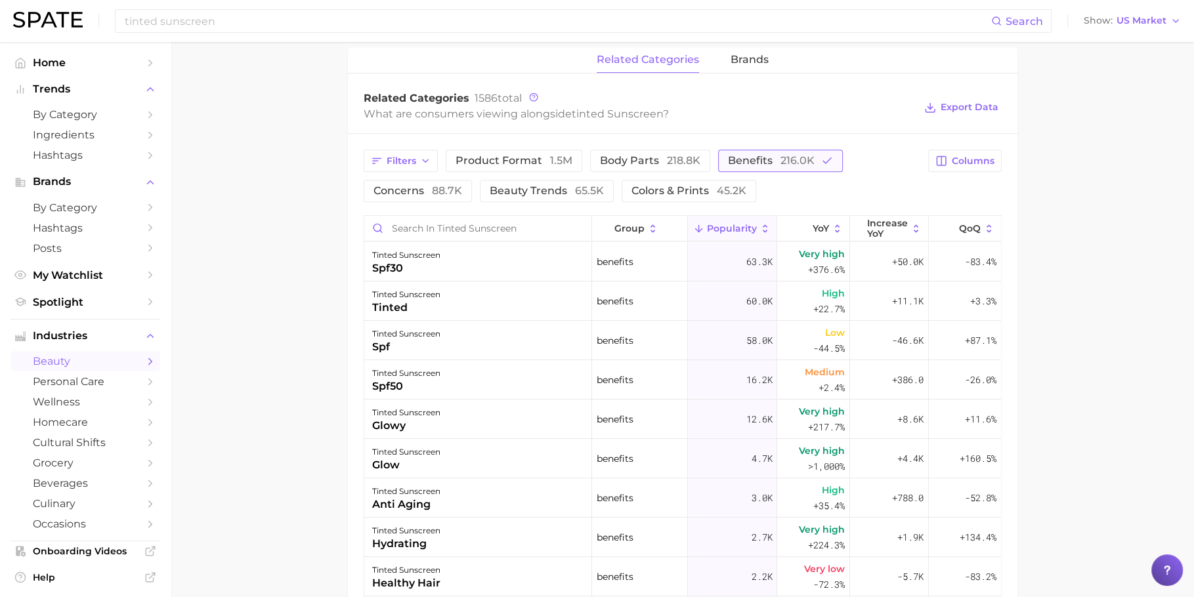
click at [790, 161] on span "216.0k" at bounding box center [797, 160] width 34 height 12
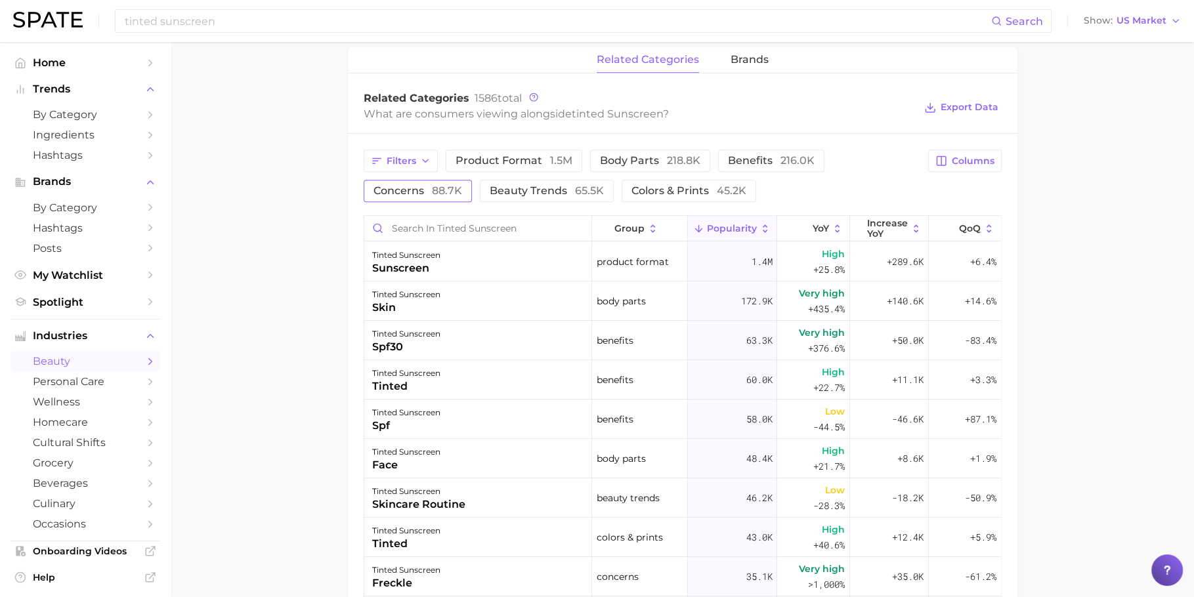
click at [419, 197] on button "concerns 88.7k" at bounding box center [418, 191] width 108 height 22
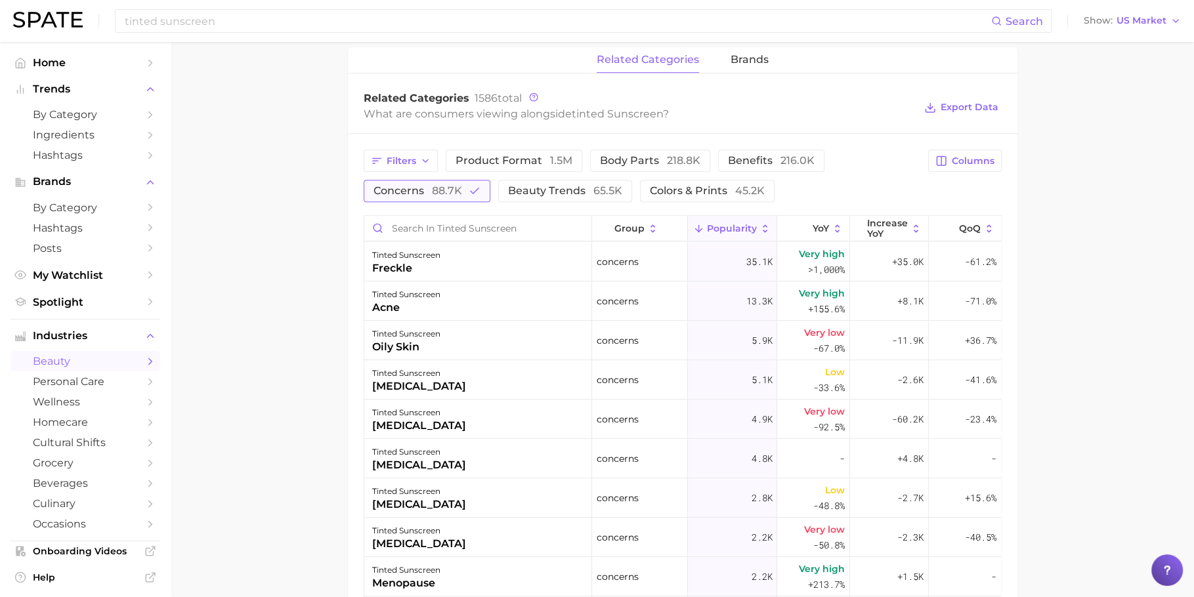
click at [419, 197] on button "concerns 88.7k" at bounding box center [427, 191] width 127 height 22
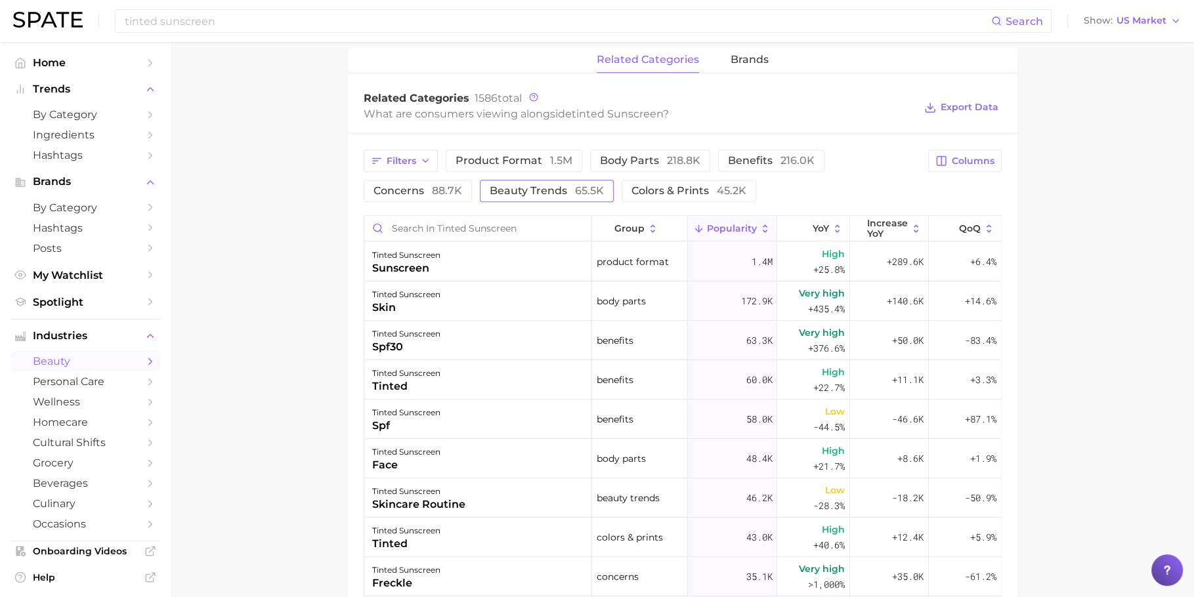
click at [580, 190] on span "65.5k" at bounding box center [589, 190] width 29 height 12
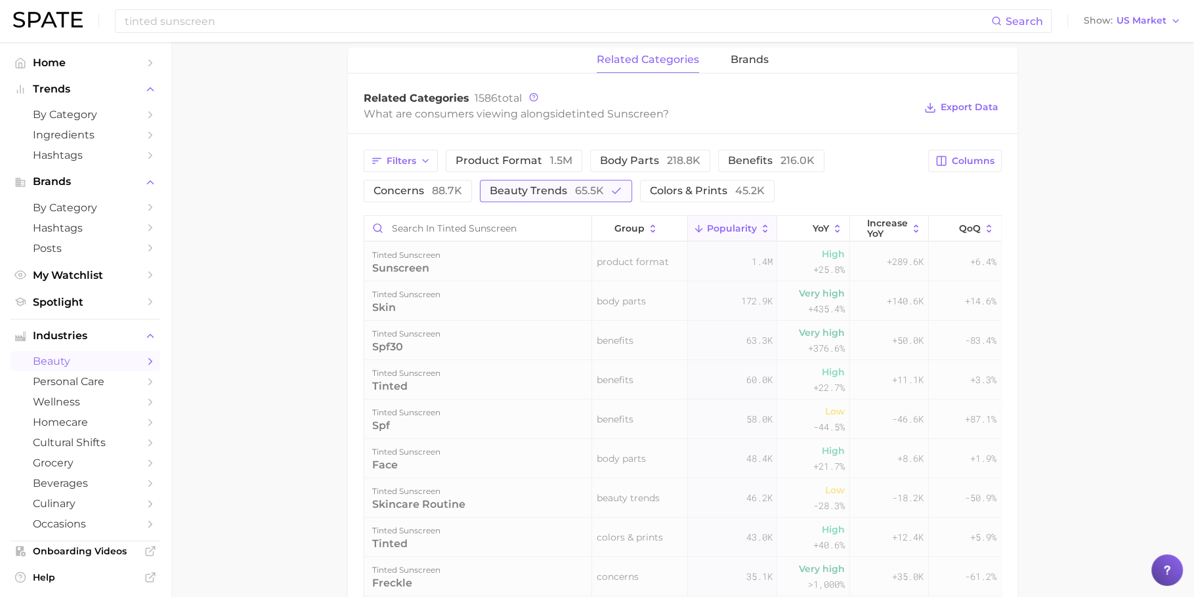
click at [580, 190] on span "65.5k" at bounding box center [589, 190] width 29 height 12
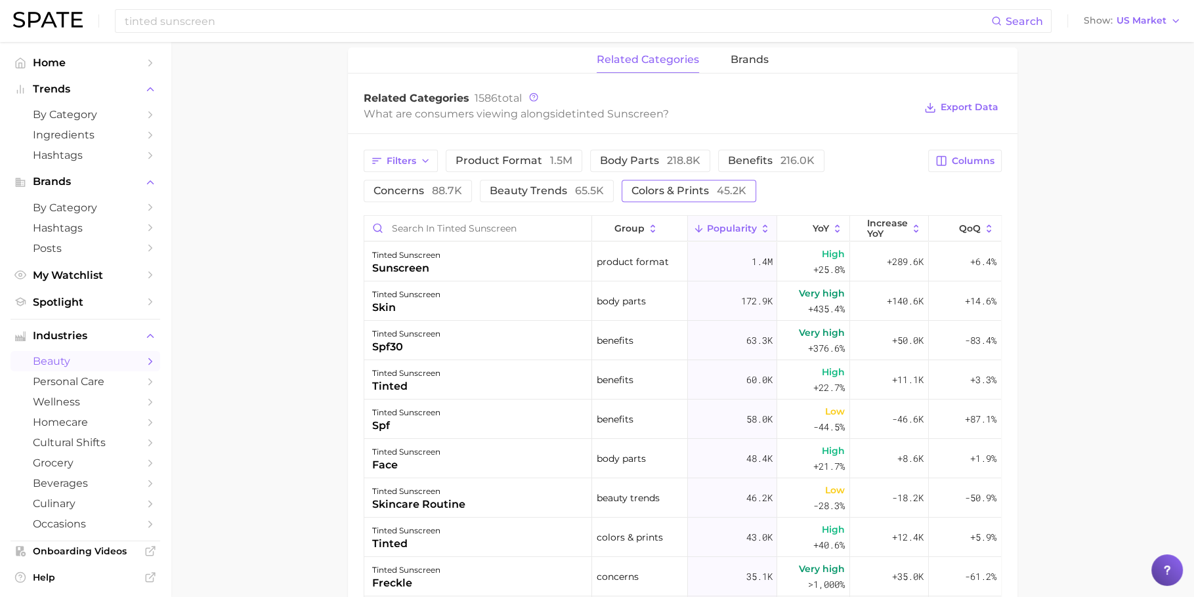
click at [700, 192] on span "colors & prints 45.2k" at bounding box center [688, 191] width 115 height 11
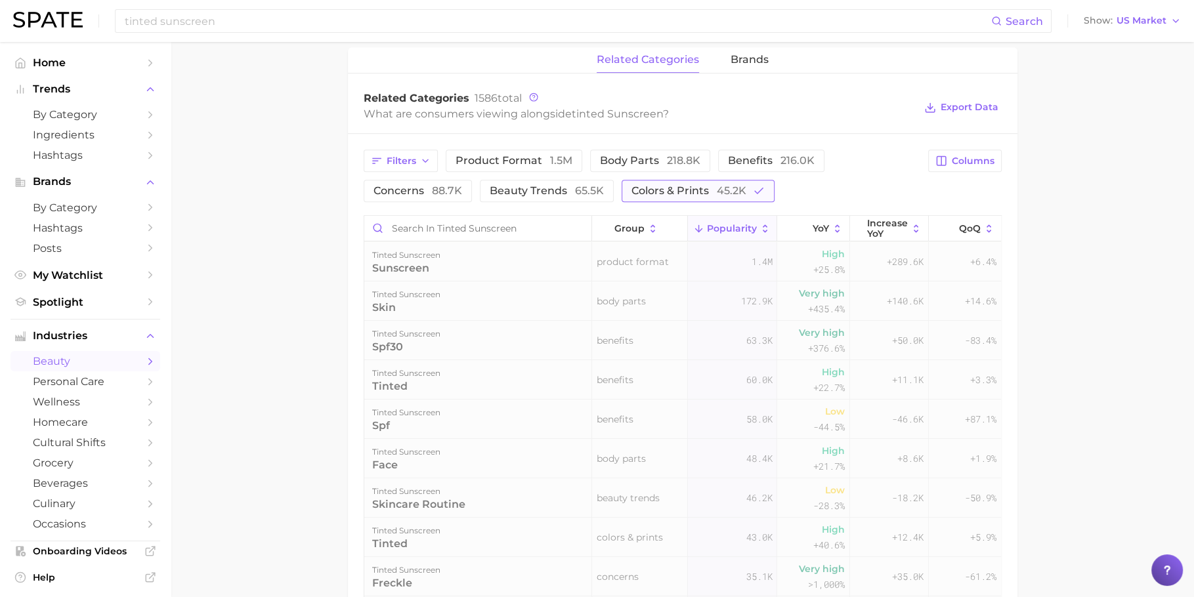
click at [700, 192] on span "colors & prints 45.2k" at bounding box center [688, 191] width 115 height 11
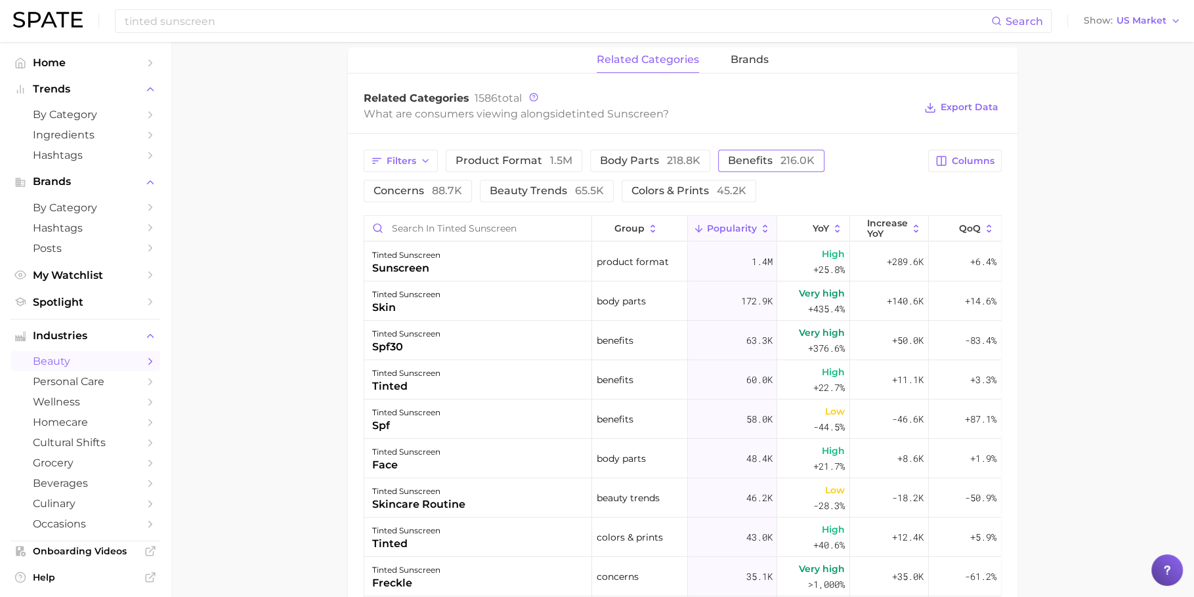
click at [746, 156] on span "benefits 216.0k" at bounding box center [771, 161] width 87 height 11
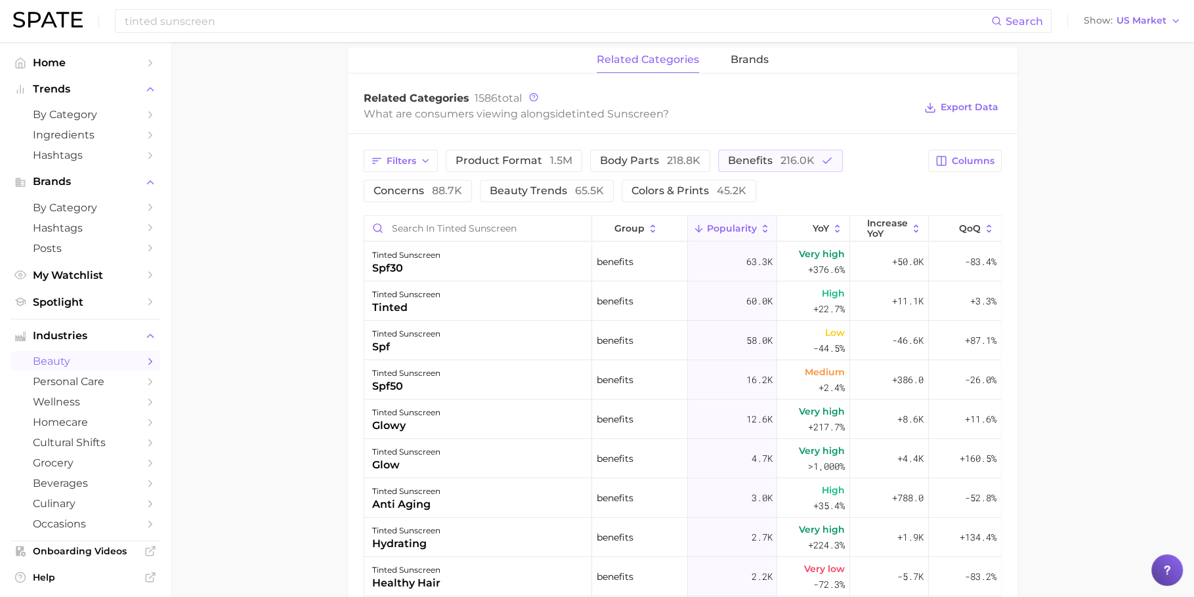
click at [333, 276] on main "1. skincare 2. sun care & tanning 3. sunscreen products 4. tinted sunscreen Ove…" at bounding box center [682, 166] width 1023 height 1456
click at [885, 234] on span "Increase YoY" at bounding box center [887, 228] width 41 height 21
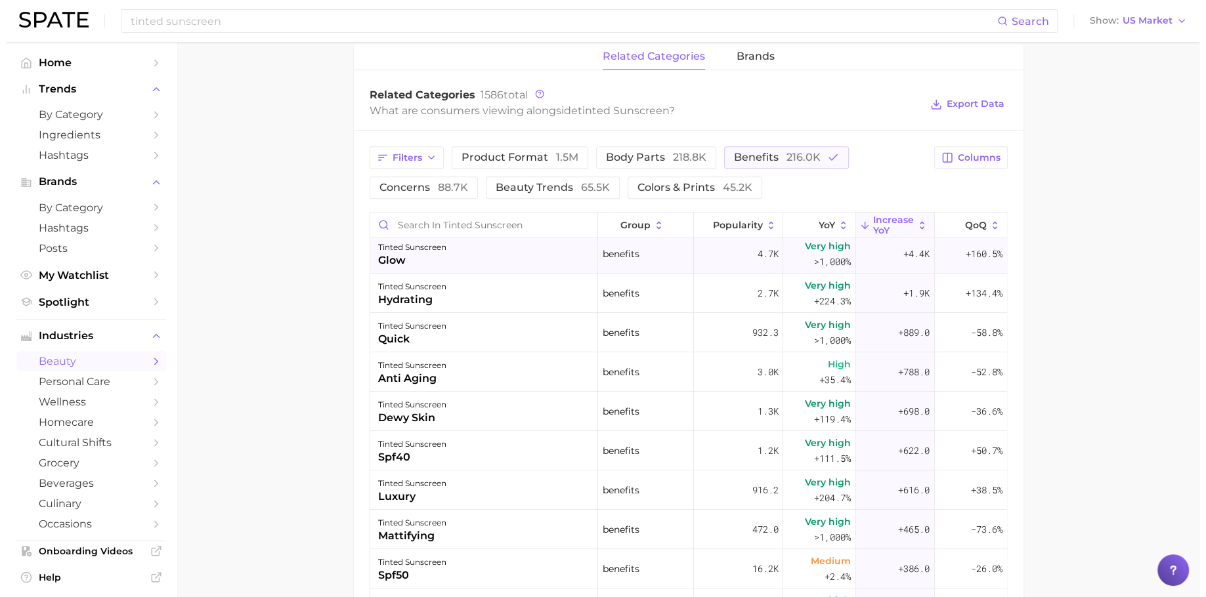
scroll to position [124, 0]
click at [454, 330] on div "tinted sunscreen quick" at bounding box center [478, 331] width 228 height 39
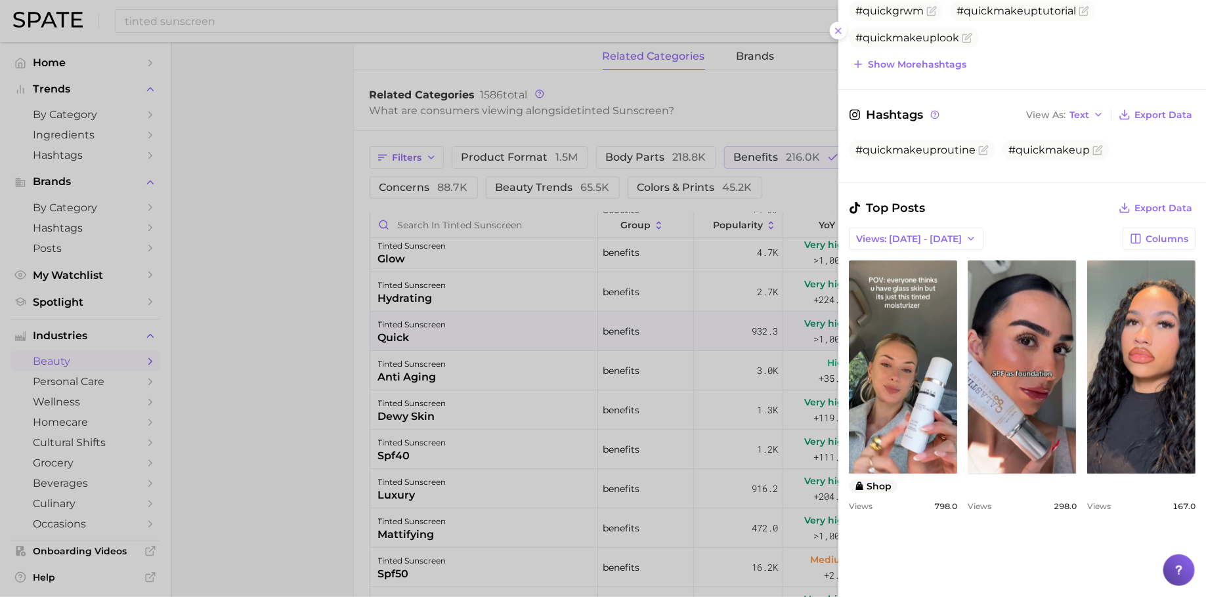
scroll to position [648, 0]
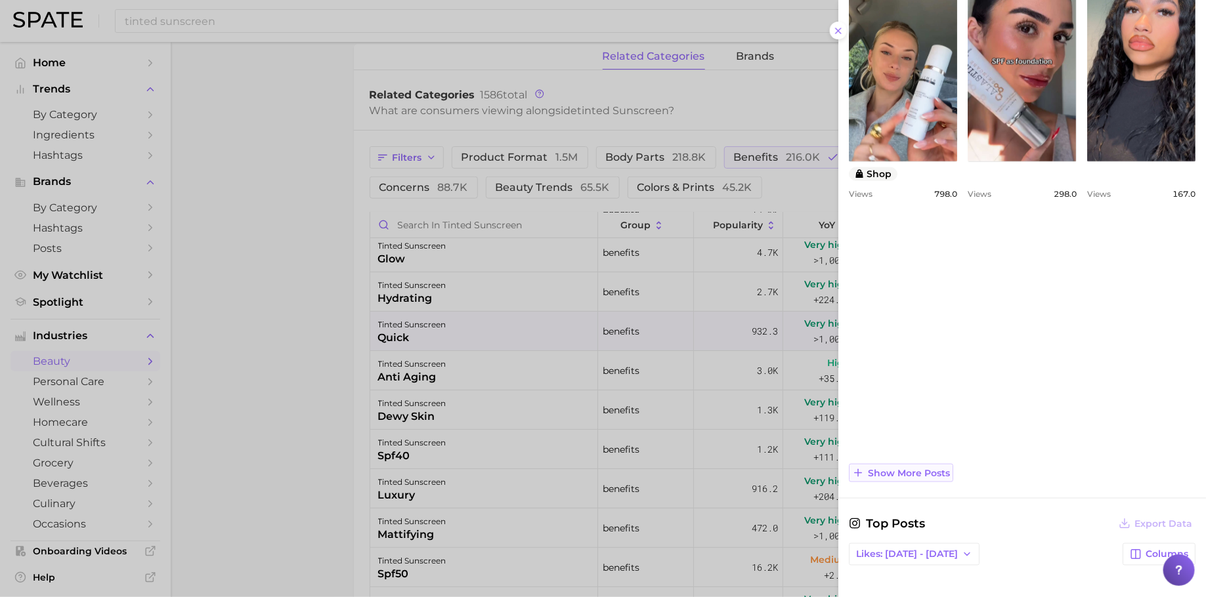
click at [921, 470] on span "Show more posts" at bounding box center [909, 473] width 82 height 11
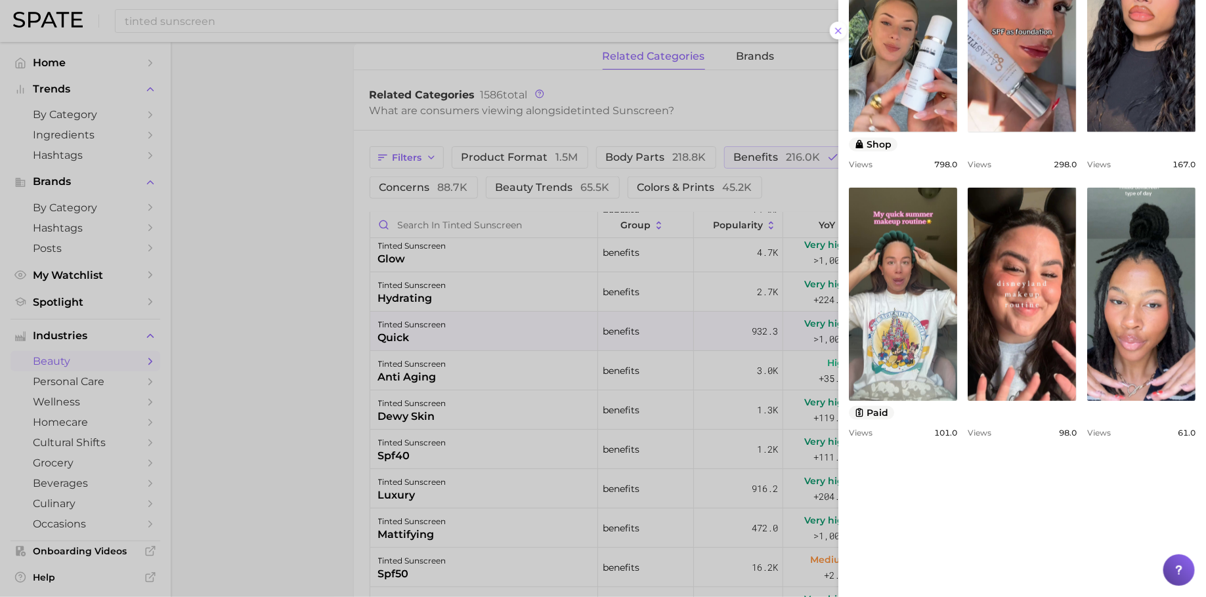
scroll to position [977, 0]
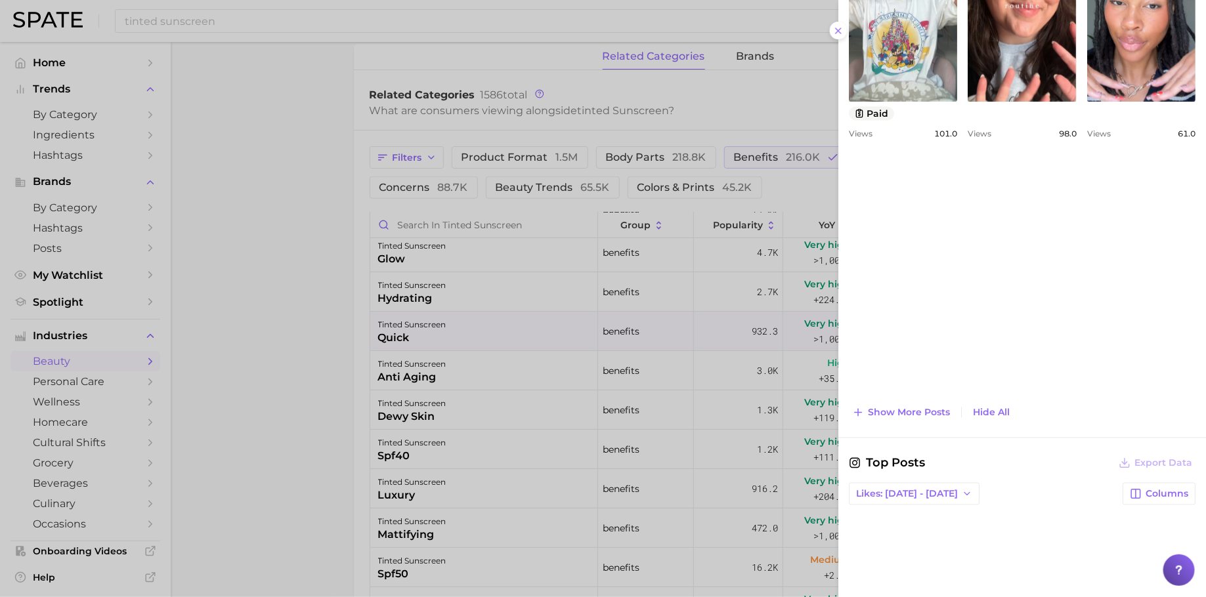
click at [257, 396] on div at bounding box center [603, 298] width 1206 height 597
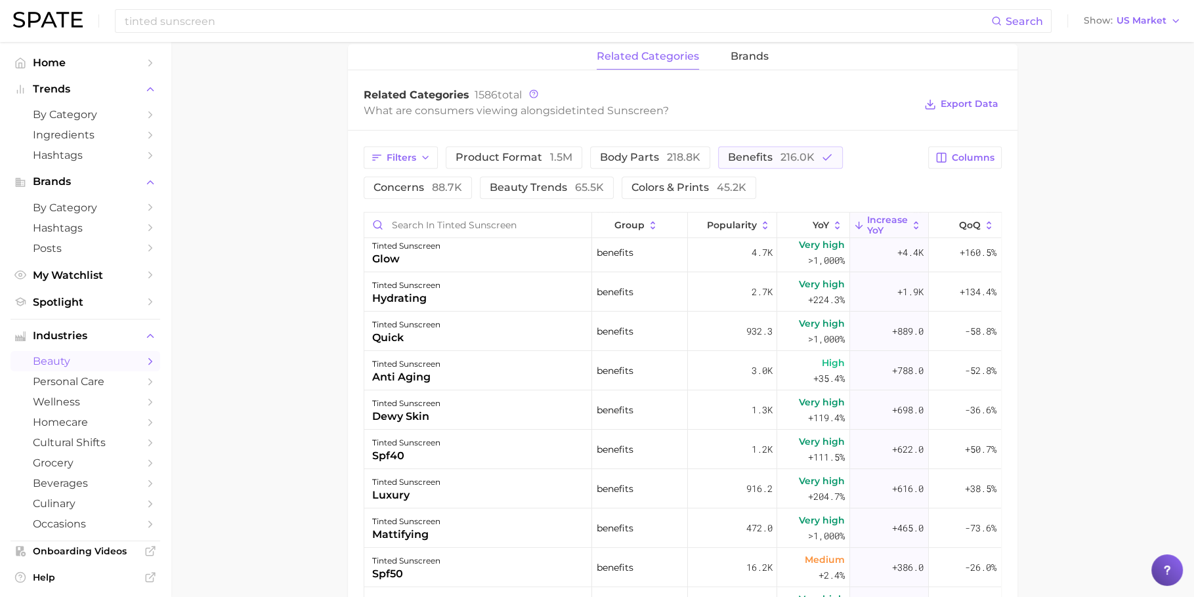
click at [445, 402] on div "tinted sunscreen dewy skin" at bounding box center [478, 409] width 228 height 39
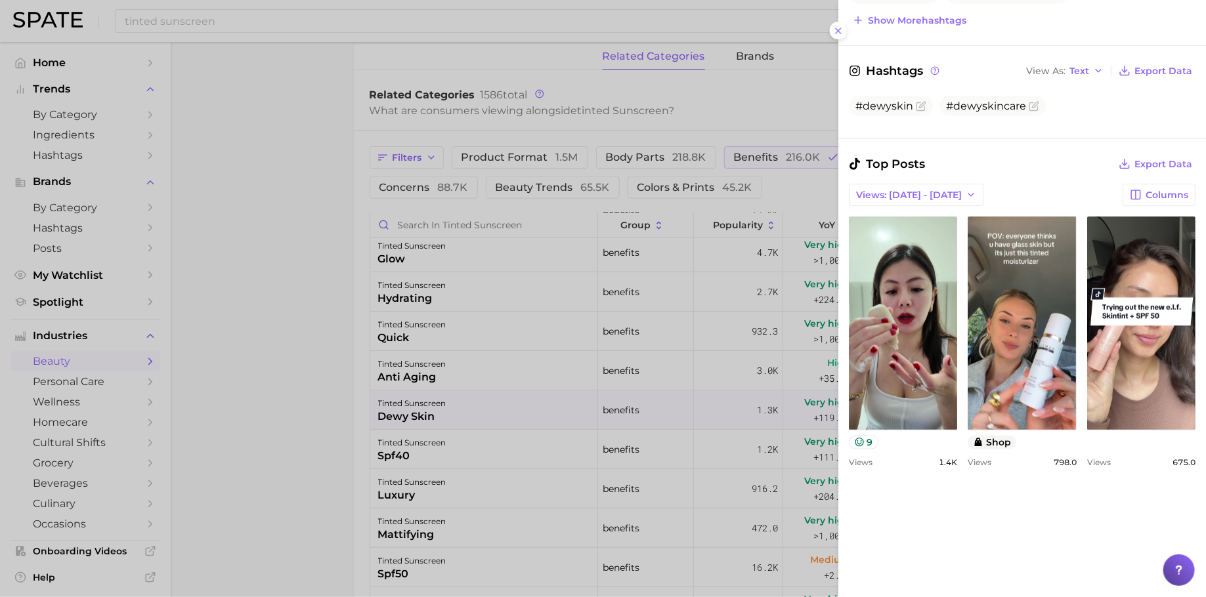
scroll to position [660, 0]
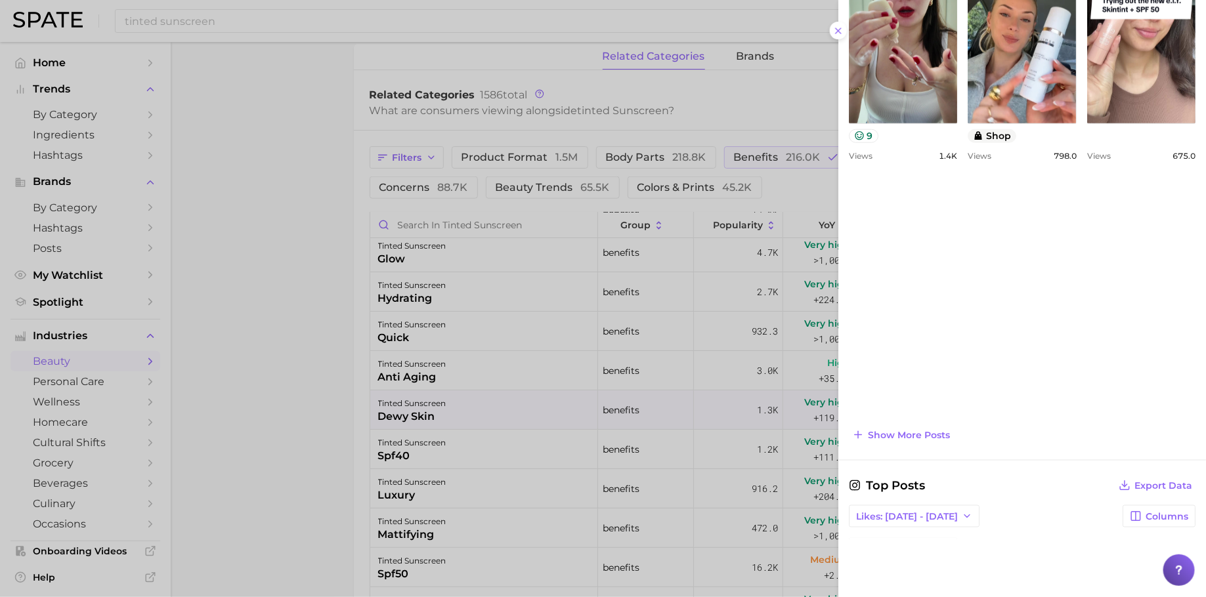
click at [324, 379] on div at bounding box center [603, 298] width 1206 height 597
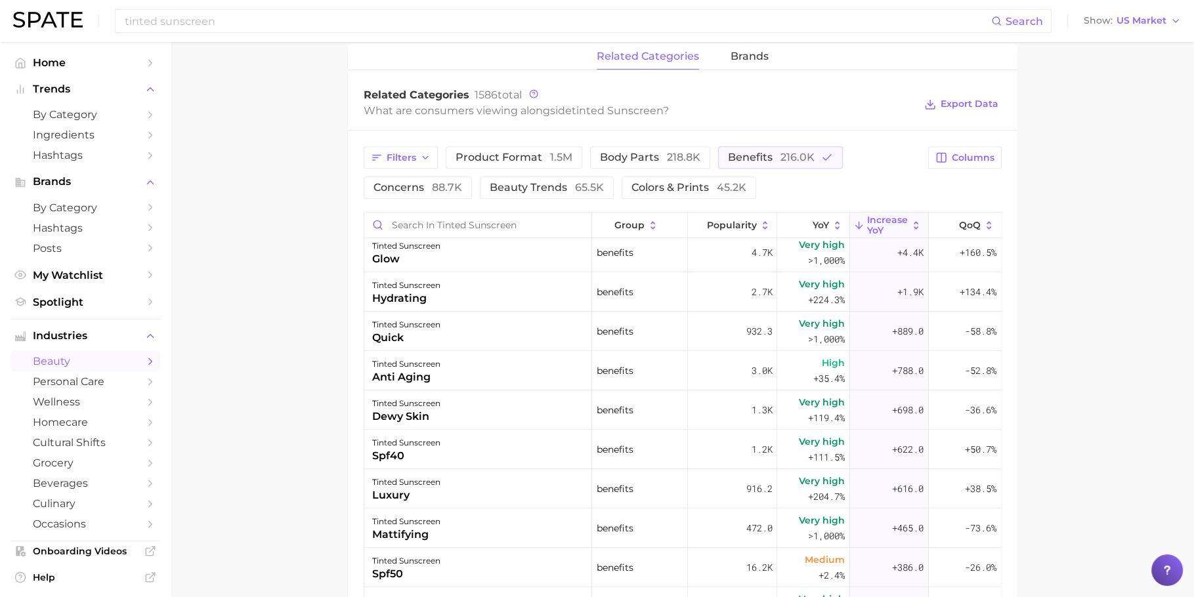
click at [396, 325] on div "tinted sunscreen" at bounding box center [406, 325] width 68 height 16
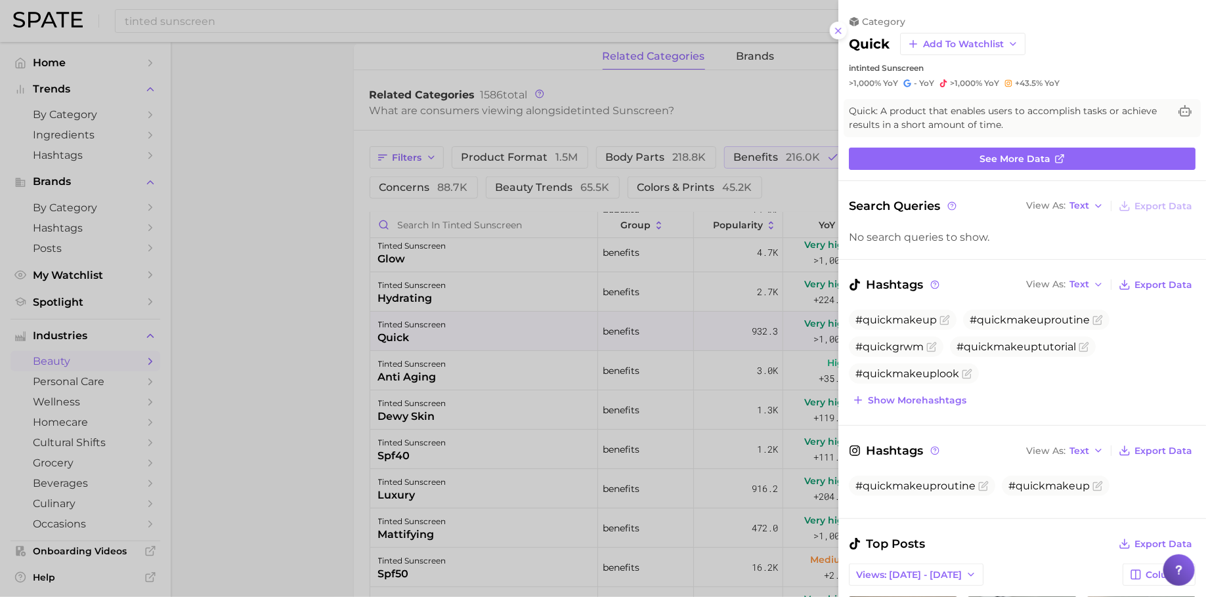
scroll to position [0, 0]
click at [435, 324] on div at bounding box center [603, 298] width 1206 height 597
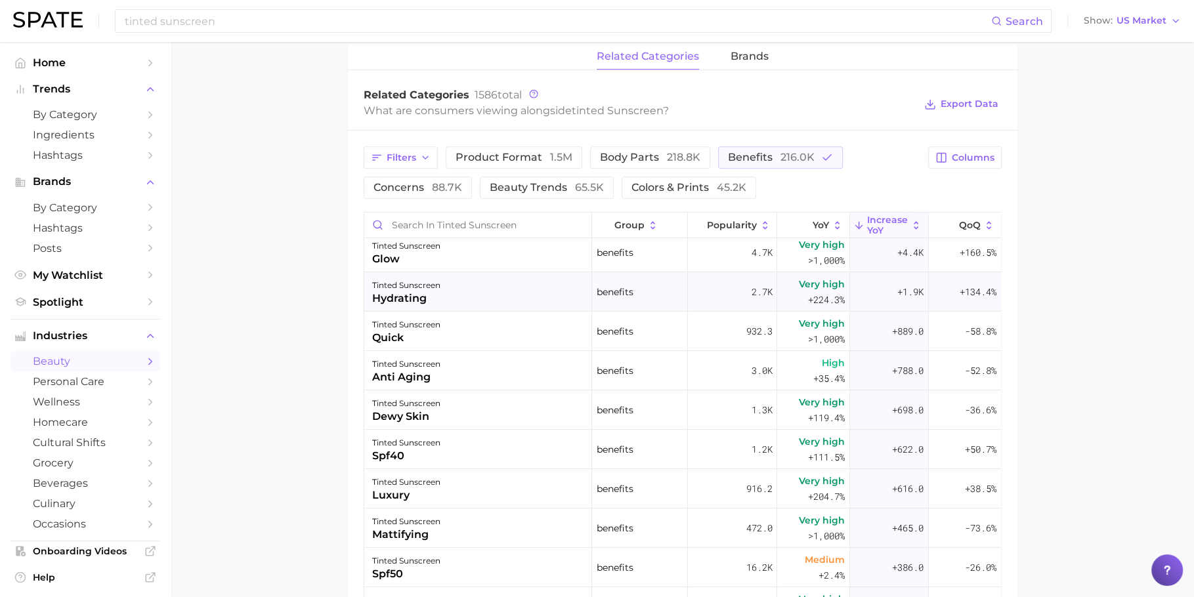
click at [448, 295] on div "tinted sunscreen hydrating" at bounding box center [478, 291] width 228 height 39
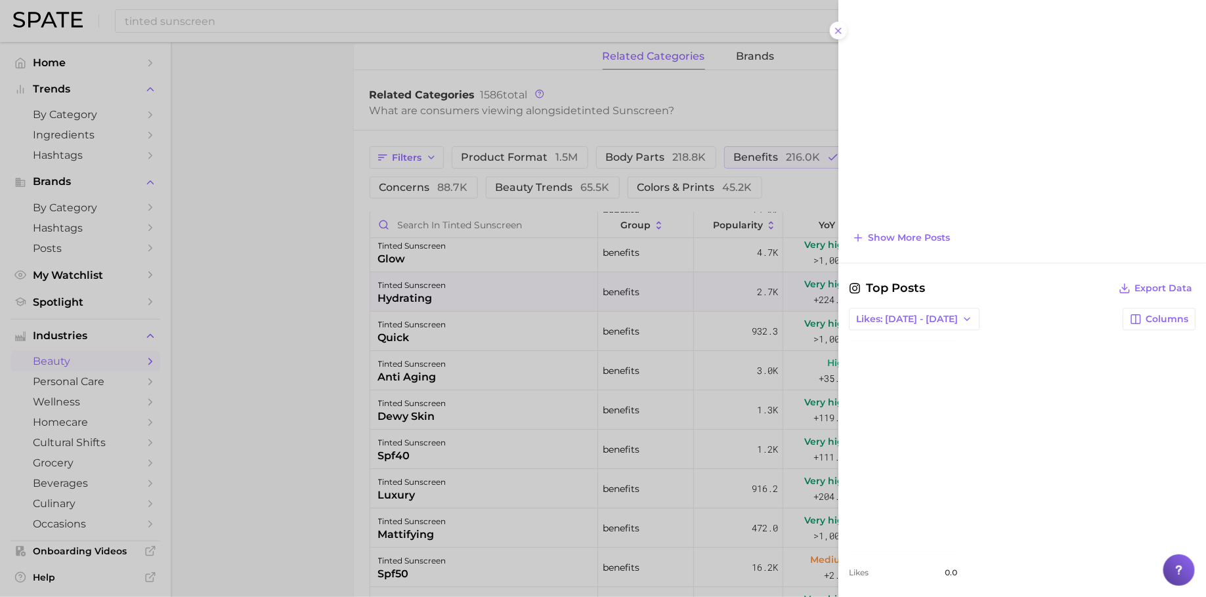
scroll to position [968, 0]
click at [694, 382] on div at bounding box center [603, 298] width 1206 height 597
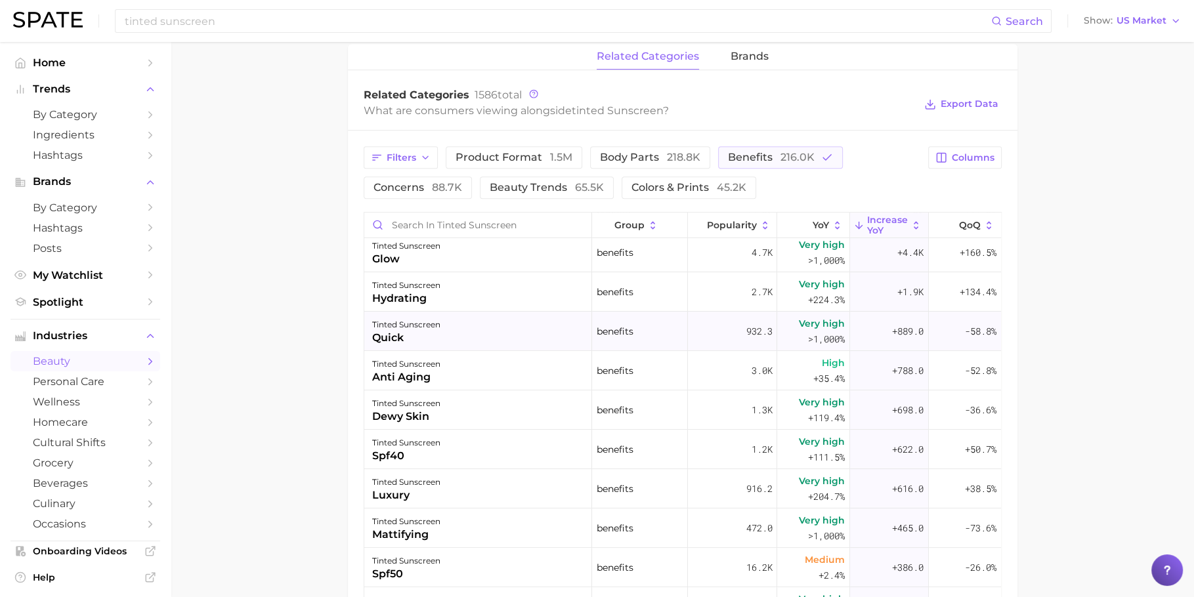
click at [396, 330] on div "quick" at bounding box center [406, 338] width 68 height 16
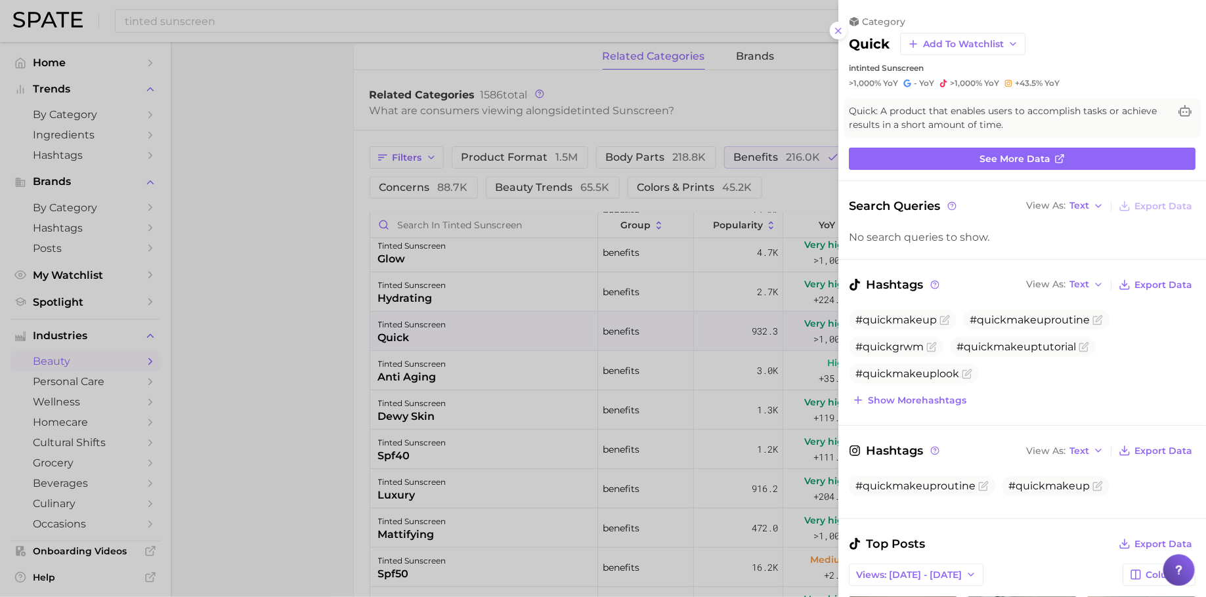
scroll to position [0, 0]
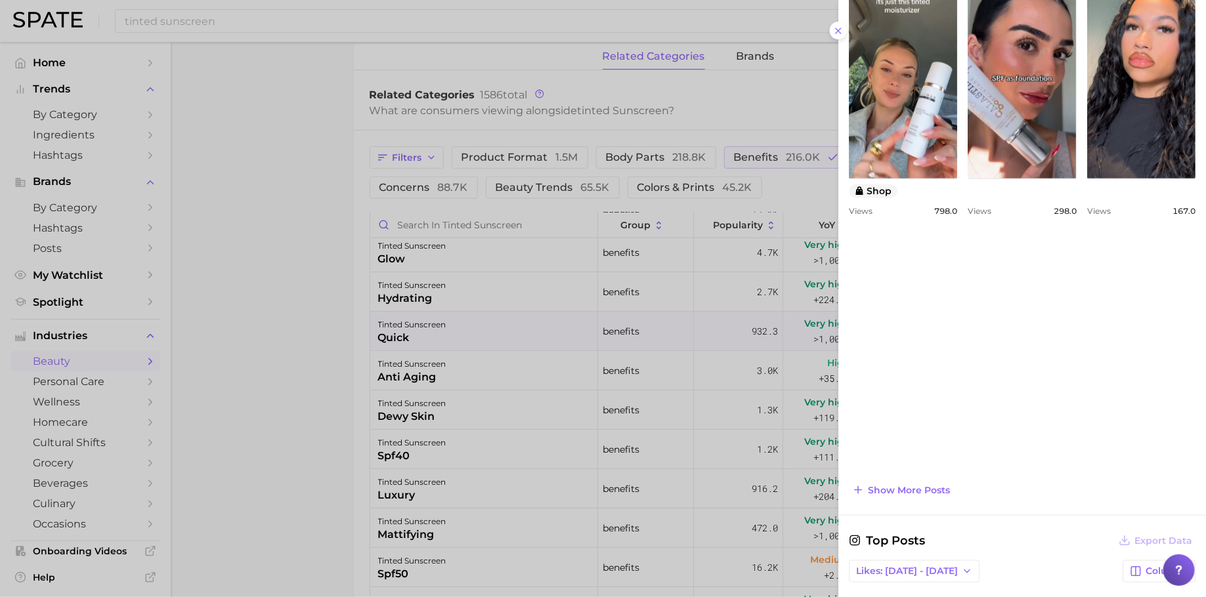
click at [289, 398] on div at bounding box center [603, 298] width 1206 height 597
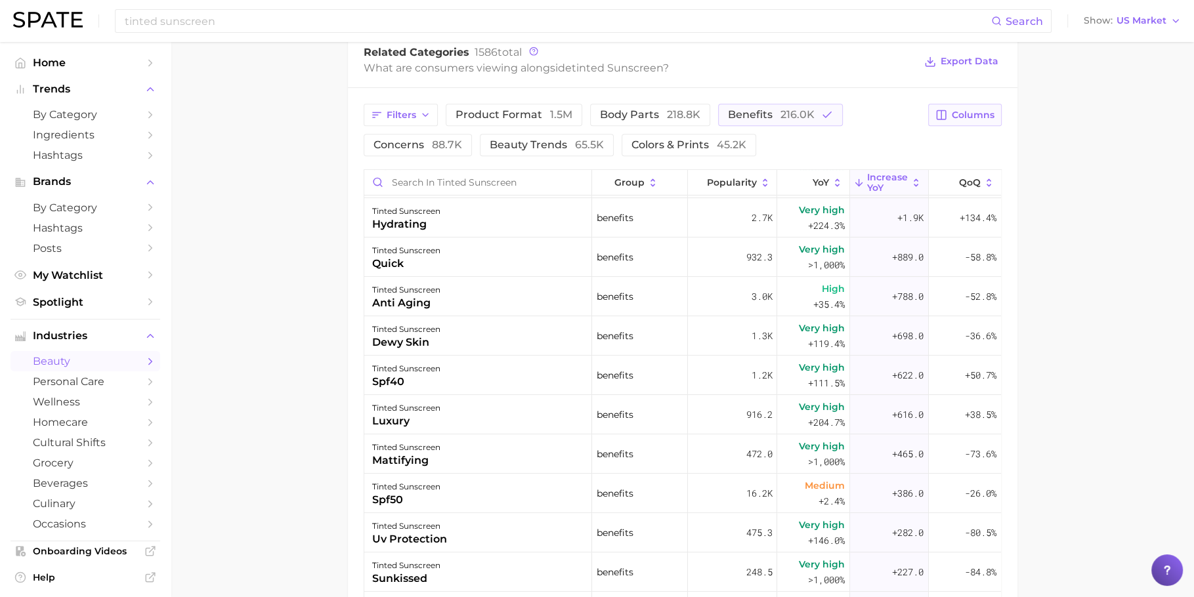
click at [977, 110] on span "Columns" at bounding box center [973, 115] width 43 height 11
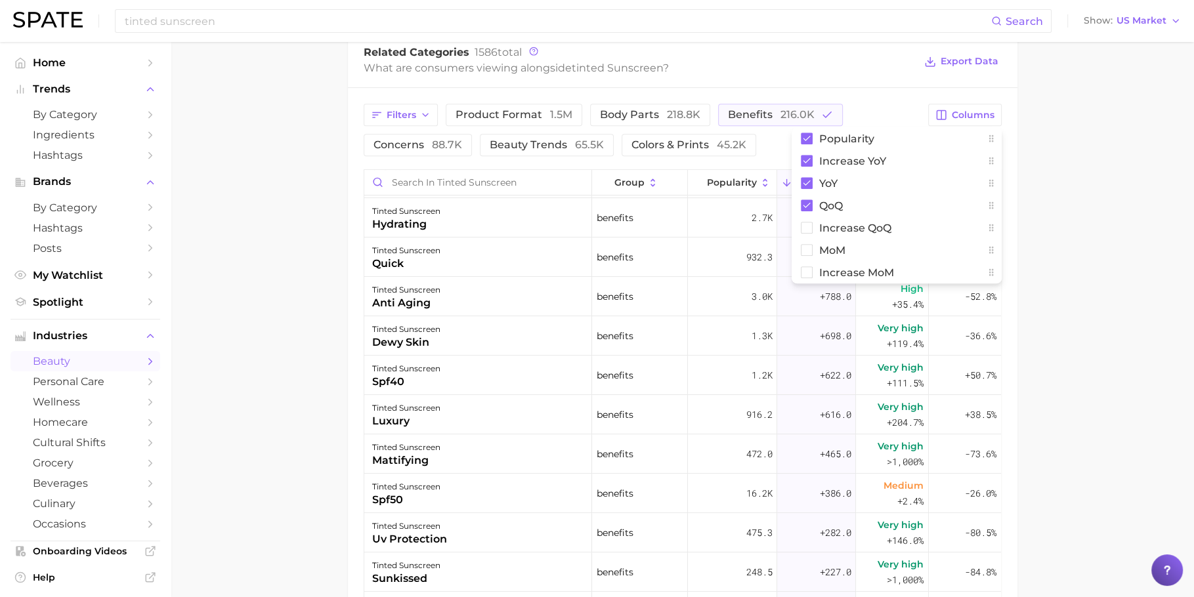
click at [1128, 222] on main "1. skincare 2. sun care & tanning 3. sunscreen products 4. tinted sunscreen Ove…" at bounding box center [682, 120] width 1023 height 1456
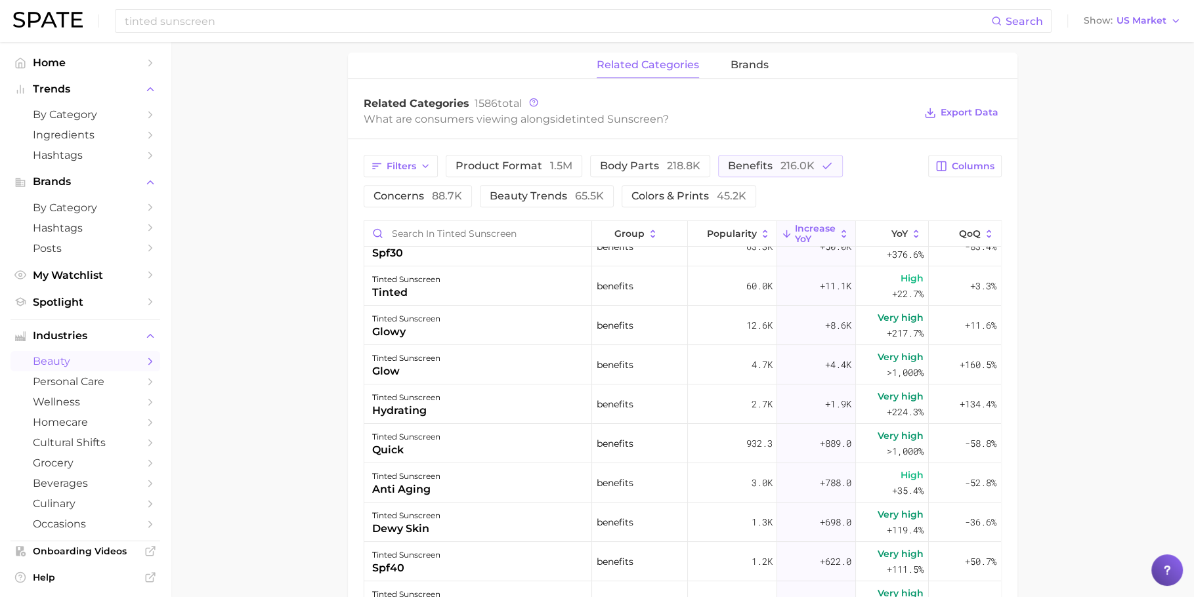
scroll to position [587, 0]
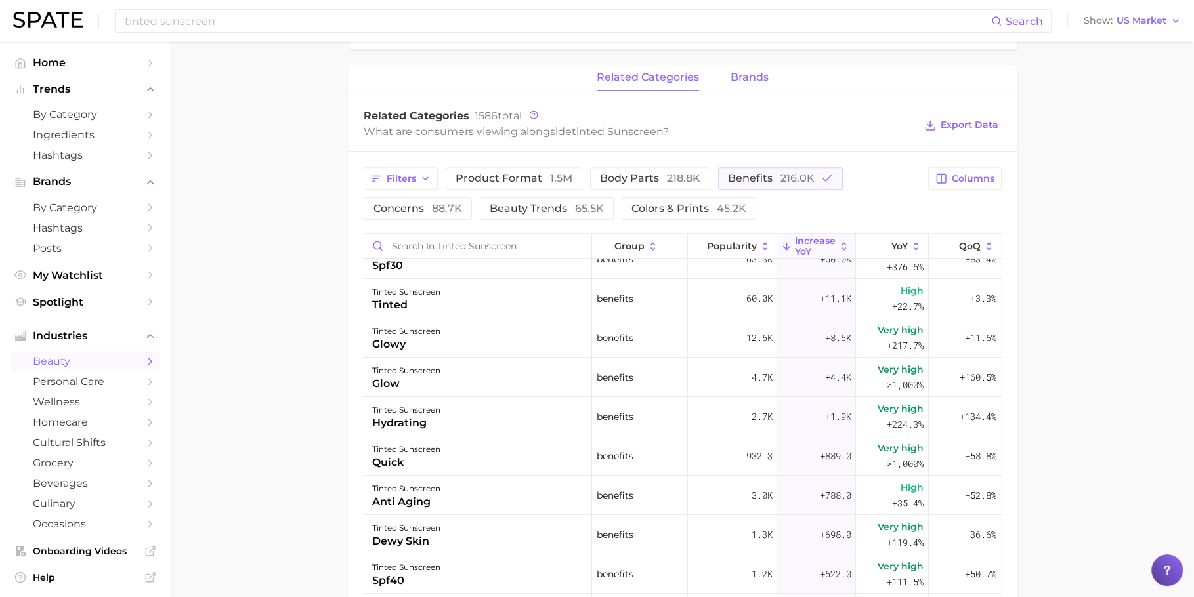
click at [763, 77] on span "brands" at bounding box center [749, 78] width 38 height 12
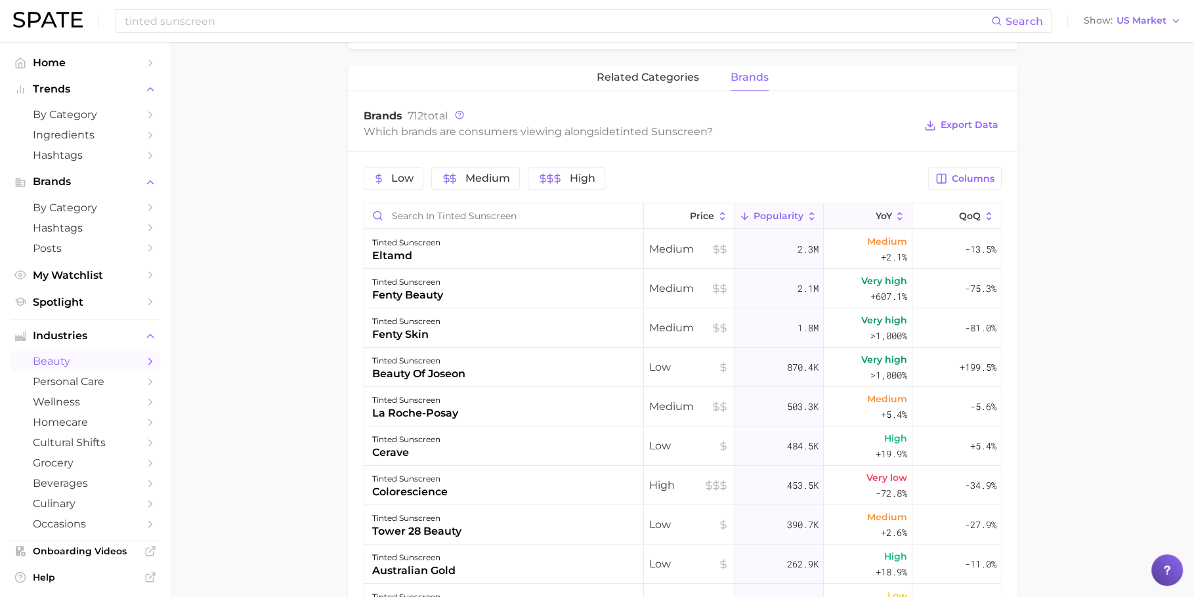
click at [866, 224] on button "YoY" at bounding box center [868, 216] width 89 height 26
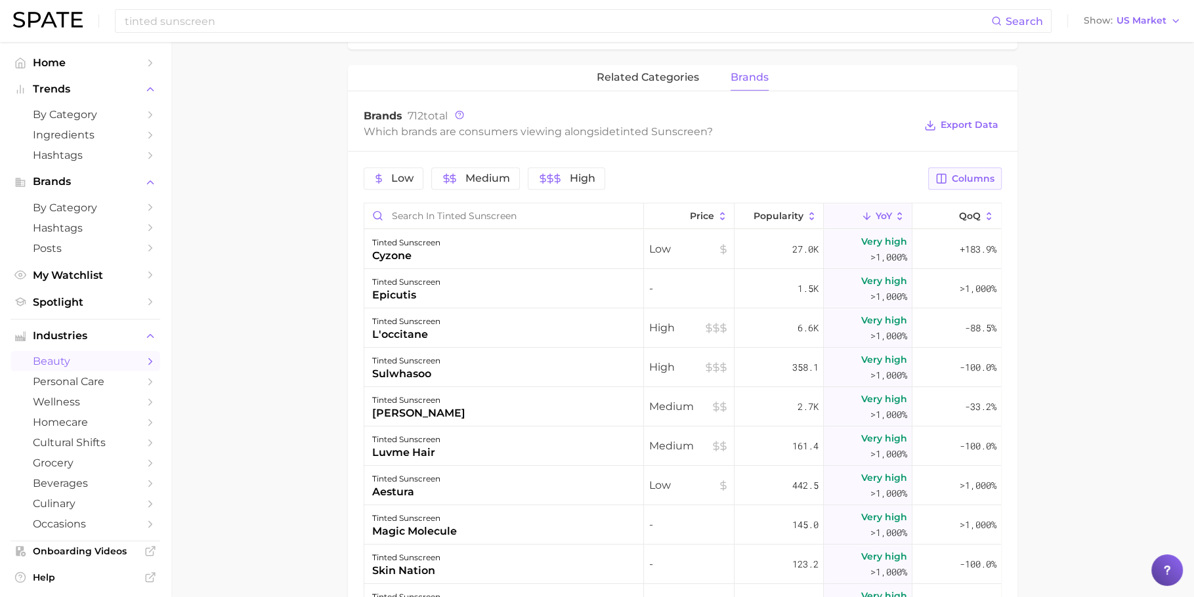
click at [950, 179] on button "Columns" at bounding box center [964, 178] width 73 height 22
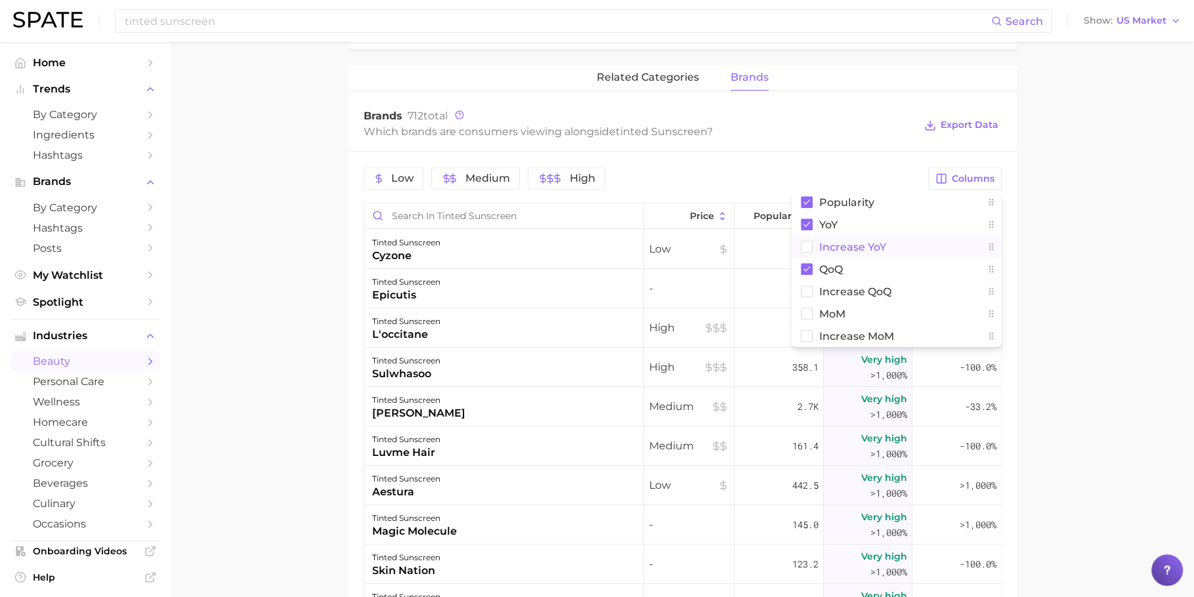
click at [878, 245] on span "Increase YoY" at bounding box center [852, 247] width 67 height 11
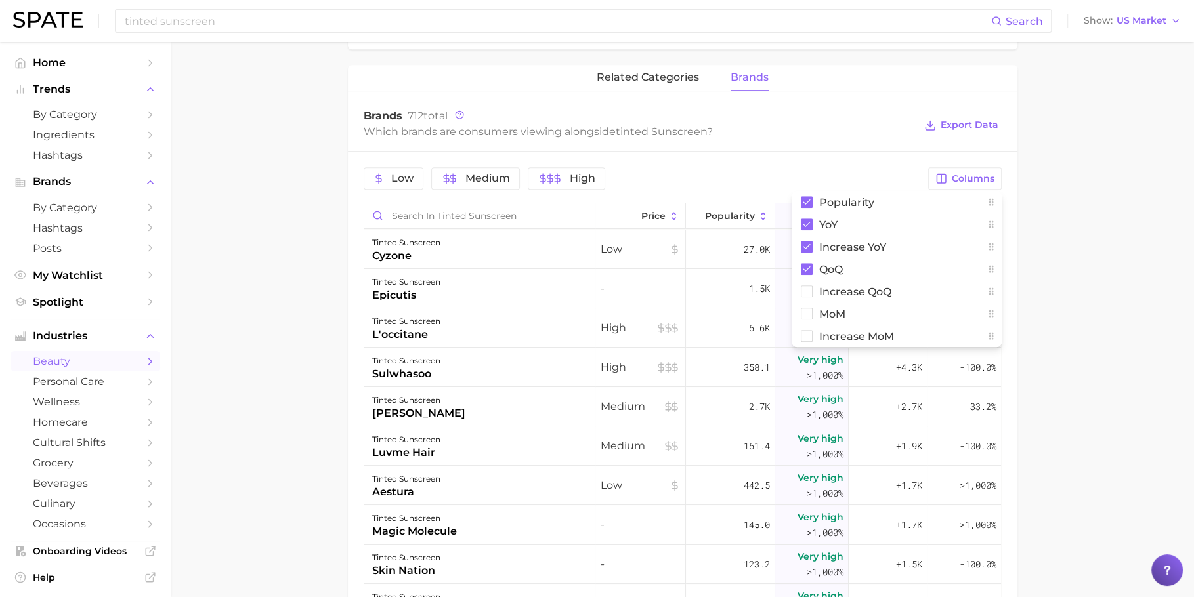
drag, startPoint x: 1157, startPoint y: 247, endPoint x: 1036, endPoint y: 236, distance: 121.3
click at [1149, 247] on main "1. skincare 2. sun care & tanning 3. sunscreen products 4. tinted sunscreen Ove…" at bounding box center [682, 168] width 1023 height 1426
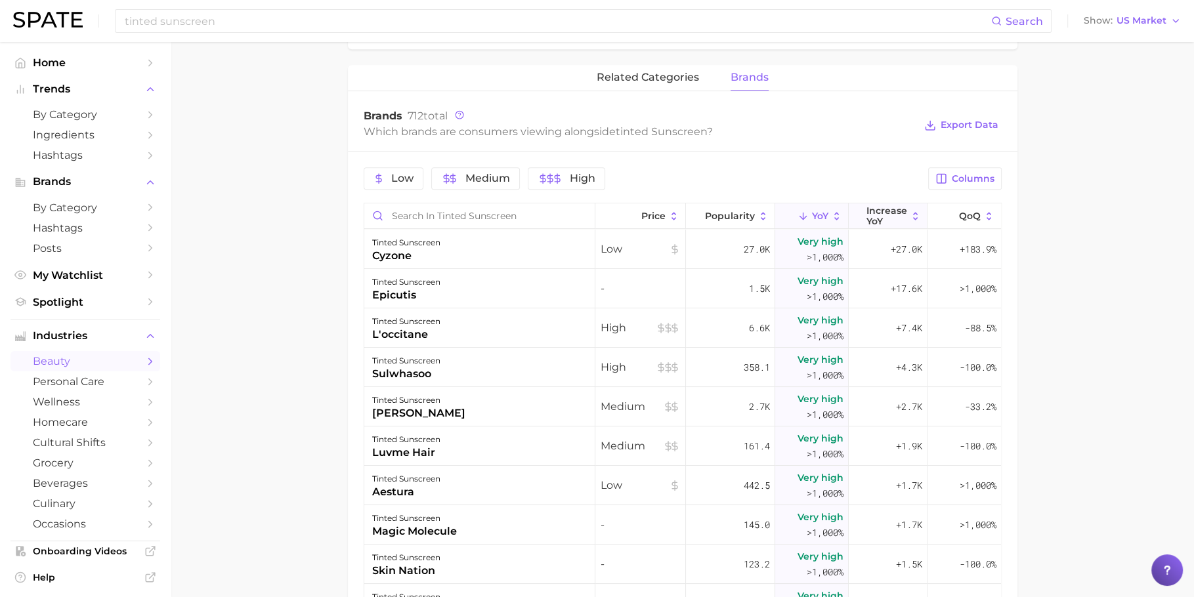
click at [910, 215] on icon at bounding box center [916, 217] width 12 height 12
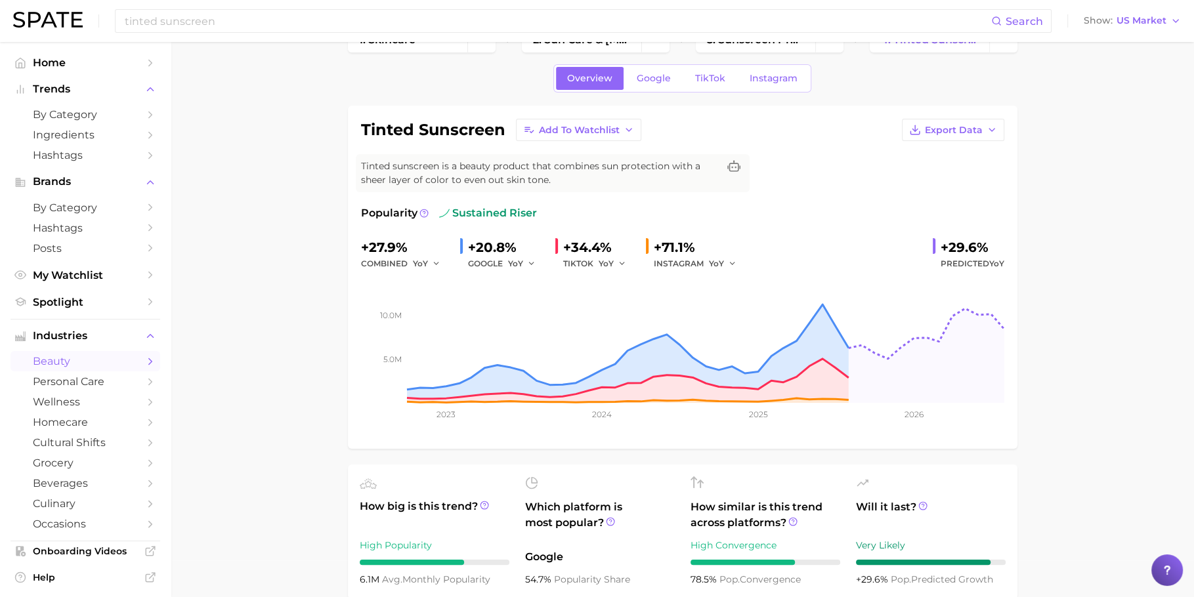
scroll to position [37, 0]
click at [691, 76] on link "TikTok" at bounding box center [710, 78] width 53 height 23
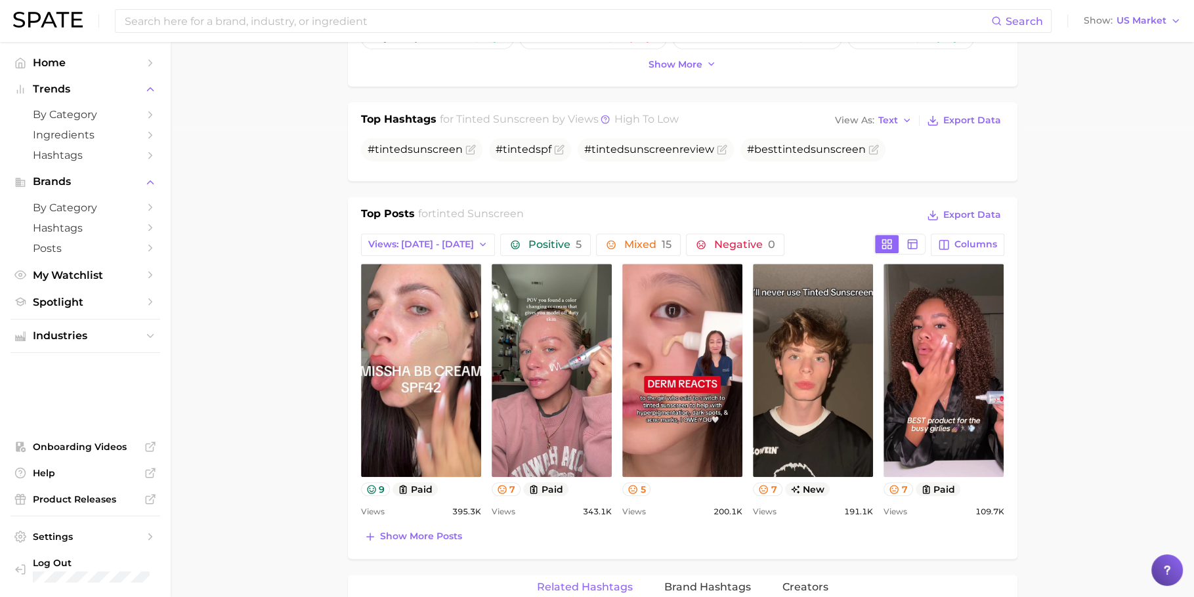
scroll to position [535, 0]
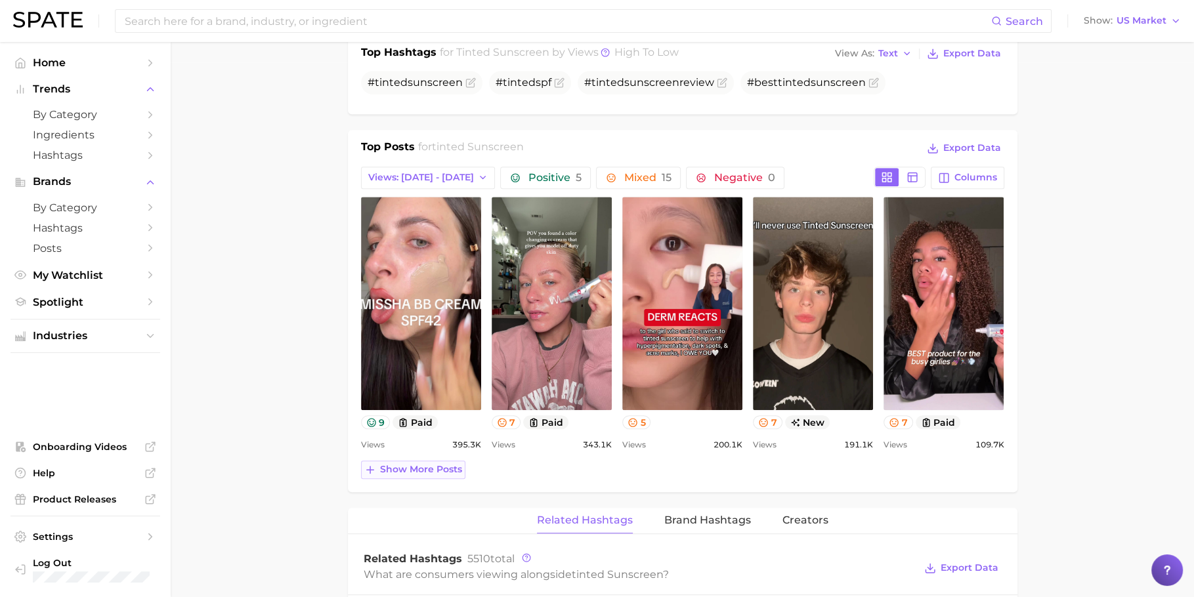
click at [459, 461] on button "Show more posts" at bounding box center [413, 470] width 104 height 18
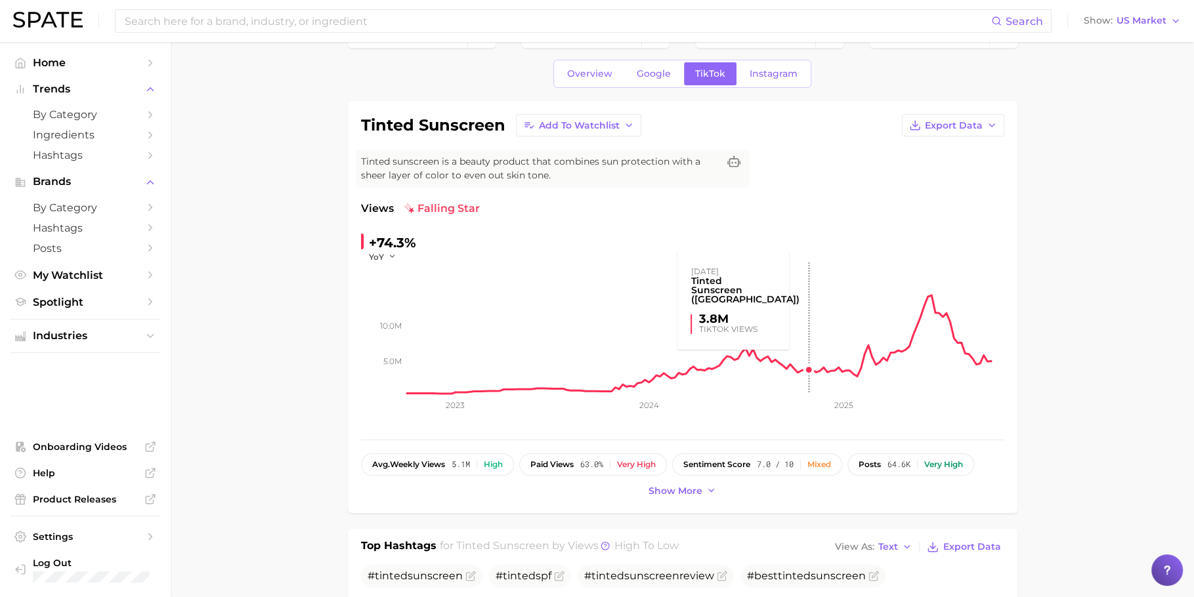
scroll to position [0, 0]
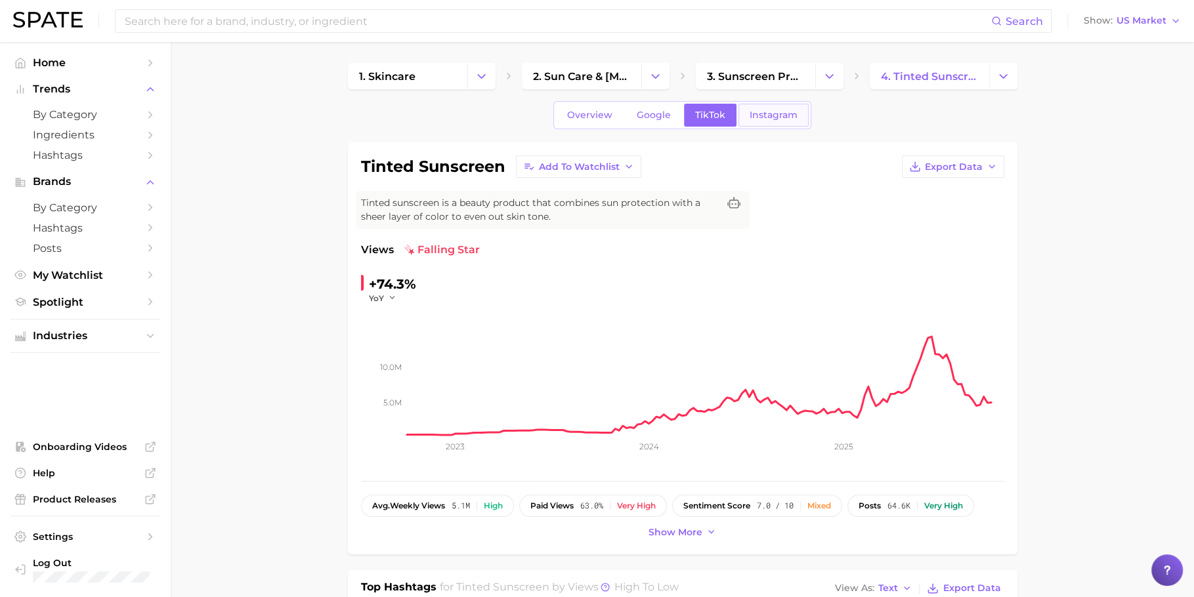
click at [767, 125] on link "Instagram" at bounding box center [773, 115] width 70 height 23
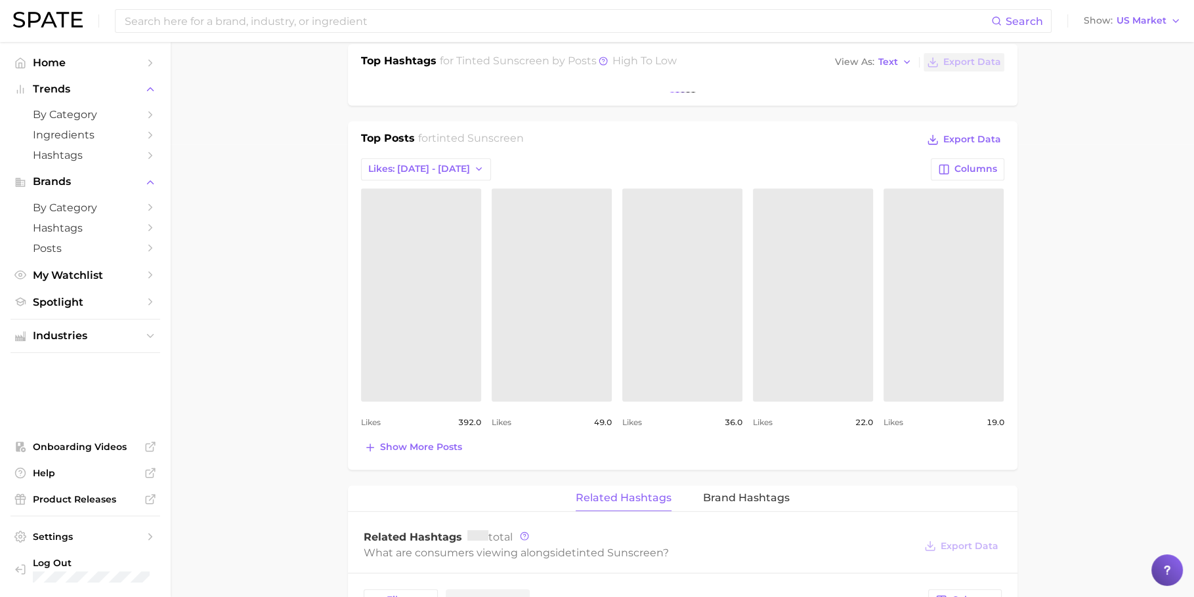
scroll to position [465, 0]
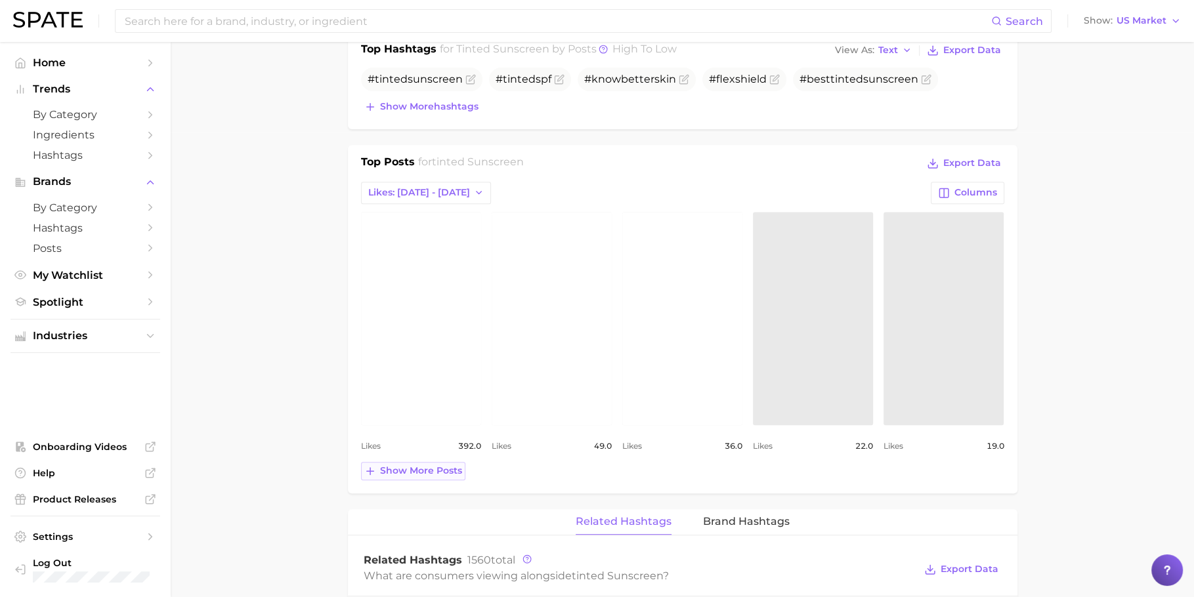
click at [402, 473] on span "Show more posts" at bounding box center [421, 470] width 82 height 11
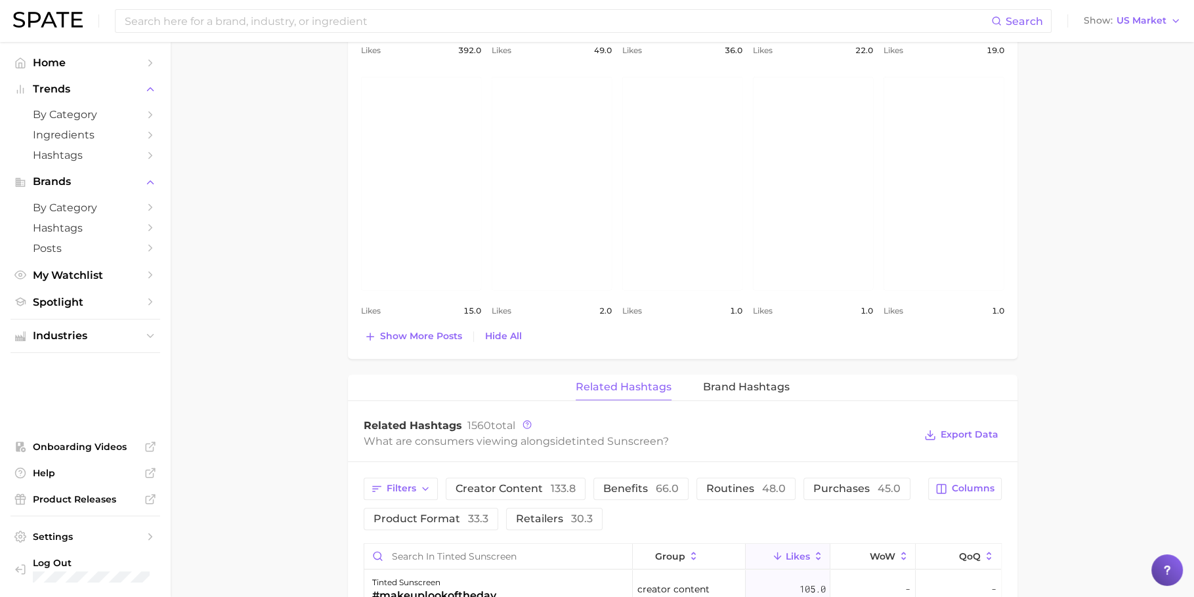
scroll to position [1198, 0]
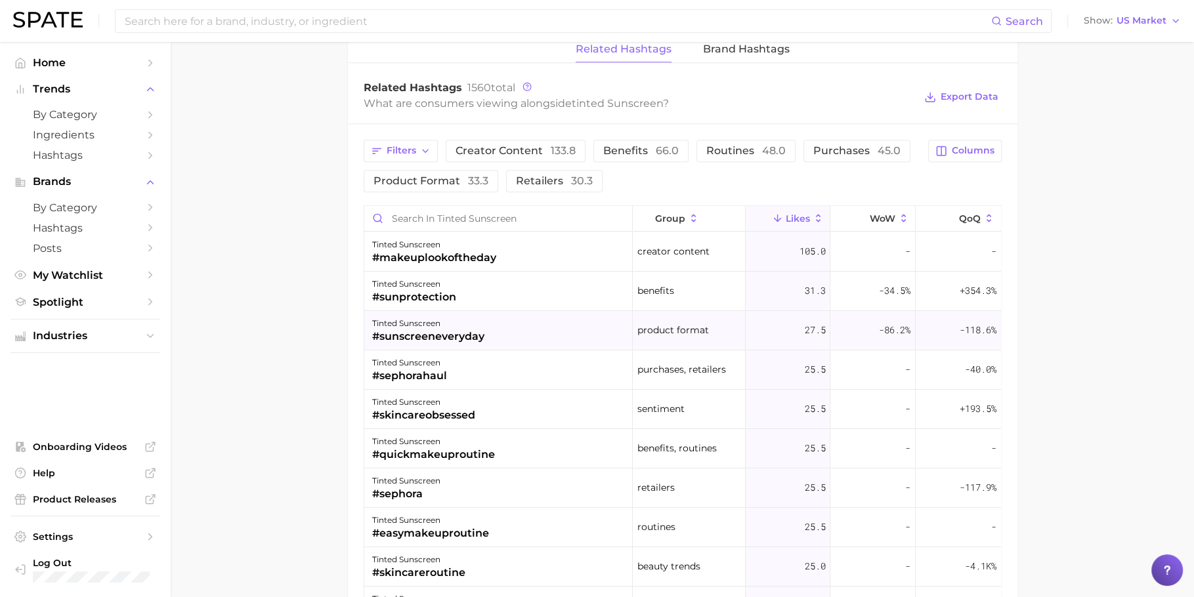
click at [467, 337] on div "#sunscreeneveryday" at bounding box center [428, 337] width 112 height 16
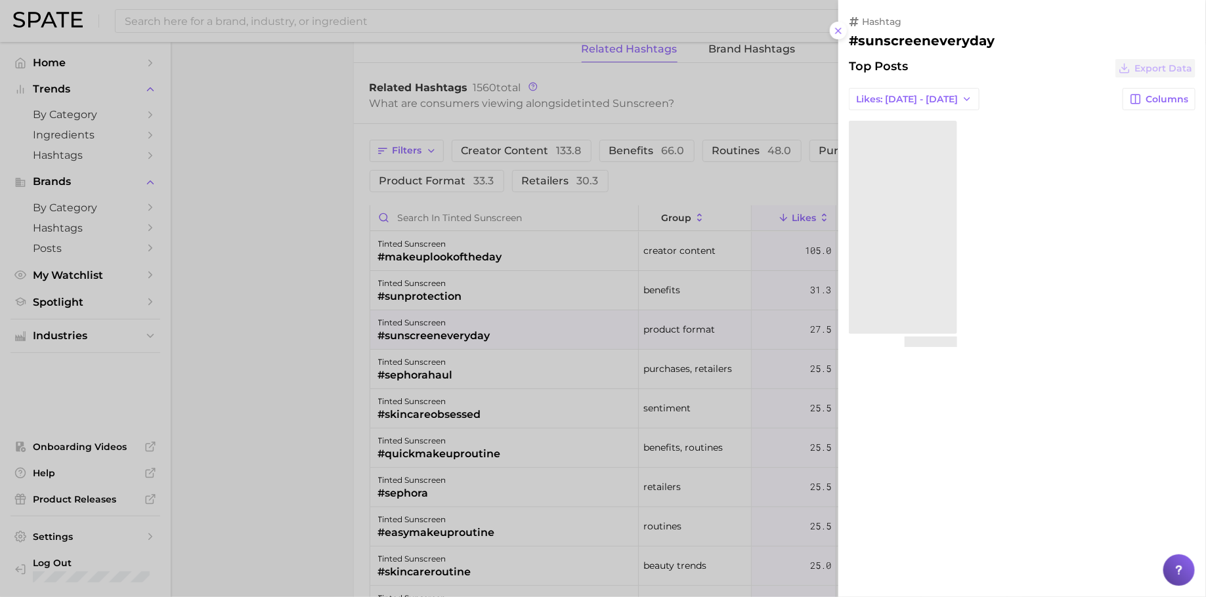
click at [467, 337] on div at bounding box center [603, 298] width 1206 height 597
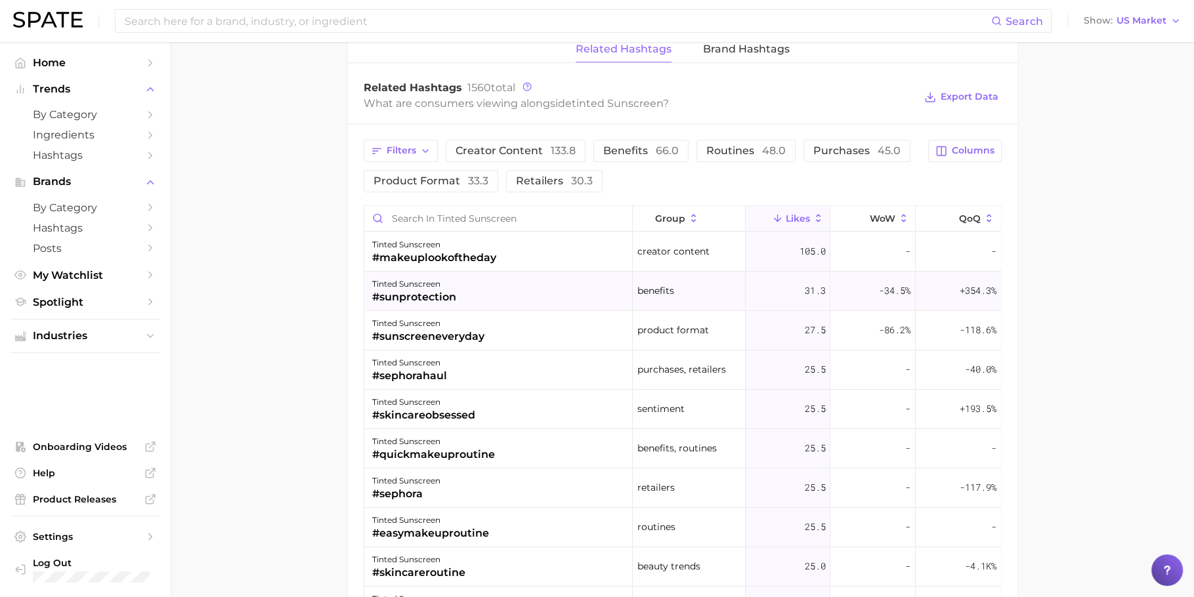
click at [467, 295] on div "tinted sunscreen #sunprotection" at bounding box center [498, 291] width 269 height 39
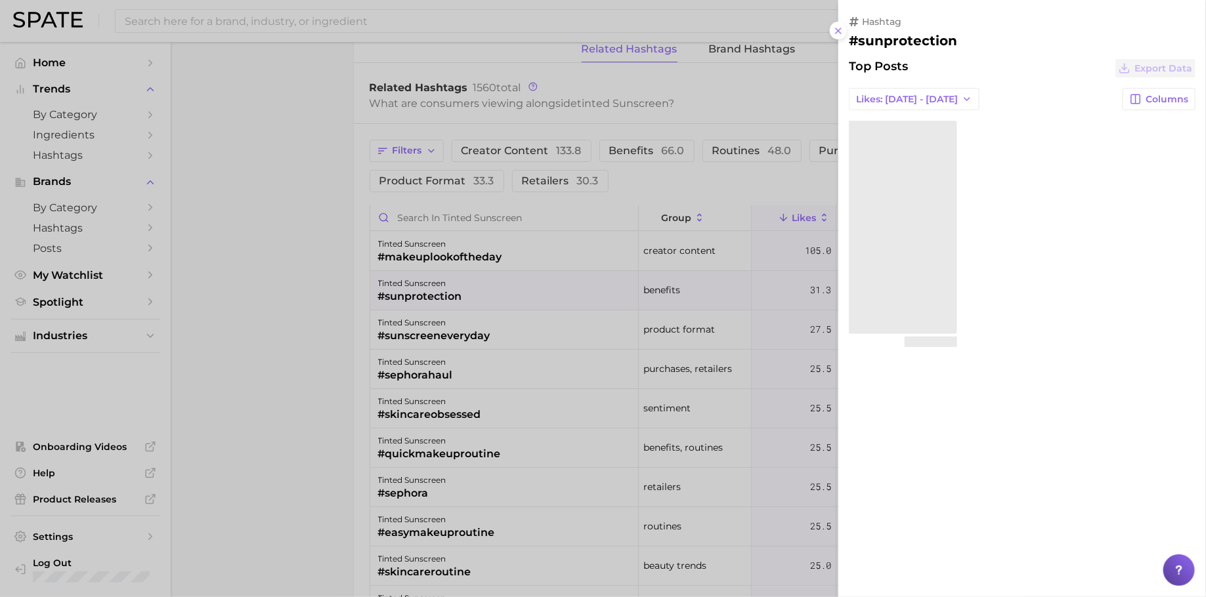
click at [467, 295] on div at bounding box center [603, 298] width 1206 height 597
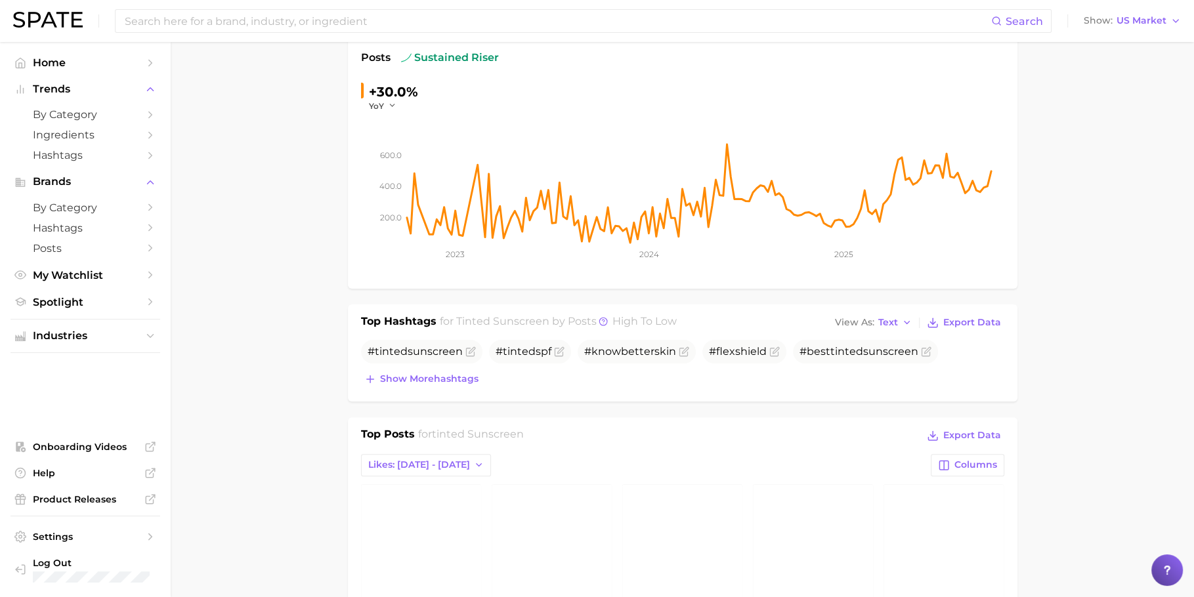
scroll to position [0, 0]
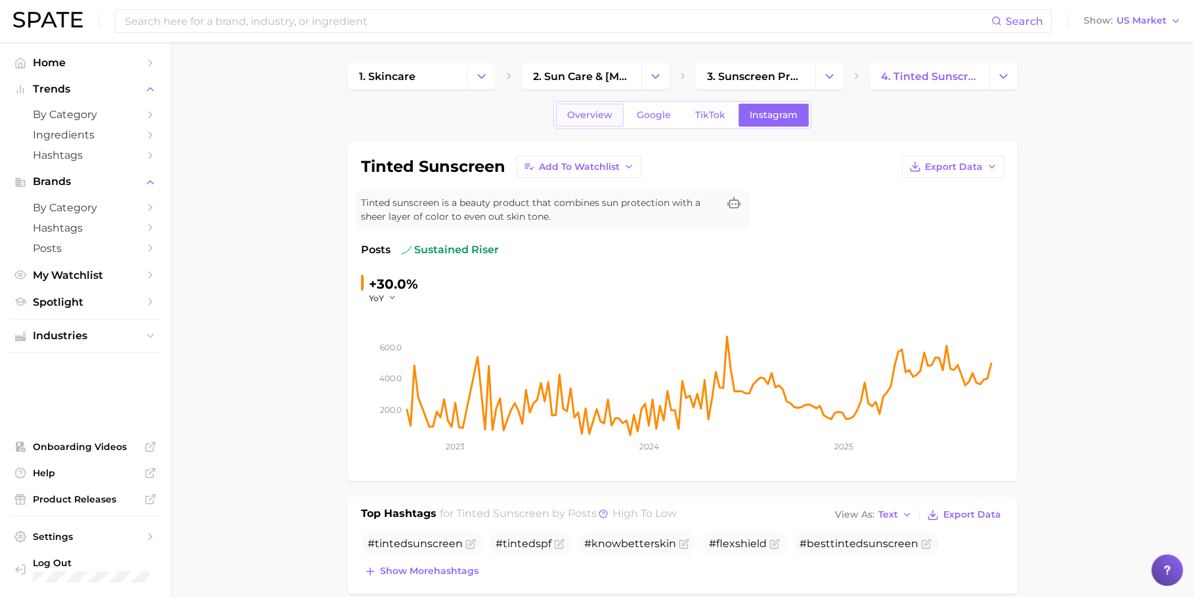
click at [595, 116] on span "Overview" at bounding box center [589, 115] width 45 height 11
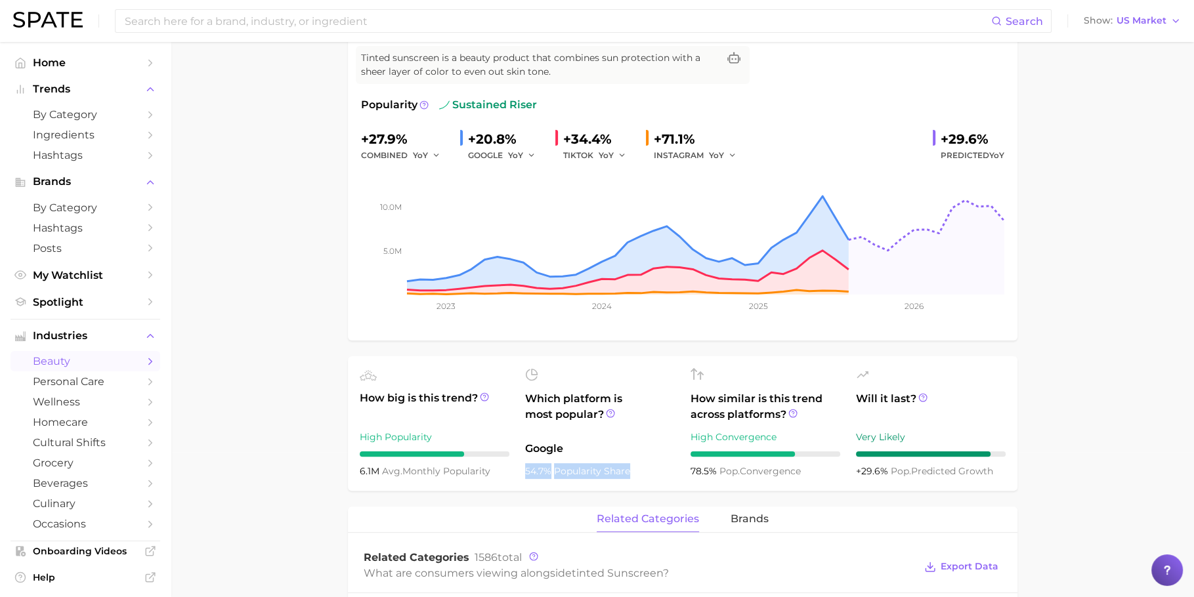
drag, startPoint x: 525, startPoint y: 471, endPoint x: 643, endPoint y: 481, distance: 117.9
click at [643, 481] on ul "How big is this trend? High Popularity 6.1m avg. monthly popularity Which platf…" at bounding box center [682, 423] width 669 height 135
click at [575, 463] on div "54.7% popularity share" at bounding box center [600, 471] width 150 height 16
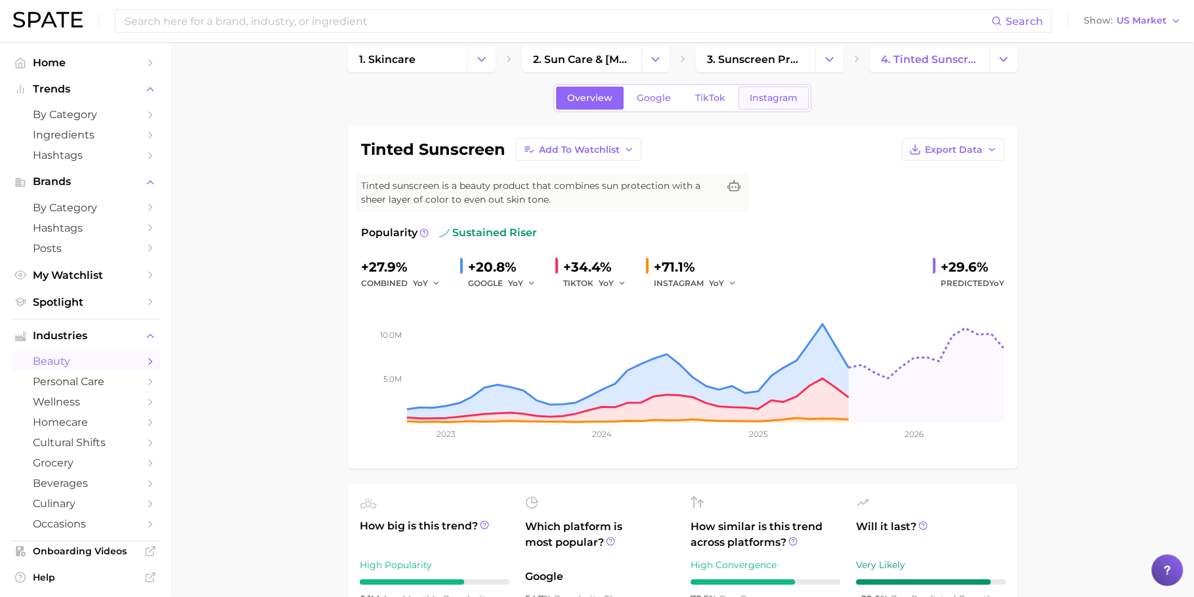
click at [770, 98] on span "Instagram" at bounding box center [773, 98] width 48 height 11
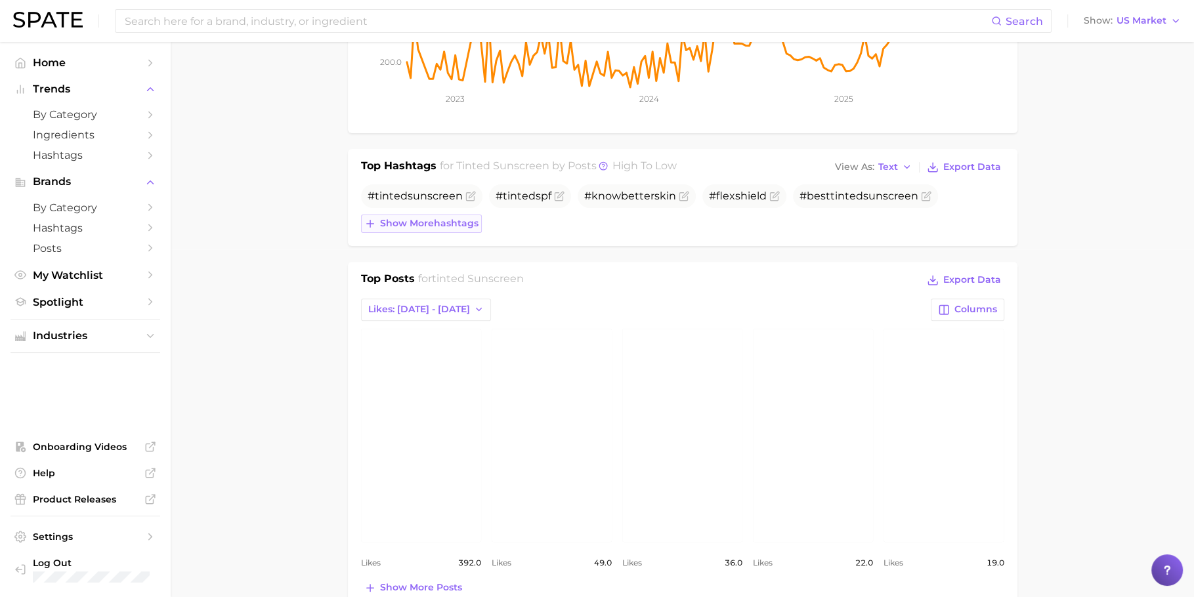
click at [455, 226] on span "Show more hashtags" at bounding box center [429, 223] width 98 height 11
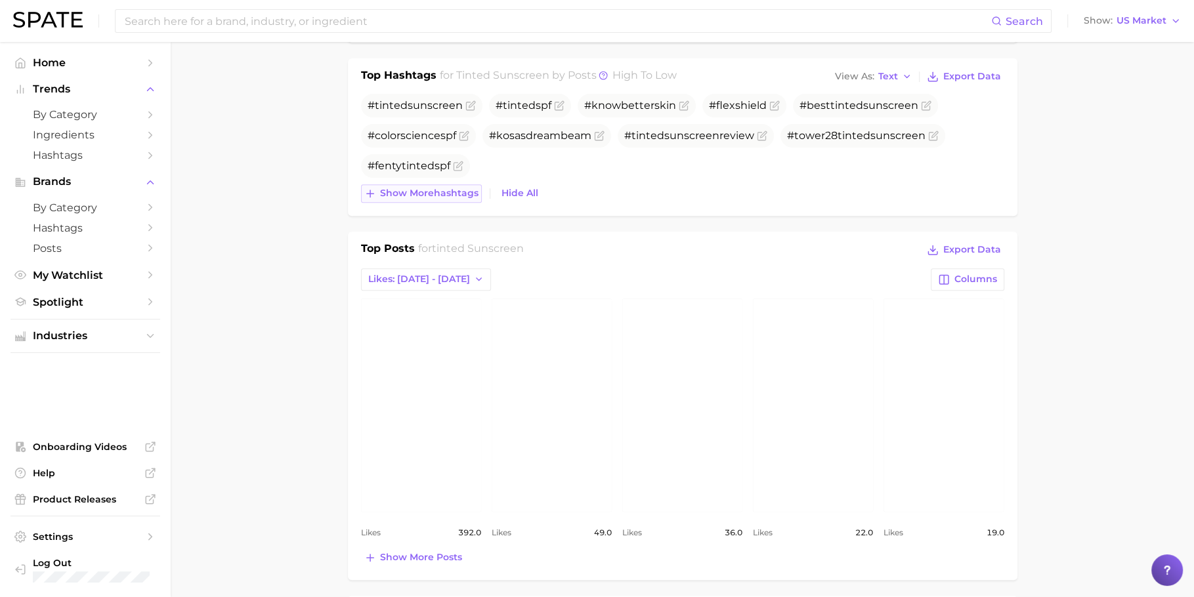
click at [432, 192] on span "Show more hashtags" at bounding box center [429, 193] width 98 height 11
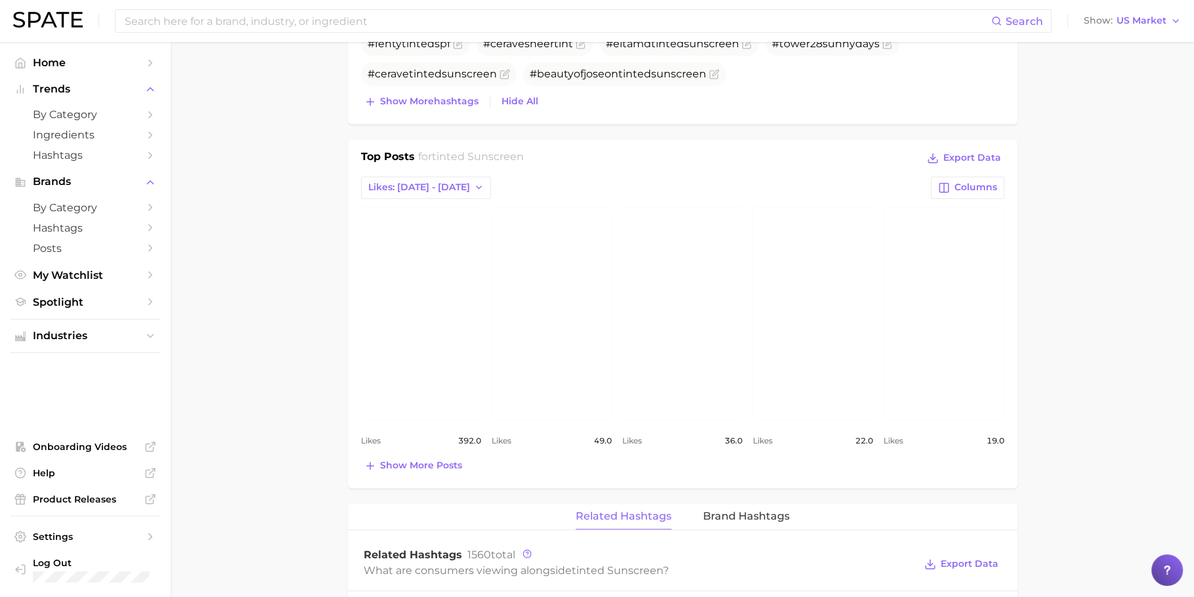
click at [416, 325] on link "view post on Instagram" at bounding box center [421, 313] width 120 height 213
click at [604, 245] on link "view post on Instagram" at bounding box center [552, 313] width 120 height 213
click at [652, 310] on link "view post on Instagram" at bounding box center [682, 313] width 120 height 213
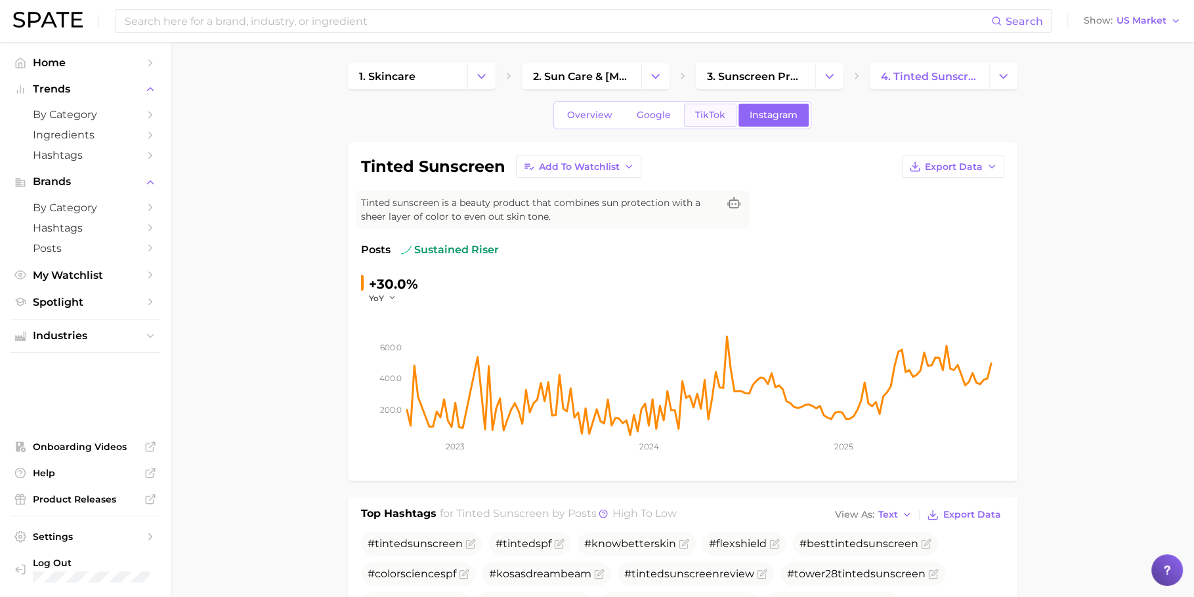
click at [707, 116] on span "TikTok" at bounding box center [710, 115] width 30 height 11
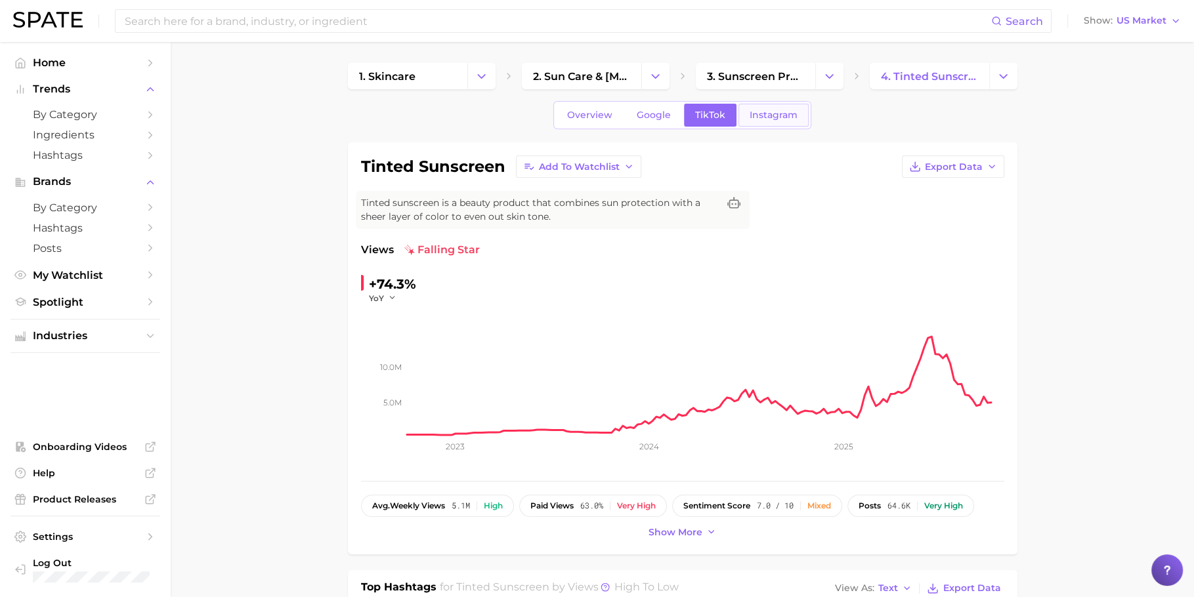
click at [784, 123] on link "Instagram" at bounding box center [773, 115] width 70 height 23
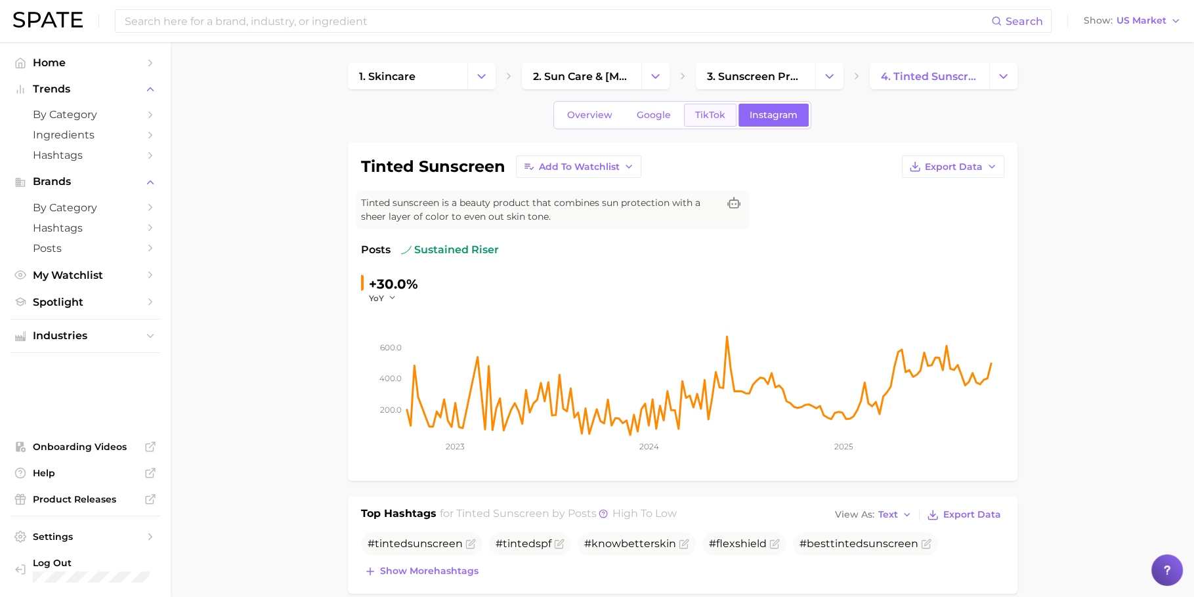
click at [695, 108] on link "TikTok" at bounding box center [710, 115] width 53 height 23
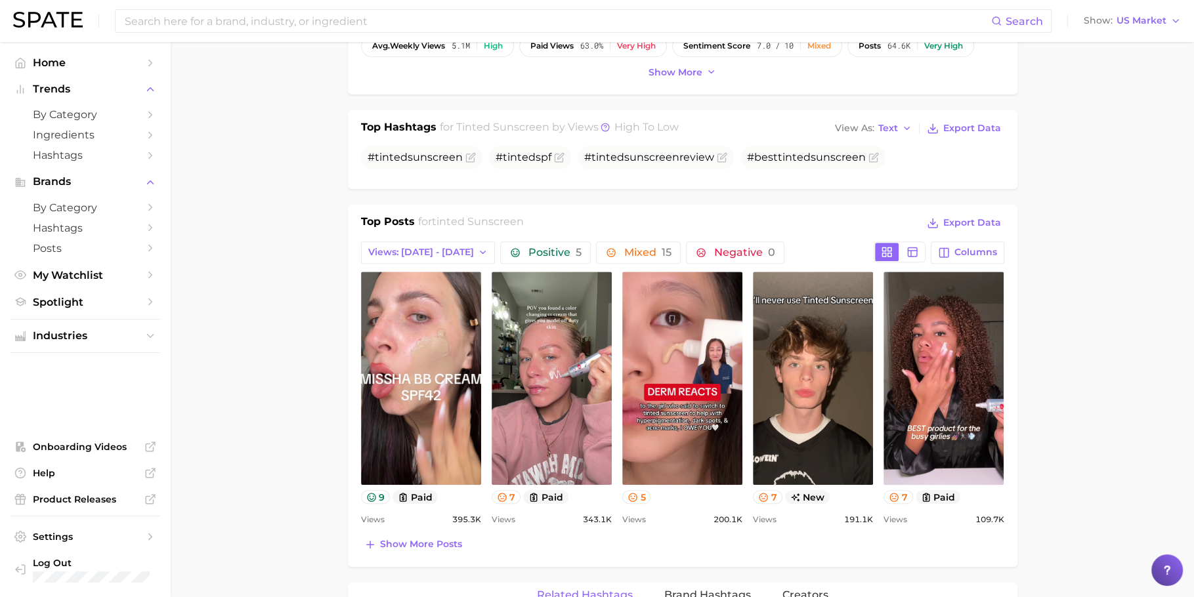
scroll to position [596, 0]
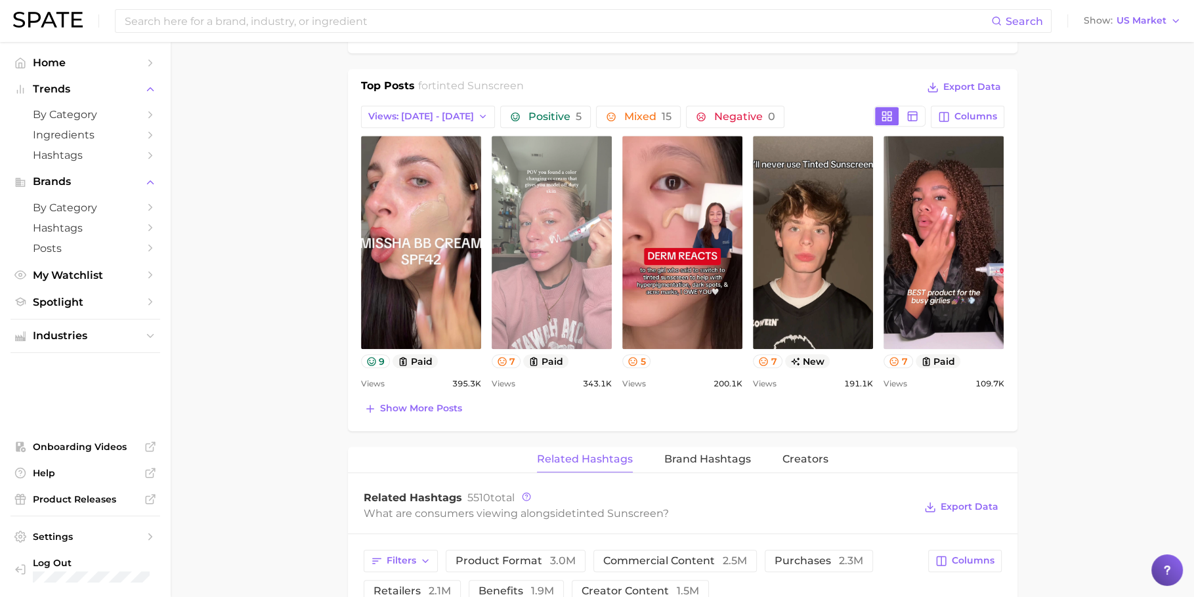
click at [570, 271] on link "view post on TikTok" at bounding box center [552, 242] width 120 height 213
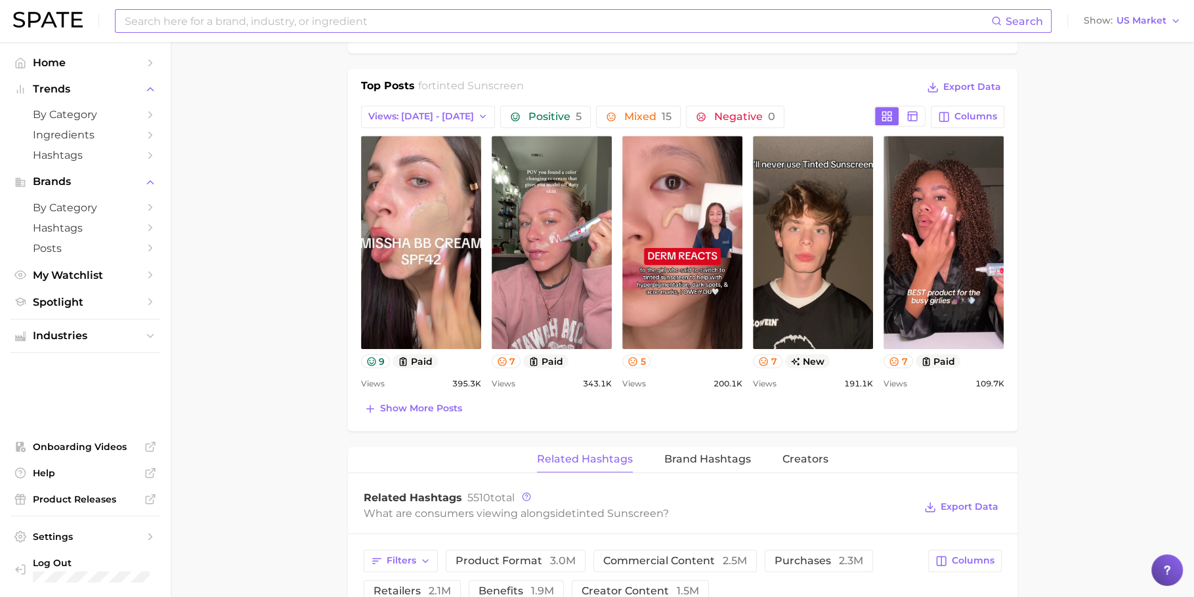
click at [596, 27] on input at bounding box center [557, 21] width 868 height 22
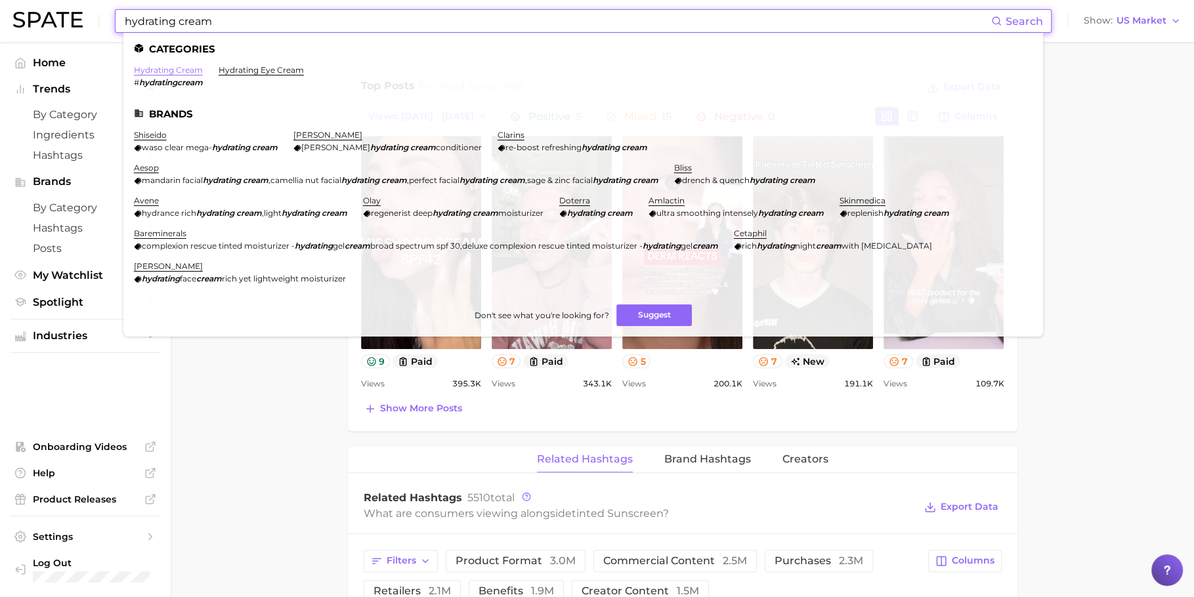
type input "hydrating cream"
click at [175, 68] on link "hydrating cream" at bounding box center [168, 70] width 69 height 10
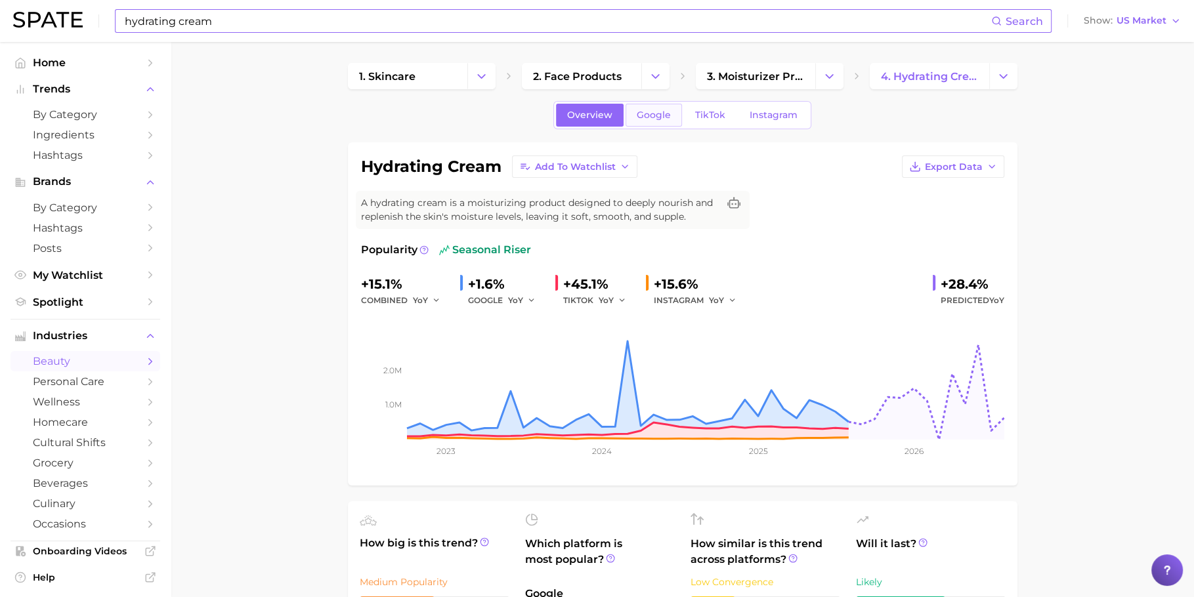
click at [661, 118] on span "Google" at bounding box center [654, 115] width 34 height 11
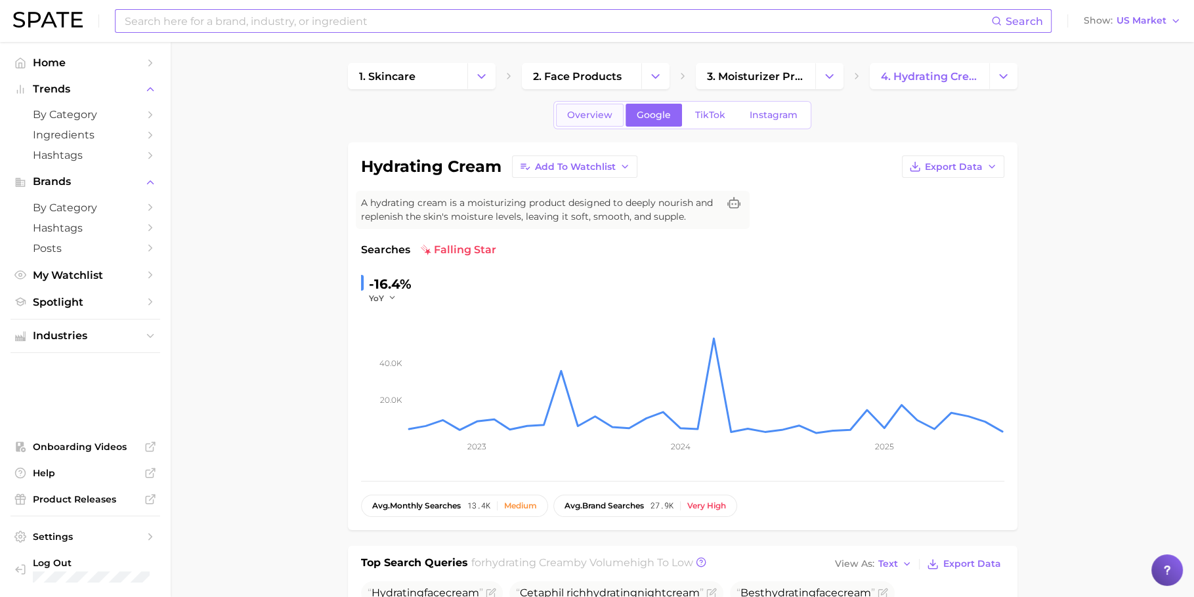
click at [597, 121] on link "Overview" at bounding box center [590, 115] width 68 height 23
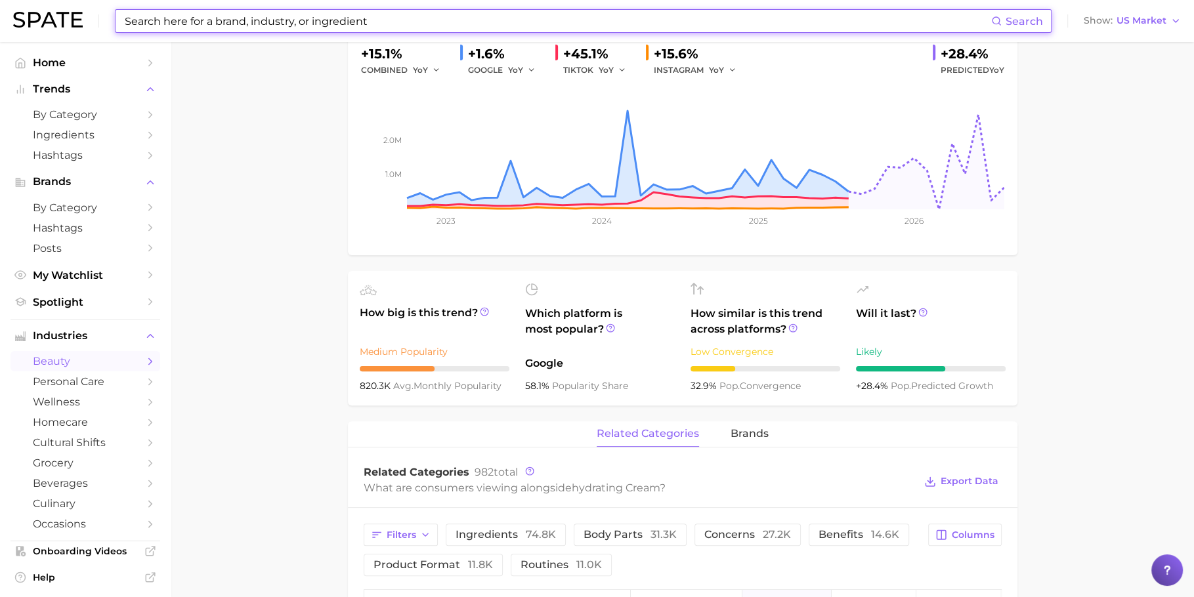
scroll to position [352, 0]
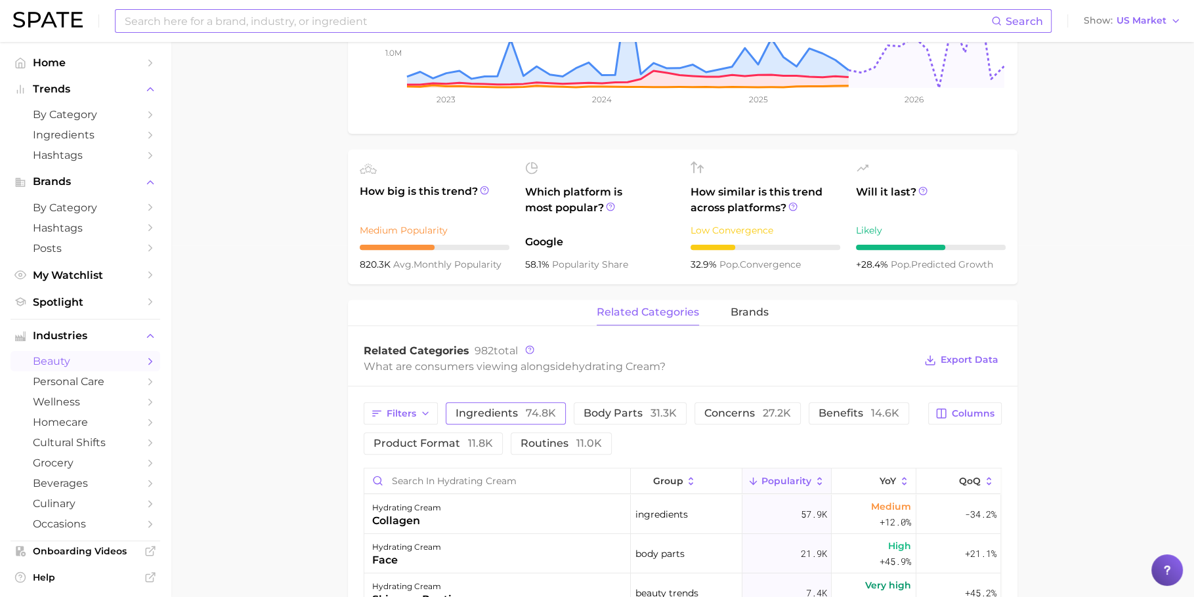
click at [476, 419] on button "ingredients 74.8k" at bounding box center [506, 413] width 120 height 22
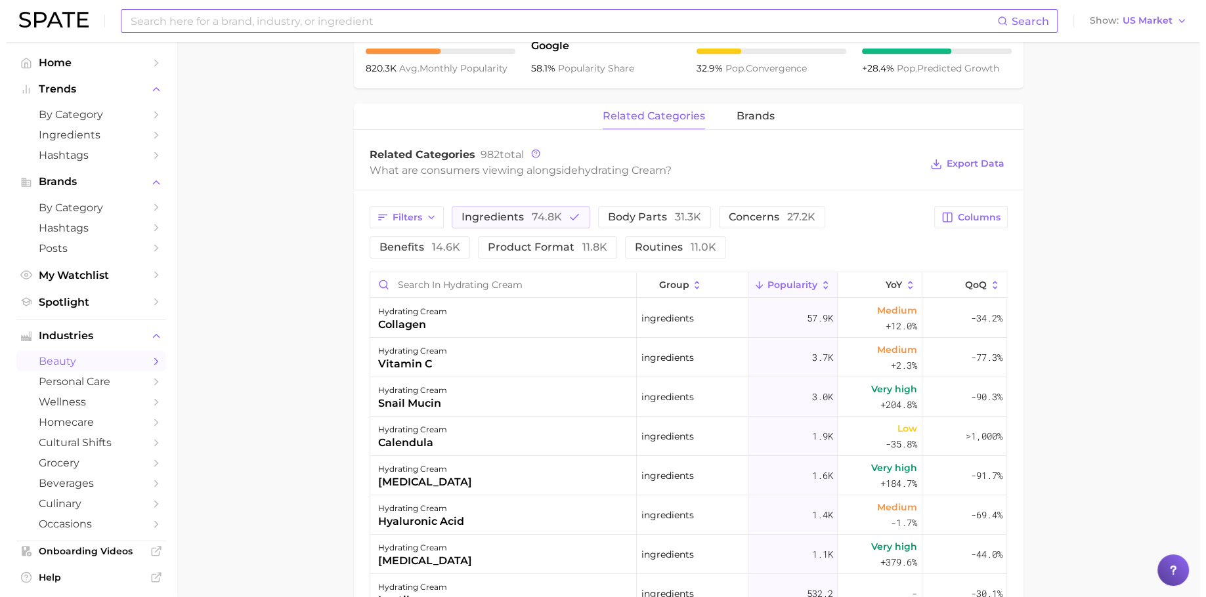
scroll to position [691, 0]
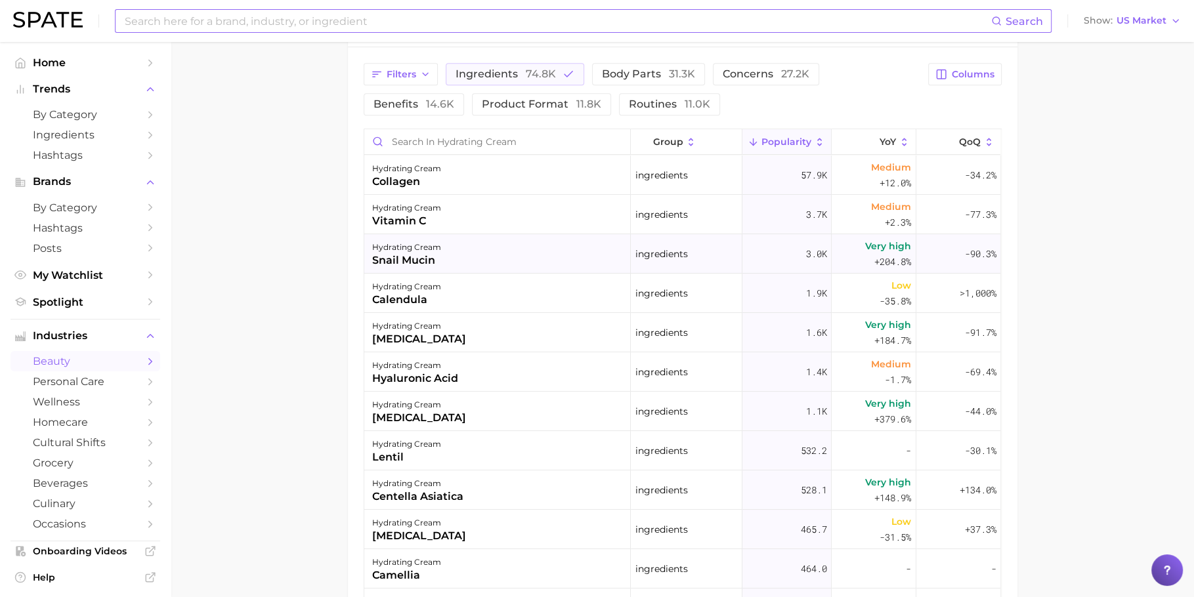
click at [442, 259] on div "hydrating cream snail mucin" at bounding box center [497, 253] width 266 height 39
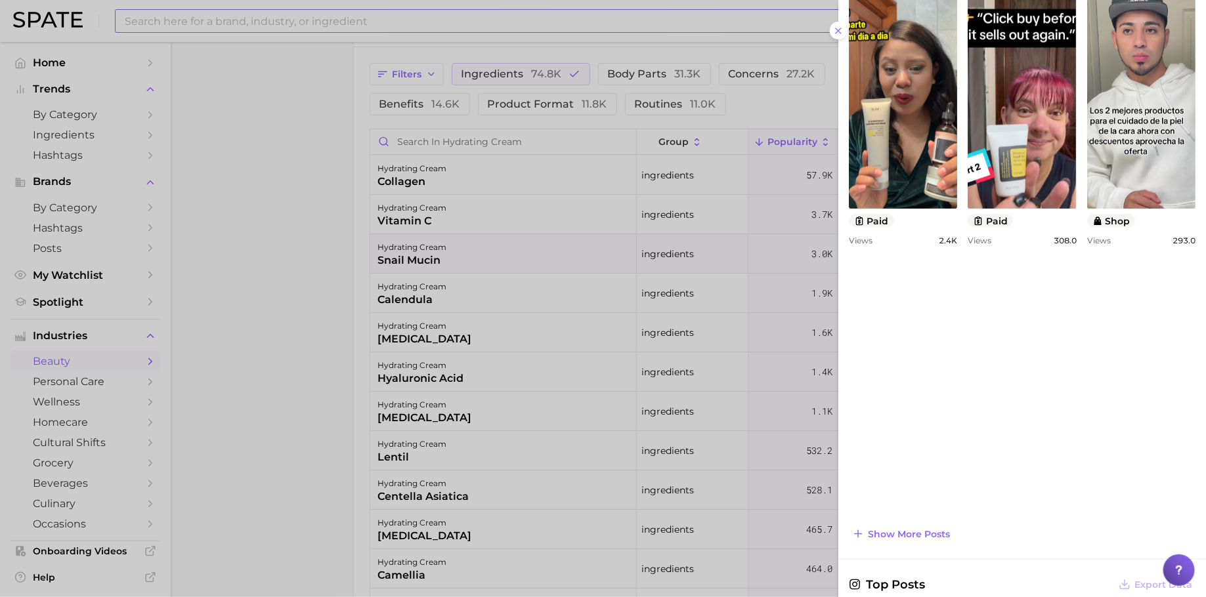
scroll to position [543, 0]
click at [688, 379] on div at bounding box center [603, 298] width 1206 height 597
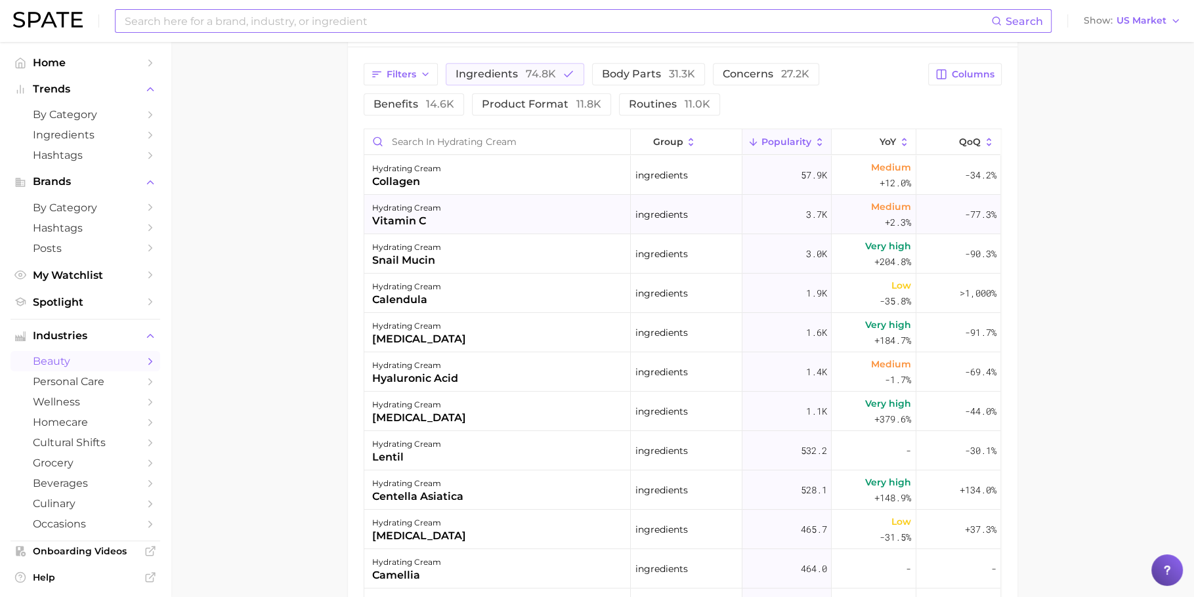
click at [490, 211] on div "hydrating cream vitamin c" at bounding box center [497, 214] width 266 height 39
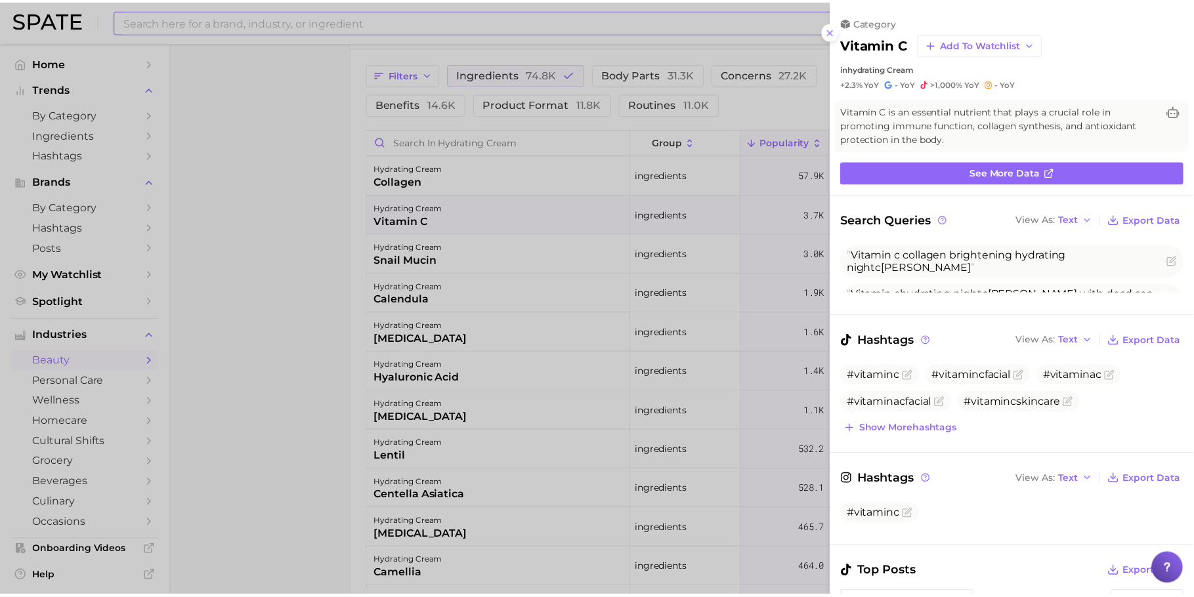
scroll to position [0, 0]
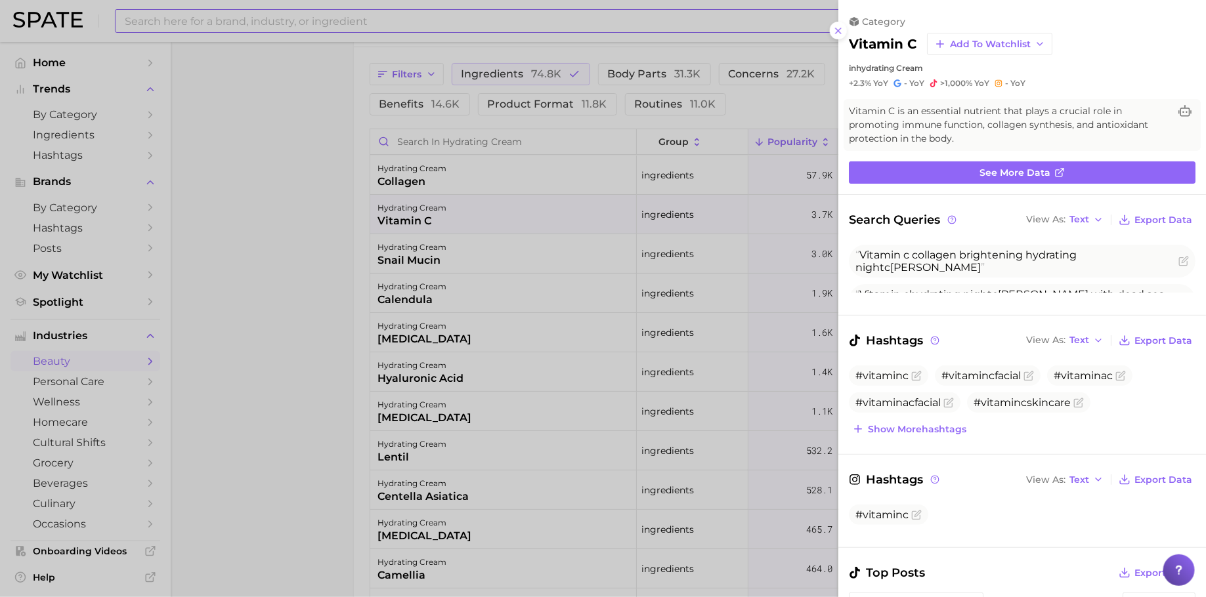
click at [642, 230] on div at bounding box center [603, 298] width 1206 height 597
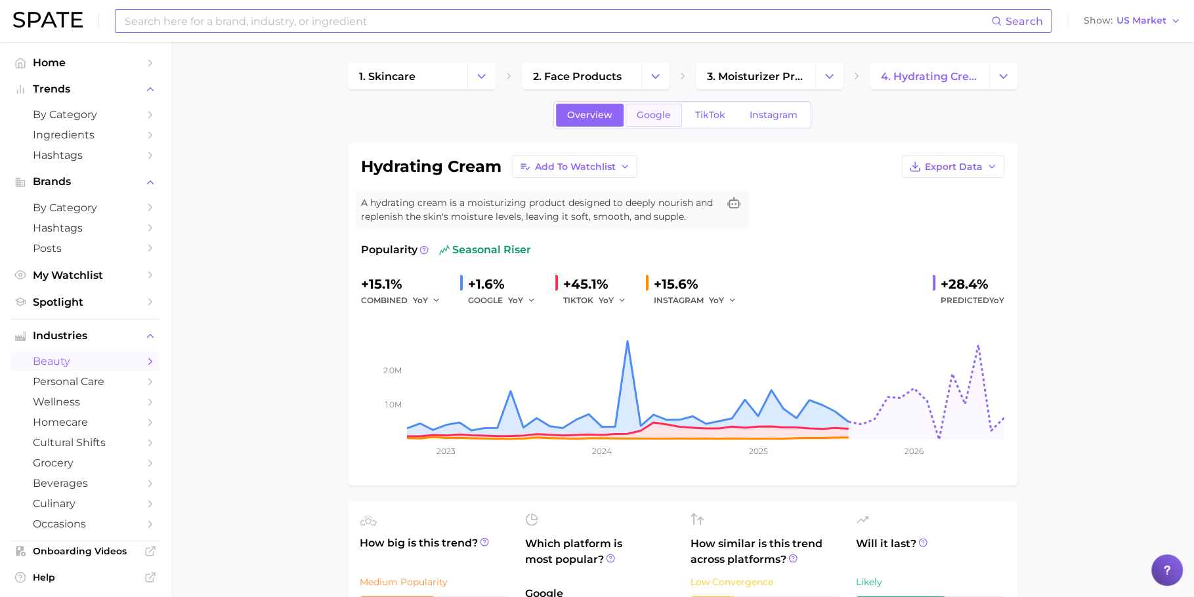
click at [660, 119] on span "Google" at bounding box center [654, 115] width 34 height 11
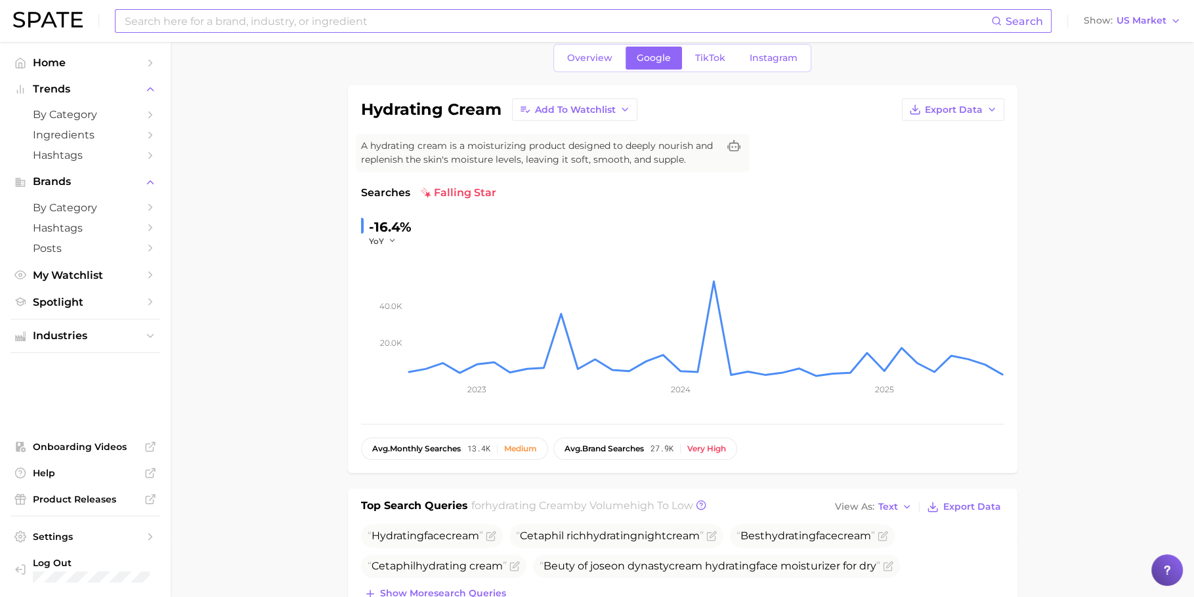
scroll to position [276, 0]
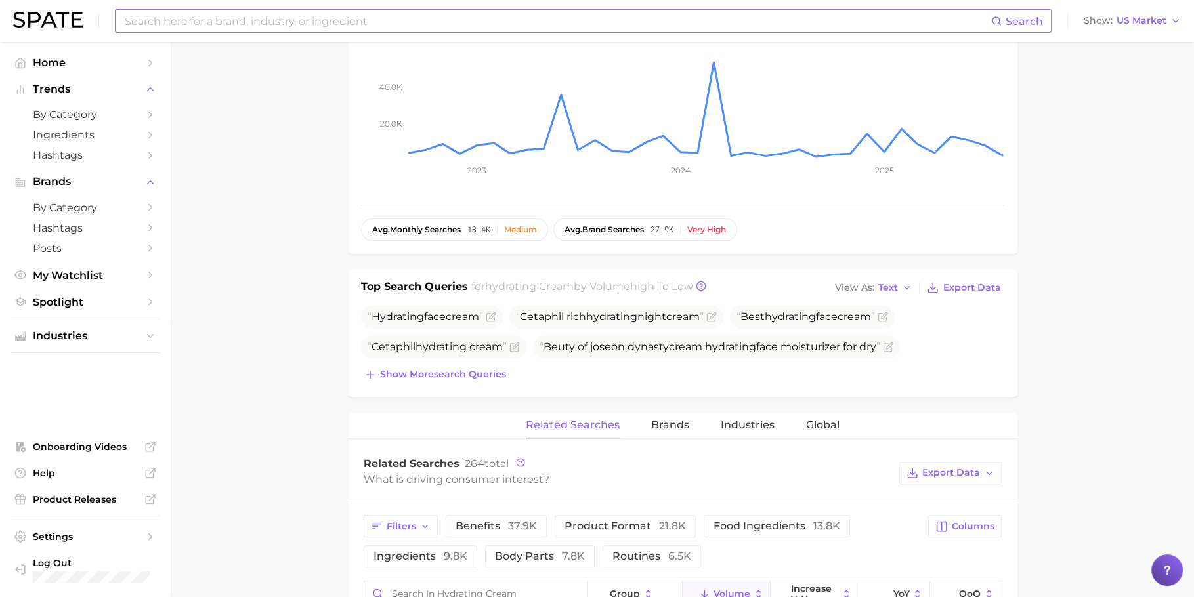
click at [462, 358] on div "Hydrating face cream Cetaphil rich hydrating night cream Best hydrating face cr…" at bounding box center [682, 344] width 643 height 79
click at [462, 369] on span "Show more search queries" at bounding box center [443, 374] width 126 height 11
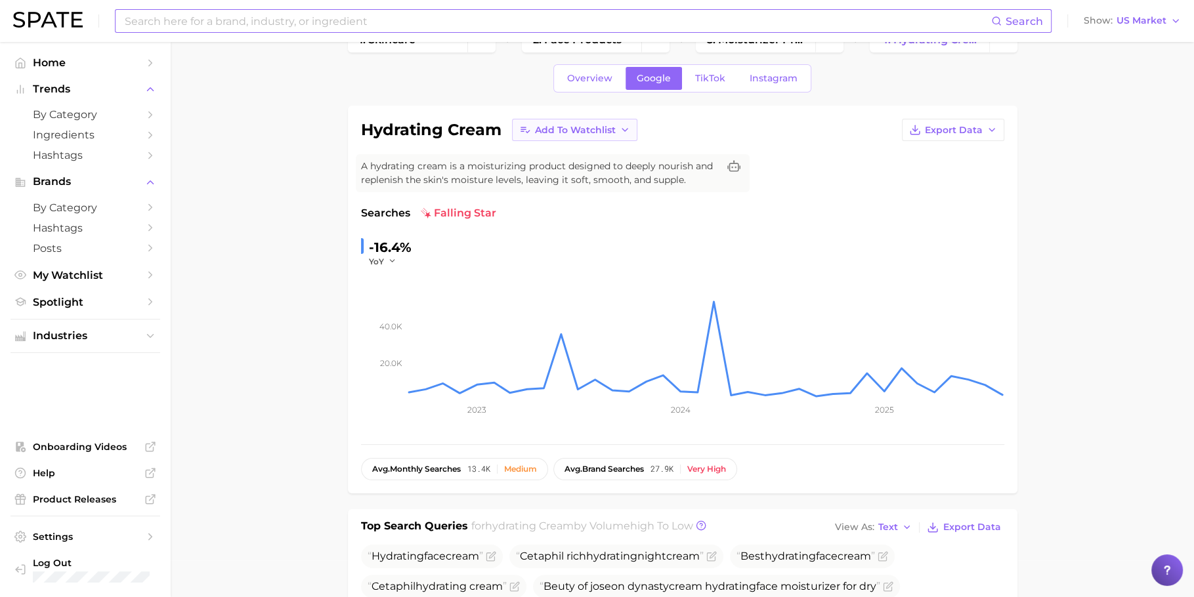
scroll to position [0, 0]
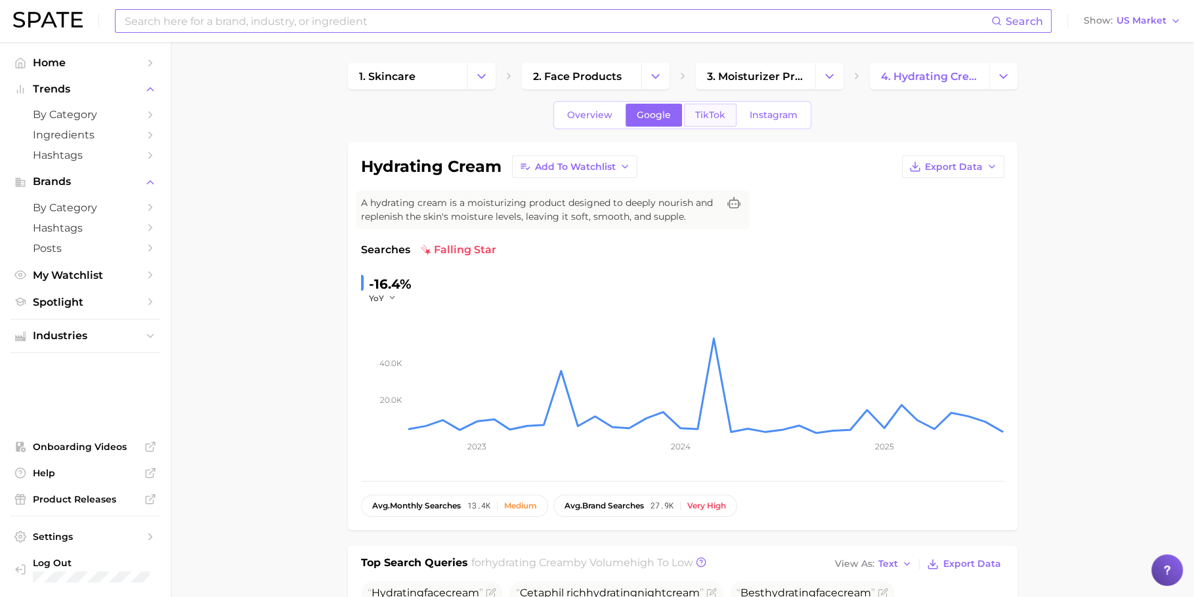
click at [726, 122] on link "TikTok" at bounding box center [710, 115] width 53 height 23
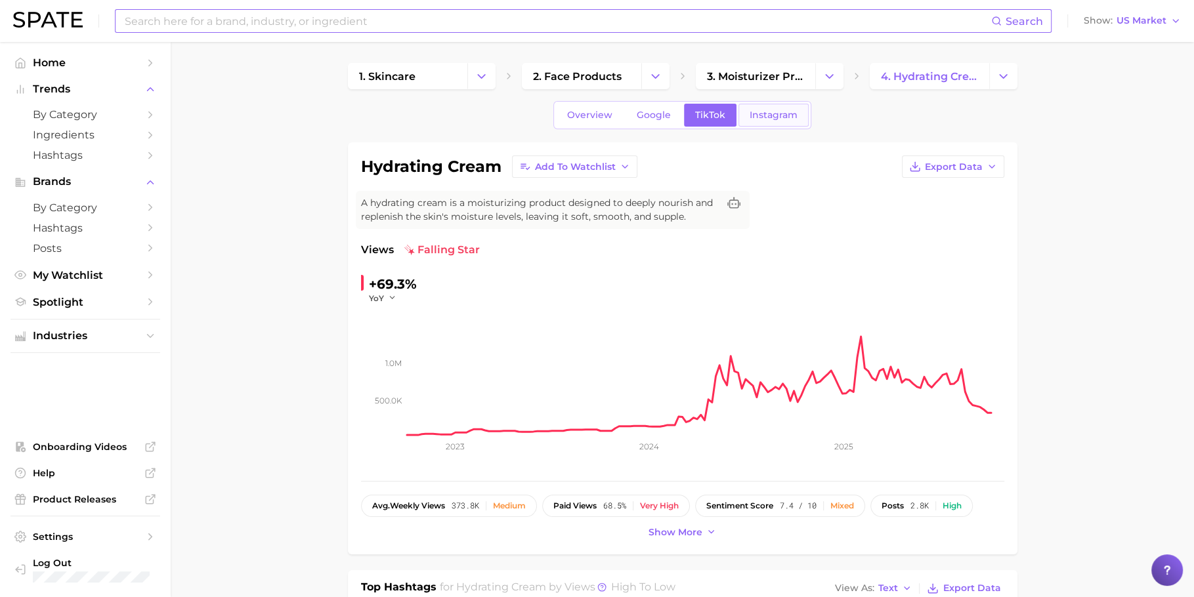
click at [773, 113] on span "Instagram" at bounding box center [773, 115] width 48 height 11
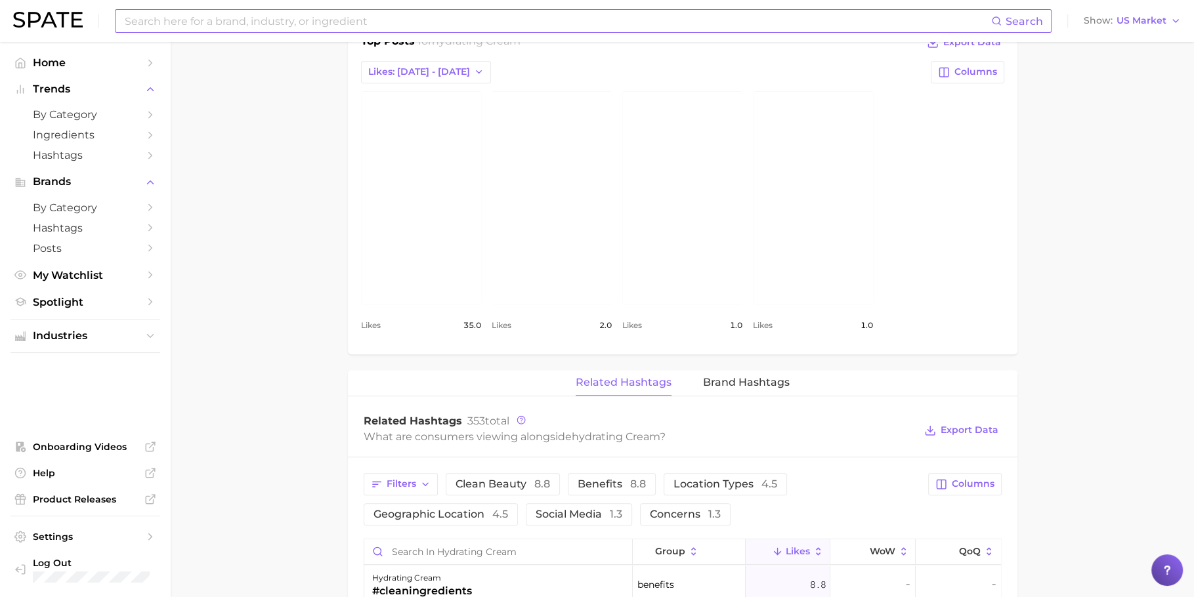
scroll to position [911, 0]
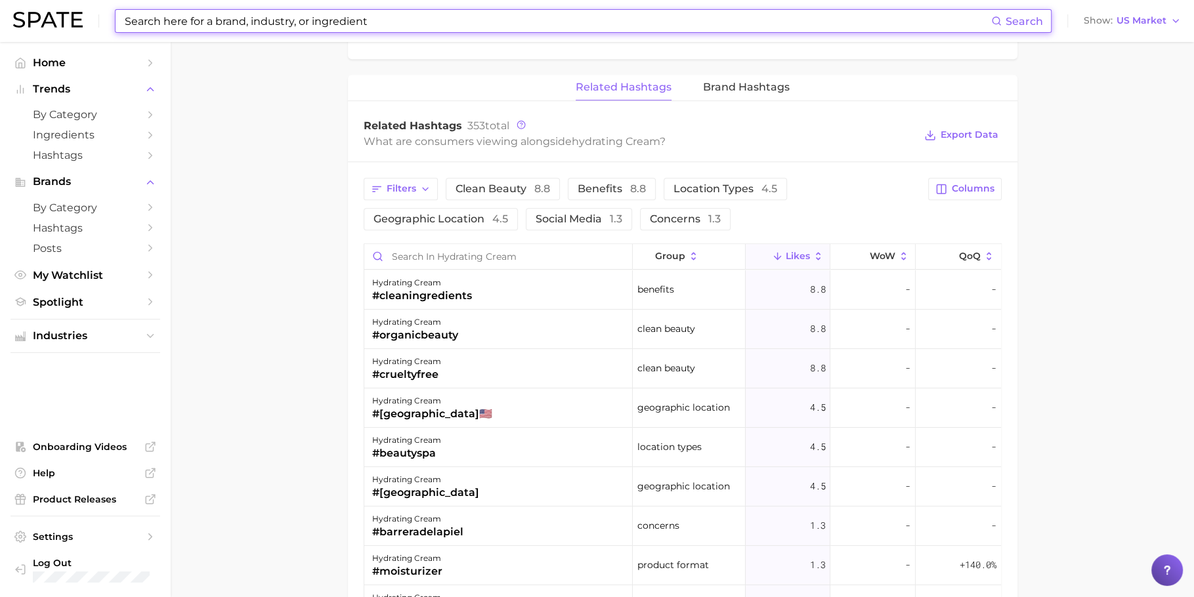
click at [659, 24] on input at bounding box center [557, 21] width 868 height 22
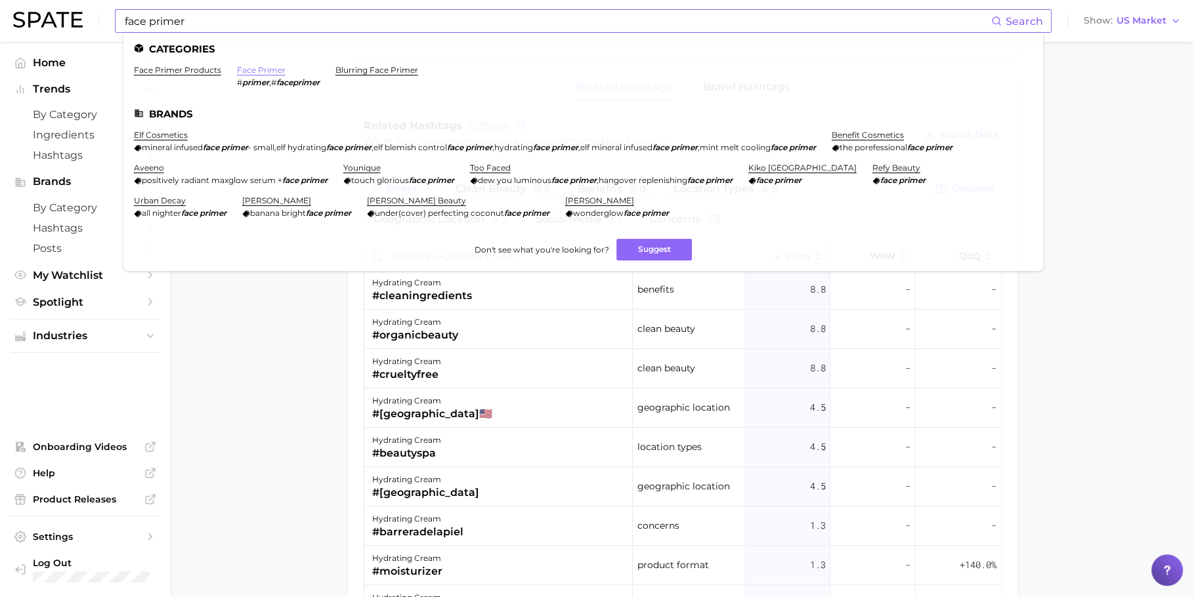
click at [261, 72] on link "face primer" at bounding box center [261, 70] width 49 height 10
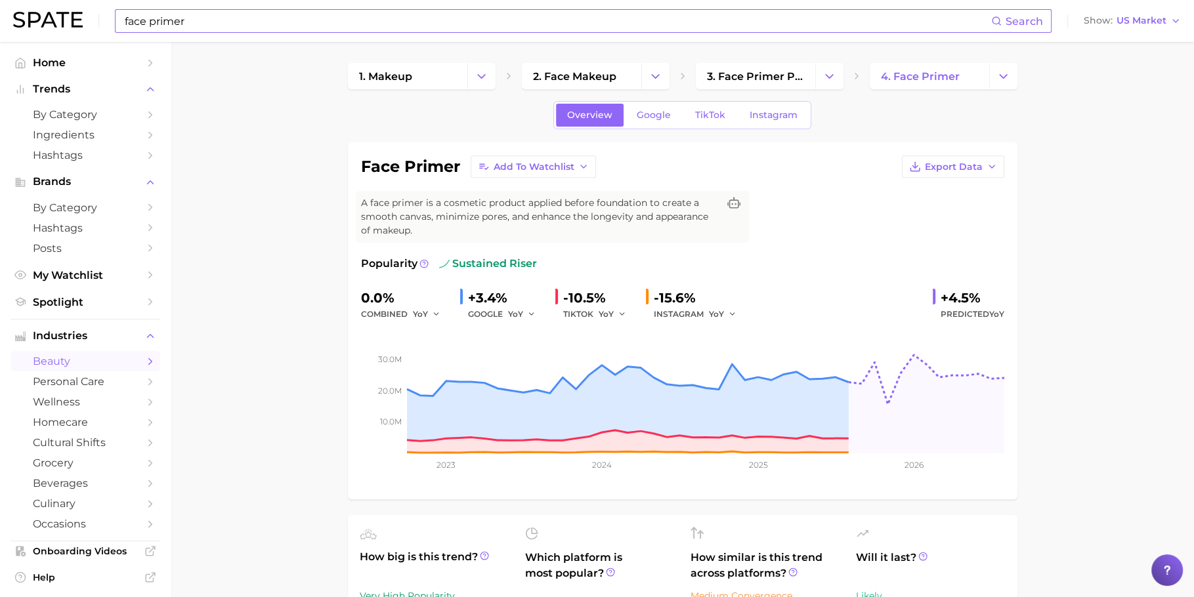
click at [462, 26] on input "face primer" at bounding box center [557, 21] width 868 height 22
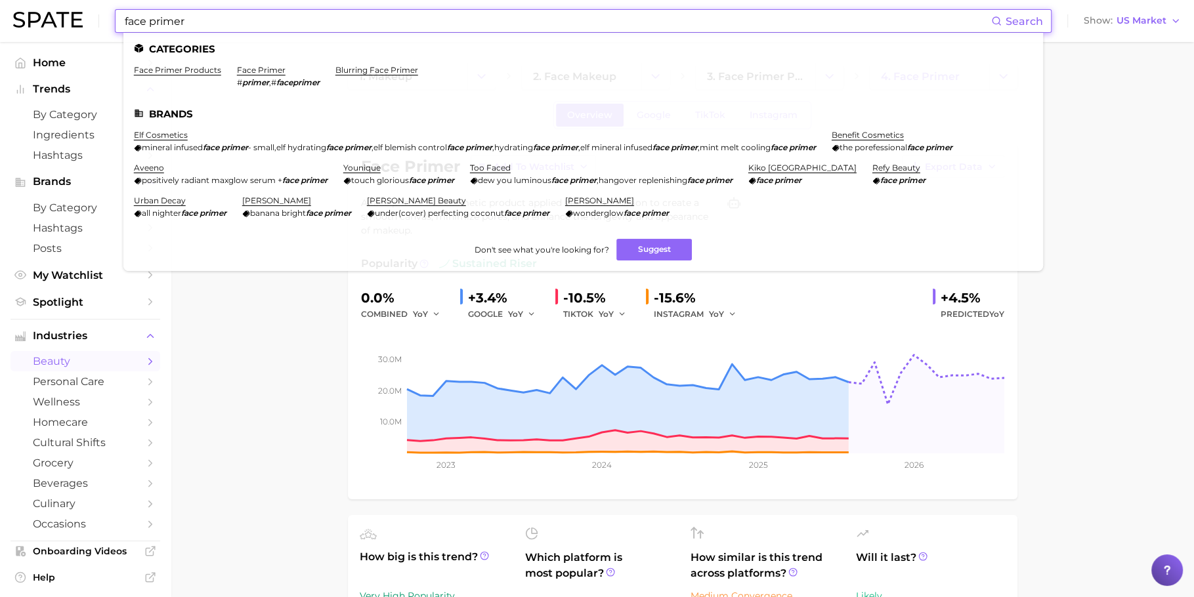
click at [462, 26] on input "face primer" at bounding box center [557, 21] width 868 height 22
type input "n"
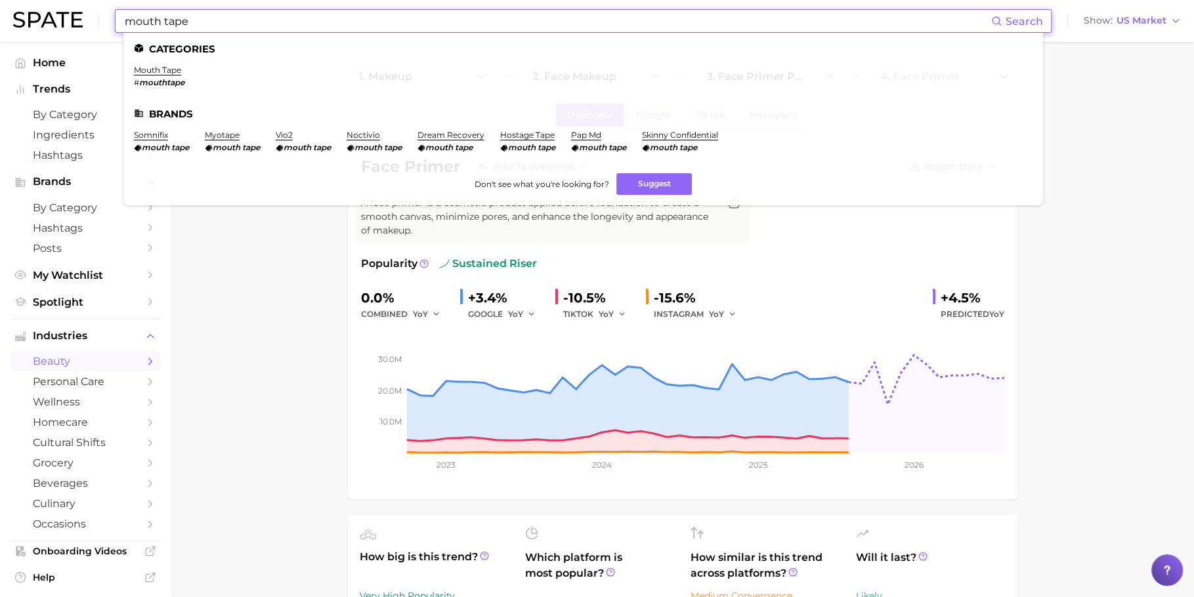
type input "mouth tape"
click at [166, 75] on li "mouth tape # mouthtape" at bounding box center [159, 76] width 51 height 22
click at [166, 74] on link "mouth tape" at bounding box center [157, 70] width 47 height 10
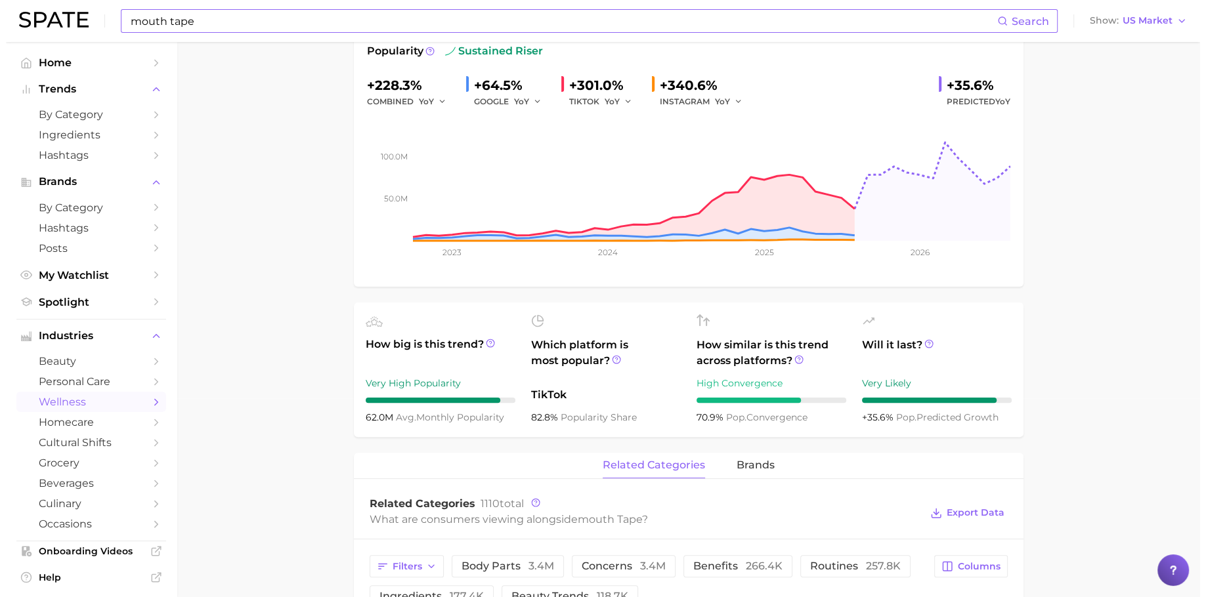
scroll to position [509, 0]
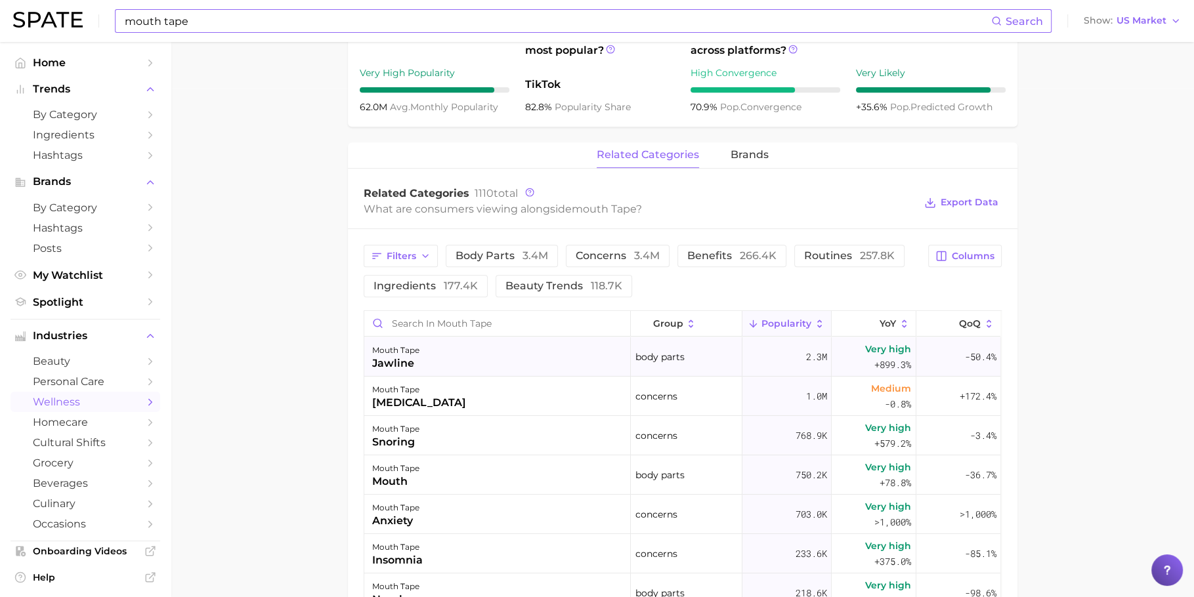
click at [444, 365] on div "mouth tape jawline" at bounding box center [497, 356] width 266 height 39
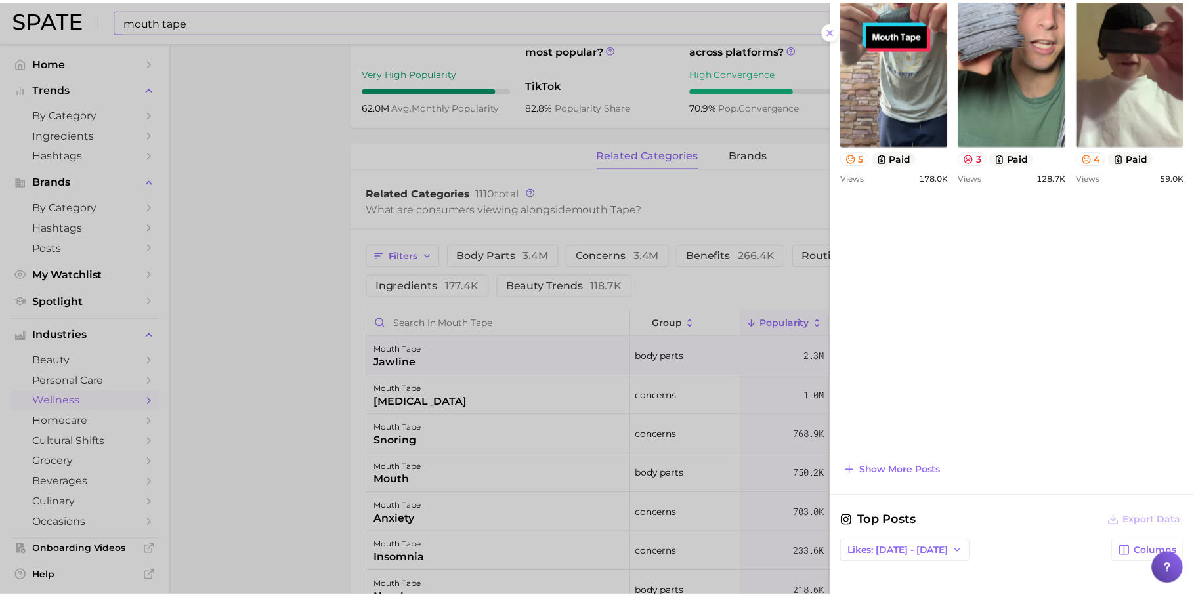
scroll to position [658, 0]
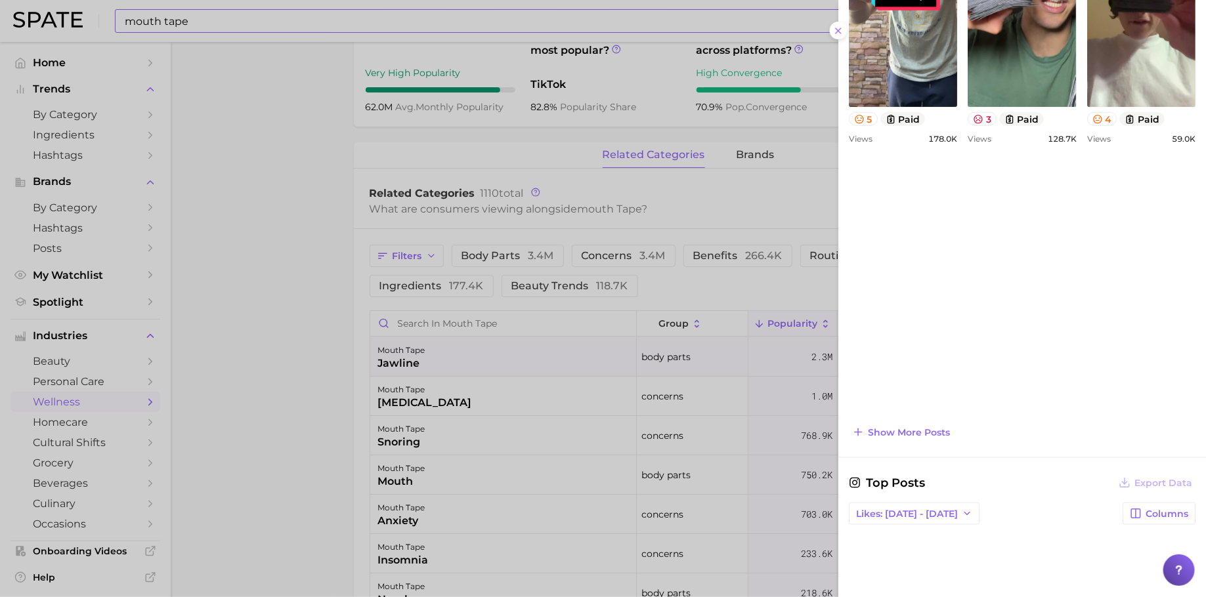
click at [465, 412] on div at bounding box center [603, 298] width 1206 height 597
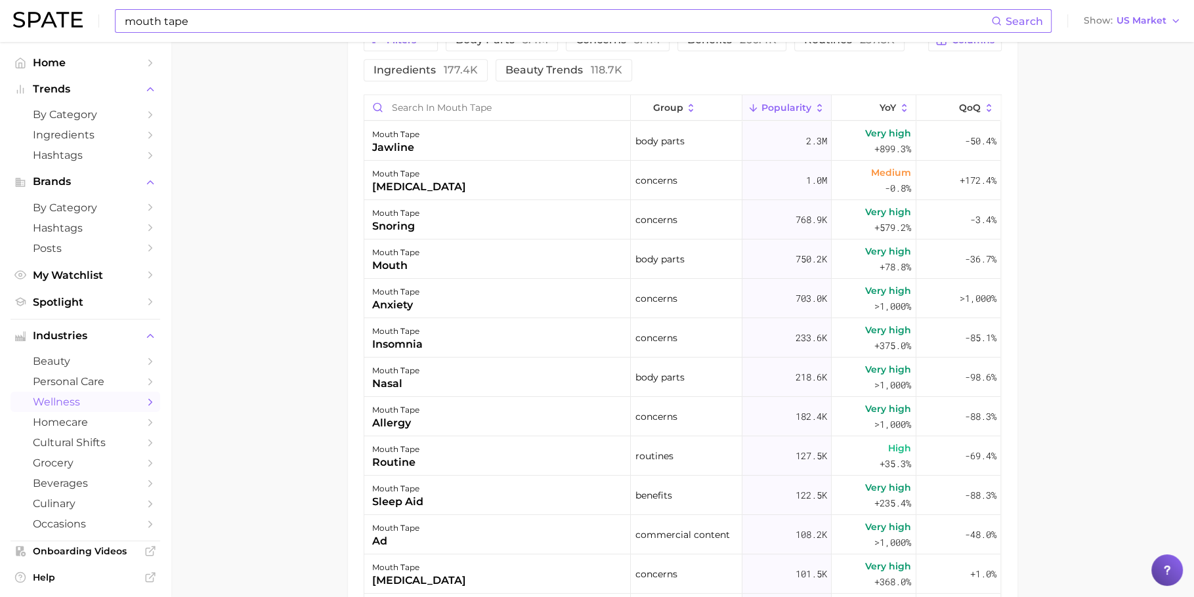
scroll to position [0, 0]
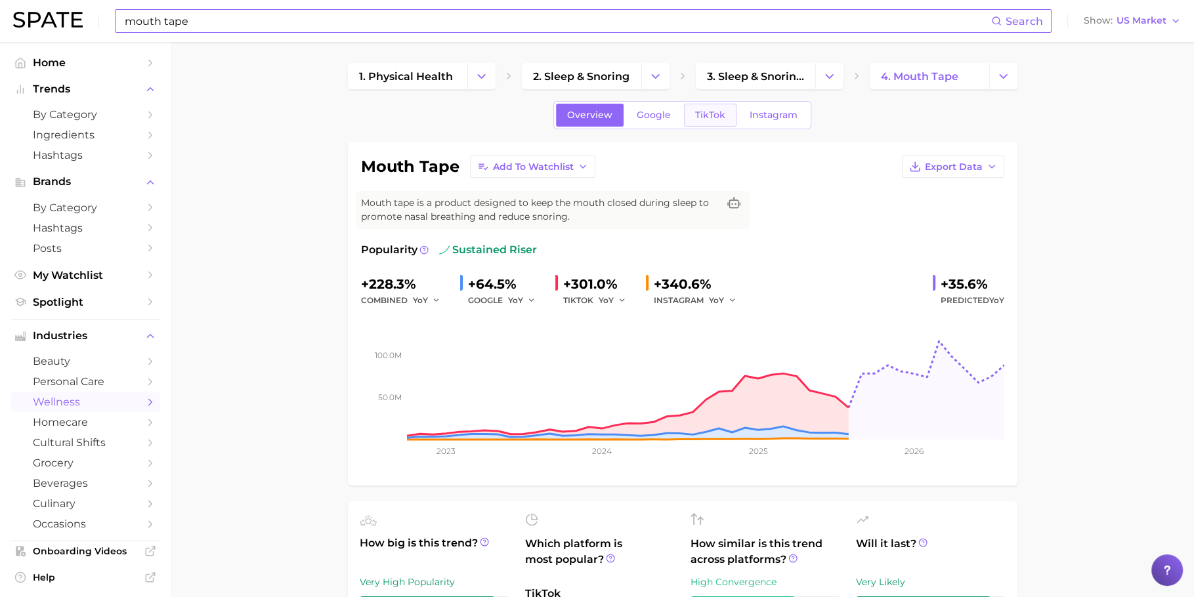
click at [710, 120] on link "TikTok" at bounding box center [710, 115] width 53 height 23
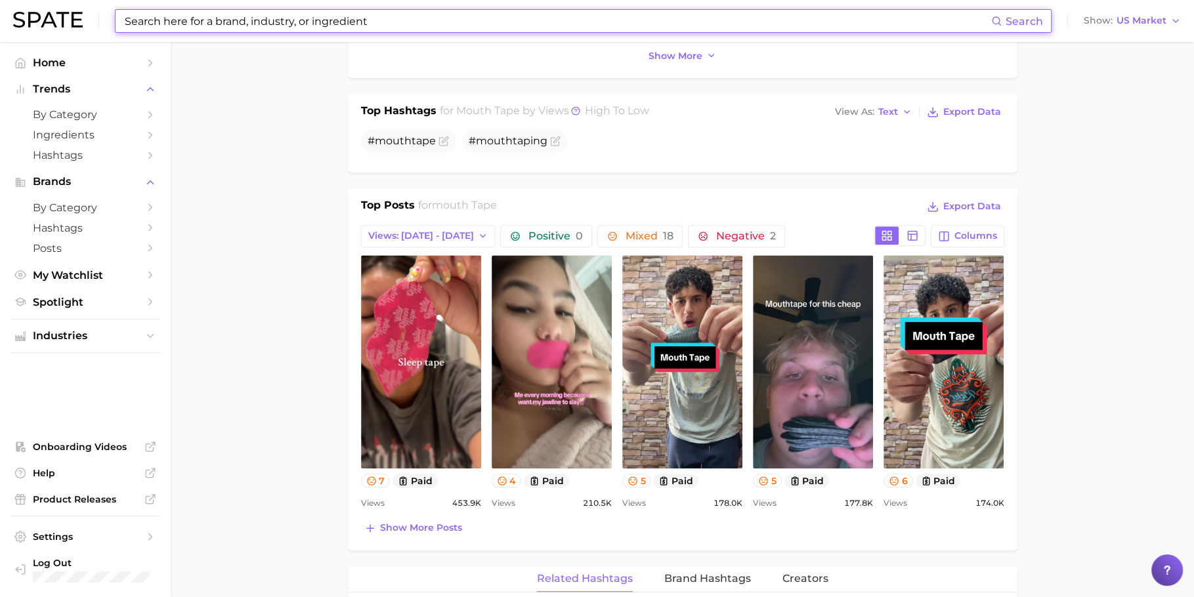
scroll to position [493, 0]
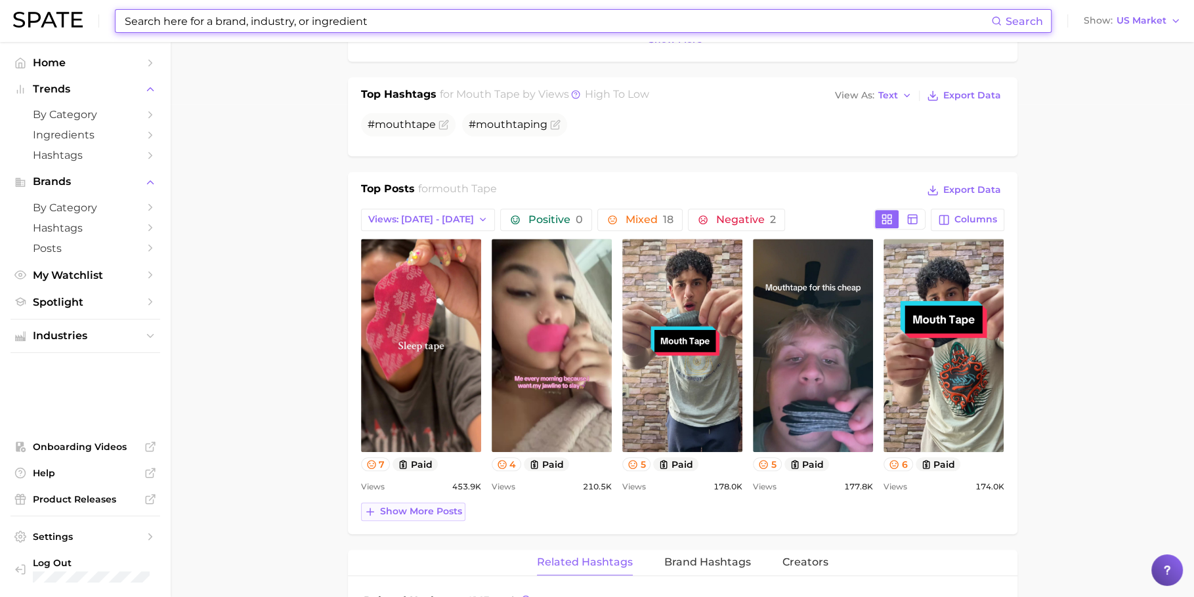
click at [412, 507] on span "Show more posts" at bounding box center [421, 511] width 82 height 11
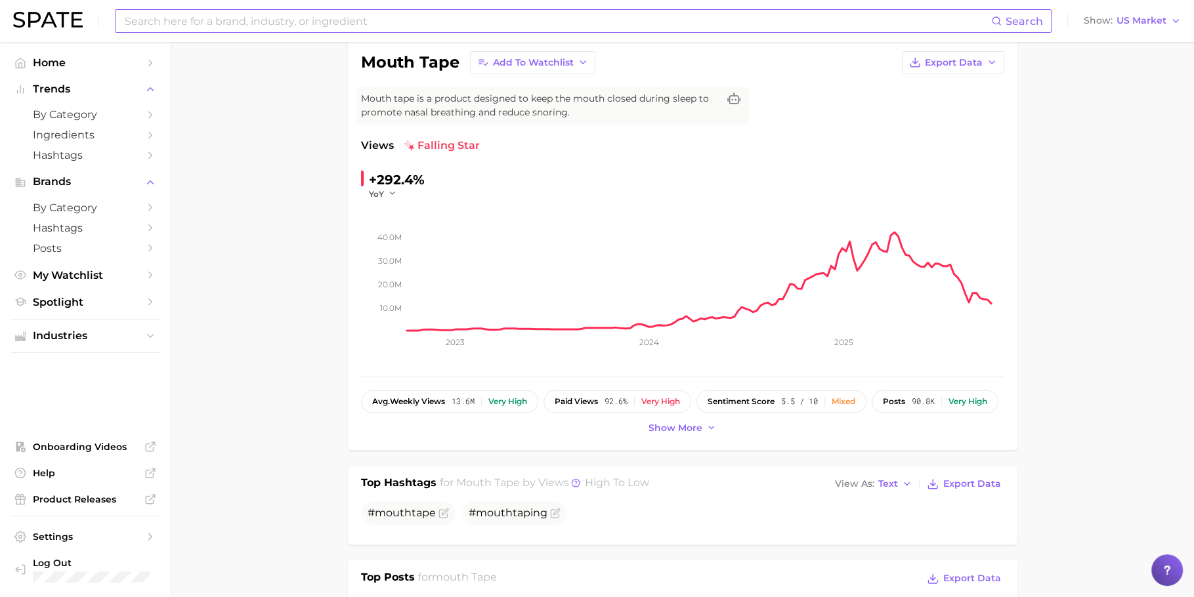
scroll to position [0, 0]
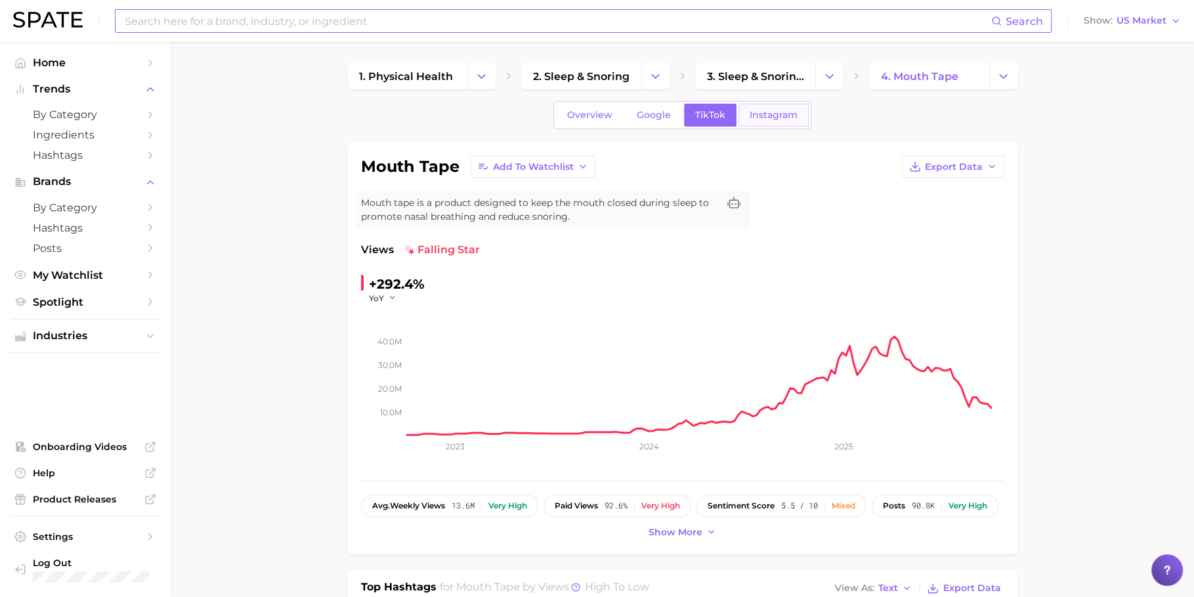
click at [799, 113] on link "Instagram" at bounding box center [773, 115] width 70 height 23
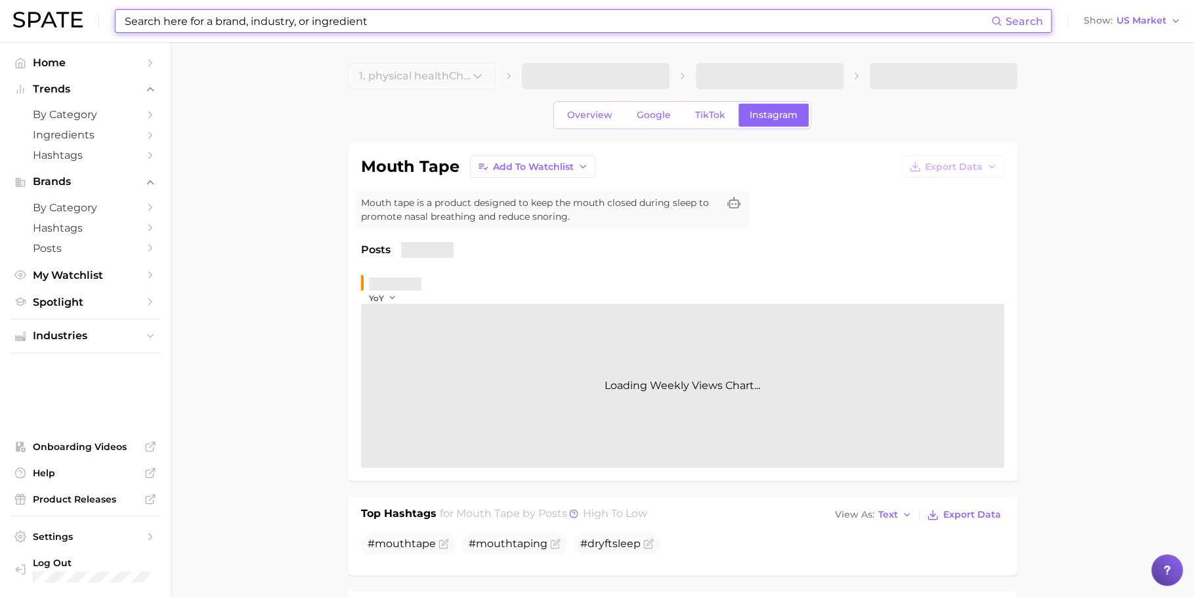
scroll to position [555, 0]
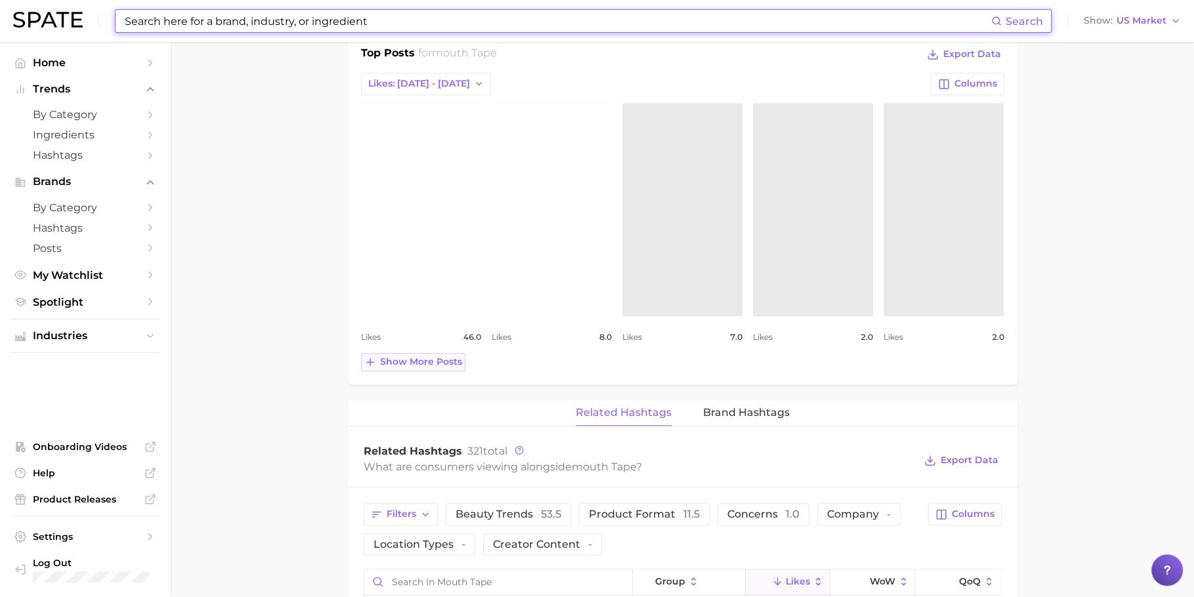
click at [427, 353] on button "Show more posts" at bounding box center [413, 362] width 104 height 18
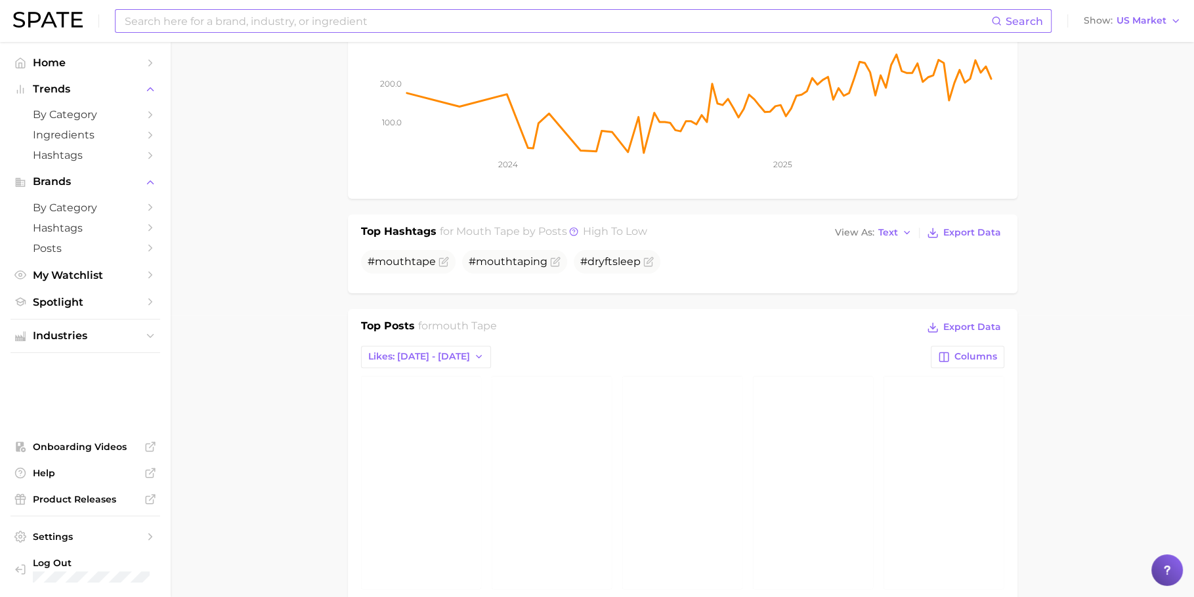
scroll to position [357, 0]
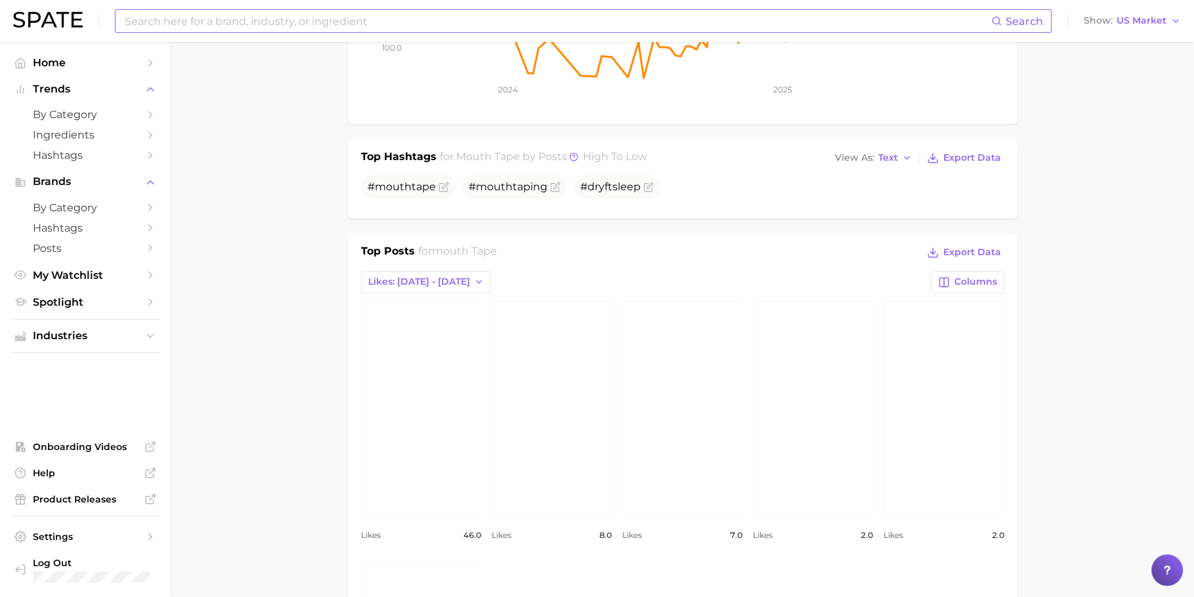
click at [417, 352] on link "view post on Instagram" at bounding box center [421, 407] width 120 height 213
click at [597, 343] on link "view post on Instagram" at bounding box center [552, 407] width 120 height 213
click at [717, 390] on link "view post on Instagram" at bounding box center [682, 407] width 120 height 213
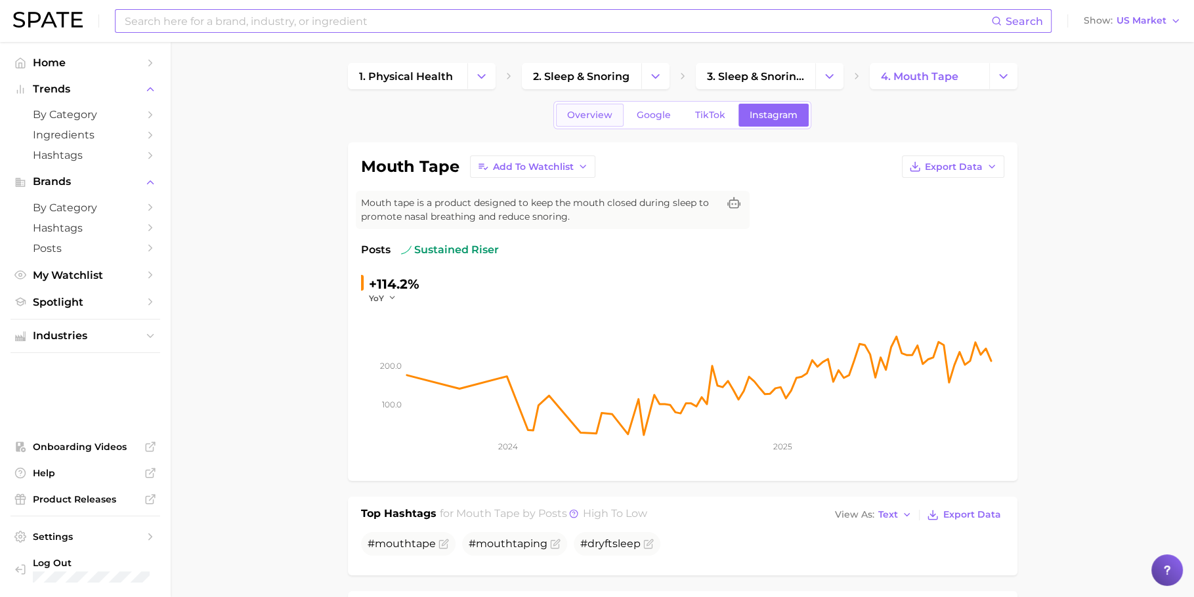
click at [587, 121] on link "Overview" at bounding box center [590, 115] width 68 height 23
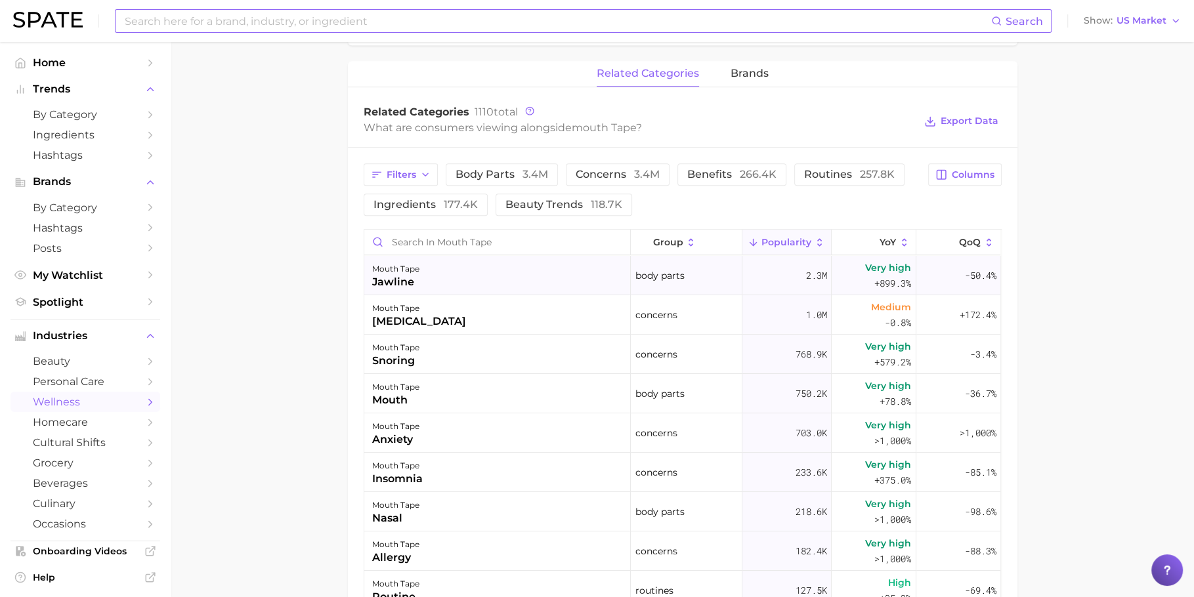
click at [439, 287] on div "mouth tape jawline" at bounding box center [497, 275] width 266 height 39
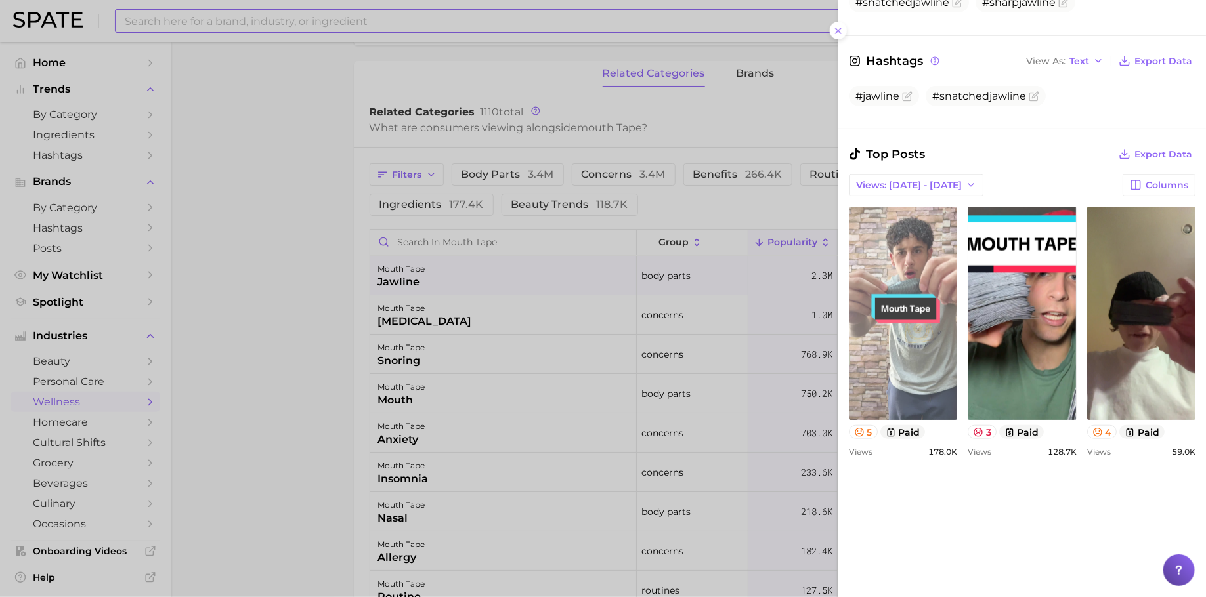
click at [950, 293] on link "view post on TikTok" at bounding box center [903, 313] width 108 height 213
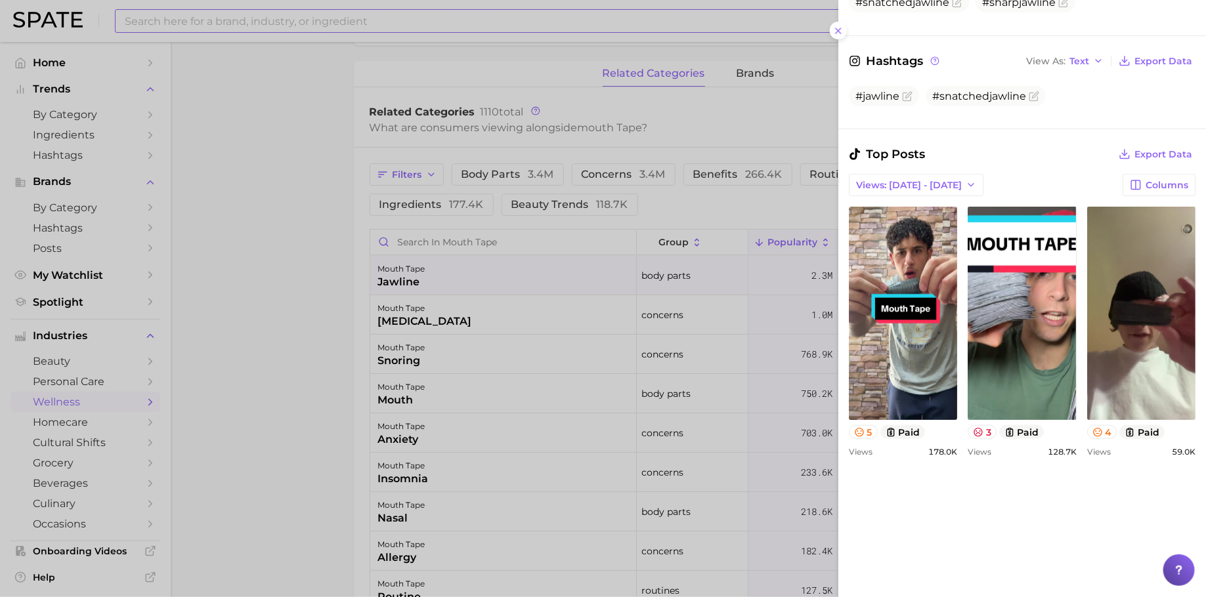
scroll to position [707, 0]
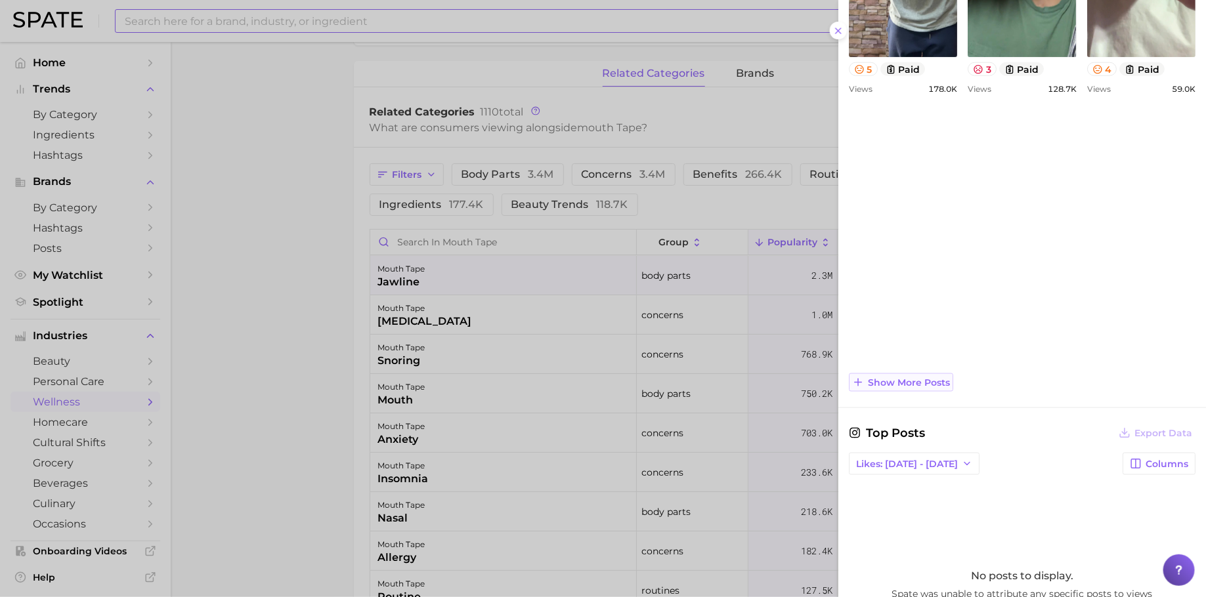
click at [928, 377] on span "Show more posts" at bounding box center [909, 382] width 82 height 11
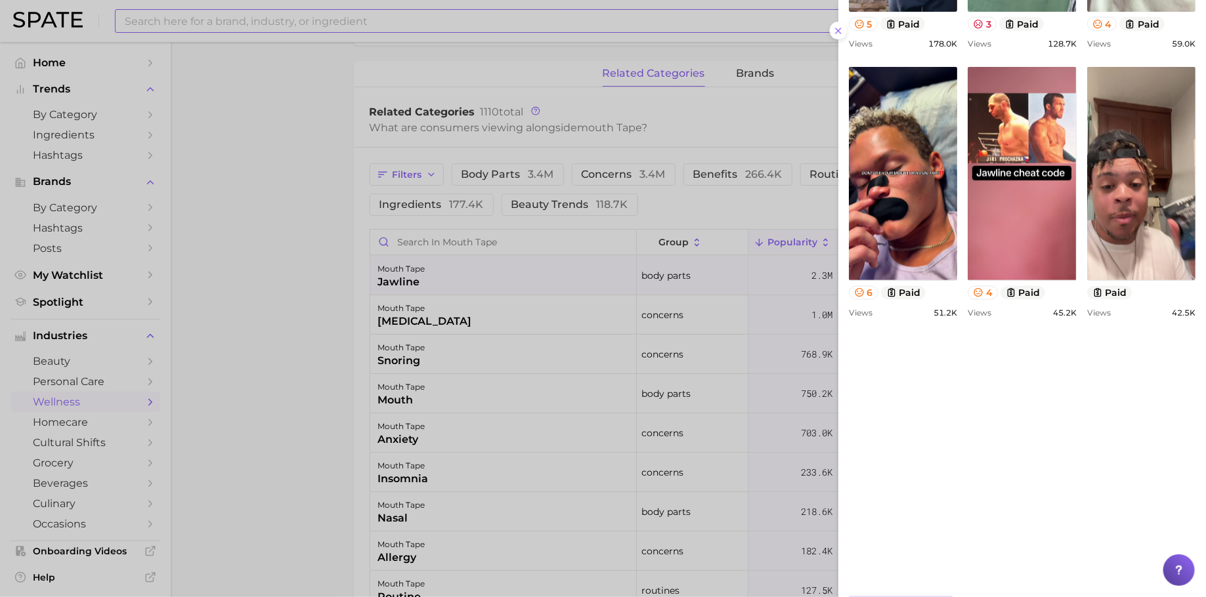
scroll to position [959, 0]
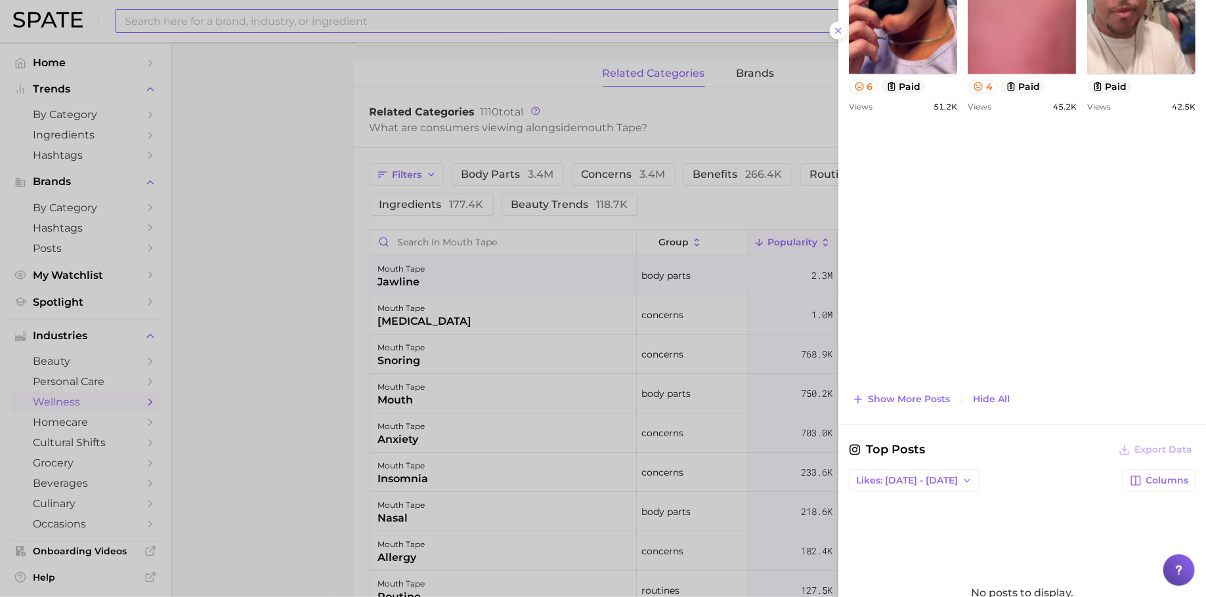
click at [916, 402] on button "Show more posts" at bounding box center [901, 399] width 104 height 18
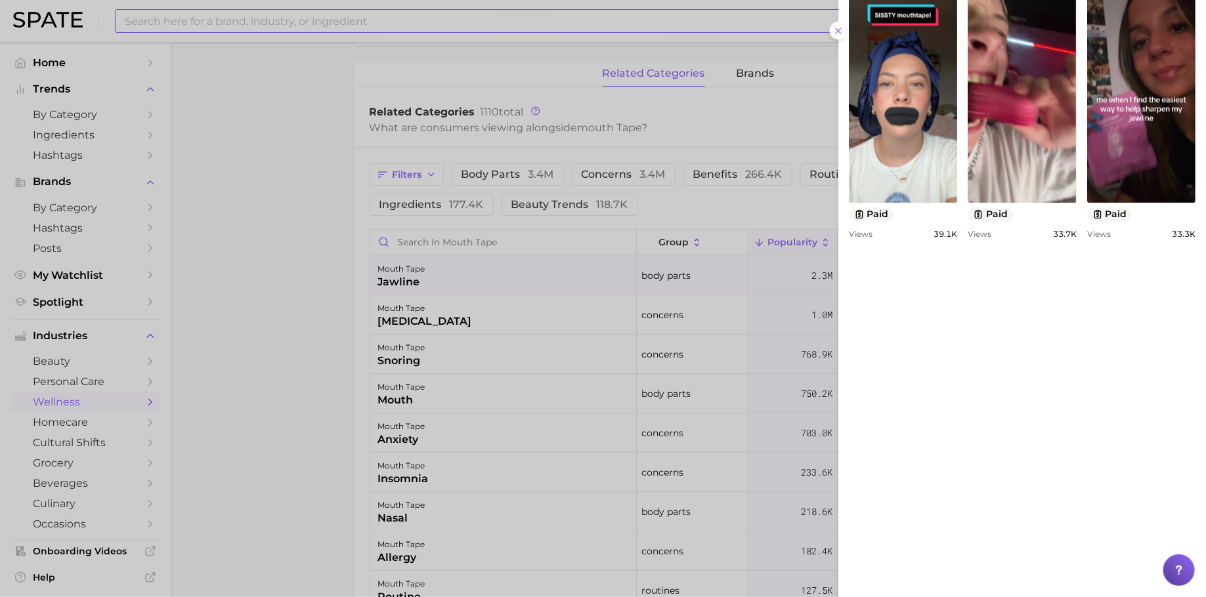
scroll to position [1099, 0]
click at [916, 203] on link "view post on TikTok" at bounding box center [903, 95] width 108 height 213
drag, startPoint x: 539, startPoint y: 259, endPoint x: 452, endPoint y: 344, distance: 122.5
click at [539, 259] on div at bounding box center [603, 298] width 1206 height 597
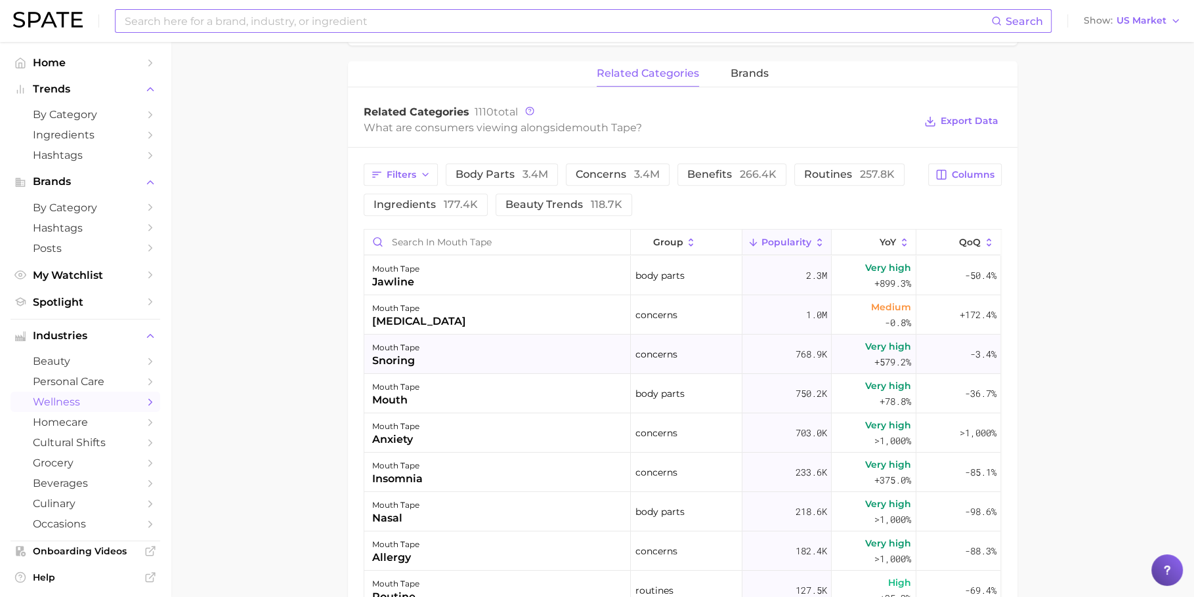
click at [436, 344] on div "mouth tape snoring" at bounding box center [497, 354] width 266 height 39
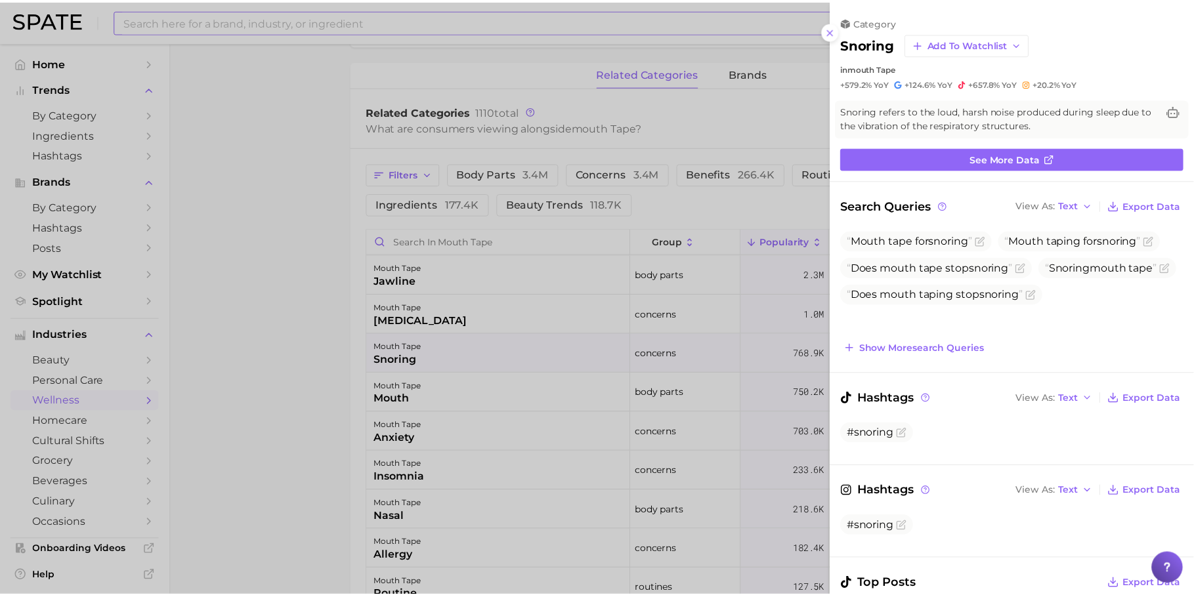
scroll to position [0, 0]
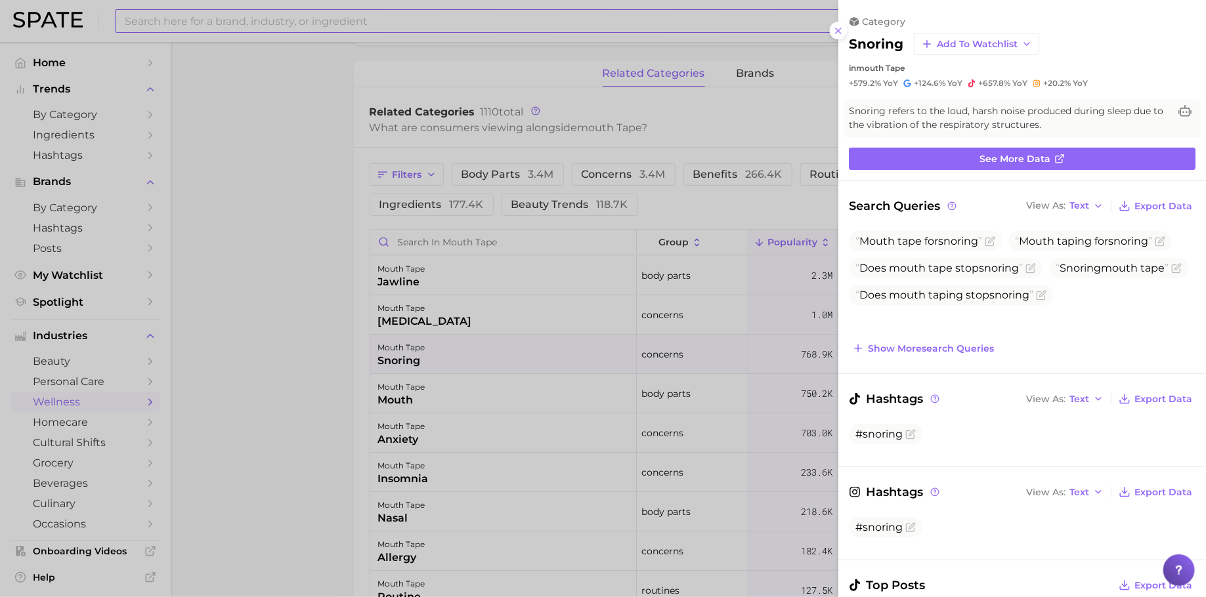
click at [436, 344] on div at bounding box center [603, 298] width 1206 height 597
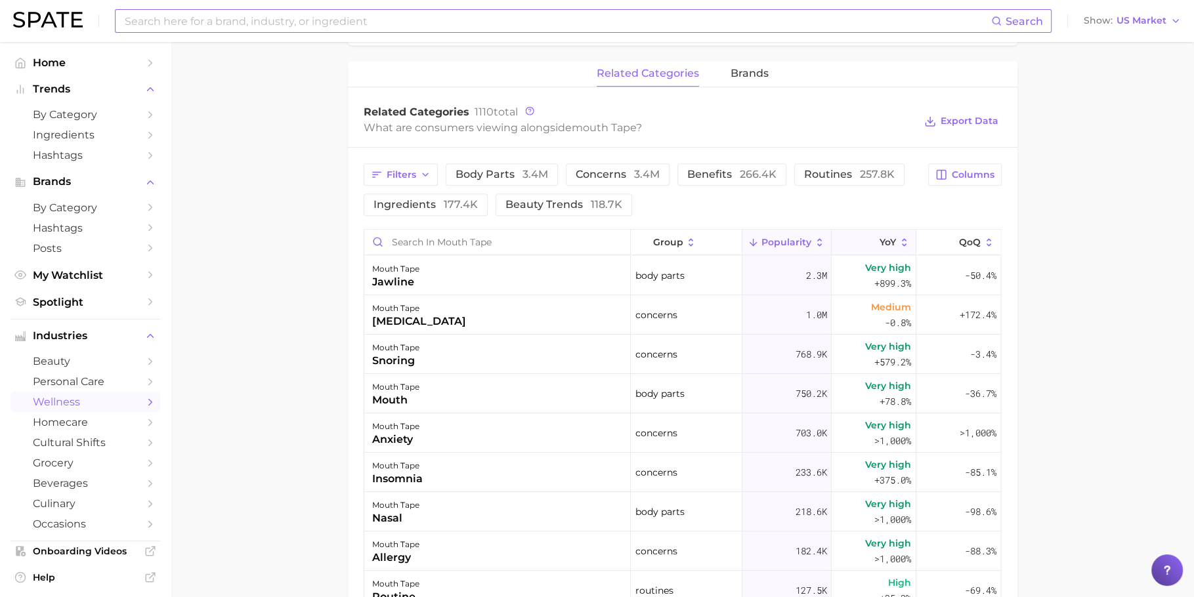
click at [865, 235] on button "YoY" at bounding box center [874, 243] width 85 height 26
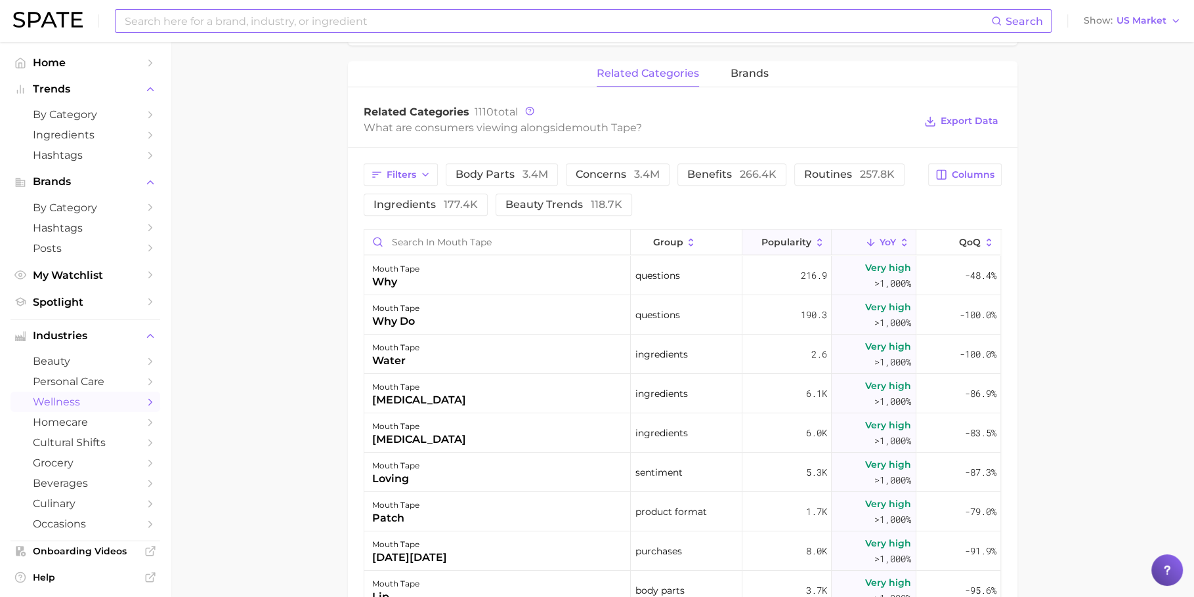
click at [797, 243] on span "Popularity" at bounding box center [786, 242] width 50 height 11
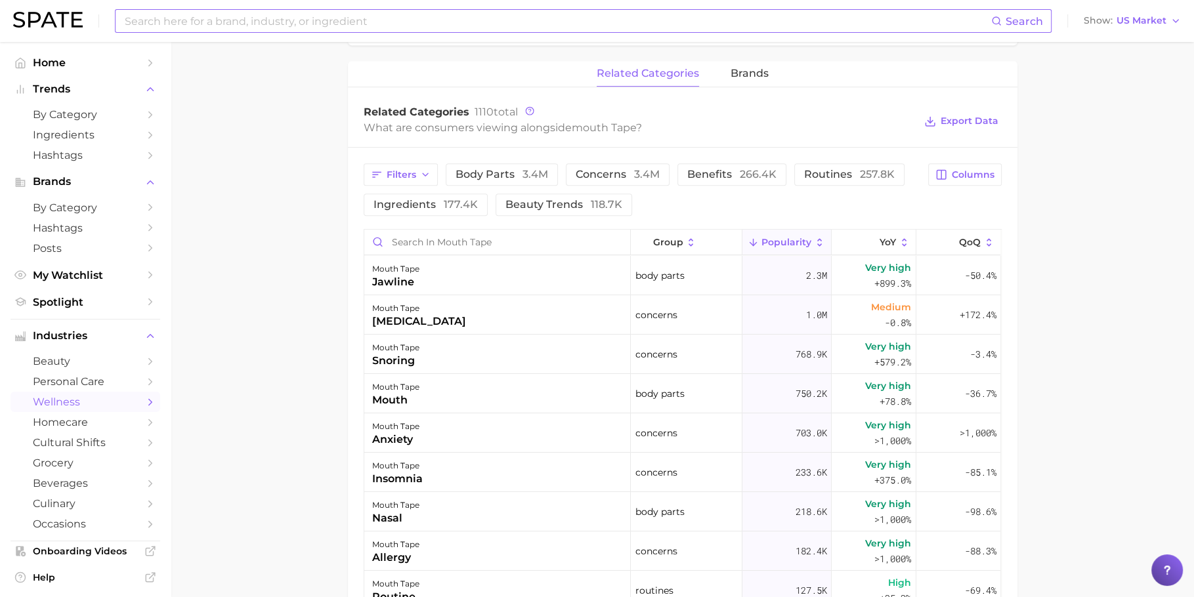
click at [291, 337] on main "1. physical health 2. sleep & snoring 3. sleep & snoring products 4. mouth tape…" at bounding box center [682, 179] width 1023 height 1456
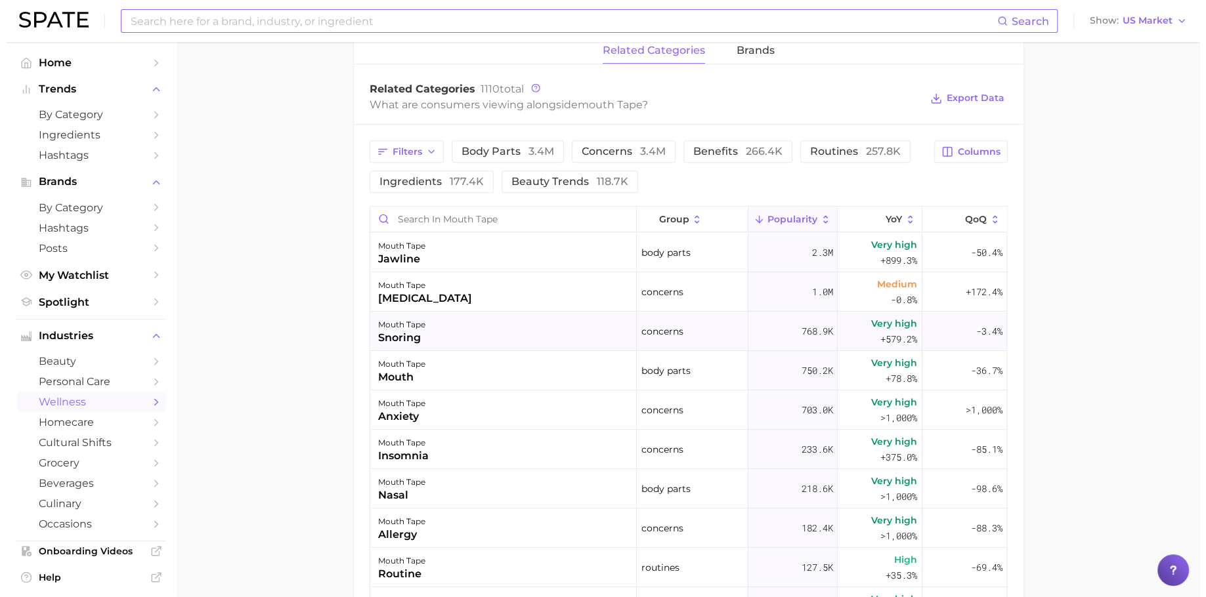
scroll to position [622, 0]
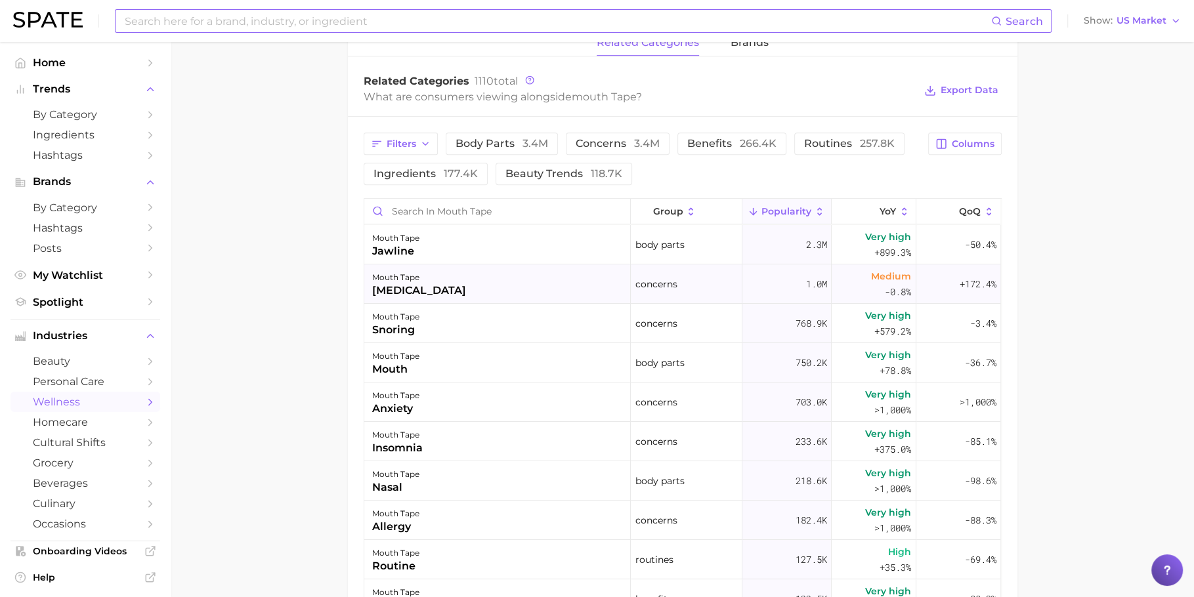
click at [773, 295] on div "1.0m" at bounding box center [786, 283] width 89 height 39
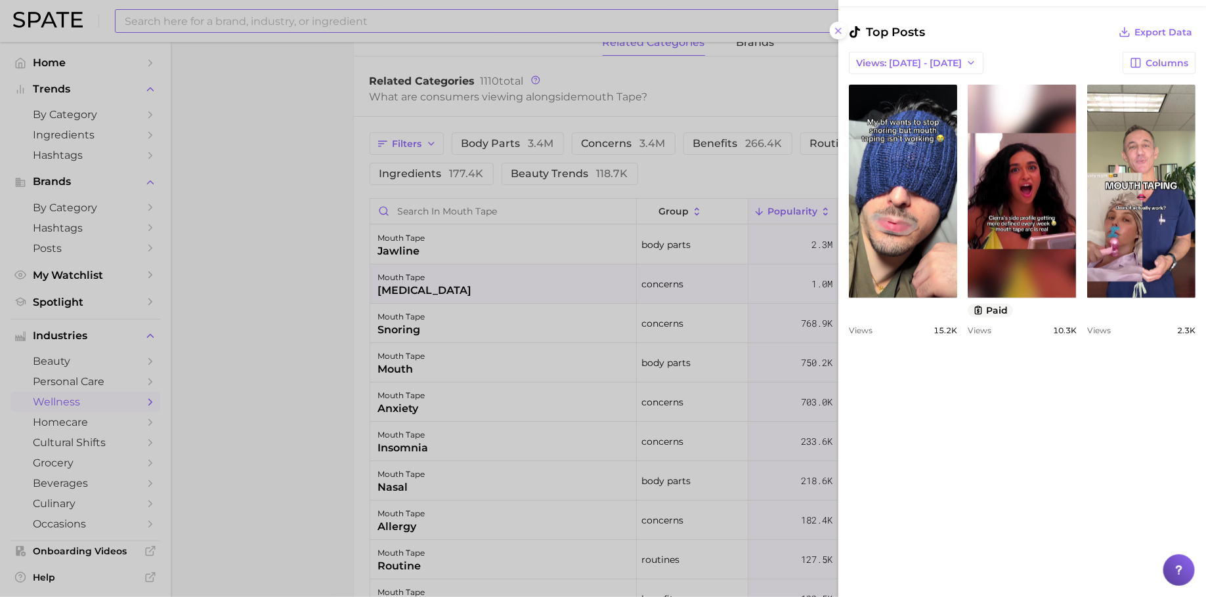
scroll to position [675, 0]
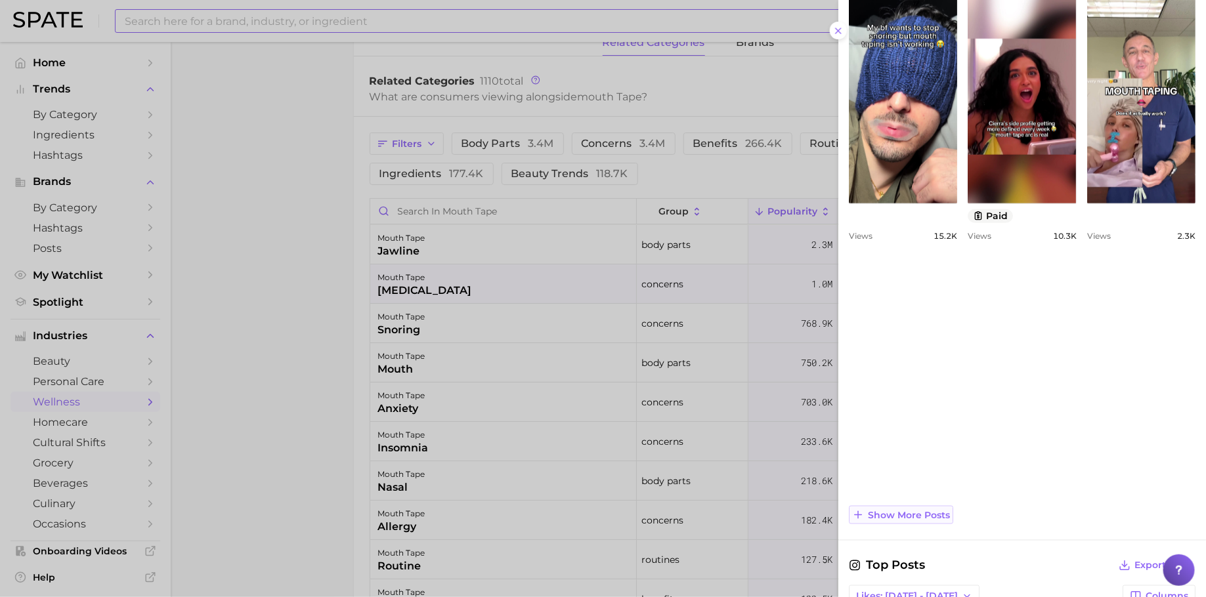
click at [931, 514] on span "Show more posts" at bounding box center [909, 515] width 82 height 11
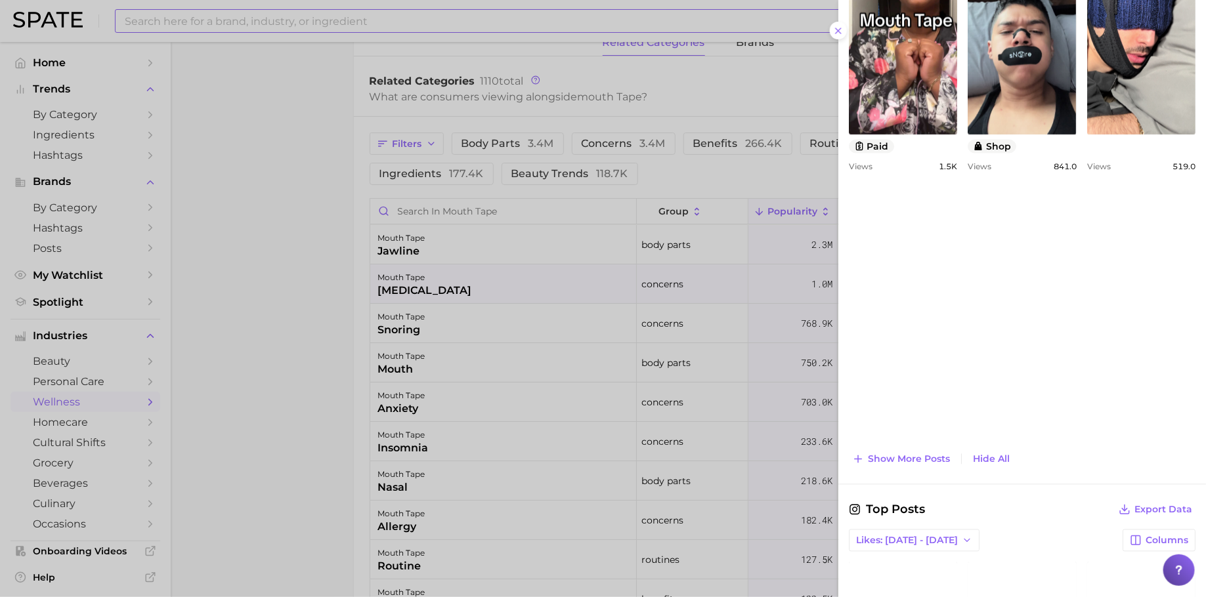
scroll to position [0, 0]
click at [916, 459] on span "Show more posts" at bounding box center [909, 459] width 82 height 11
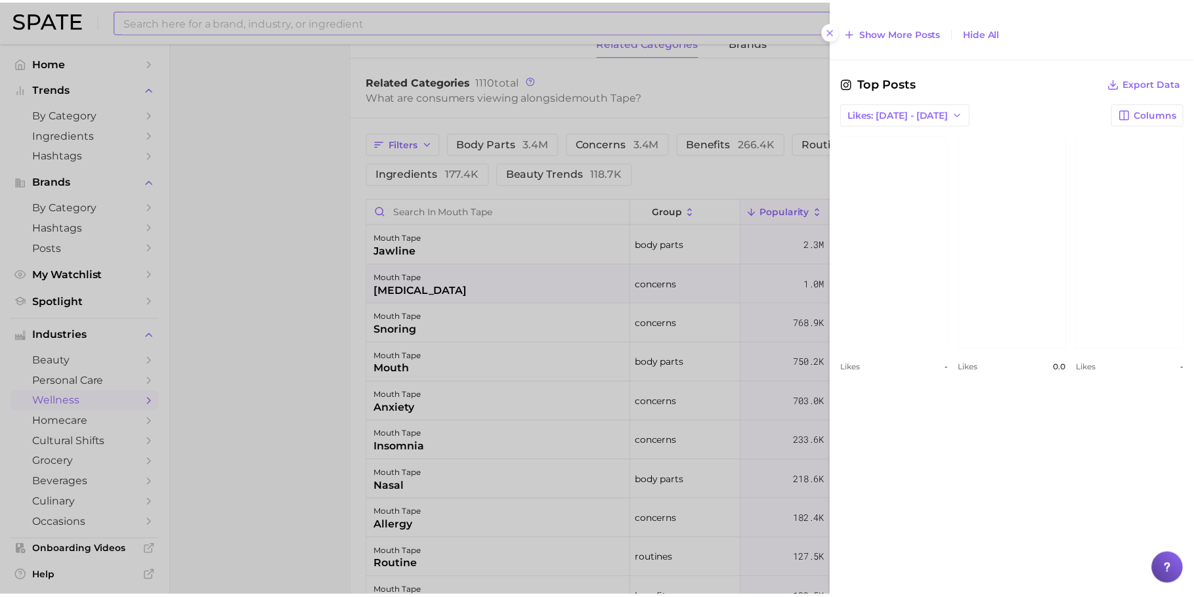
scroll to position [2028, 0]
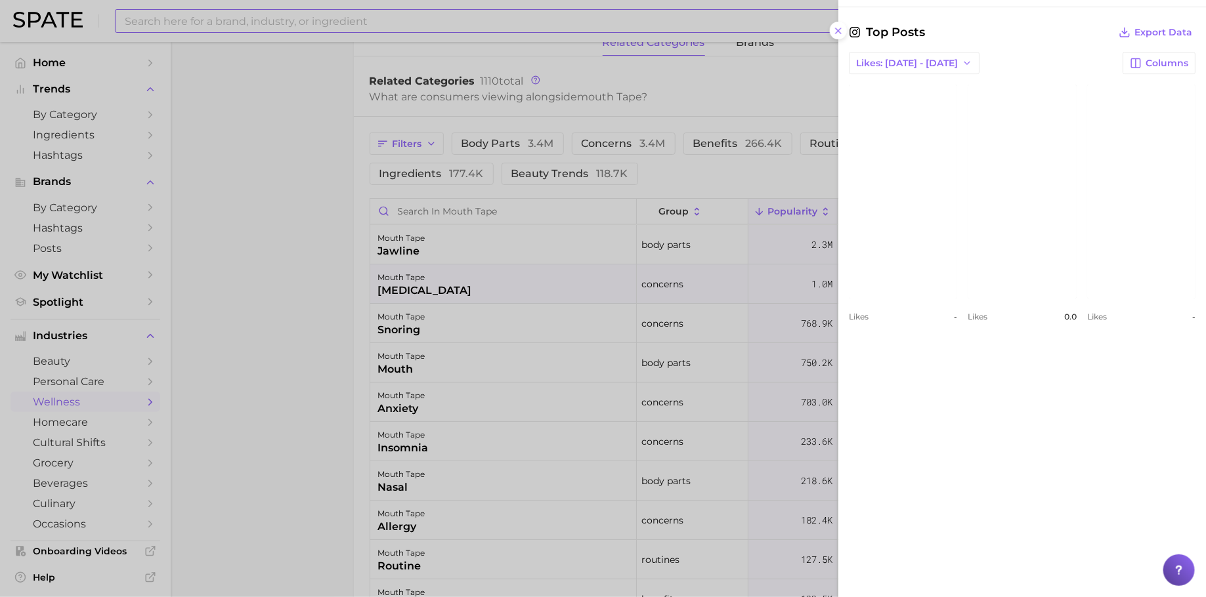
click at [316, 354] on div at bounding box center [603, 298] width 1206 height 597
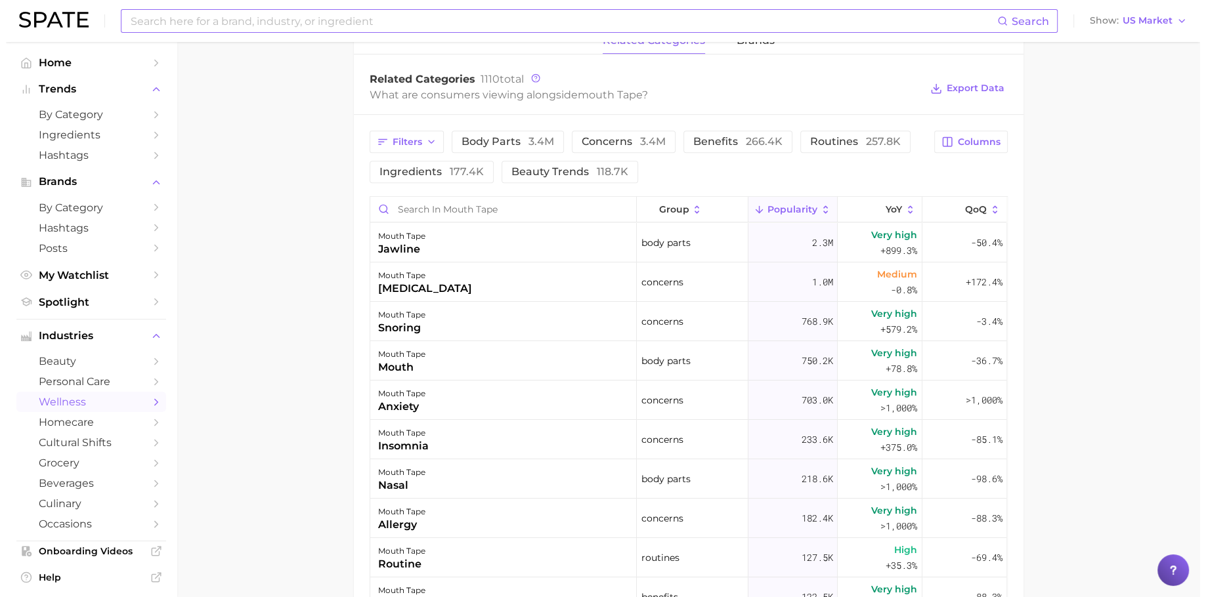
scroll to position [621, 0]
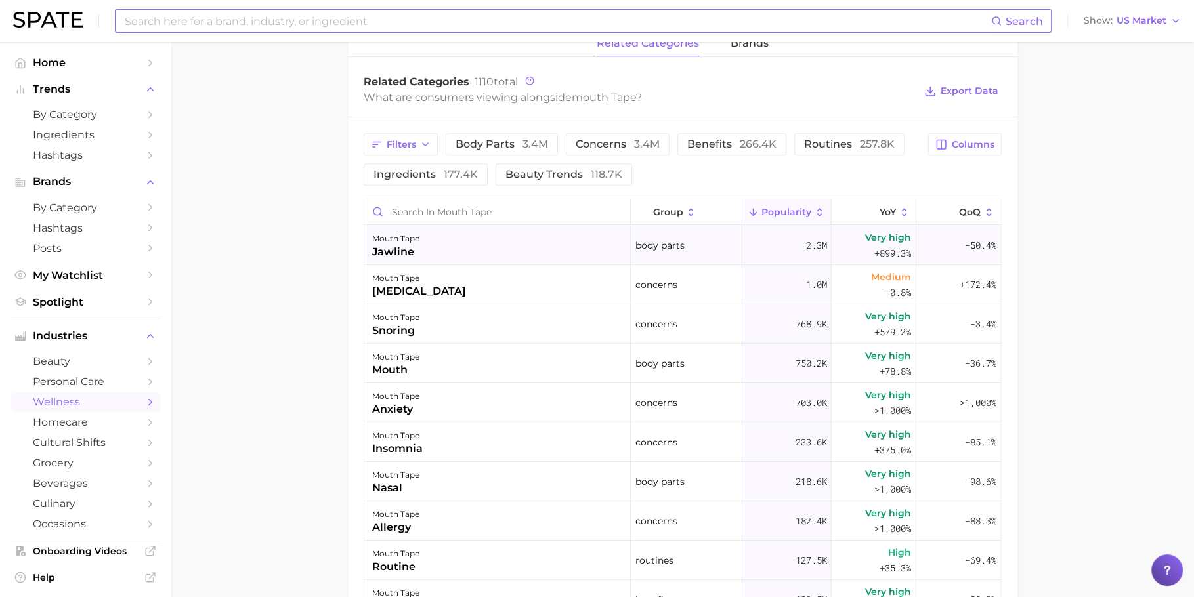
click at [583, 255] on div "mouth tape jawline" at bounding box center [497, 245] width 266 height 39
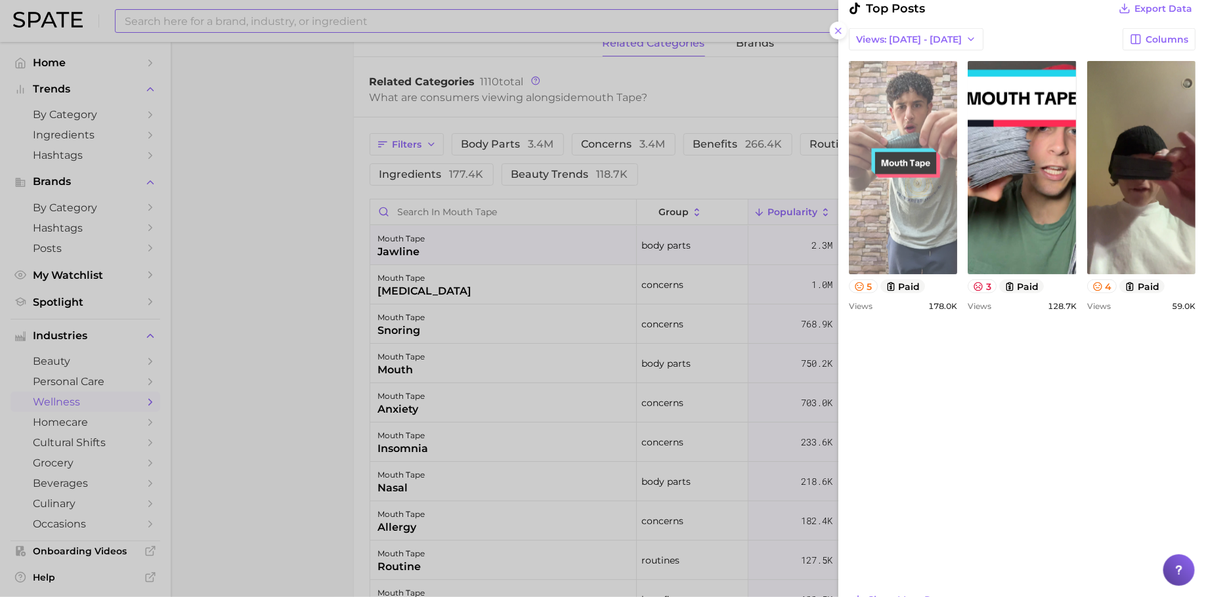
scroll to position [789, 0]
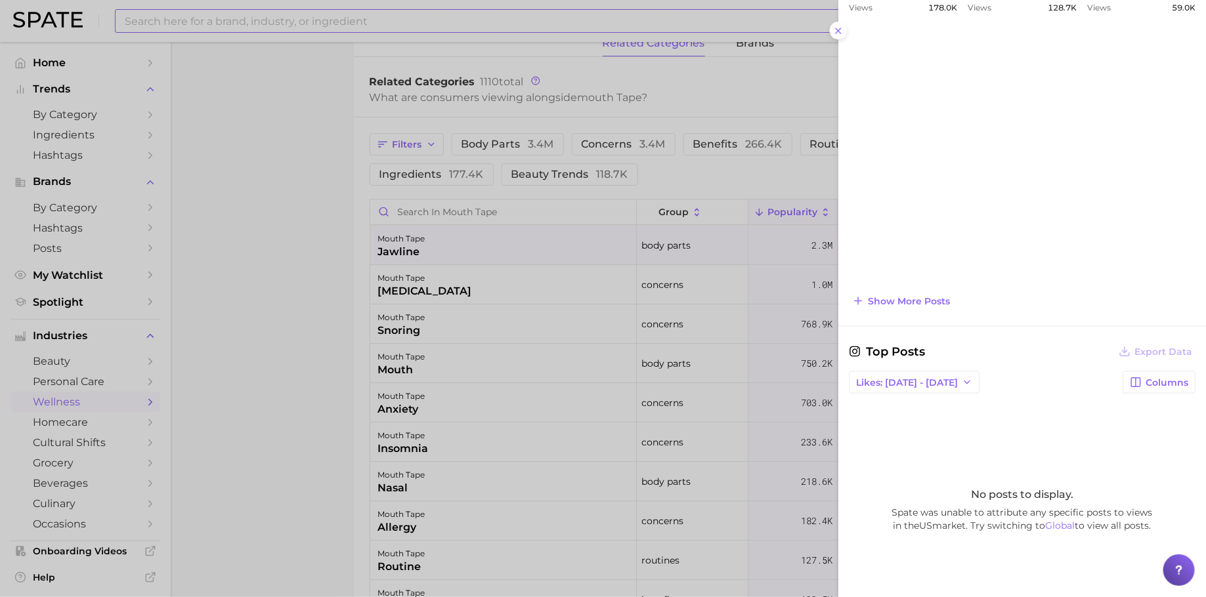
click at [908, 306] on div "Search Queries View As Text Export Data No search queries to show. Hashtags Vie…" at bounding box center [1022, 18] width 368 height 1221
click at [908, 306] on button "Show more posts" at bounding box center [901, 301] width 104 height 18
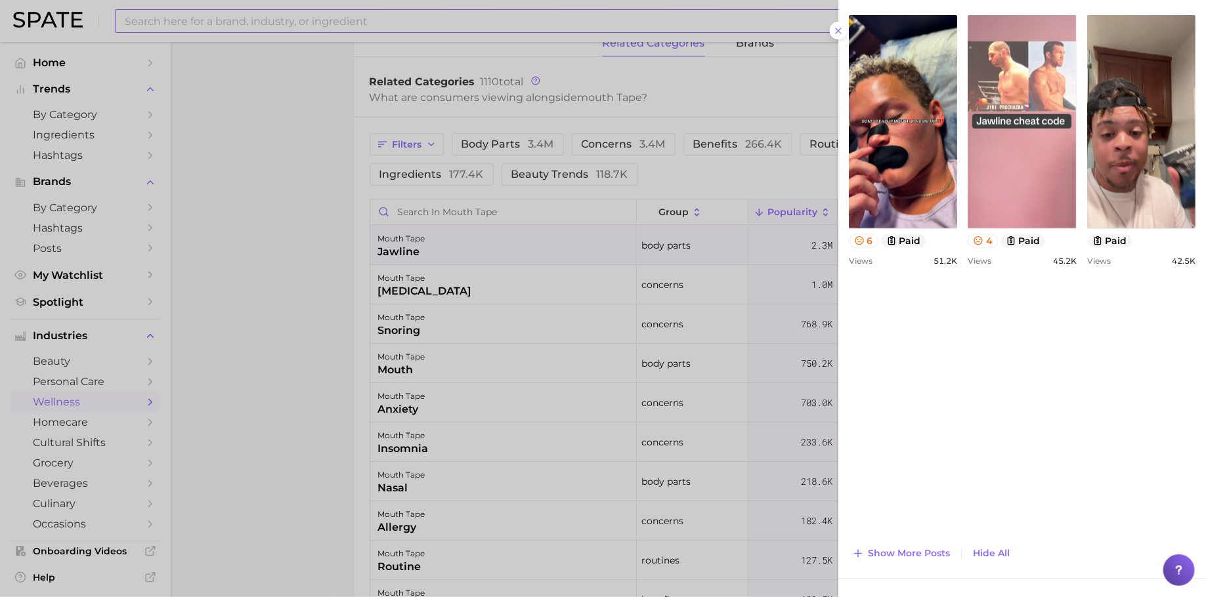
scroll to position [801, 0]
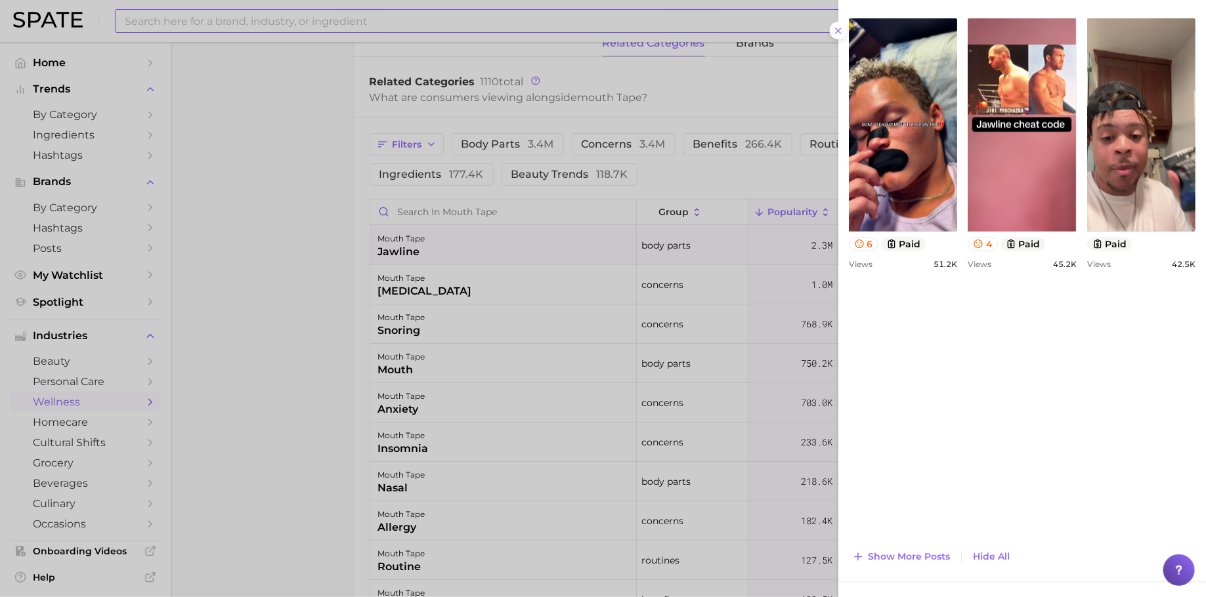
click at [497, 292] on div at bounding box center [603, 298] width 1206 height 597
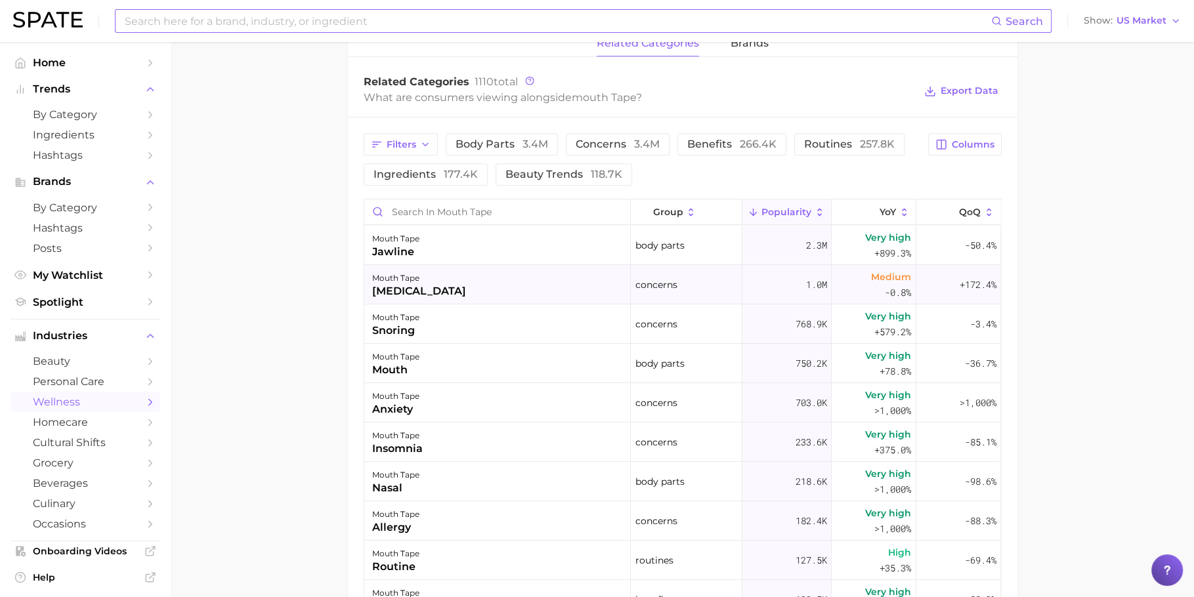
click at [524, 285] on div "mouth tape sleep apnea" at bounding box center [497, 284] width 266 height 39
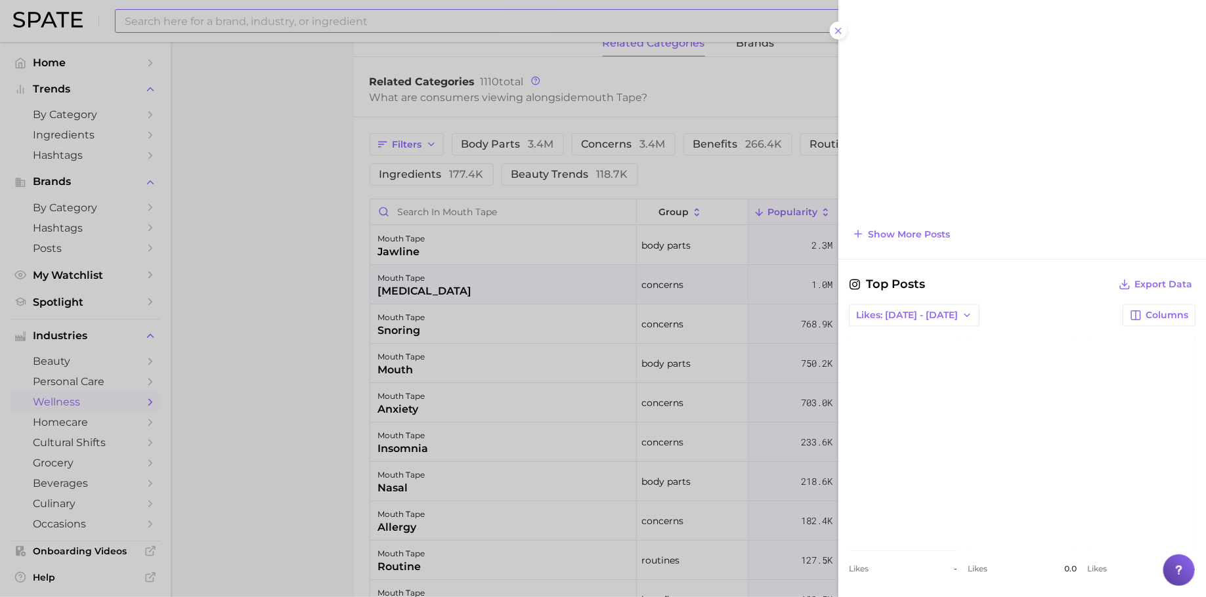
scroll to position [933, 0]
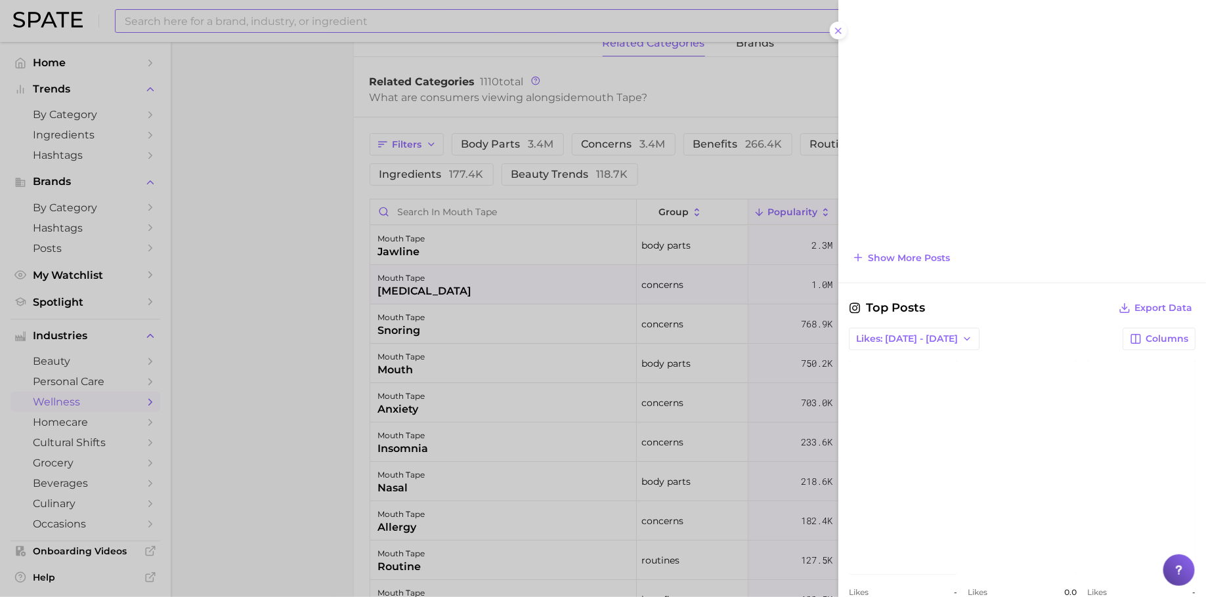
click at [602, 295] on div at bounding box center [603, 298] width 1206 height 597
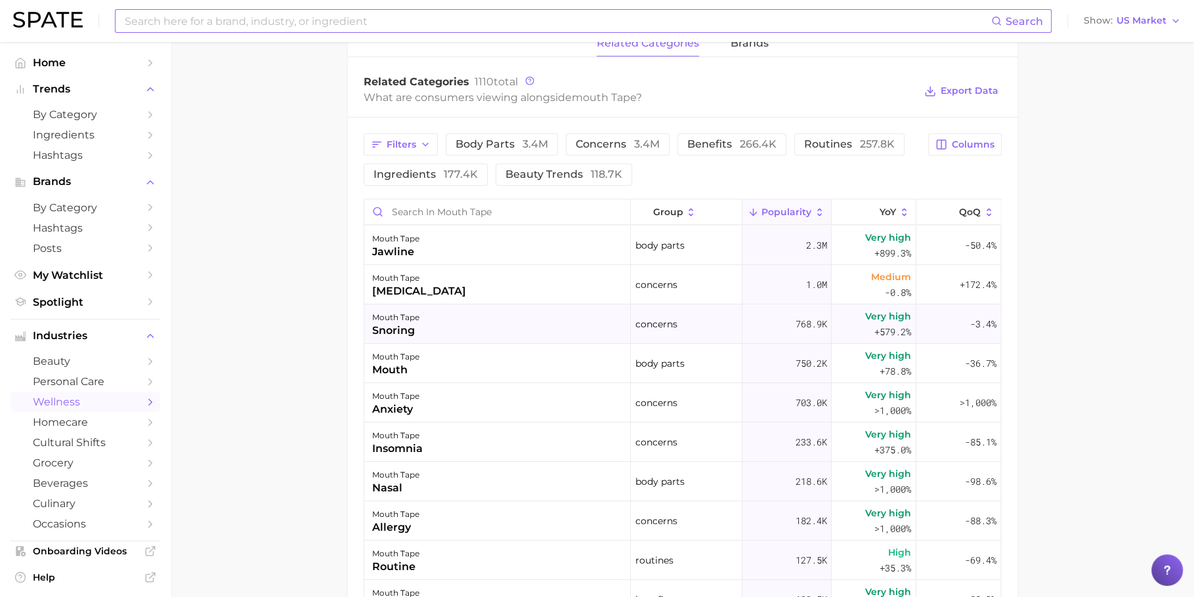
click at [539, 329] on div "mouth tape snoring" at bounding box center [497, 324] width 266 height 39
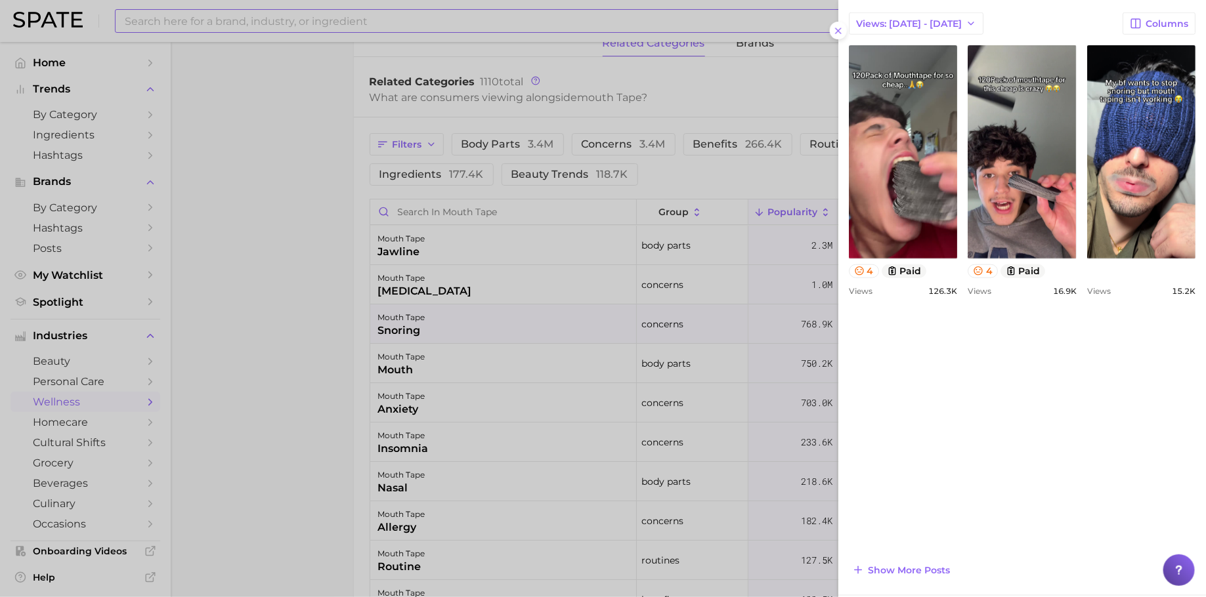
scroll to position [581, 0]
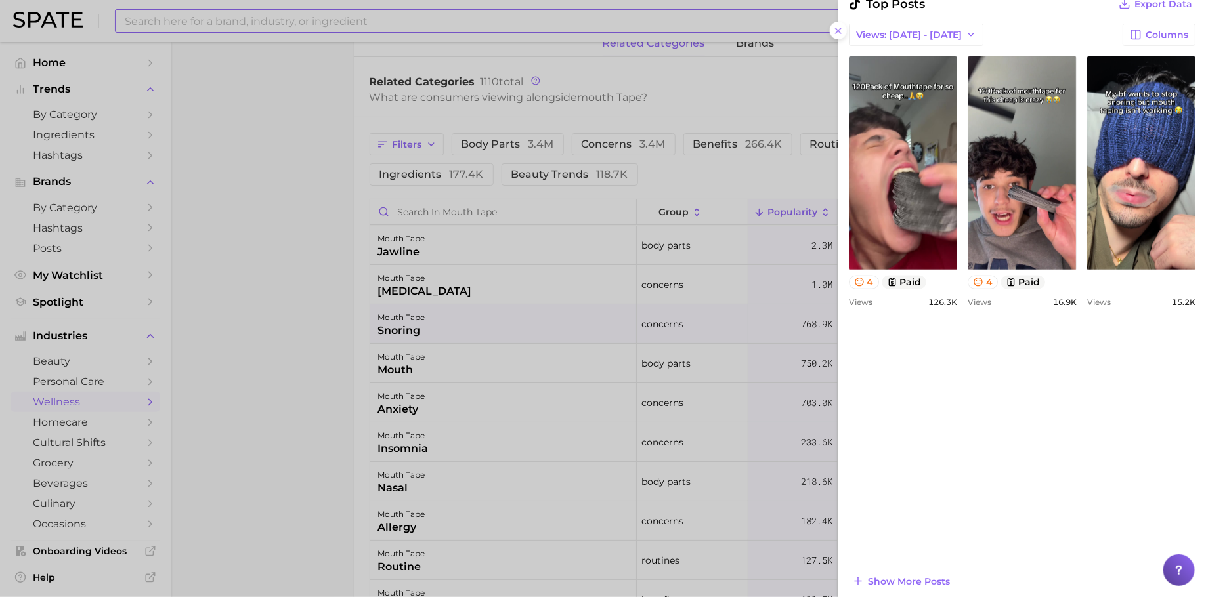
click at [592, 316] on div at bounding box center [603, 298] width 1206 height 597
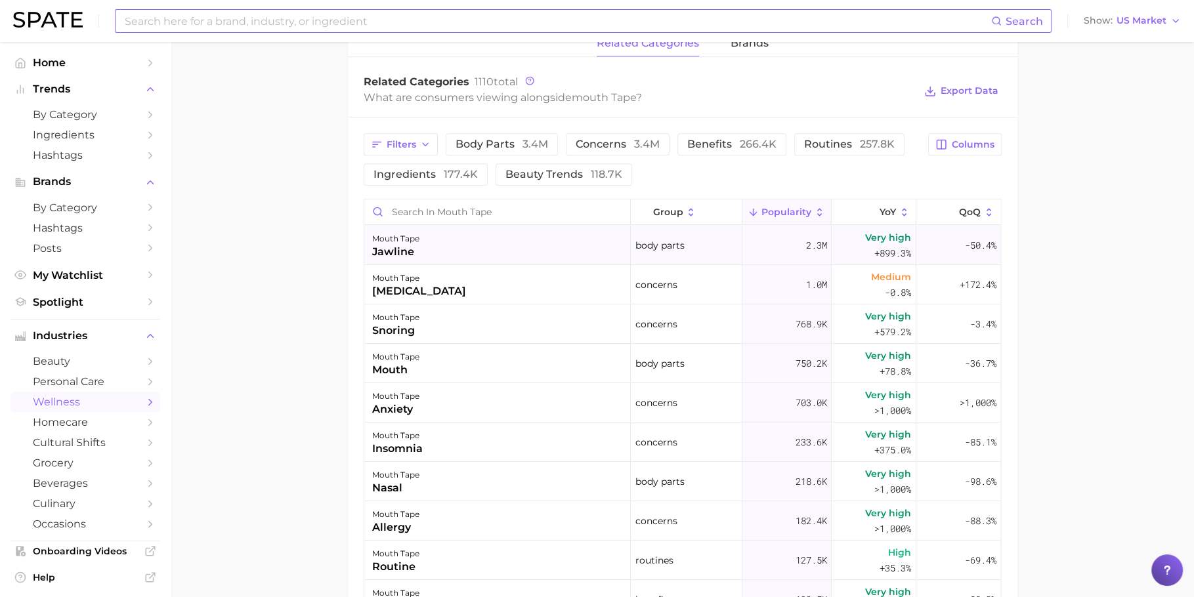
click at [524, 234] on div "mouth tape jawline" at bounding box center [497, 245] width 266 height 39
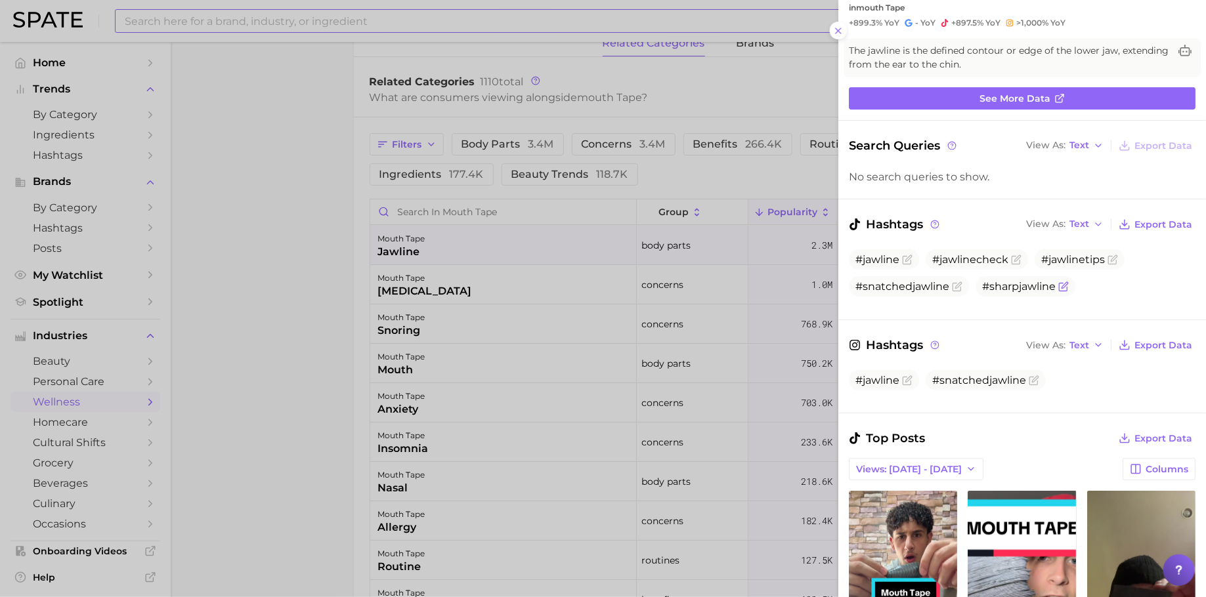
scroll to position [287, 0]
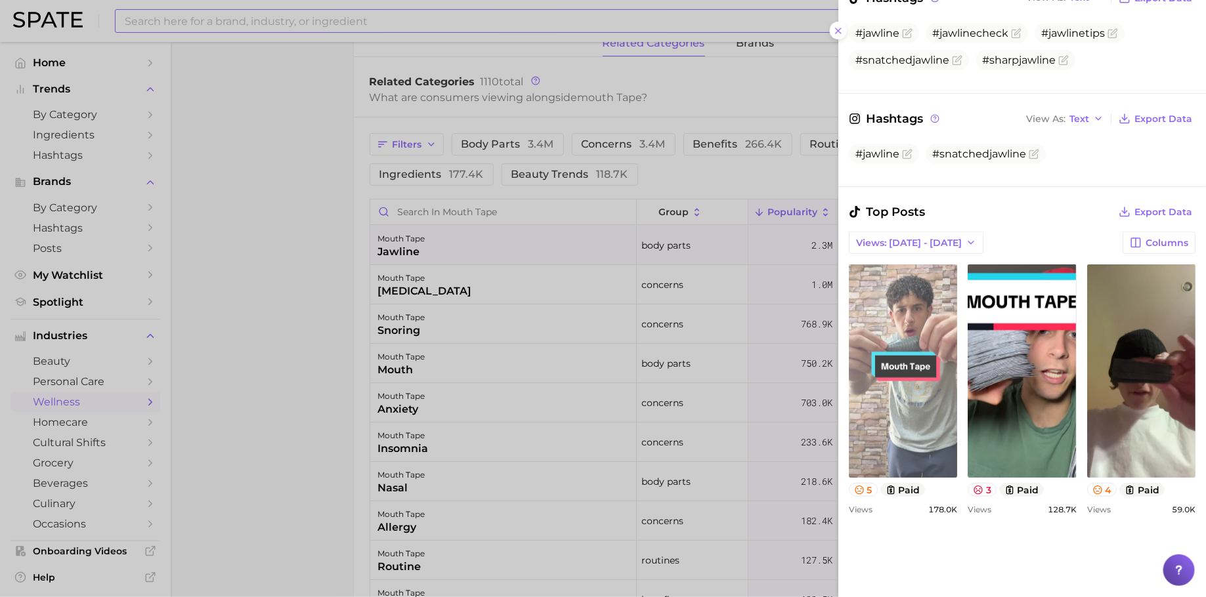
click at [932, 399] on link "view post on TikTok" at bounding box center [903, 370] width 108 height 213
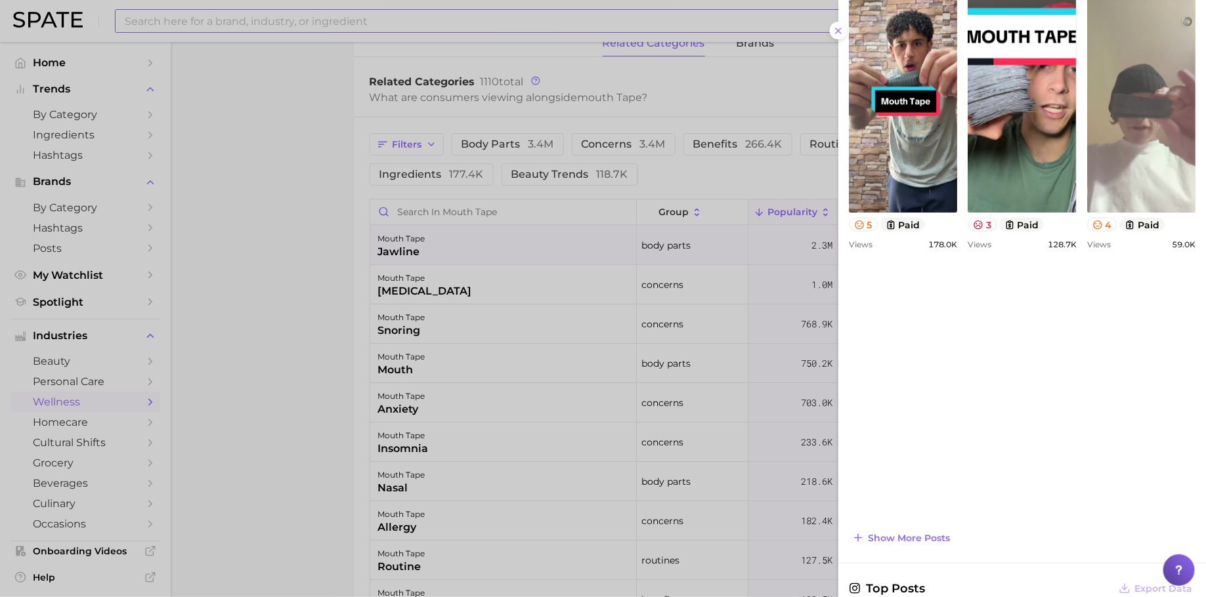
scroll to position [572, 0]
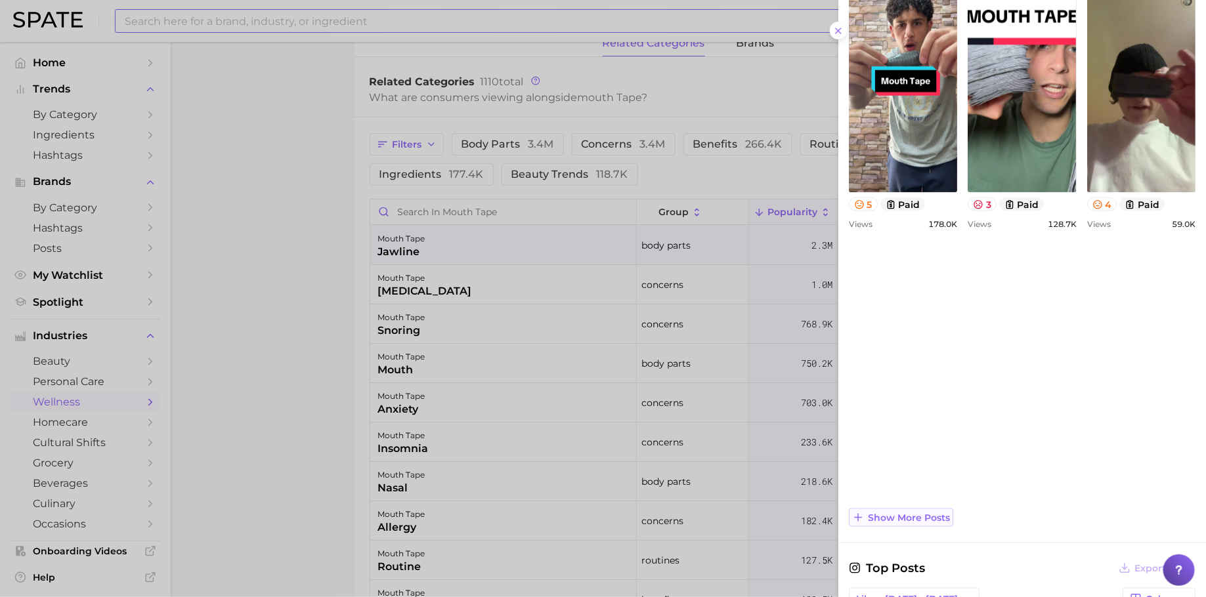
click at [927, 516] on span "Show more posts" at bounding box center [909, 518] width 82 height 11
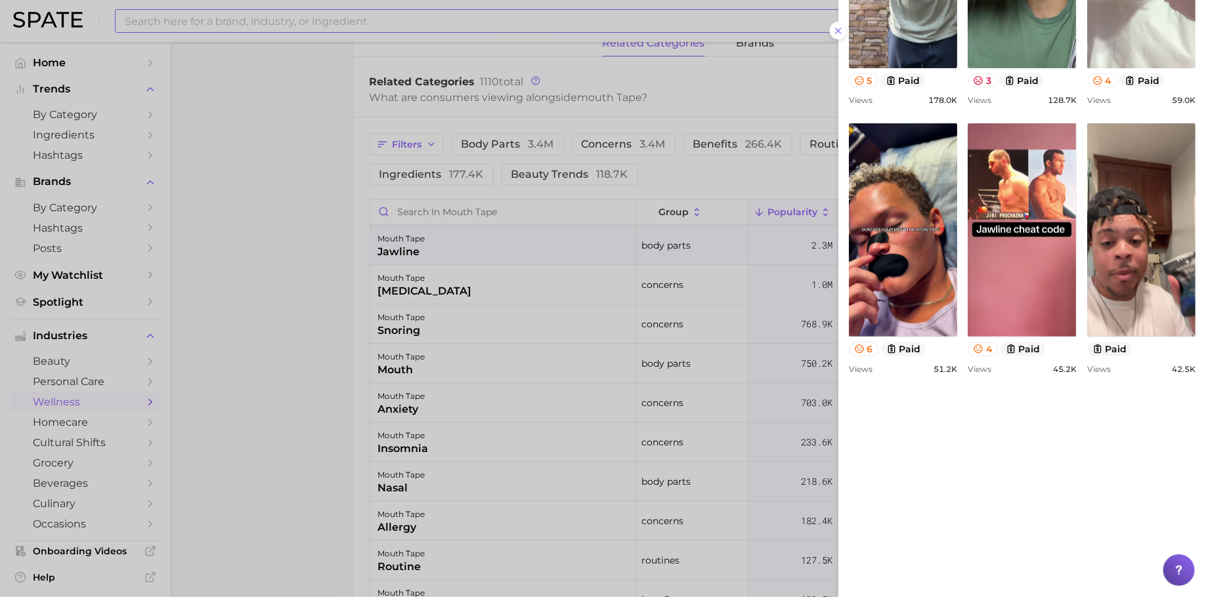
scroll to position [697, 0]
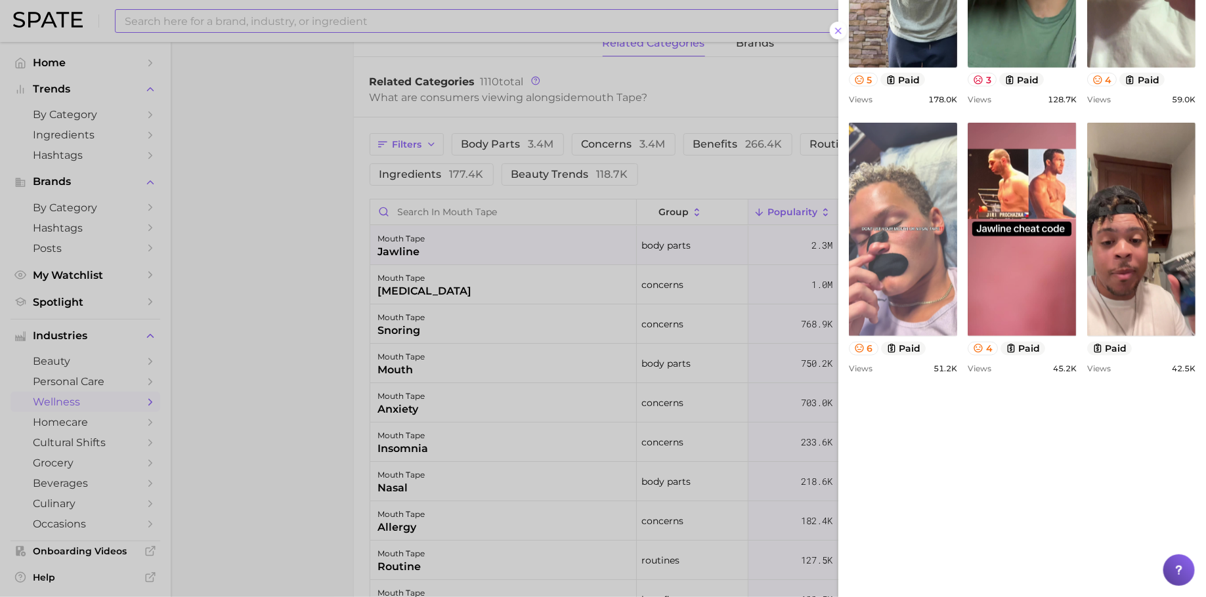
click at [957, 301] on link "view post on TikTok" at bounding box center [903, 229] width 108 height 213
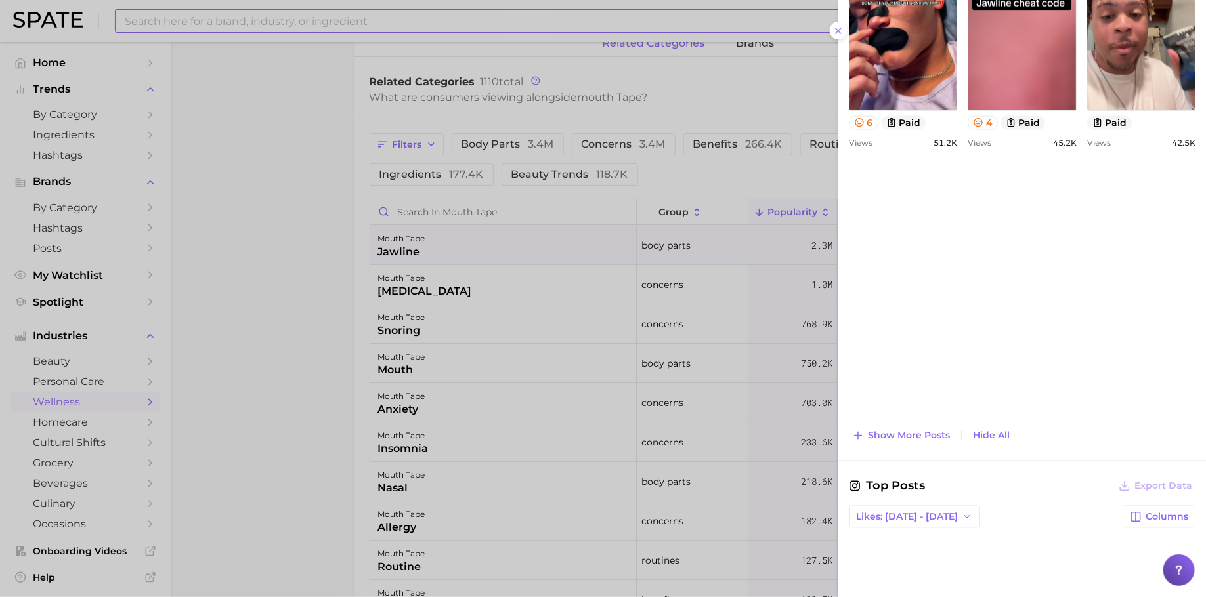
scroll to position [1051, 0]
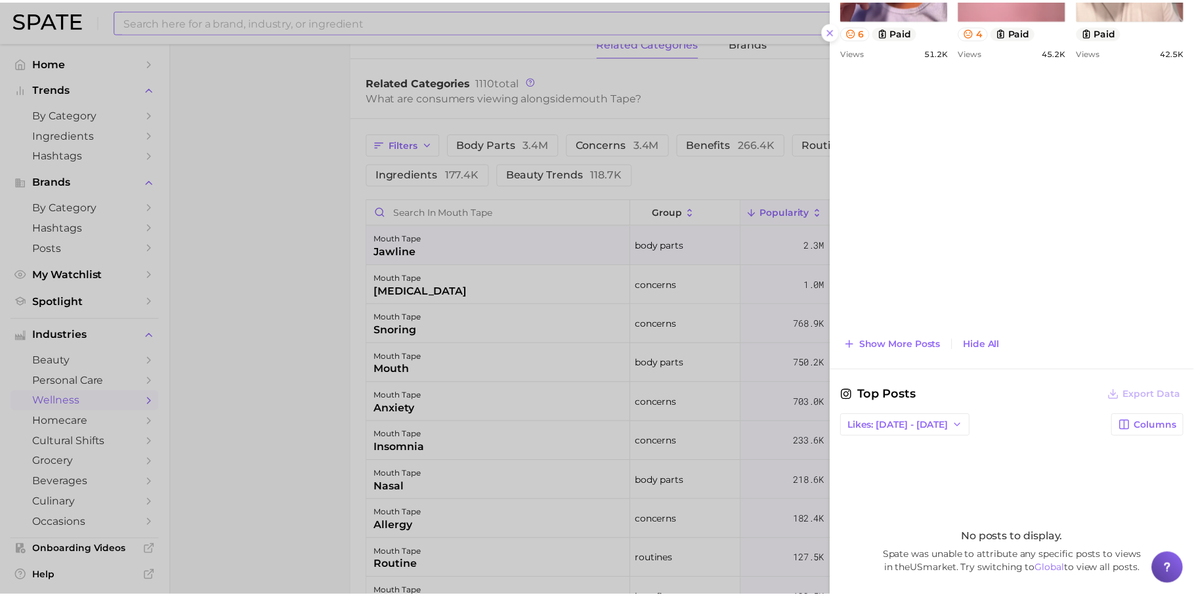
scroll to position [925, 0]
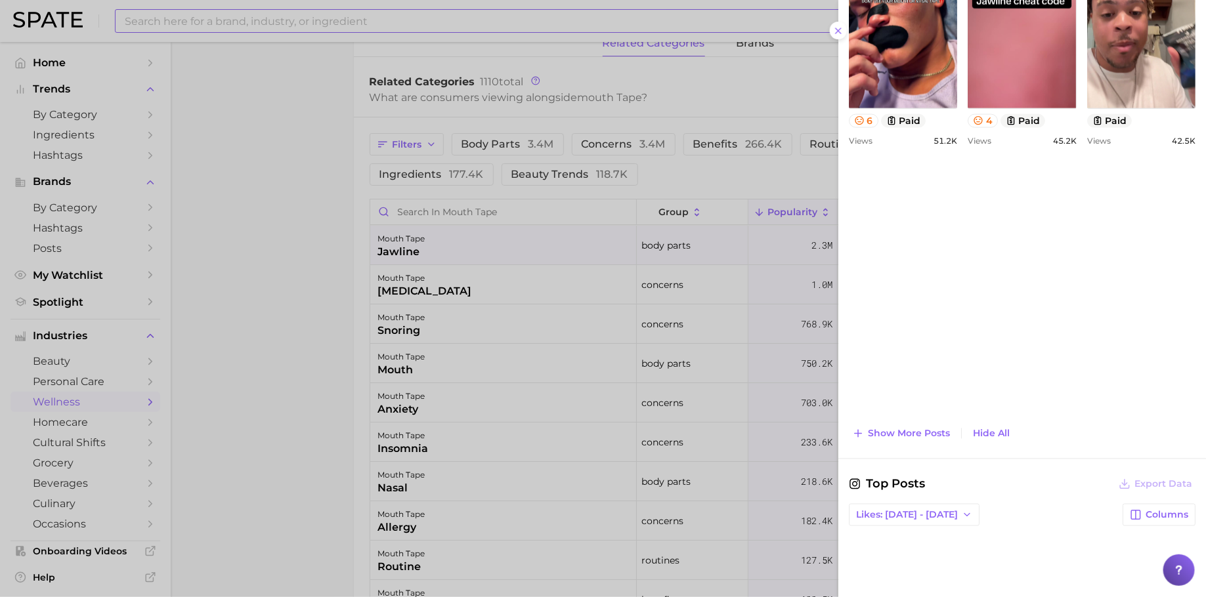
click at [618, 344] on div at bounding box center [603, 298] width 1206 height 597
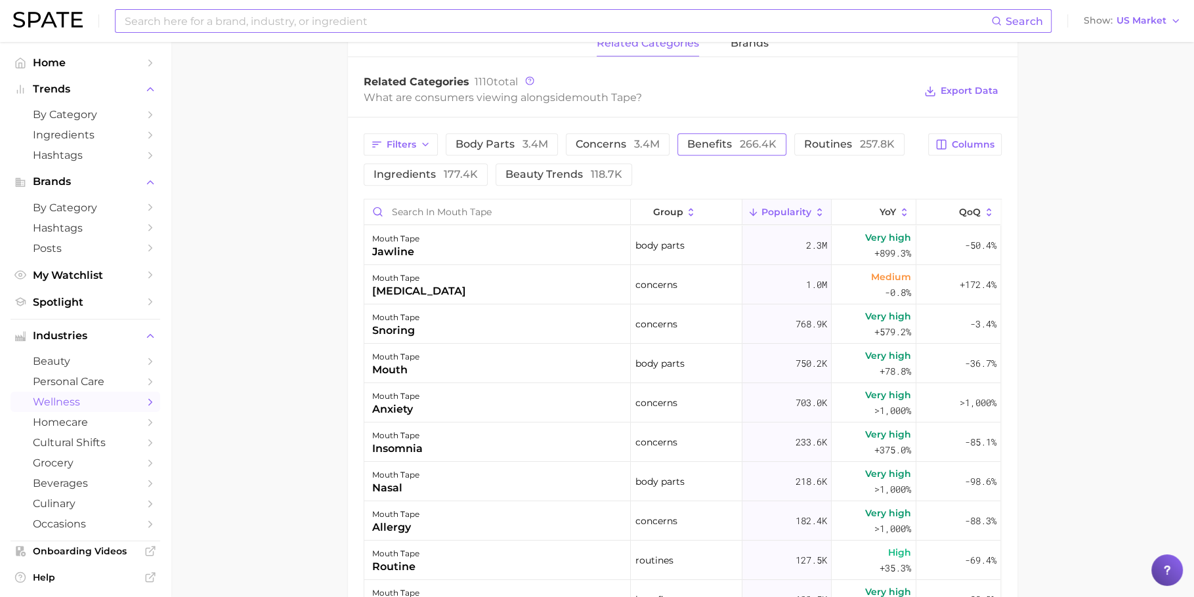
click at [732, 153] on button "benefits 266.4k" at bounding box center [731, 144] width 109 height 22
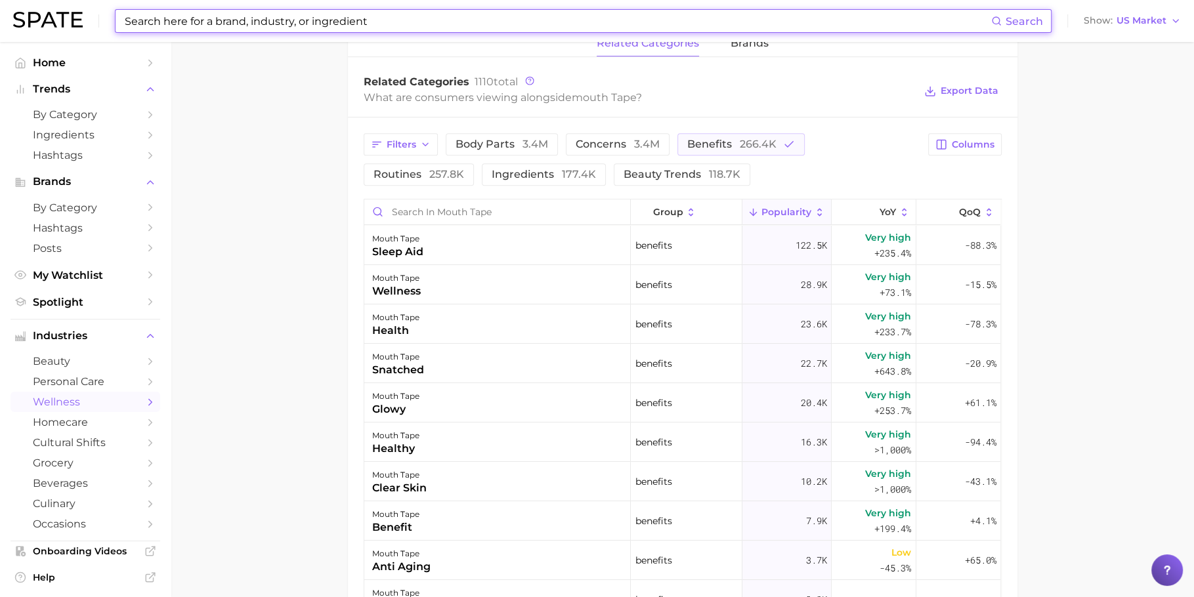
click at [688, 26] on input at bounding box center [557, 21] width 868 height 22
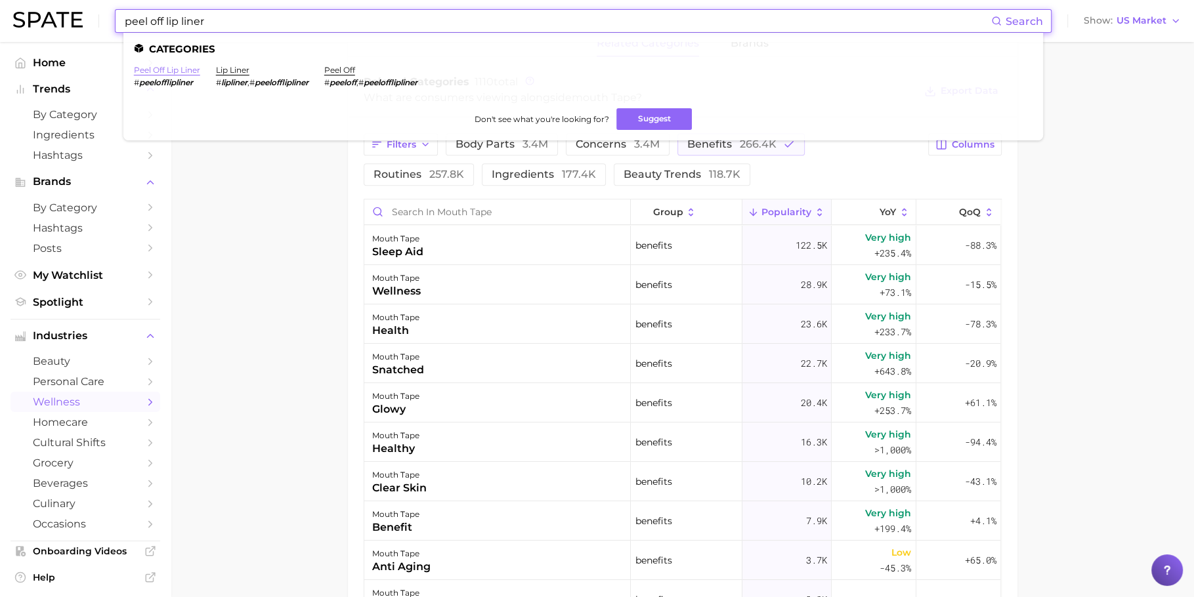
type input "peel off lip liner"
click at [187, 72] on link "peel off lip liner" at bounding box center [167, 70] width 66 height 10
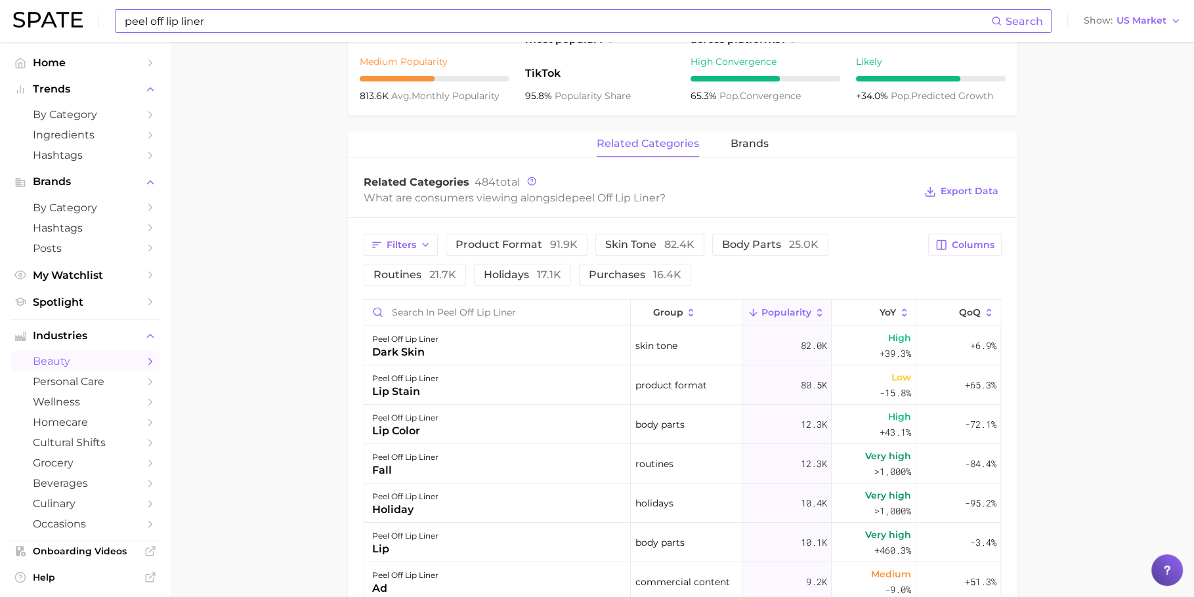
scroll to position [545, 0]
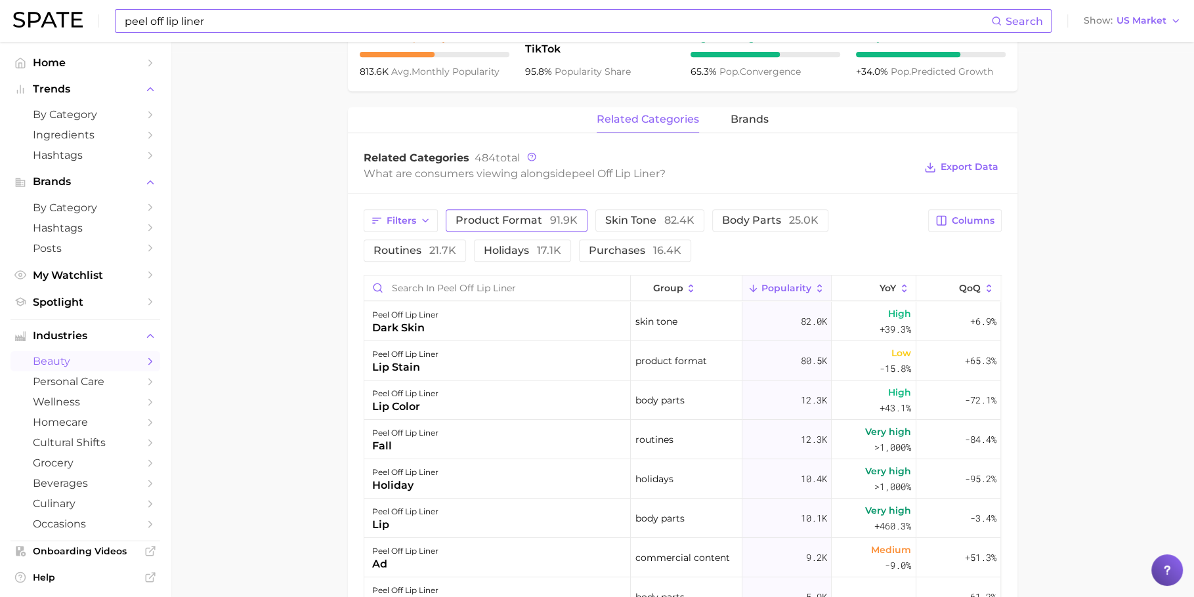
click at [524, 219] on span "product format 91.9k" at bounding box center [516, 220] width 122 height 11
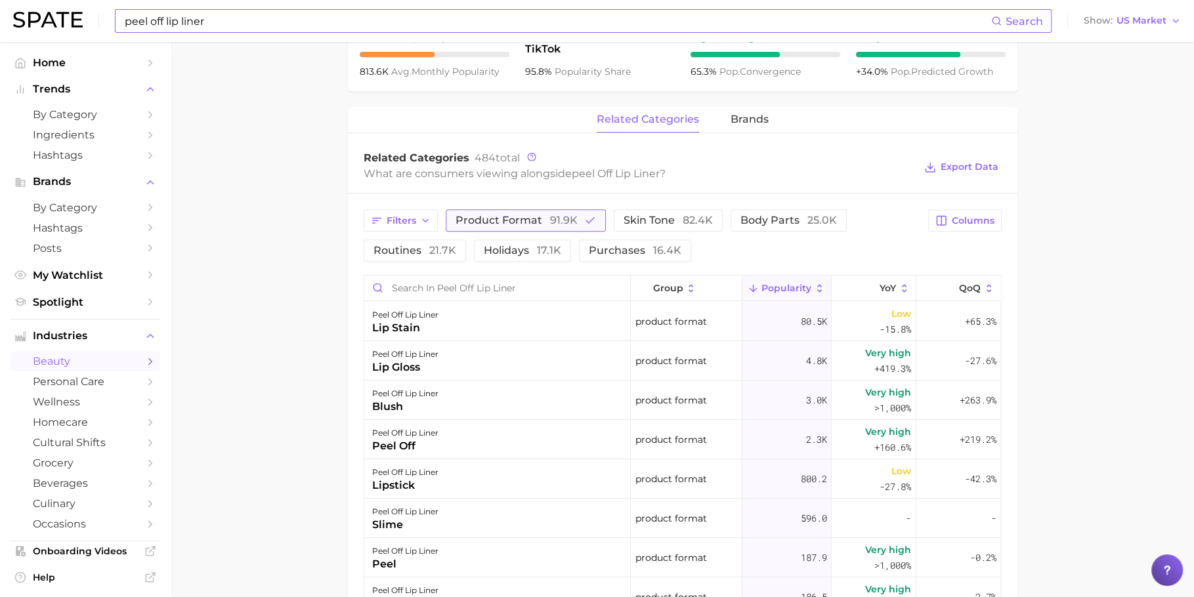
click at [524, 219] on span "product format 91.9k" at bounding box center [516, 220] width 122 height 11
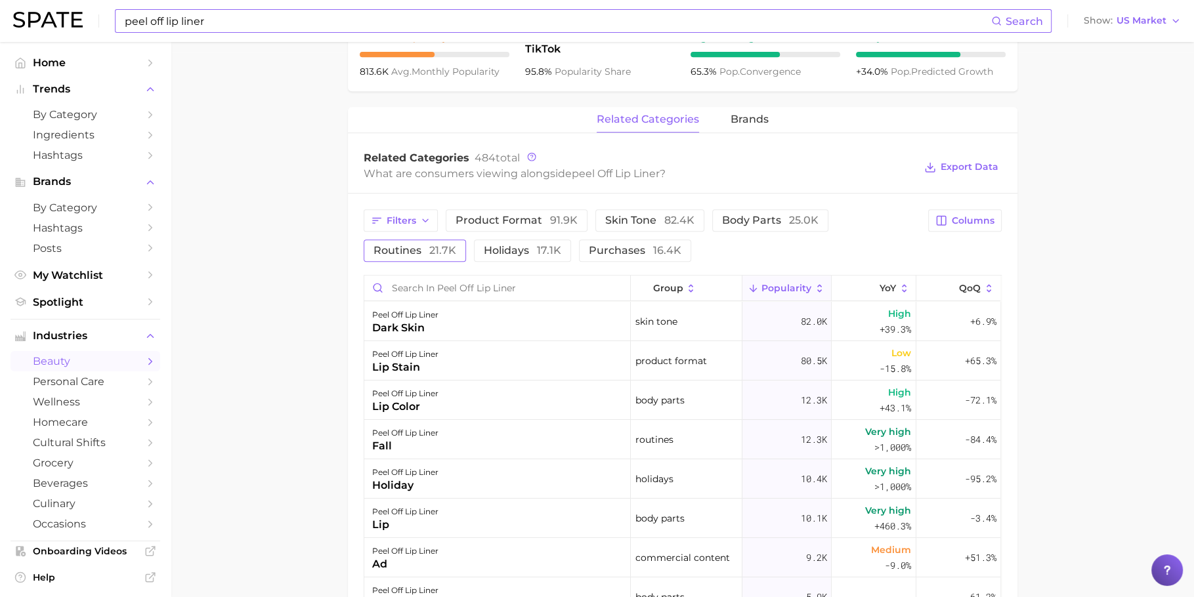
click at [435, 242] on button "routines 21.7k" at bounding box center [415, 251] width 102 height 22
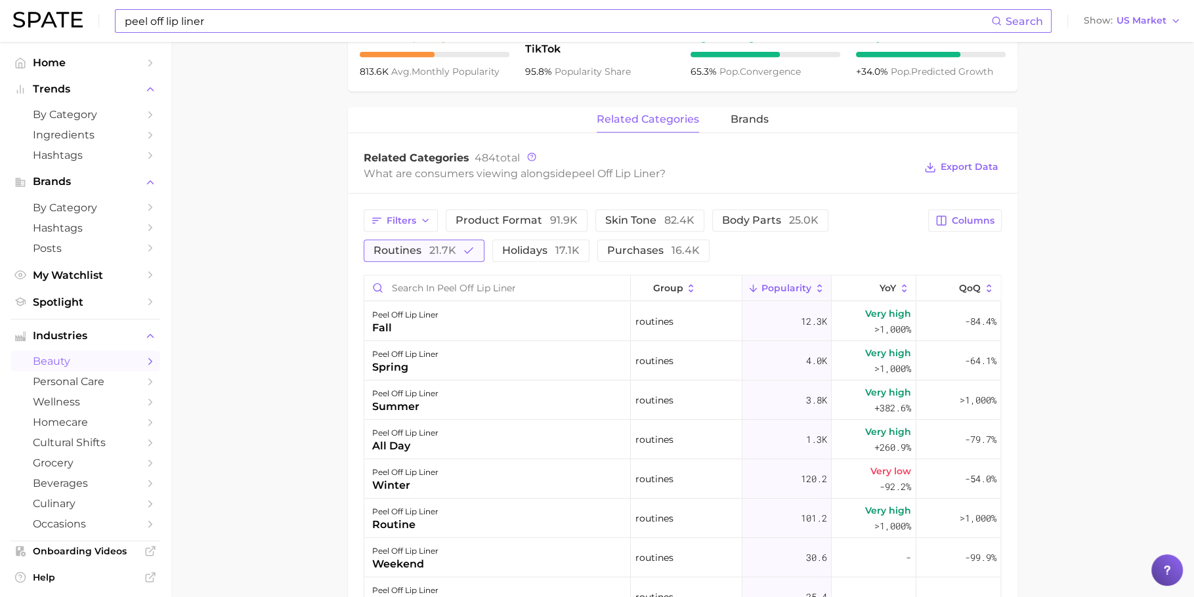
click at [434, 245] on span "21.7k" at bounding box center [442, 250] width 27 height 12
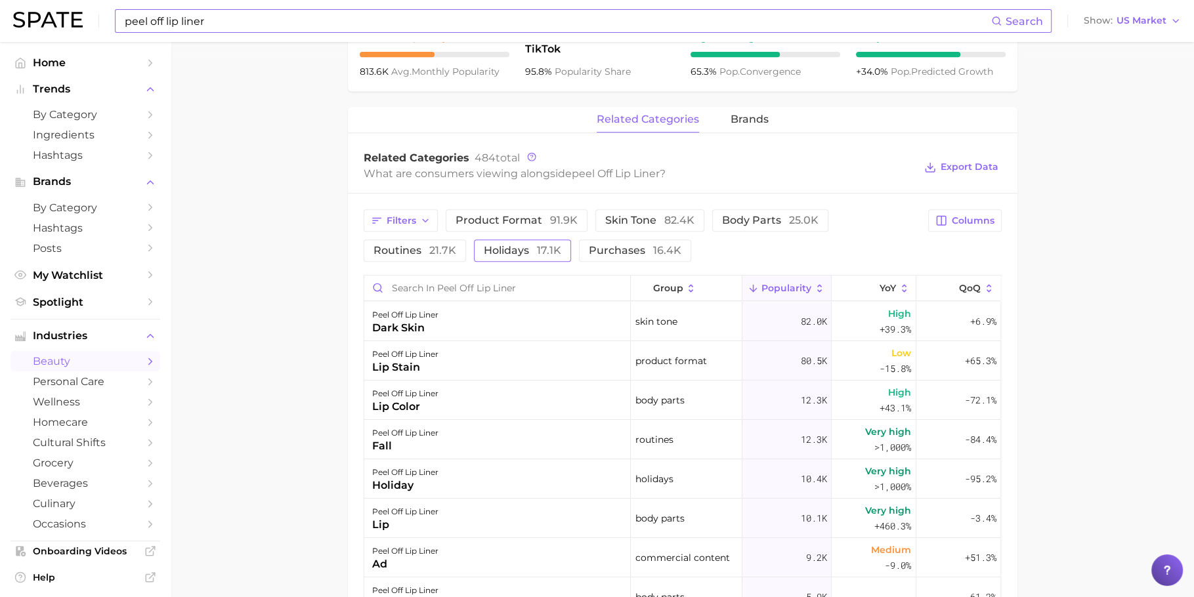
click at [539, 241] on button "holidays 17.1k" at bounding box center [522, 251] width 97 height 22
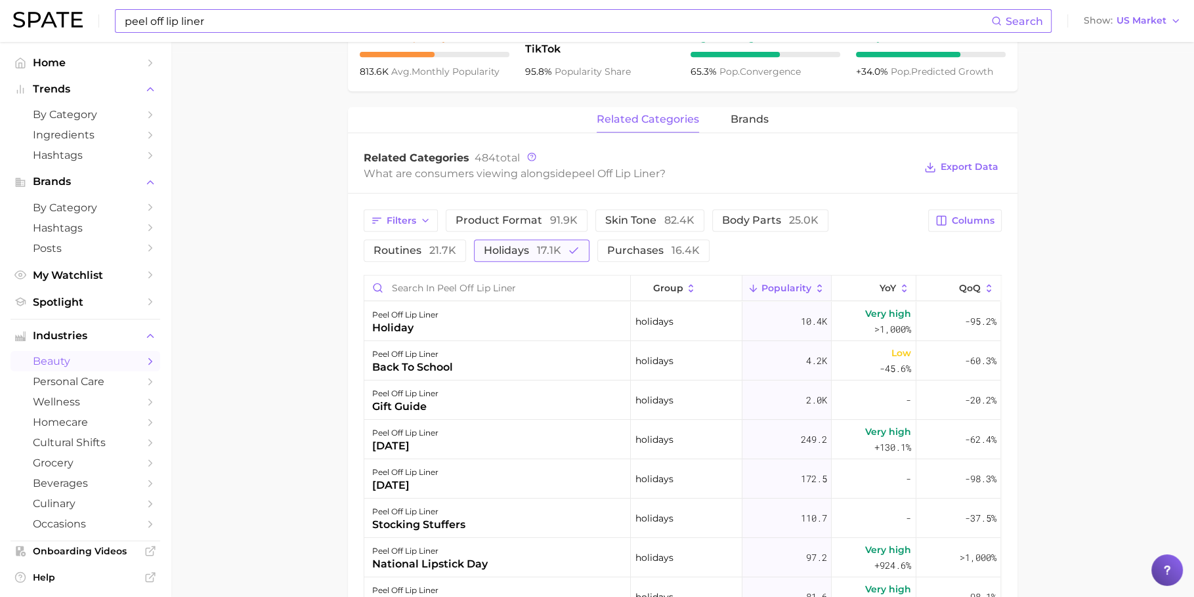
click at [537, 245] on span "17.1k" at bounding box center [549, 250] width 24 height 12
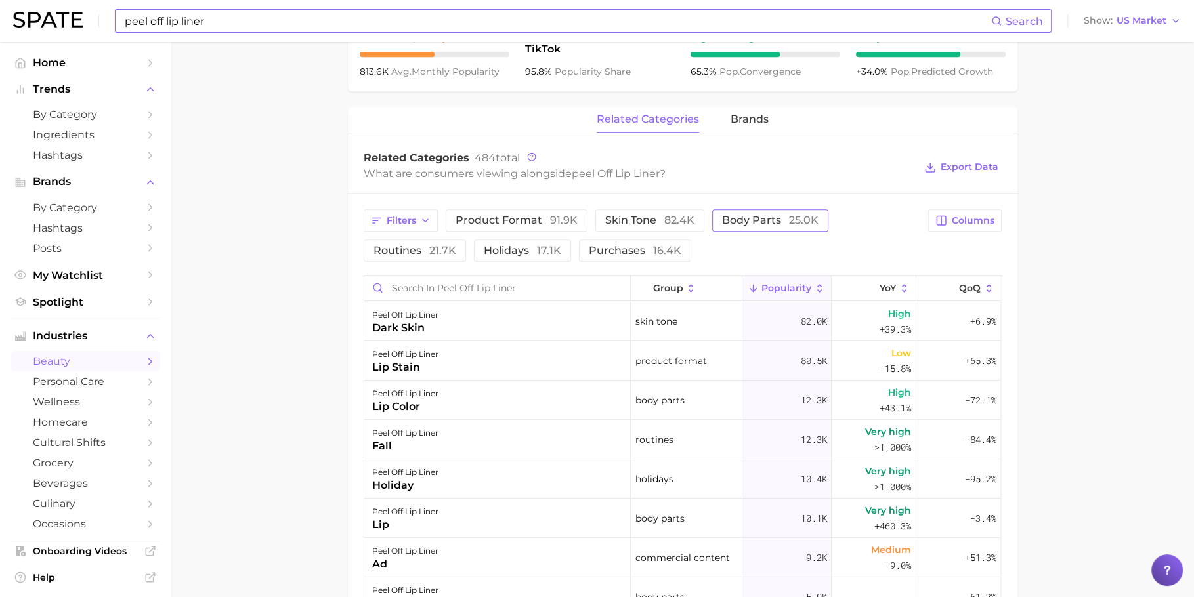
click at [753, 228] on button "body parts 25.0k" at bounding box center [770, 220] width 116 height 22
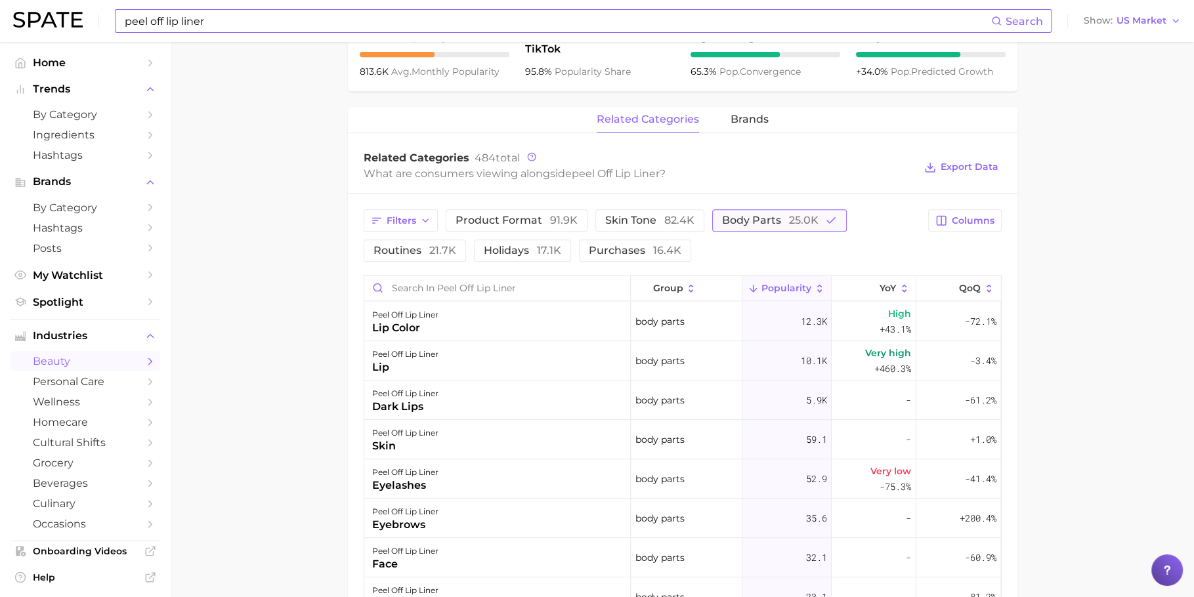
click at [753, 228] on button "body parts 25.0k" at bounding box center [779, 220] width 135 height 22
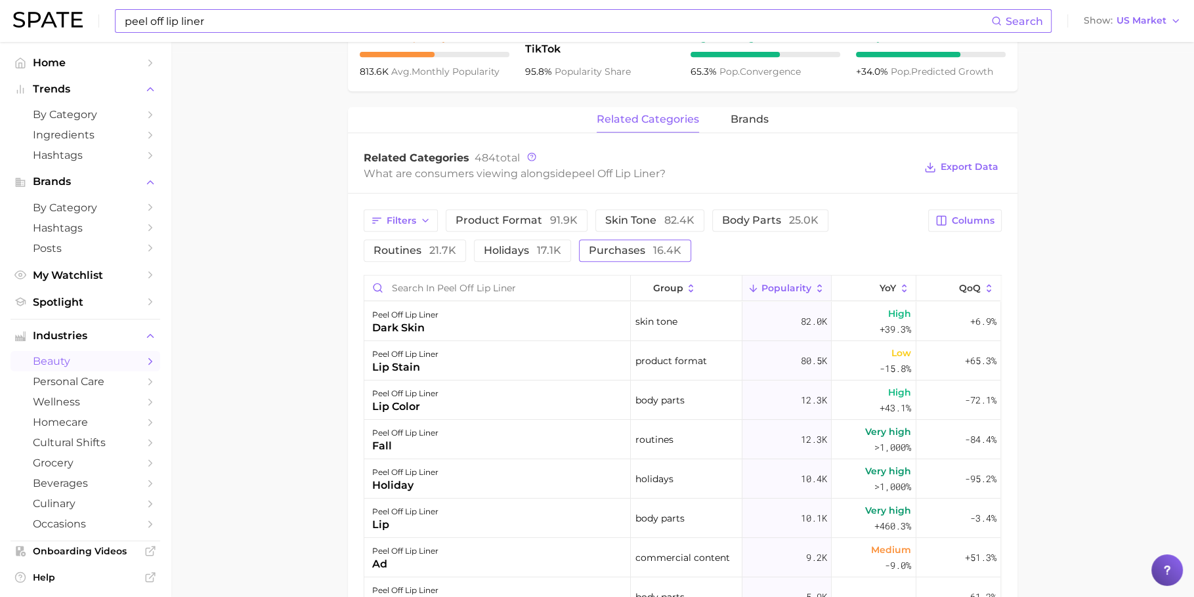
click at [646, 242] on button "purchases 16.4k" at bounding box center [635, 251] width 112 height 22
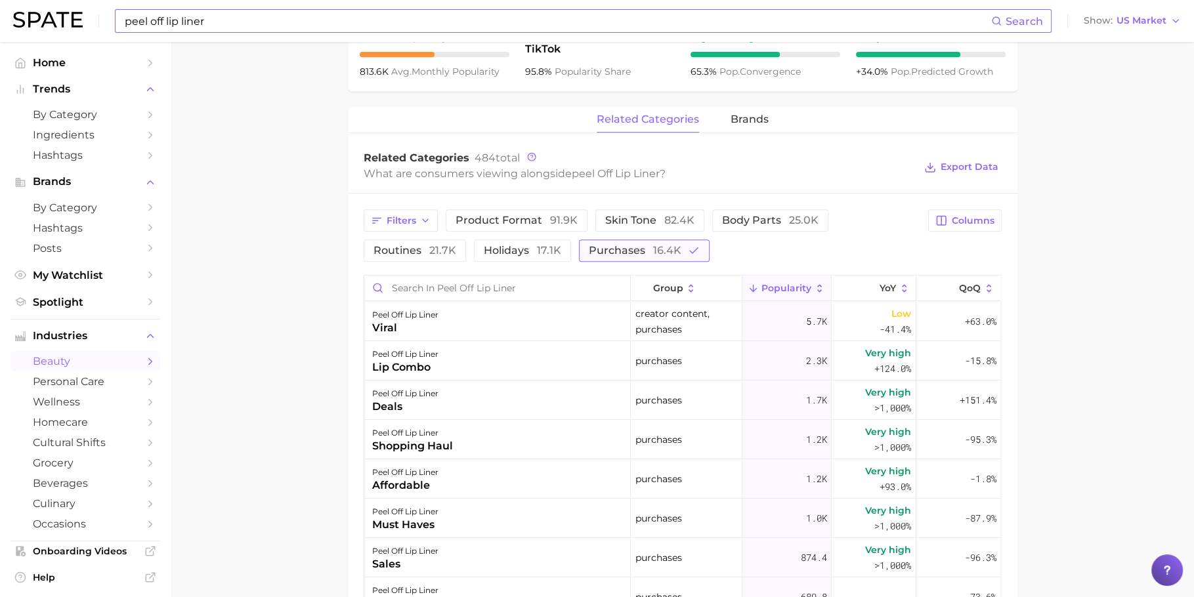
click at [653, 253] on span "16.4k" at bounding box center [667, 250] width 28 height 12
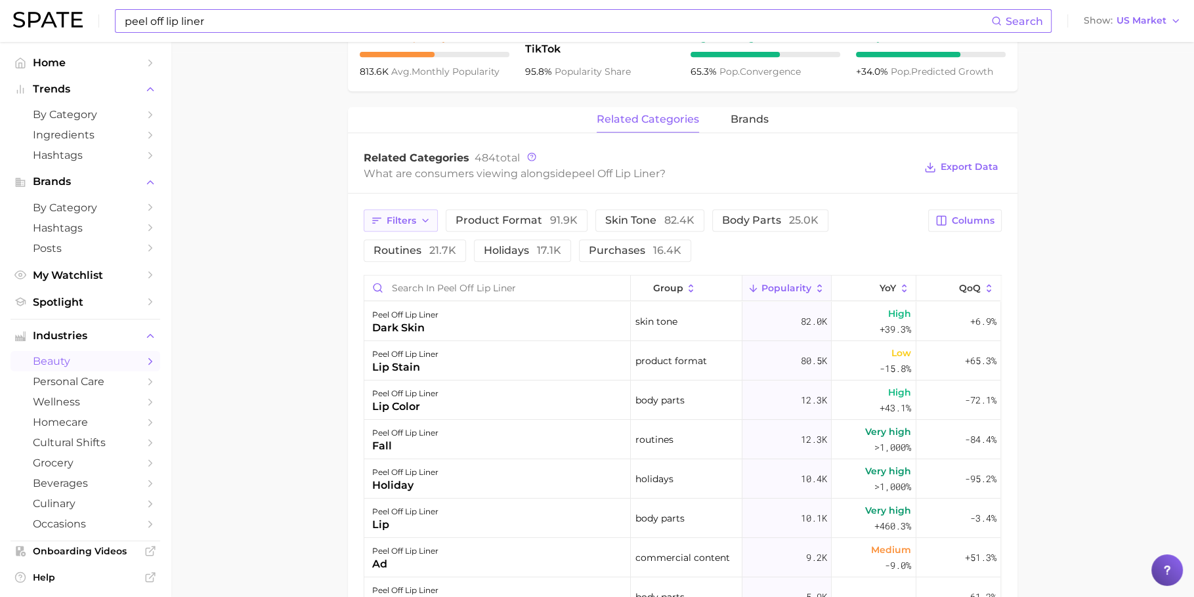
click at [433, 226] on button "Filters" at bounding box center [401, 220] width 74 height 22
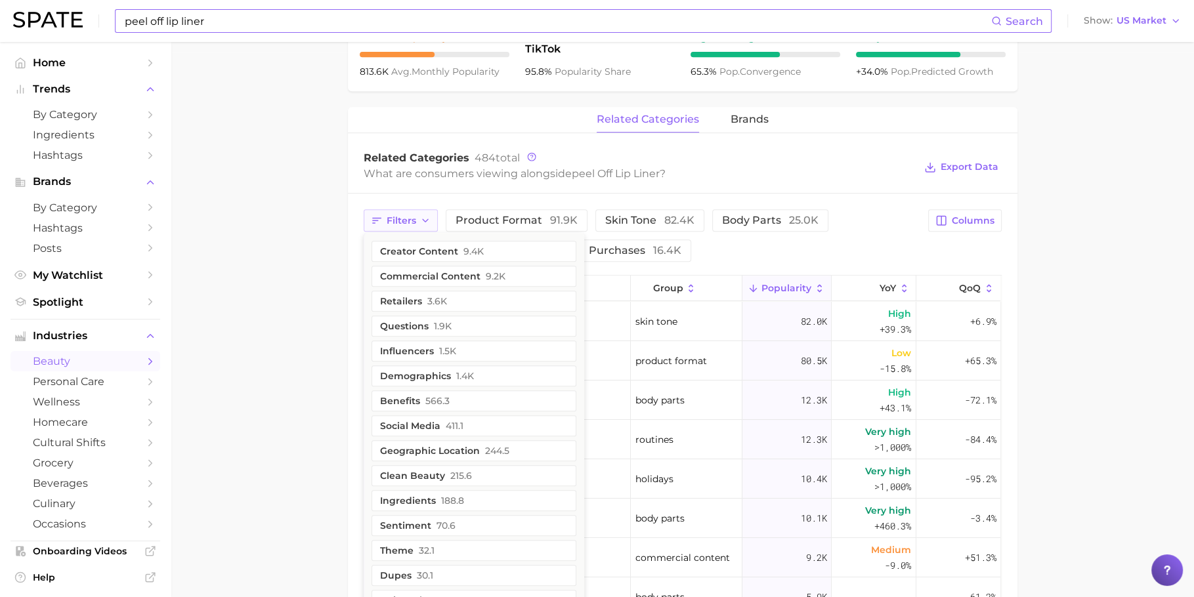
click at [433, 226] on button "Filters" at bounding box center [401, 220] width 74 height 22
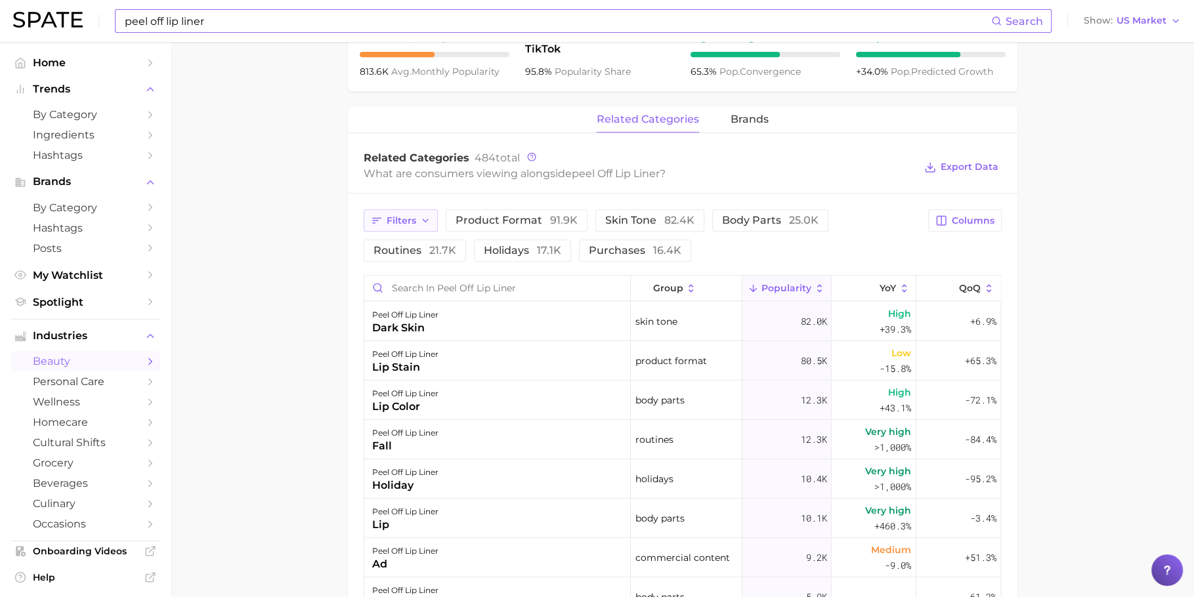
click at [433, 226] on button "Filters" at bounding box center [401, 220] width 74 height 22
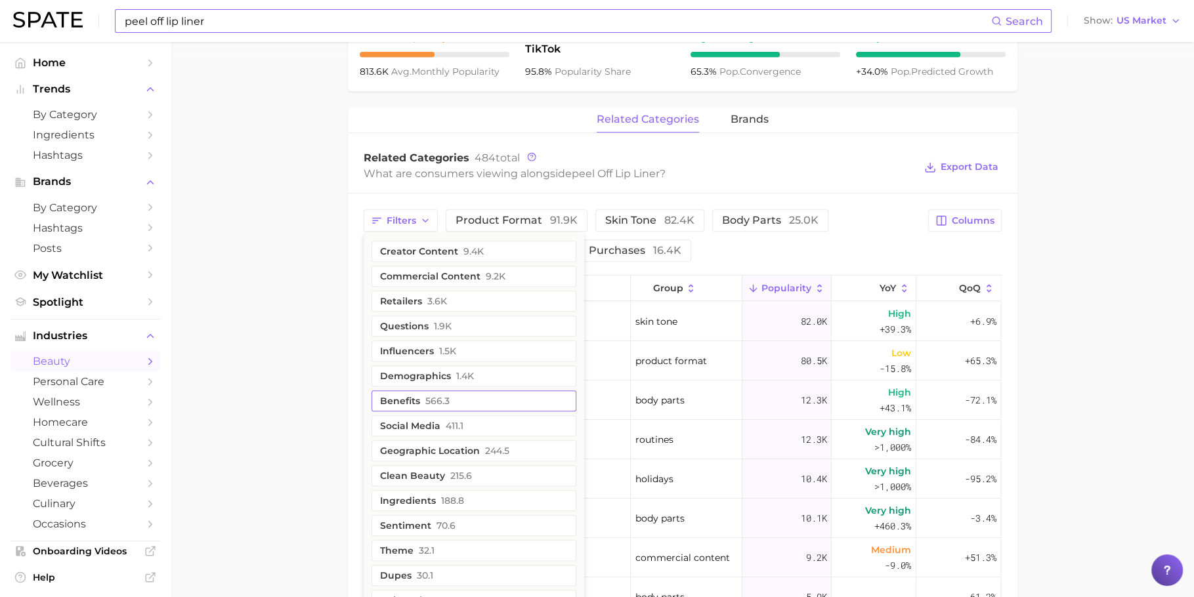
click at [448, 398] on button "benefits 566.3" at bounding box center [473, 400] width 205 height 21
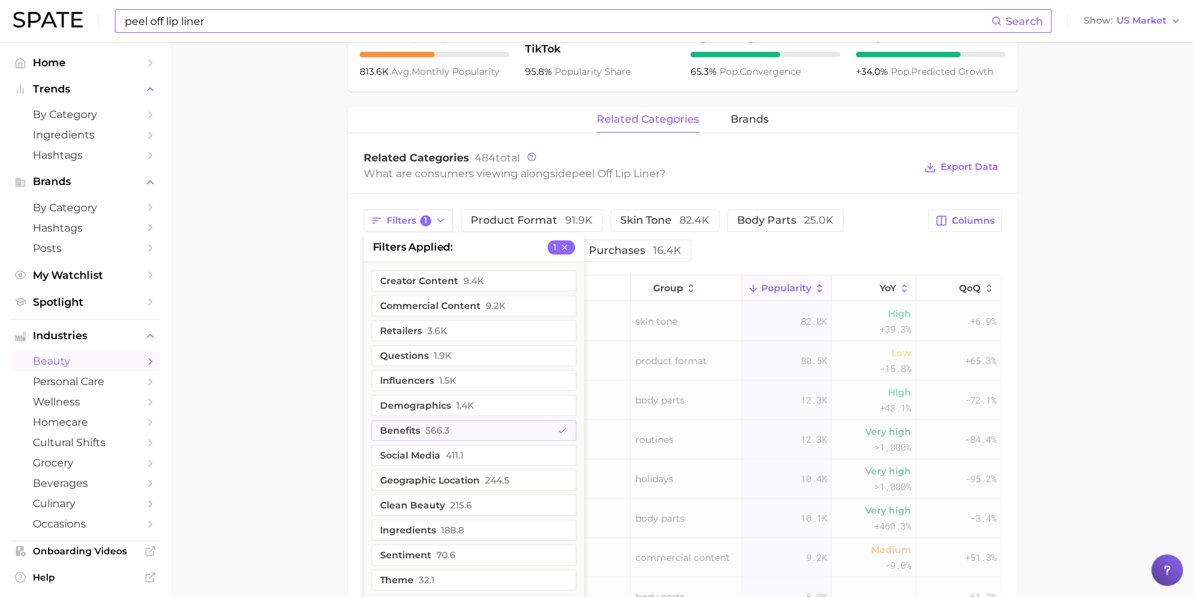
click at [329, 365] on main "1. makeup 2. lip makeup 3. lip liner products 4. peel off lip liner Overview Go…" at bounding box center [682, 225] width 1023 height 1456
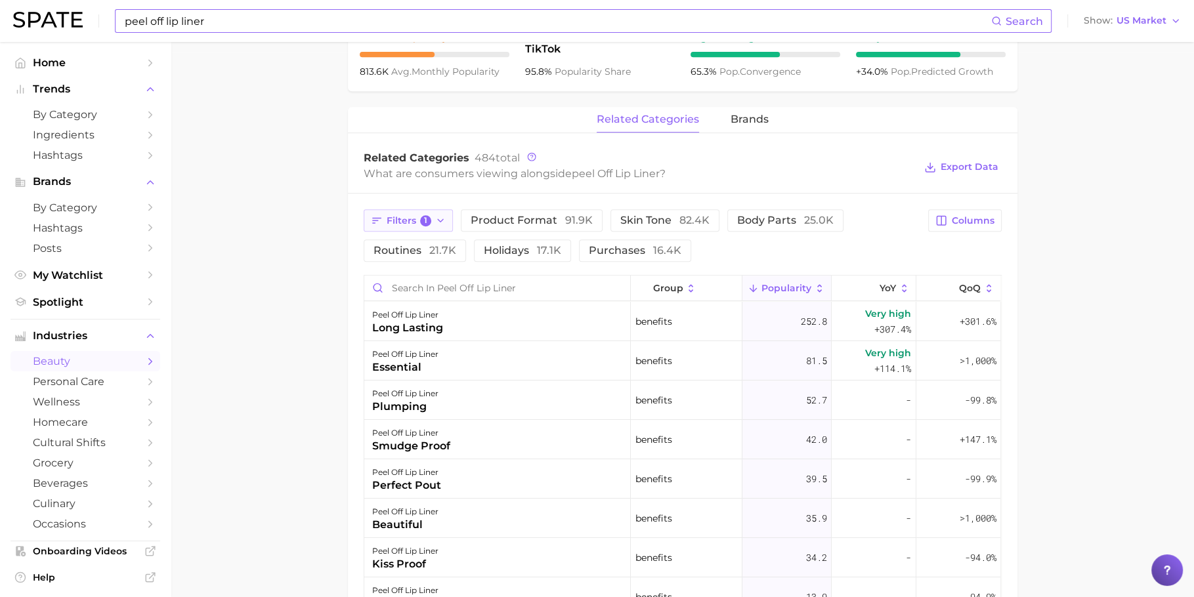
click at [423, 220] on span "1" at bounding box center [426, 221] width 12 height 12
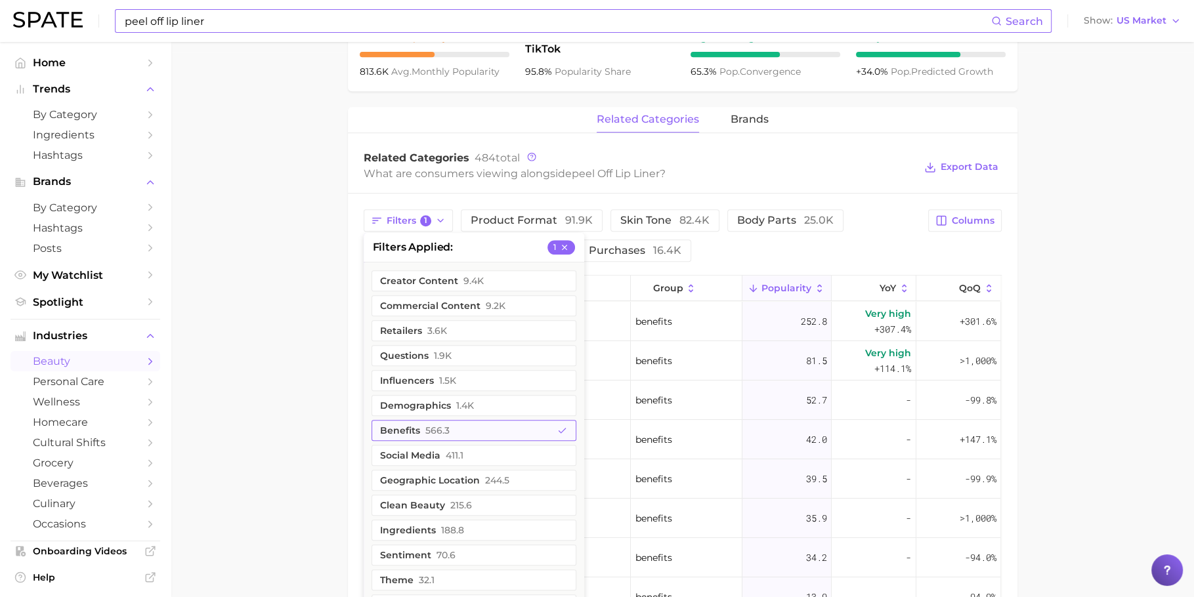
click at [464, 423] on button "benefits 566.3" at bounding box center [473, 430] width 205 height 21
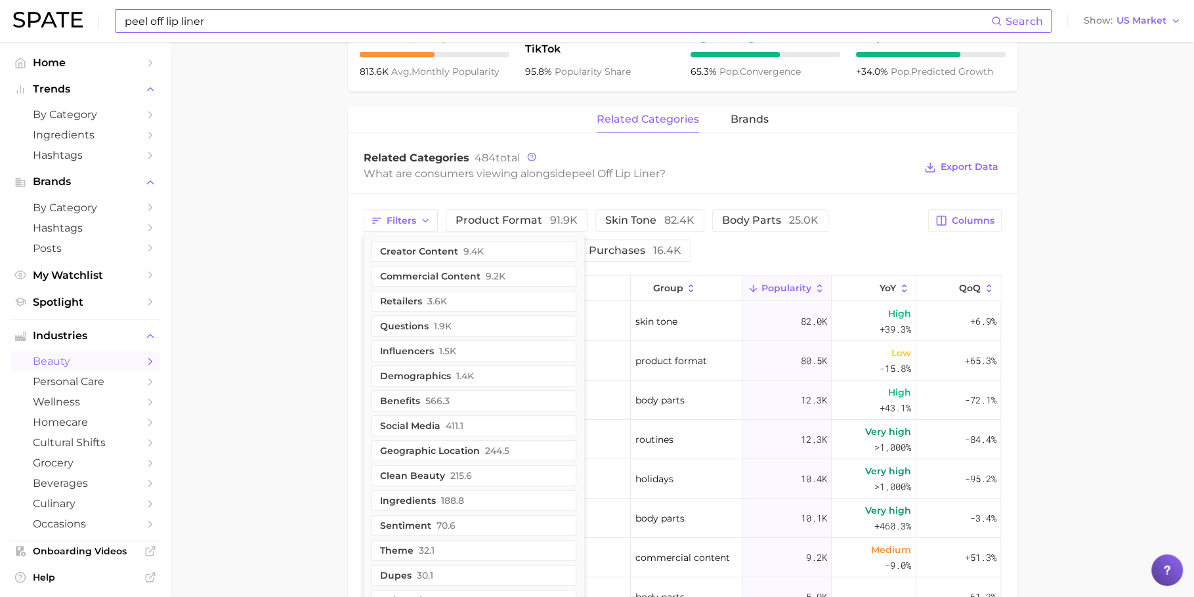
click at [272, 238] on main "1. makeup 2. lip makeup 3. lip liner products 4. peel off lip liner Overview Go…" at bounding box center [682, 225] width 1023 height 1456
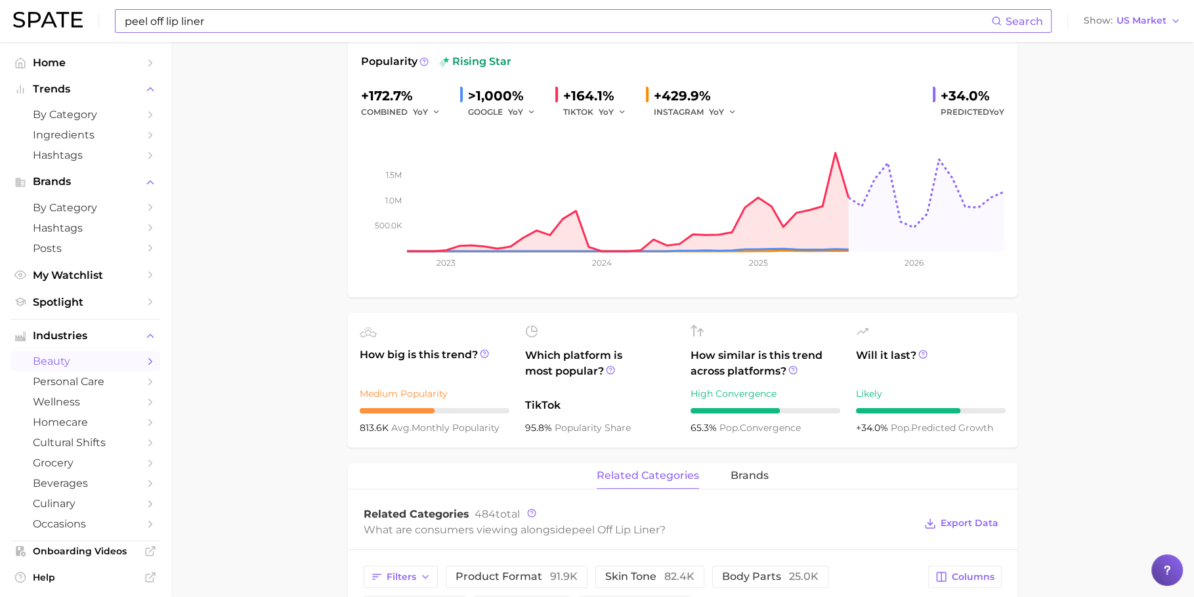
scroll to position [0, 0]
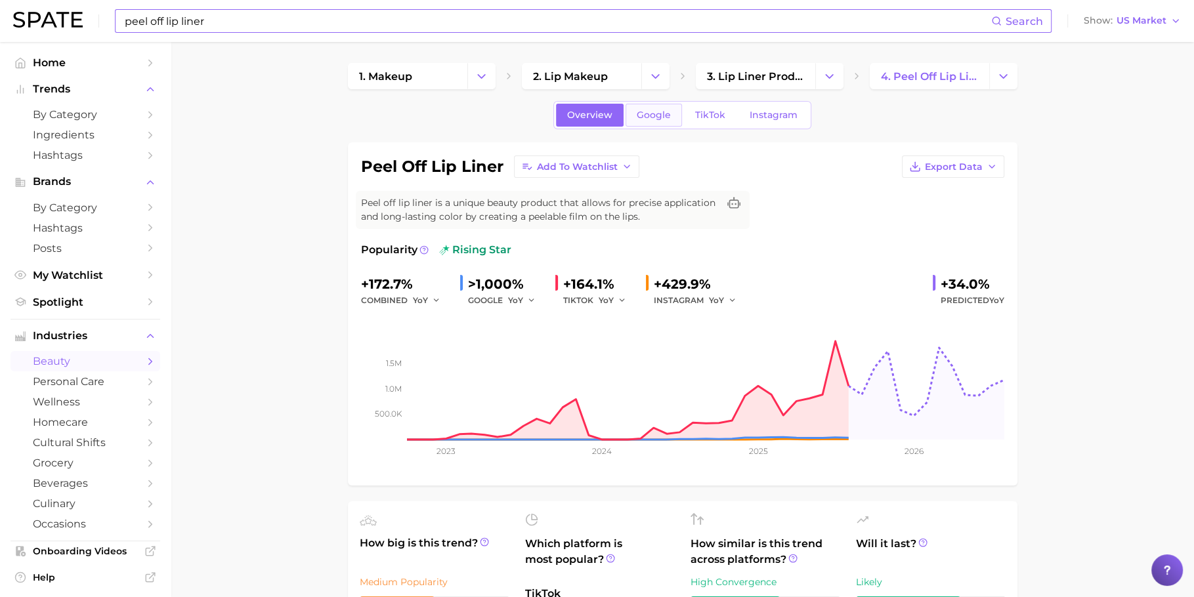
click at [642, 120] on link "Google" at bounding box center [653, 115] width 56 height 23
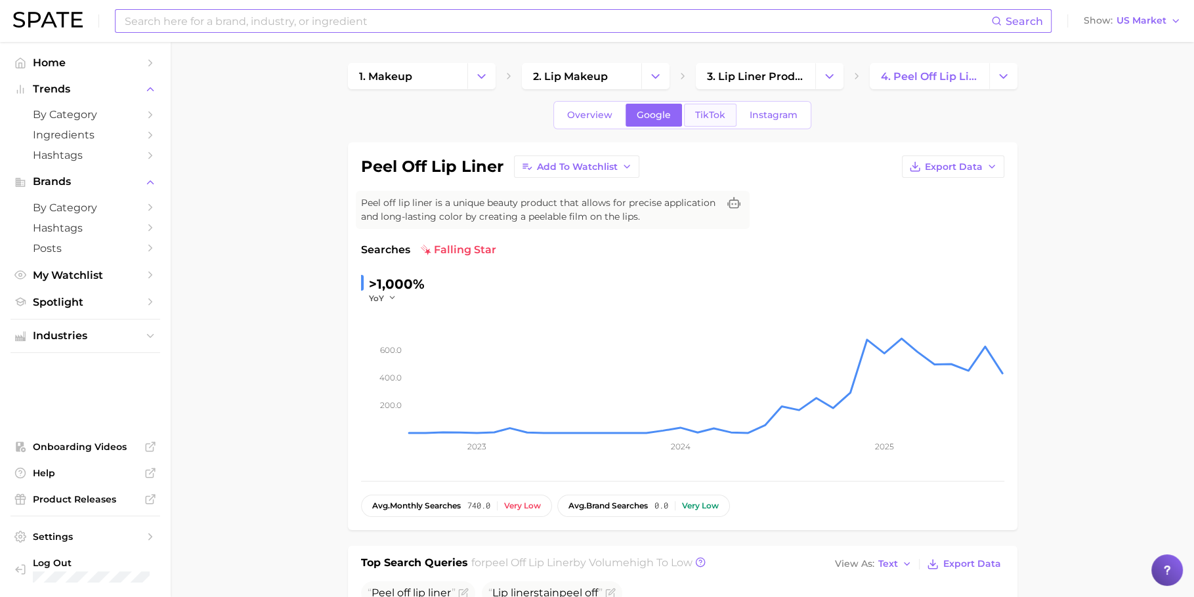
click at [716, 119] on span "TikTok" at bounding box center [710, 115] width 30 height 11
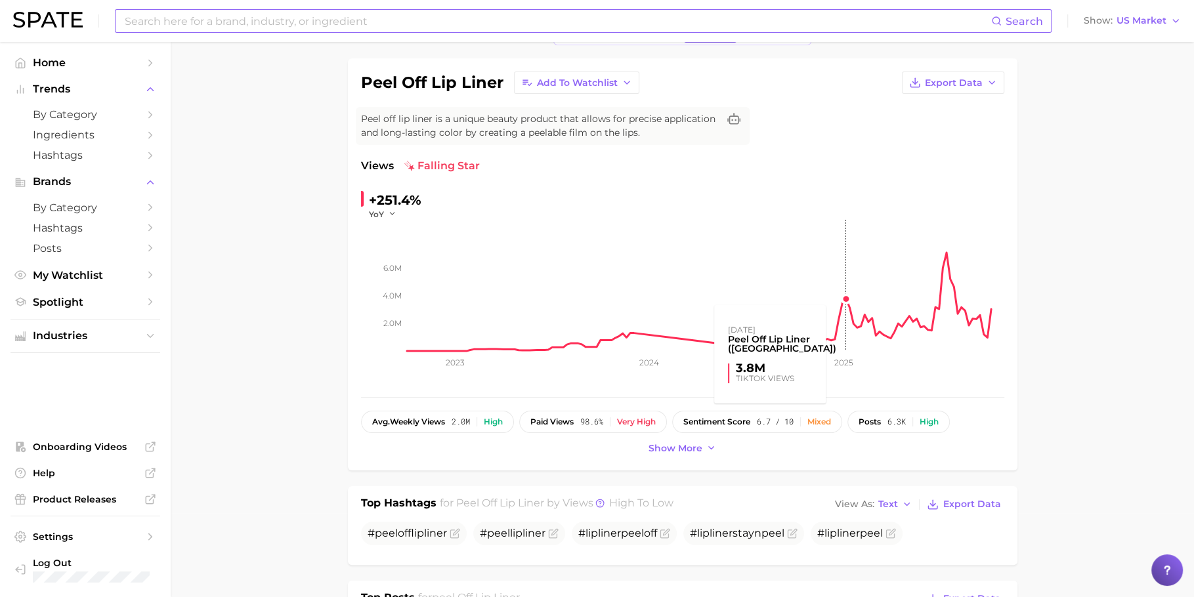
scroll to position [20, 0]
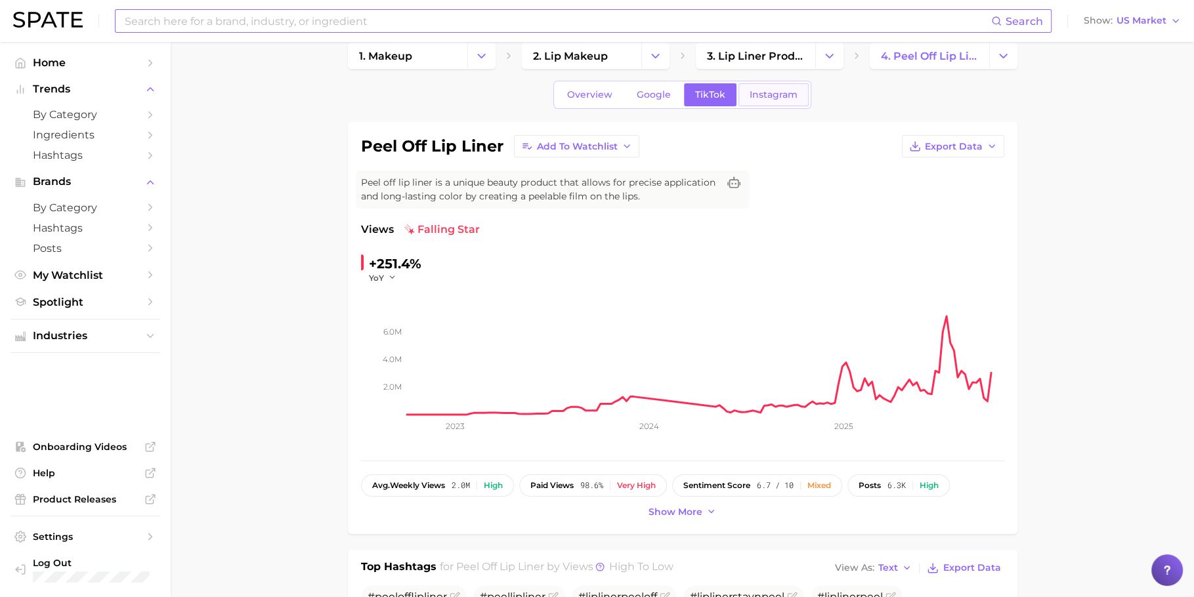
click at [780, 102] on link "Instagram" at bounding box center [773, 94] width 70 height 23
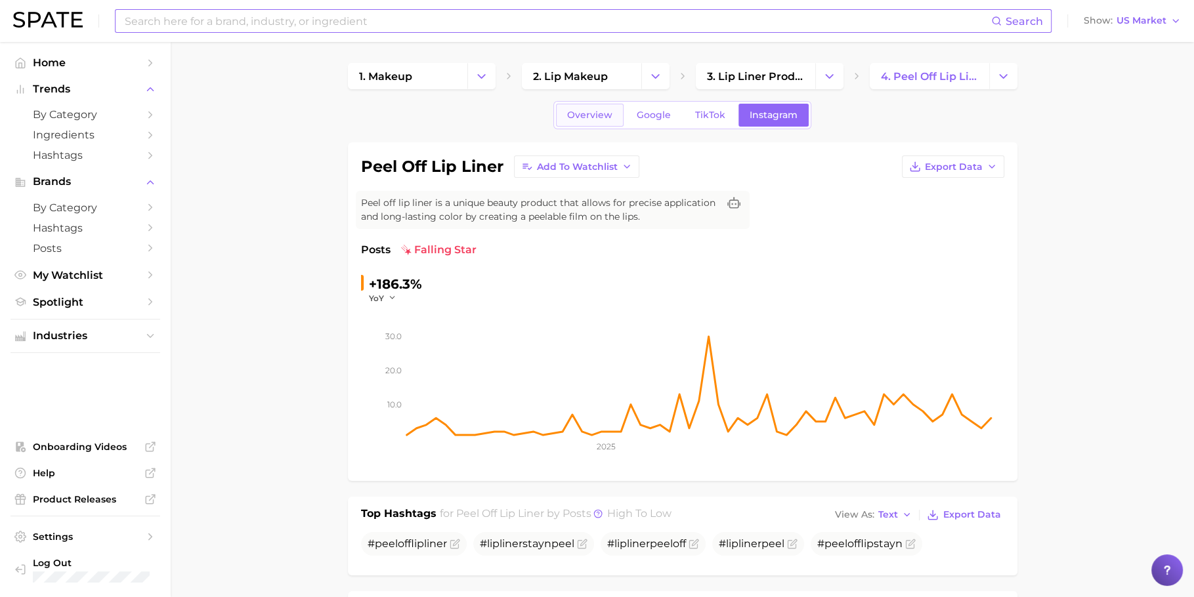
click at [599, 111] on span "Overview" at bounding box center [589, 115] width 45 height 11
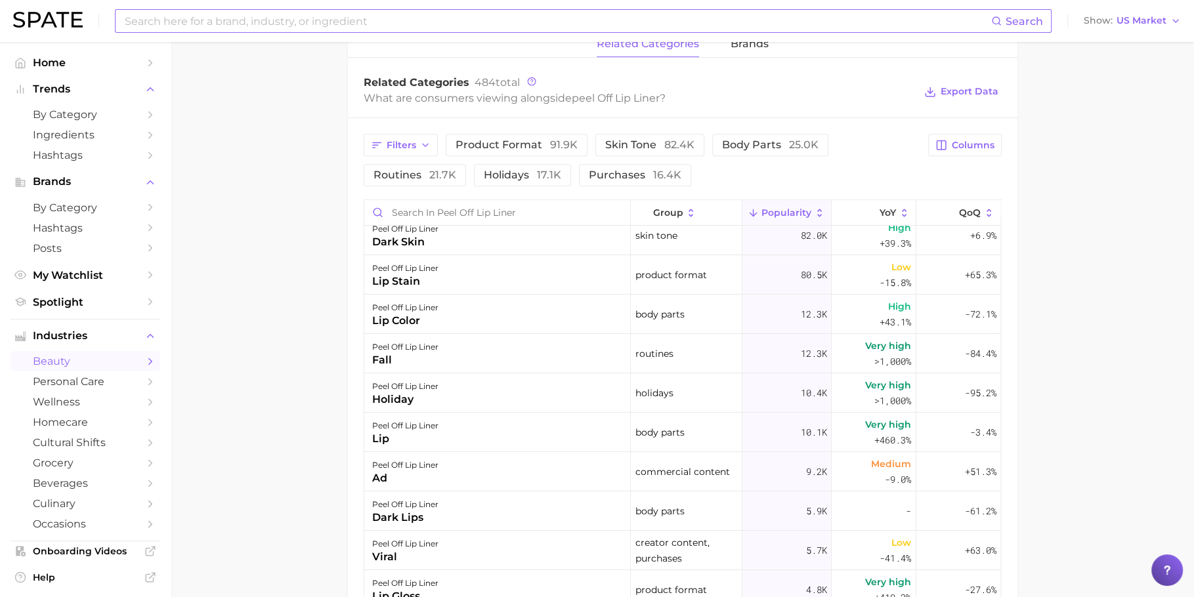
scroll to position [503, 0]
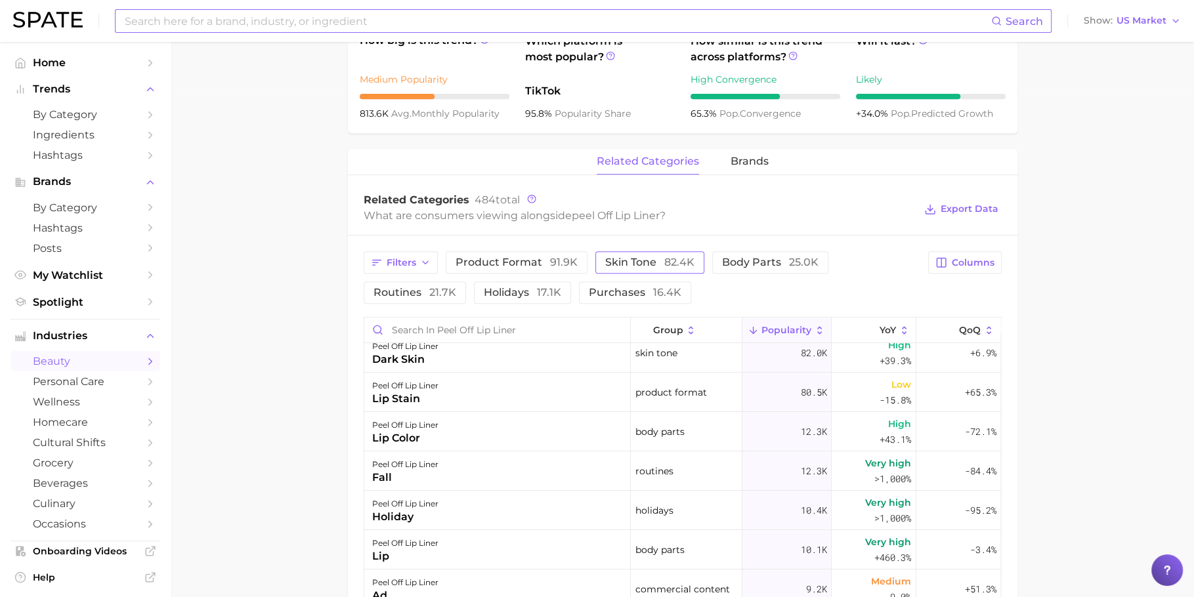
click at [608, 253] on button "skin tone 82.4k" at bounding box center [649, 262] width 109 height 22
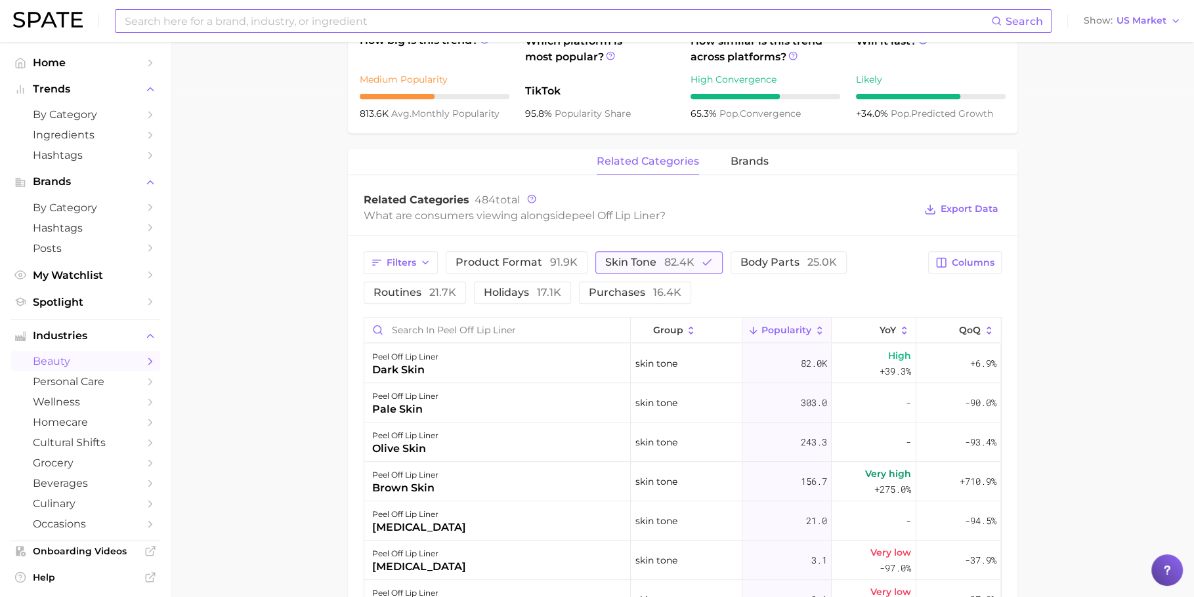
click at [637, 254] on button "skin tone 82.4k" at bounding box center [658, 262] width 127 height 22
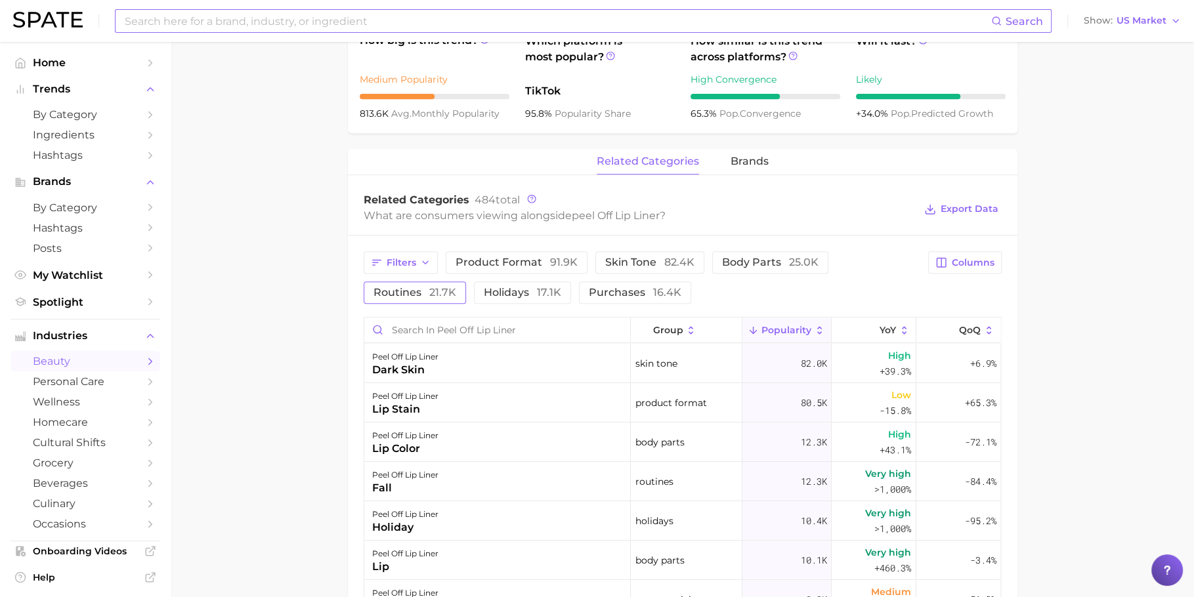
click at [410, 287] on span "routines 21.7k" at bounding box center [414, 292] width 83 height 11
click at [412, 293] on span "routines 21.7k" at bounding box center [414, 292] width 83 height 11
click at [498, 289] on span "holidays 17.1k" at bounding box center [522, 292] width 77 height 11
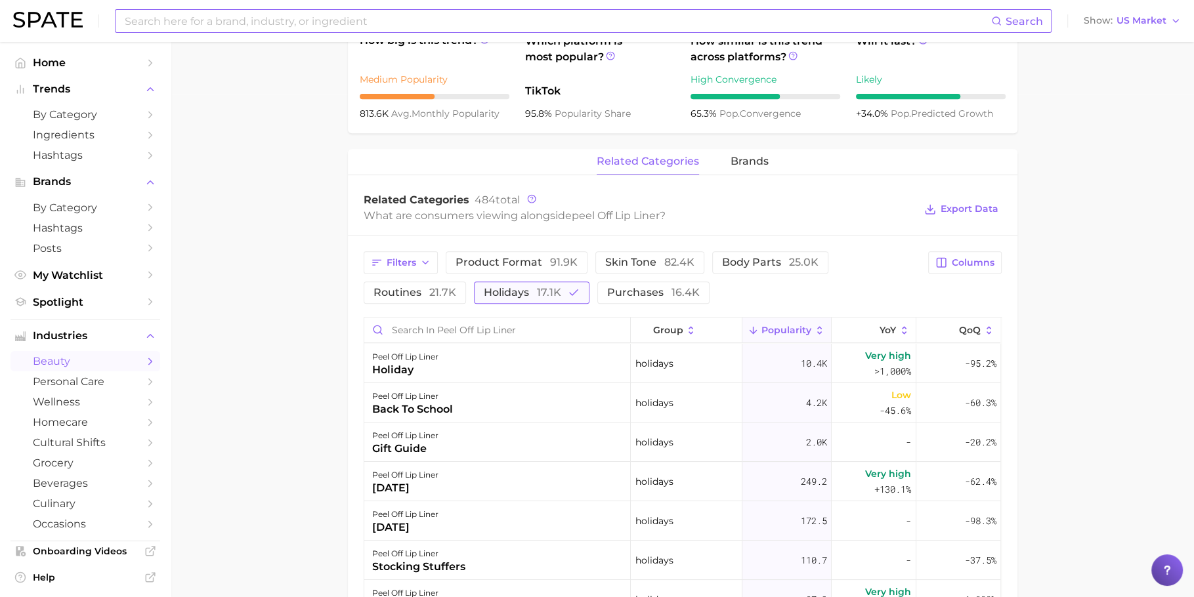
click at [498, 289] on span "holidays 17.1k" at bounding box center [522, 292] width 77 height 11
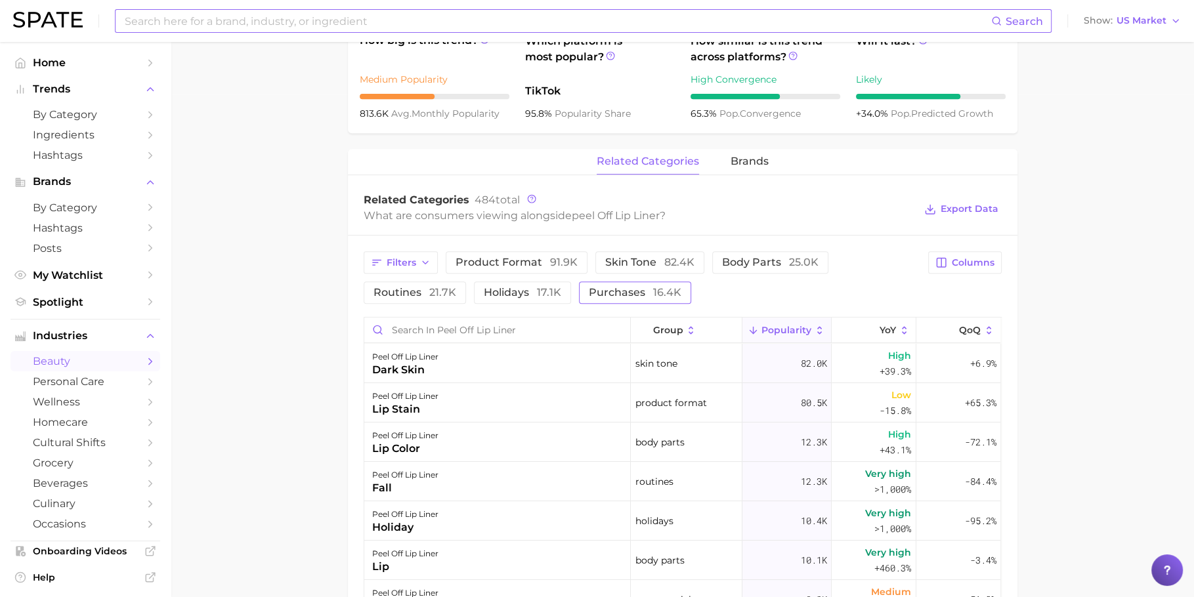
click at [592, 289] on span "purchases 16.4k" at bounding box center [635, 292] width 93 height 11
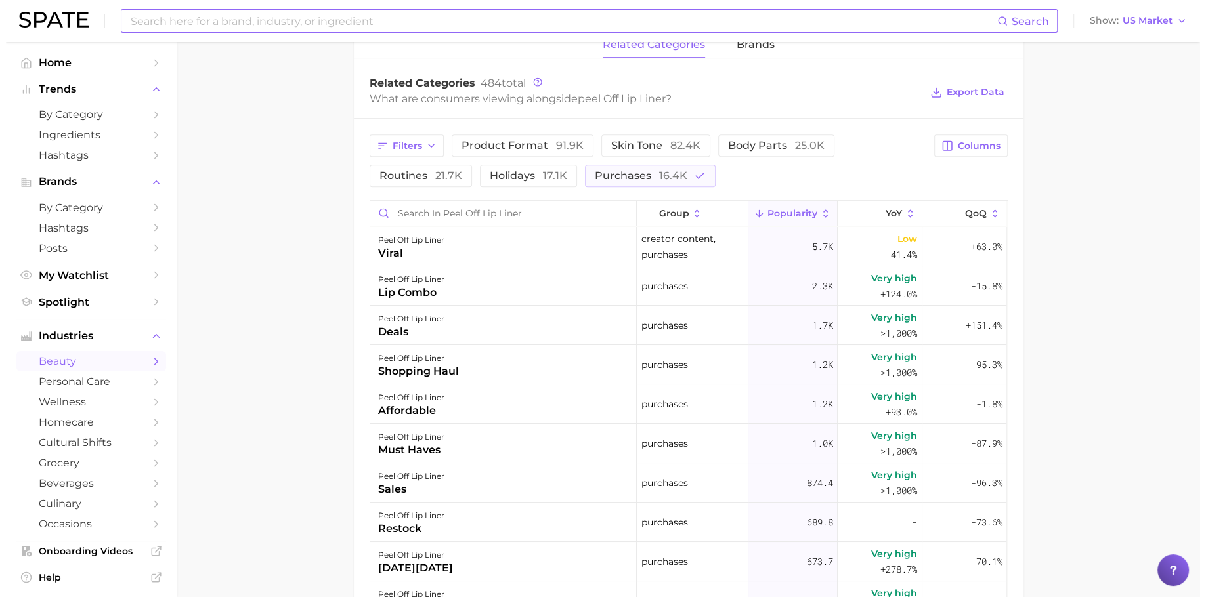
scroll to position [664, 0]
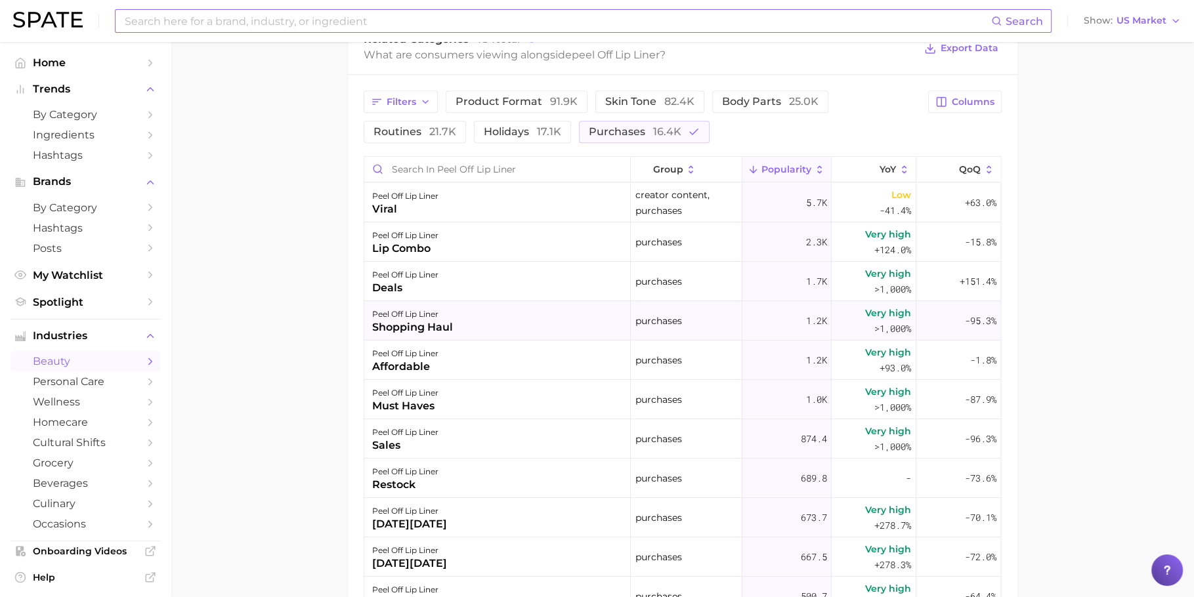
click at [446, 332] on div "shopping haul" at bounding box center [412, 328] width 81 height 16
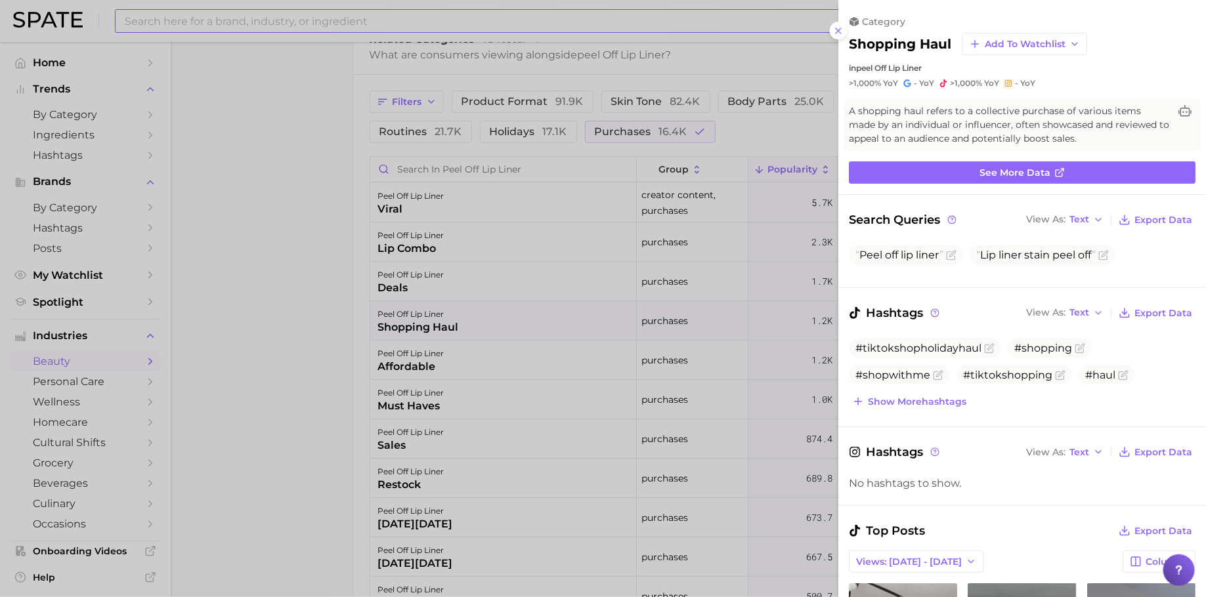
scroll to position [0, 0]
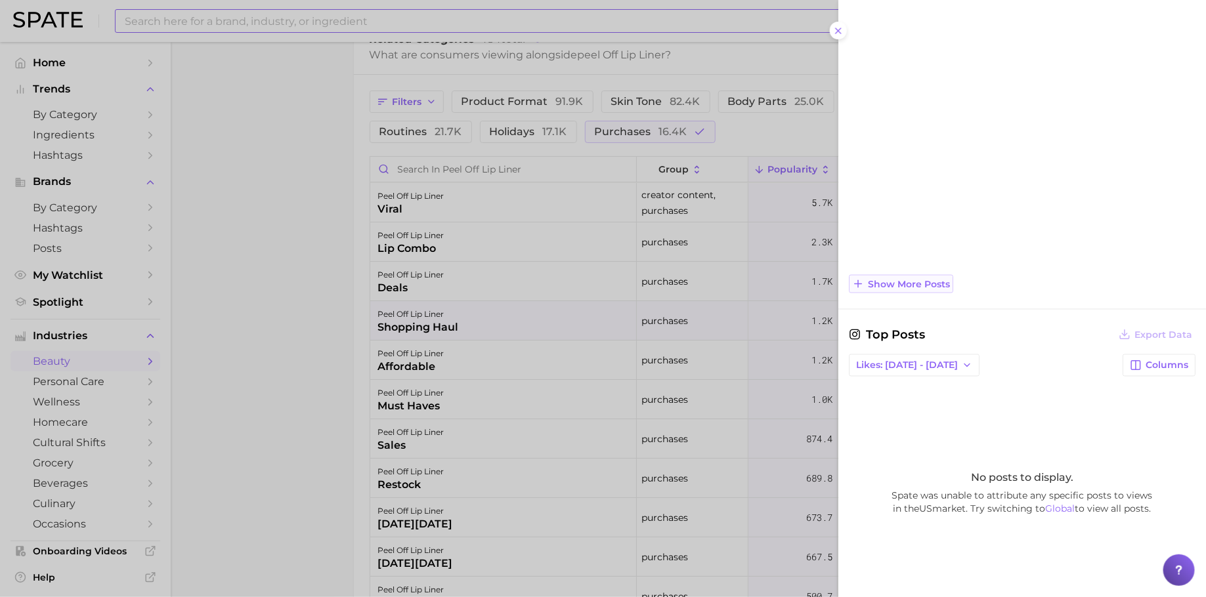
click at [941, 285] on button "Show more posts" at bounding box center [901, 284] width 104 height 18
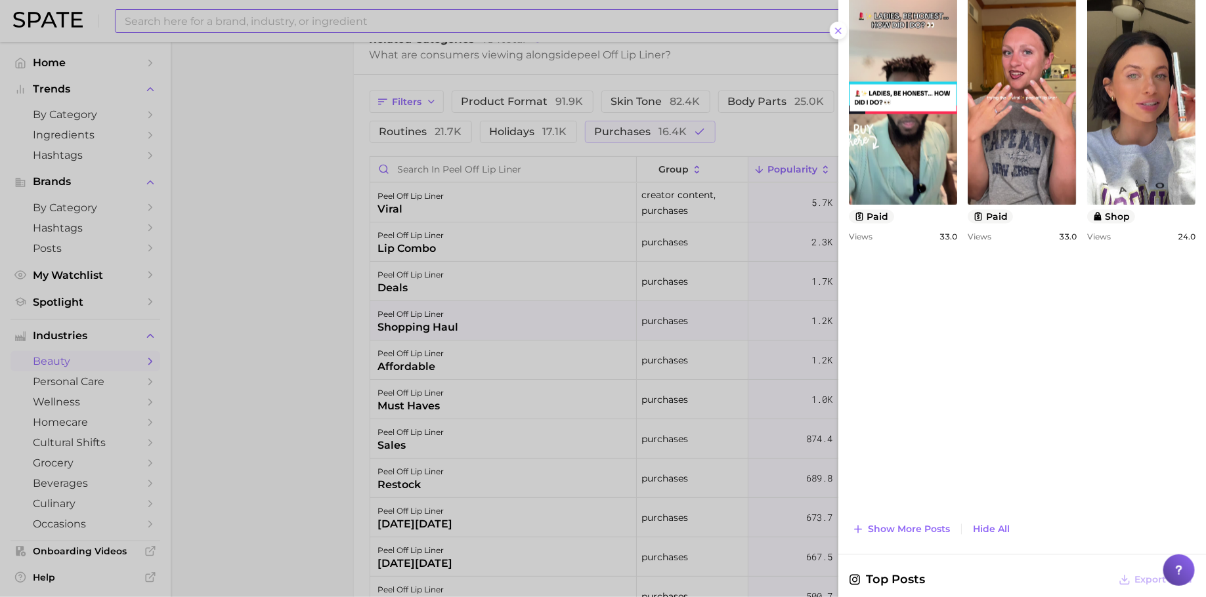
drag, startPoint x: 665, startPoint y: 320, endPoint x: 634, endPoint y: 332, distance: 33.0
click at [665, 321] on div at bounding box center [603, 298] width 1206 height 597
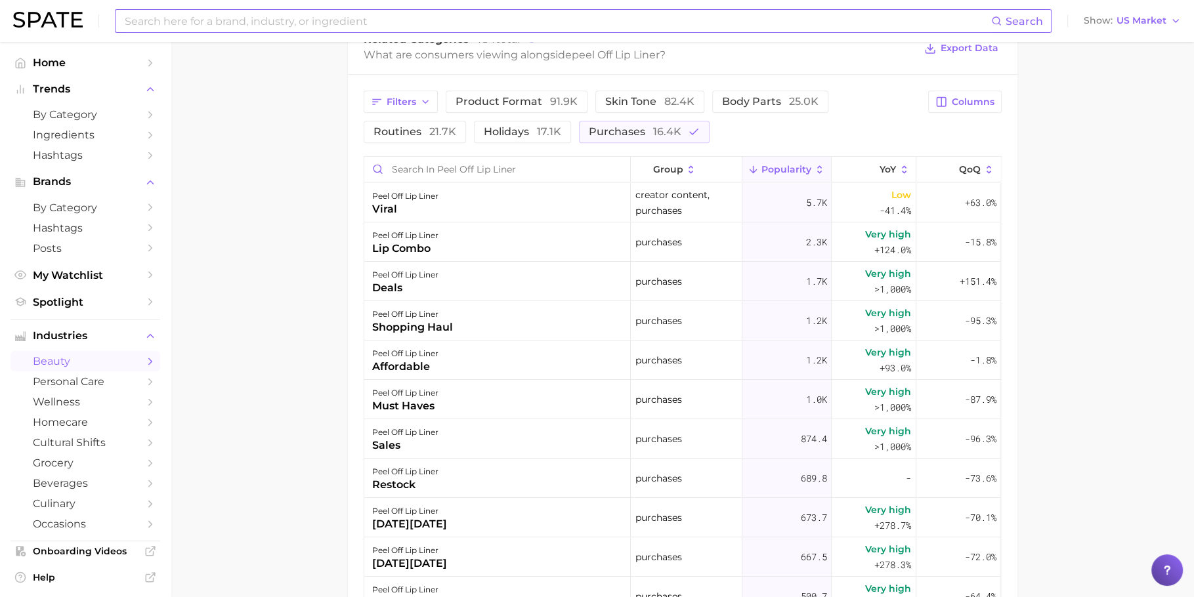
click at [519, 352] on div "peel off lip liner affordable" at bounding box center [497, 360] width 266 height 39
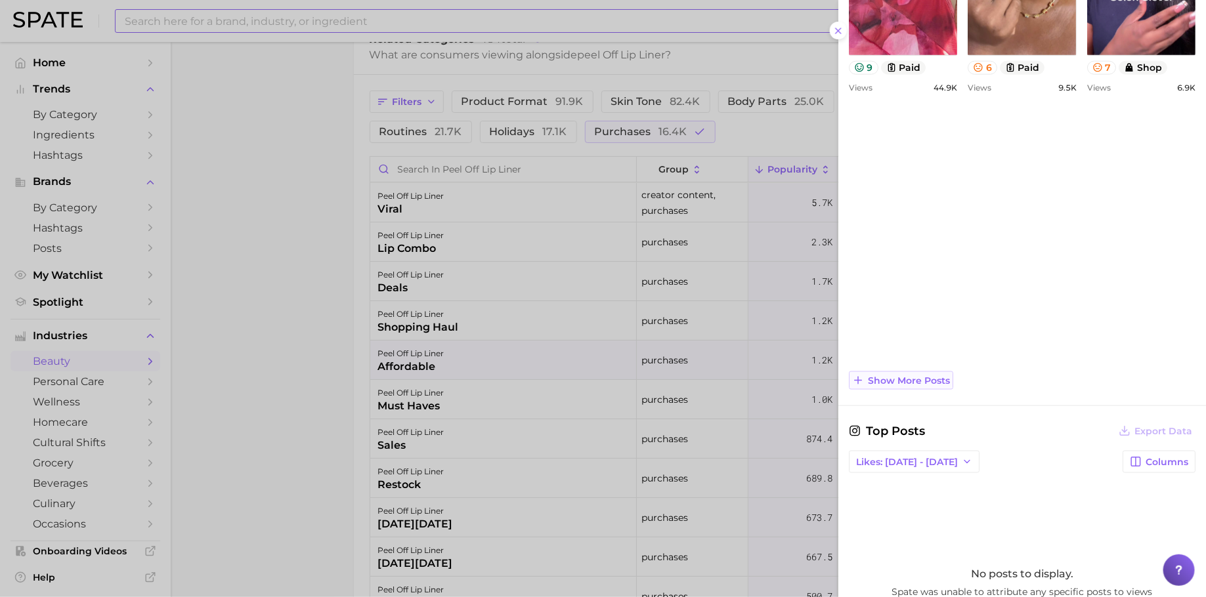
click at [894, 371] on button "Show more posts" at bounding box center [901, 380] width 104 height 18
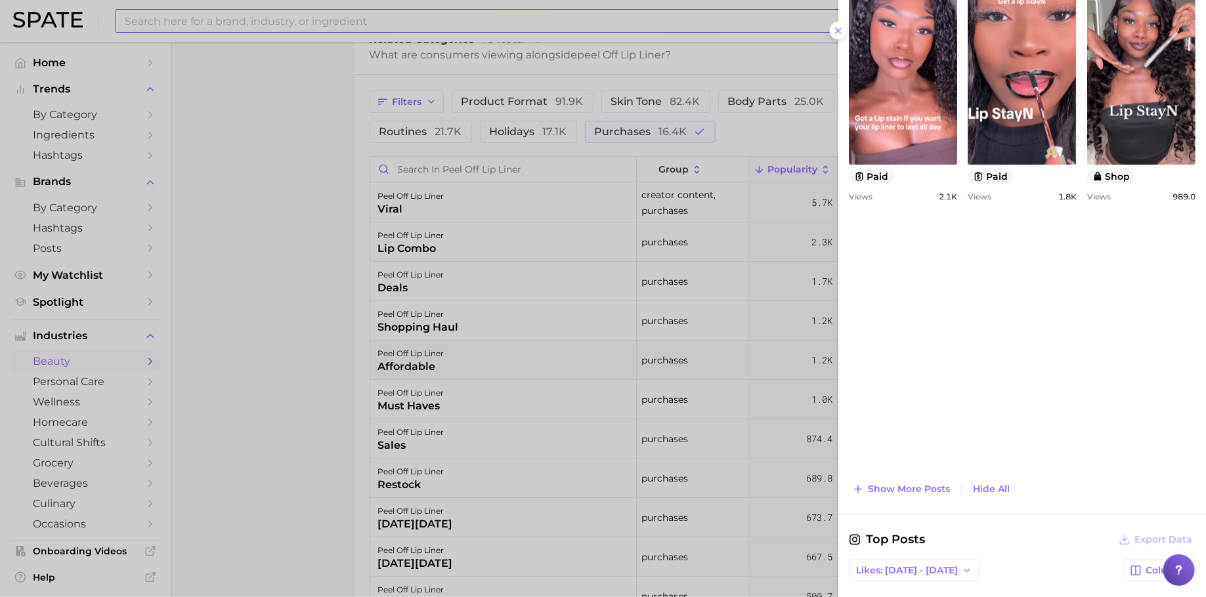
click at [694, 374] on div at bounding box center [603, 298] width 1206 height 597
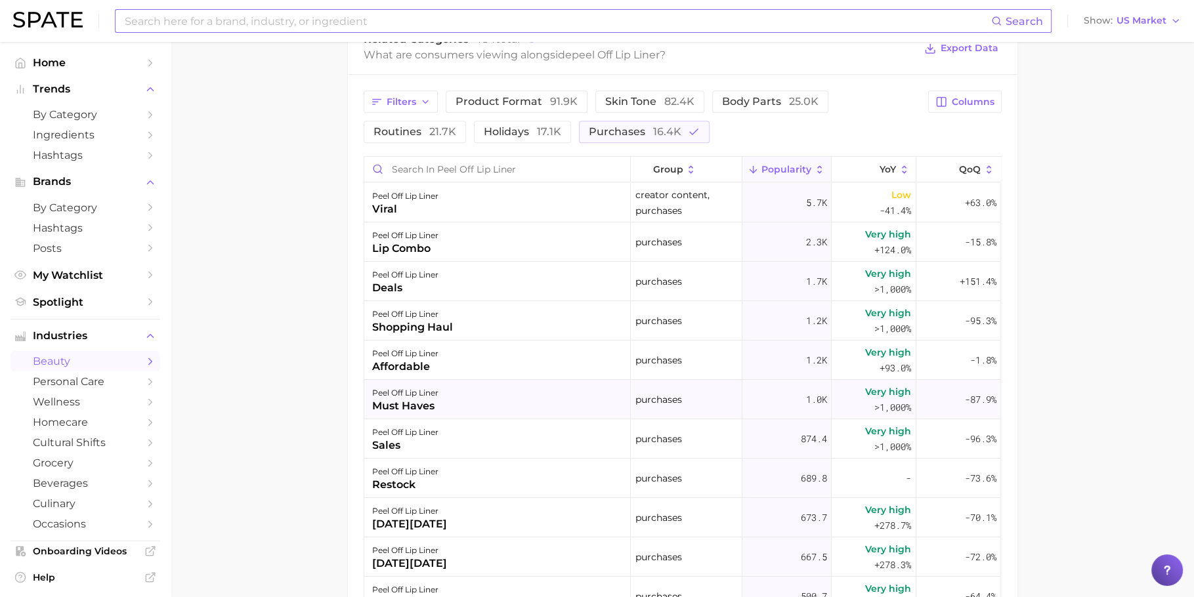
click at [532, 409] on div "peel off lip liner must haves" at bounding box center [497, 399] width 266 height 39
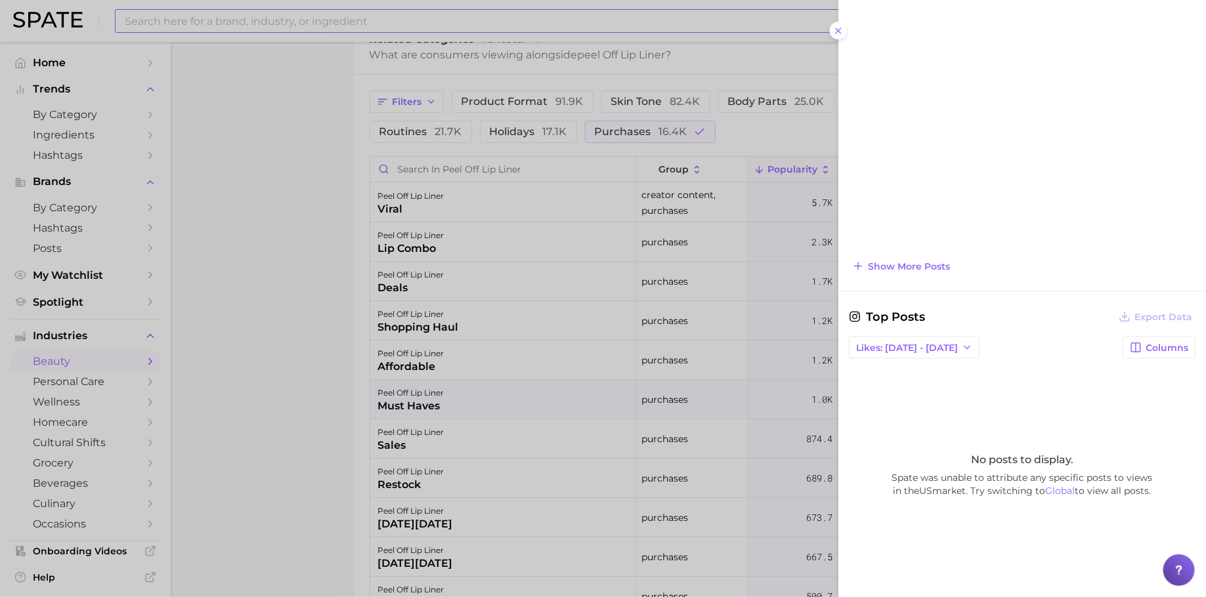
click at [660, 381] on div at bounding box center [603, 298] width 1206 height 597
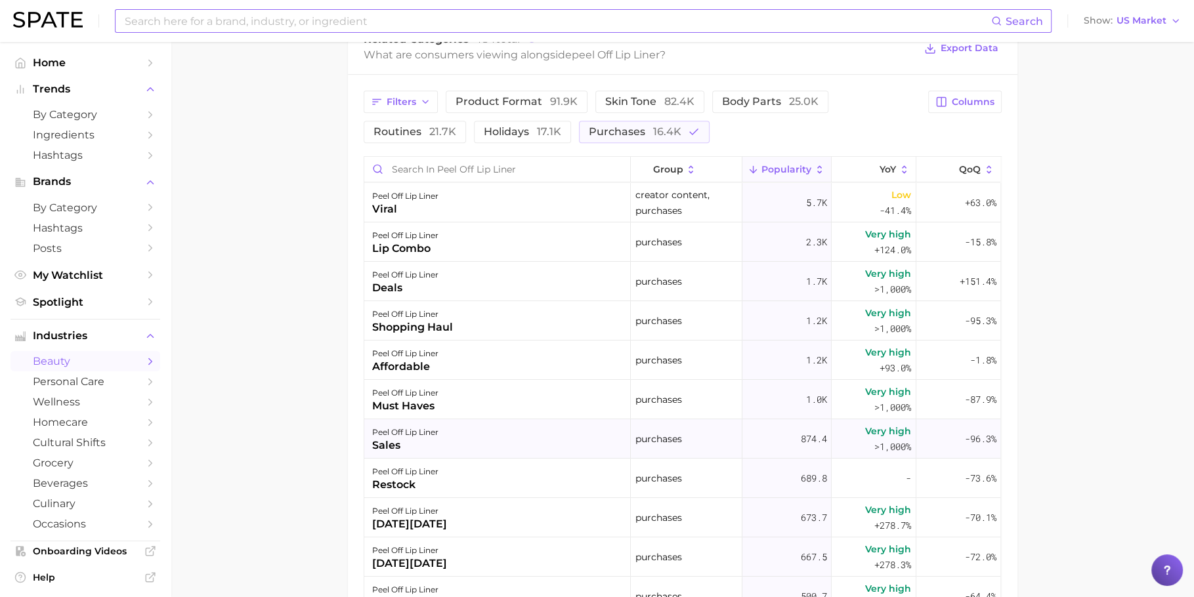
click at [577, 431] on div "peel off lip liner sales" at bounding box center [497, 438] width 266 height 39
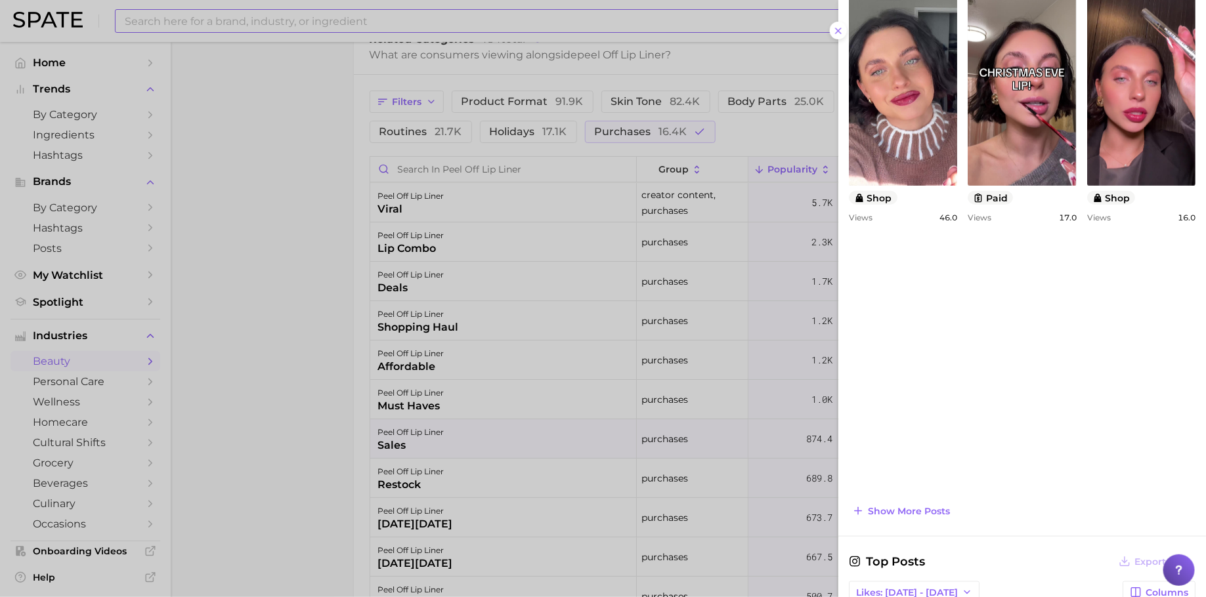
click at [719, 440] on div at bounding box center [603, 298] width 1206 height 597
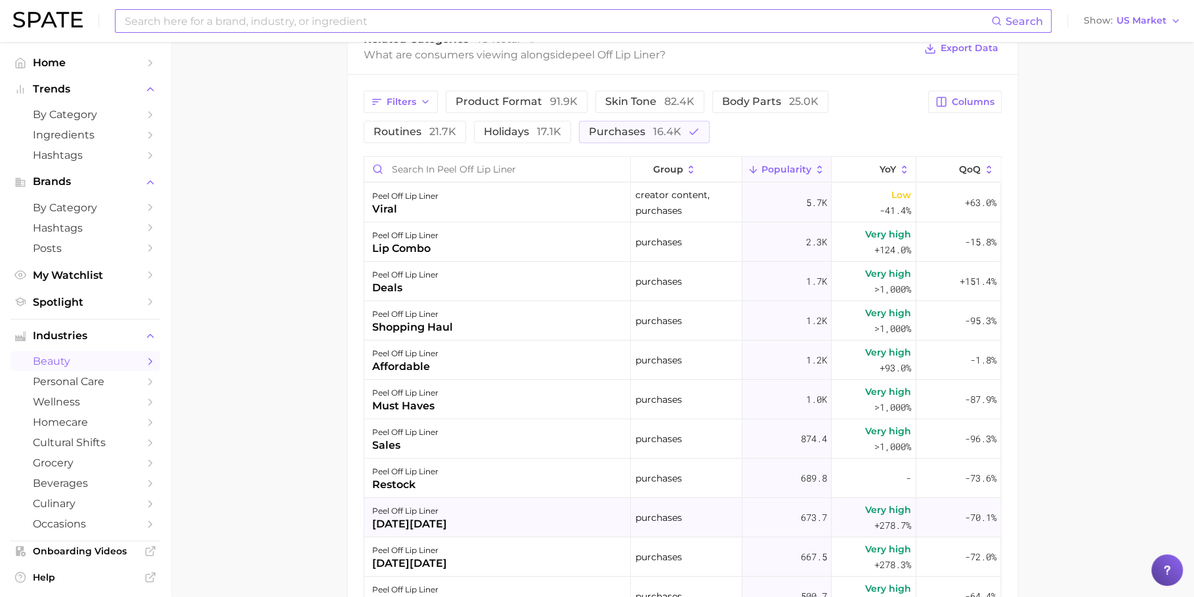
click at [593, 515] on div "peel off lip liner black friday" at bounding box center [497, 517] width 266 height 39
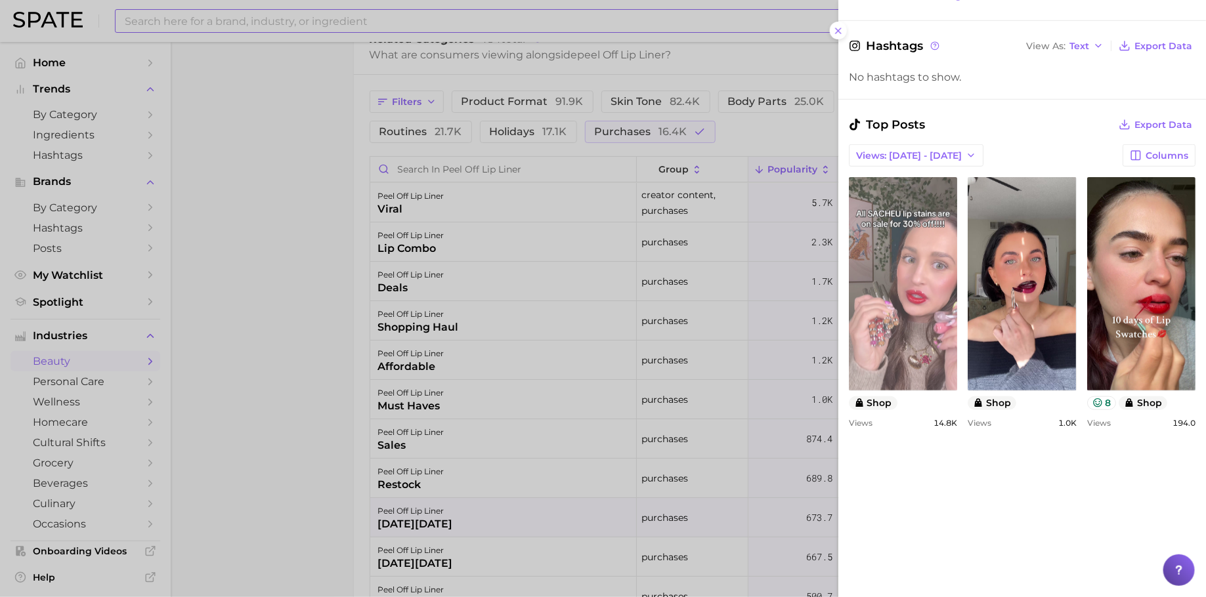
click at [935, 337] on link "view post on TikTok" at bounding box center [903, 283] width 108 height 213
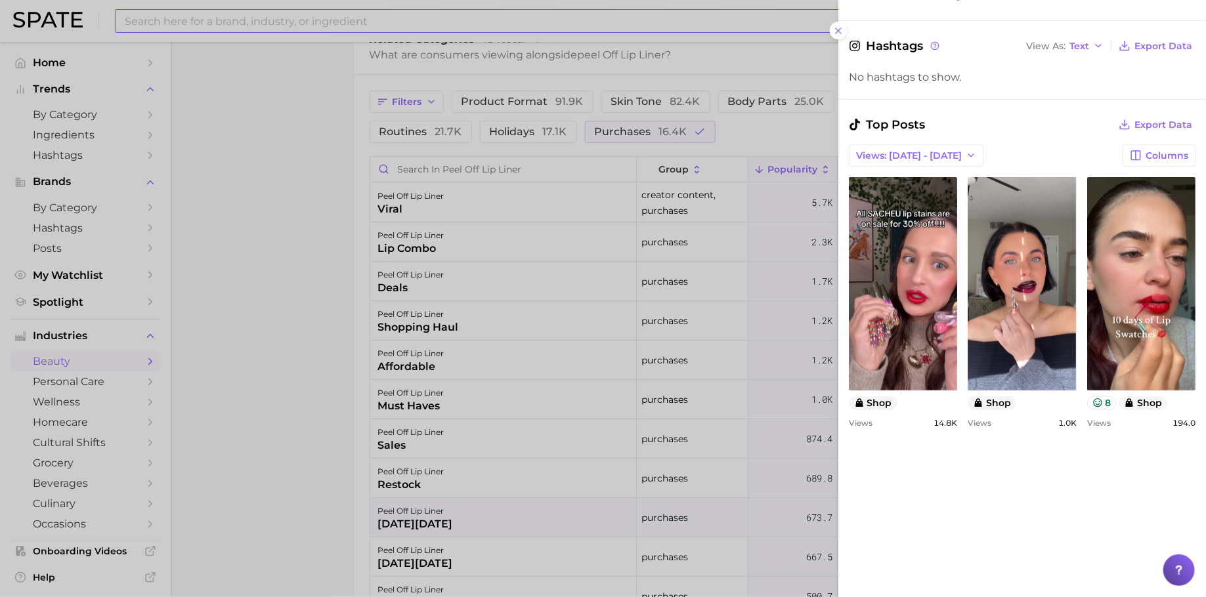
click at [696, 360] on div at bounding box center [603, 298] width 1206 height 597
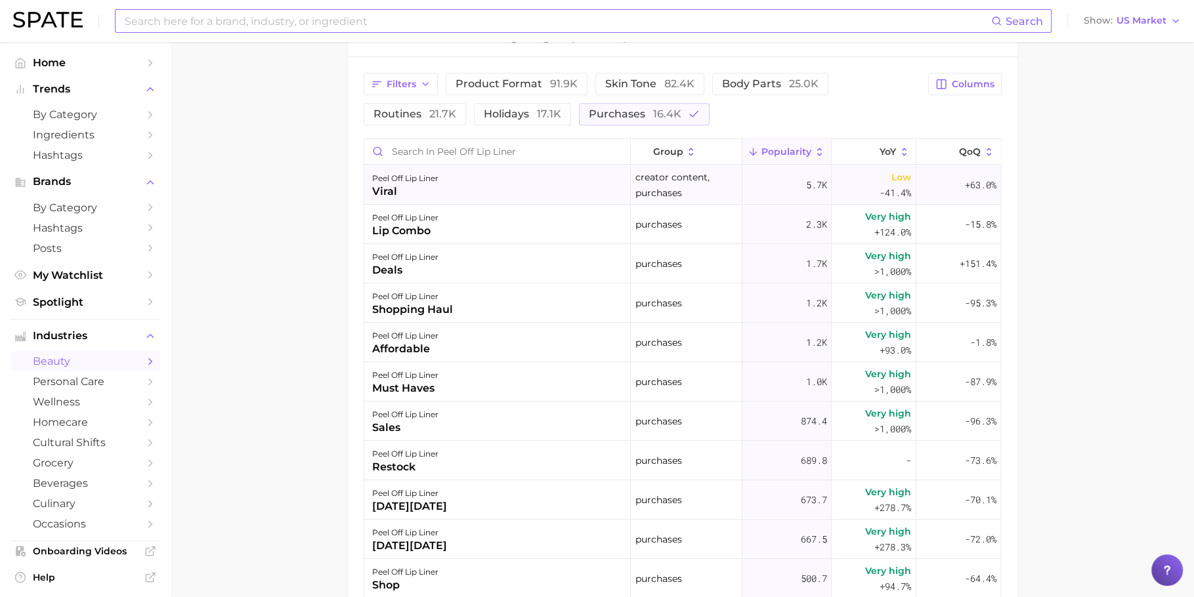
click at [524, 176] on div "peel off lip liner viral" at bounding box center [497, 184] width 266 height 39
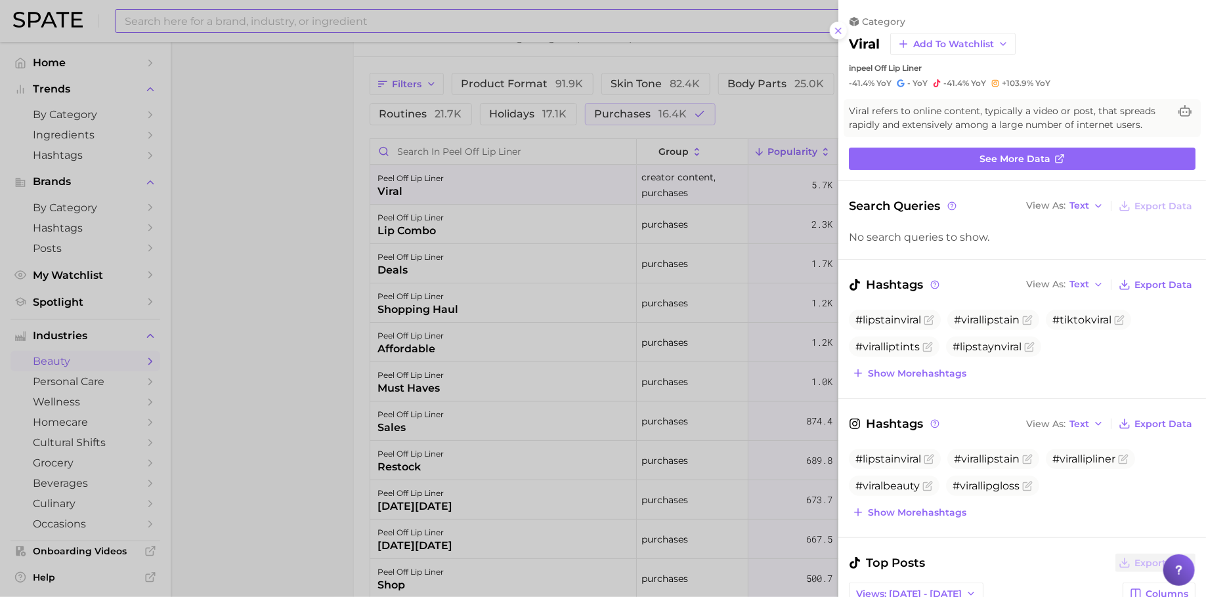
click at [758, 285] on div at bounding box center [603, 298] width 1206 height 597
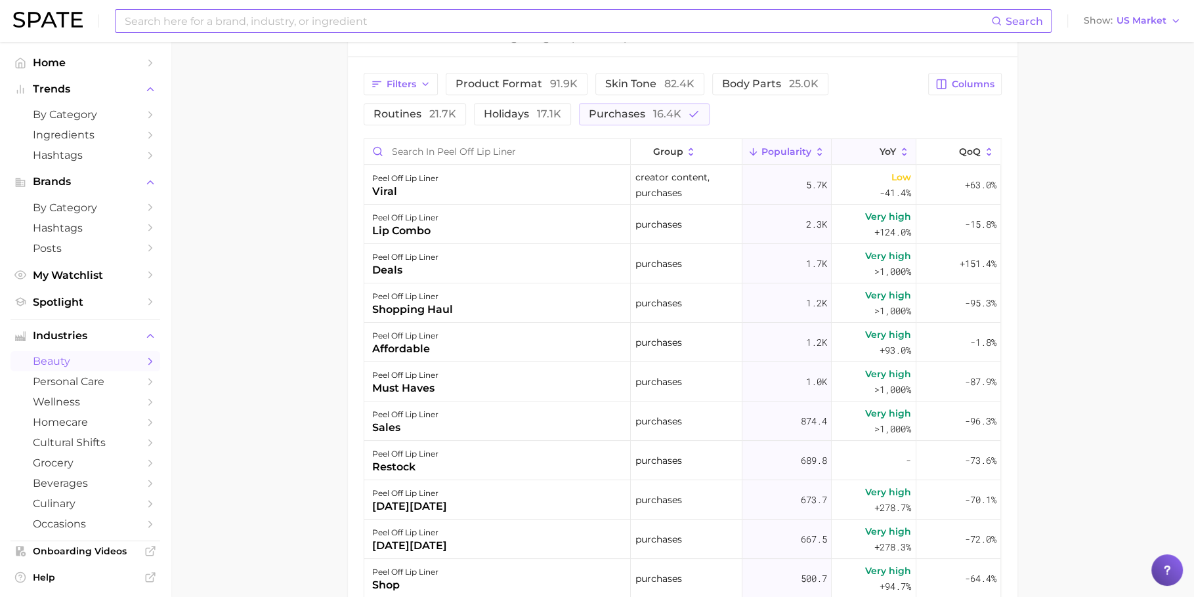
click at [882, 161] on button "YoY" at bounding box center [874, 152] width 85 height 26
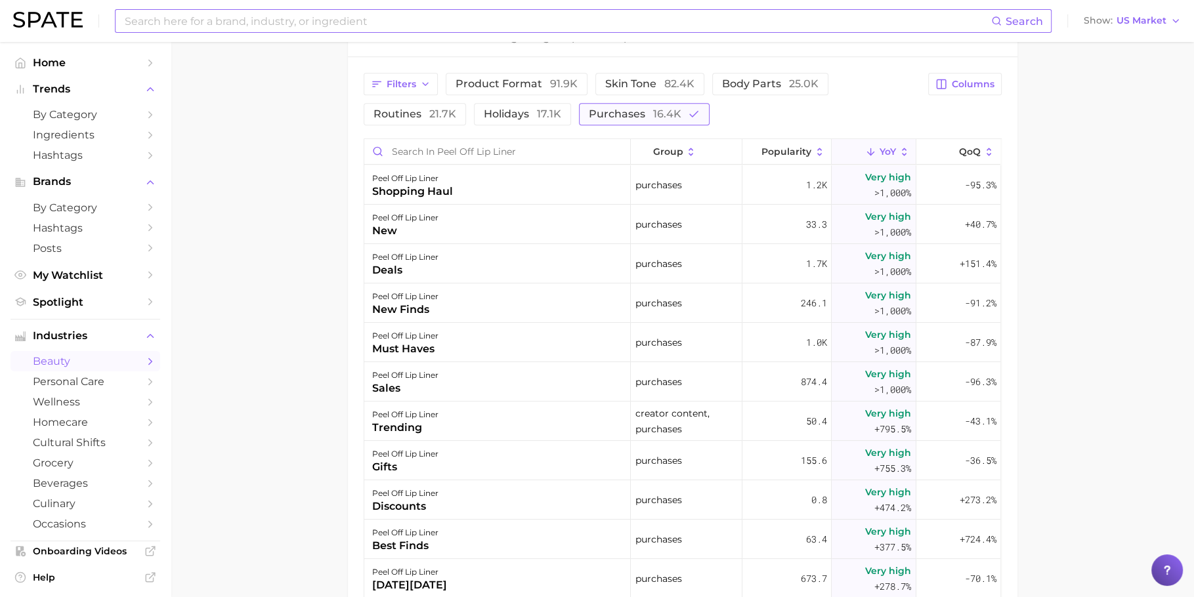
click at [593, 109] on span "purchases 16.4k" at bounding box center [635, 114] width 93 height 11
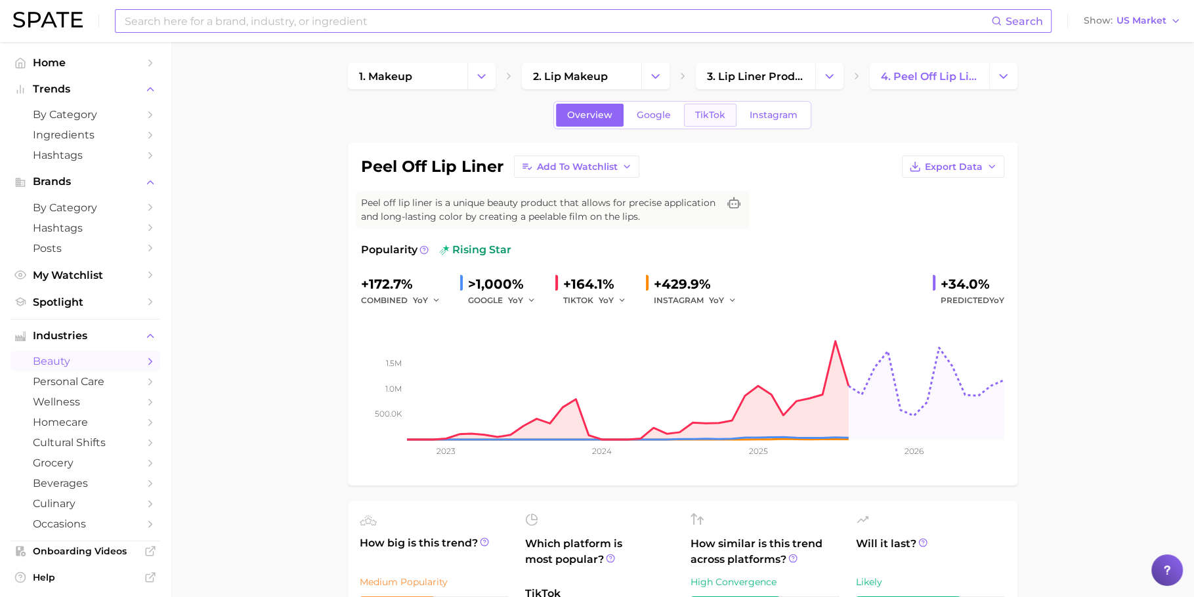
click at [695, 121] on link "TikTok" at bounding box center [710, 115] width 53 height 23
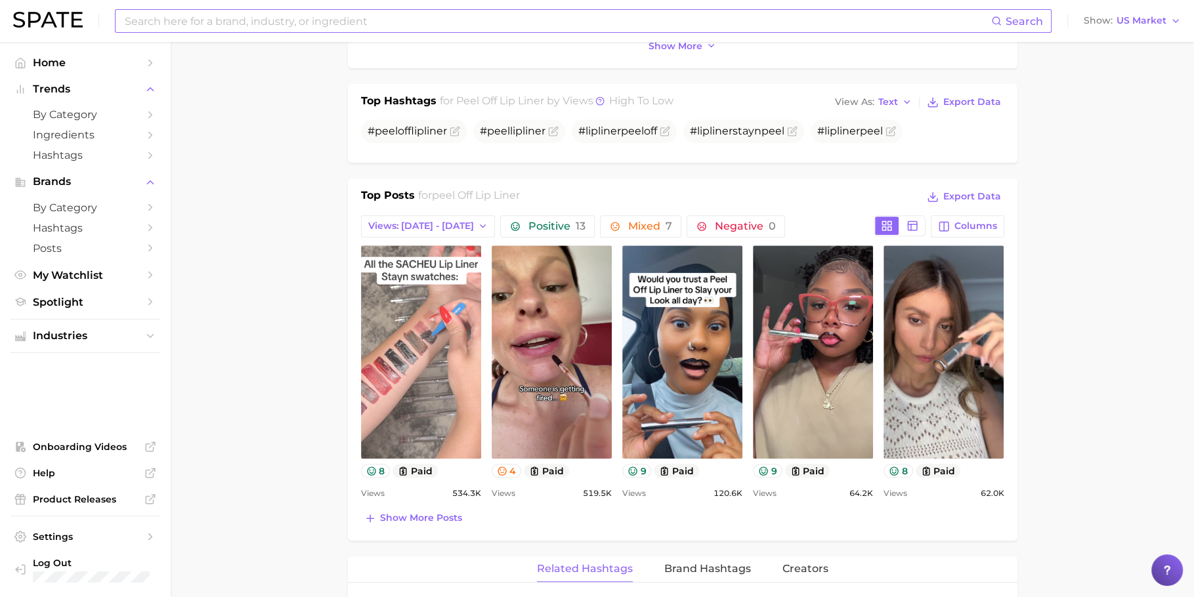
scroll to position [504, 0]
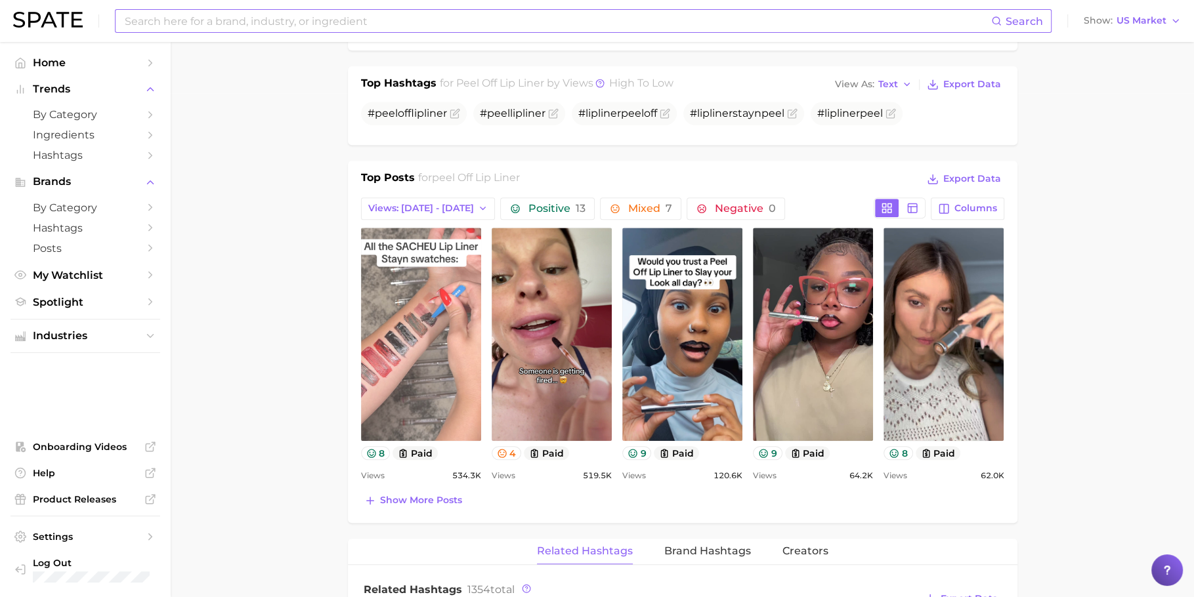
click at [412, 381] on link "view post on TikTok" at bounding box center [421, 334] width 120 height 213
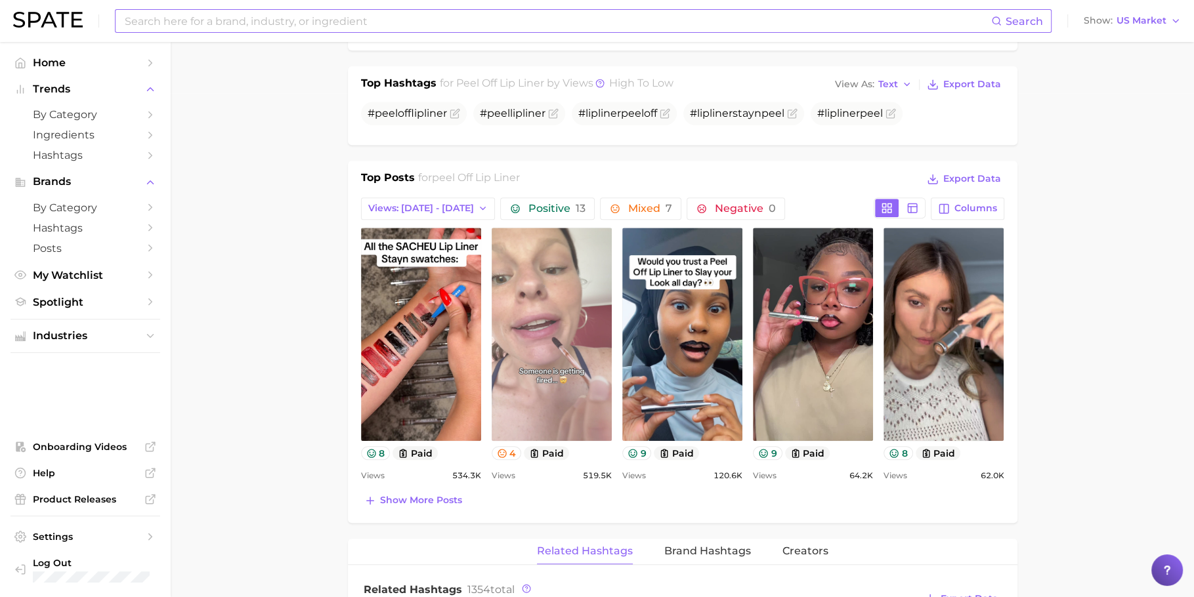
click at [554, 273] on link "view post on TikTok" at bounding box center [552, 334] width 120 height 213
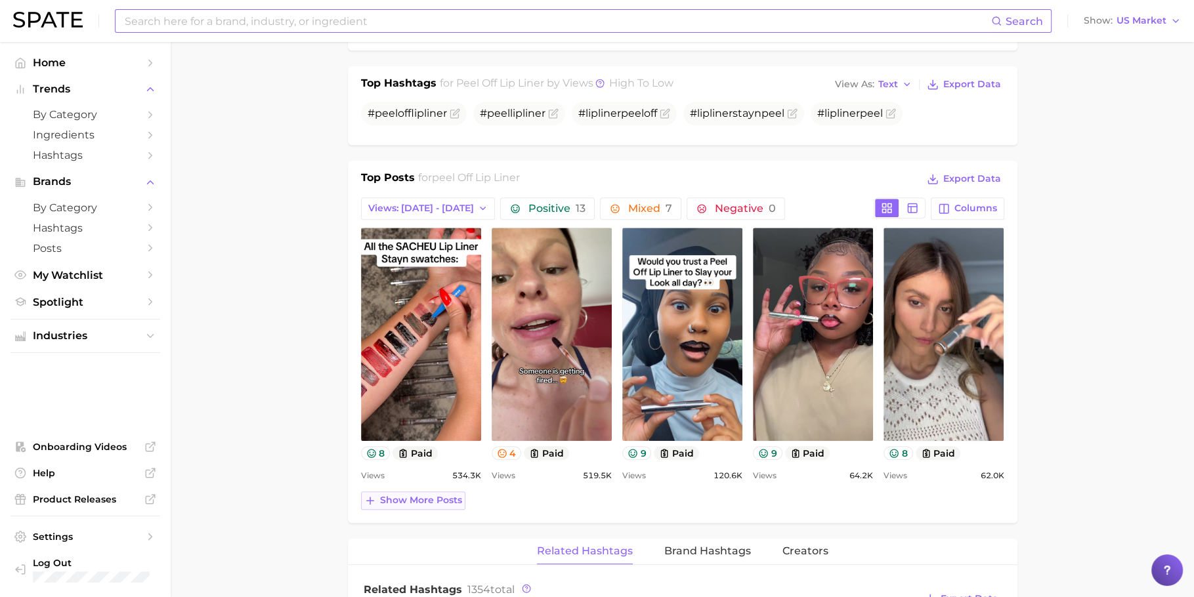
click at [449, 492] on button "Show more posts" at bounding box center [413, 501] width 104 height 18
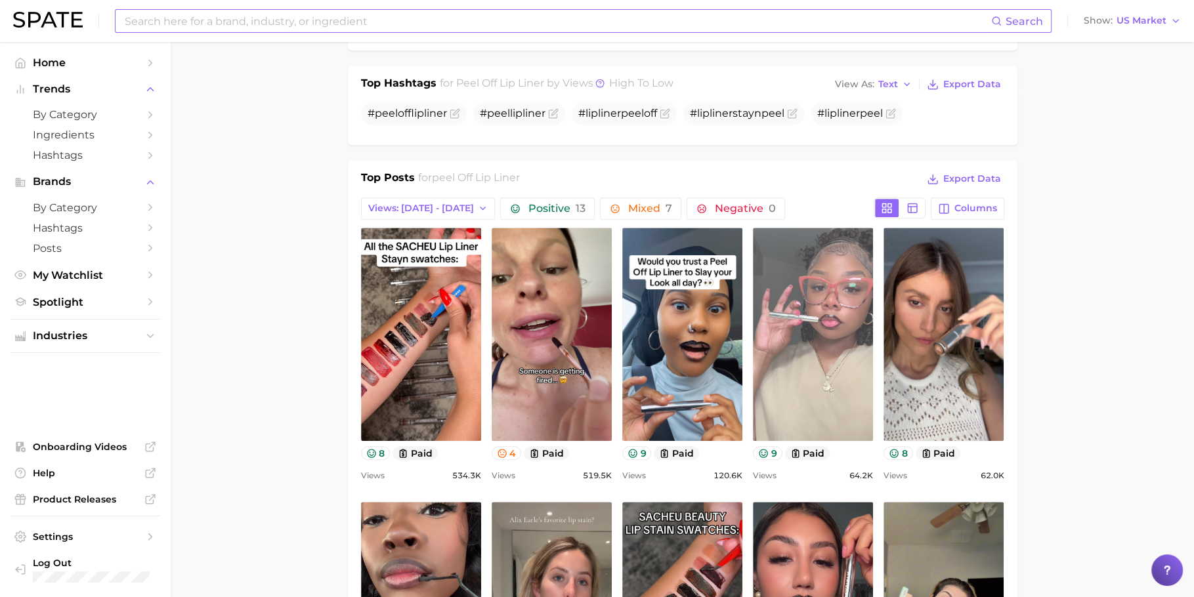
scroll to position [0, 0]
click at [837, 354] on link "view post on TikTok" at bounding box center [813, 334] width 120 height 213
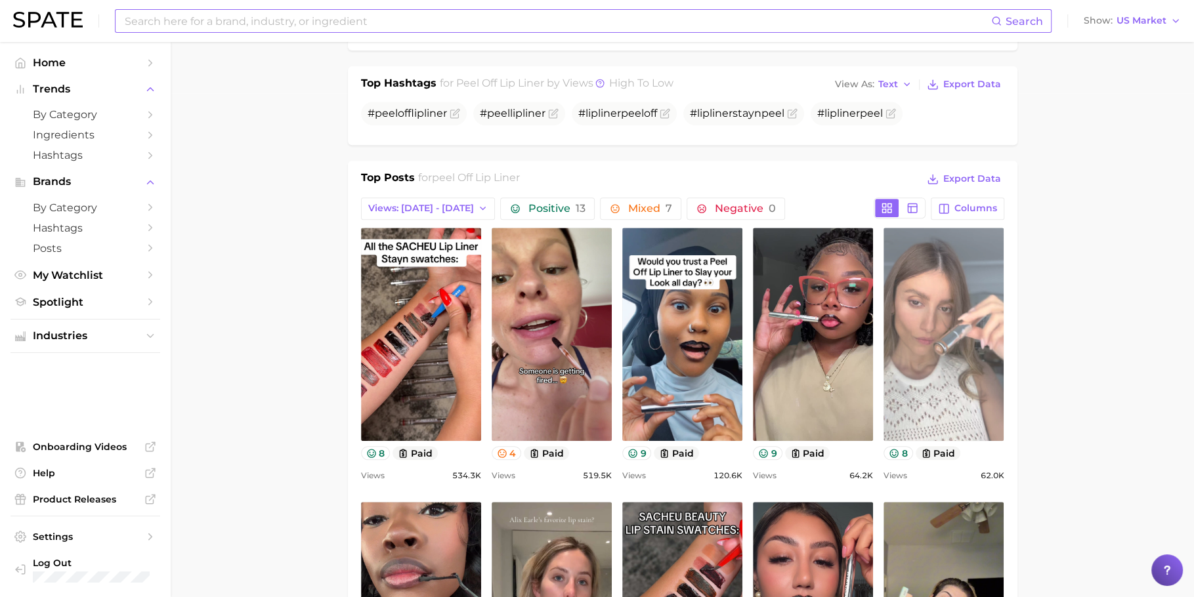
click at [943, 284] on link "view post on TikTok" at bounding box center [943, 334] width 120 height 213
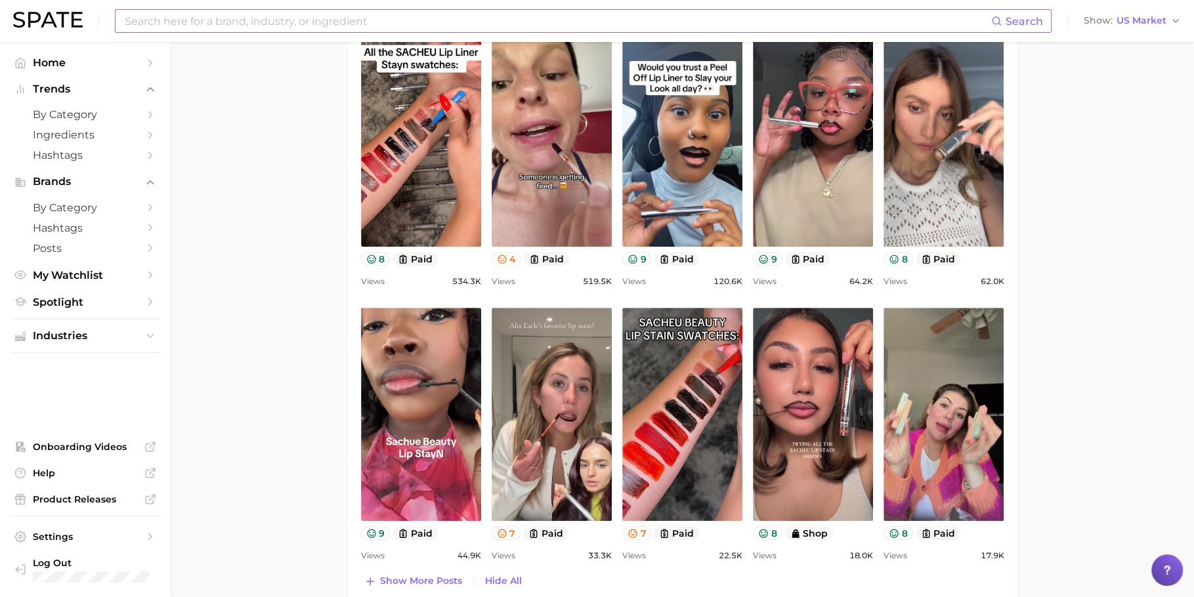
scroll to position [961, 0]
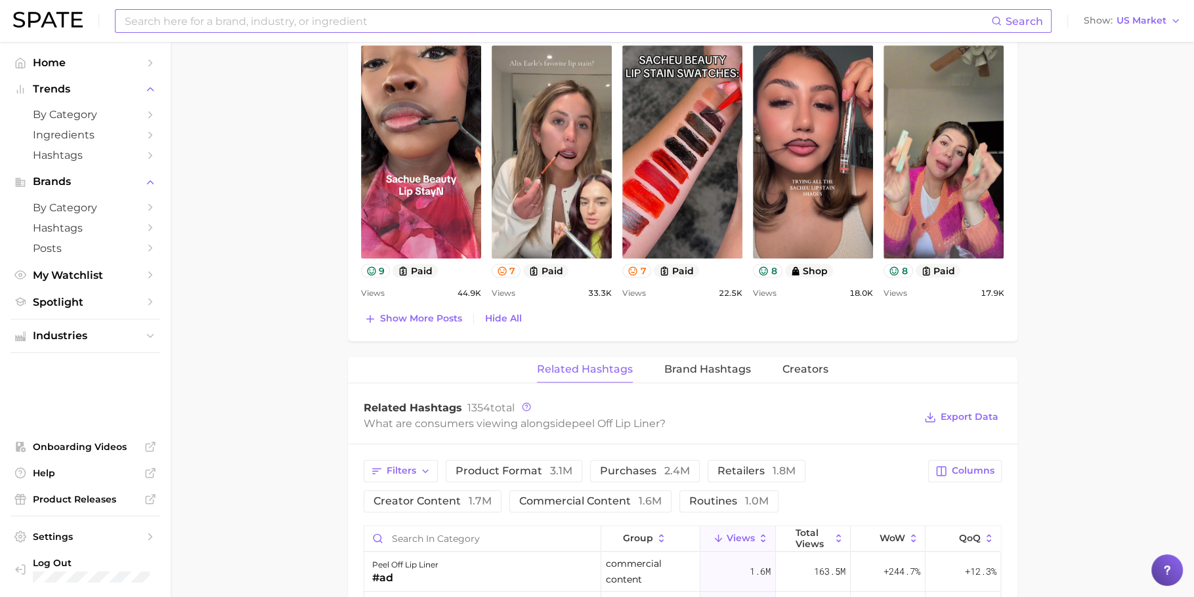
click at [429, 303] on div "Top Posts for peel off lip liner Export Data Views: Sep 28 - Oct 5 Positive 13 …" at bounding box center [682, 20] width 643 height 615
click at [429, 313] on span "Show more posts" at bounding box center [421, 318] width 82 height 11
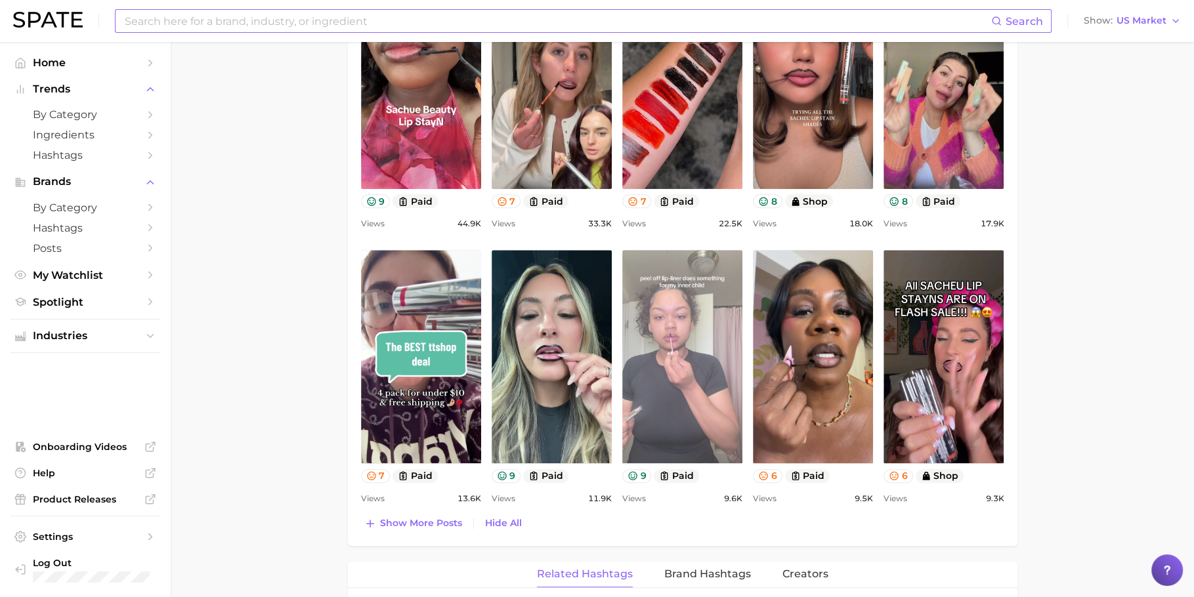
scroll to position [1124, 0]
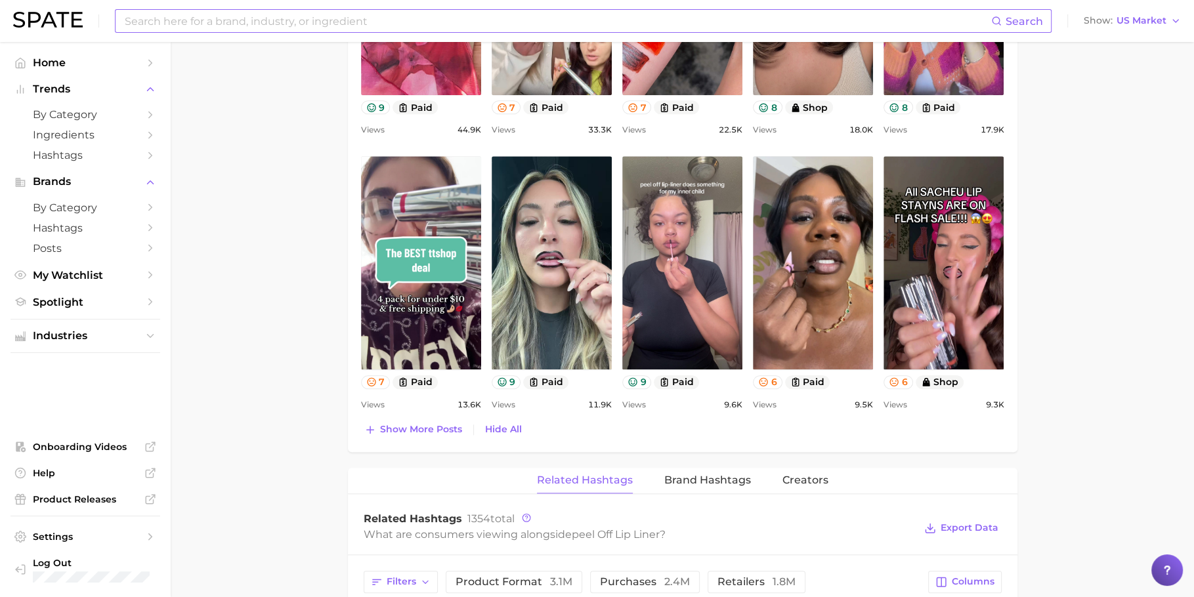
click at [438, 432] on button "Show more posts" at bounding box center [413, 430] width 104 height 18
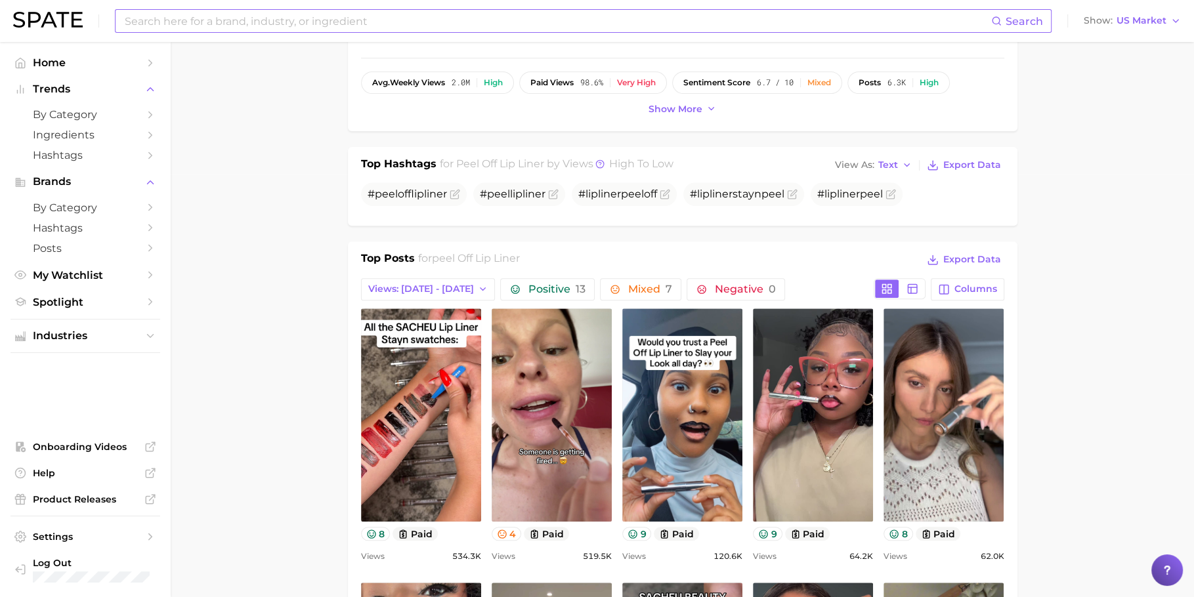
scroll to position [0, 0]
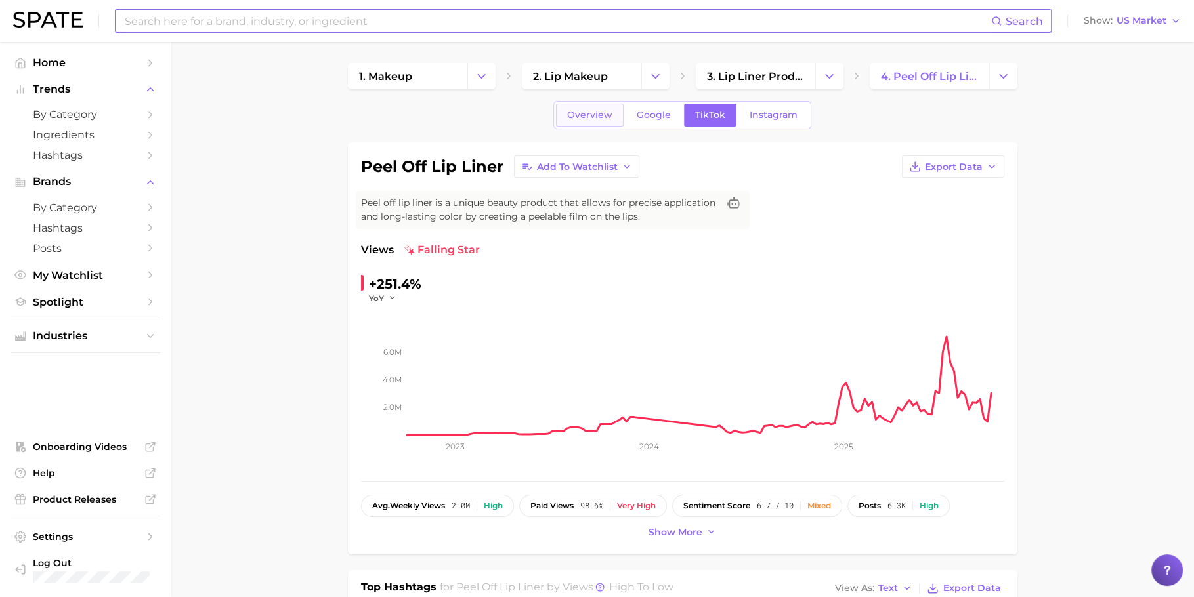
click at [597, 110] on span "Overview" at bounding box center [589, 115] width 45 height 11
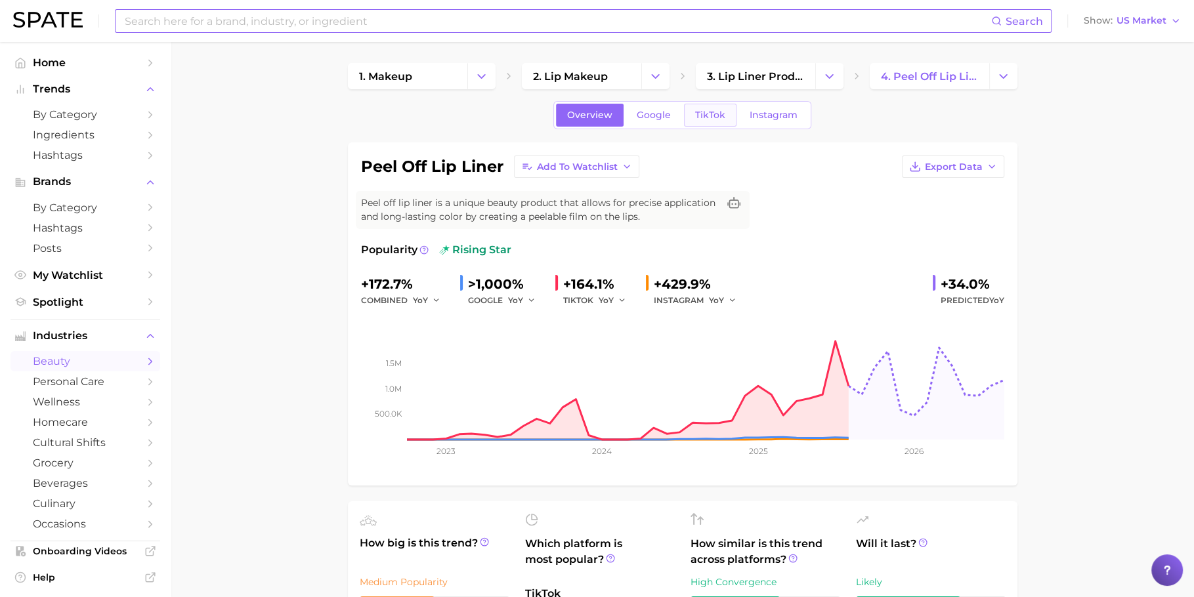
click at [715, 114] on span "TikTok" at bounding box center [710, 115] width 30 height 11
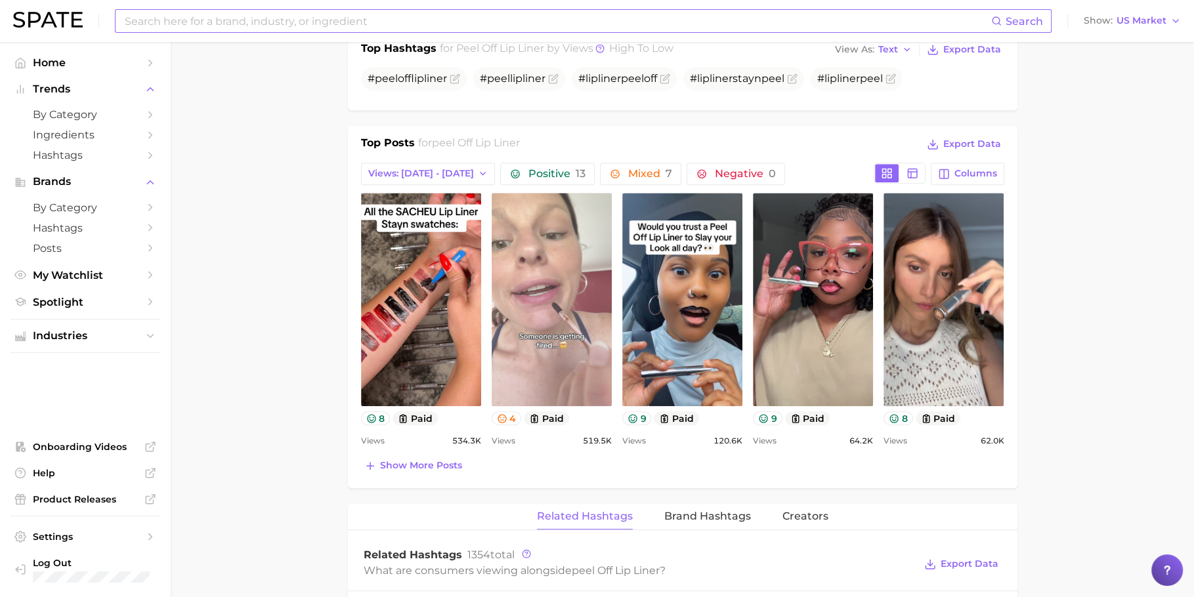
scroll to position [633, 0]
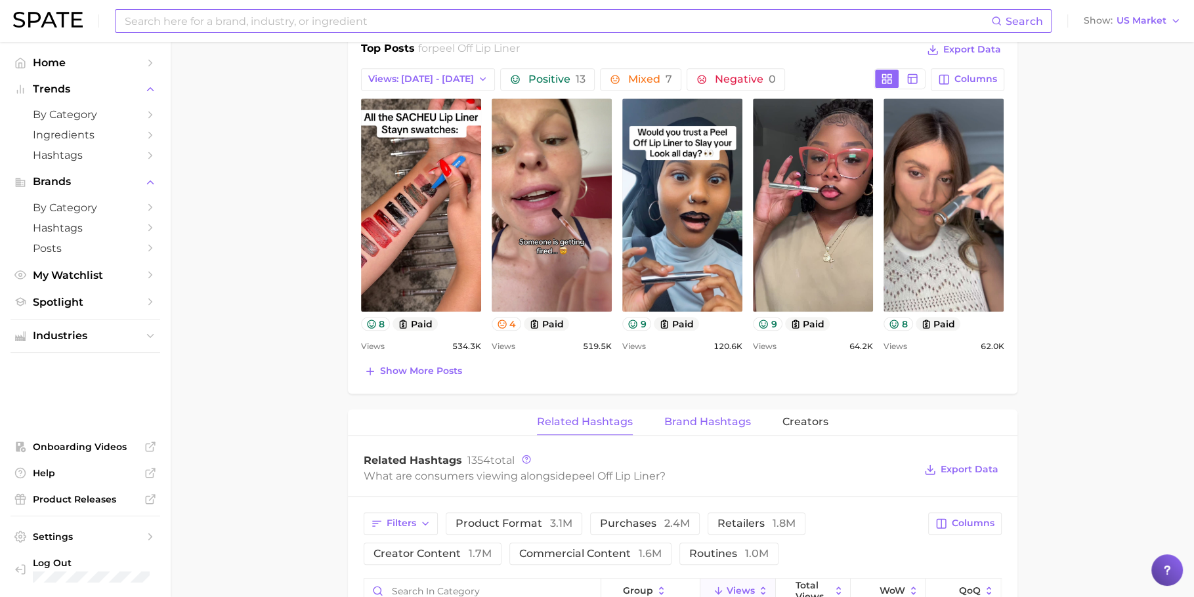
click at [734, 417] on span "Brand Hashtags" at bounding box center [707, 422] width 87 height 12
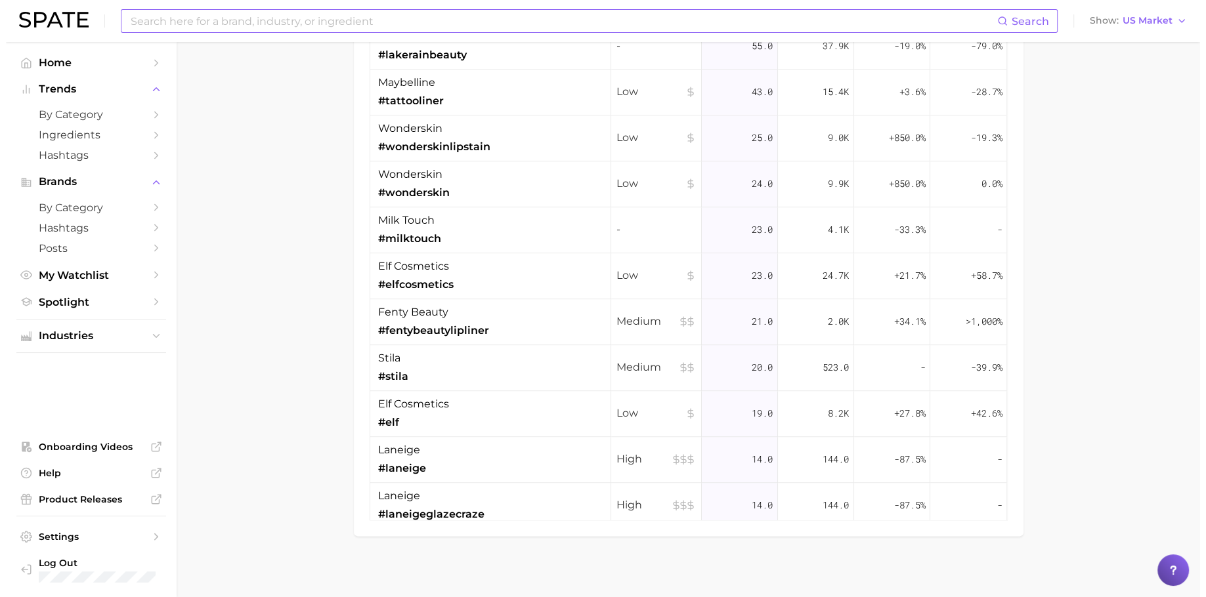
scroll to position [986, 0]
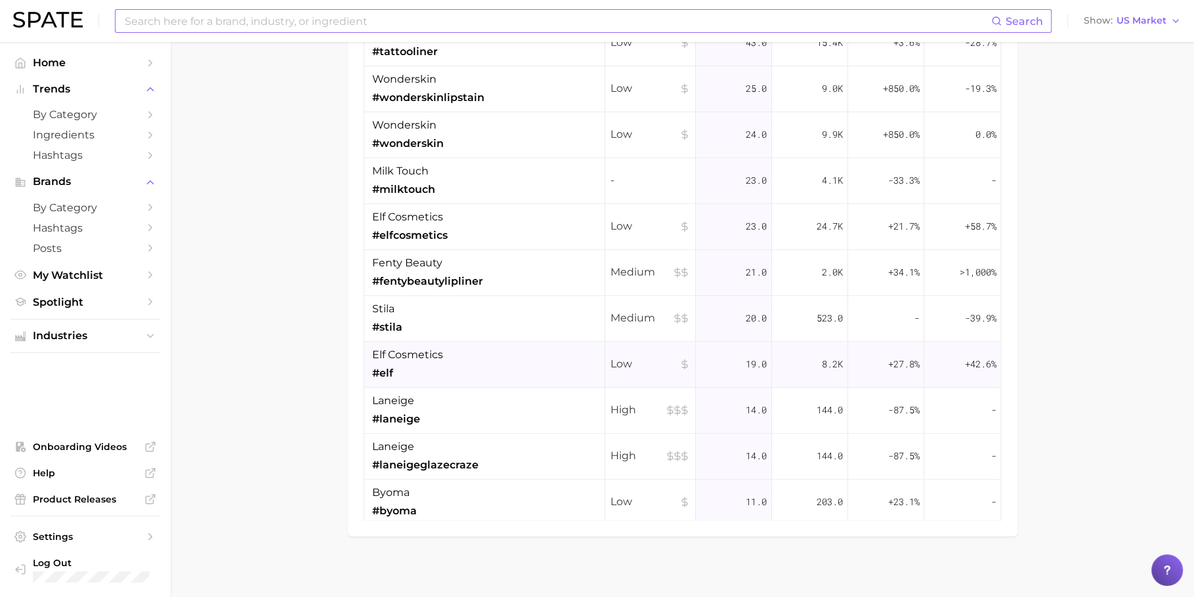
click at [435, 370] on div "elf cosmetics #elf" at bounding box center [407, 364] width 71 height 34
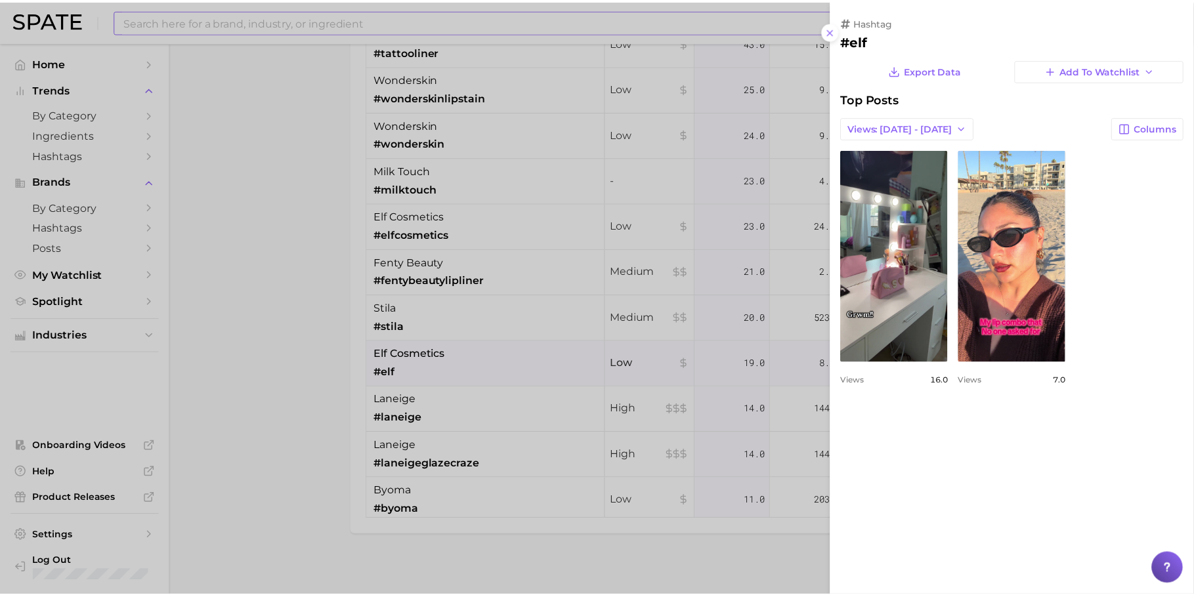
scroll to position [0, 0]
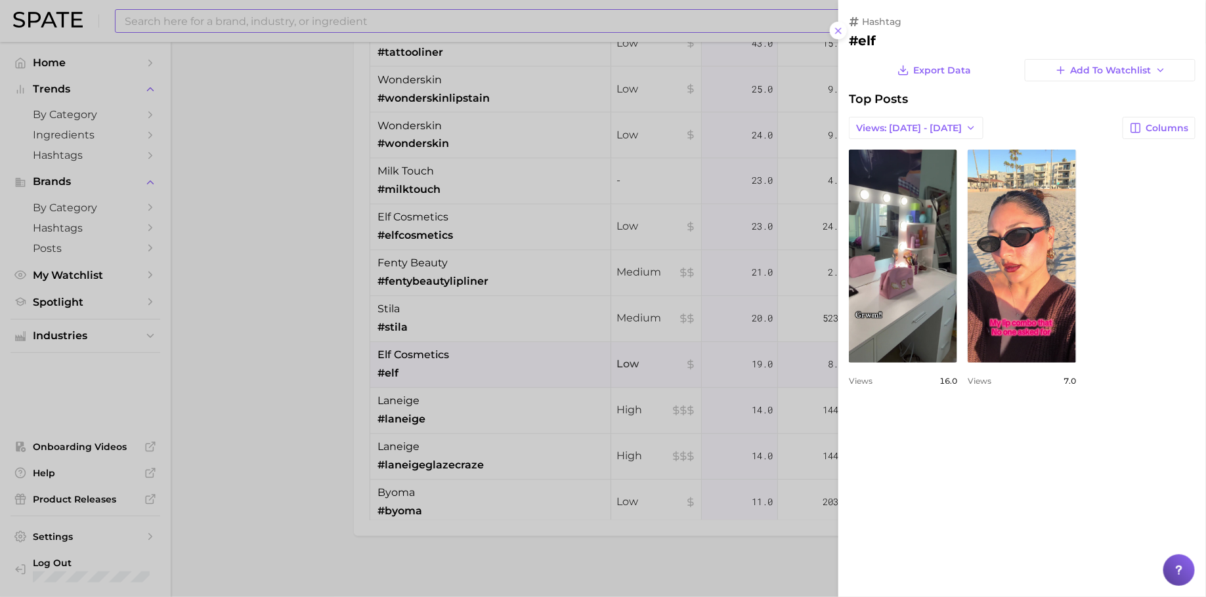
click at [628, 350] on div at bounding box center [603, 298] width 1206 height 597
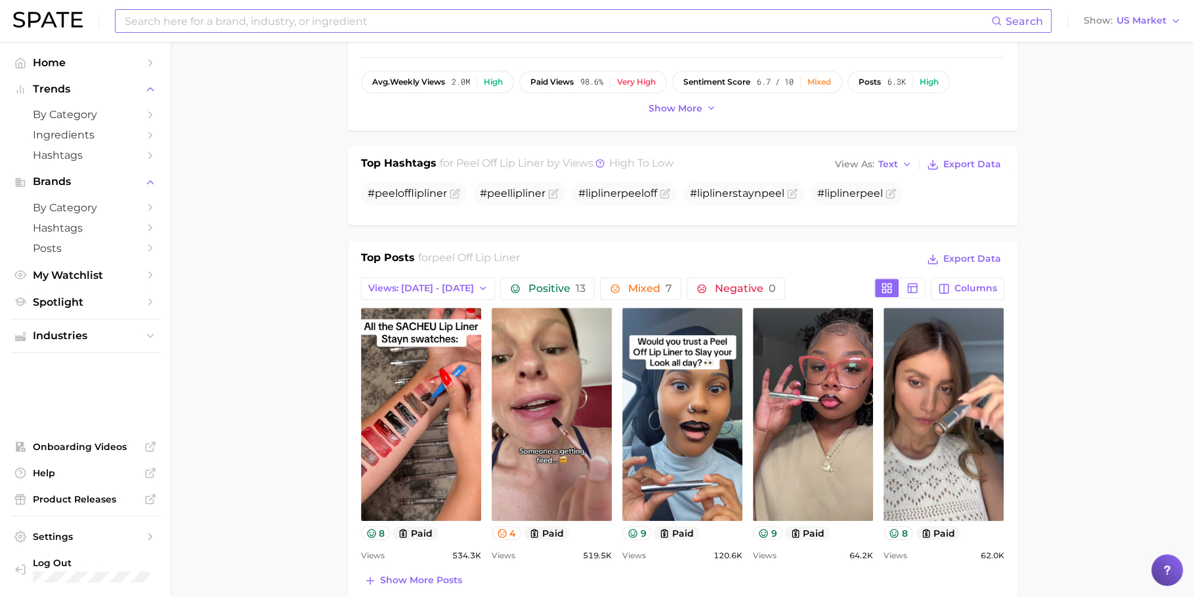
scroll to position [505, 0]
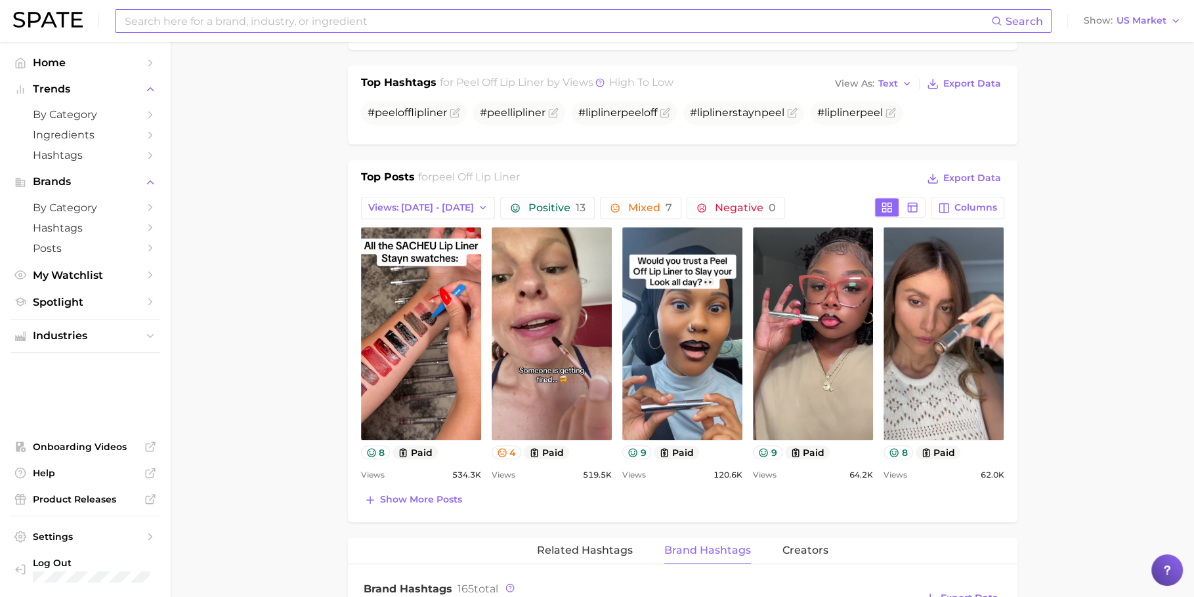
click at [408, 484] on div "Top Posts for peel off lip liner Export Data Views: Sep 28 - Oct 5 Positive 13 …" at bounding box center [682, 339] width 643 height 340
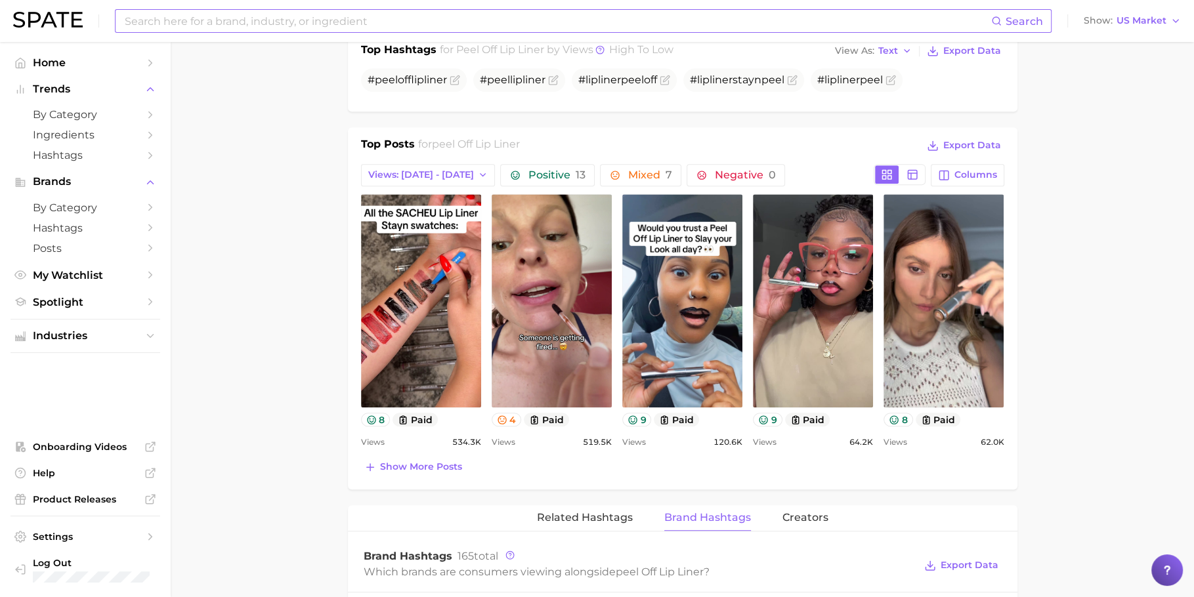
scroll to position [557, 0]
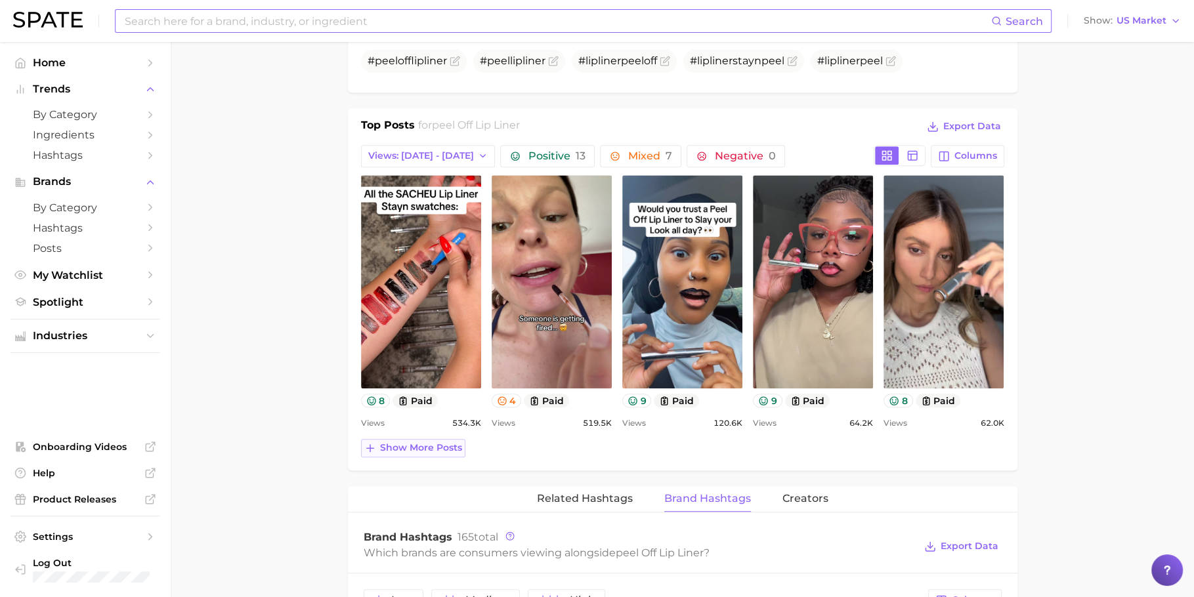
click at [410, 452] on button "Show more posts" at bounding box center [413, 448] width 104 height 18
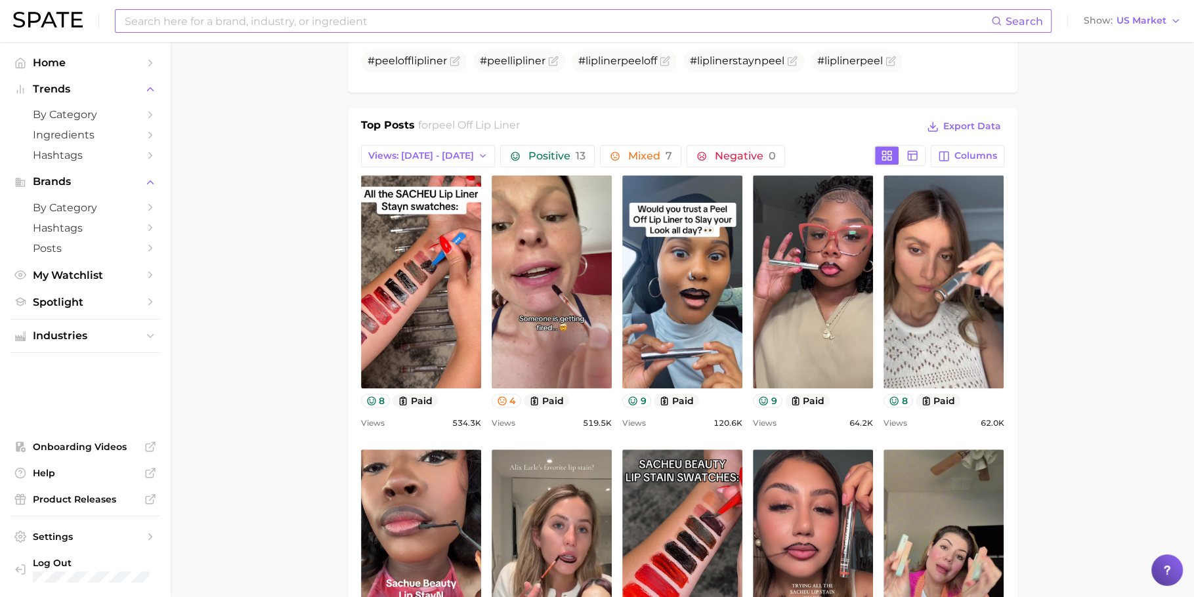
scroll to position [0, 0]
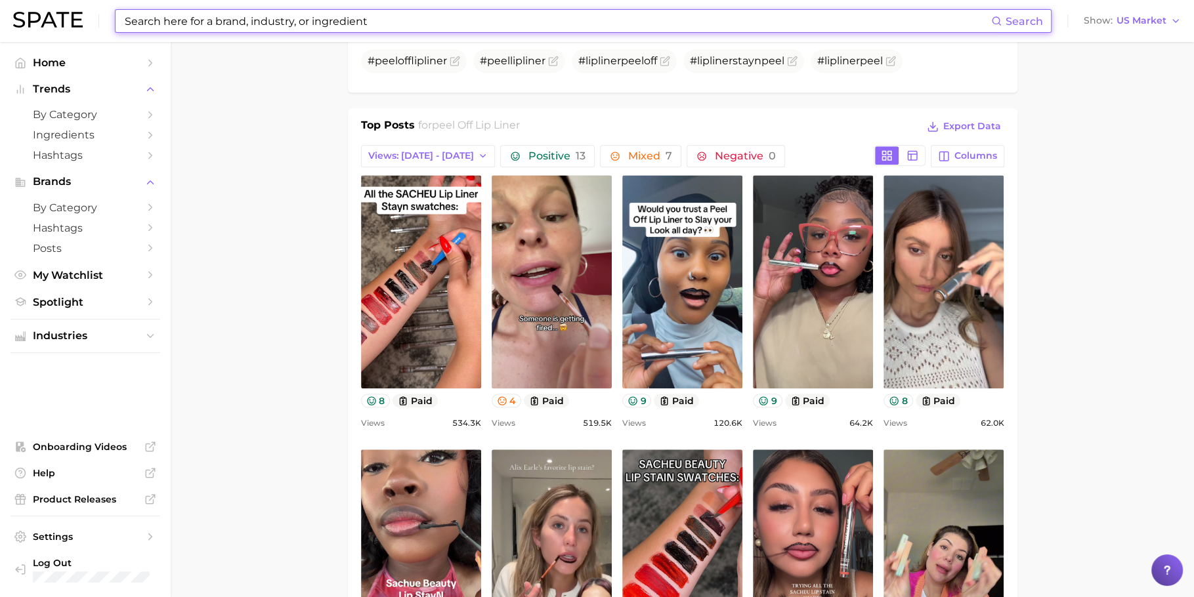
click at [595, 23] on input at bounding box center [557, 21] width 868 height 22
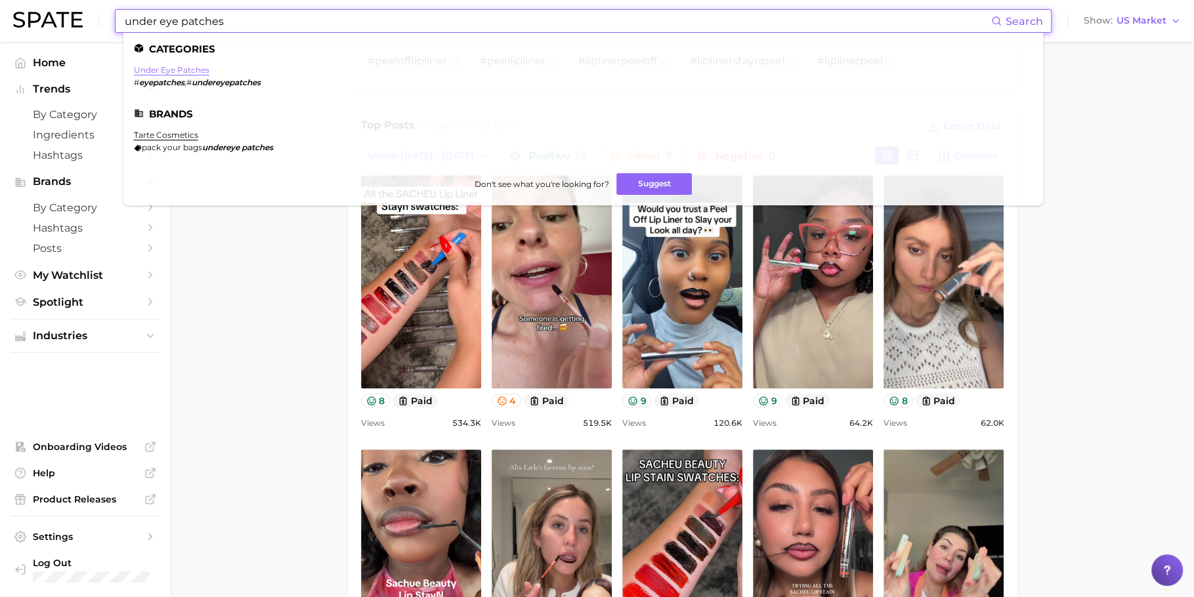
type input "under eye patches"
click at [159, 74] on link "under eye patches" at bounding box center [171, 70] width 75 height 10
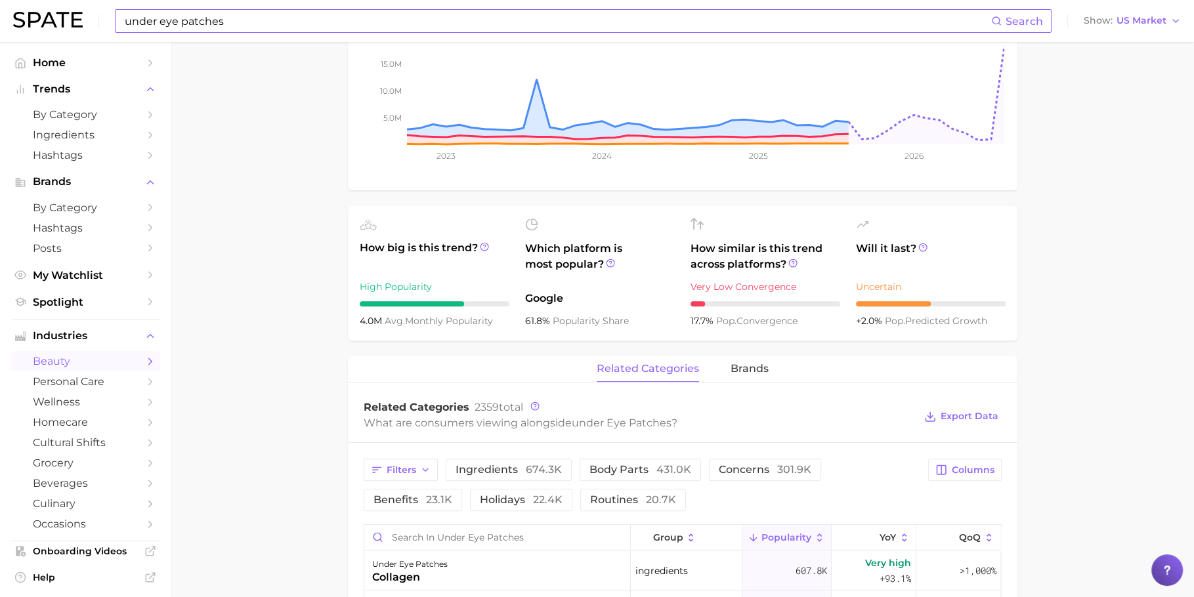
scroll to position [623, 0]
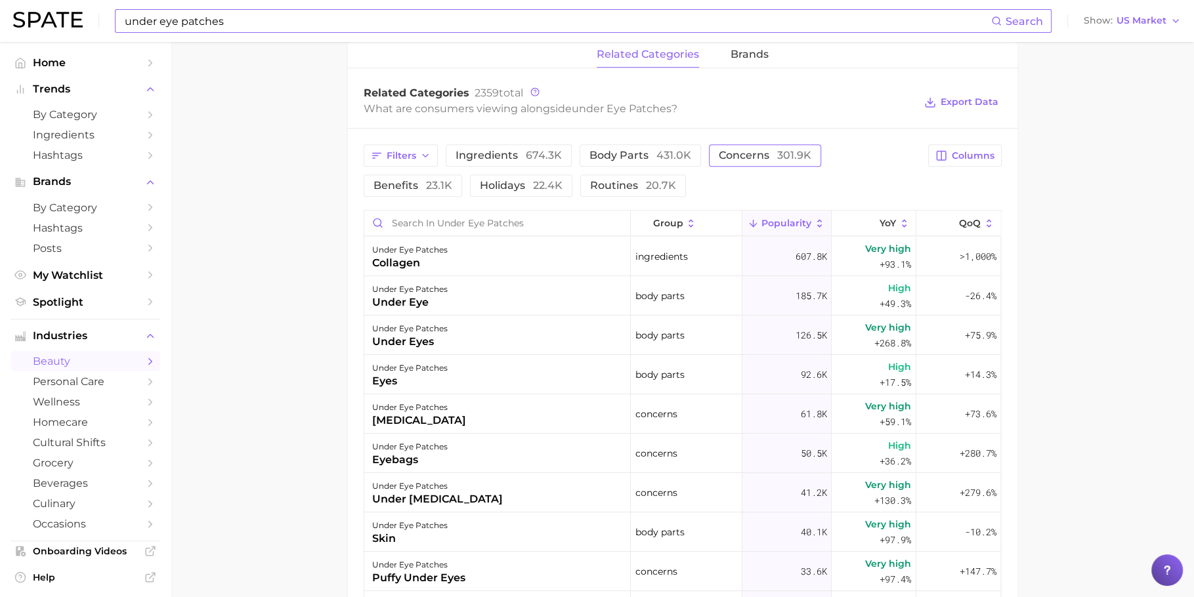
click at [785, 160] on span "301.9k" at bounding box center [794, 155] width 34 height 12
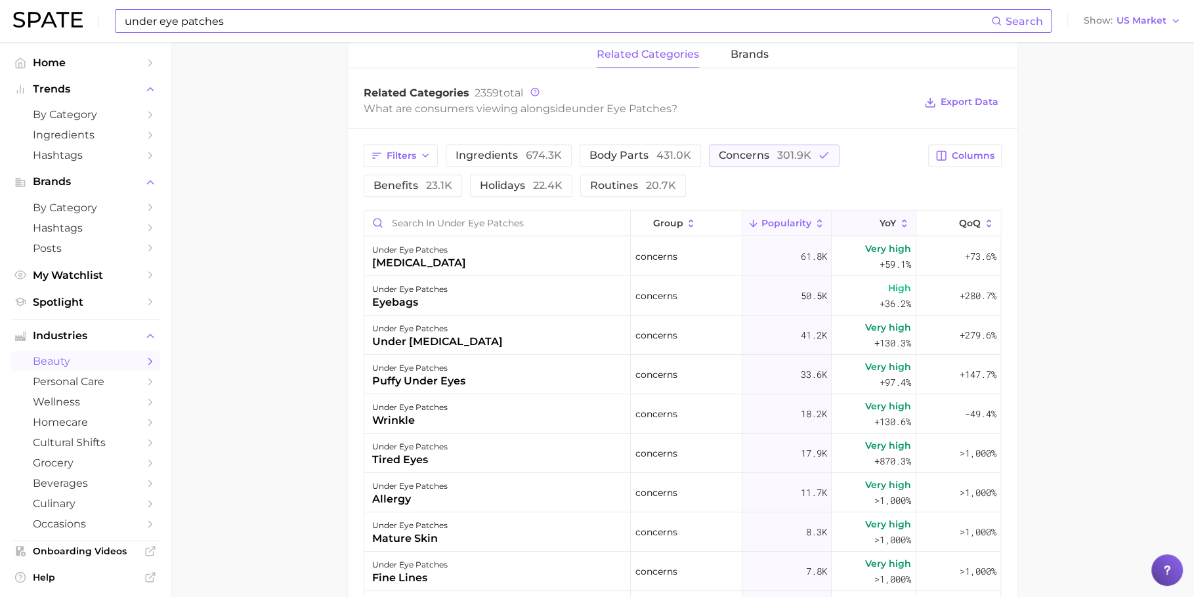
click at [865, 223] on icon at bounding box center [871, 224] width 12 height 12
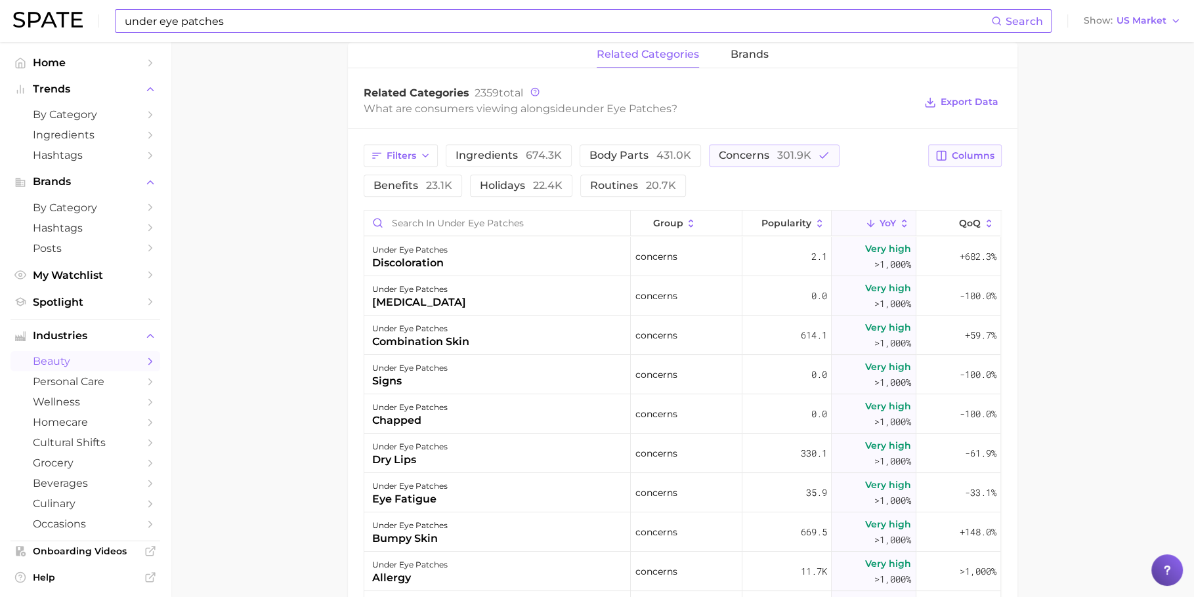
click at [962, 159] on button "Columns" at bounding box center [964, 155] width 73 height 22
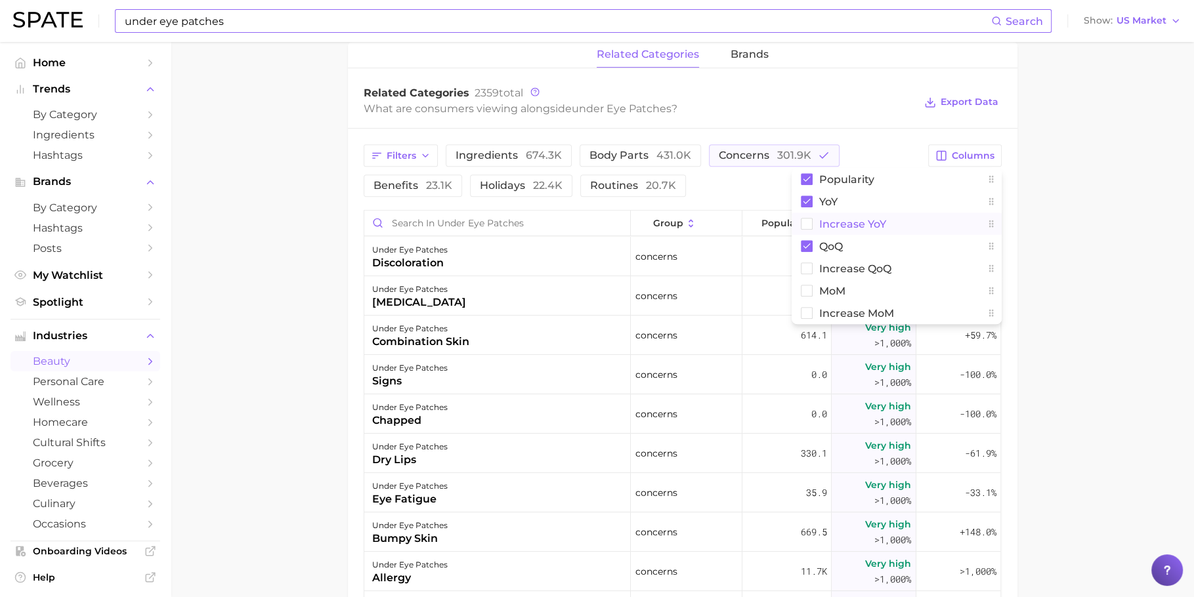
click at [870, 223] on span "Increase YoY" at bounding box center [852, 224] width 67 height 11
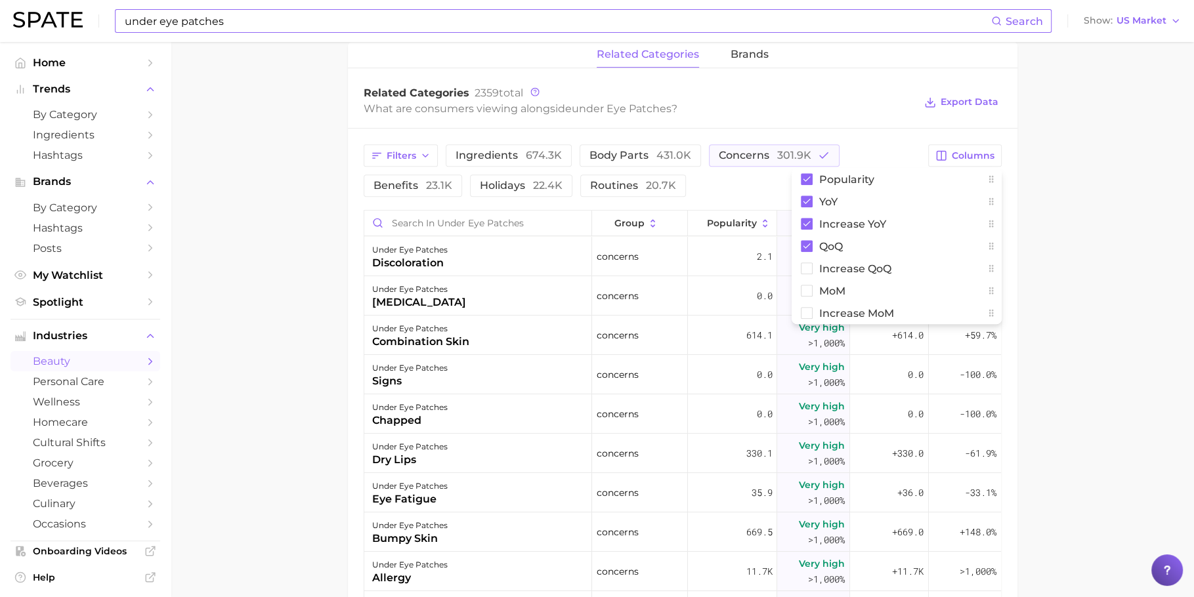
click at [1054, 243] on main "1. skincare 2. face products 3. eye care products 4. under eye patches Overview…" at bounding box center [682, 154] width 1023 height 1470
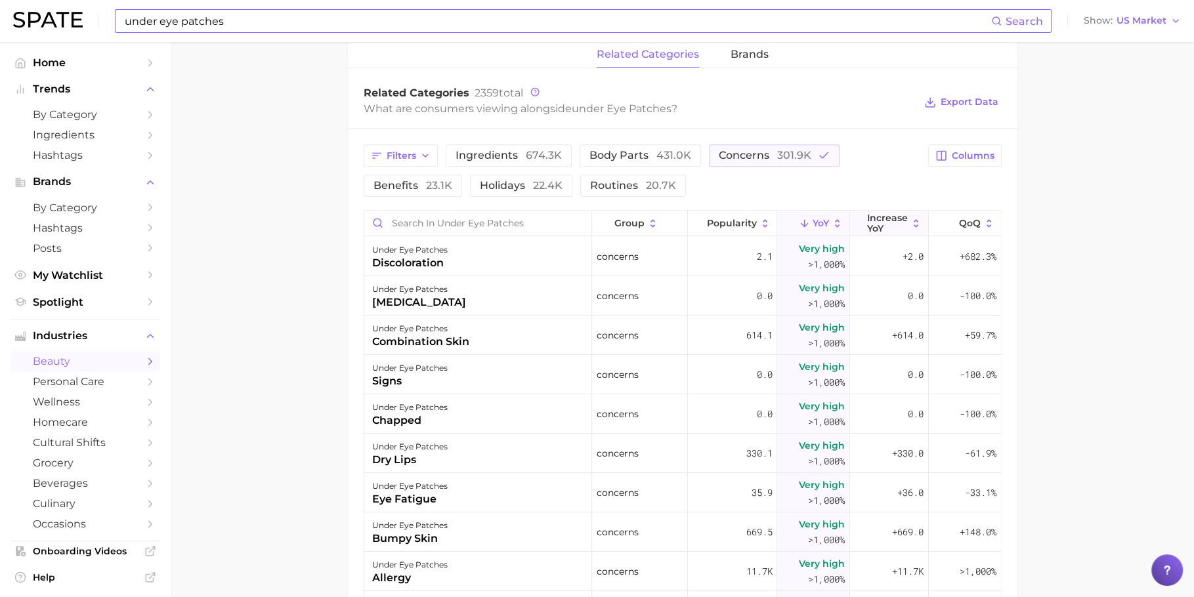
click at [877, 217] on span "Increase YoY" at bounding box center [887, 223] width 41 height 21
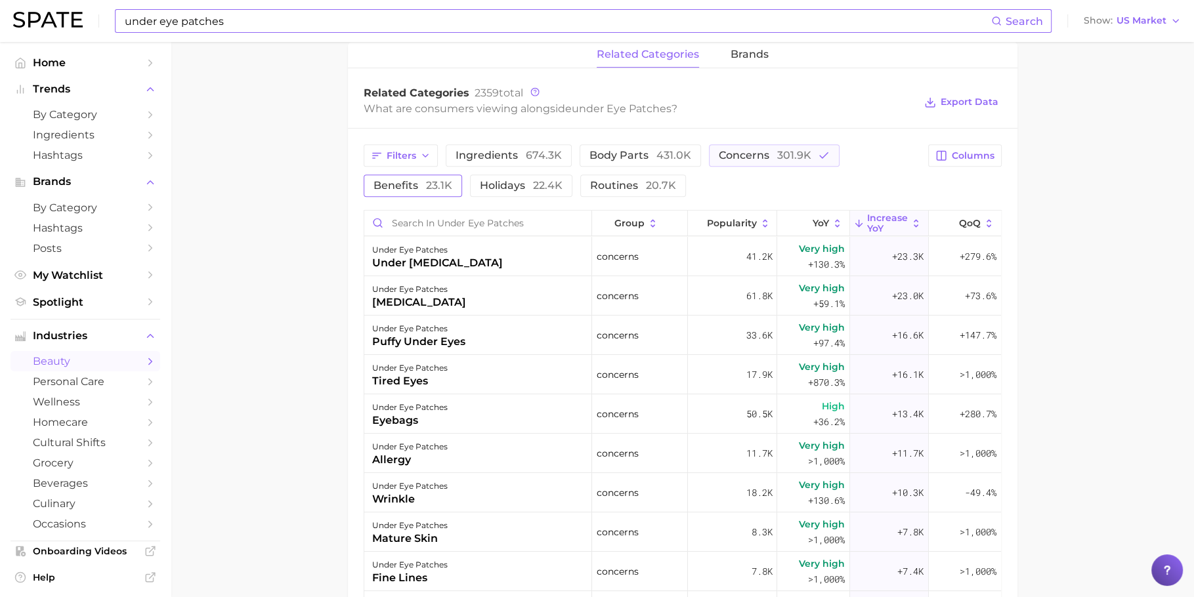
click at [428, 185] on span "23.1k" at bounding box center [439, 185] width 26 height 12
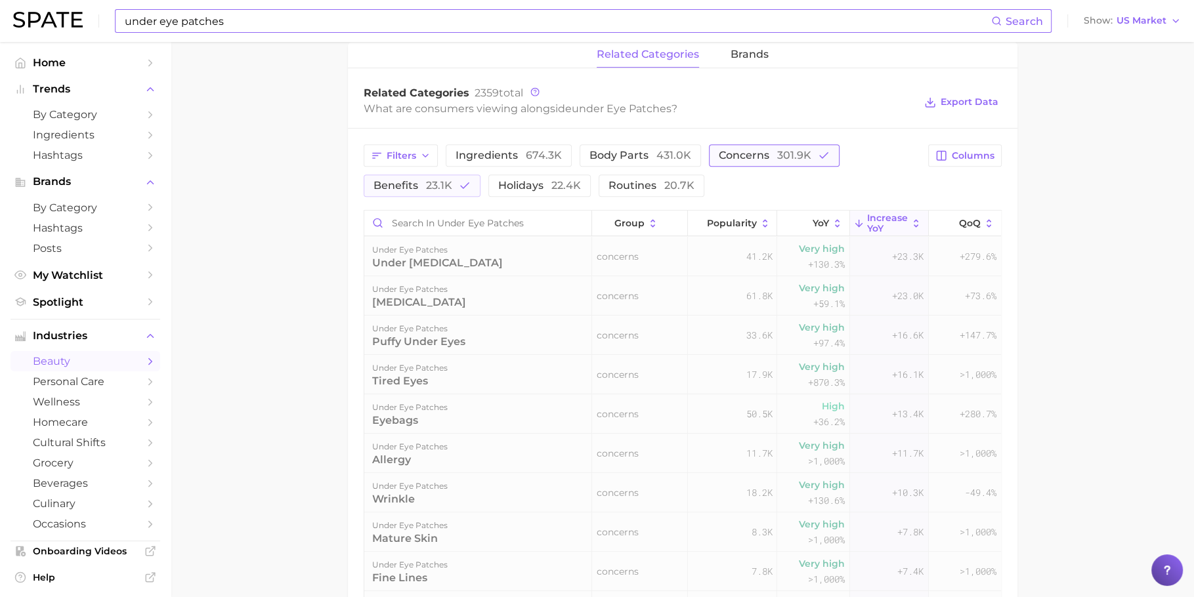
click at [753, 162] on button "concerns 301.9k" at bounding box center [774, 155] width 131 height 22
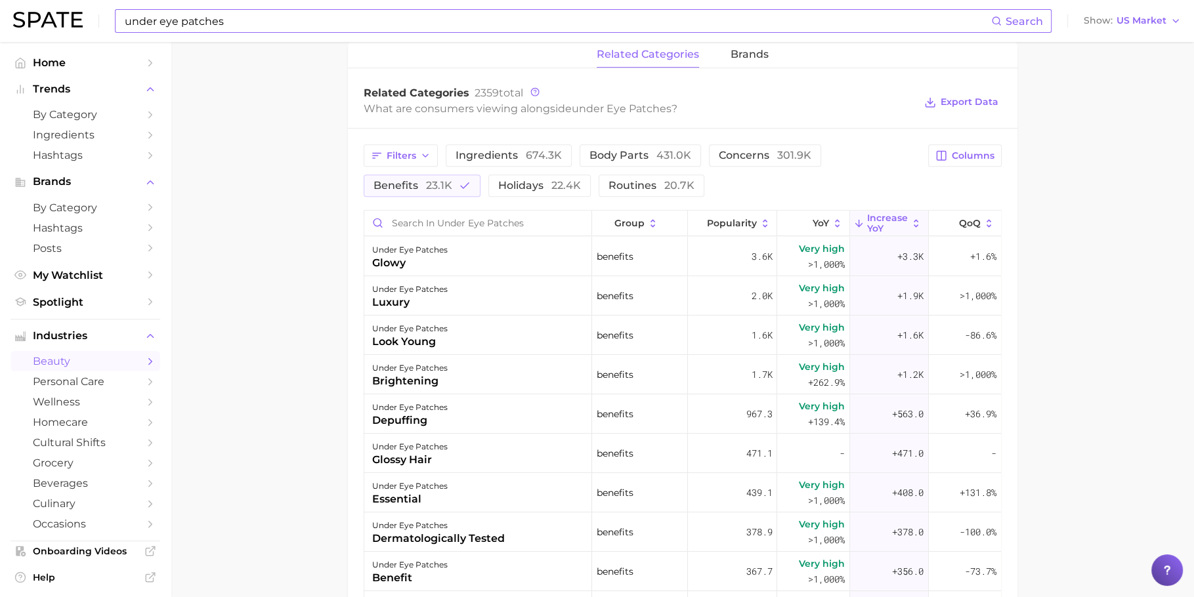
click at [429, 196] on div "Filters ingredients 674.3k body parts 431.0k concerns 301.9k benefits 23.1k hol…" at bounding box center [682, 476] width 669 height 694
click at [429, 191] on button "benefits 23.1k" at bounding box center [422, 186] width 117 height 22
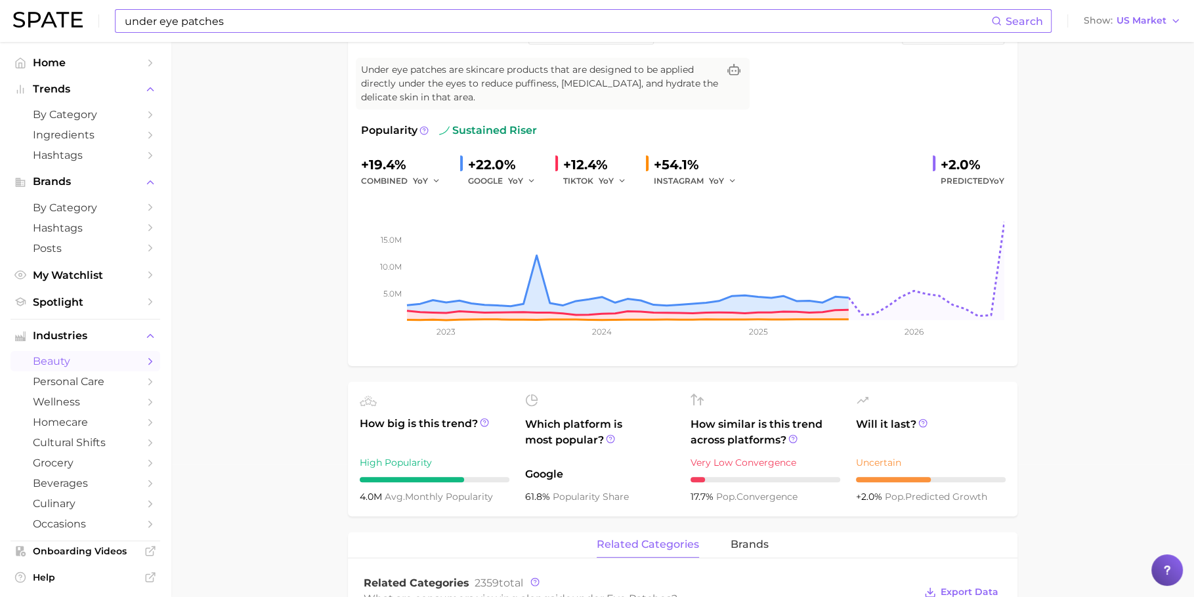
scroll to position [0, 0]
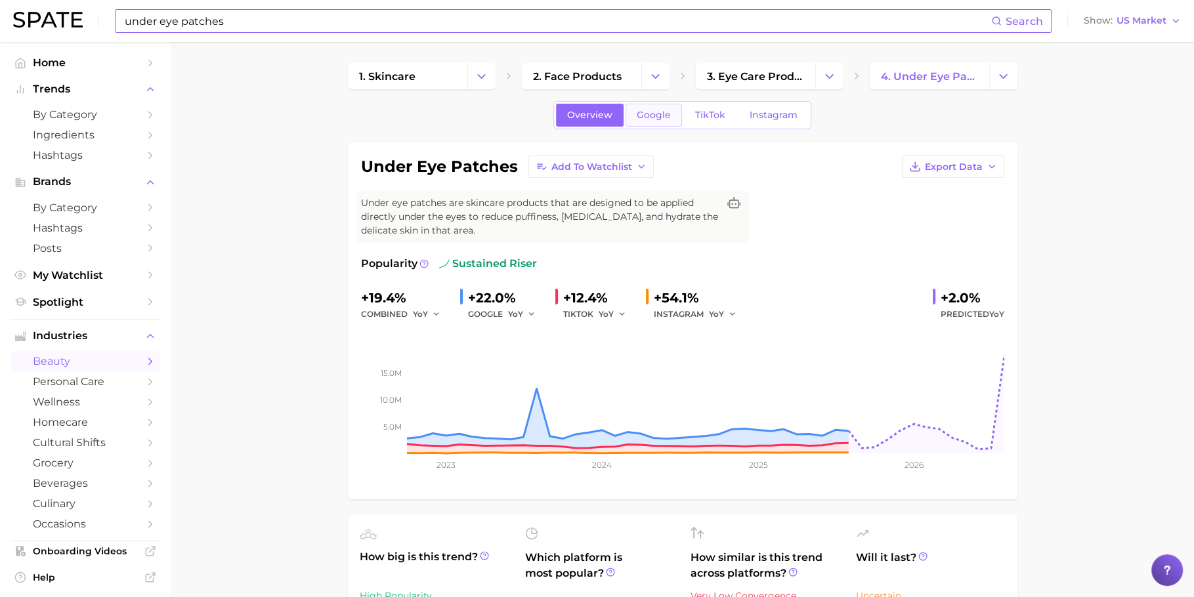
click at [644, 119] on span "Google" at bounding box center [654, 115] width 34 height 11
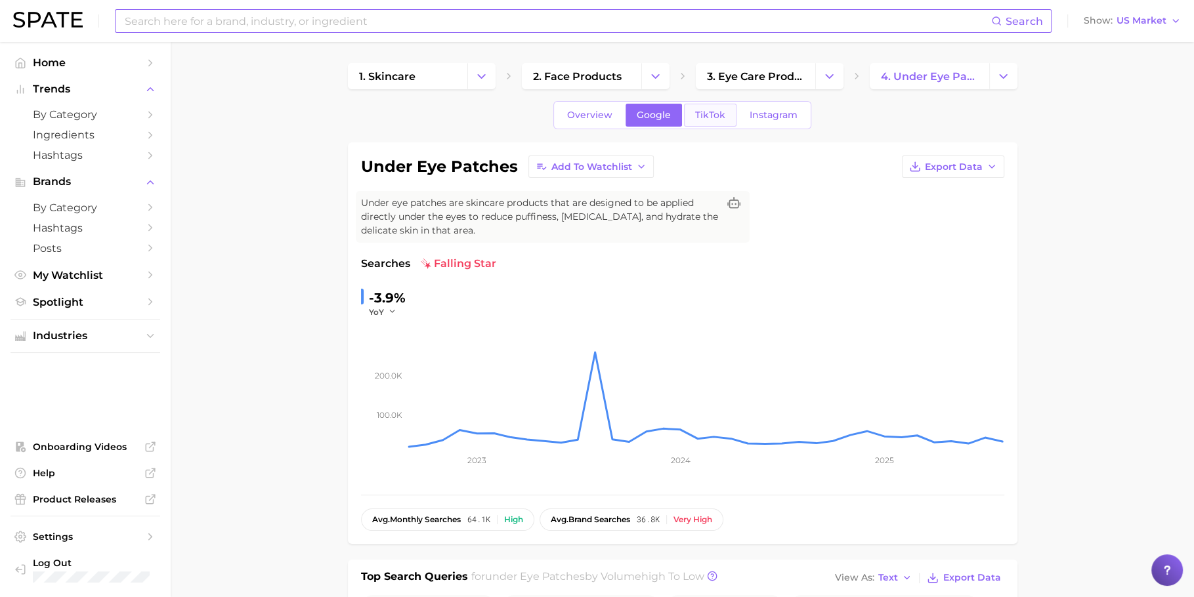
click at [719, 120] on link "TikTok" at bounding box center [710, 115] width 53 height 23
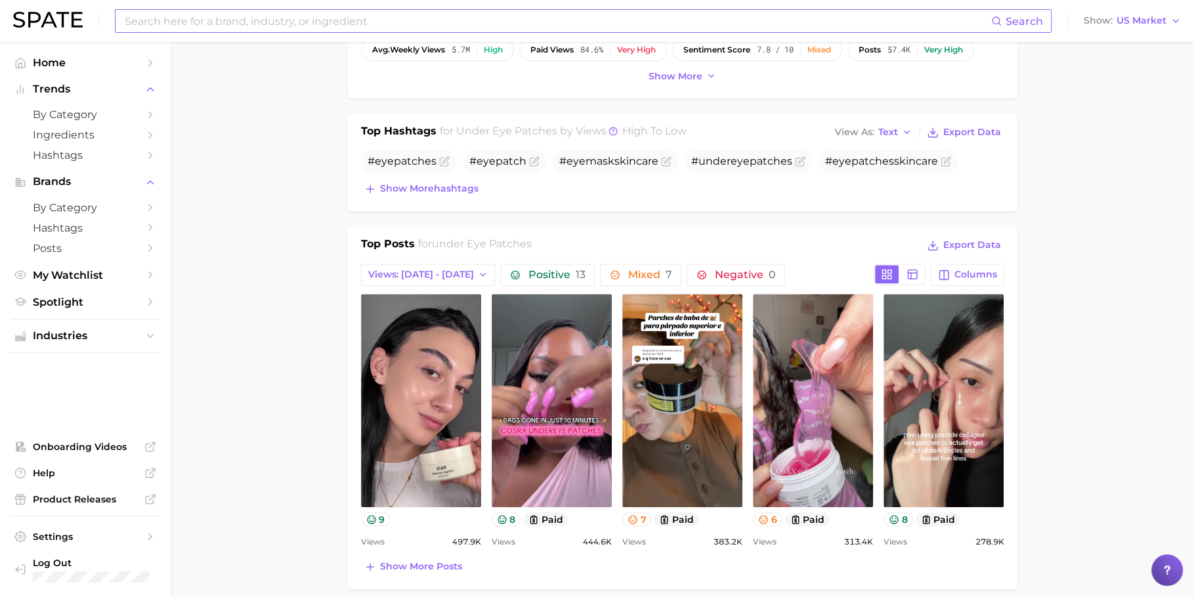
scroll to position [553, 0]
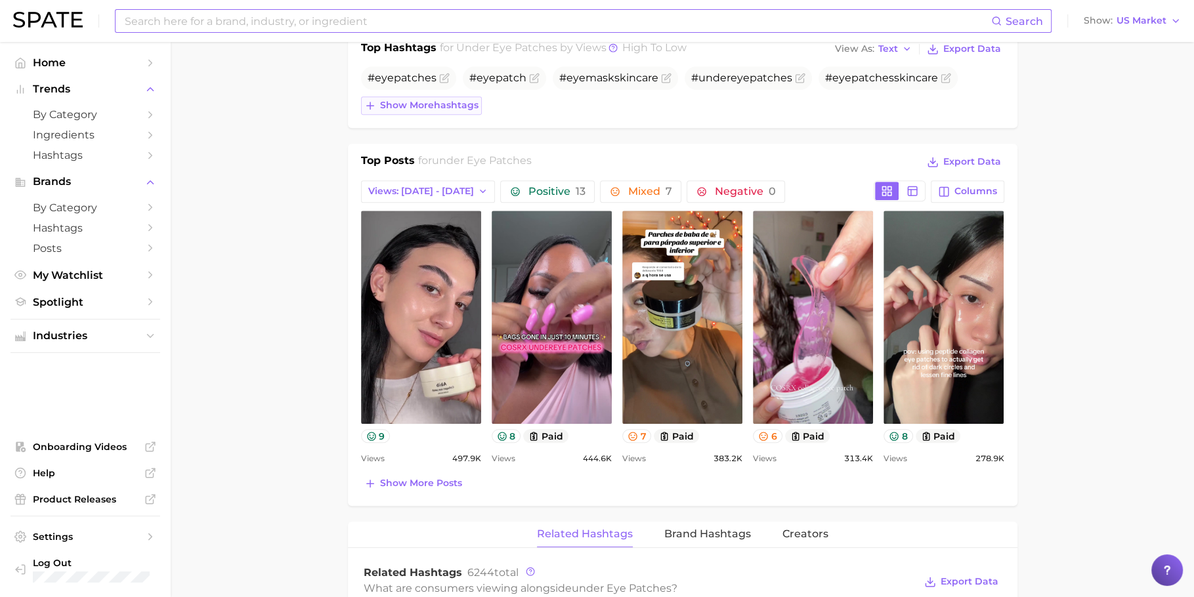
click at [462, 107] on span "Show more hashtags" at bounding box center [429, 105] width 98 height 11
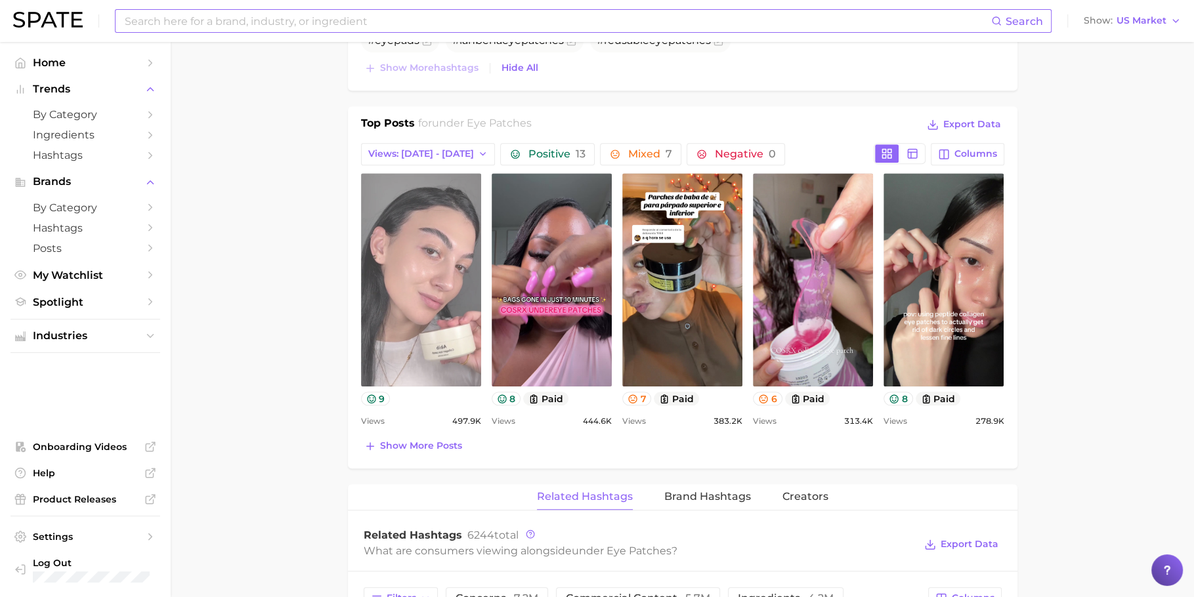
scroll to position [639, 0]
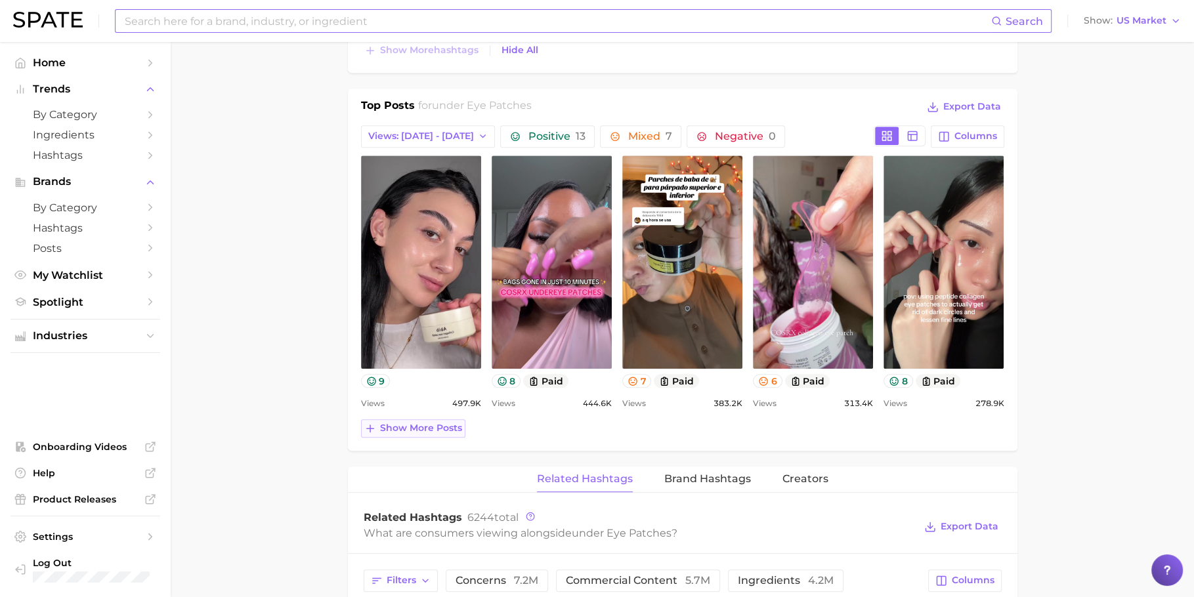
click at [411, 427] on span "Show more posts" at bounding box center [421, 428] width 82 height 11
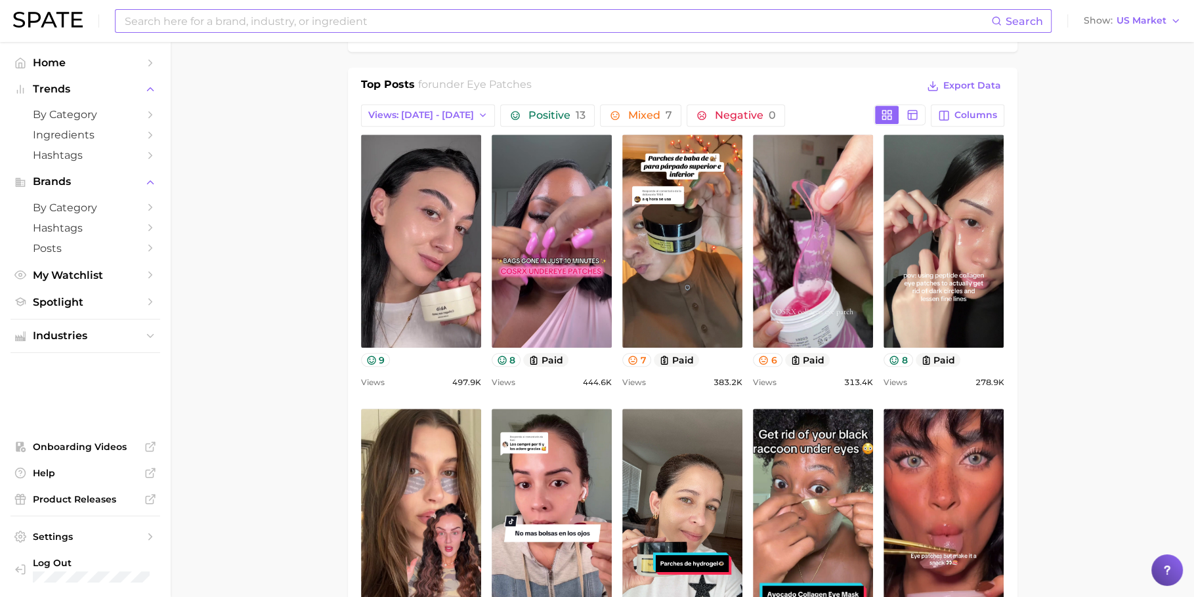
scroll to position [532, 0]
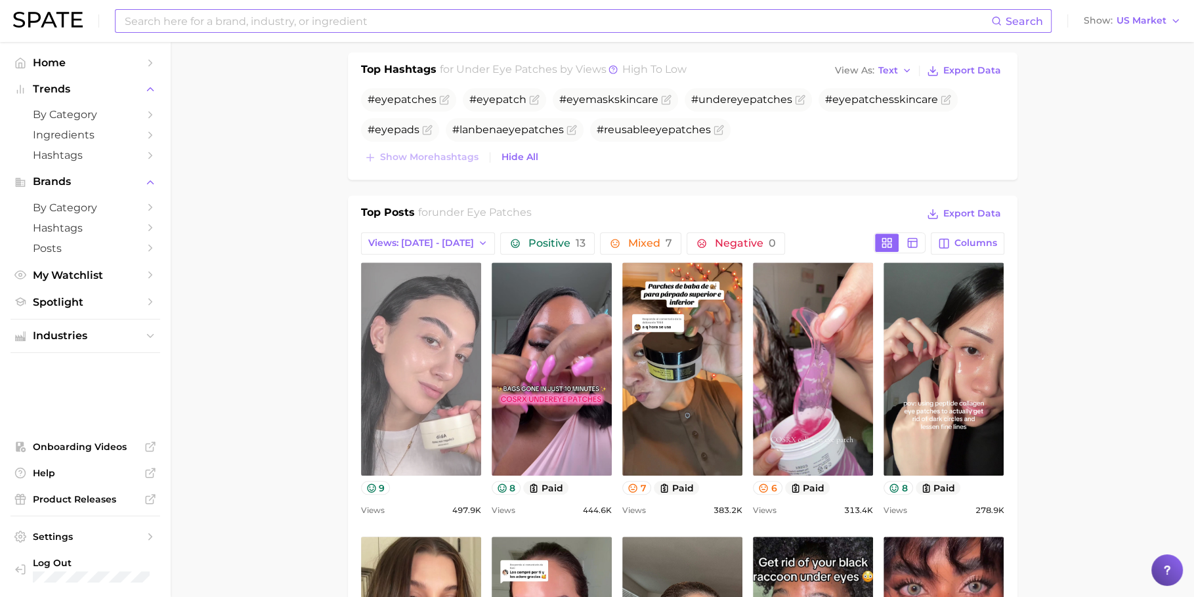
click at [397, 350] on link "view post on TikTok" at bounding box center [421, 369] width 120 height 213
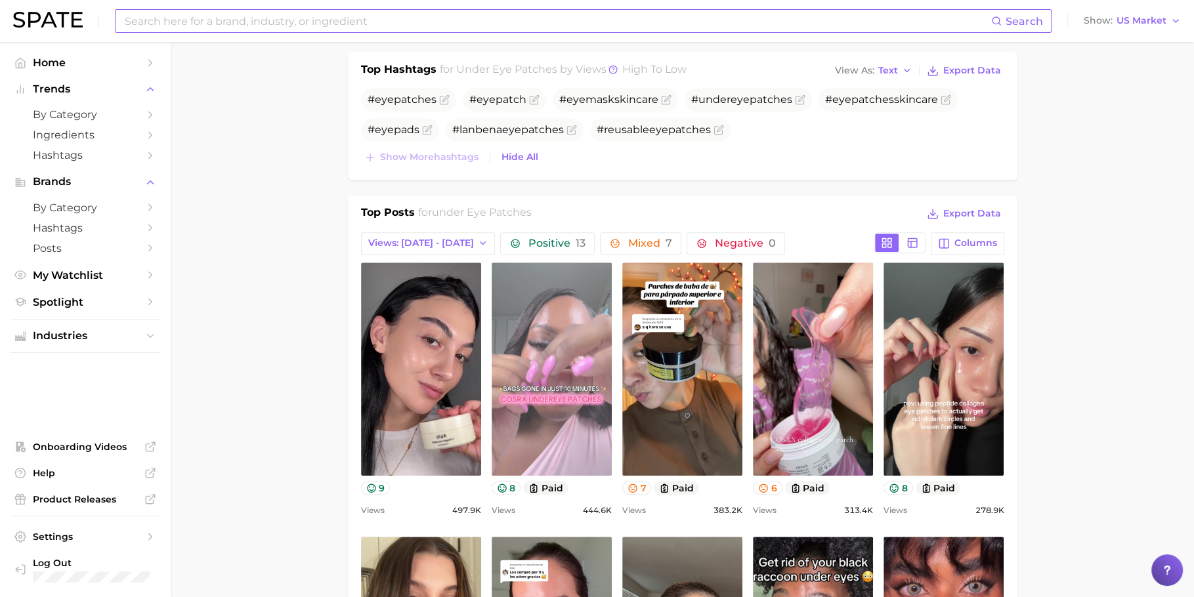
click at [573, 345] on link "view post on TikTok" at bounding box center [552, 369] width 120 height 213
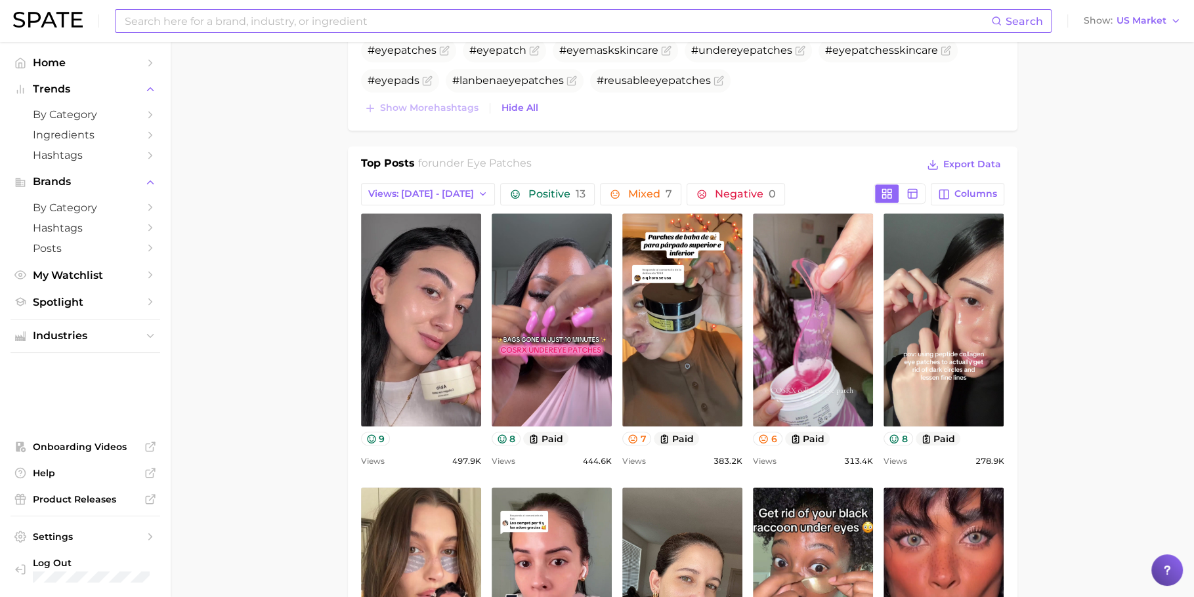
scroll to position [610, 0]
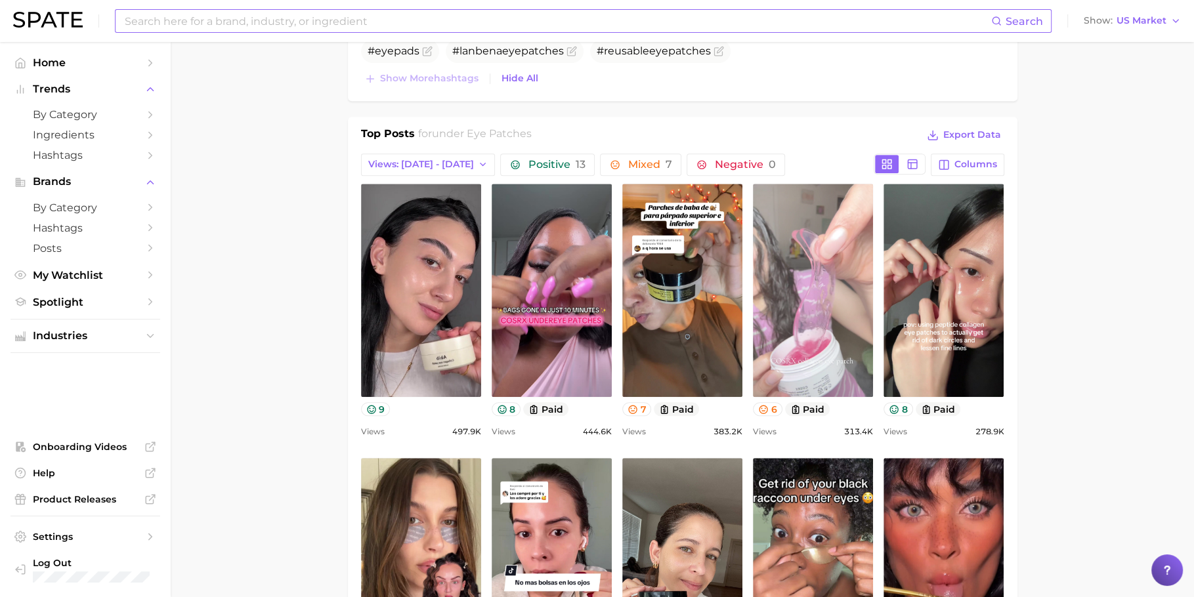
click at [818, 295] on link "view post on TikTok" at bounding box center [813, 290] width 120 height 213
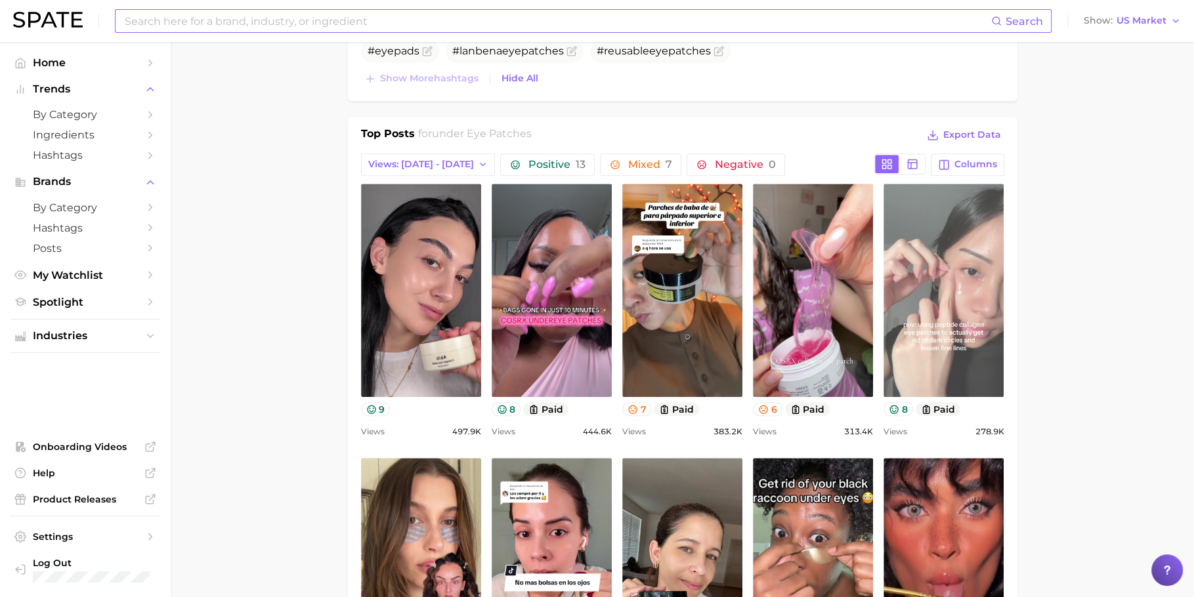
click at [967, 243] on link "view post on TikTok" at bounding box center [943, 290] width 120 height 213
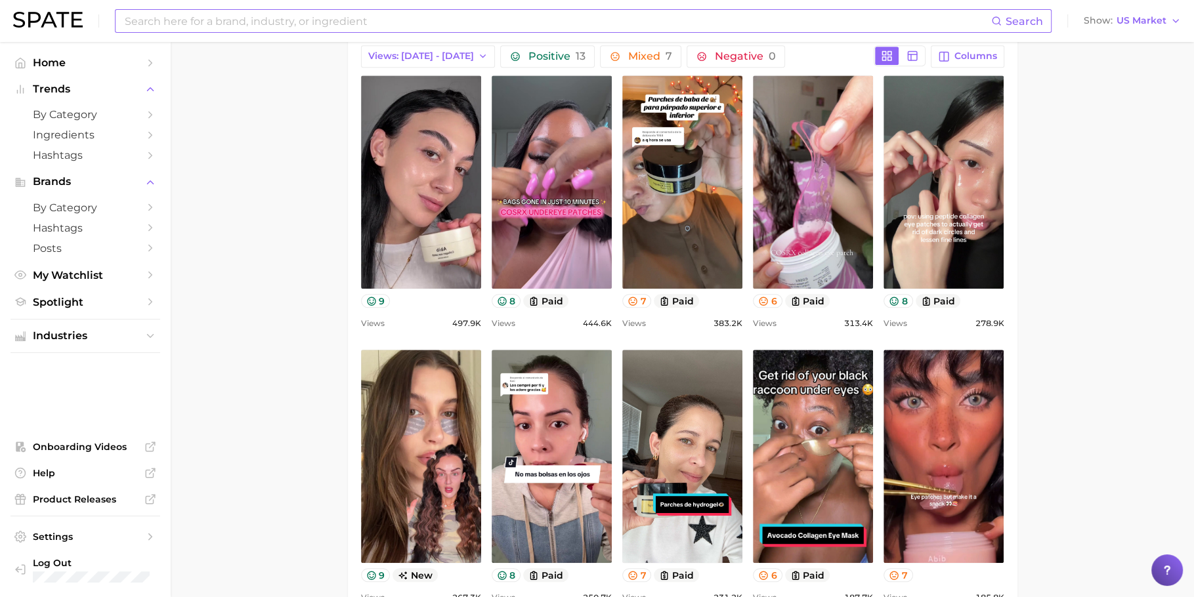
scroll to position [742, 0]
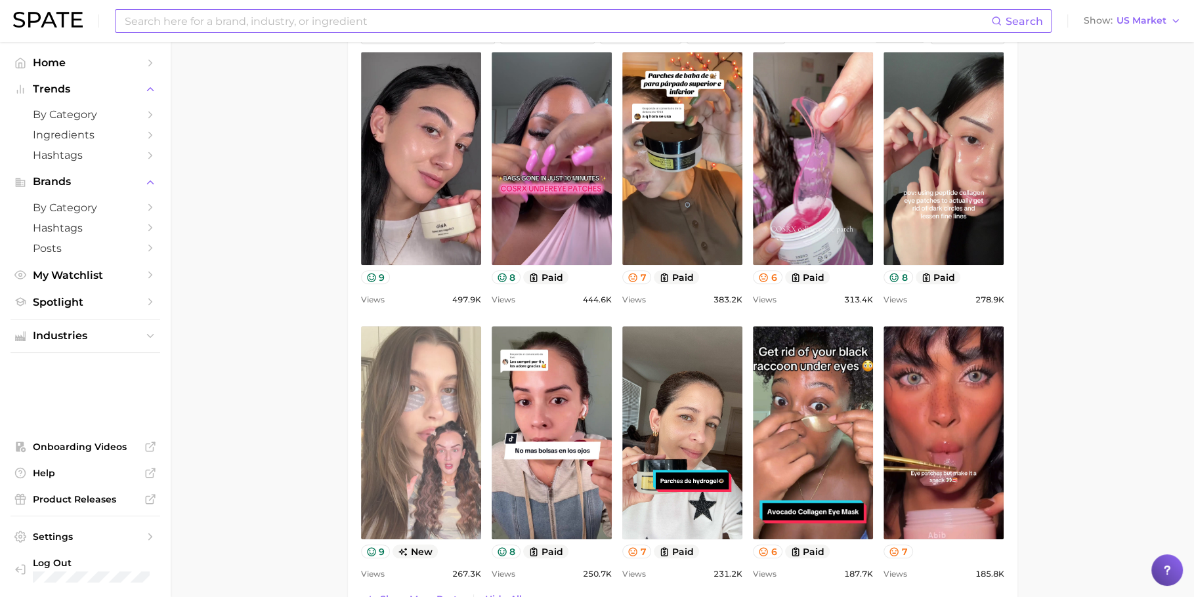
click at [419, 413] on link "view post on TikTok" at bounding box center [421, 432] width 120 height 213
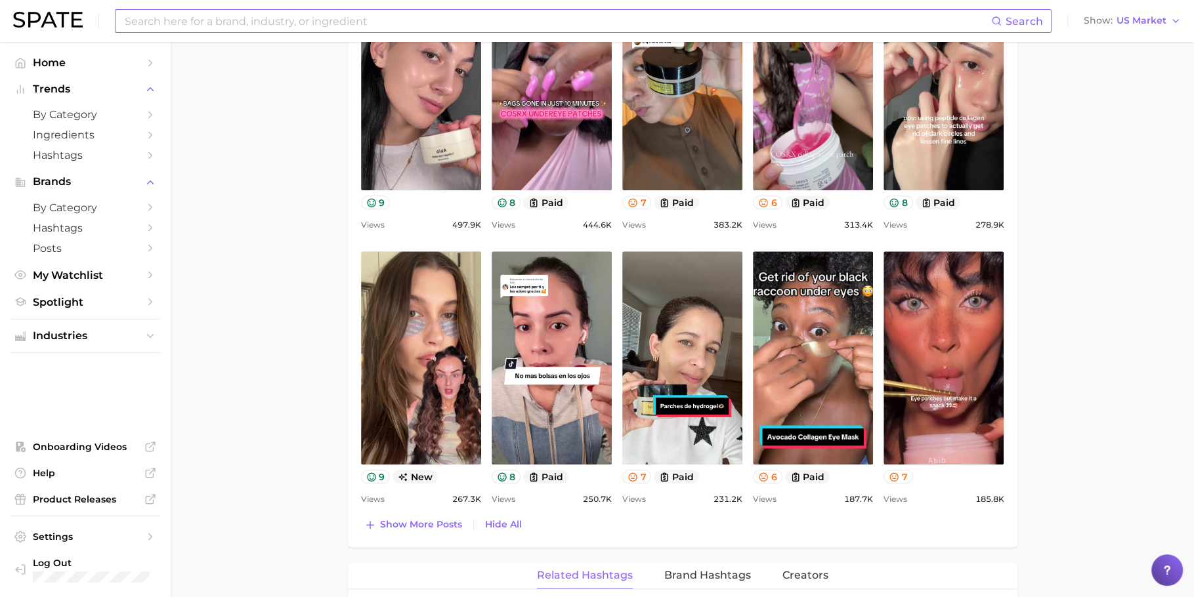
scroll to position [891, 0]
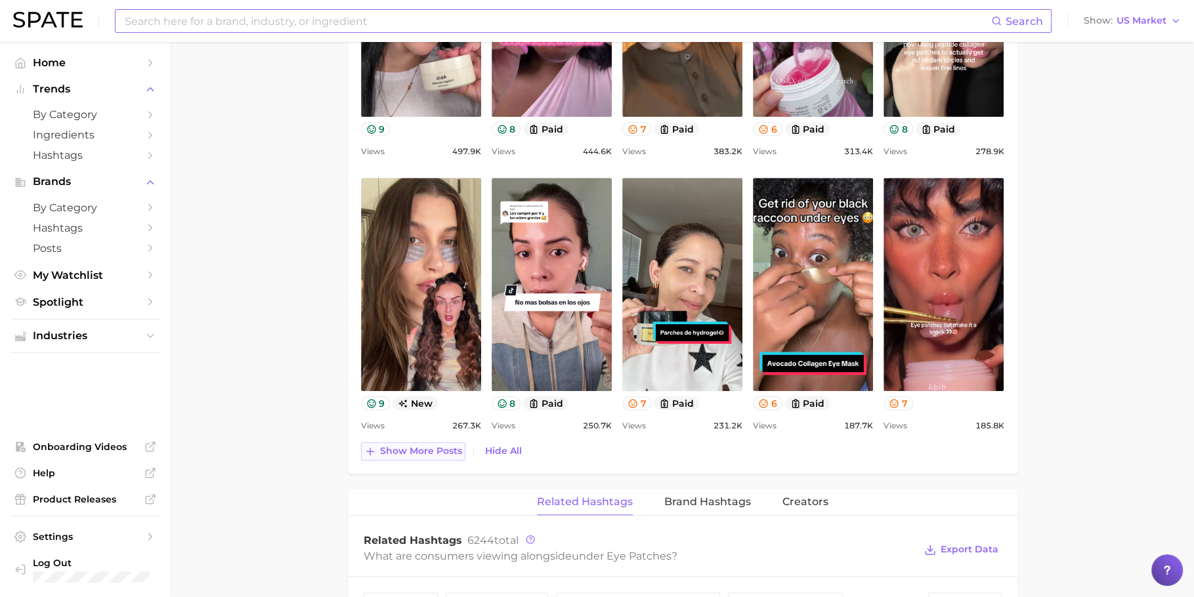
click at [425, 451] on span "Show more posts" at bounding box center [421, 451] width 82 height 11
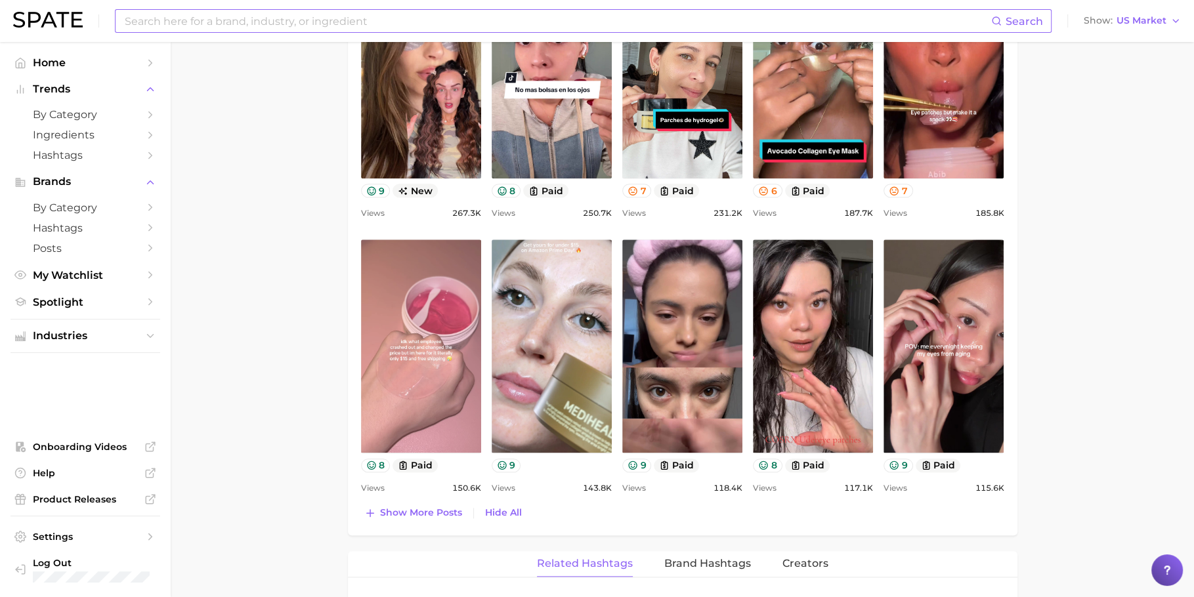
scroll to position [1104, 0]
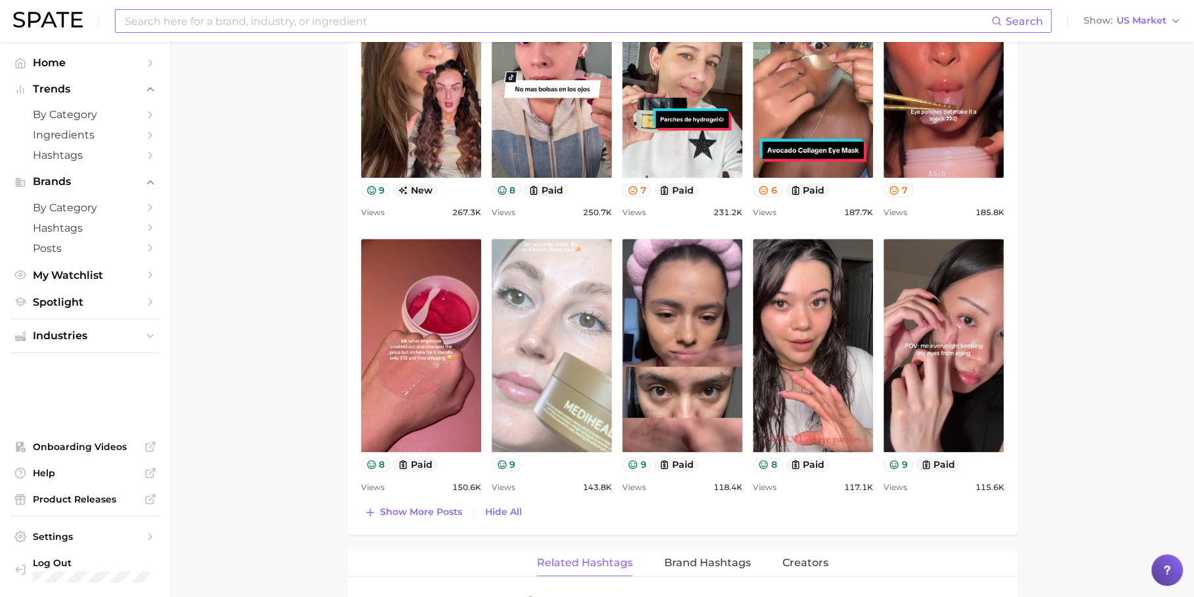
click at [581, 434] on link "view post on TikTok" at bounding box center [552, 345] width 120 height 213
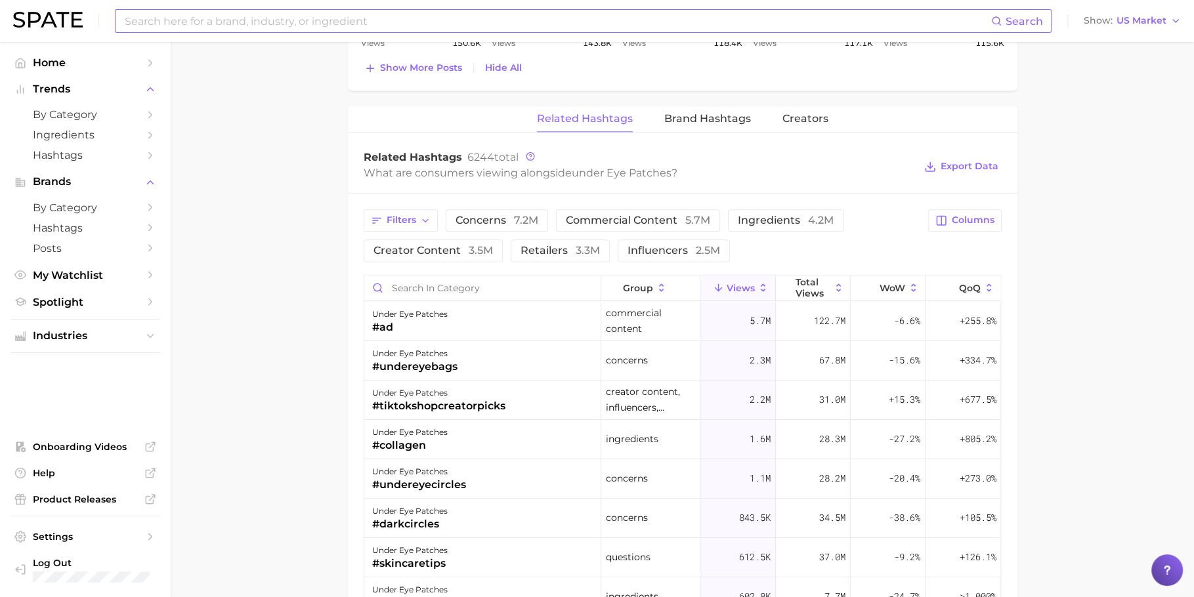
scroll to position [1564, 0]
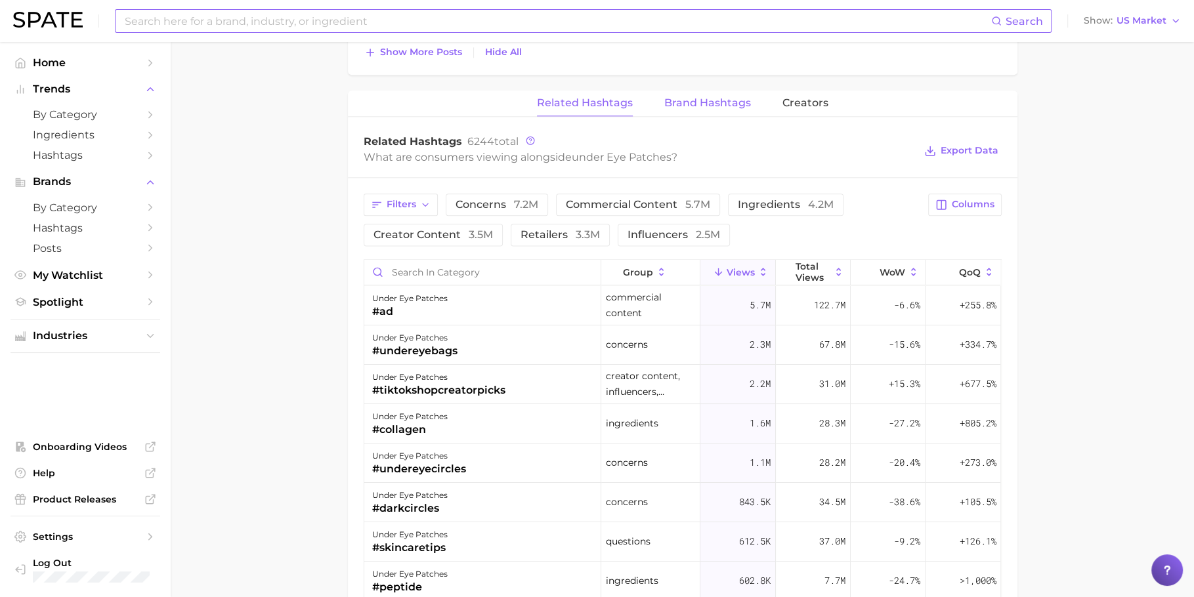
click at [732, 101] on span "Brand Hashtags" at bounding box center [707, 103] width 87 height 12
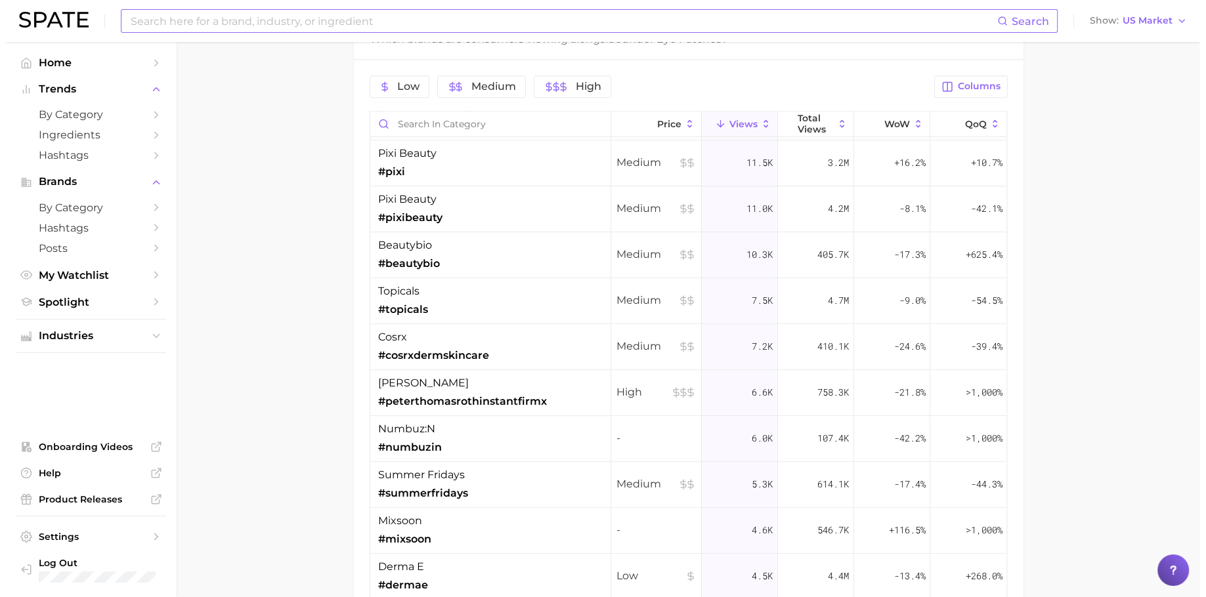
scroll to position [0, 0]
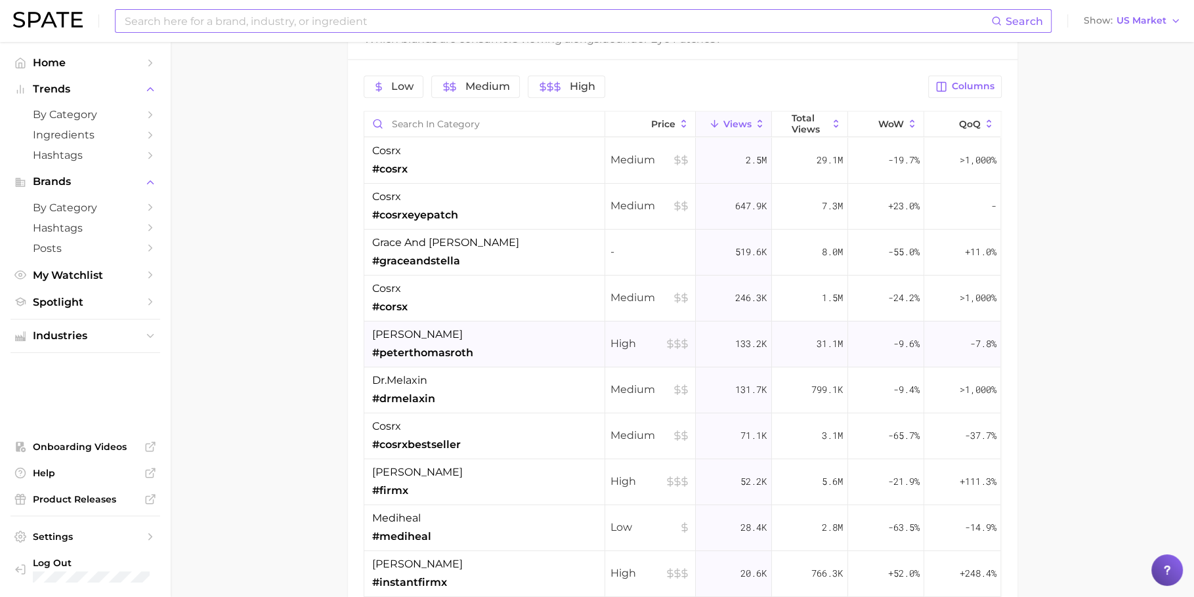
click at [499, 322] on div "peter thomas roth #peterthomasroth" at bounding box center [484, 345] width 241 height 46
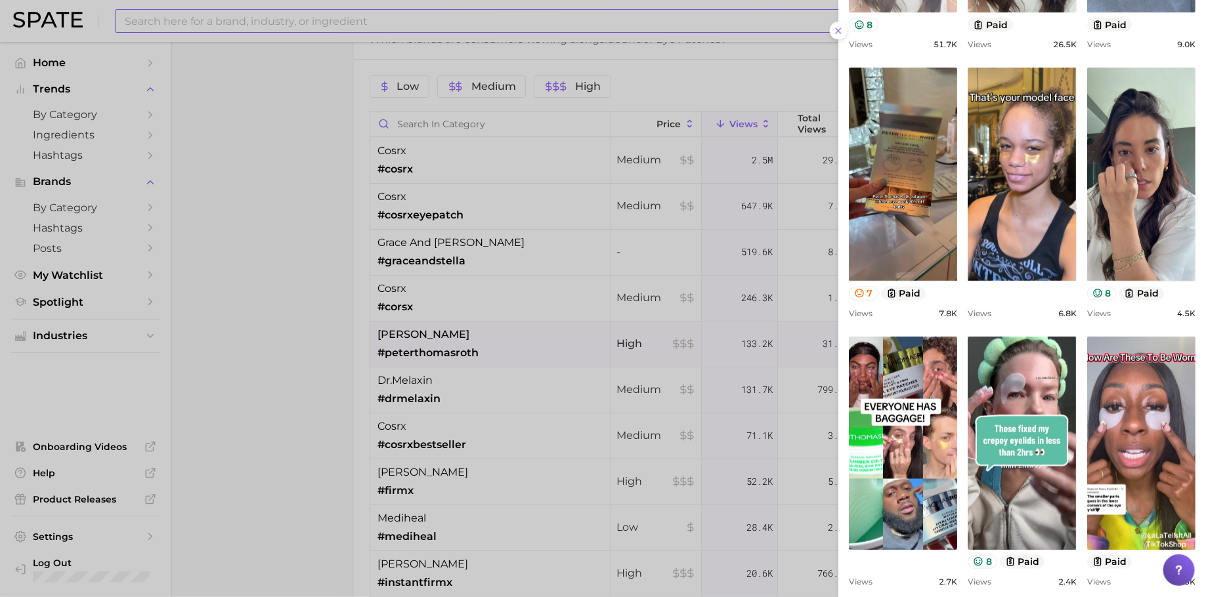
scroll to position [570, 0]
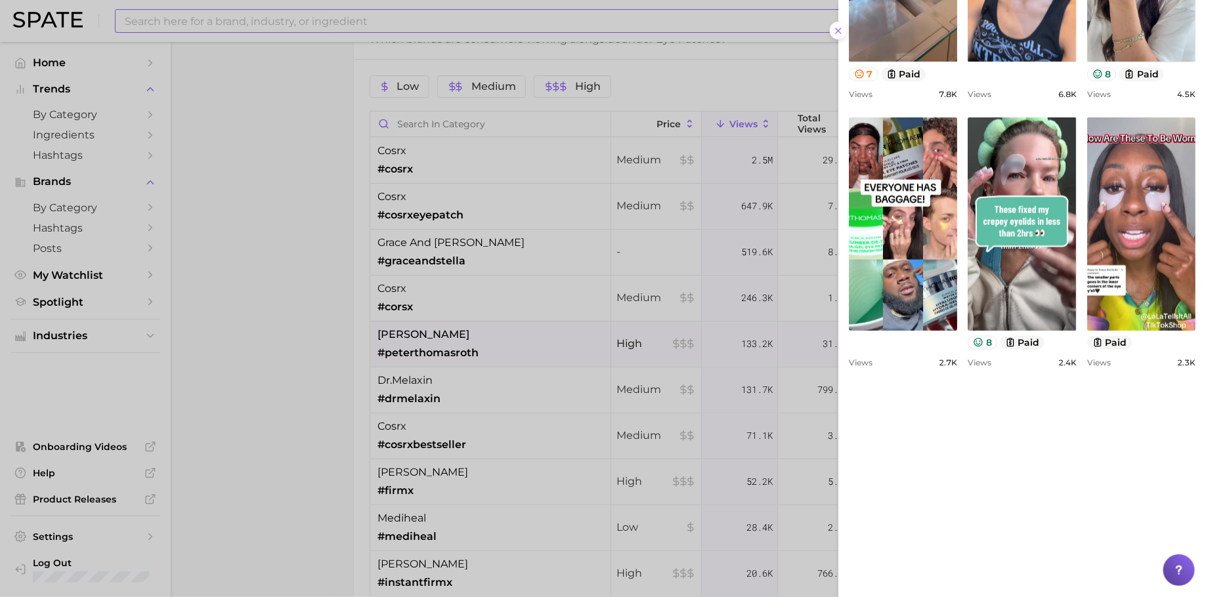
click at [645, 351] on div at bounding box center [603, 298] width 1206 height 597
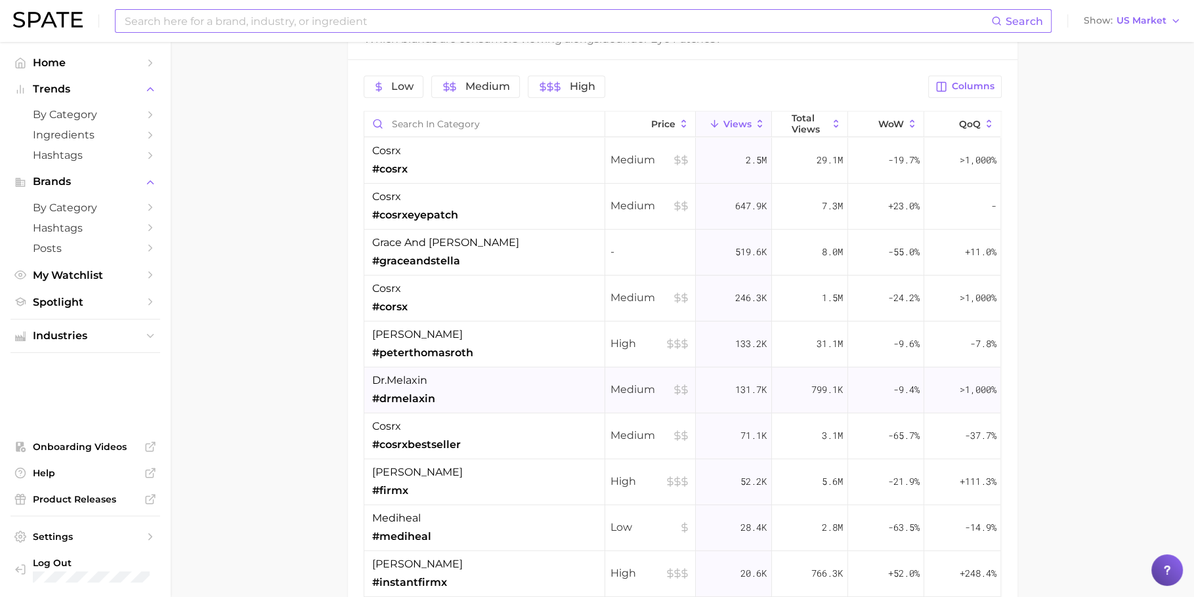
click at [522, 376] on div "dr.melaxin #drmelaxin" at bounding box center [484, 391] width 241 height 46
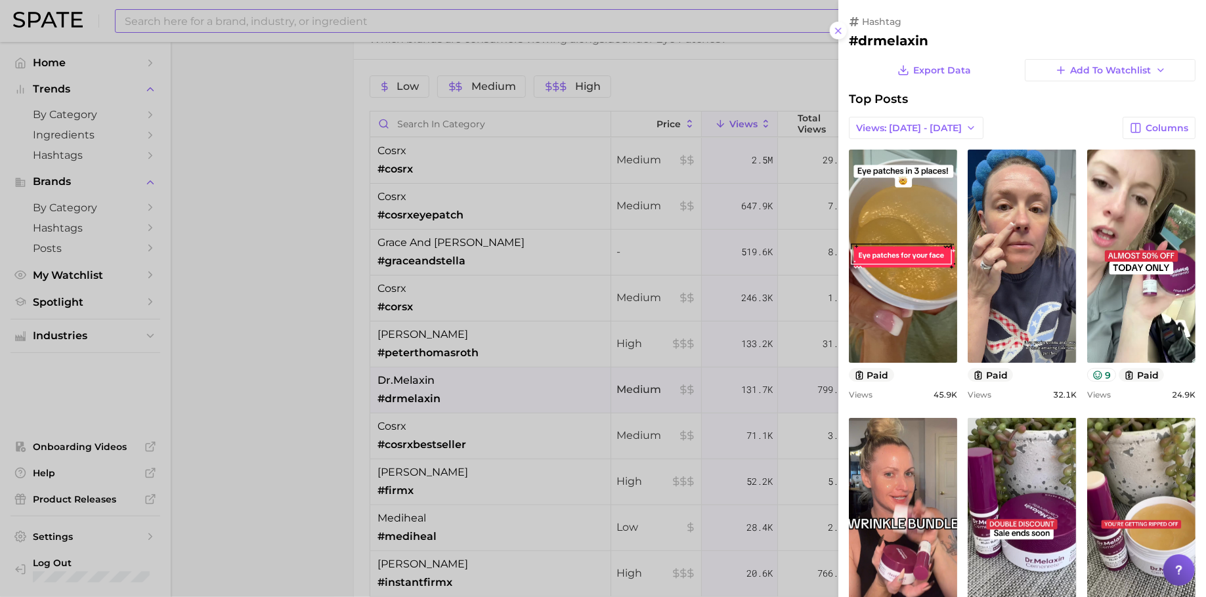
scroll to position [0, 0]
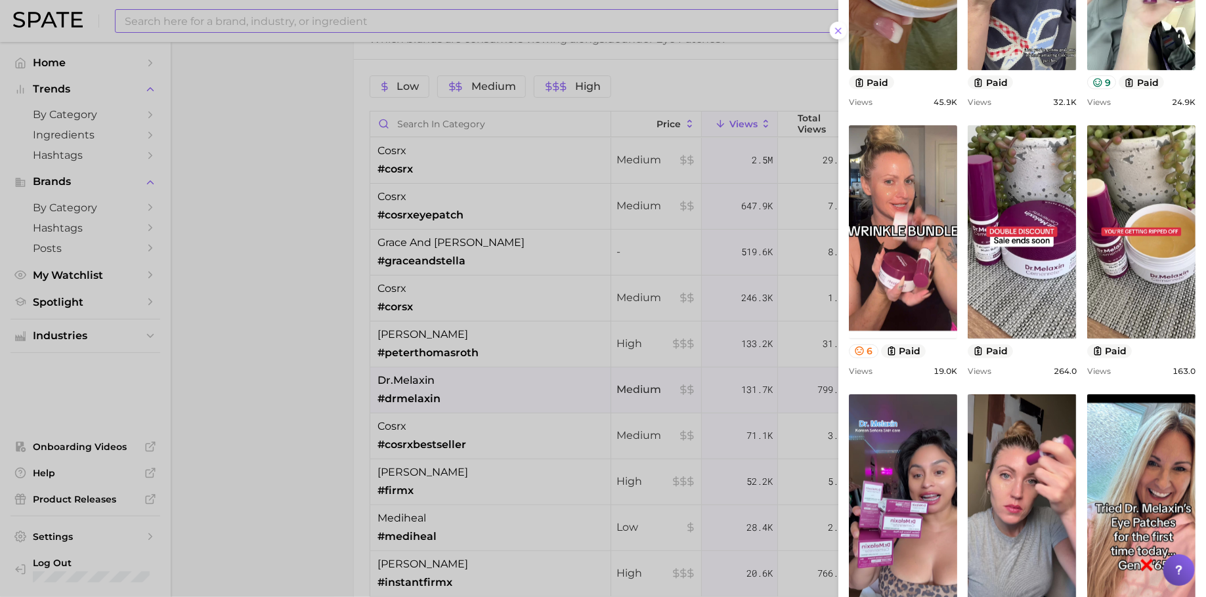
click at [616, 358] on div at bounding box center [603, 298] width 1206 height 597
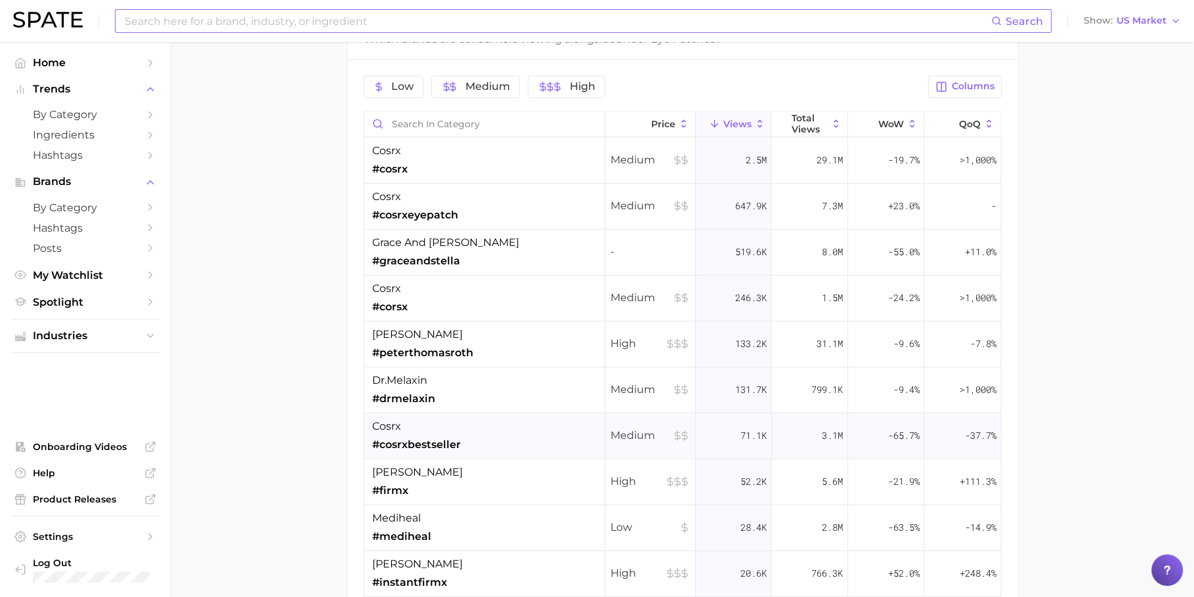
click at [473, 443] on div "cosrx #cosrxbestseller" at bounding box center [484, 436] width 241 height 46
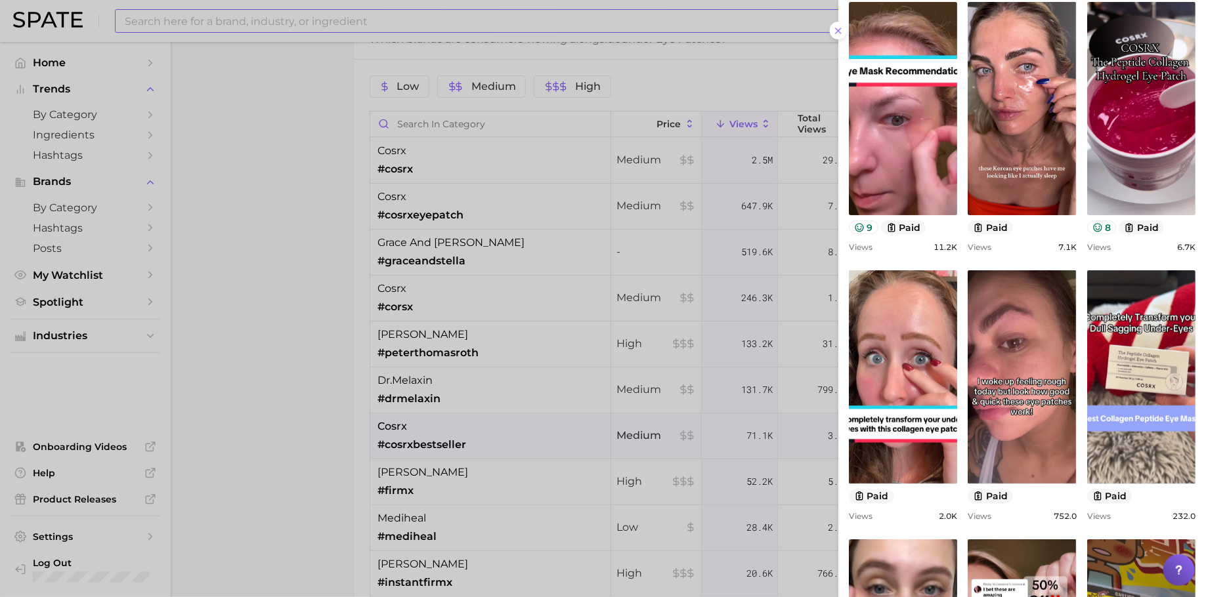
click at [635, 398] on div at bounding box center [603, 298] width 1206 height 597
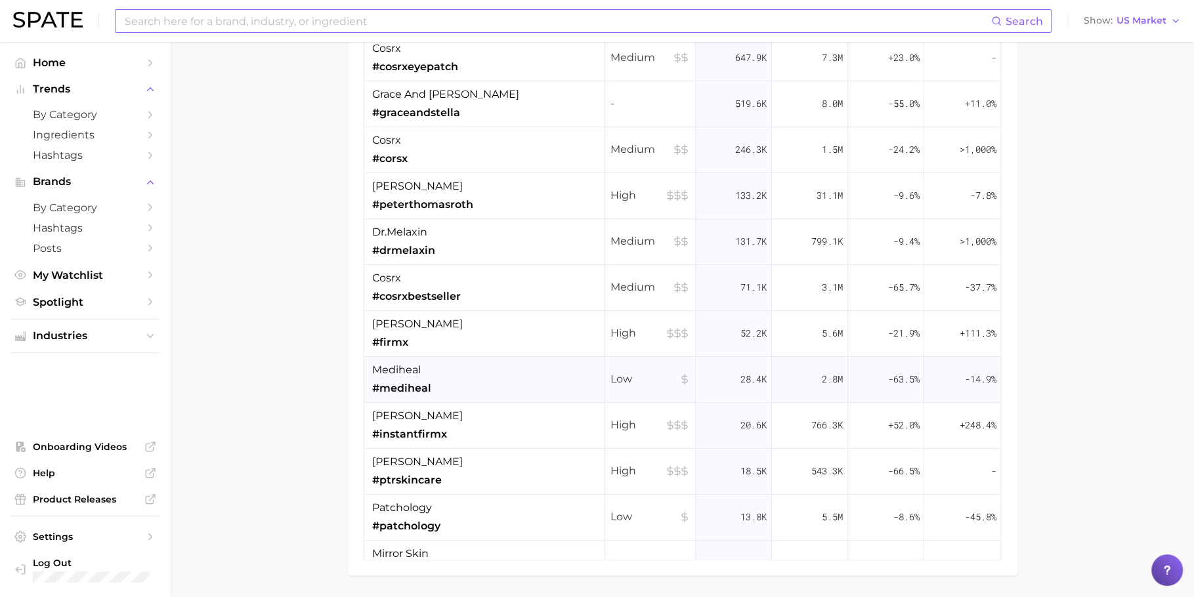
click at [509, 390] on div "mediheal #mediheal" at bounding box center [484, 380] width 241 height 46
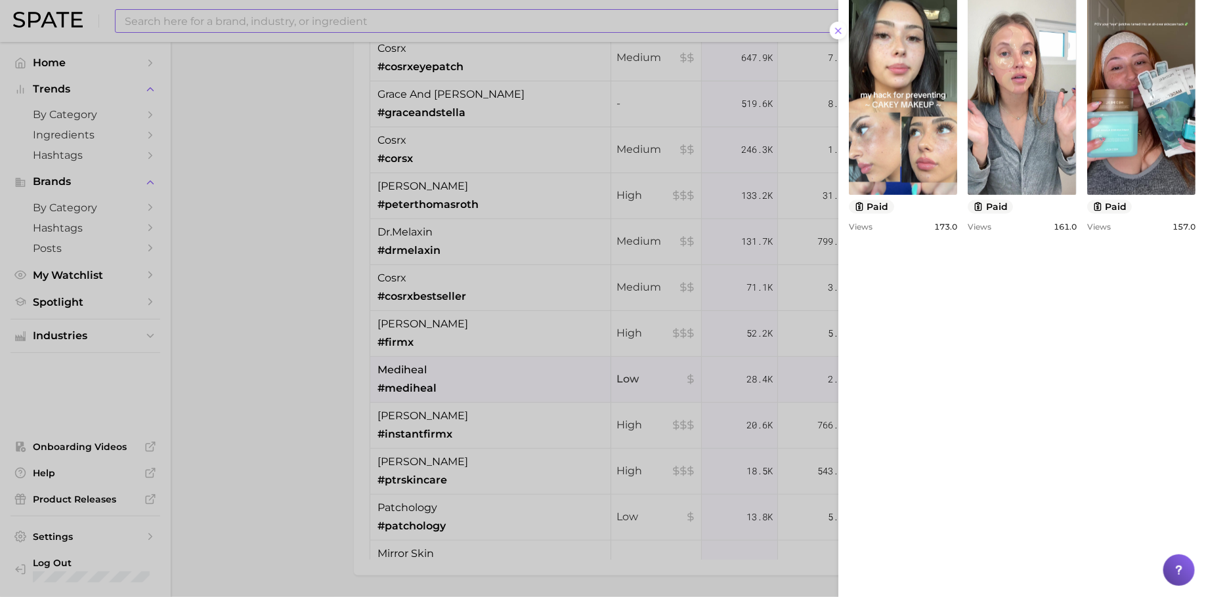
click at [618, 379] on div at bounding box center [603, 298] width 1206 height 597
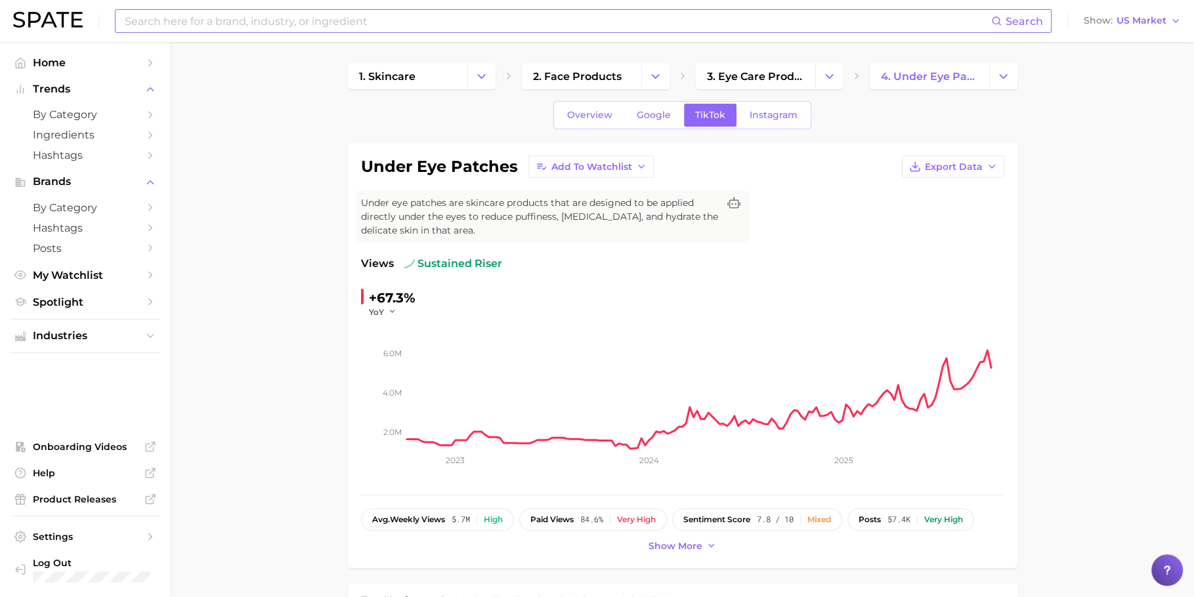
click at [772, 123] on link "Instagram" at bounding box center [773, 115] width 70 height 23
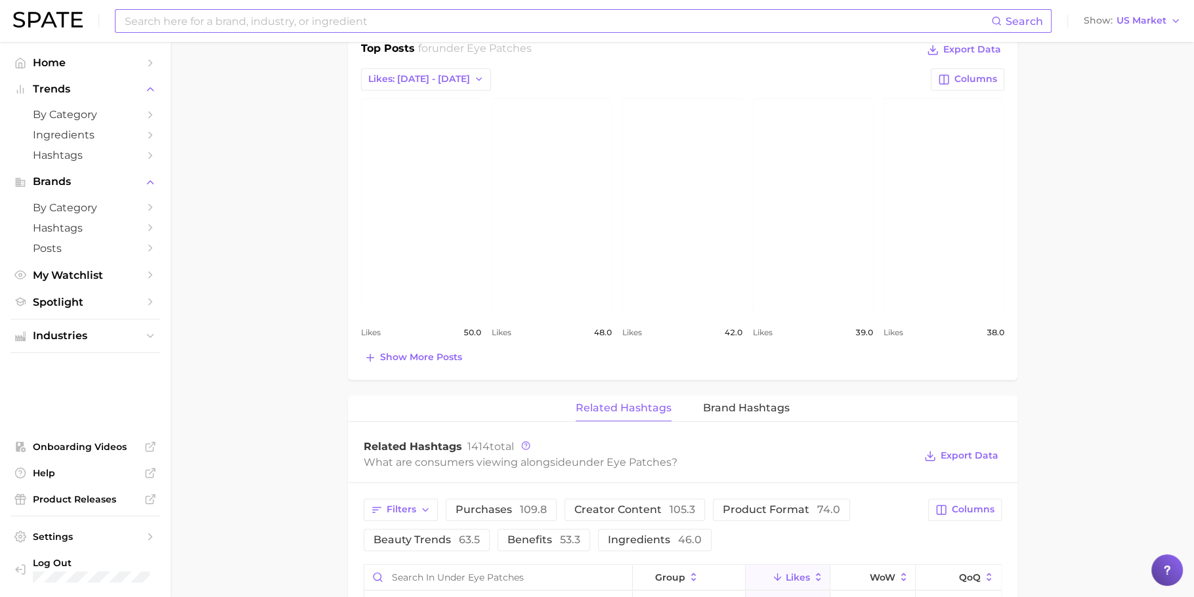
scroll to position [578, 0]
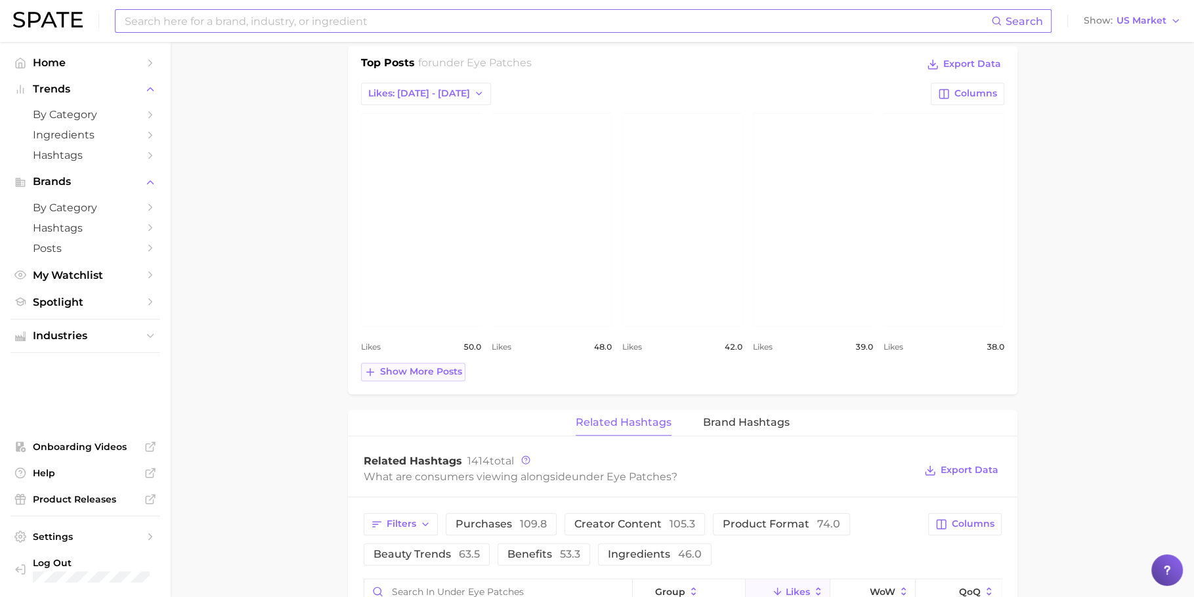
click at [430, 366] on span "Show more posts" at bounding box center [421, 371] width 82 height 11
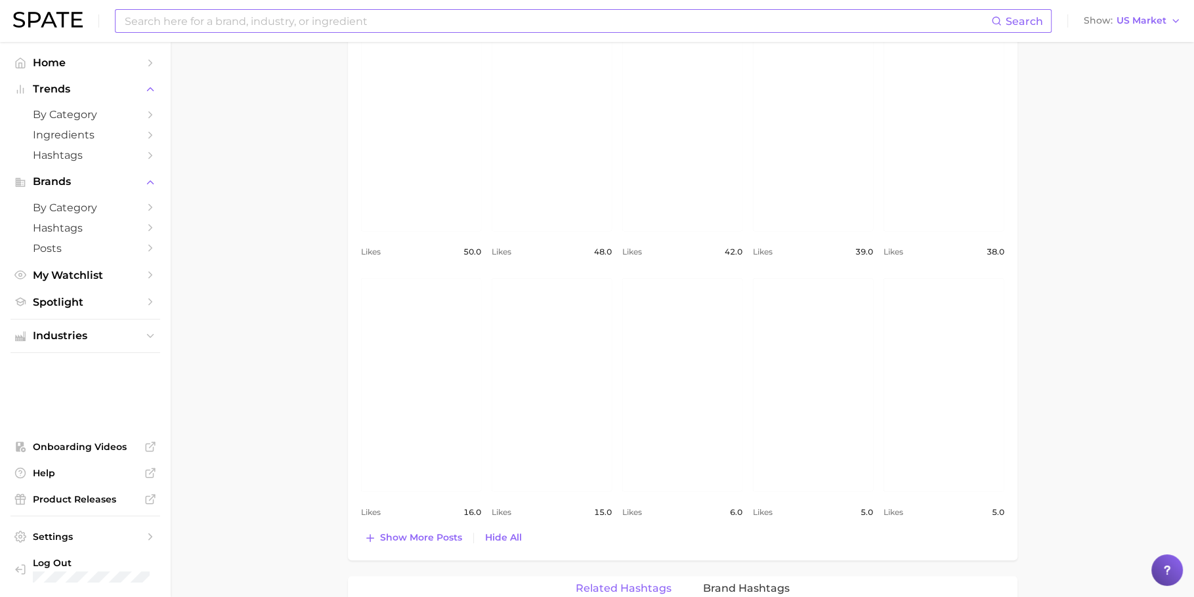
scroll to position [677, 0]
click at [417, 528] on span "Show more posts" at bounding box center [421, 533] width 82 height 11
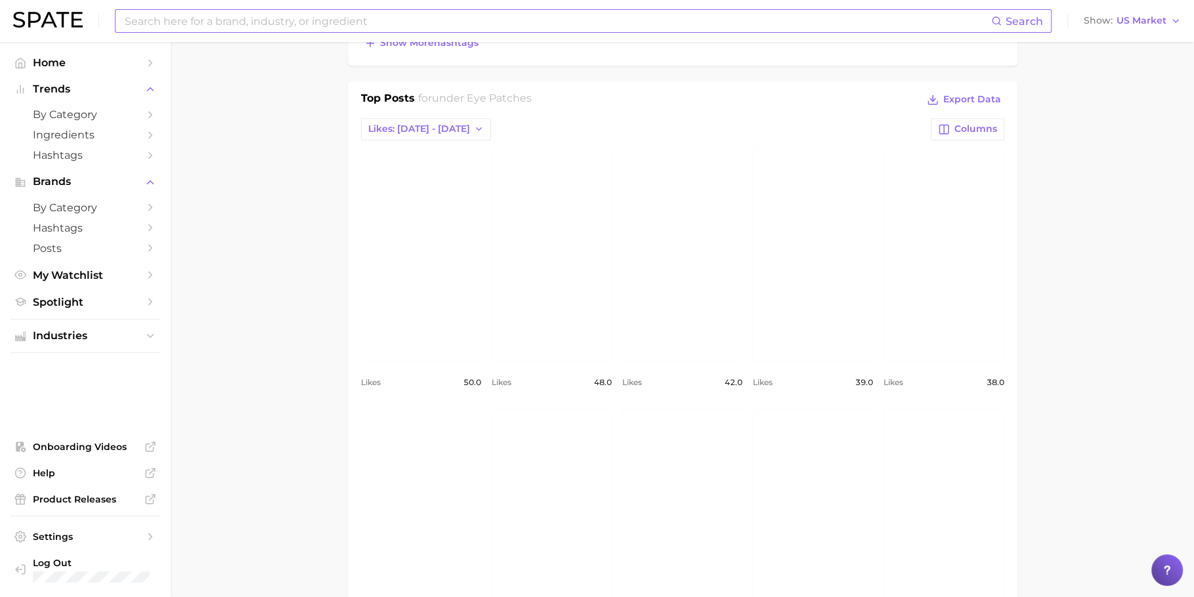
scroll to position [541, 0]
click at [784, 292] on link "view post on Instagram" at bounding box center [813, 255] width 120 height 213
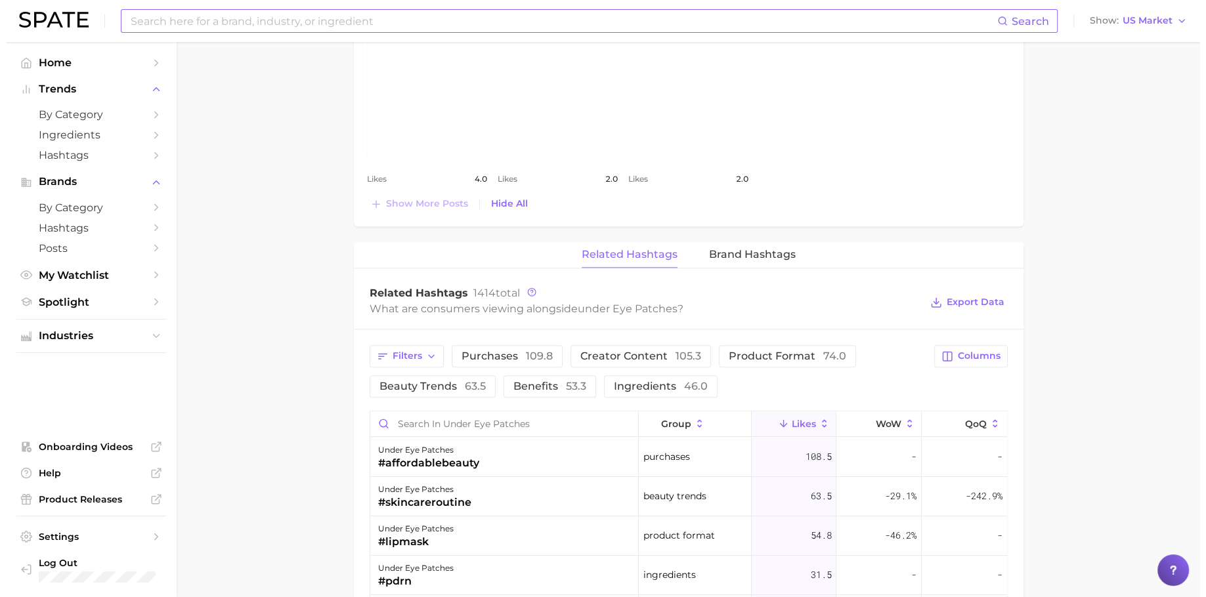
scroll to position [1488, 0]
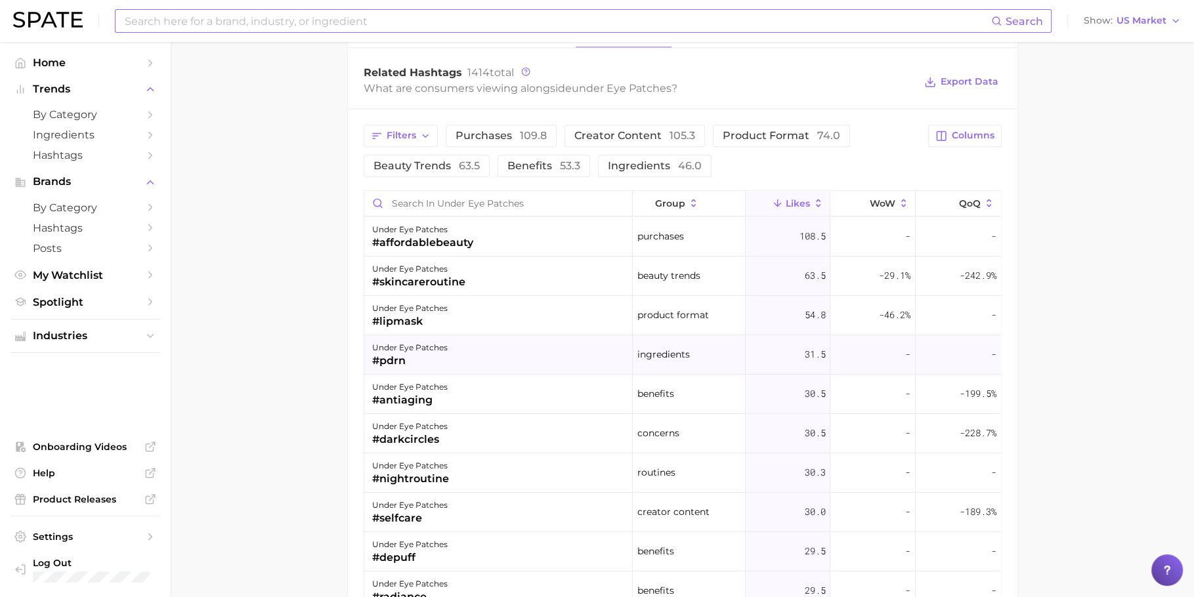
click at [461, 343] on div "under eye patches #pdrn" at bounding box center [498, 354] width 269 height 39
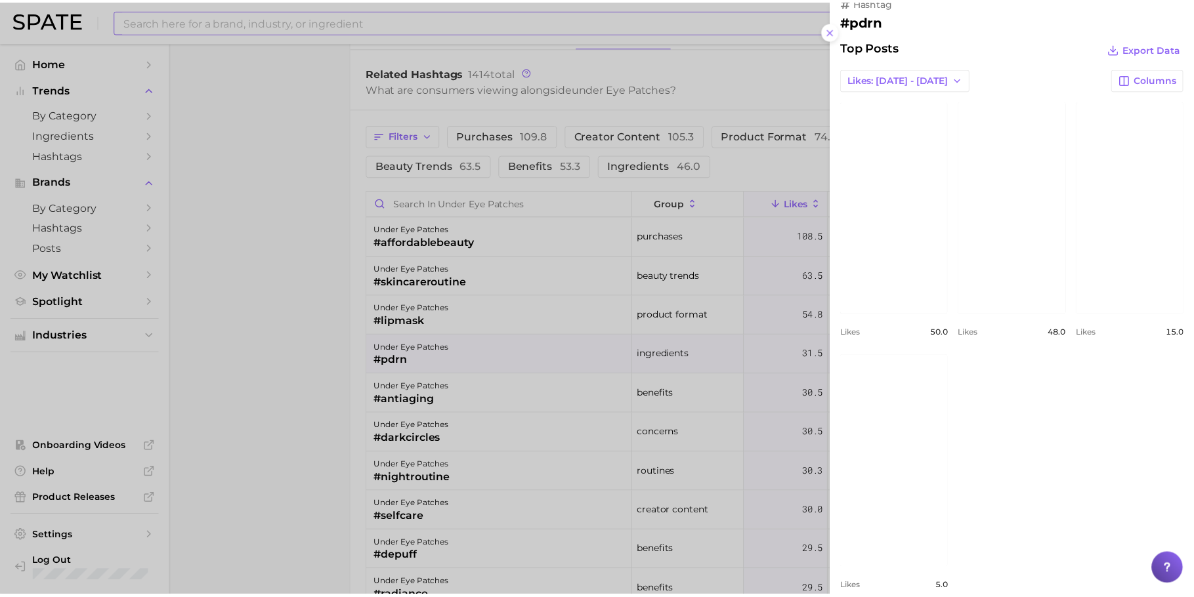
scroll to position [40, 0]
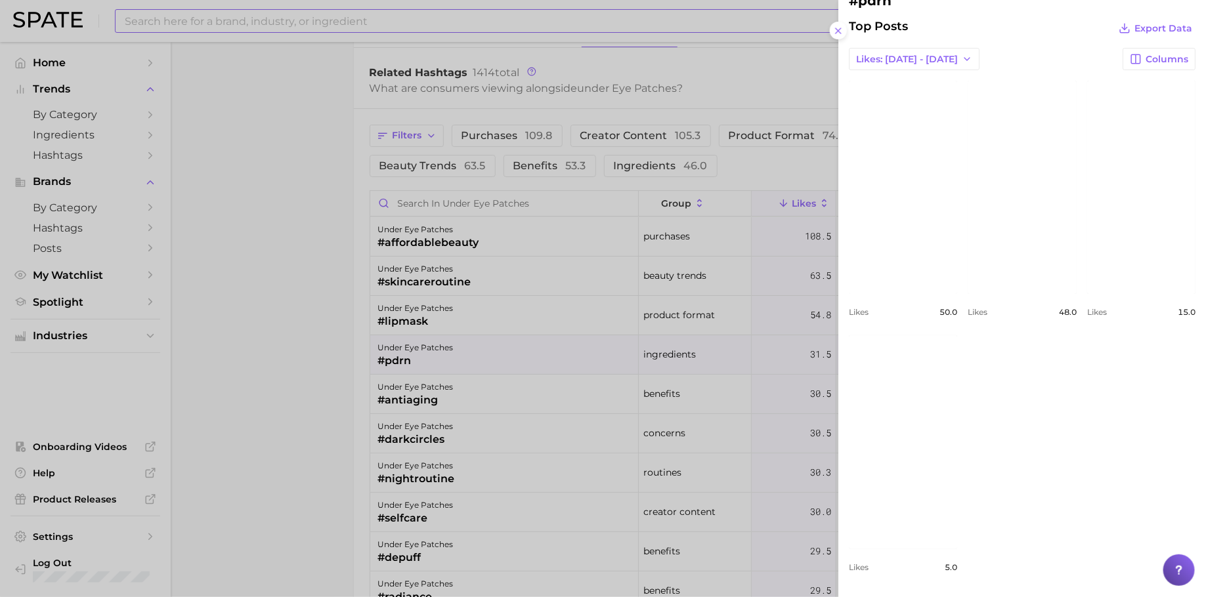
click at [281, 458] on div at bounding box center [603, 298] width 1206 height 597
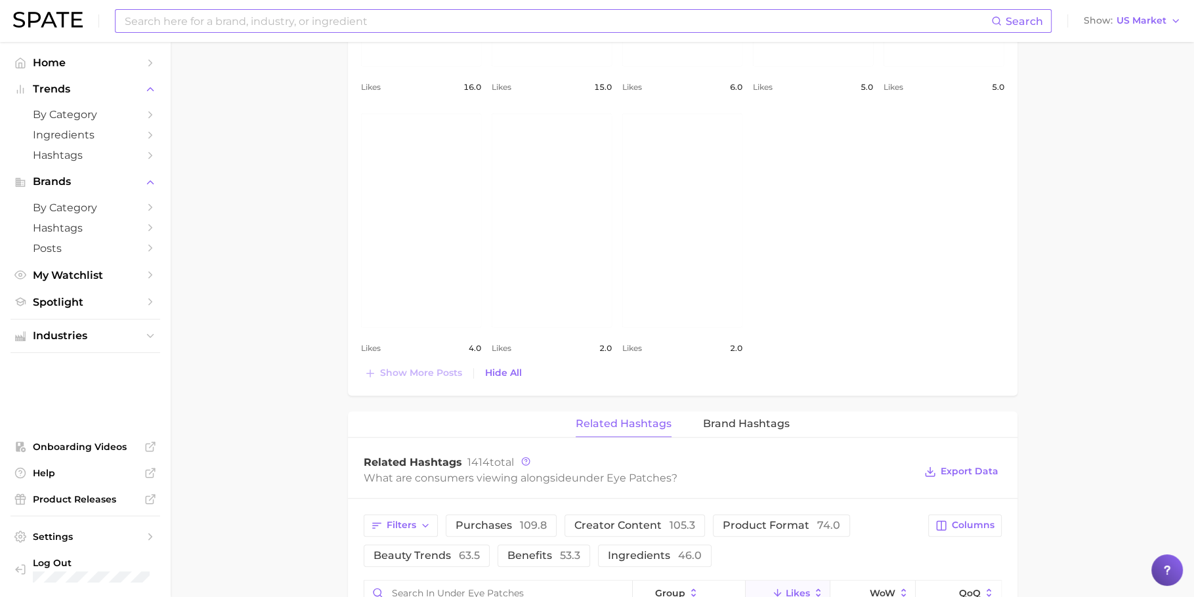
scroll to position [570, 0]
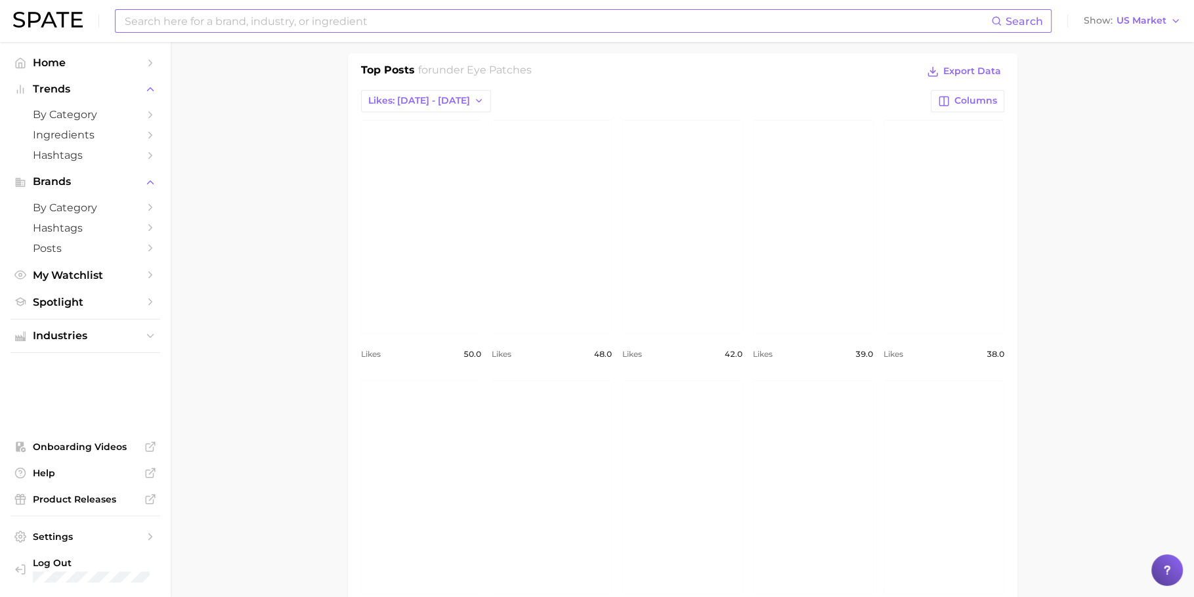
click at [421, 465] on link "view post on Instagram" at bounding box center [421, 487] width 120 height 213
click at [582, 465] on link "view post on Instagram" at bounding box center [552, 487] width 120 height 213
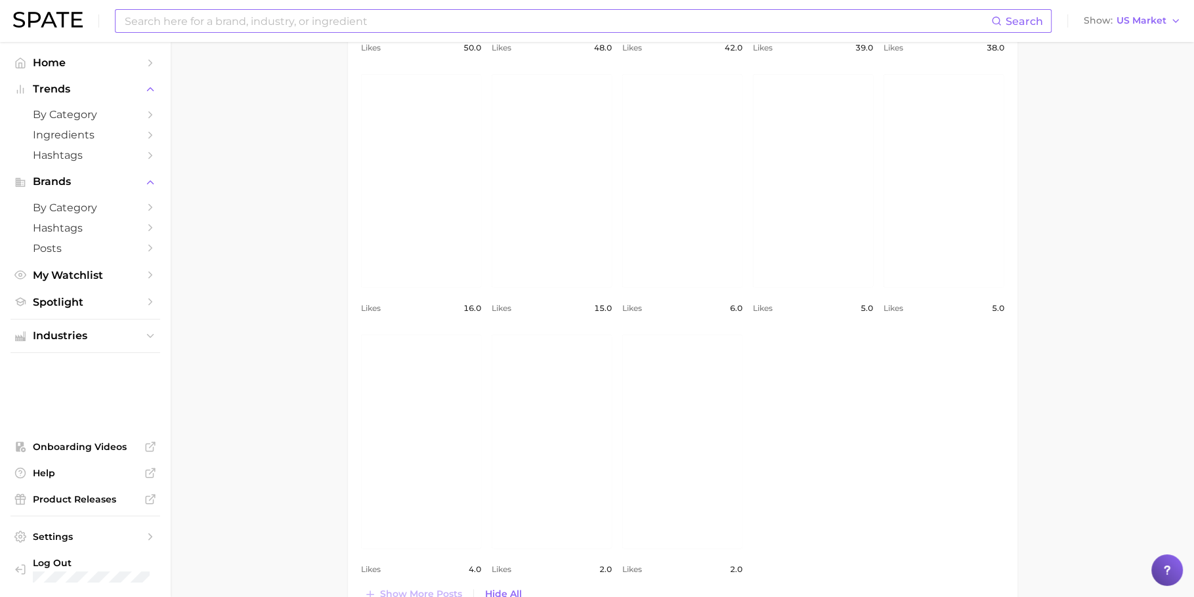
scroll to position [1032, 0]
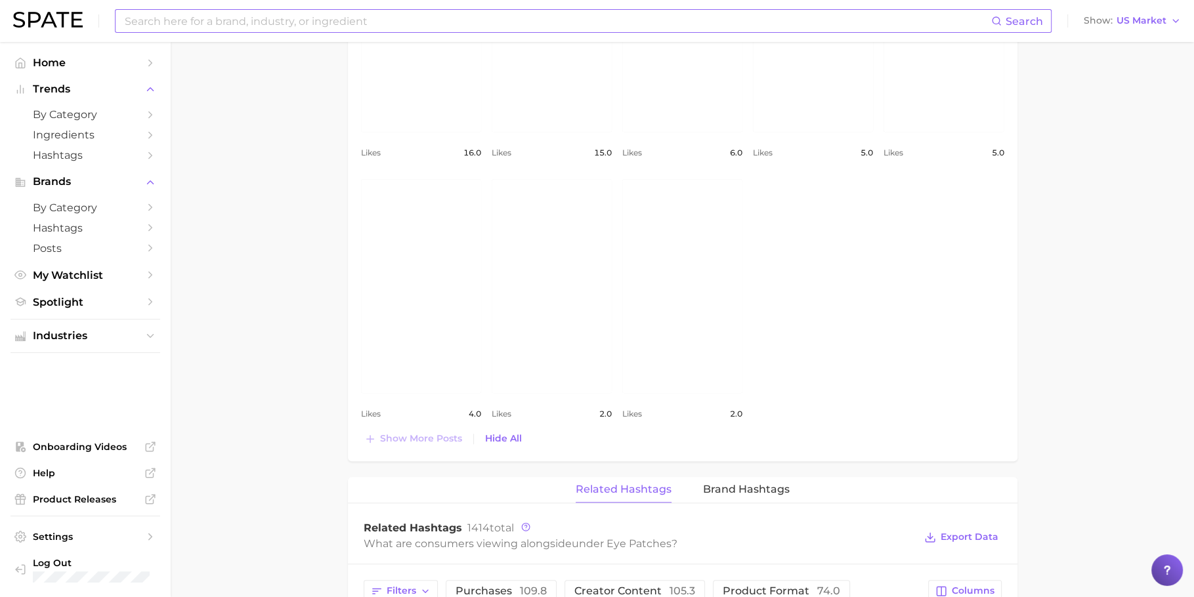
click at [550, 271] on link "view post on Instagram" at bounding box center [552, 285] width 120 height 213
click at [426, 373] on link "view post on Instagram" at bounding box center [421, 285] width 120 height 213
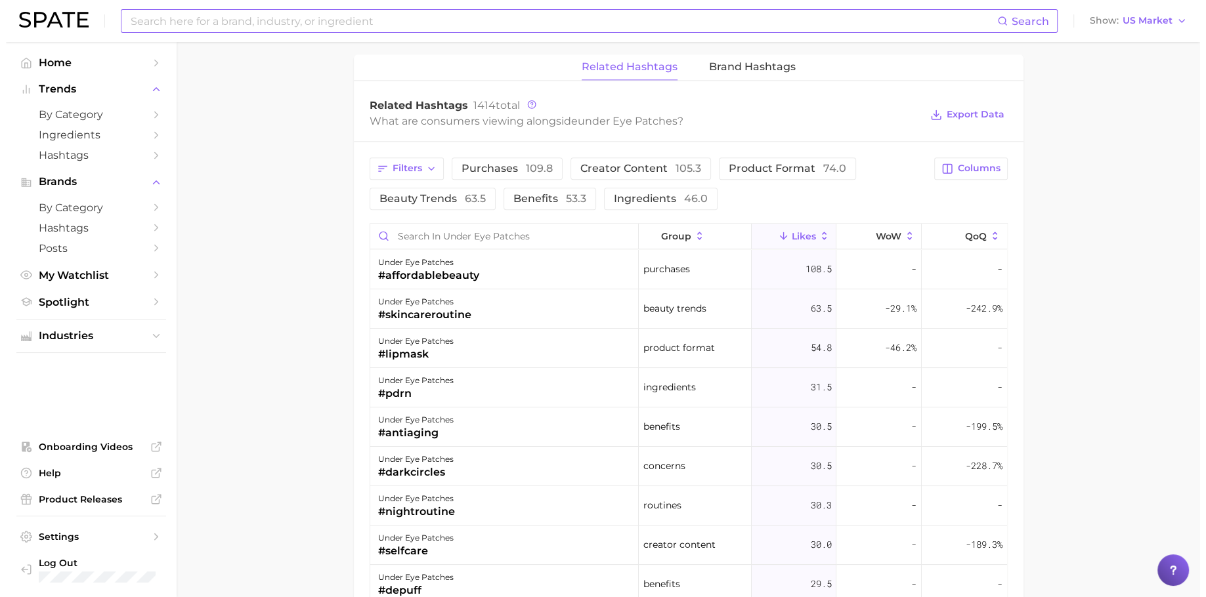
scroll to position [1452, 0]
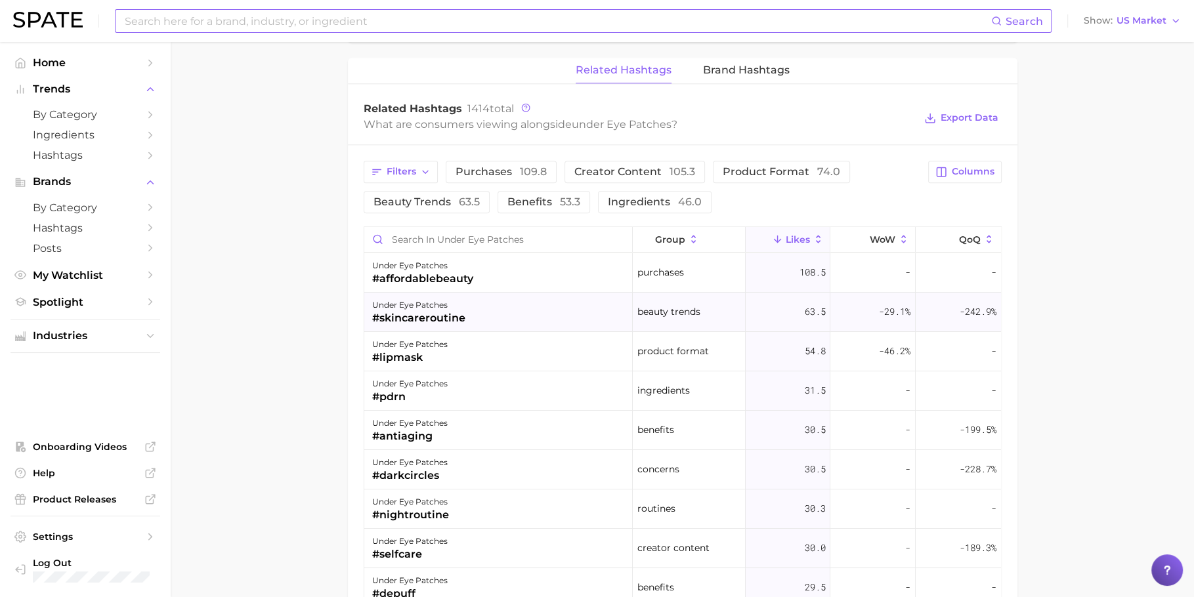
click at [535, 293] on div "under eye patches #skincareroutine" at bounding box center [498, 312] width 269 height 39
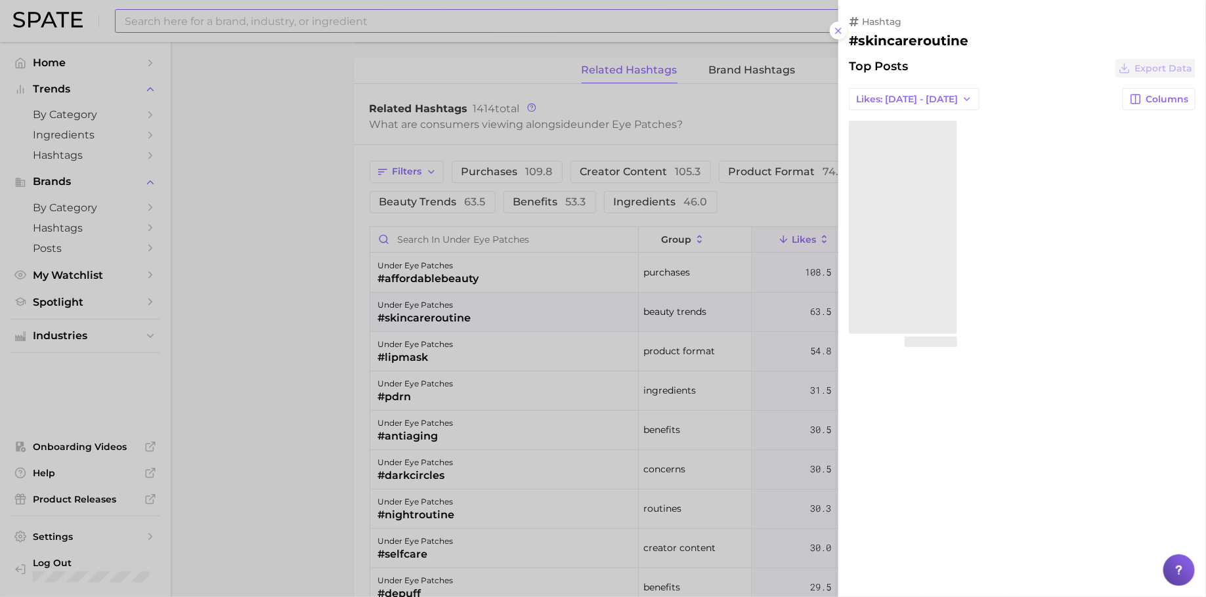
click at [558, 258] on div at bounding box center [603, 298] width 1206 height 597
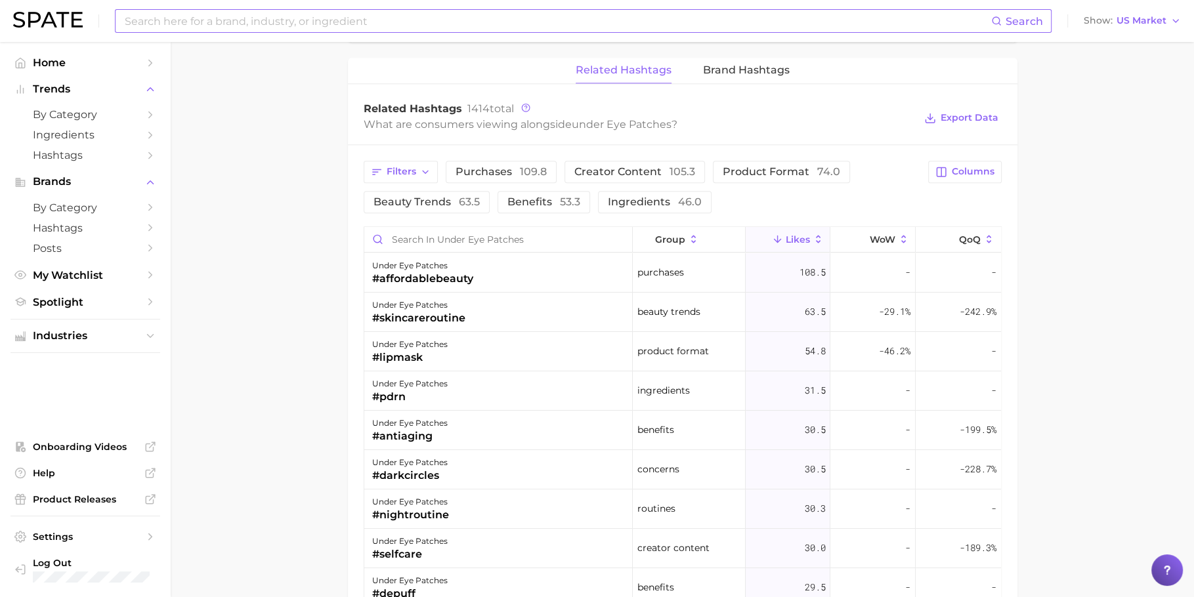
click at [584, 259] on div "under eye patches #affordablebeauty" at bounding box center [498, 272] width 269 height 39
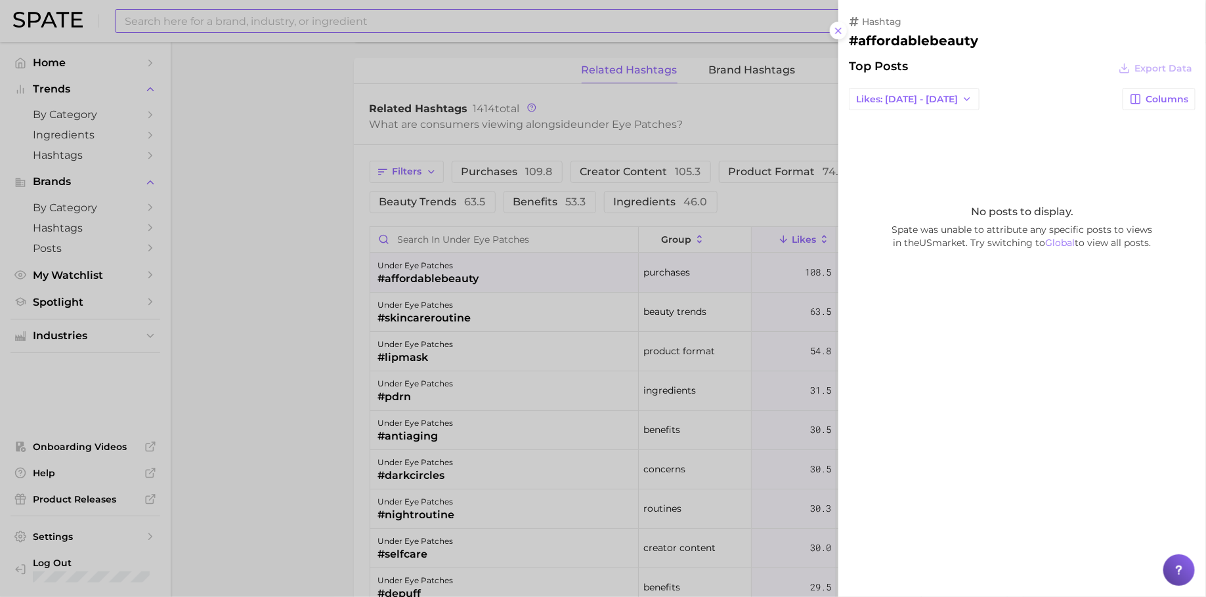
click at [636, 335] on div at bounding box center [603, 298] width 1206 height 597
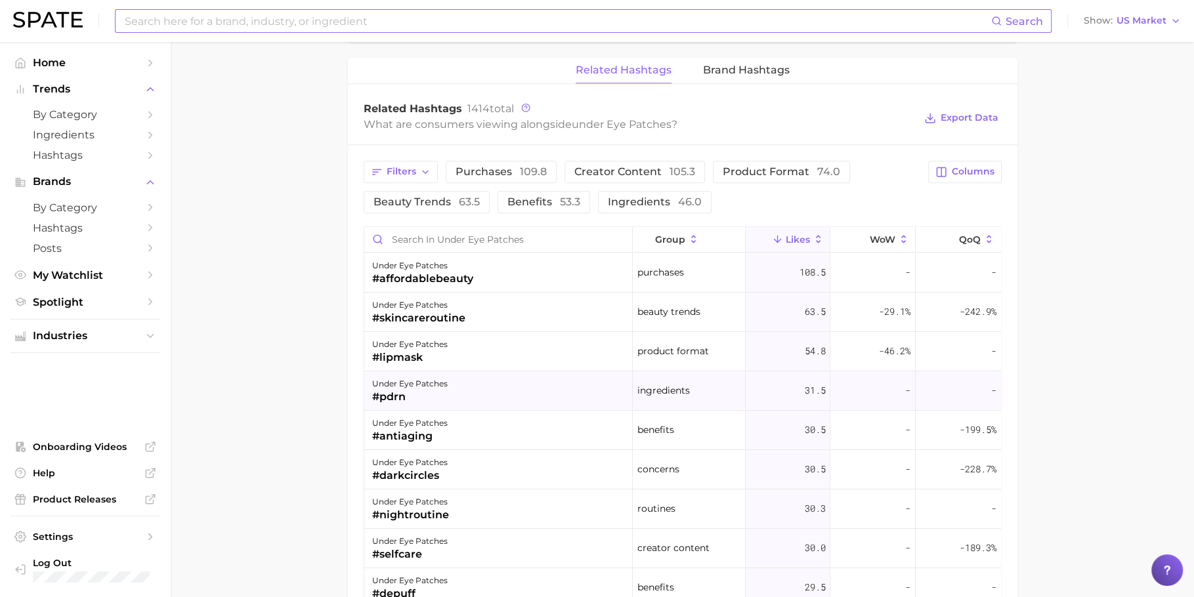
click at [492, 371] on div "under eye patches #pdrn" at bounding box center [498, 390] width 269 height 39
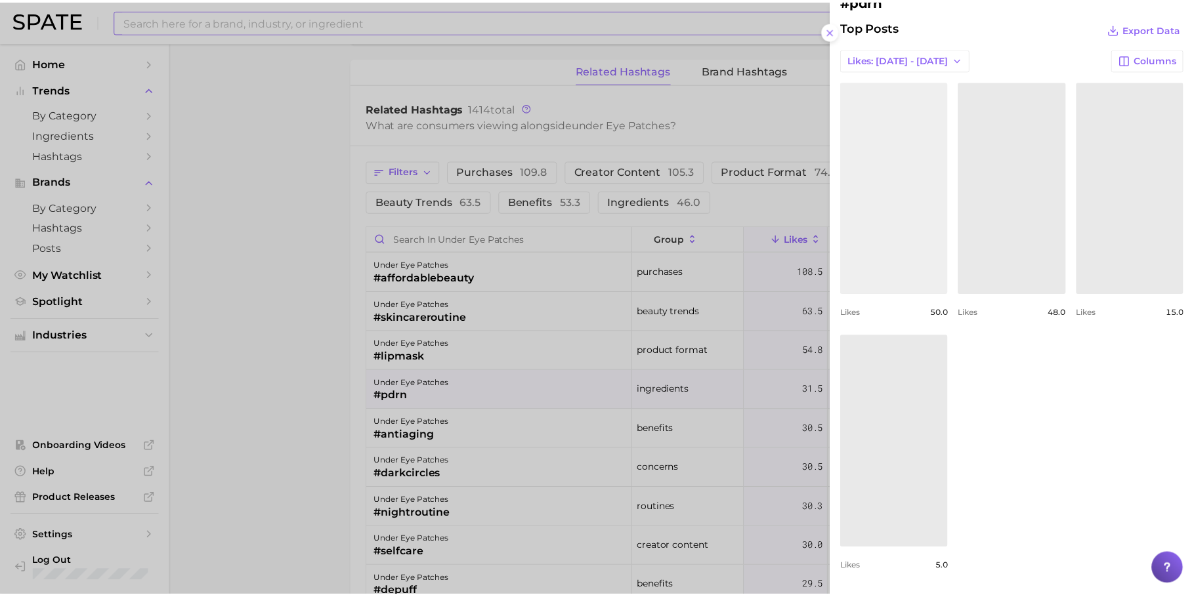
scroll to position [40, 0]
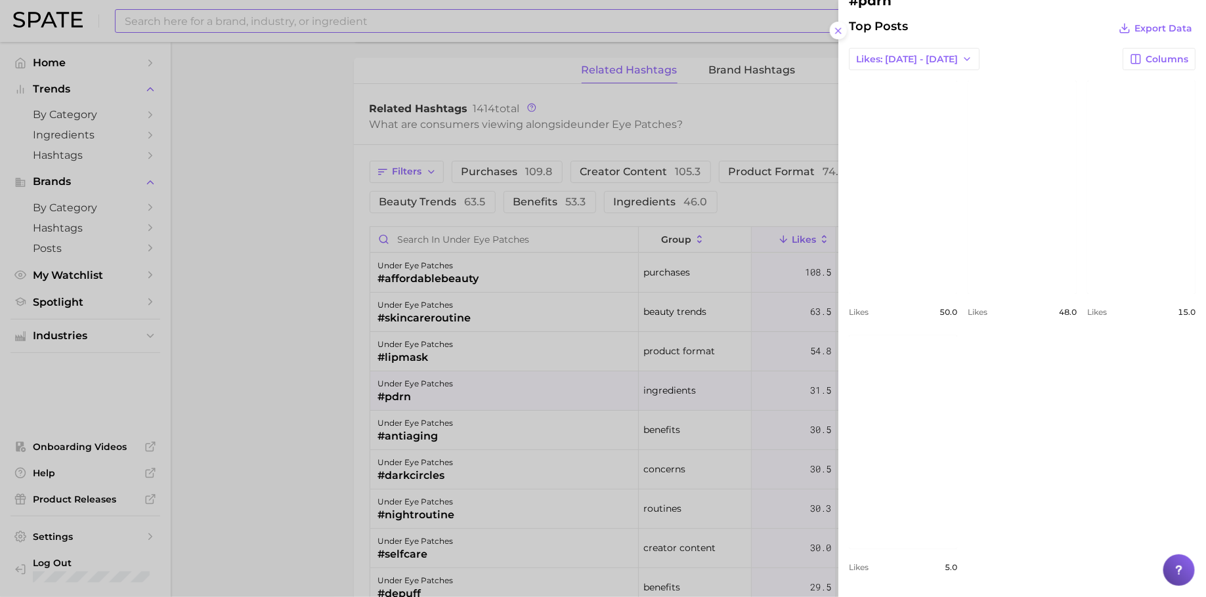
click at [942, 180] on link "view post on Instagram" at bounding box center [903, 187] width 108 height 213
click at [1076, 268] on link "view post on Instagram" at bounding box center [1021, 187] width 108 height 213
click at [1087, 294] on link "view post on Instagram" at bounding box center [1141, 187] width 108 height 213
click at [957, 385] on link "view post on Instagram" at bounding box center [903, 441] width 108 height 213
click at [165, 379] on div at bounding box center [603, 298] width 1206 height 597
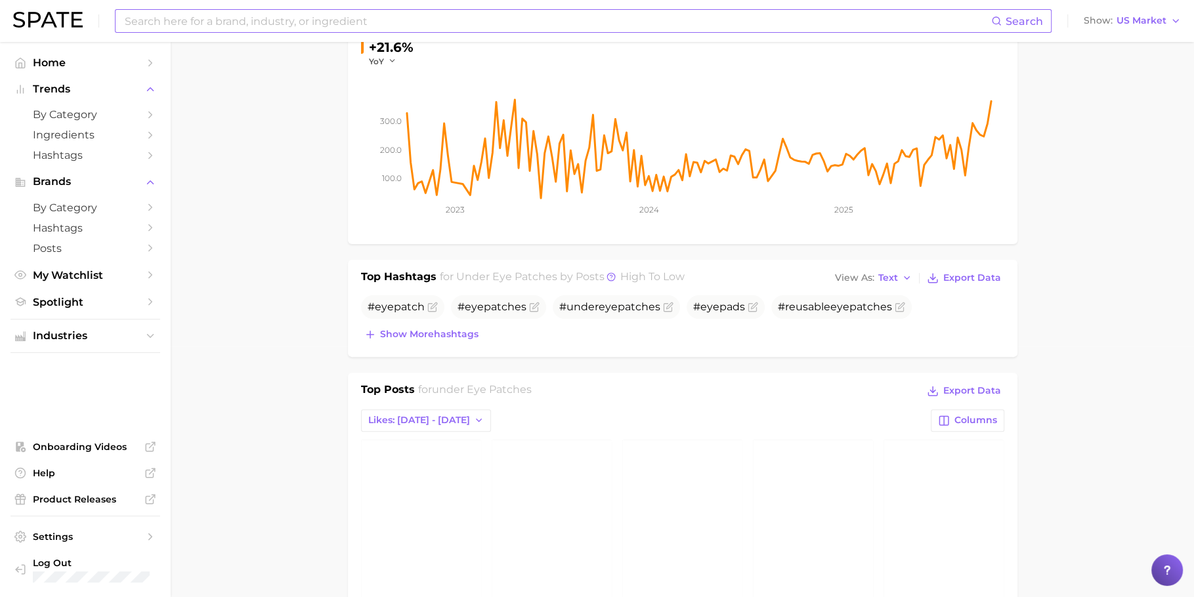
scroll to position [0, 0]
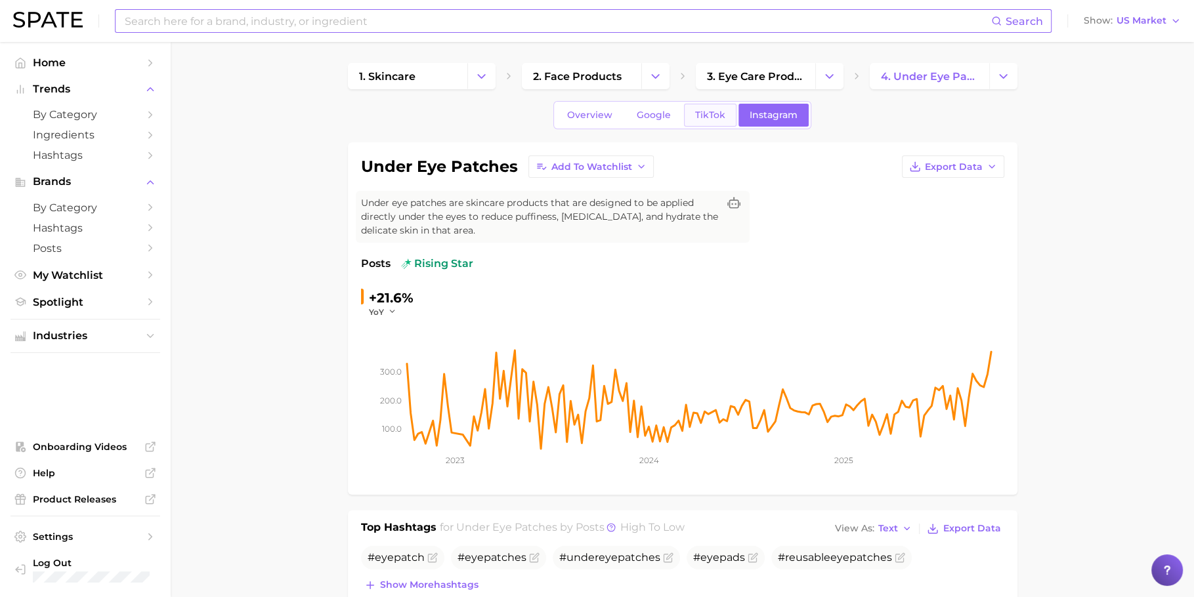
click at [690, 110] on link "TikTok" at bounding box center [710, 115] width 53 height 23
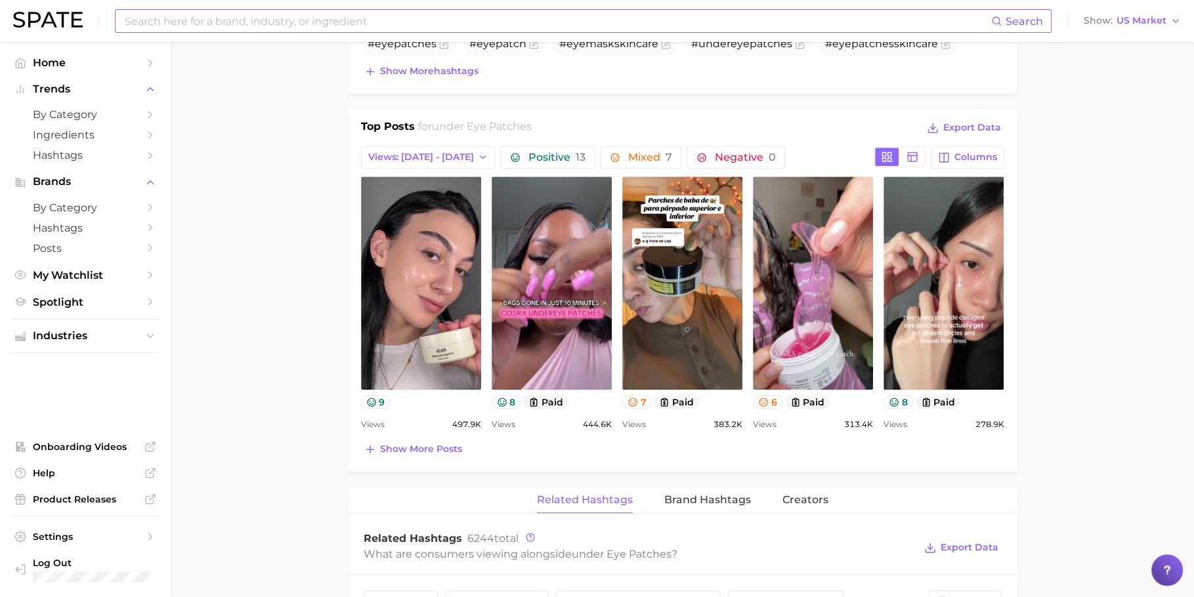
scroll to position [593, 0]
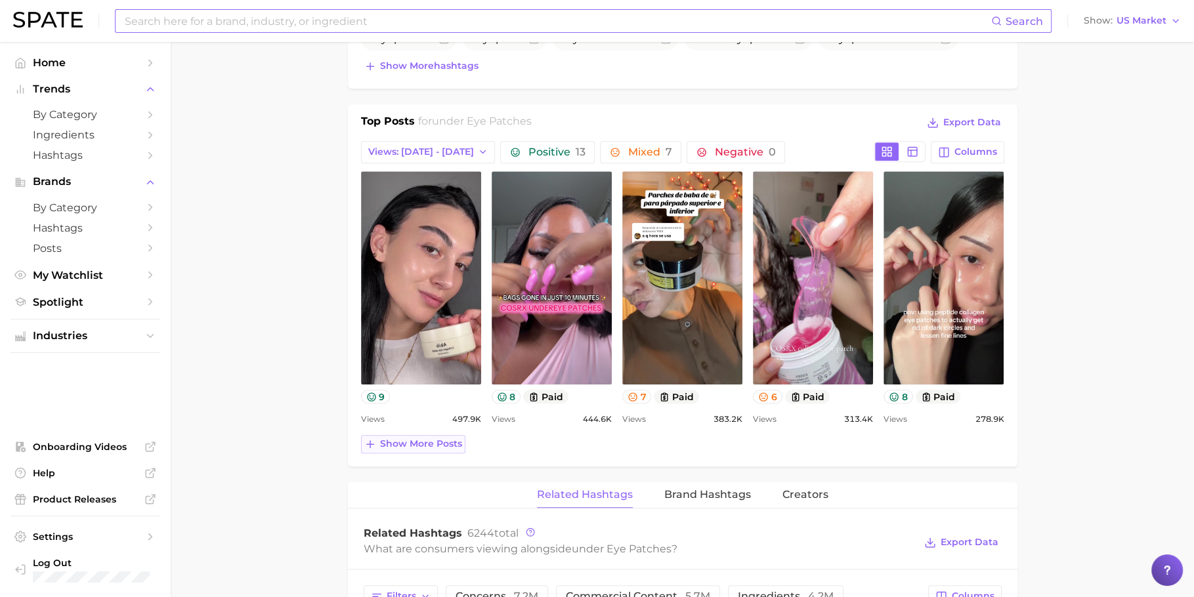
click at [411, 438] on span "Show more posts" at bounding box center [421, 443] width 82 height 11
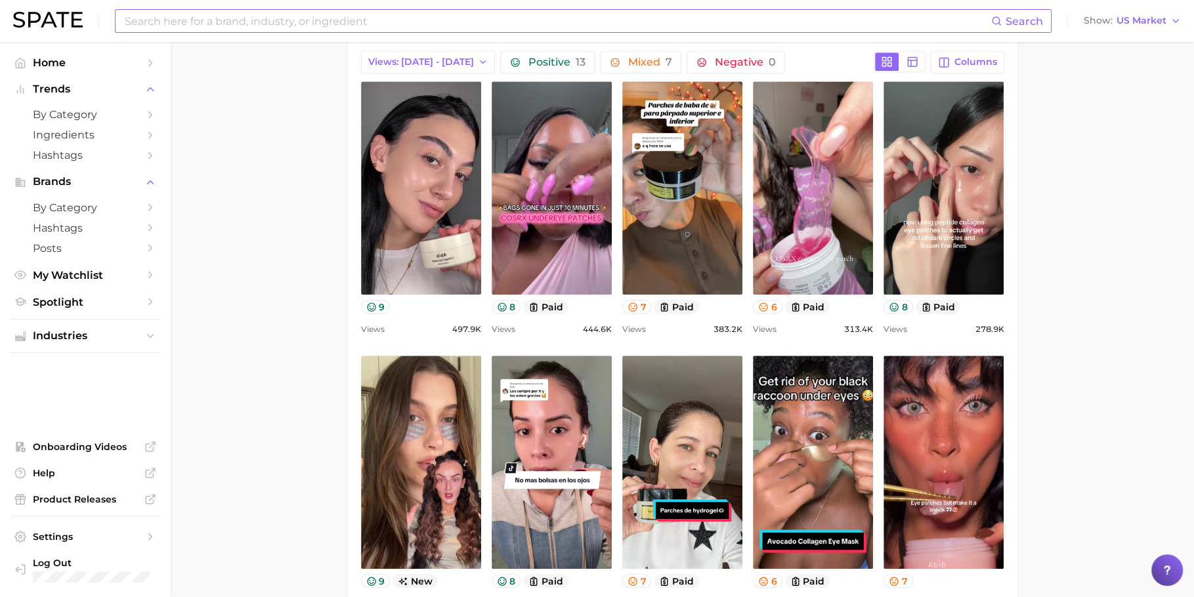
scroll to position [773, 0]
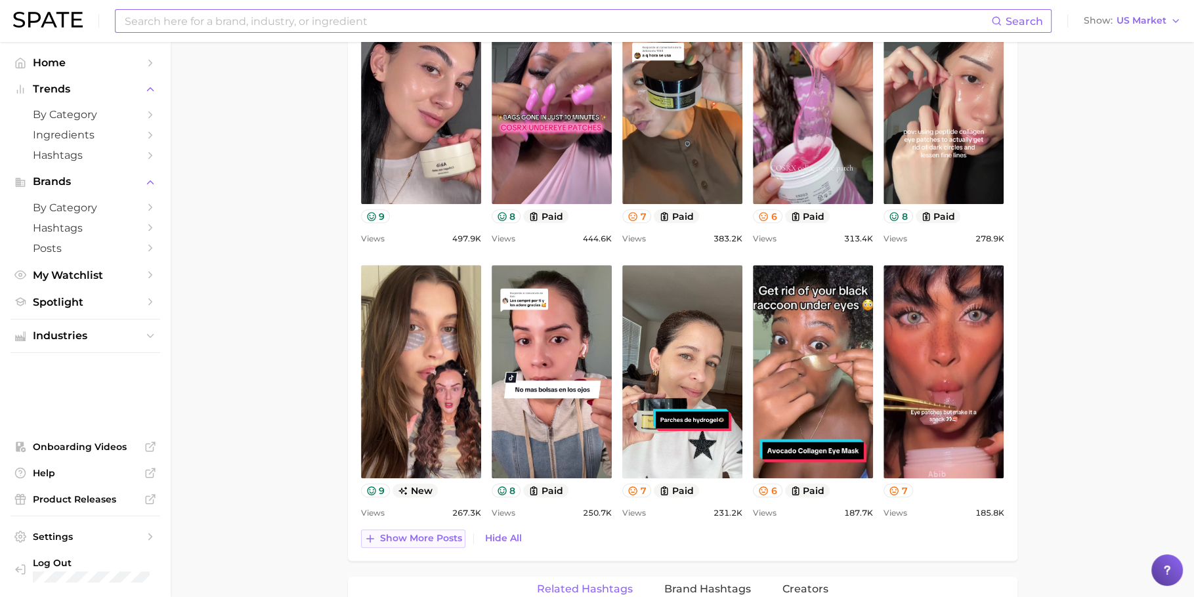
click at [387, 536] on span "Show more posts" at bounding box center [421, 538] width 82 height 11
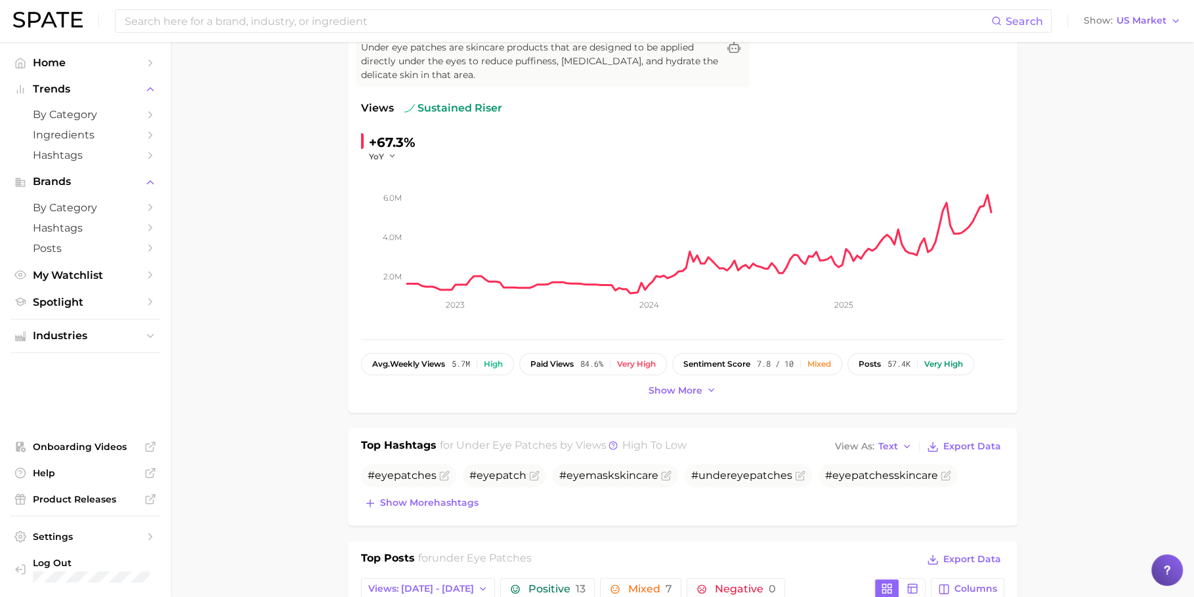
scroll to position [75, 0]
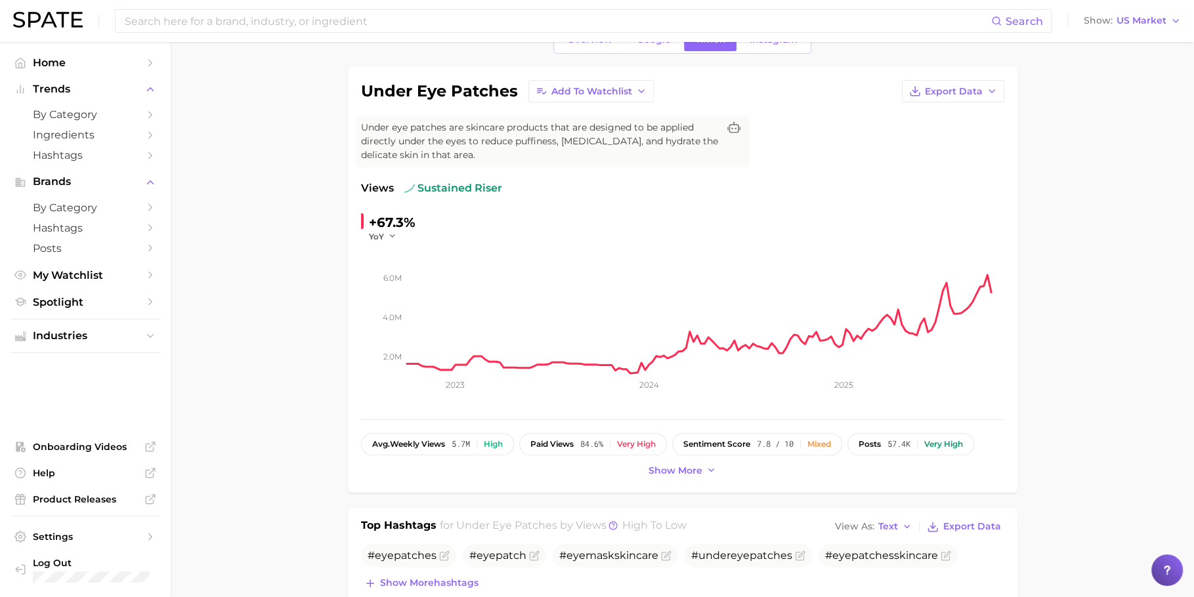
click at [763, 51] on div "Overview Google TikTok Instagram" at bounding box center [682, 40] width 258 height 28
click at [769, 45] on link "Instagram" at bounding box center [773, 39] width 70 height 23
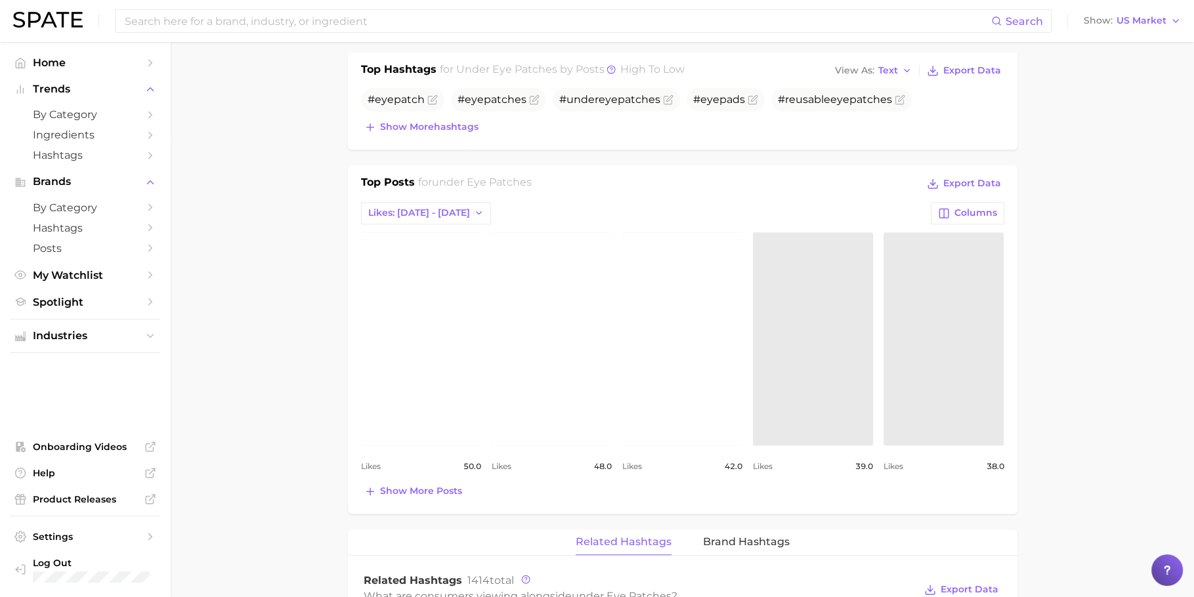
scroll to position [549, 0]
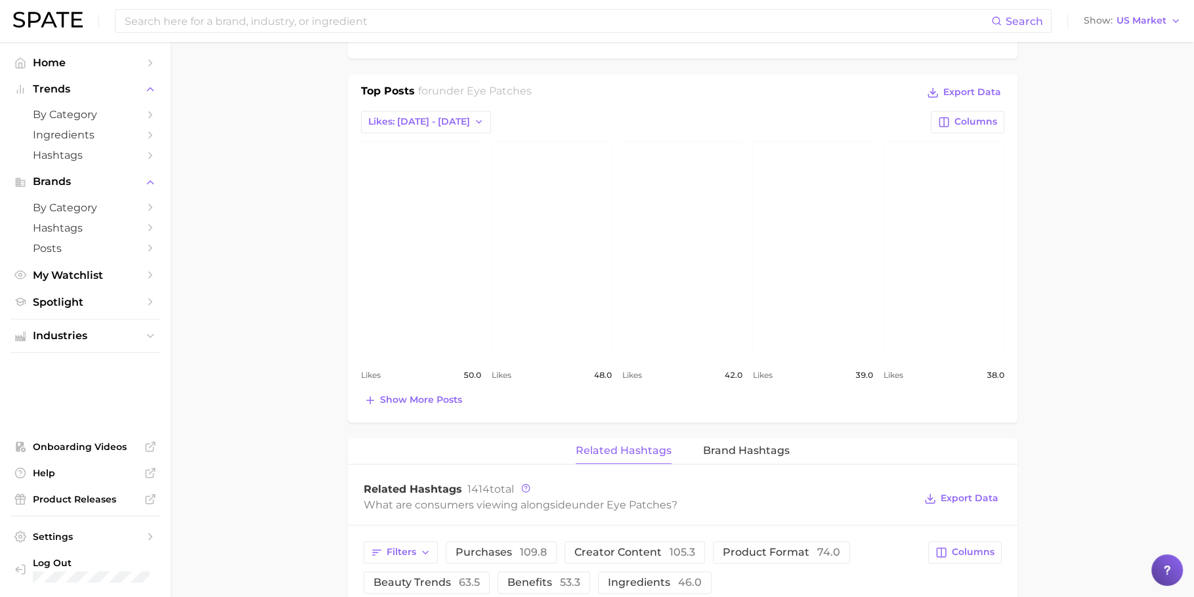
click at [306, 251] on main "1. skincare 2. face products 3. eye care products 4. under eye patches Overview…" at bounding box center [682, 389] width 1023 height 1793
click at [410, 409] on div "Top Posts for under eye patches Export Data Likes: Sep 28 - Oct 5 Columns view …" at bounding box center [682, 248] width 669 height 348
click at [410, 408] on div "Top Posts for under eye patches Export Data Likes: Sep 28 - Oct 5 Columns view …" at bounding box center [682, 248] width 669 height 348
click at [410, 404] on button "Show more posts" at bounding box center [413, 400] width 104 height 18
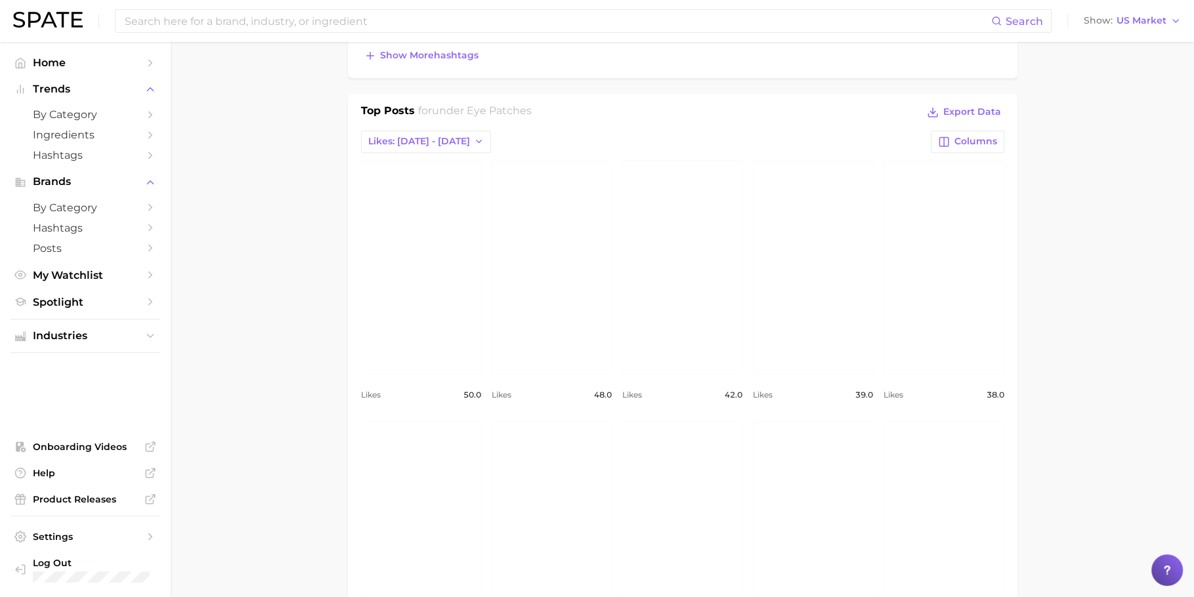
scroll to position [686, 0]
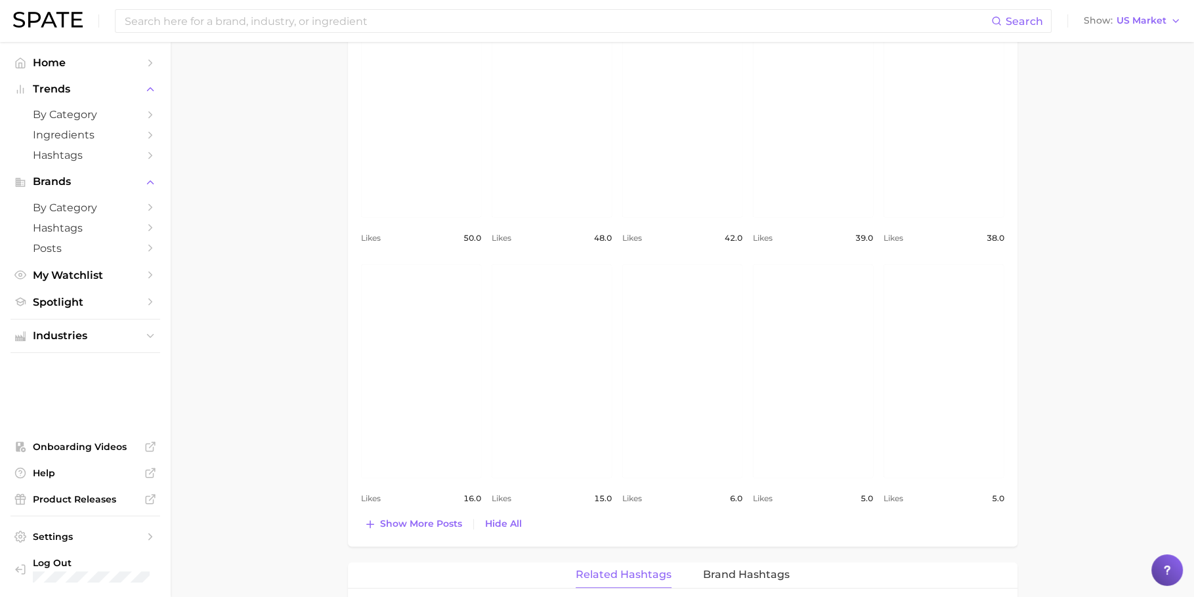
click at [247, 271] on main "1. skincare 2. face products 3. eye care products 4. under eye patches Overview…" at bounding box center [682, 383] width 1023 height 2054
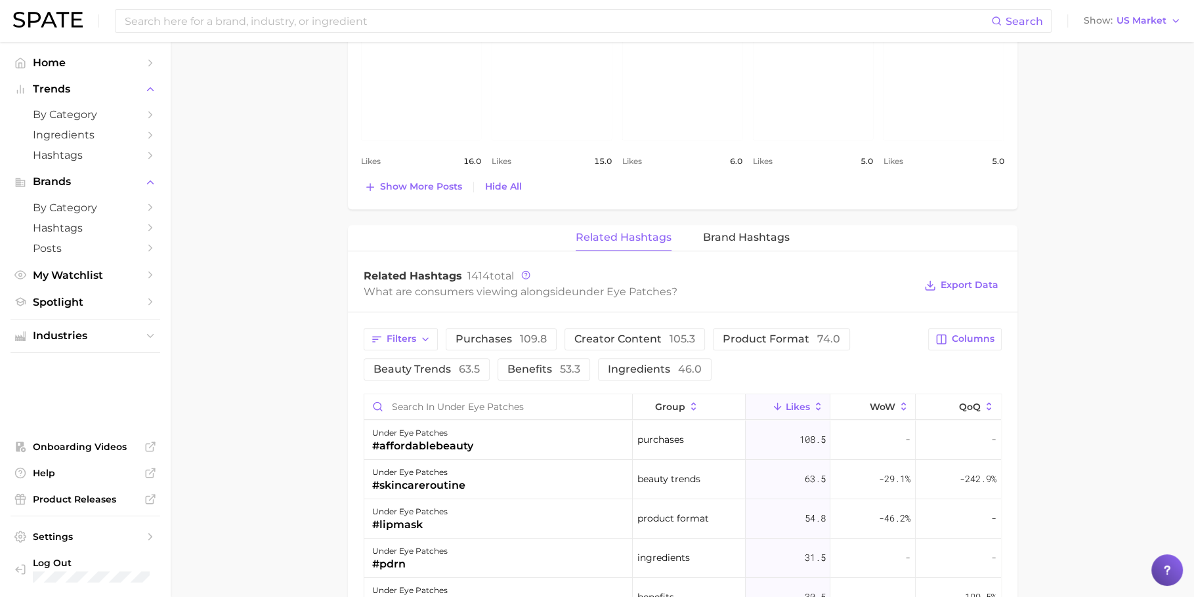
scroll to position [1156, 0]
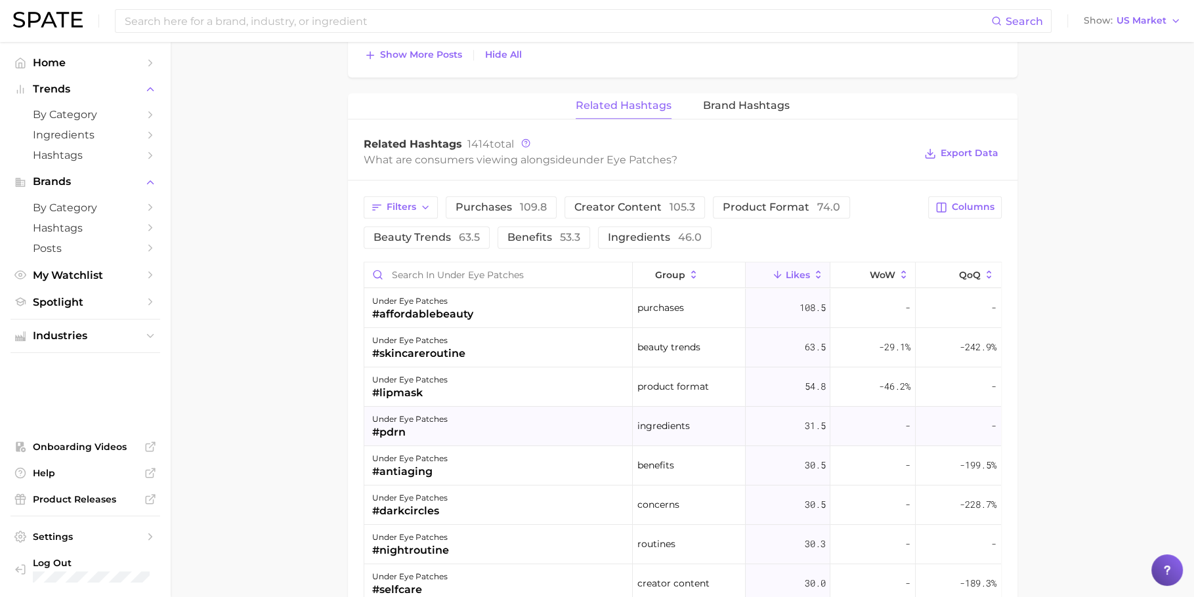
click at [445, 421] on div "under eye patches" at bounding box center [409, 419] width 75 height 16
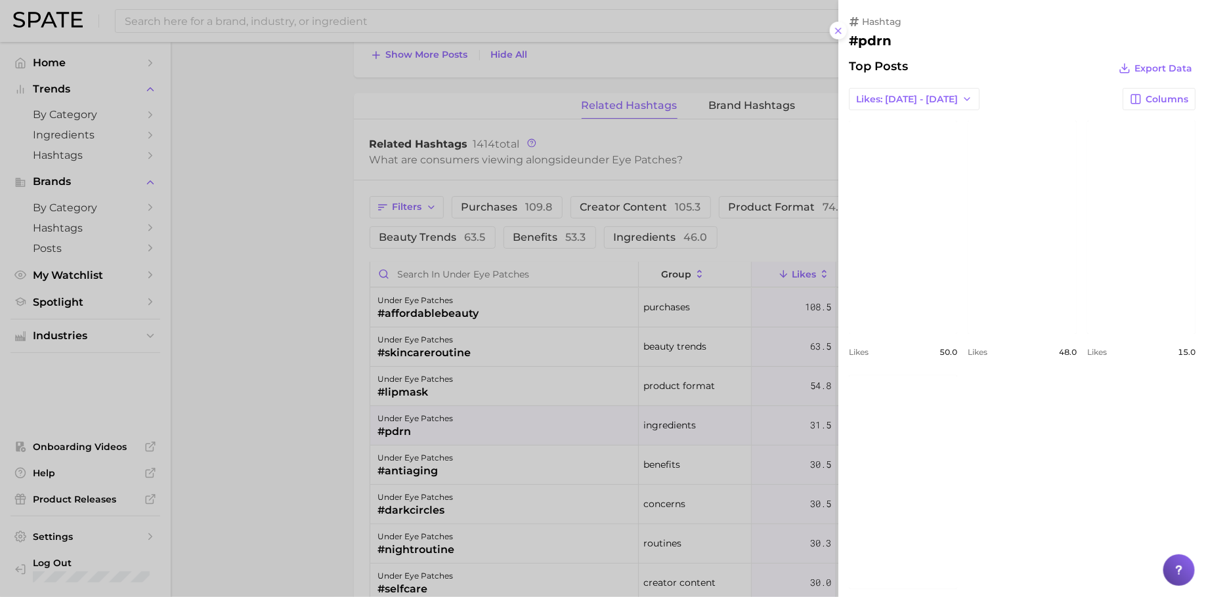
click at [305, 274] on div at bounding box center [603, 298] width 1206 height 597
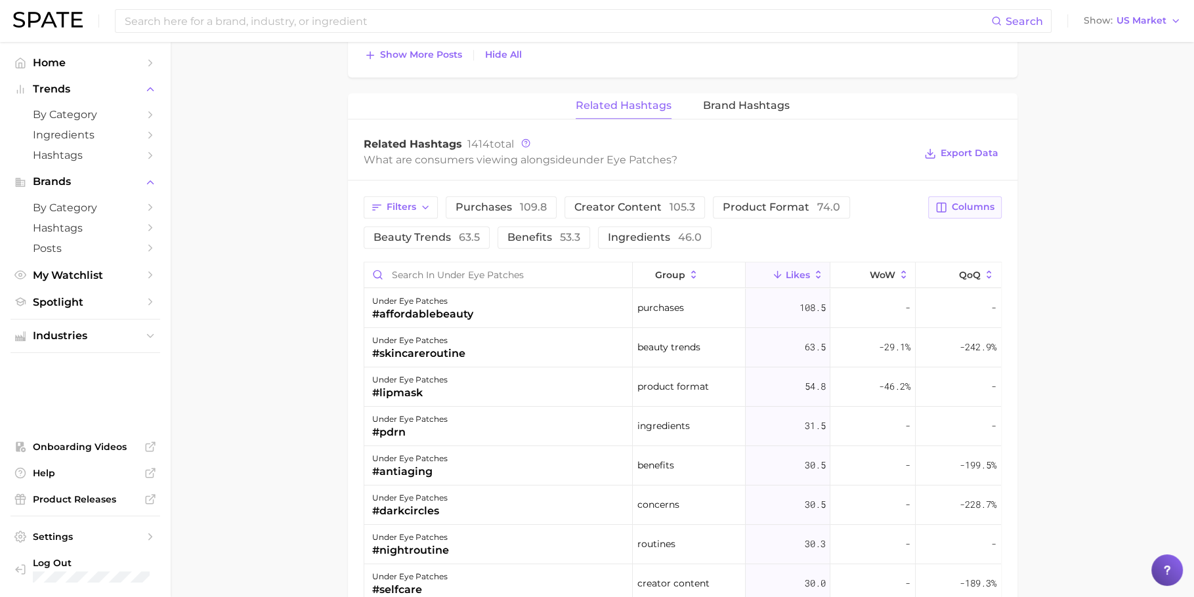
click at [963, 207] on span "Columns" at bounding box center [973, 206] width 43 height 11
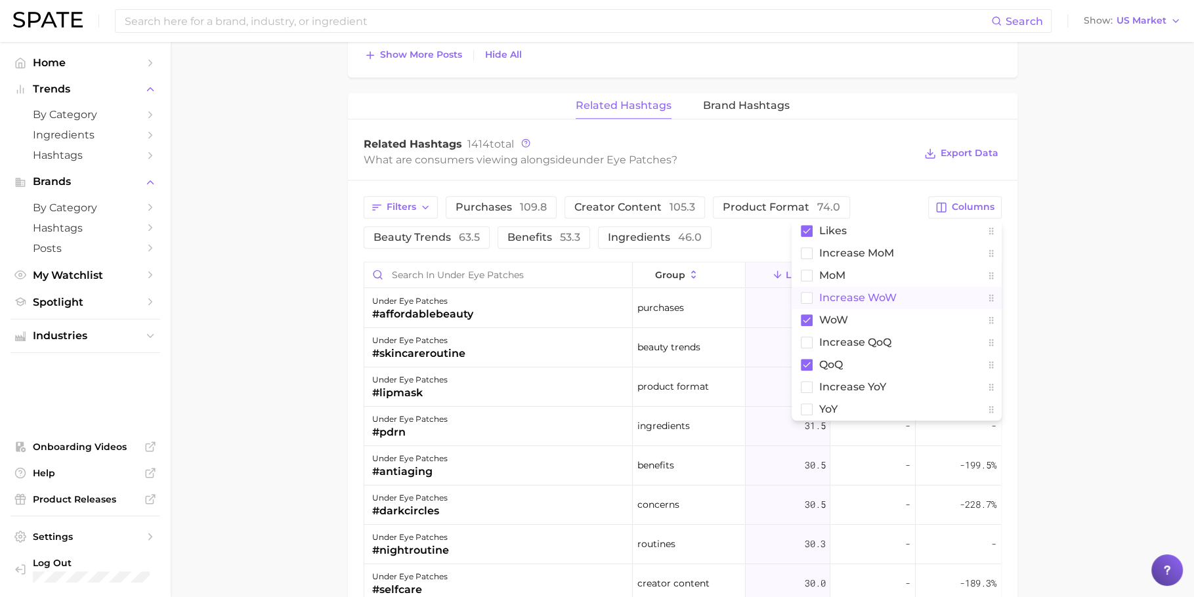
click at [873, 287] on button "Increase WoW" at bounding box center [896, 298] width 210 height 22
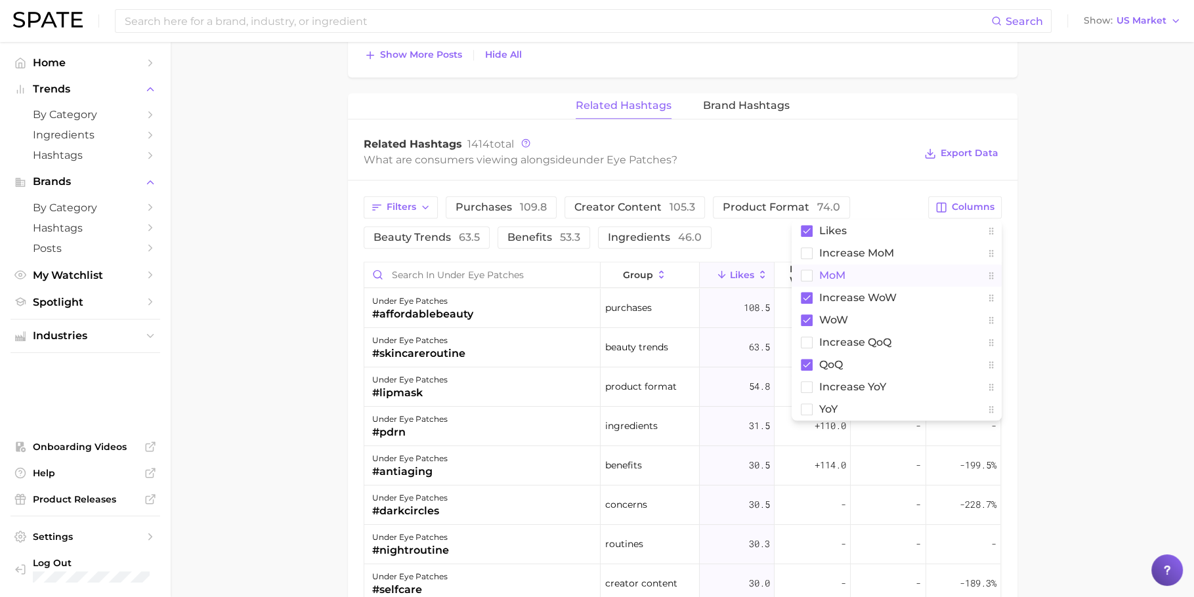
click at [873, 269] on button "MoM" at bounding box center [896, 275] width 210 height 22
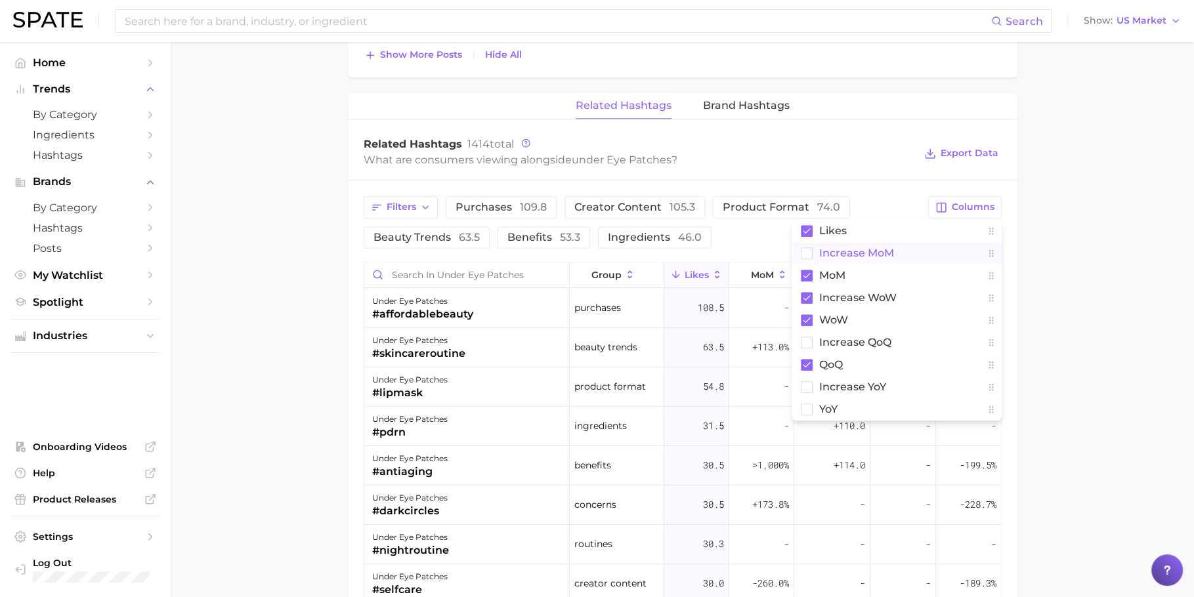
click at [875, 255] on button "Increase MoM" at bounding box center [896, 253] width 210 height 22
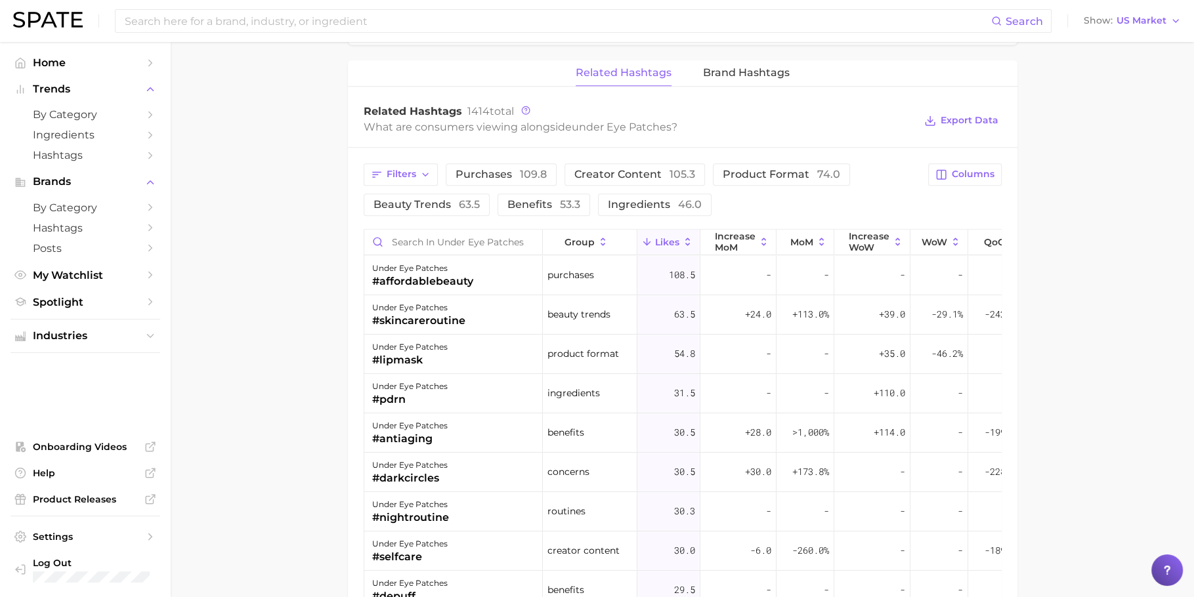
scroll to position [1205, 0]
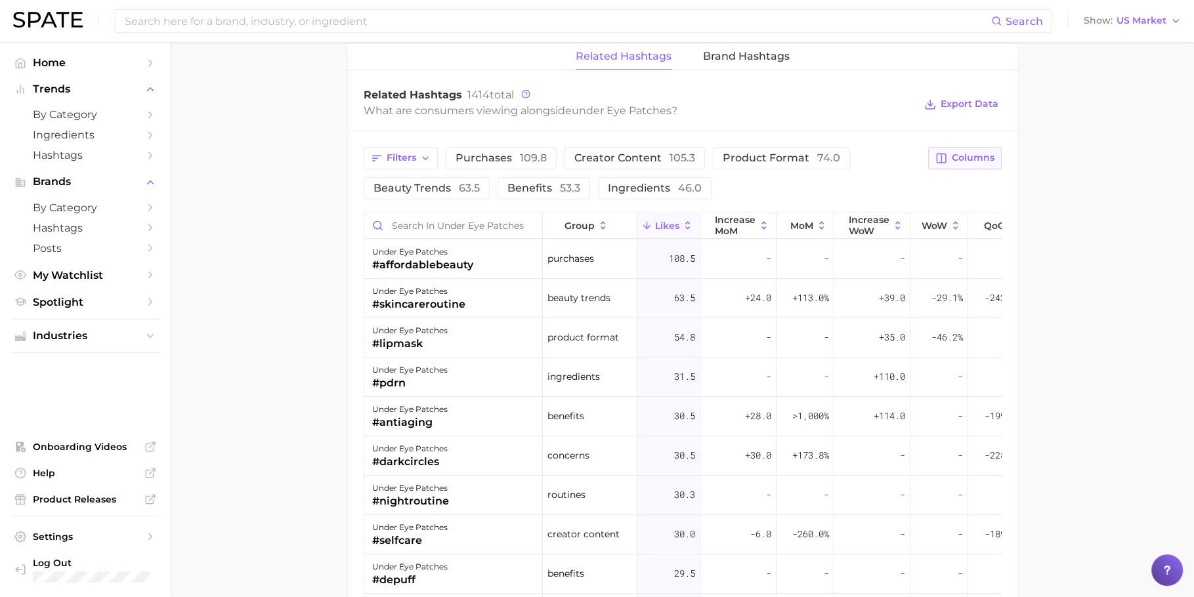
click at [974, 162] on button "Columns" at bounding box center [964, 158] width 73 height 22
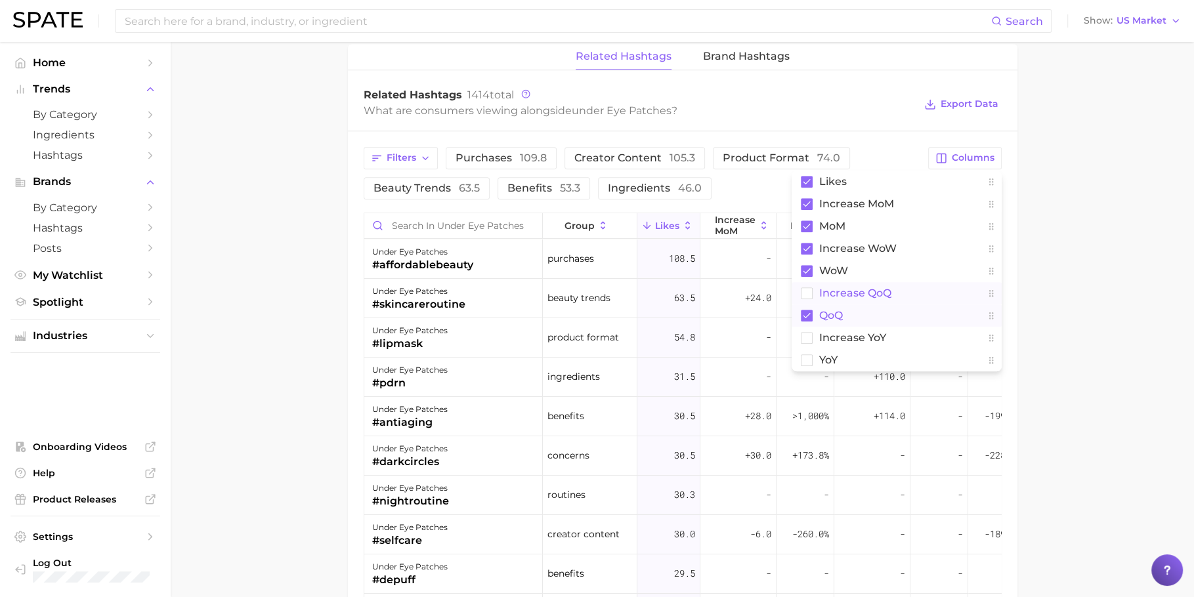
drag, startPoint x: 887, startPoint y: 284, endPoint x: 887, endPoint y: 303, distance: 18.4
click at [887, 287] on span "Increase QoQ" at bounding box center [855, 292] width 72 height 11
click at [874, 342] on button "Increase YoY" at bounding box center [896, 338] width 210 height 22
drag, startPoint x: 874, startPoint y: 342, endPoint x: 869, endPoint y: 365, distance: 23.6
click at [869, 365] on div "Likes Increase MoM MoM Increase WoW WoW Increase QoQ QoQ Increase YoY YoY" at bounding box center [896, 271] width 210 height 201
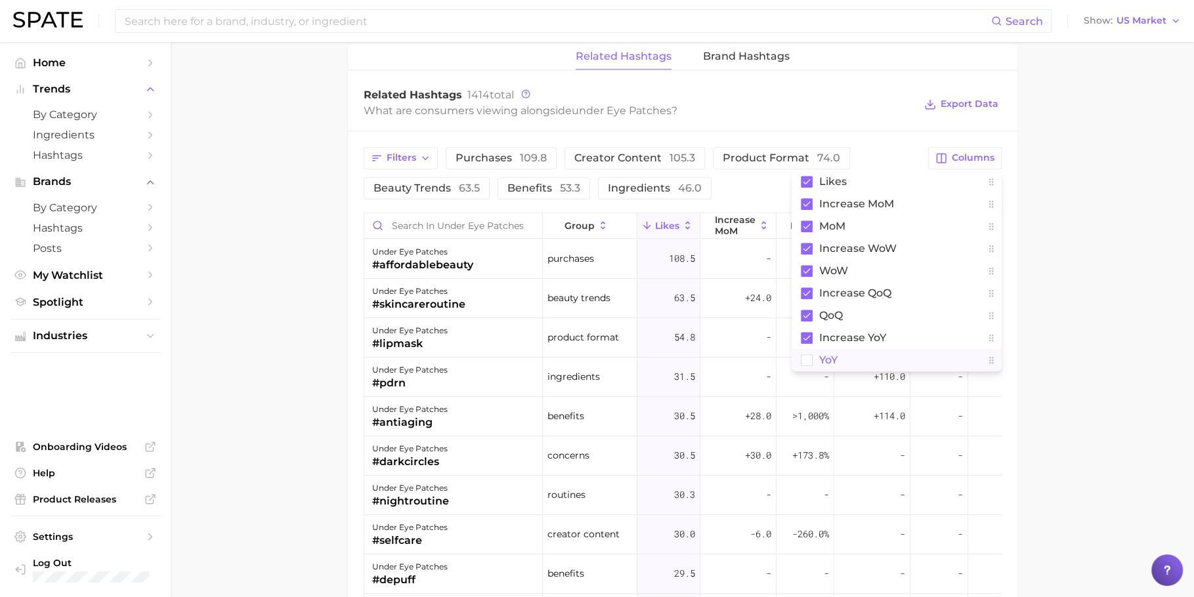
click at [868, 362] on button "YoY" at bounding box center [896, 360] width 210 height 22
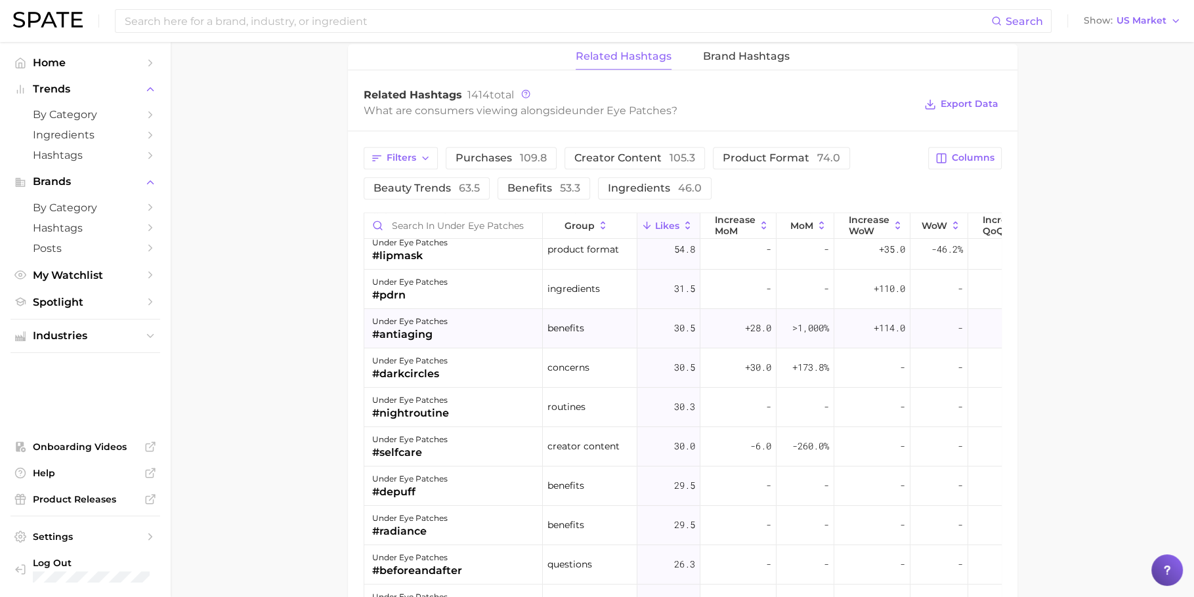
scroll to position [110, 0]
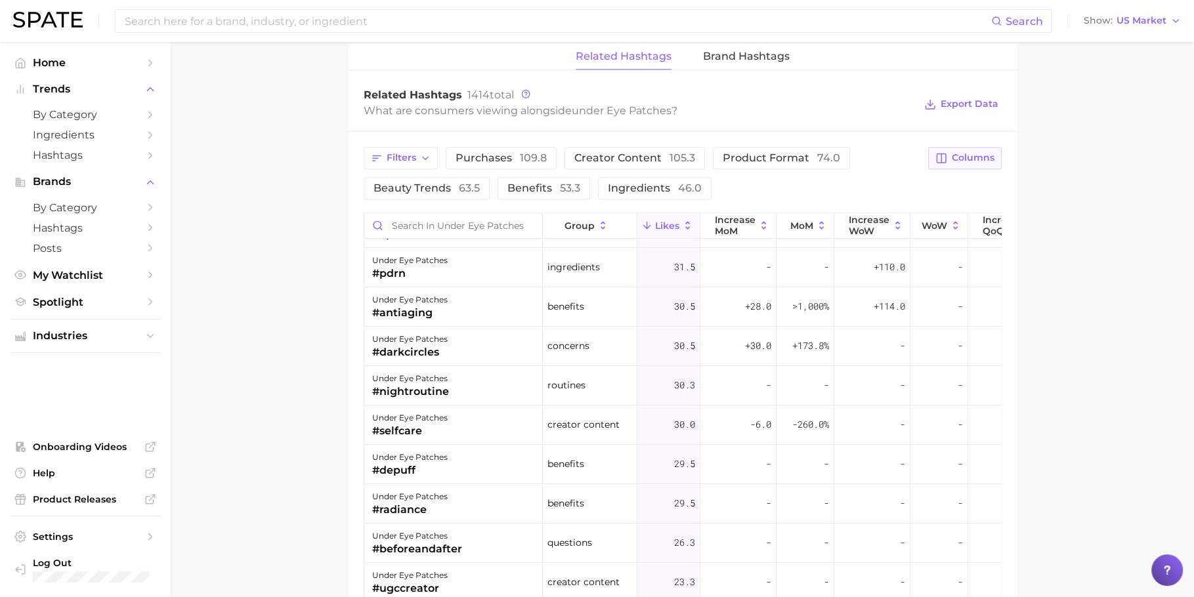
click at [961, 159] on span "Columns" at bounding box center [973, 157] width 43 height 11
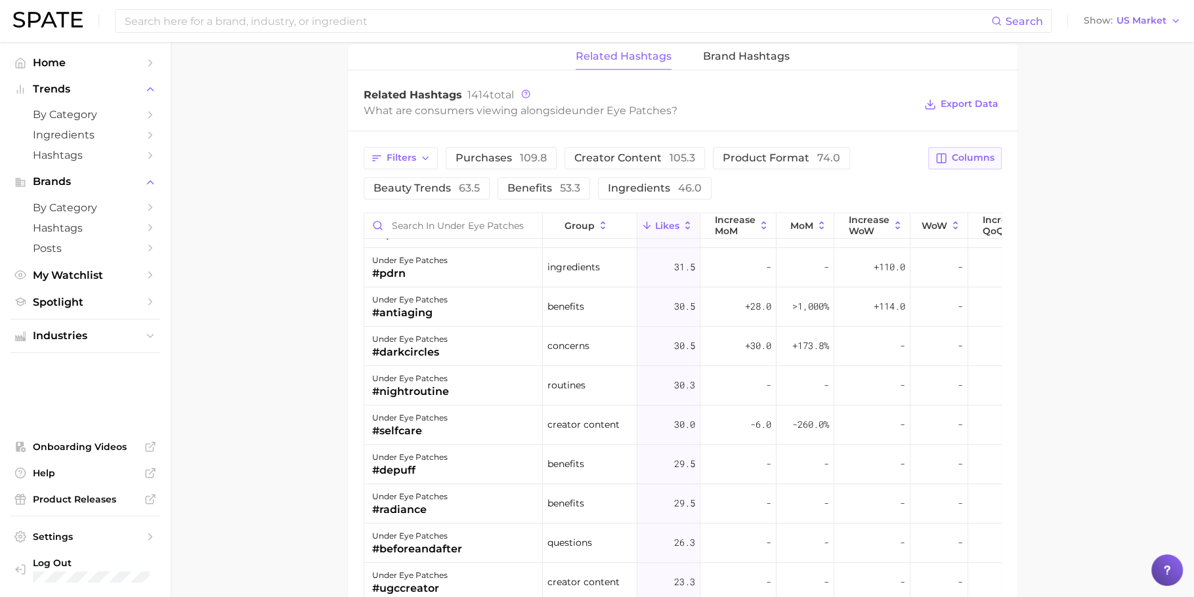
click at [982, 154] on span "Columns" at bounding box center [973, 157] width 43 height 11
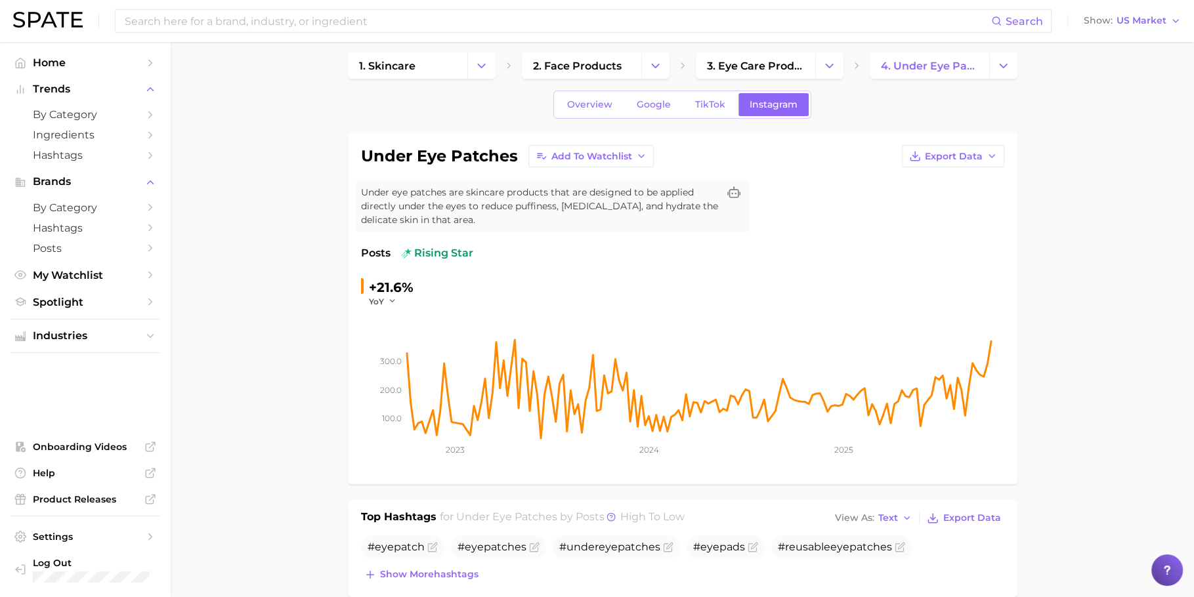
scroll to position [0, 0]
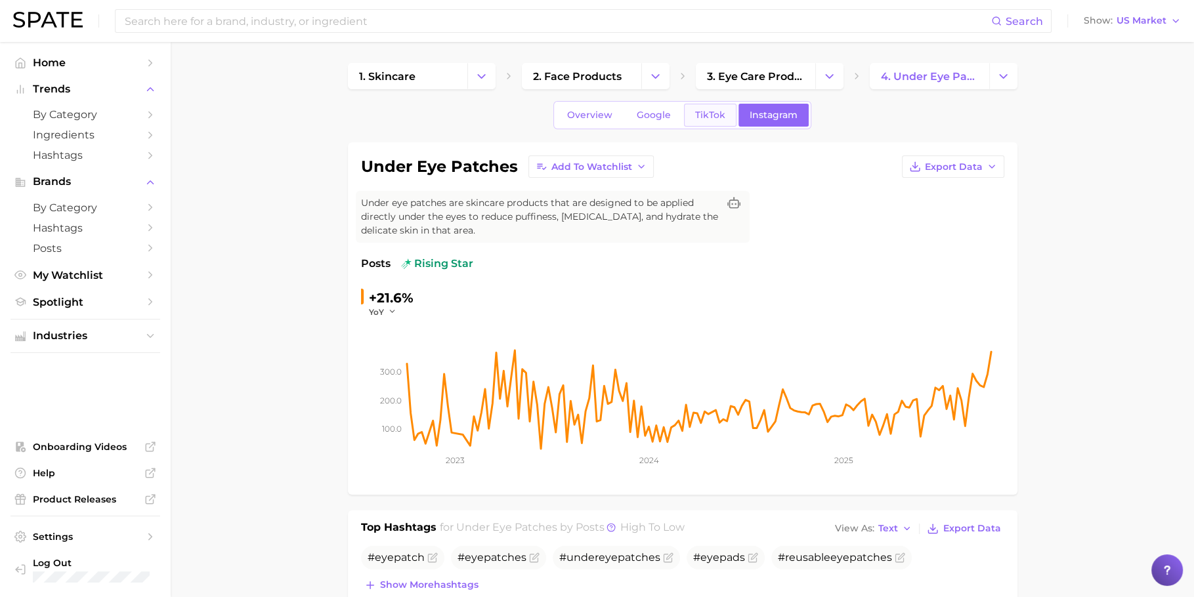
click at [717, 115] on span "TikTok" at bounding box center [710, 115] width 30 height 11
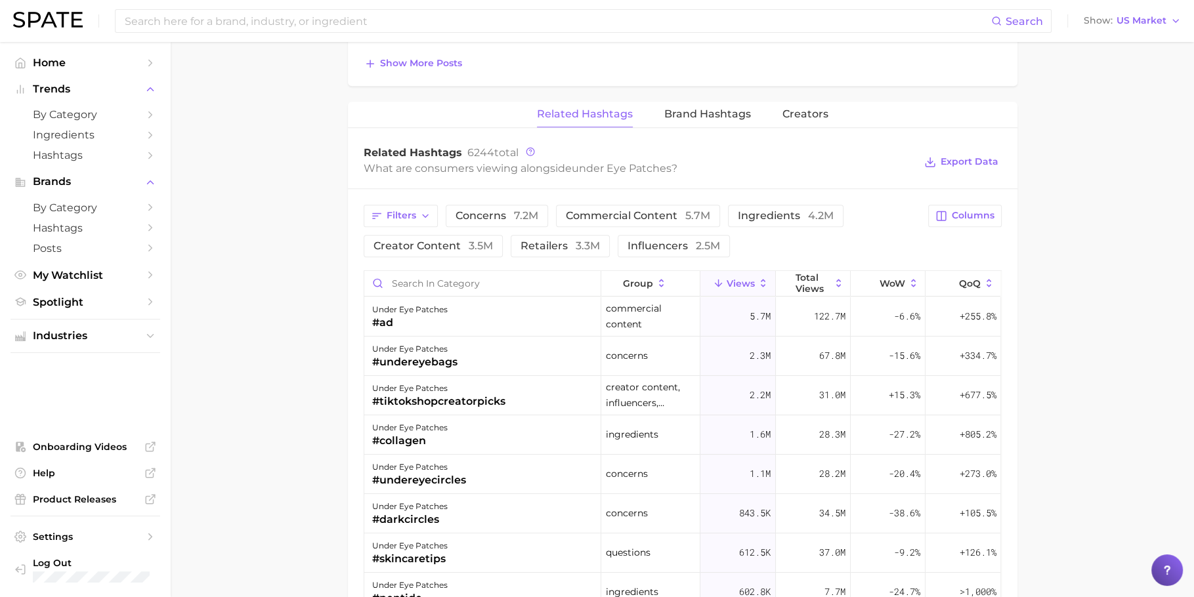
scroll to position [937, 0]
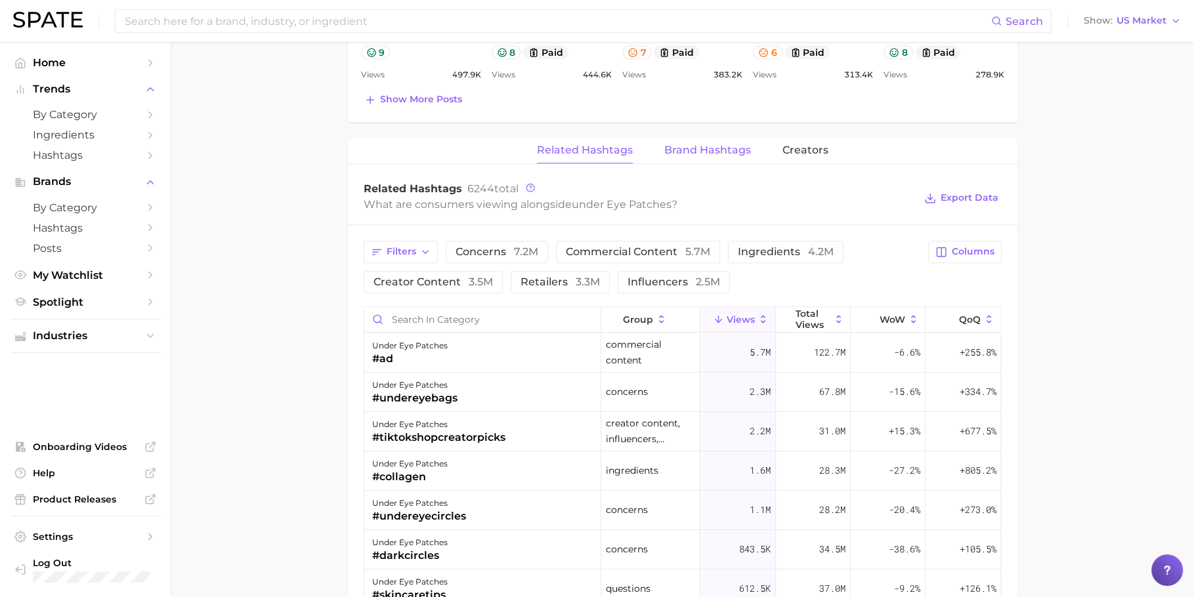
click at [675, 144] on span "Brand Hashtags" at bounding box center [707, 150] width 87 height 12
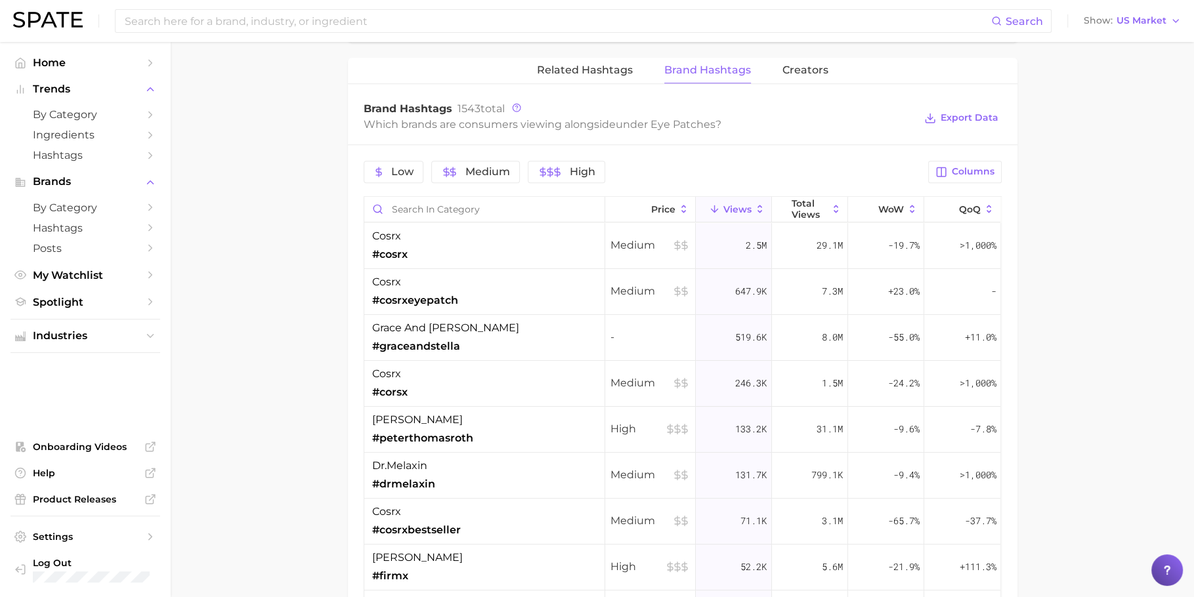
scroll to position [1053, 0]
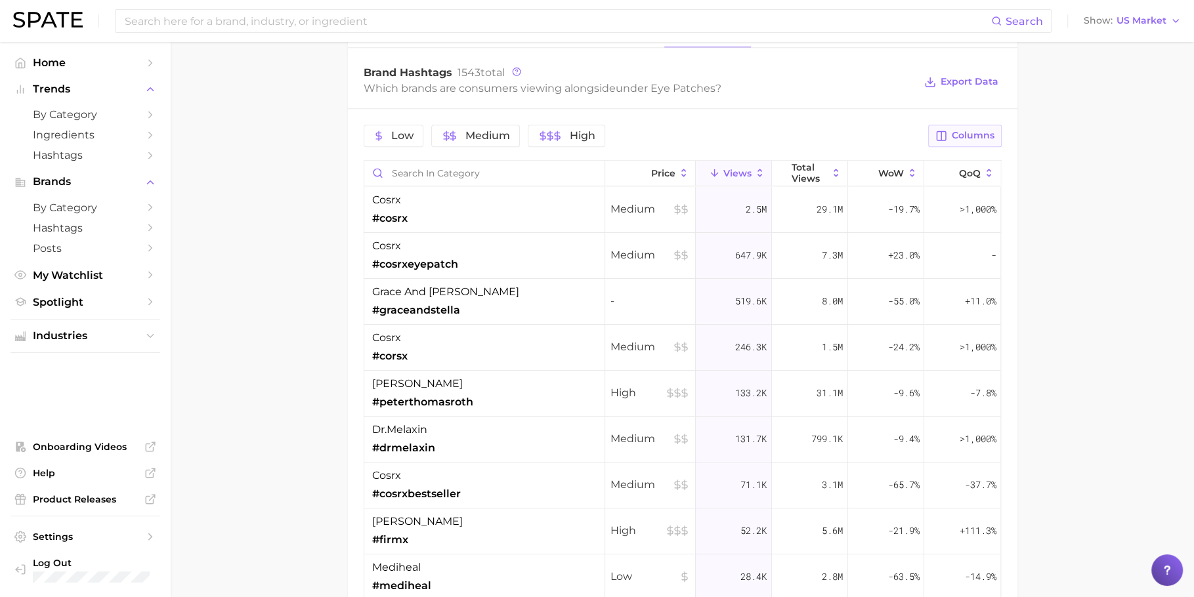
click at [977, 135] on span "Columns" at bounding box center [973, 135] width 43 height 11
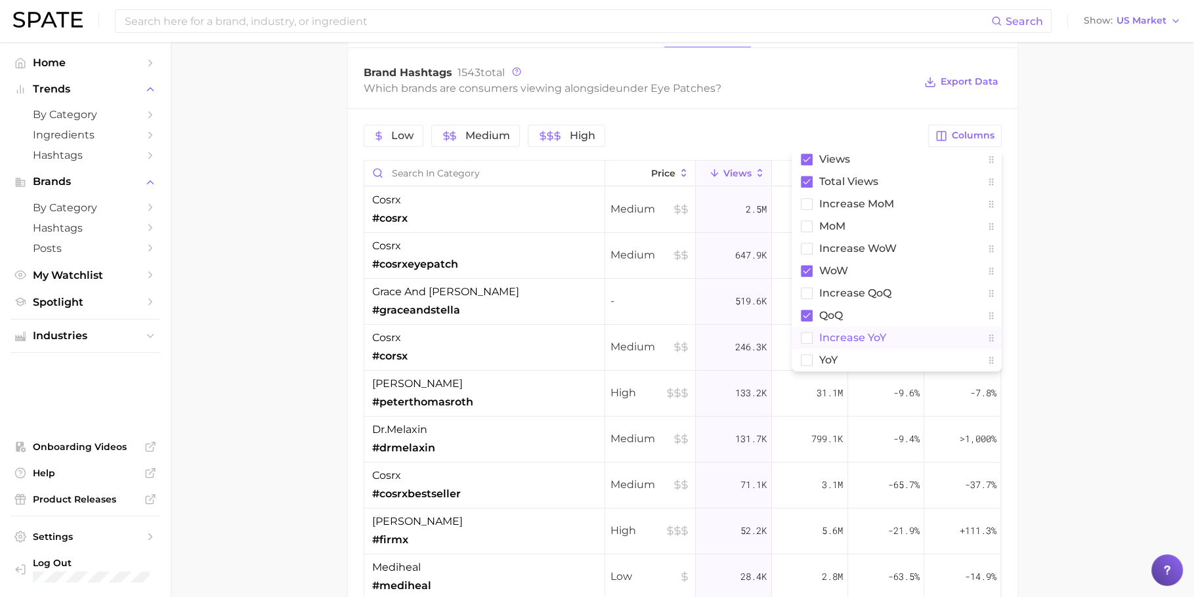
click at [940, 339] on button "increase YoY" at bounding box center [896, 338] width 210 height 22
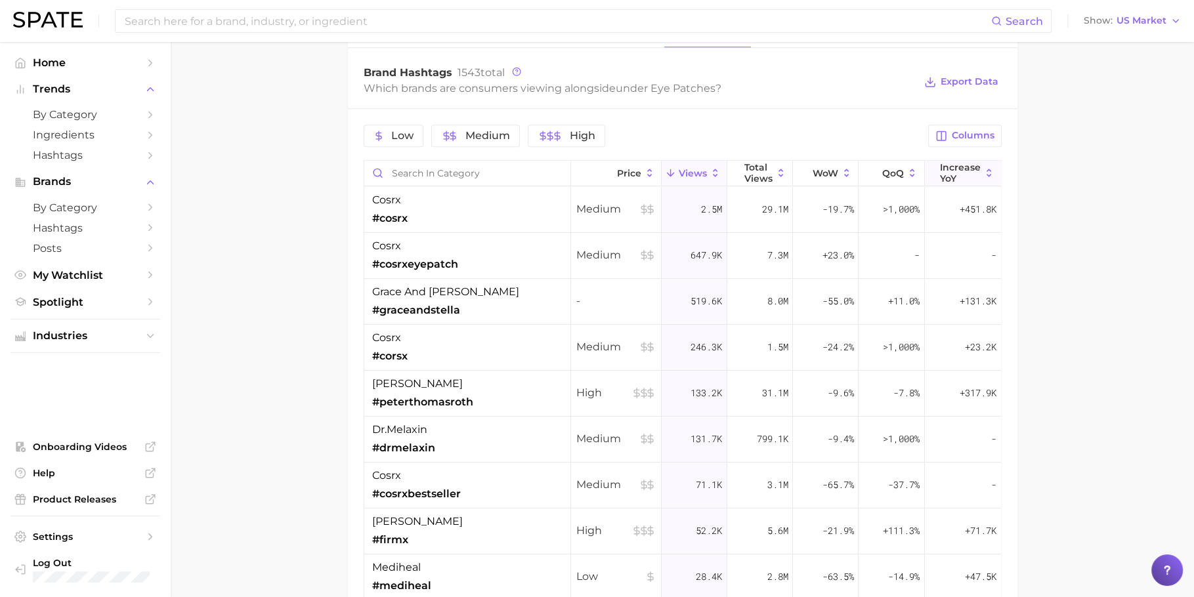
click at [954, 173] on span "increase YoY" at bounding box center [960, 172] width 41 height 21
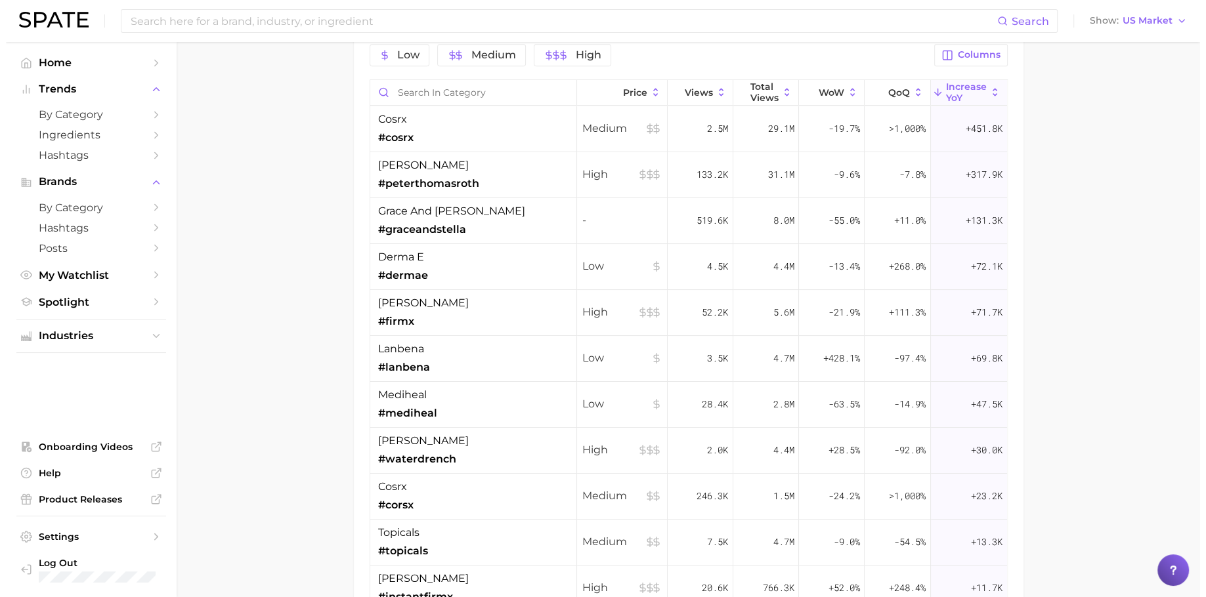
scroll to position [1118, 0]
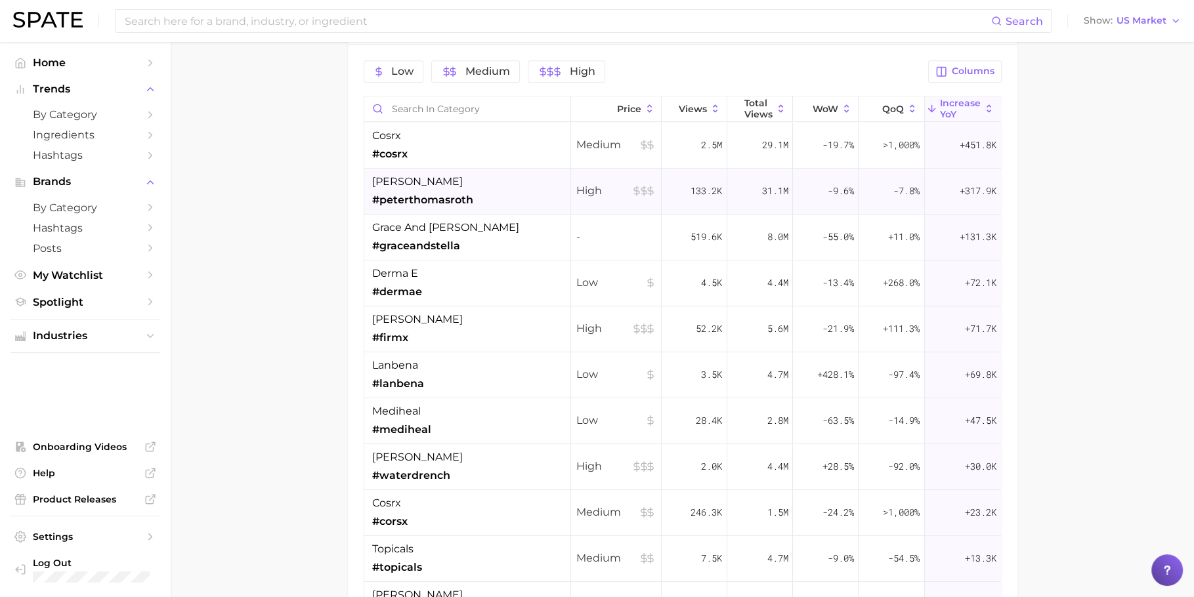
click at [442, 192] on span "#peterthomasroth" at bounding box center [422, 200] width 101 height 16
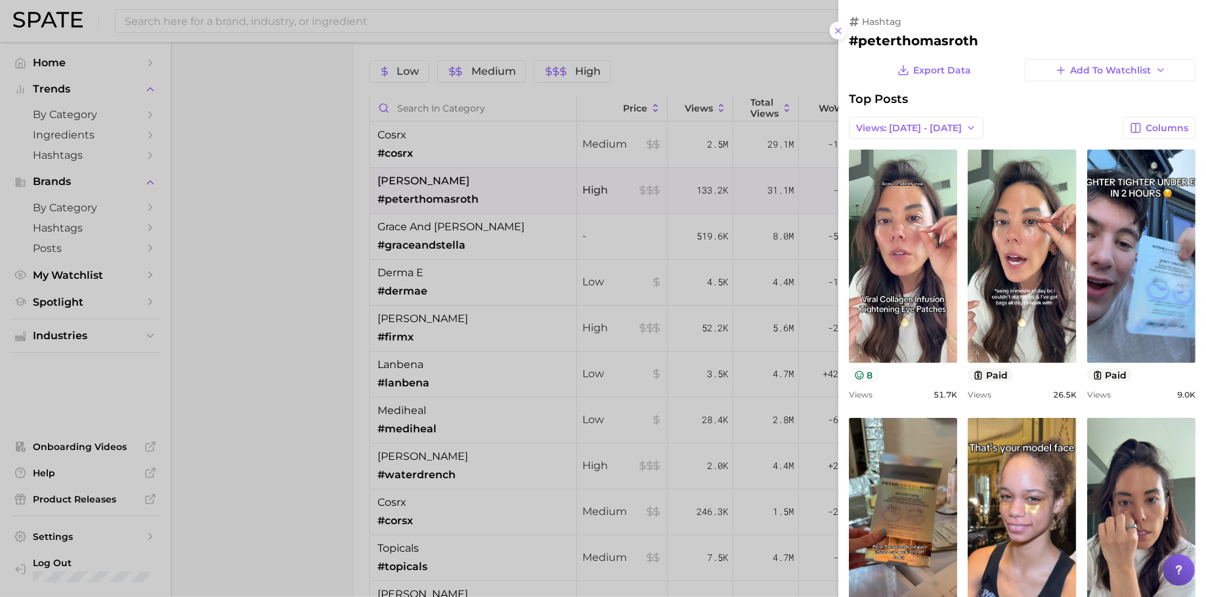
scroll to position [0, 0]
click at [443, 235] on div at bounding box center [603, 298] width 1206 height 597
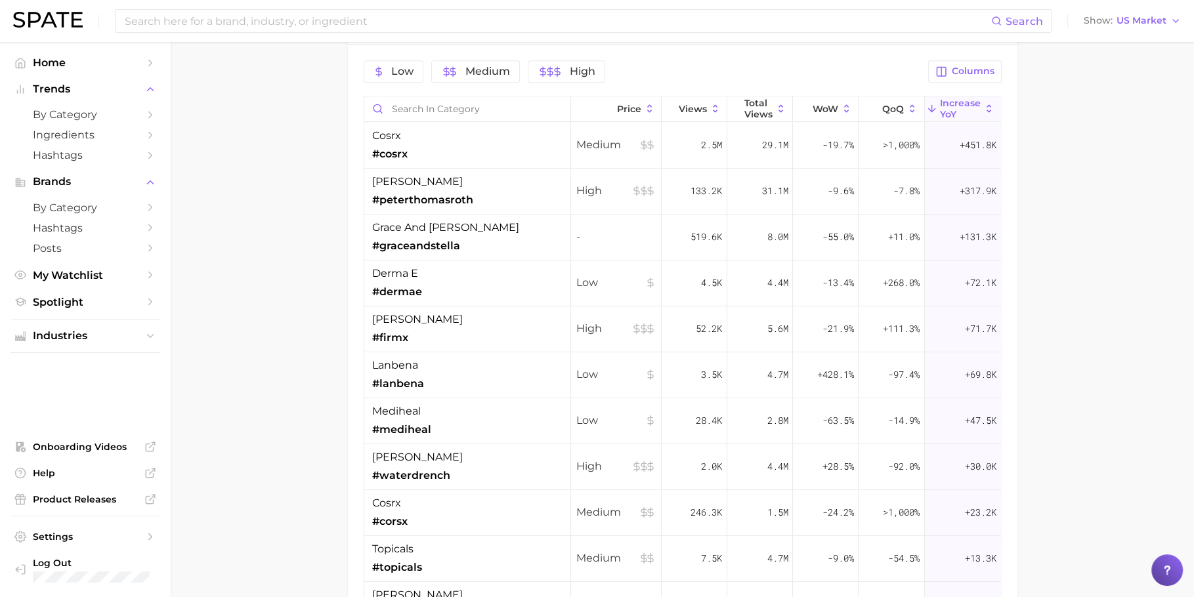
click at [444, 238] on span "#graceandstella" at bounding box center [416, 246] width 88 height 16
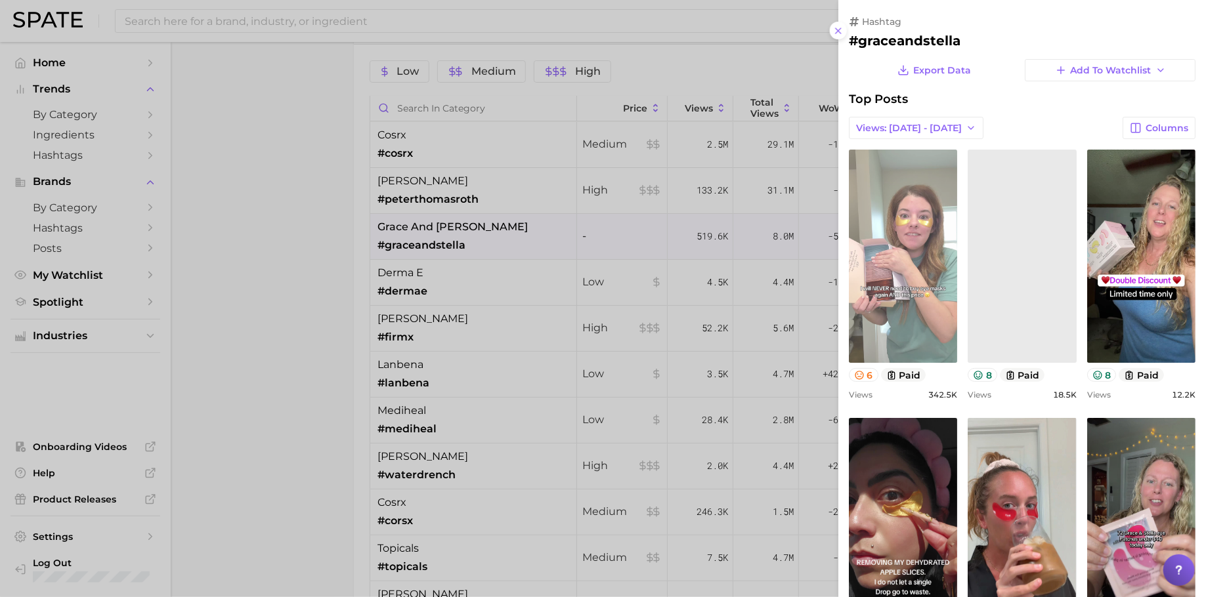
scroll to position [94, 0]
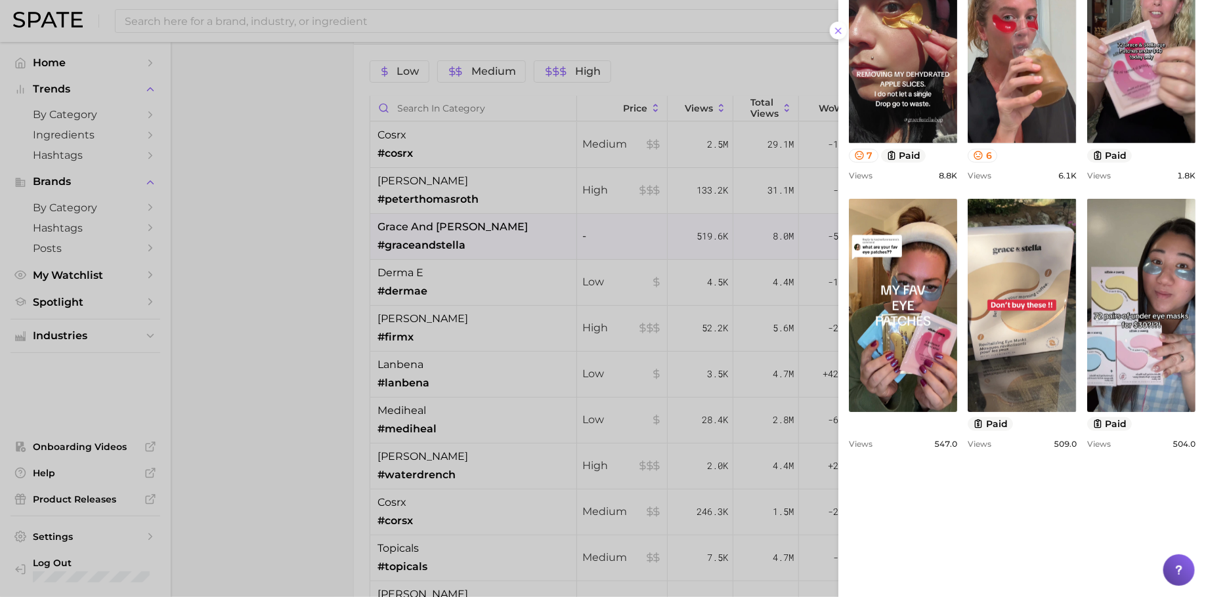
click at [322, 308] on div at bounding box center [603, 298] width 1206 height 597
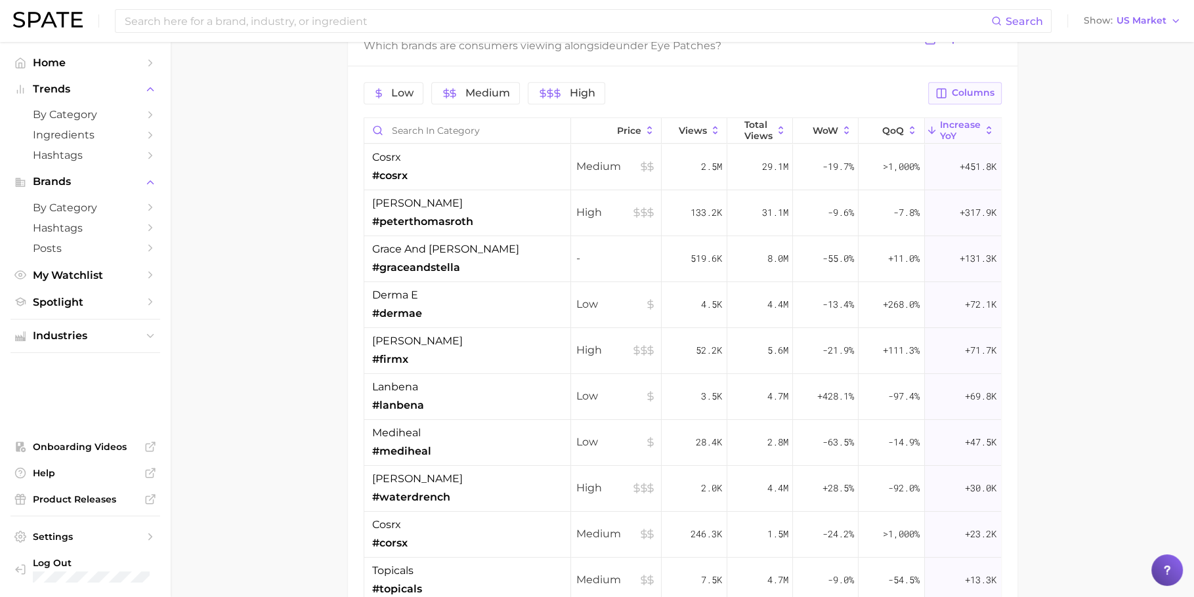
click at [961, 91] on span "Columns" at bounding box center [973, 92] width 43 height 11
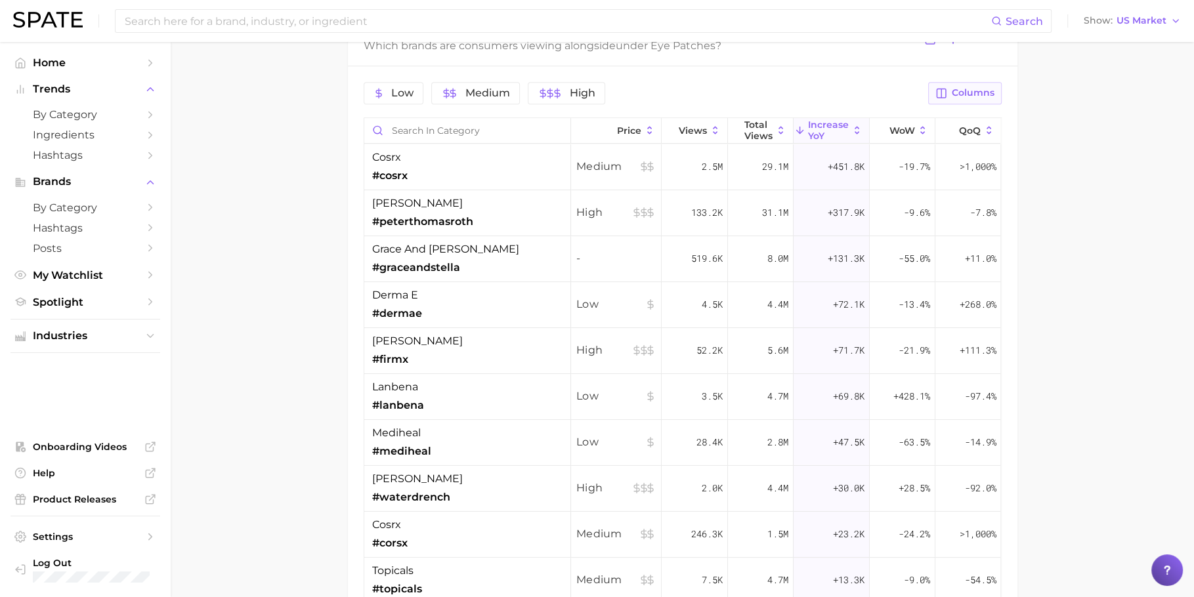
click at [972, 96] on button "Columns" at bounding box center [964, 93] width 73 height 22
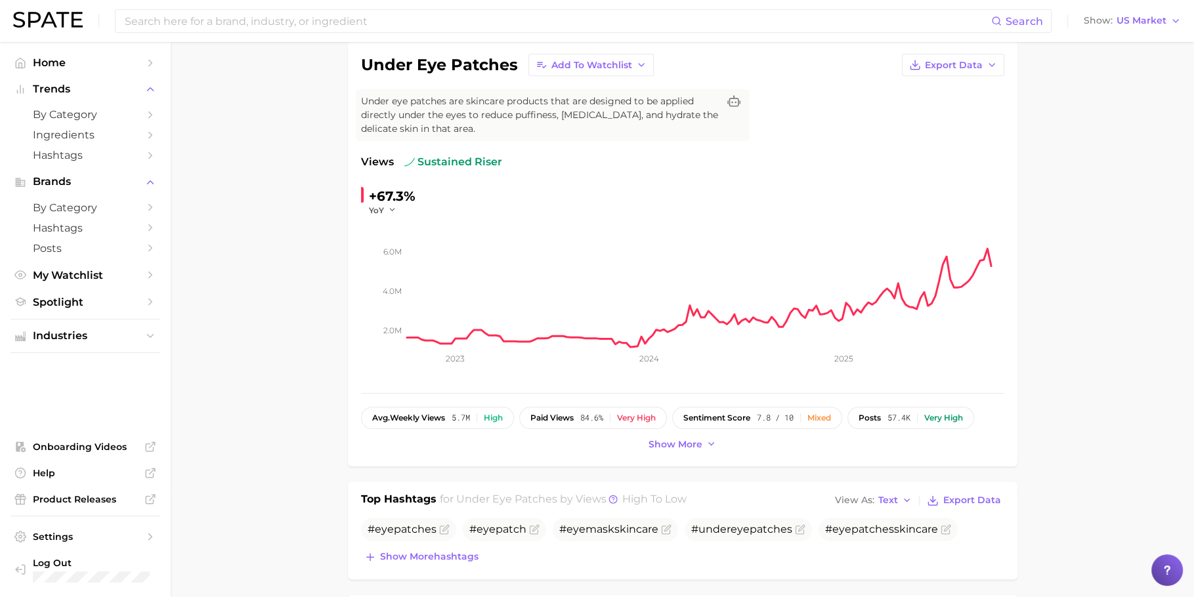
scroll to position [0, 0]
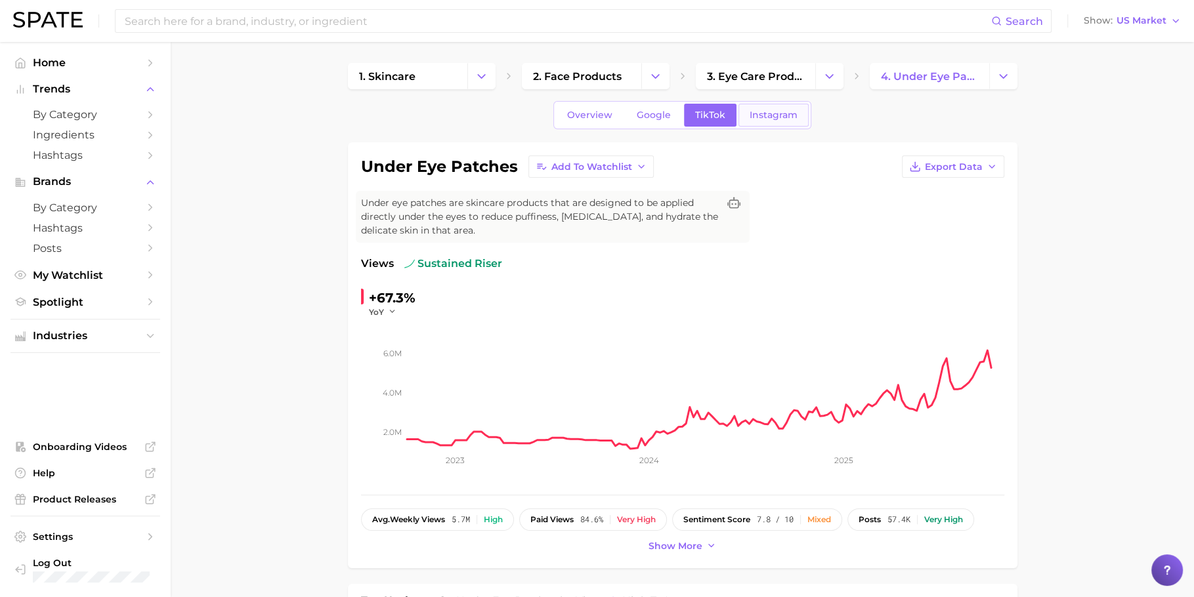
click at [771, 112] on span "Instagram" at bounding box center [773, 115] width 48 height 11
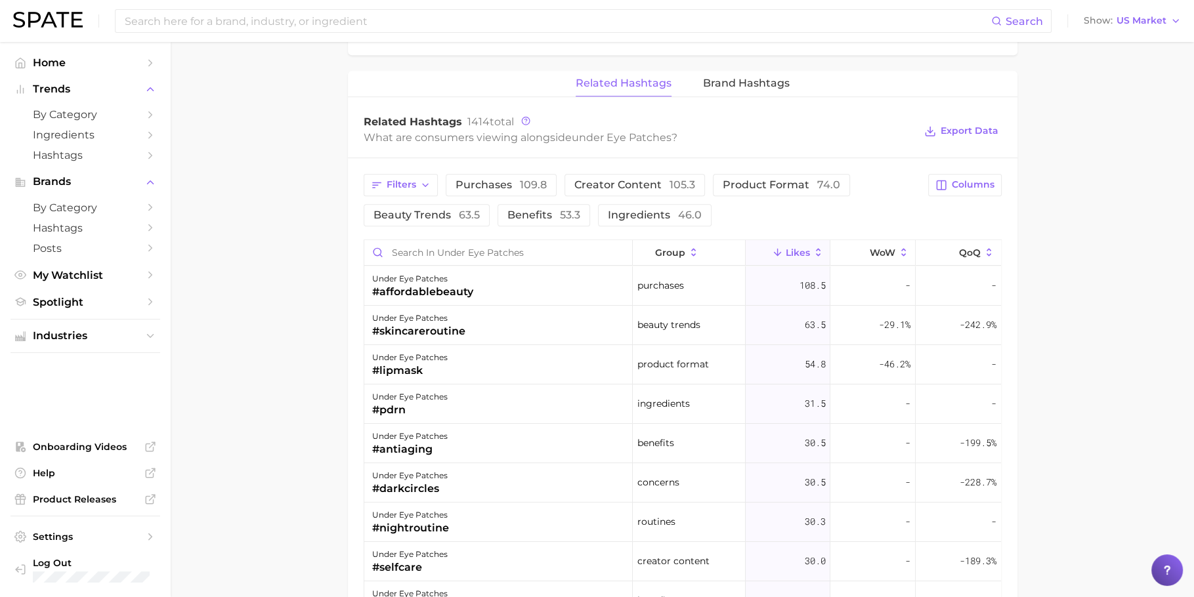
scroll to position [885, 0]
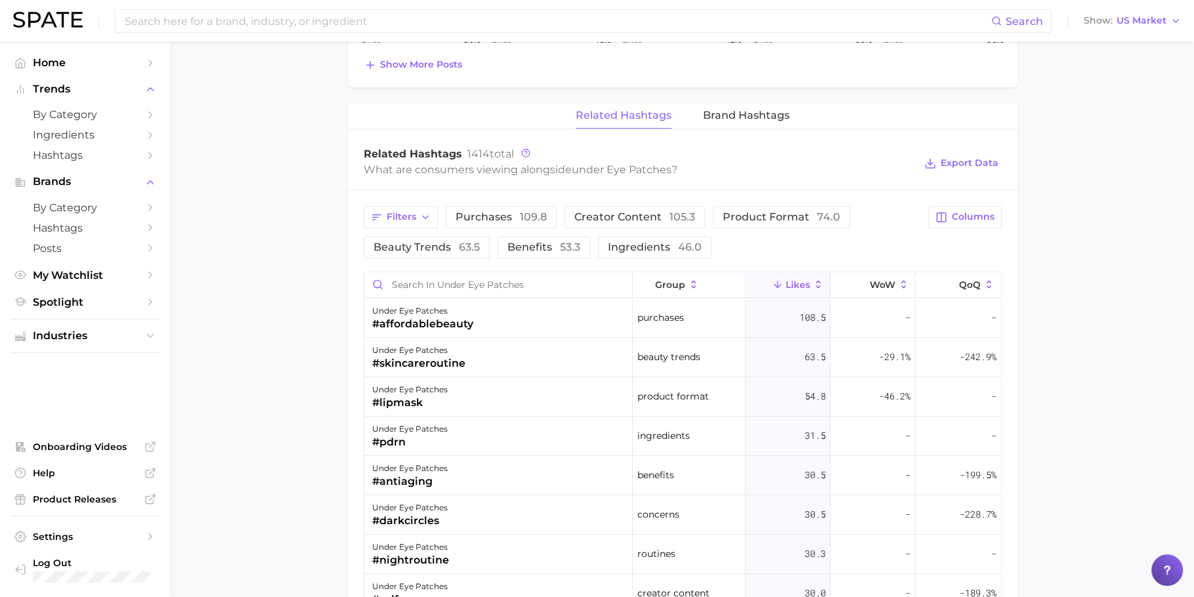
click at [841, 156] on div "Related Hashtags 1414 total" at bounding box center [639, 154] width 551 height 13
click at [961, 214] on span "Columns" at bounding box center [973, 216] width 43 height 11
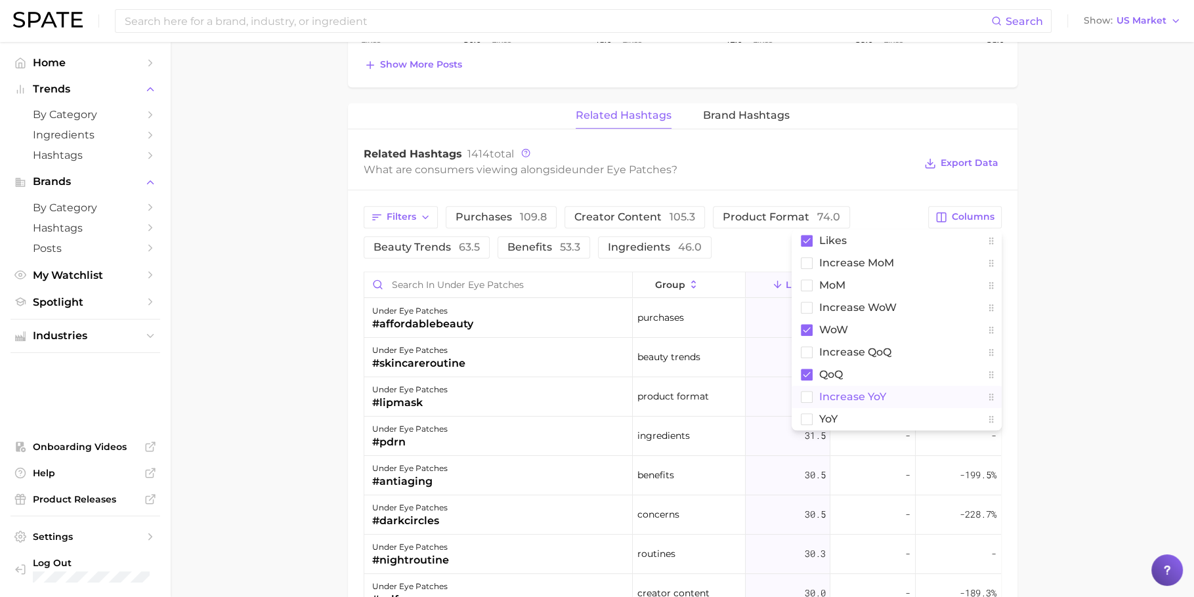
click at [868, 394] on span "Increase YoY" at bounding box center [852, 396] width 67 height 11
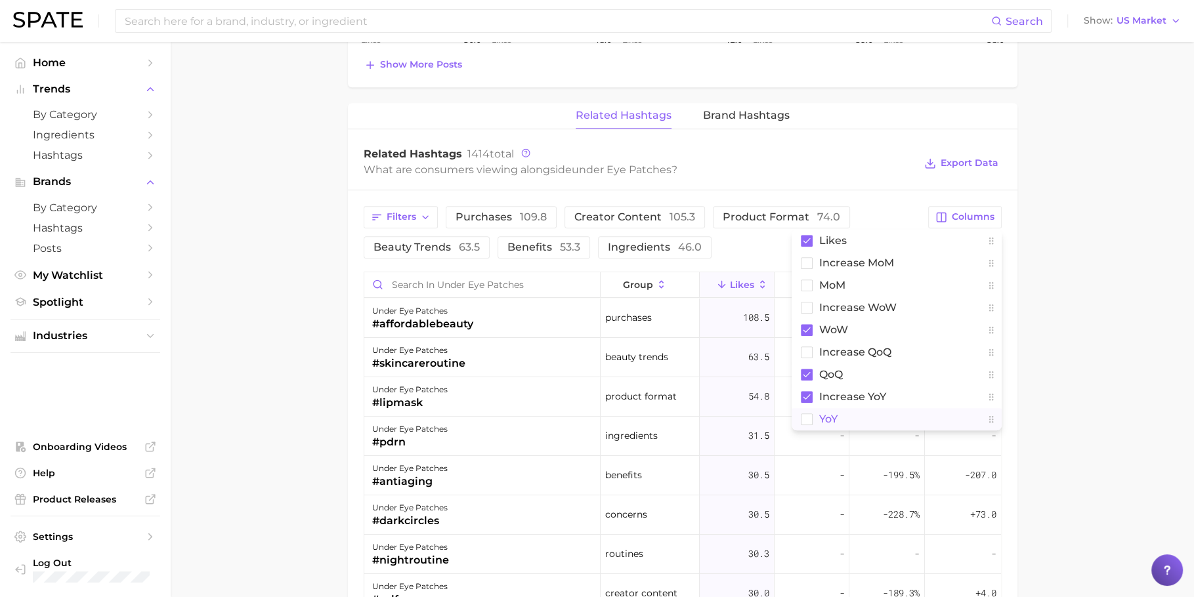
click at [868, 414] on button "YoY" at bounding box center [896, 419] width 210 height 22
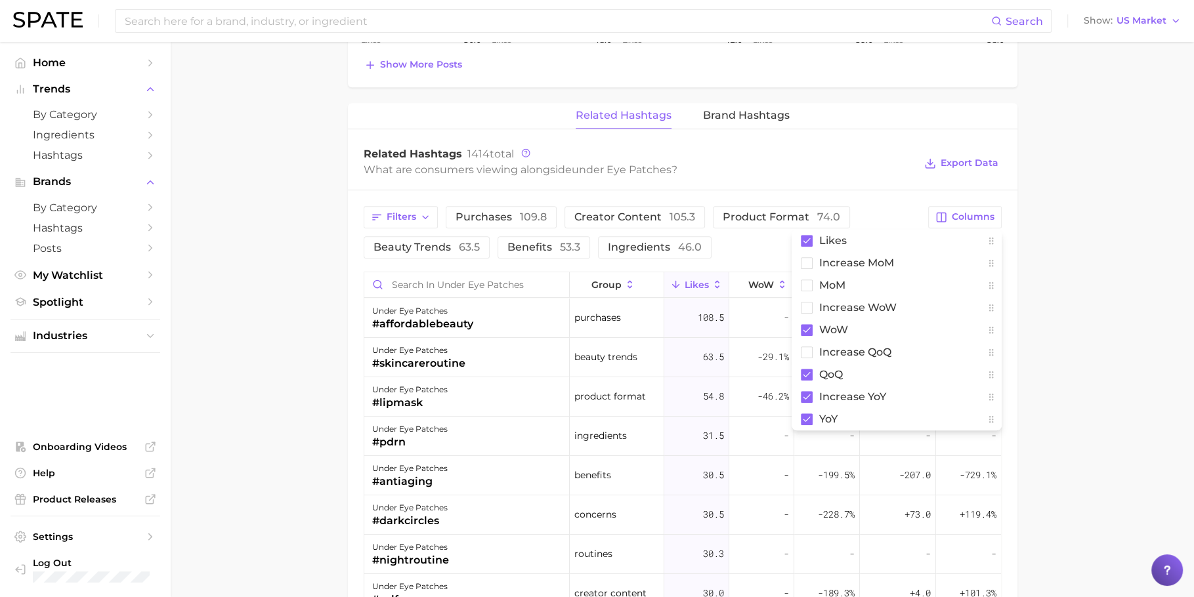
click at [1134, 363] on main "1. skincare 2. face products 3. eye care products 4. under eye patches Overview…" at bounding box center [682, 53] width 1023 height 1793
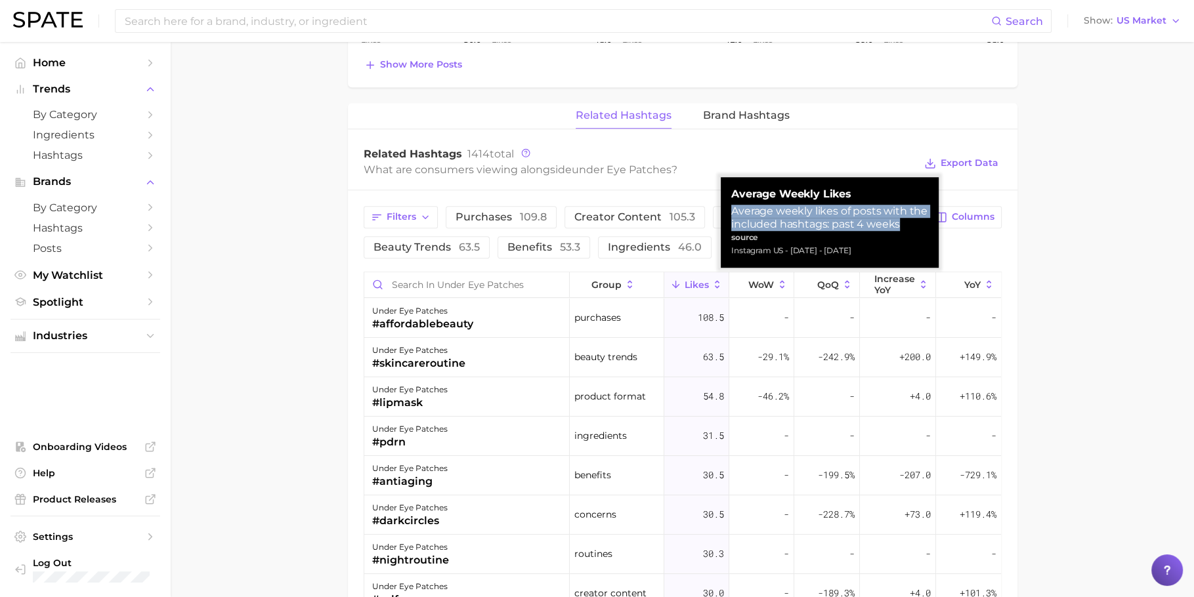
drag, startPoint x: 903, startPoint y: 223, endPoint x: 725, endPoint y: 213, distance: 178.1
click at [725, 213] on div "average weekly likes Average weekly likes of posts with the included hashtags: …" at bounding box center [830, 222] width 218 height 91
copy div "Average weekly likes of posts with the included hashtags: past 4 weeks"
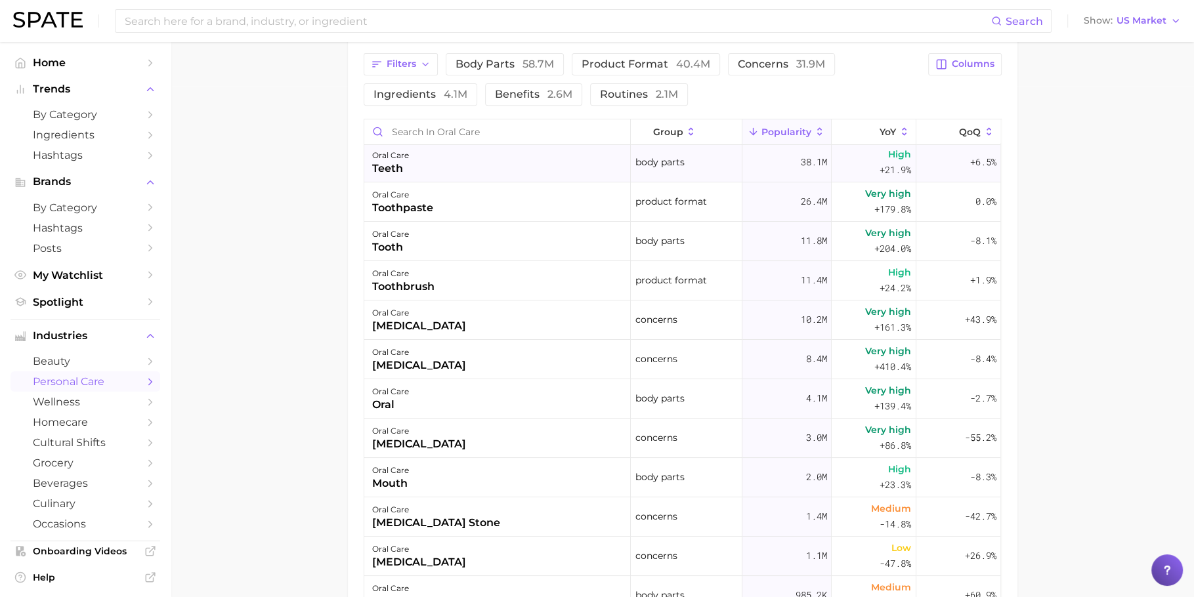
scroll to position [3, 0]
click at [441, 128] on input "Search in oral care" at bounding box center [497, 131] width 266 height 25
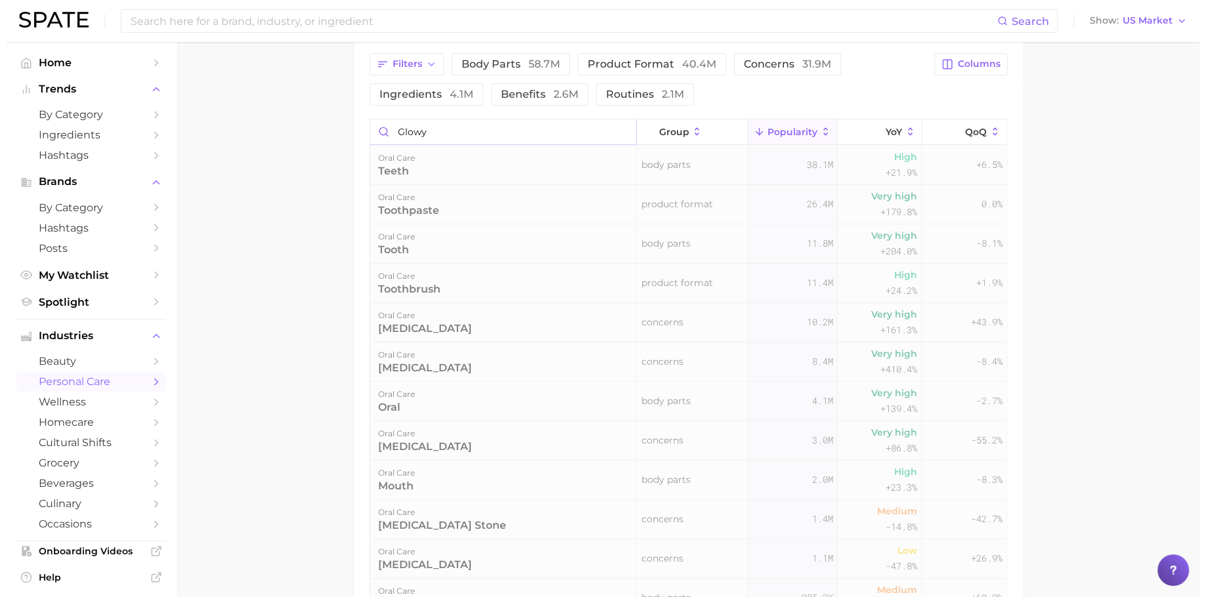
scroll to position [441, 0]
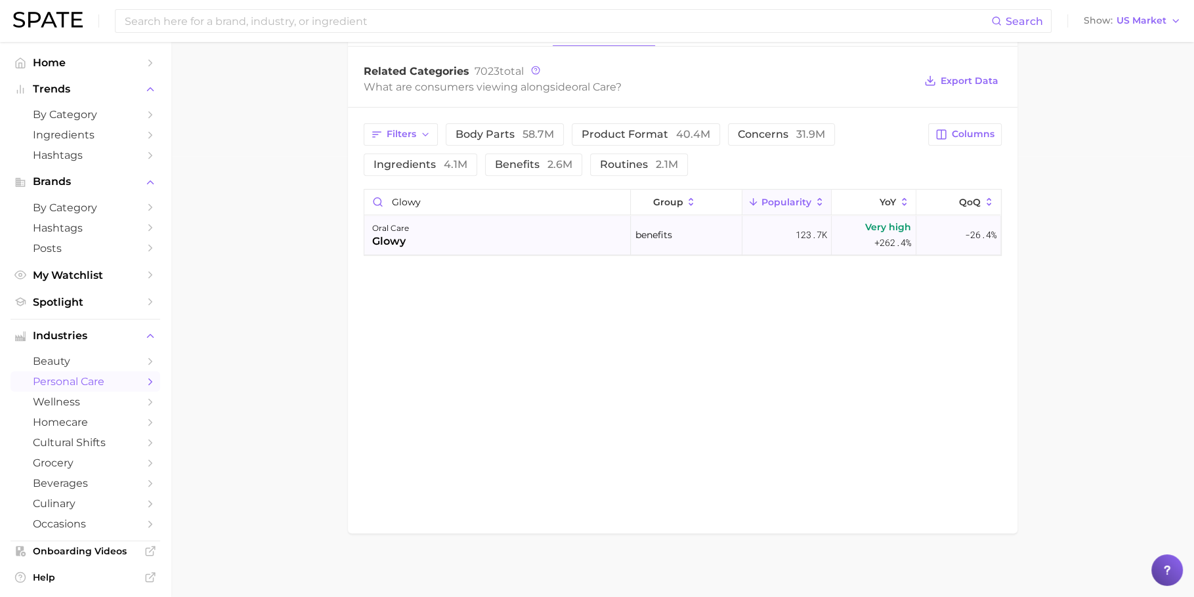
click at [442, 228] on div "oral care glowy" at bounding box center [497, 235] width 266 height 39
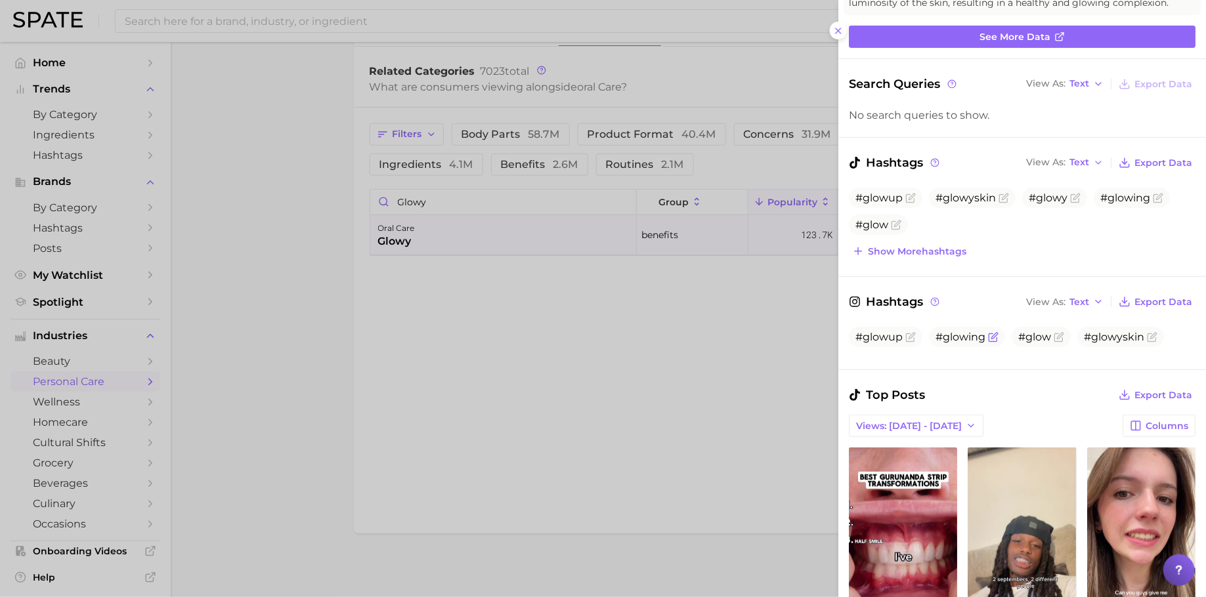
scroll to position [0, 0]
click at [935, 257] on span "Show more hashtags" at bounding box center [917, 251] width 98 height 11
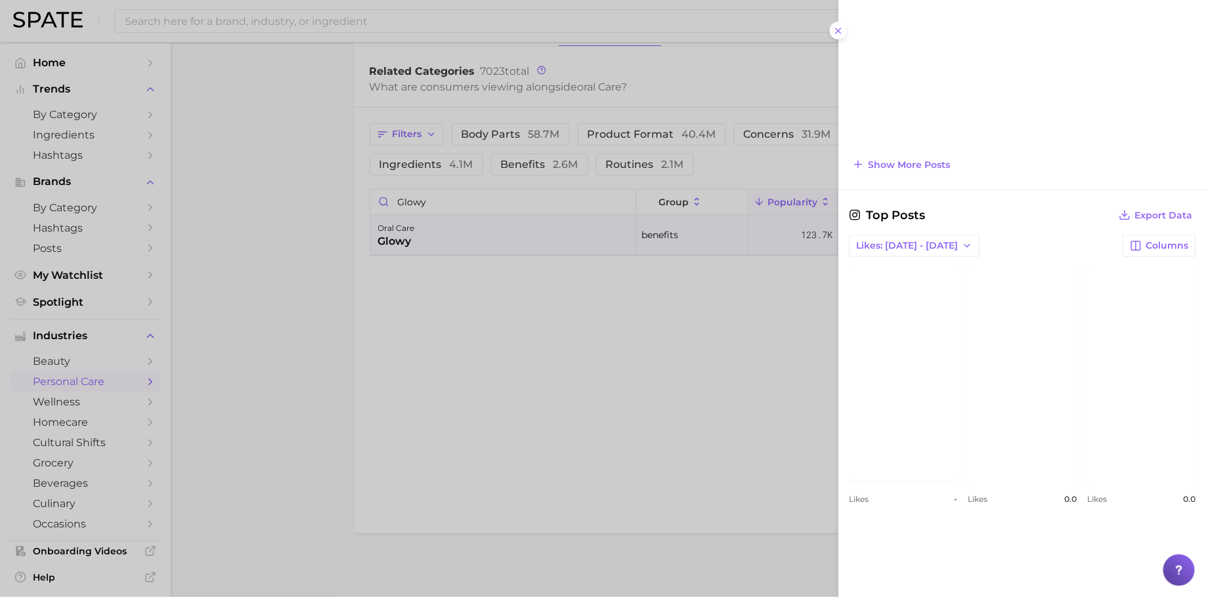
scroll to position [984, 0]
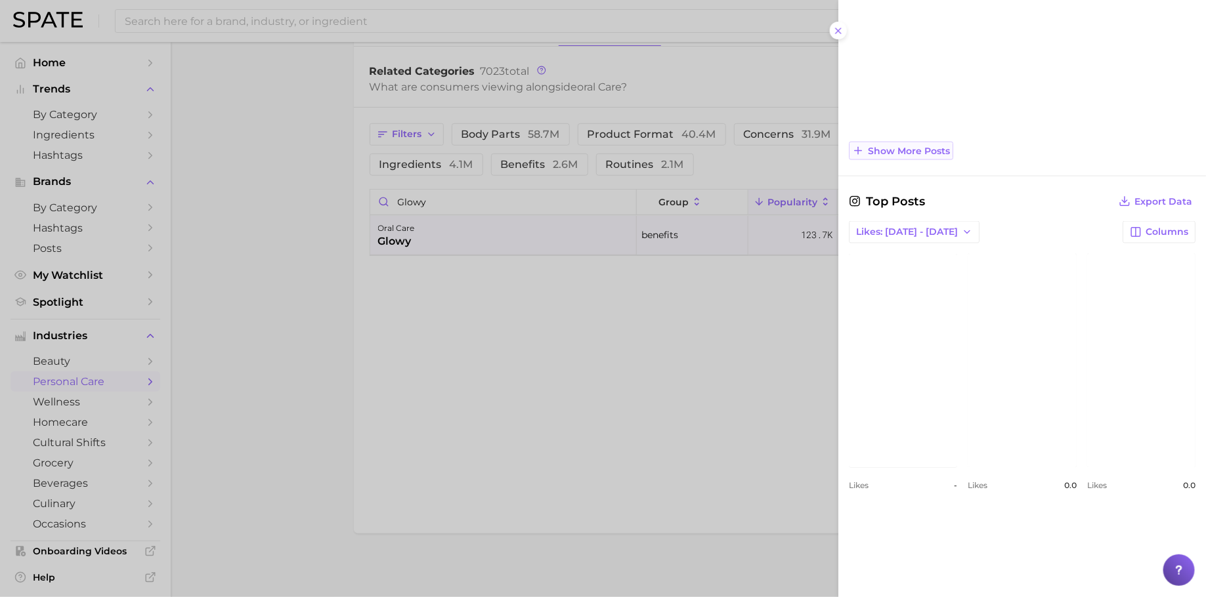
click at [929, 160] on button "Show more posts" at bounding box center [901, 151] width 104 height 18
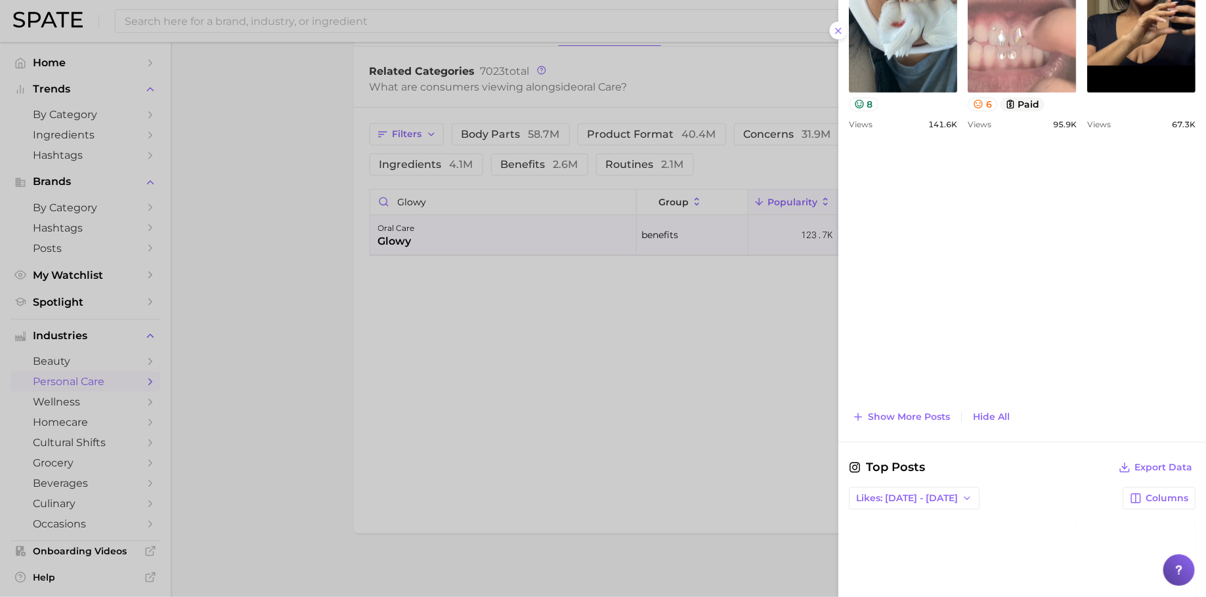
scroll to position [988, 0]
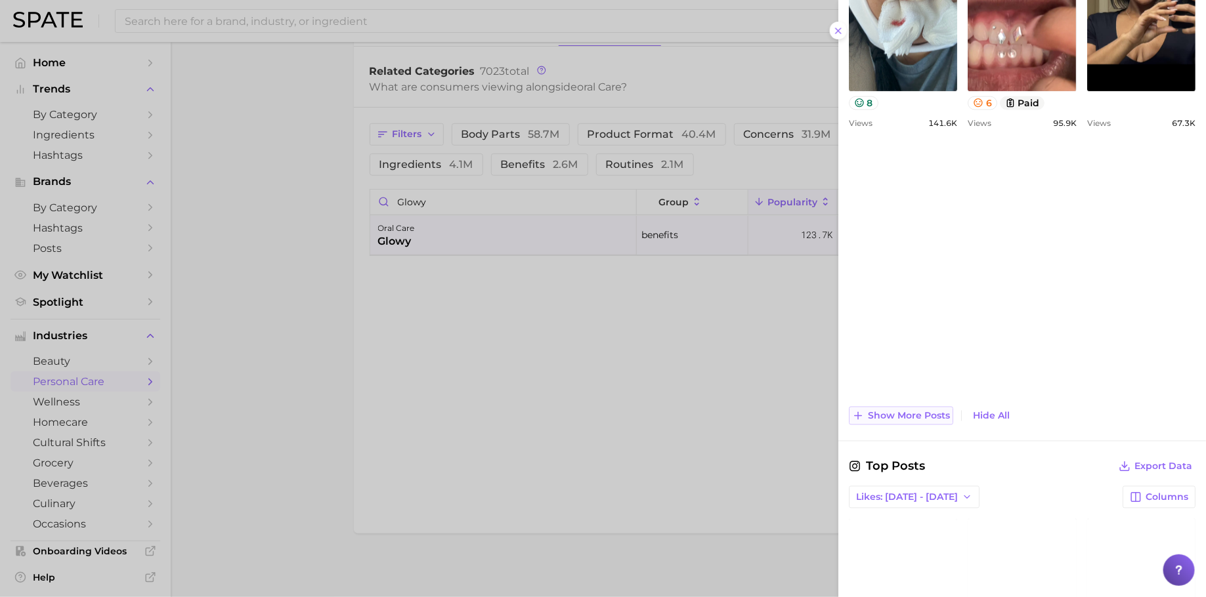
click at [915, 422] on span "Show more posts" at bounding box center [909, 416] width 82 height 11
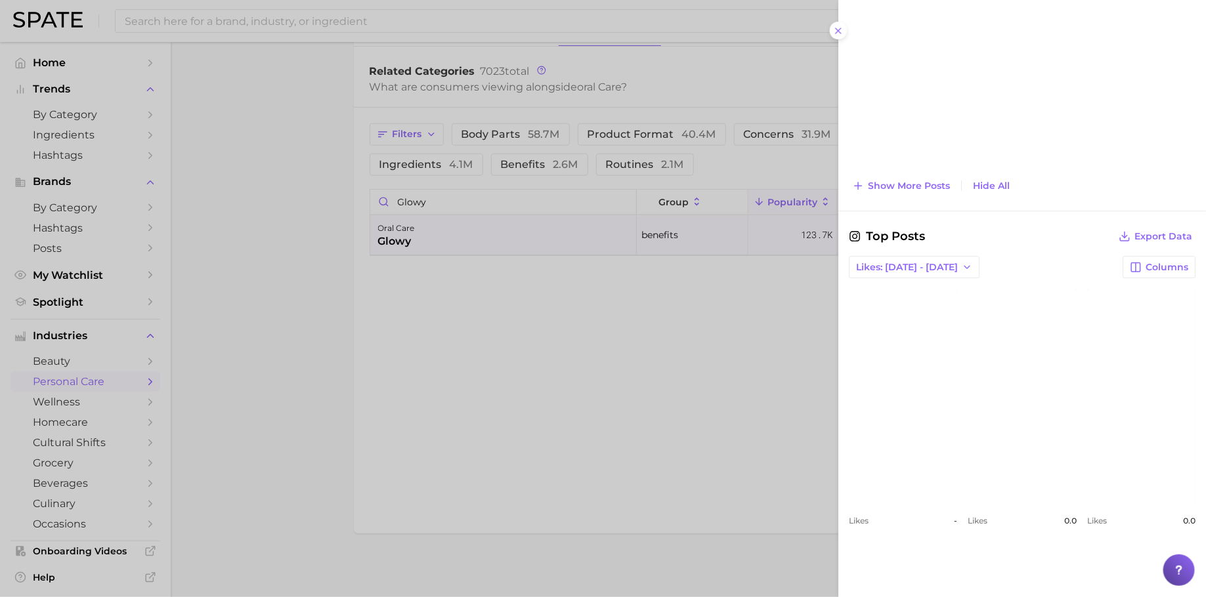
scroll to position [1404, 0]
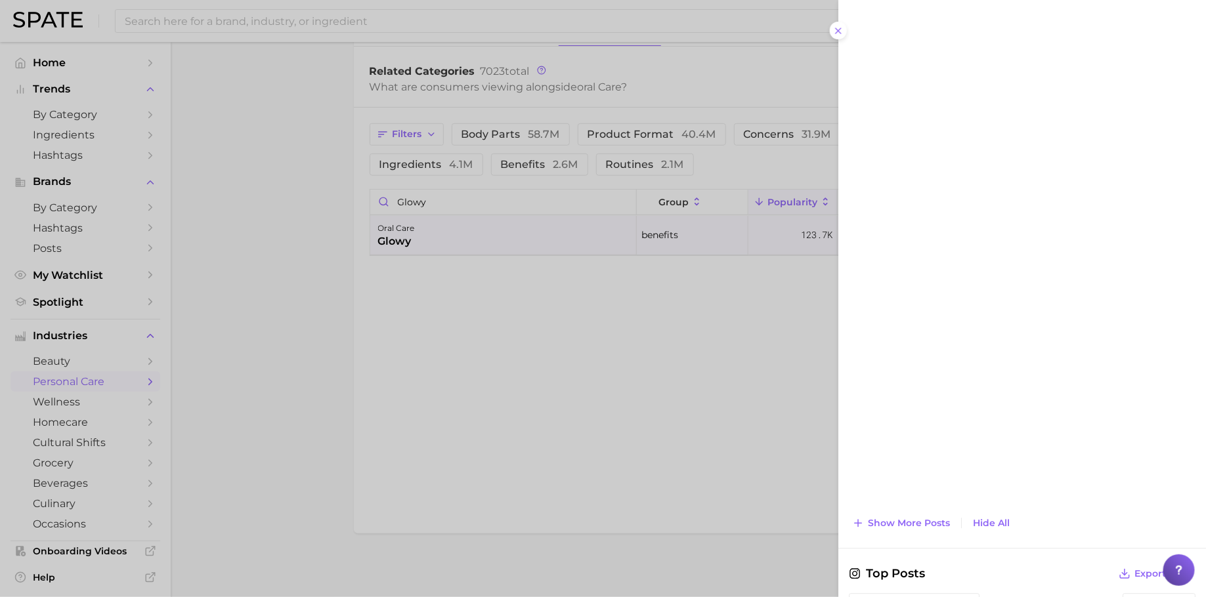
click at [486, 197] on div at bounding box center [603, 298] width 1206 height 597
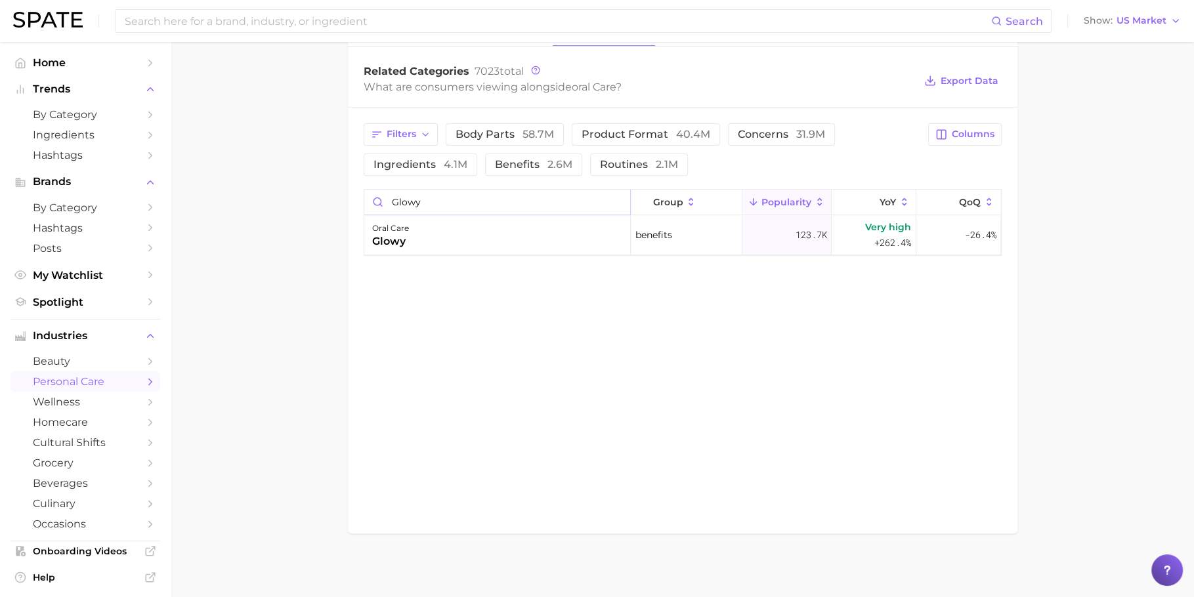
click at [486, 197] on input "glowy" at bounding box center [497, 202] width 266 height 25
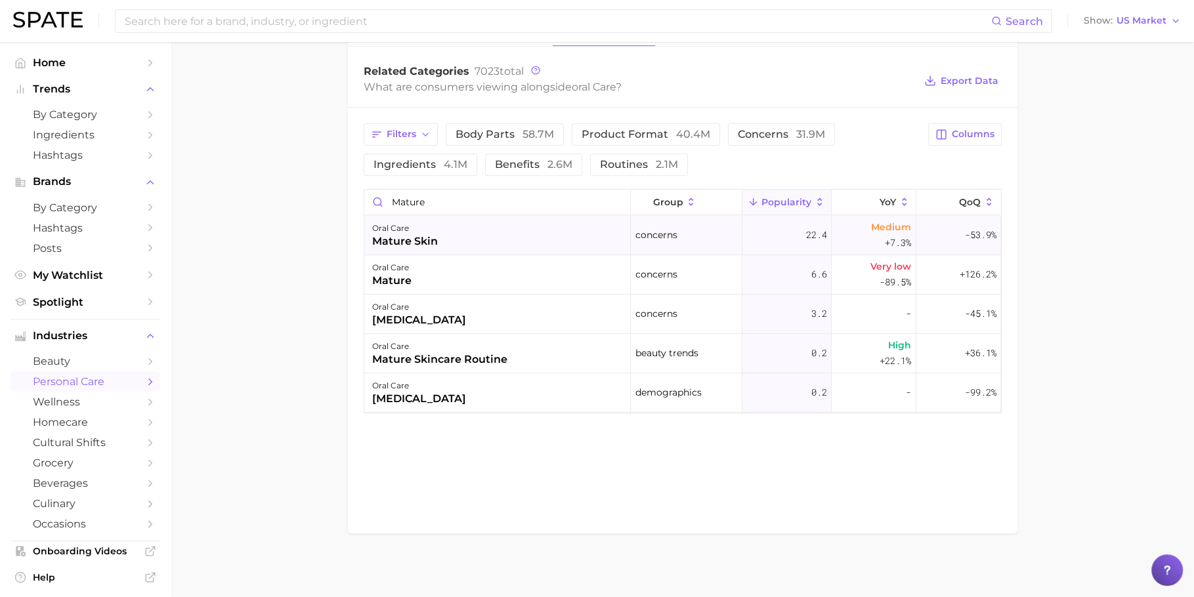
click at [484, 230] on div "oral care mature skin" at bounding box center [497, 235] width 266 height 39
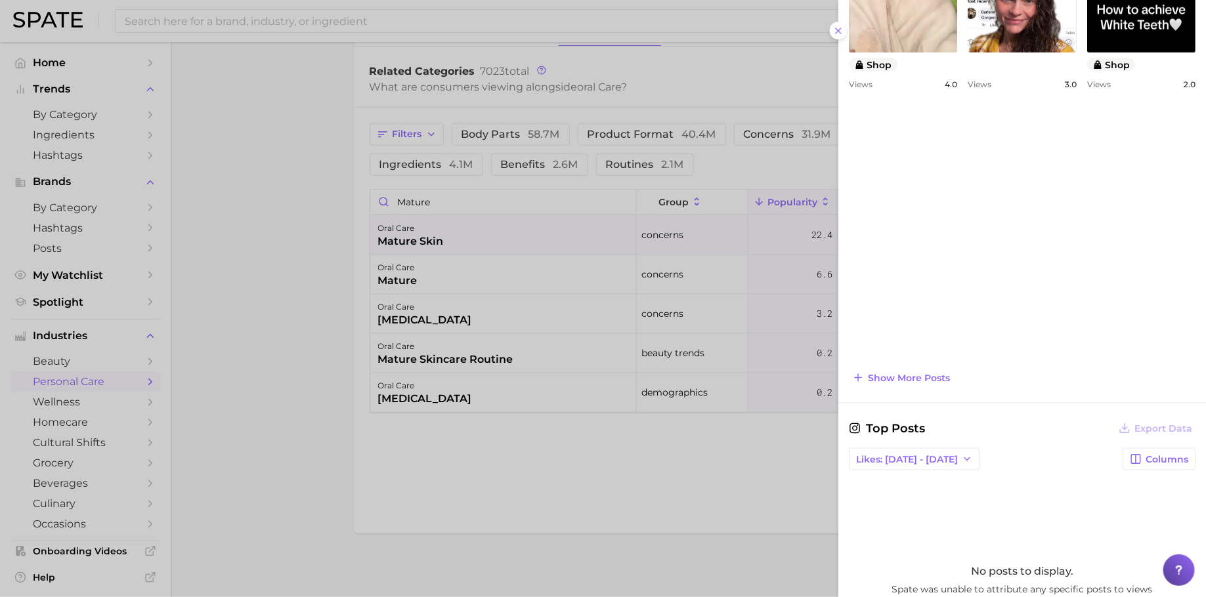
scroll to position [788, 0]
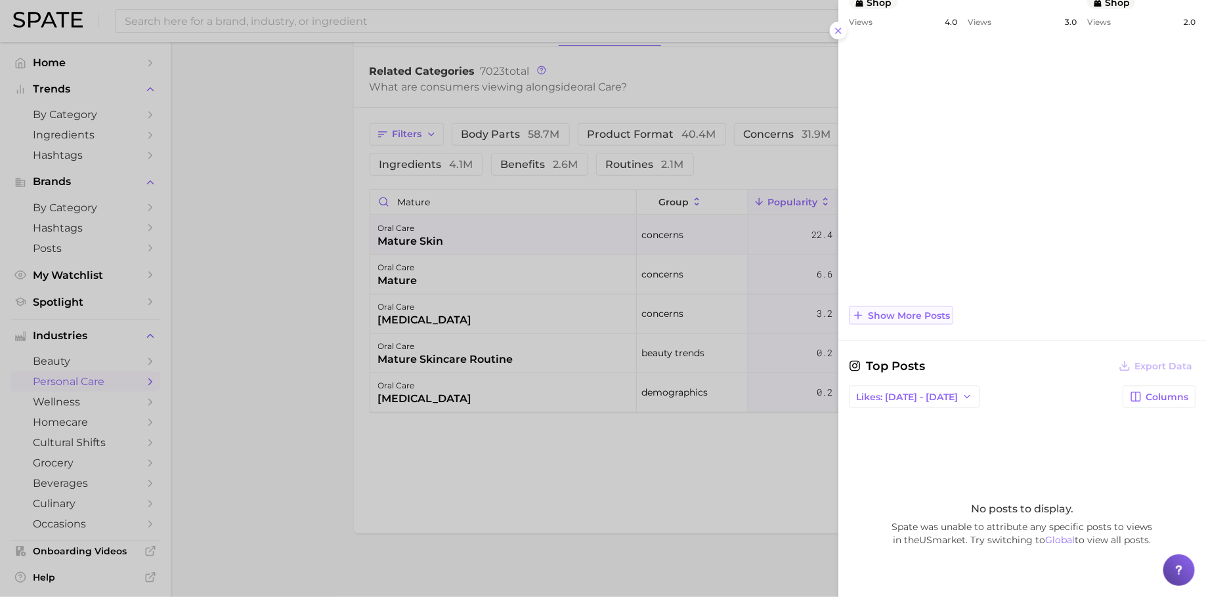
click at [903, 319] on button "Show more posts" at bounding box center [901, 315] width 104 height 18
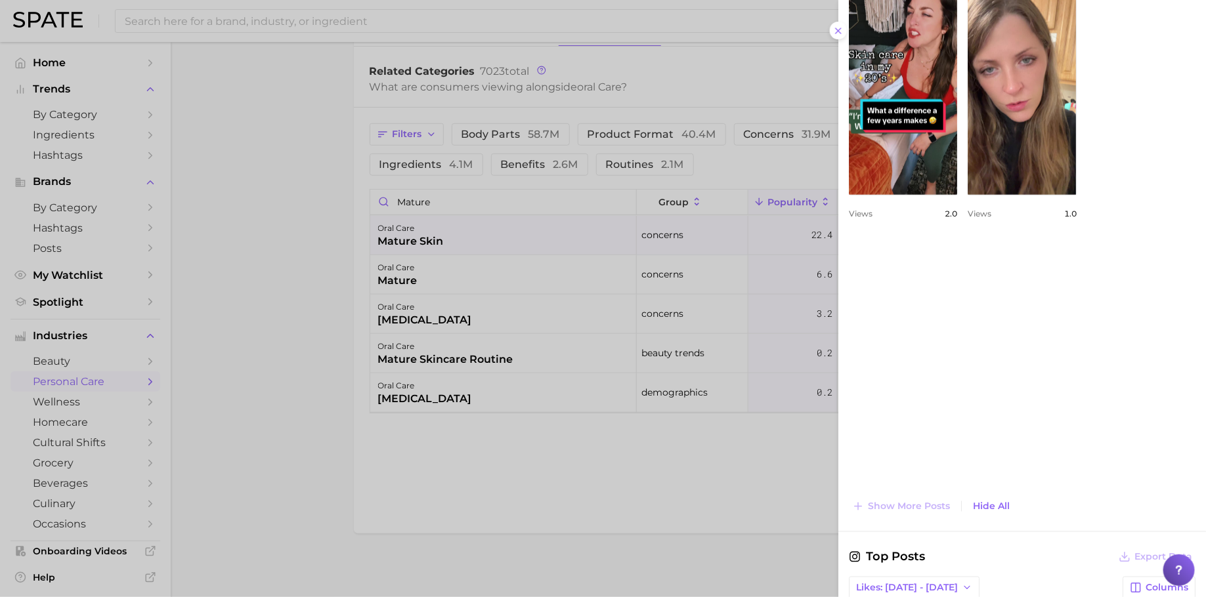
scroll to position [933, 0]
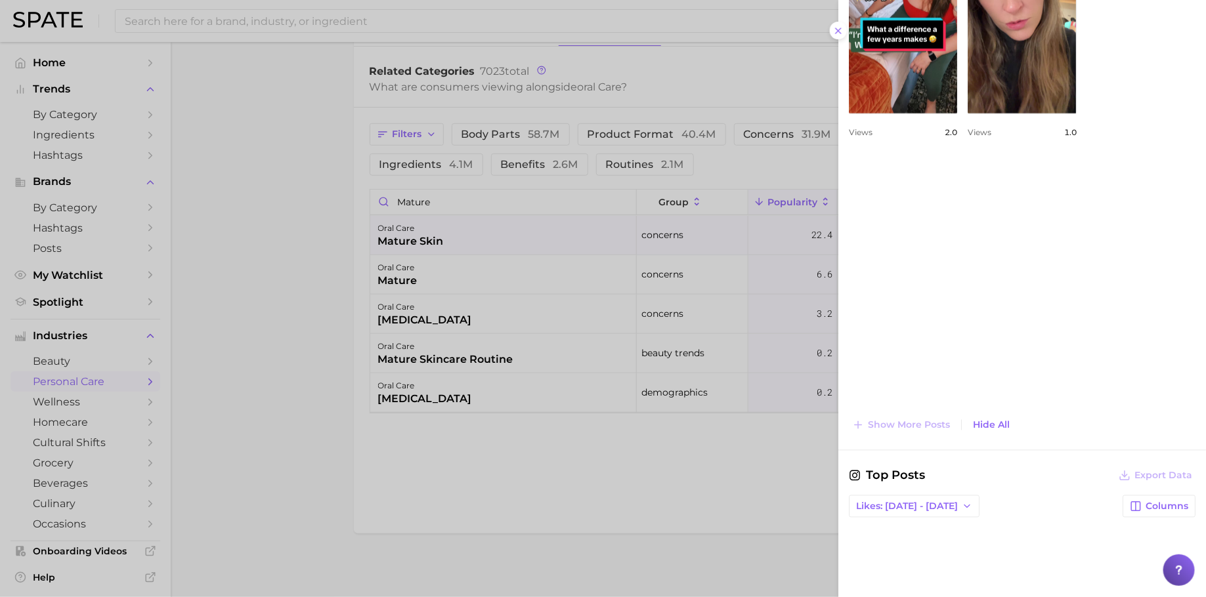
click at [667, 114] on div at bounding box center [603, 298] width 1206 height 597
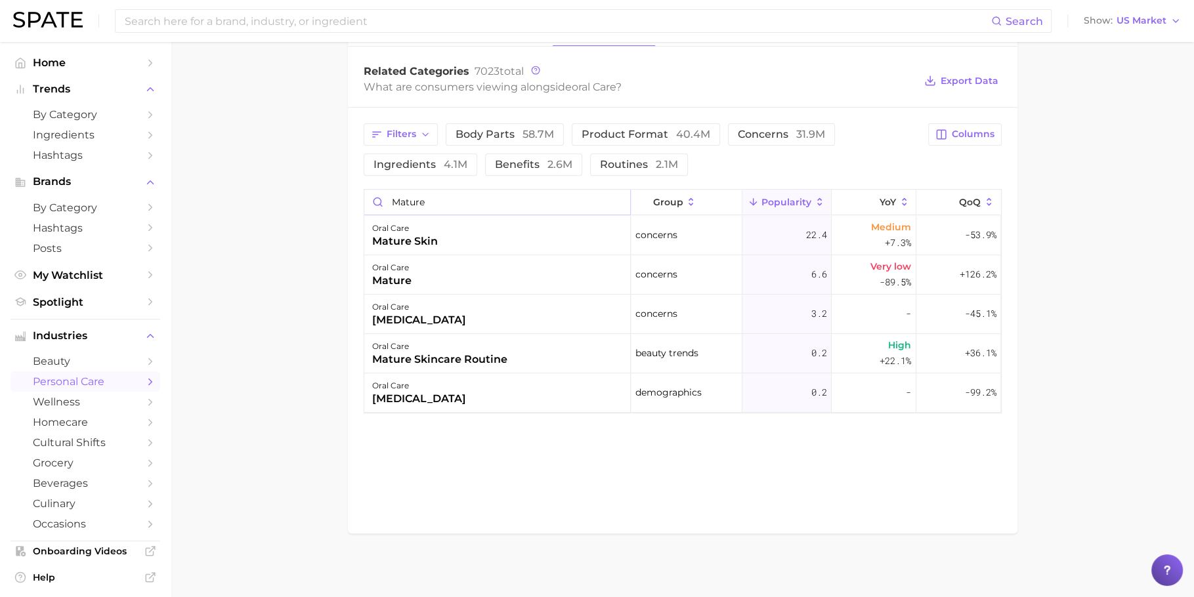
click at [486, 198] on input "mature" at bounding box center [497, 202] width 266 height 25
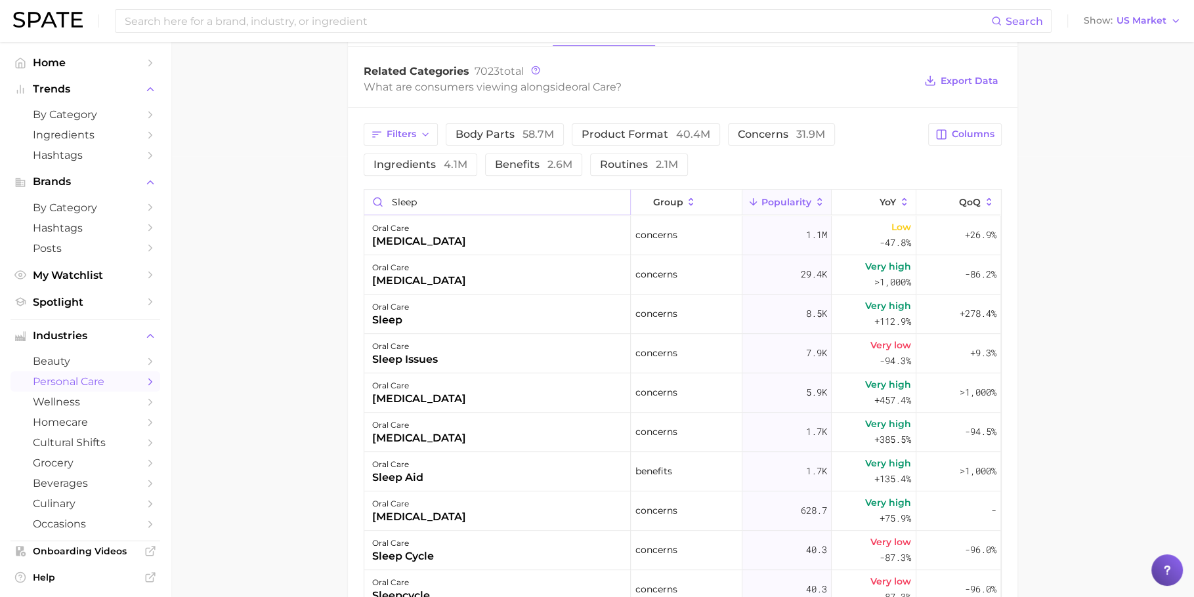
click at [505, 200] on input "sleep" at bounding box center [497, 202] width 266 height 25
click at [505, 199] on input "sleep" at bounding box center [497, 202] width 266 height 25
type input "sleep"
click at [547, 458] on div "oral care sleep aid" at bounding box center [497, 471] width 266 height 39
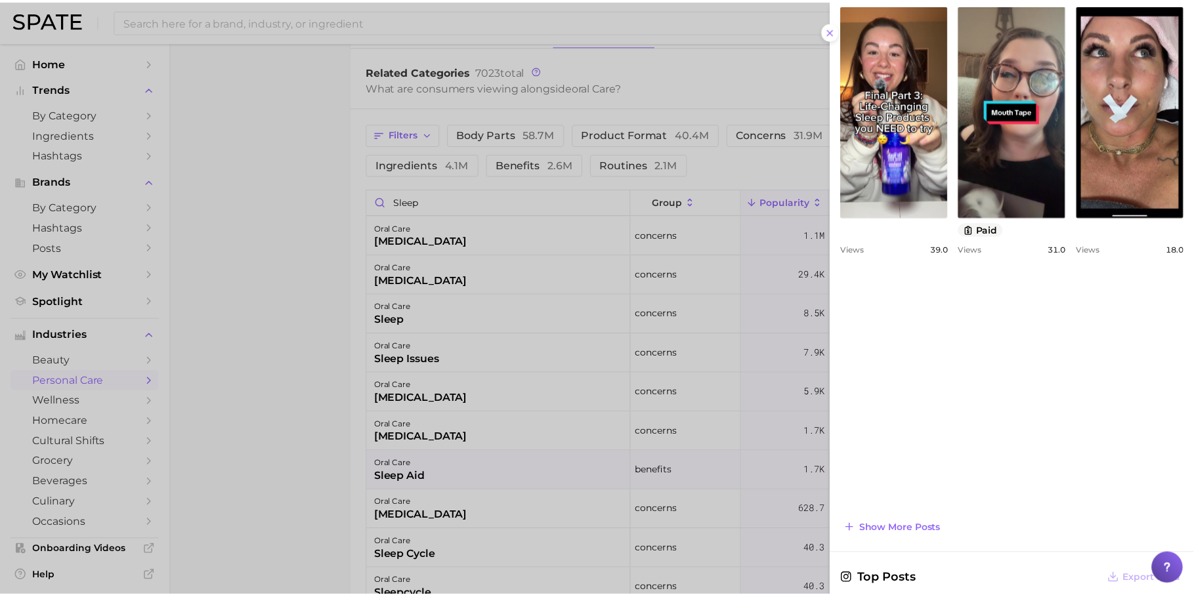
scroll to position [893, 0]
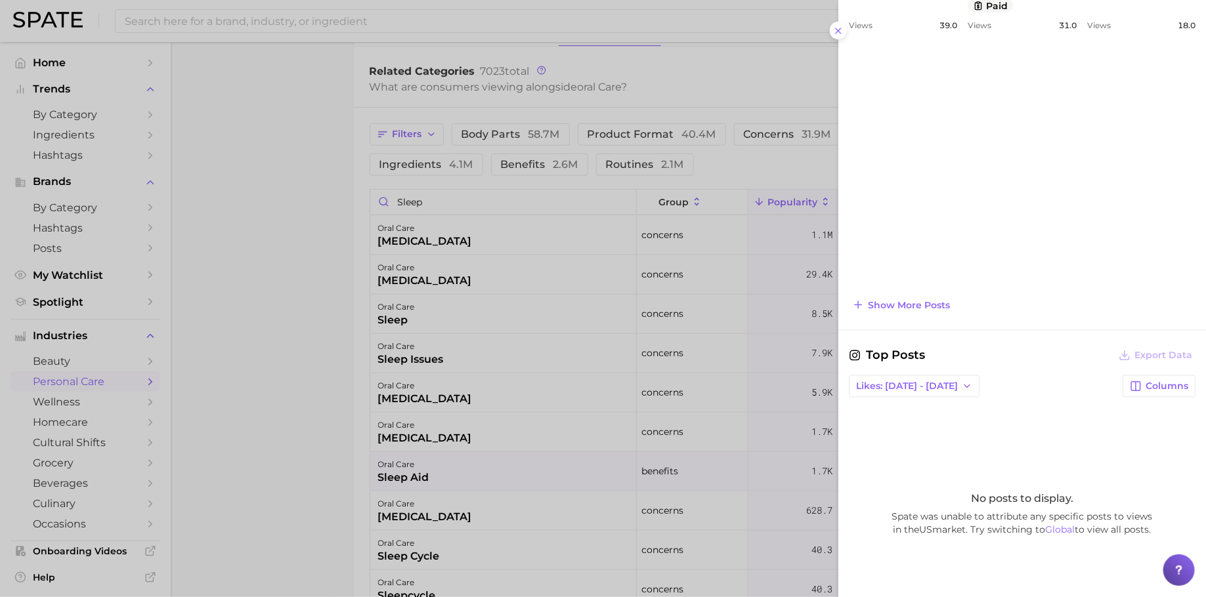
click at [704, 316] on div at bounding box center [603, 298] width 1206 height 597
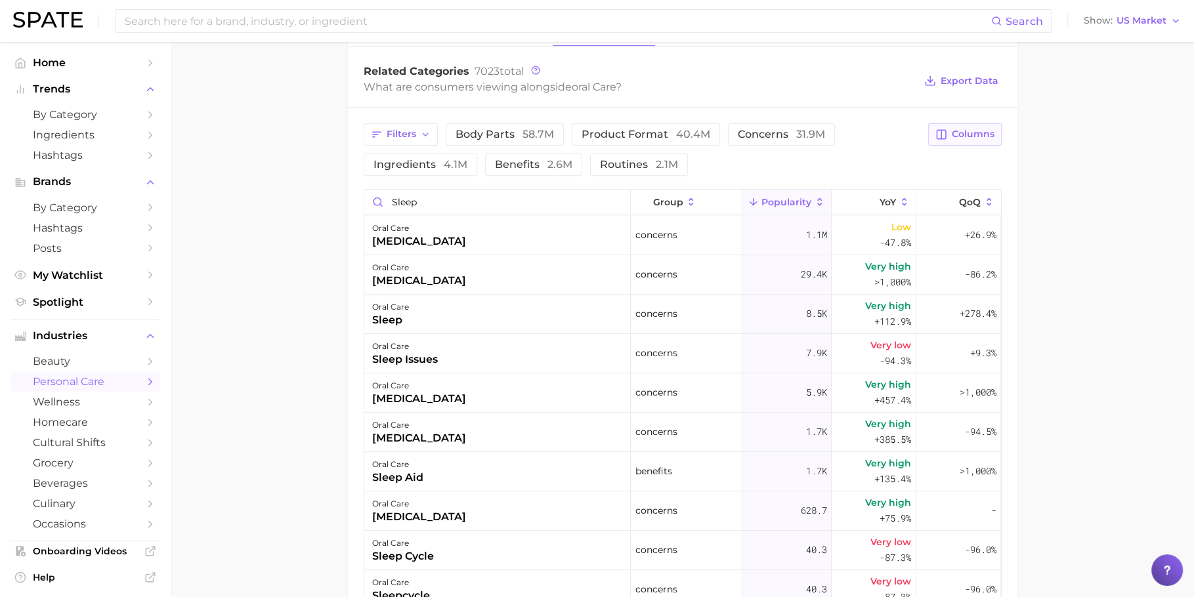
click at [970, 131] on span "Columns" at bounding box center [973, 134] width 43 height 11
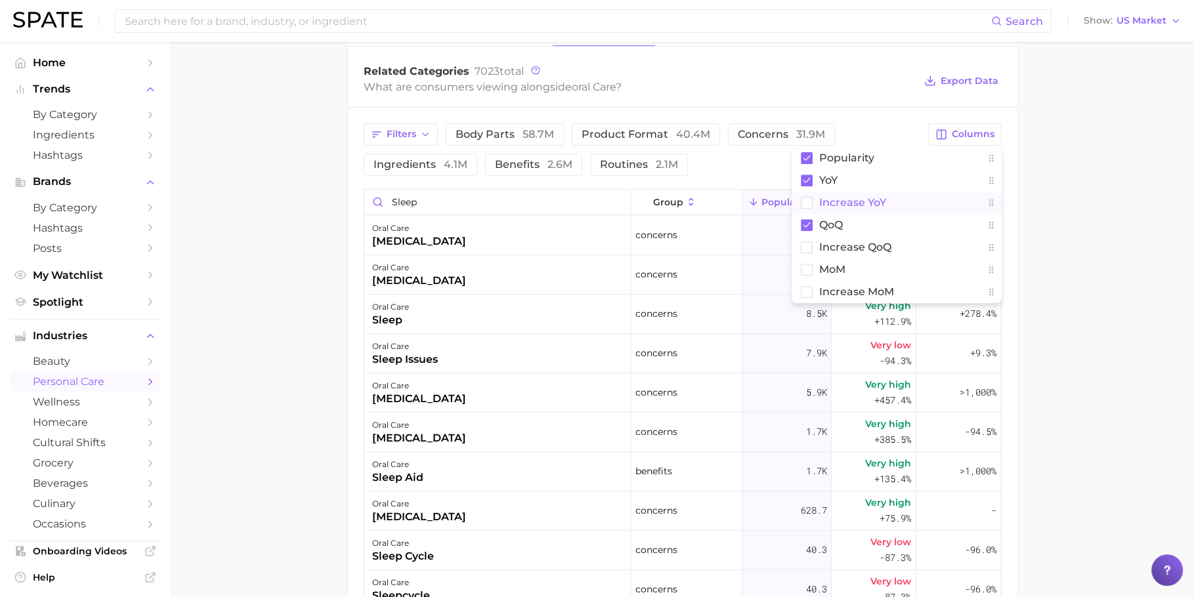
click at [940, 195] on button "Increase YoY" at bounding box center [896, 203] width 210 height 22
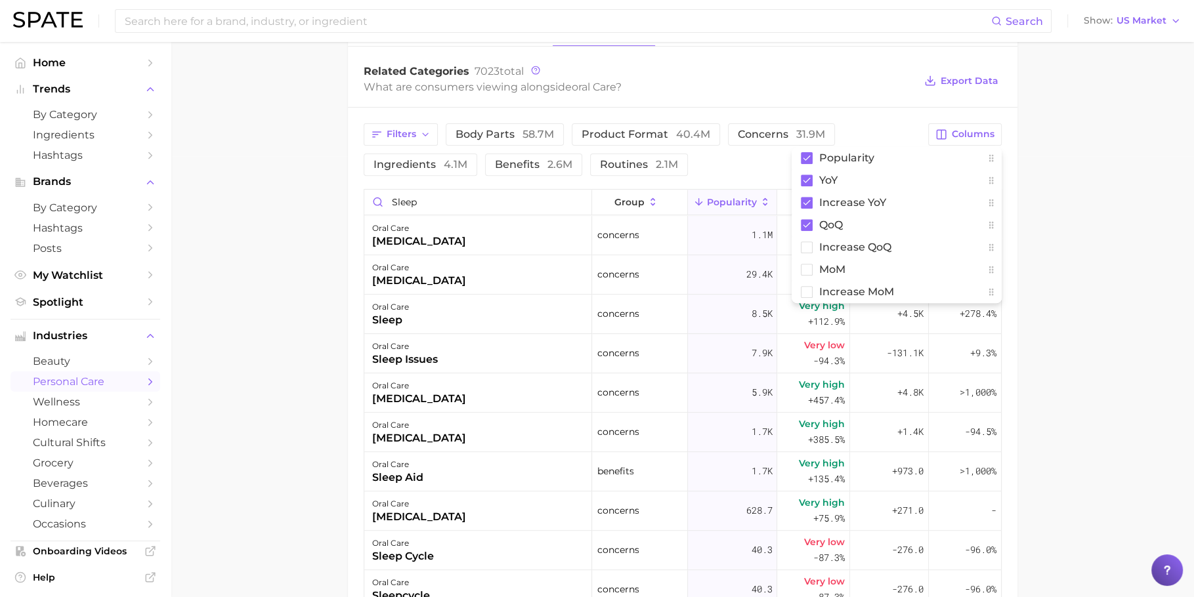
click at [1101, 450] on main "1. oral care 2. Subcategory Overview Google TikTok Instagram oral care Populari…" at bounding box center [682, 225] width 1023 height 1248
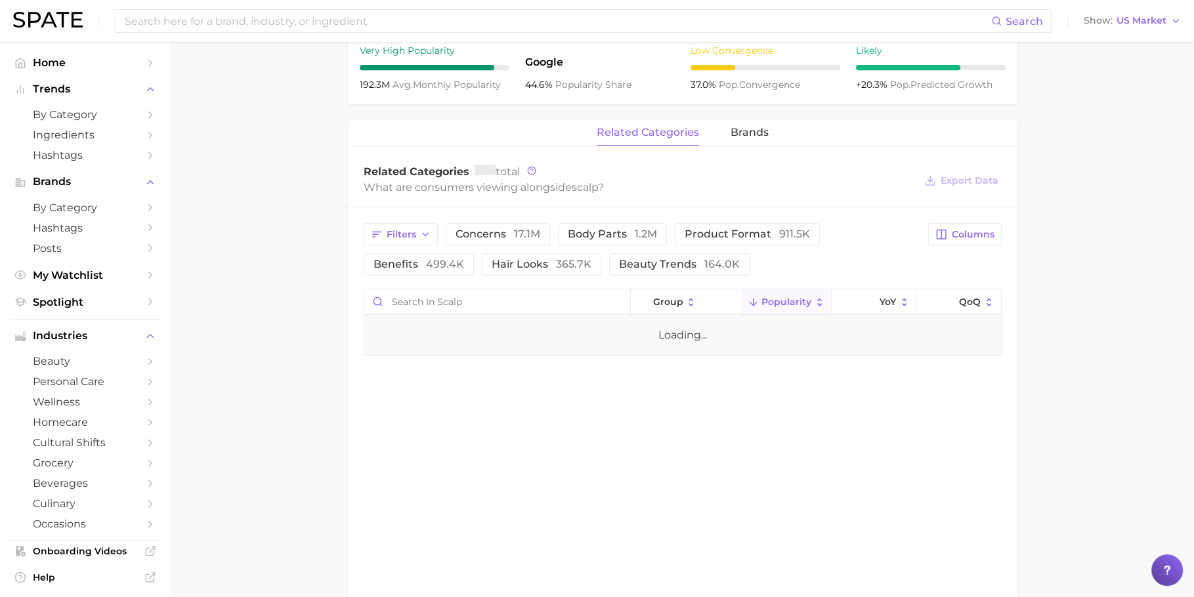
scroll to position [529, 0]
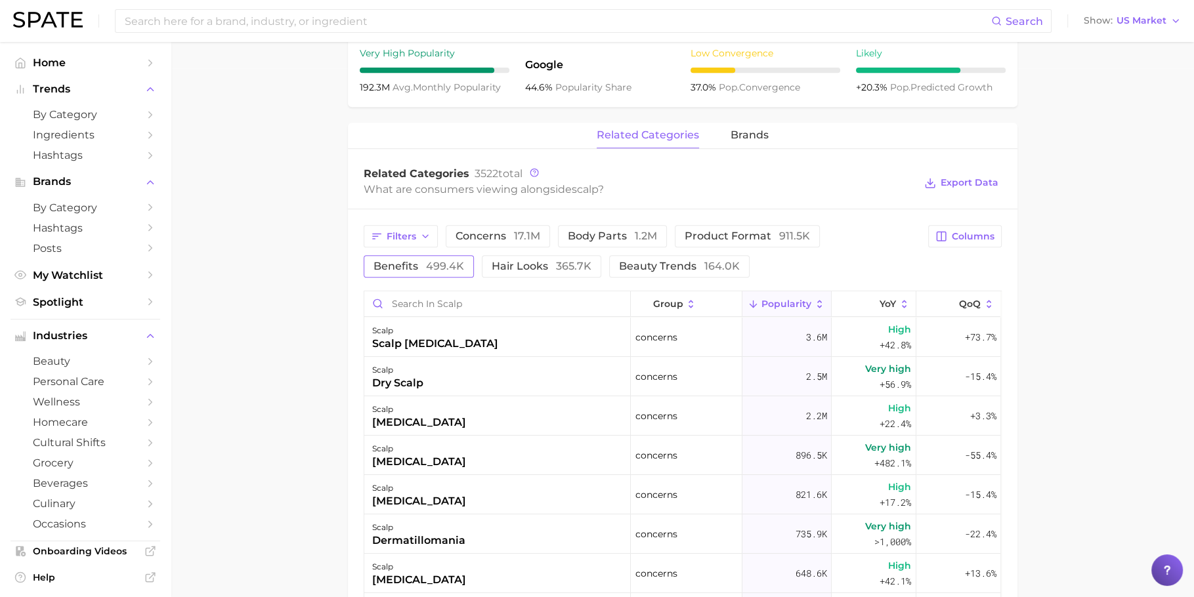
click at [457, 269] on span "499.4k" at bounding box center [445, 266] width 38 height 12
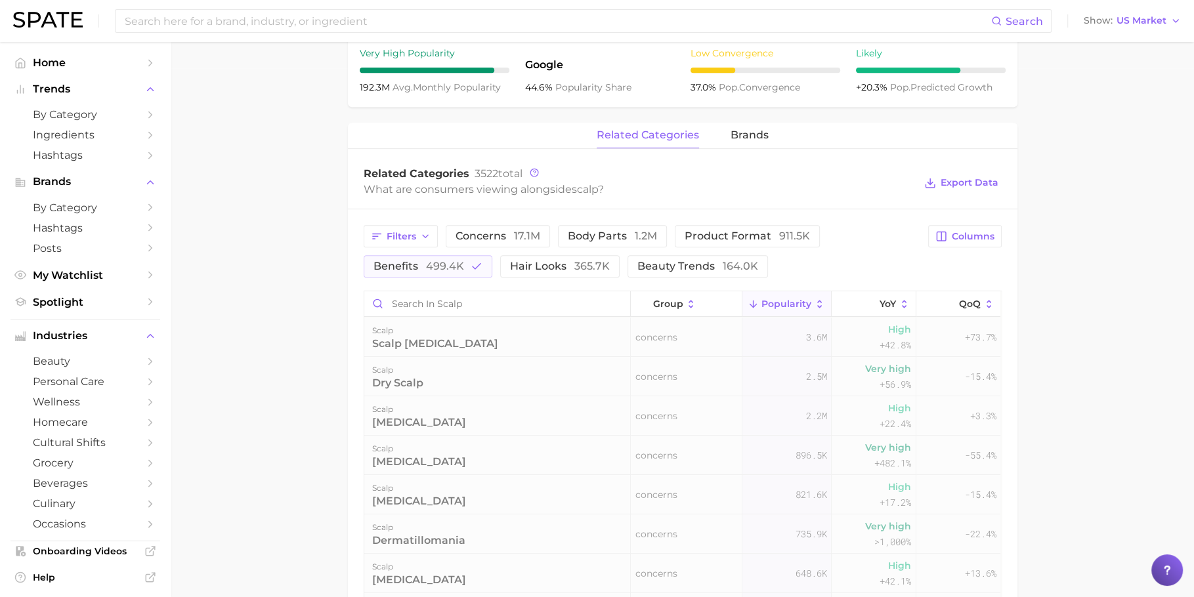
click at [324, 275] on main "scalp Overview Google TikTok Instagram scalp Add to Watchlist Export Data The s…" at bounding box center [682, 241] width 1023 height 1456
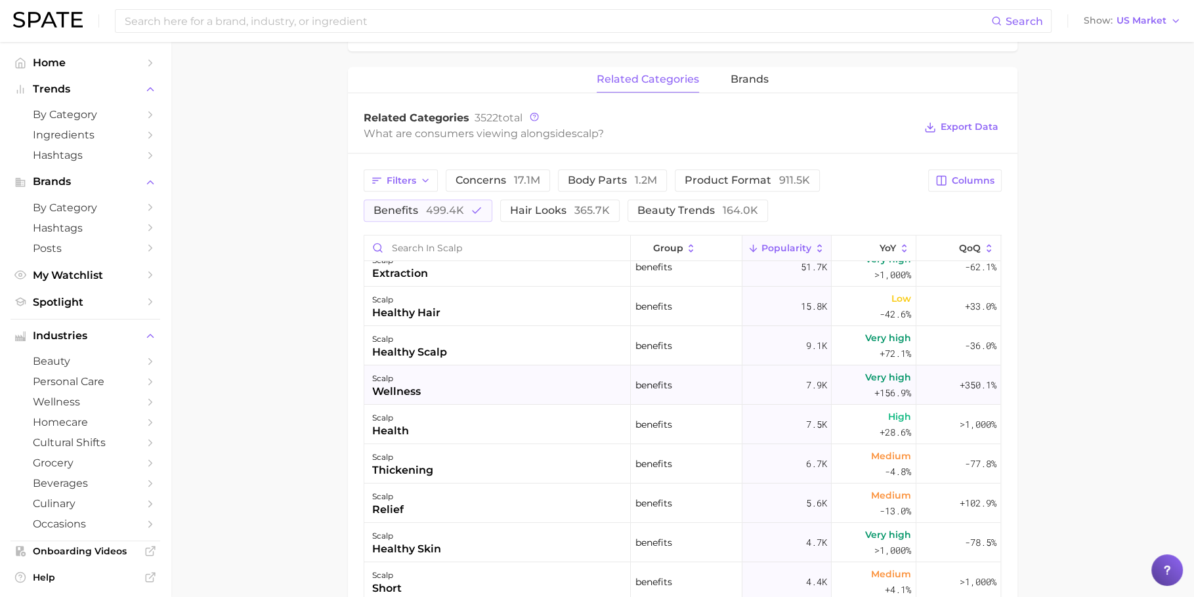
scroll to position [73, 0]
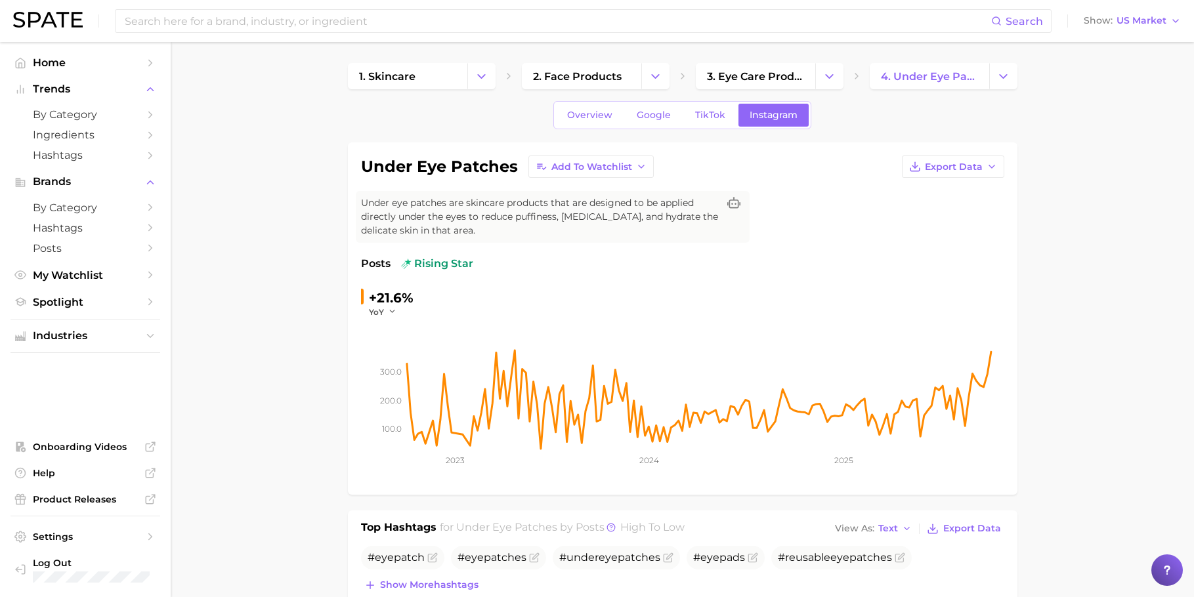
scroll to position [885, 0]
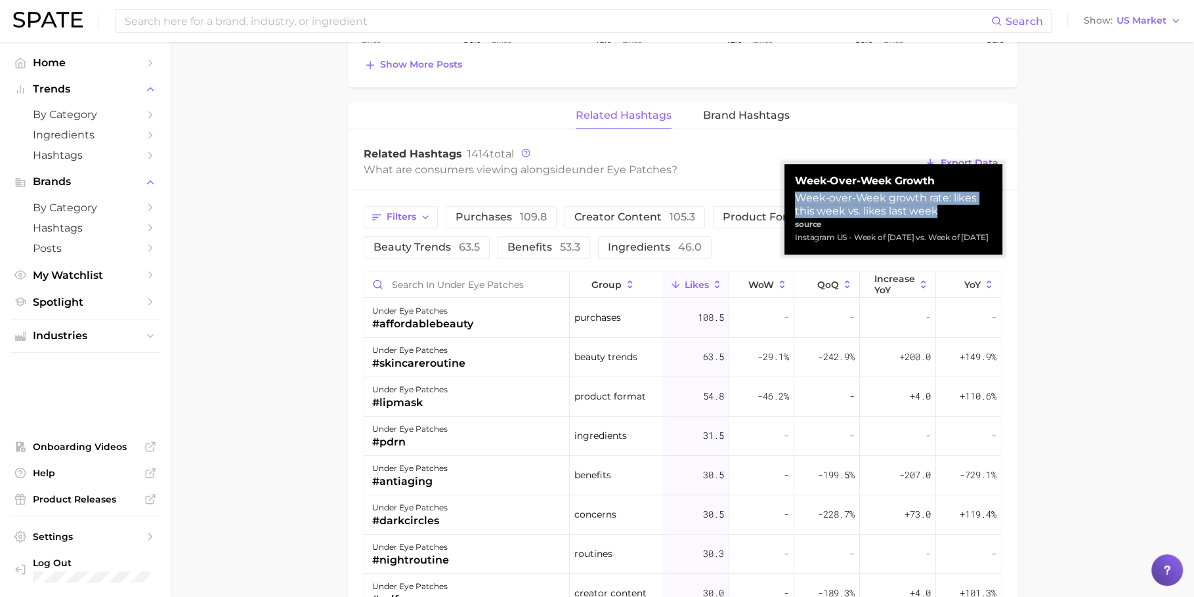
click at [795, 200] on div "Week-over-Week growth rate: likes this week vs. likes last week" at bounding box center [893, 205] width 197 height 26
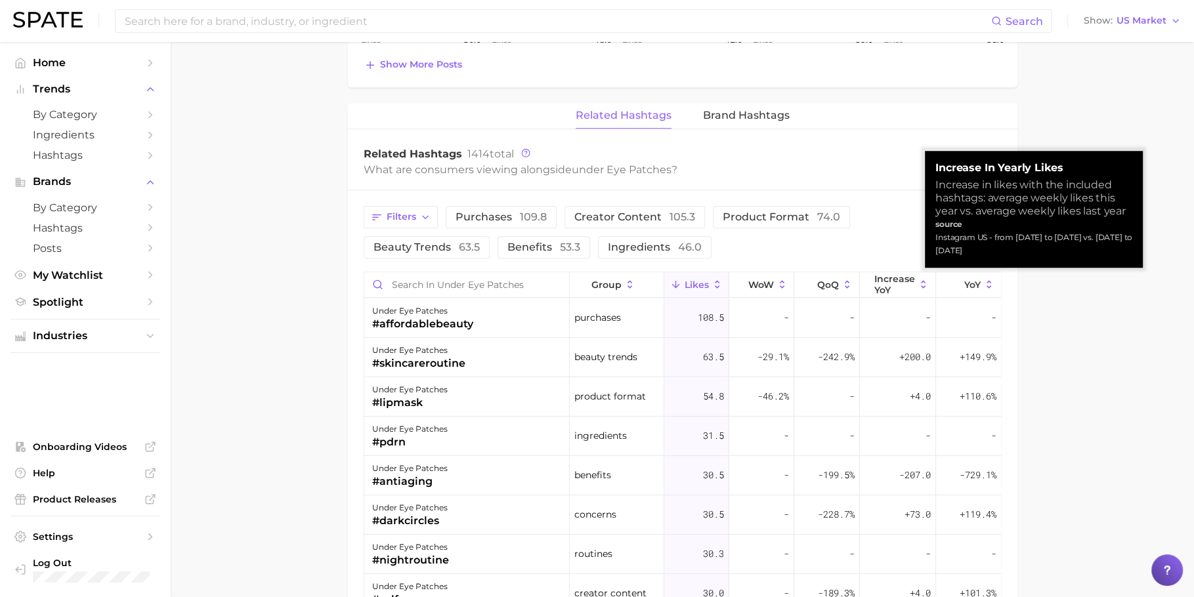
click at [984, 192] on div "Increase in likes with the included hashtags: average weekly likes this year vs…" at bounding box center [1033, 198] width 197 height 39
copy div "Increase in likes with the included hashtags: average weekly likes this year vs…"
click at [1052, 201] on div "Increase in likes with the included hashtags: average weekly likes this year vs…" at bounding box center [1033, 198] width 197 height 39
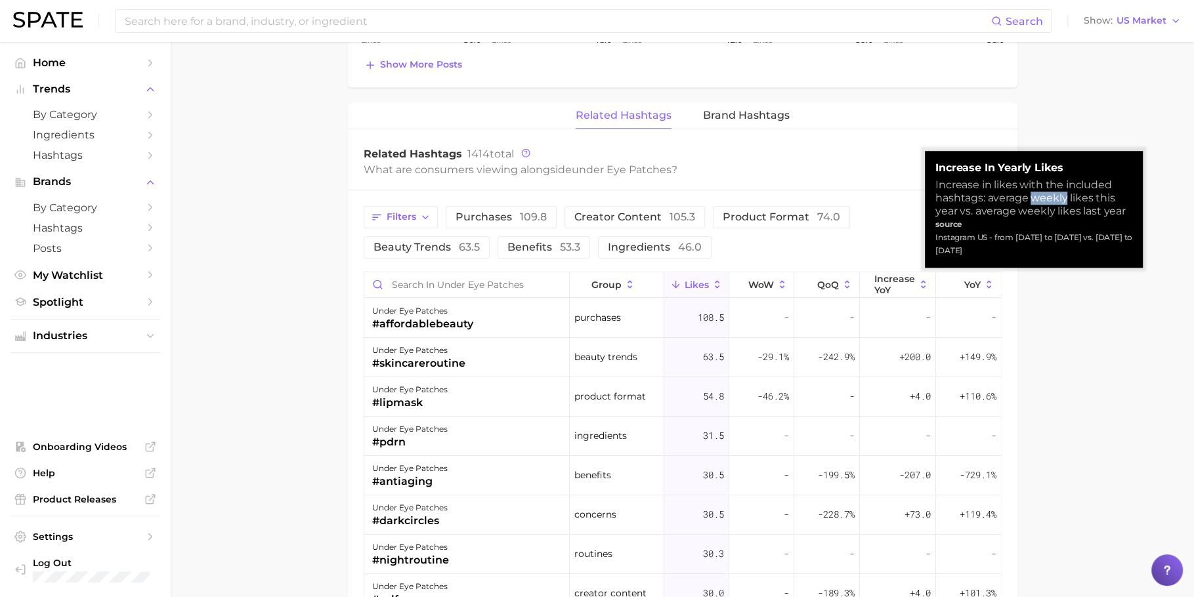
click at [1052, 201] on div "Increase in likes with the included hashtags: average weekly likes this year vs…" at bounding box center [1033, 198] width 197 height 39
copy div "Increase in likes with the included hashtags: average weekly likes this year vs…"
